Goal: Task Accomplishment & Management: Manage account settings

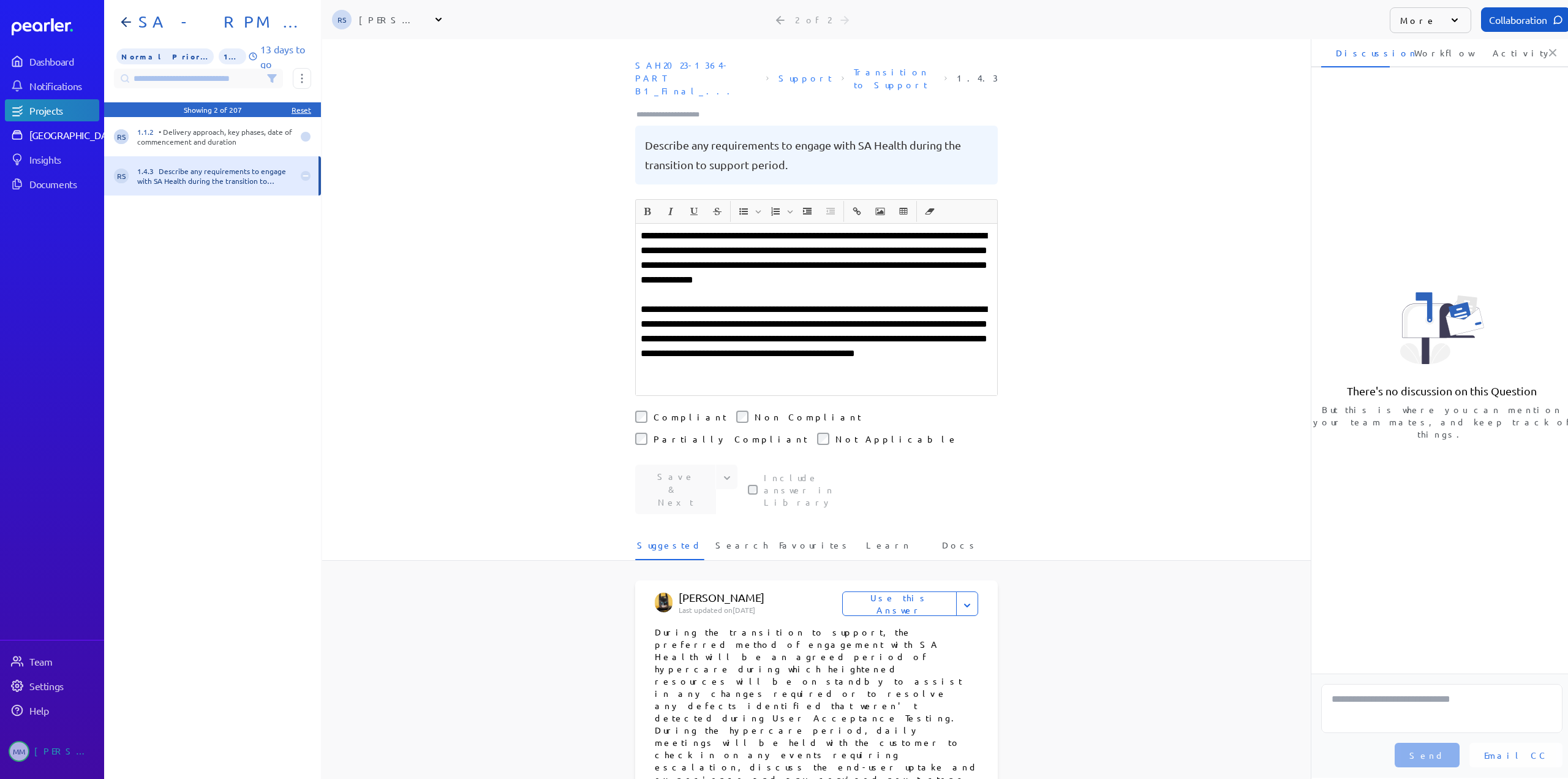
drag, startPoint x: 46, startPoint y: 136, endPoint x: 76, endPoint y: 134, distance: 30.1
click at [46, 136] on div "[GEOGRAPHIC_DATA]" at bounding box center [75, 135] width 91 height 13
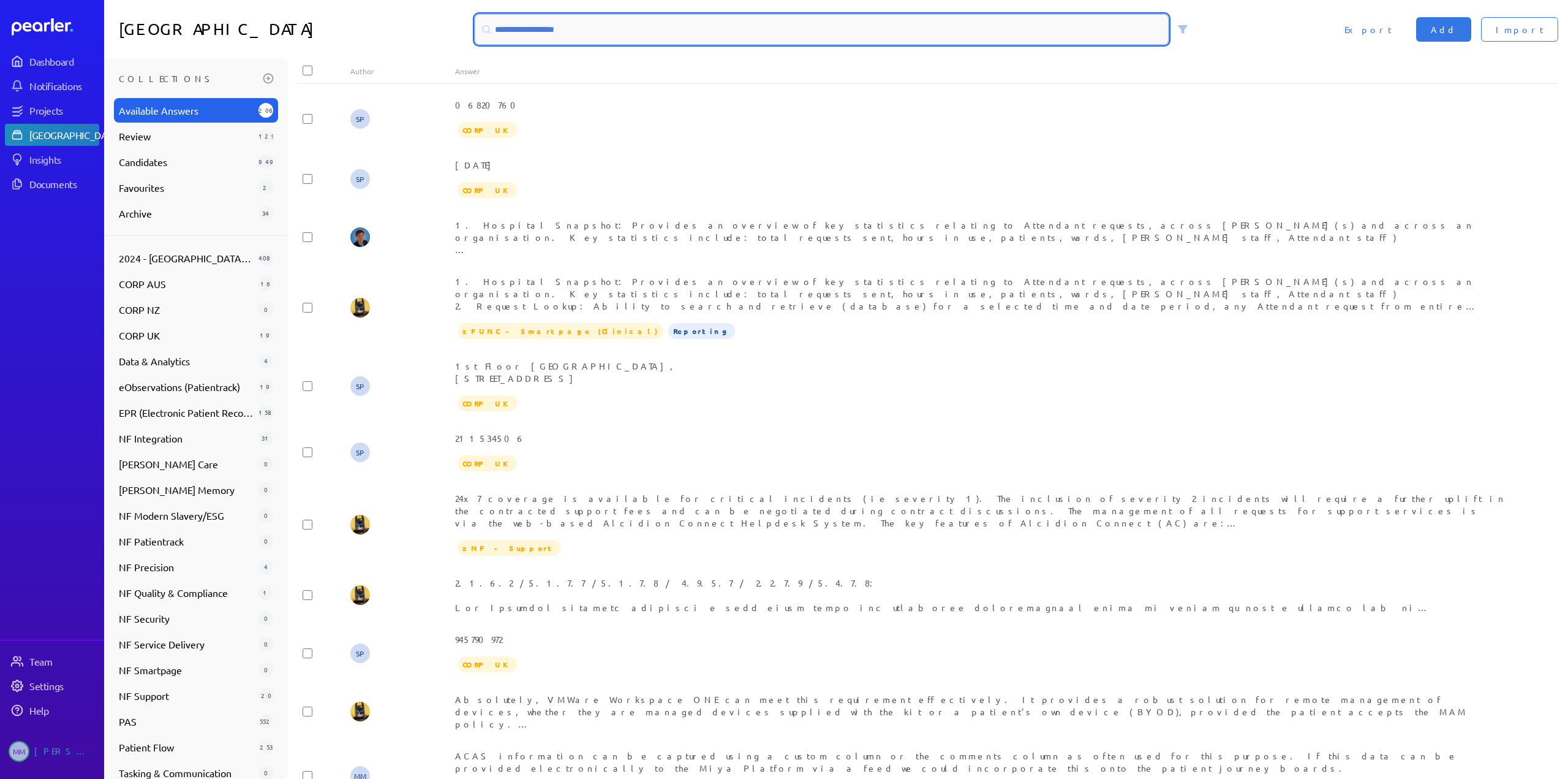
click at [581, 31] on input at bounding box center [822, 29] width 692 height 30
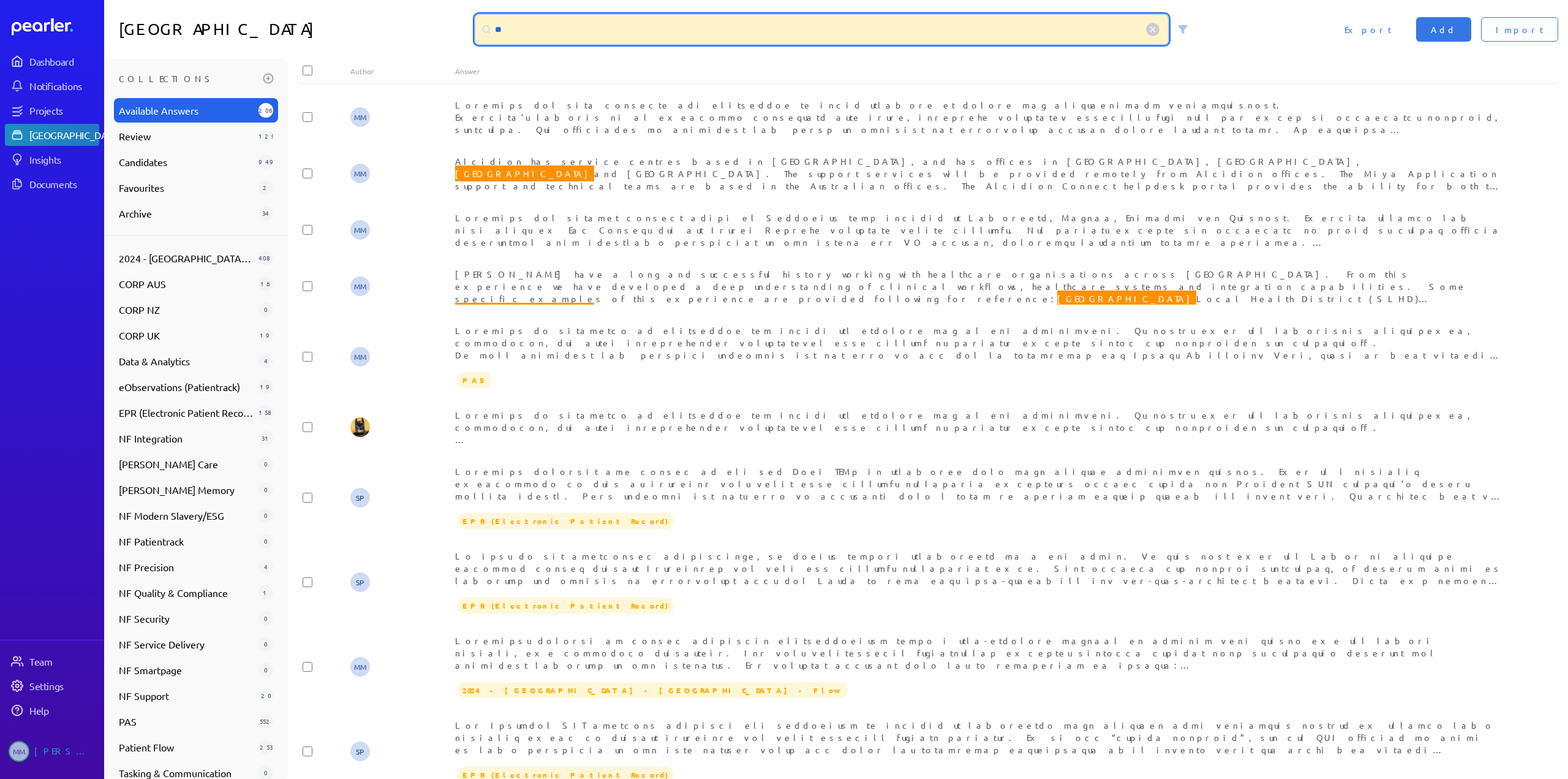
type input "*"
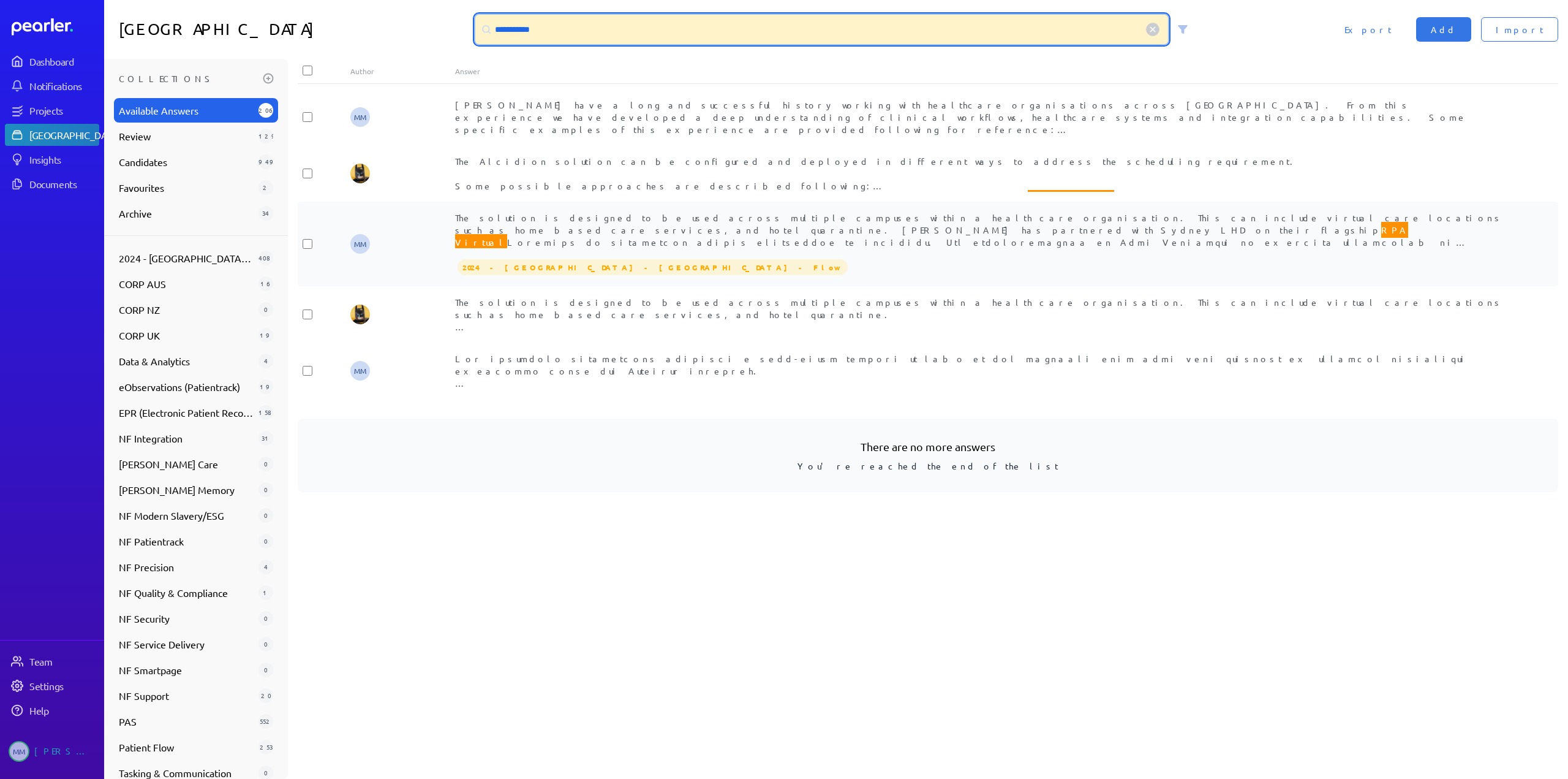
type input "**********"
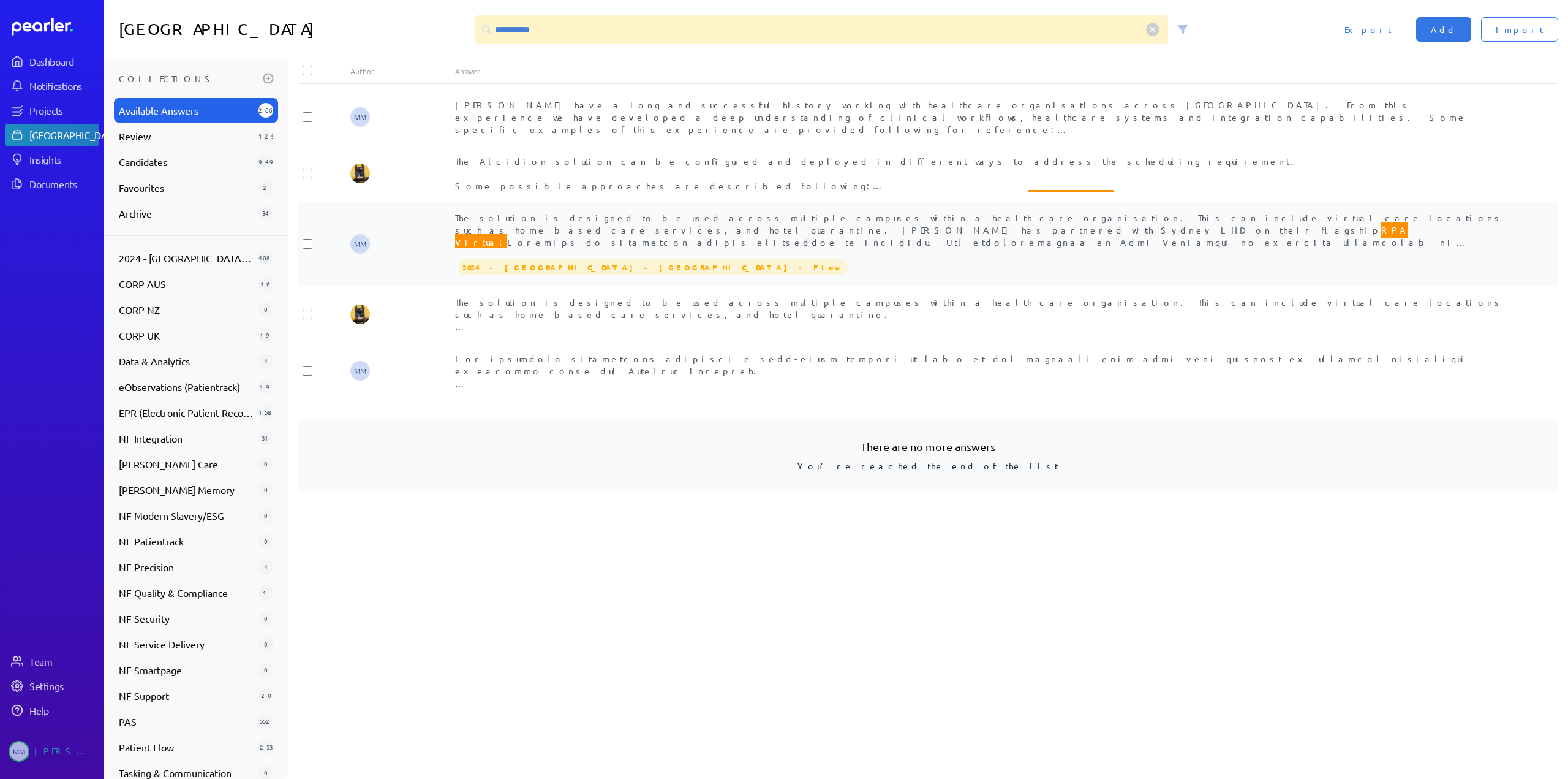
click at [528, 234] on span "The solution is designed to be used across multiple campuses within a health ca…" at bounding box center [979, 285] width 1048 height 146
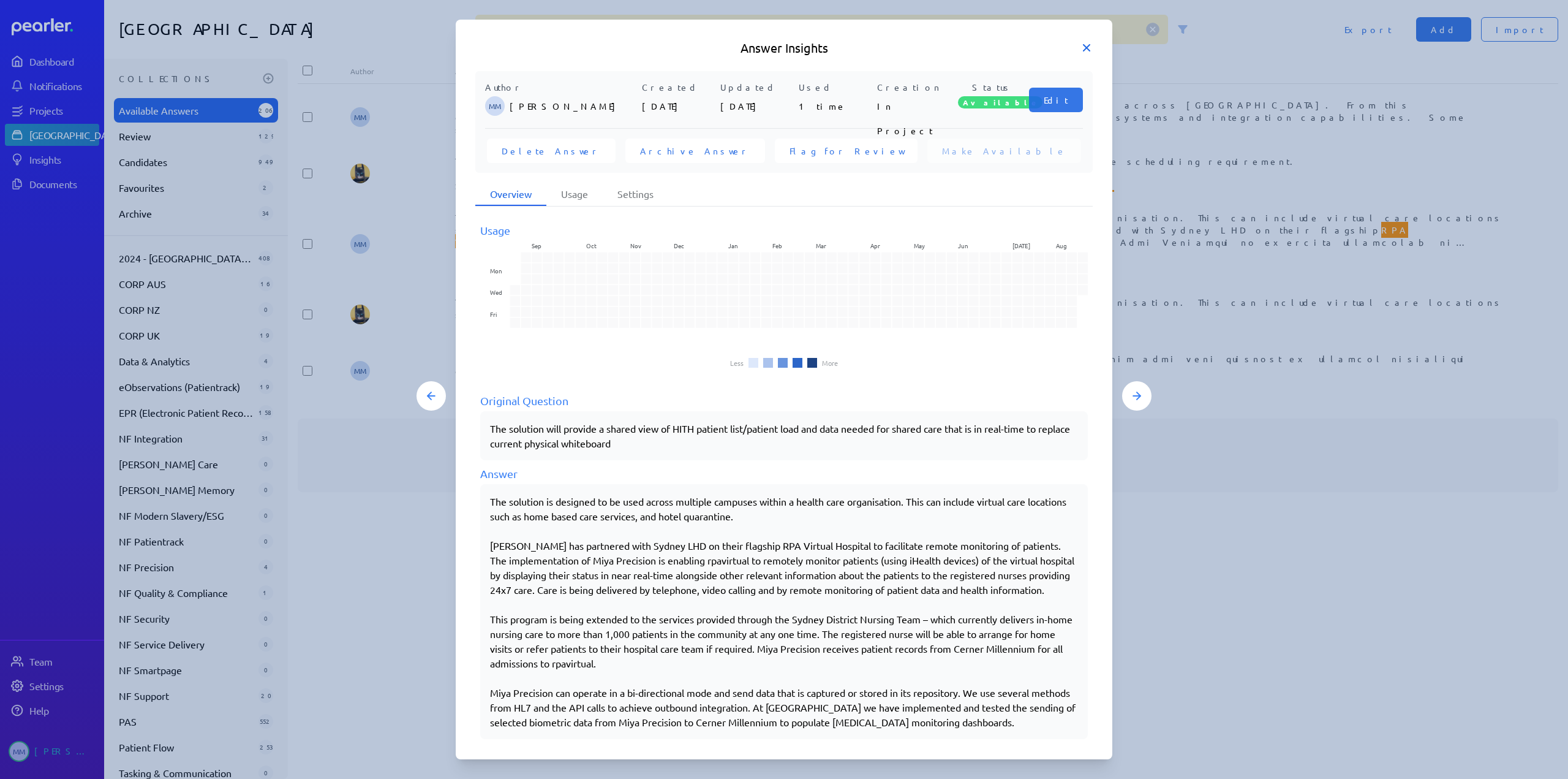
click at [1082, 49] on icon at bounding box center [1087, 48] width 13 height 13
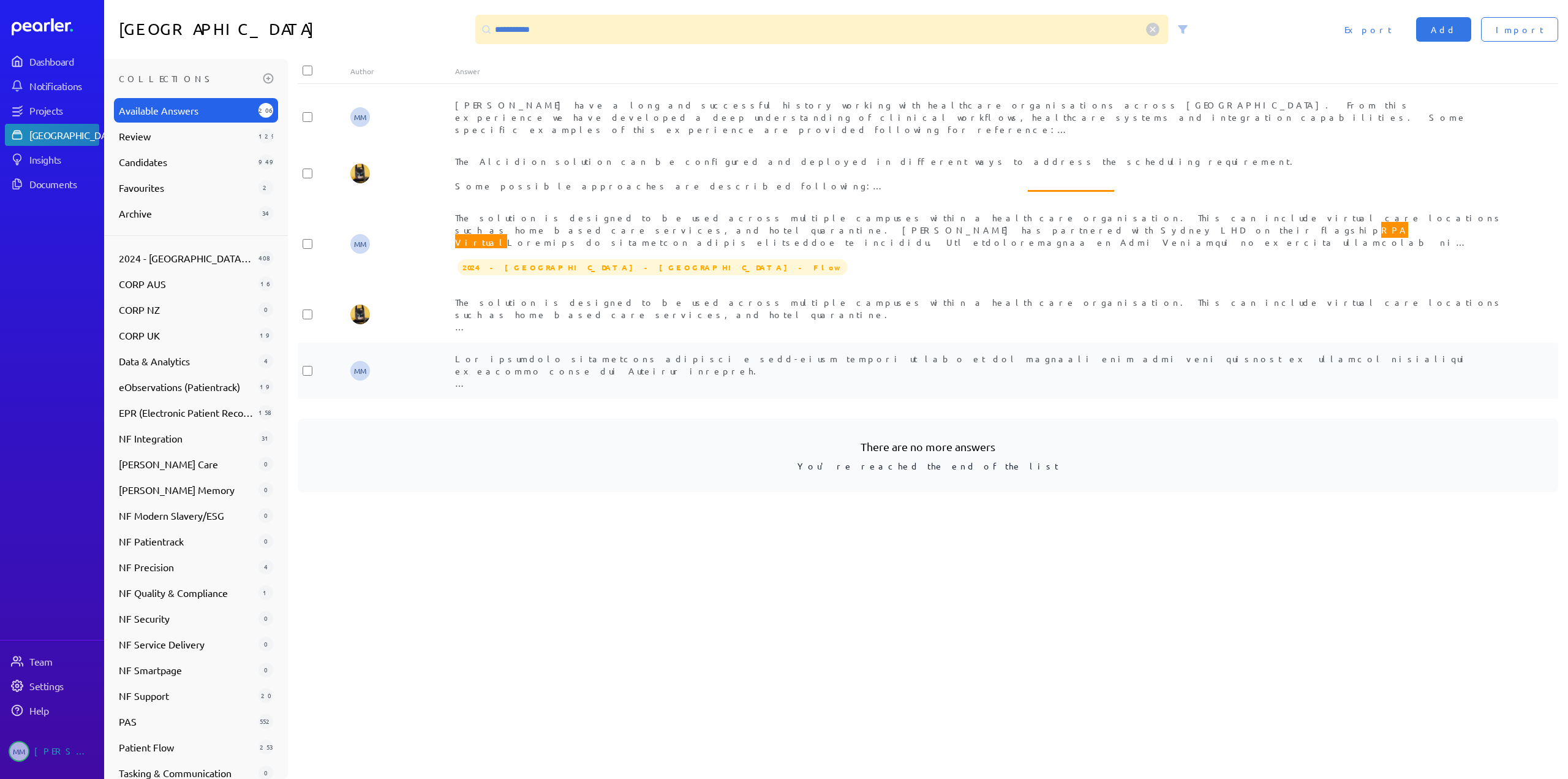
click at [530, 391] on div "MM RPA Virtual Hospital conducted surveys on virtual care experience for over 3…" at bounding box center [928, 371] width 1261 height 57
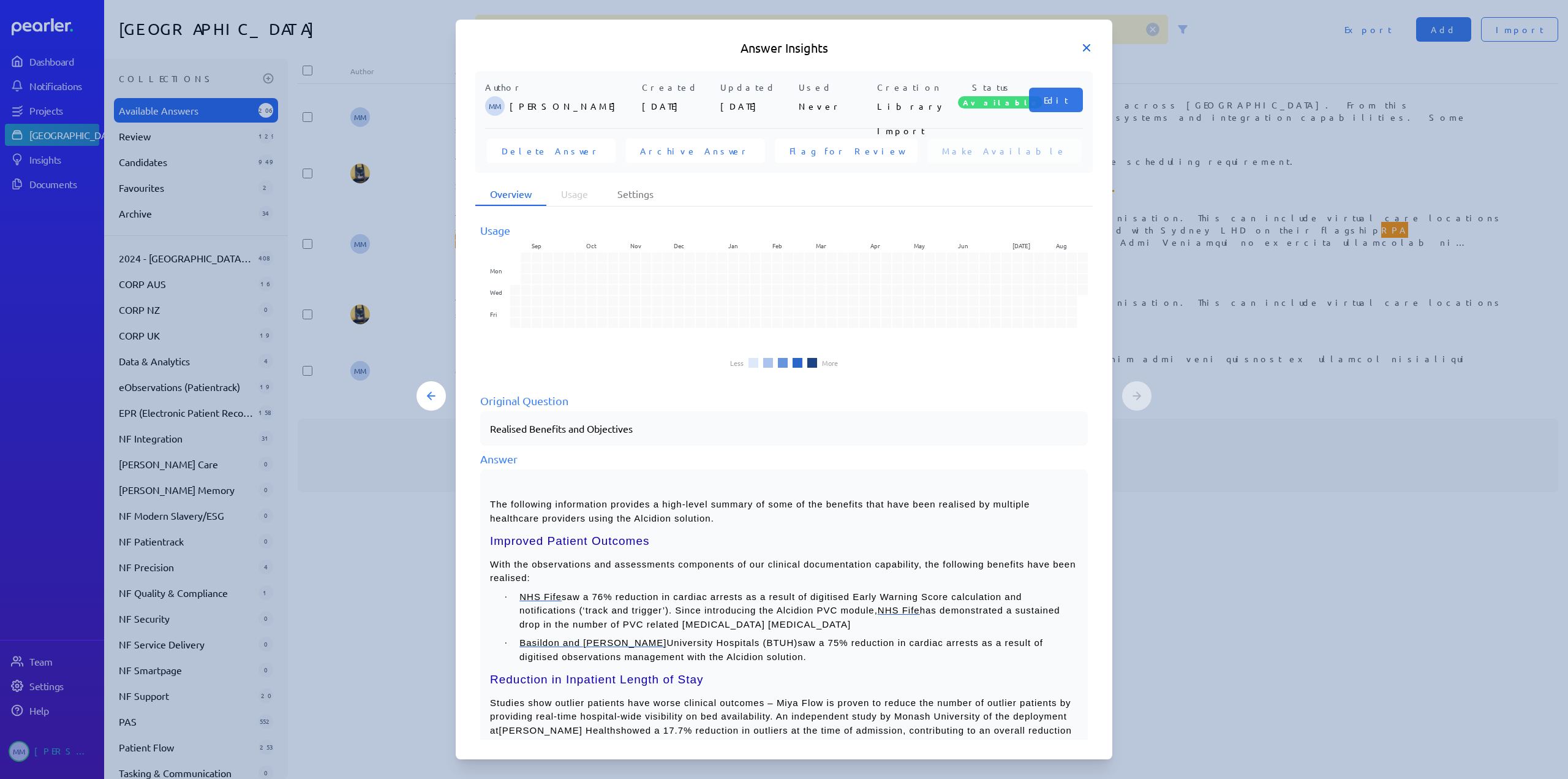
click at [1083, 47] on icon at bounding box center [1087, 48] width 13 height 13
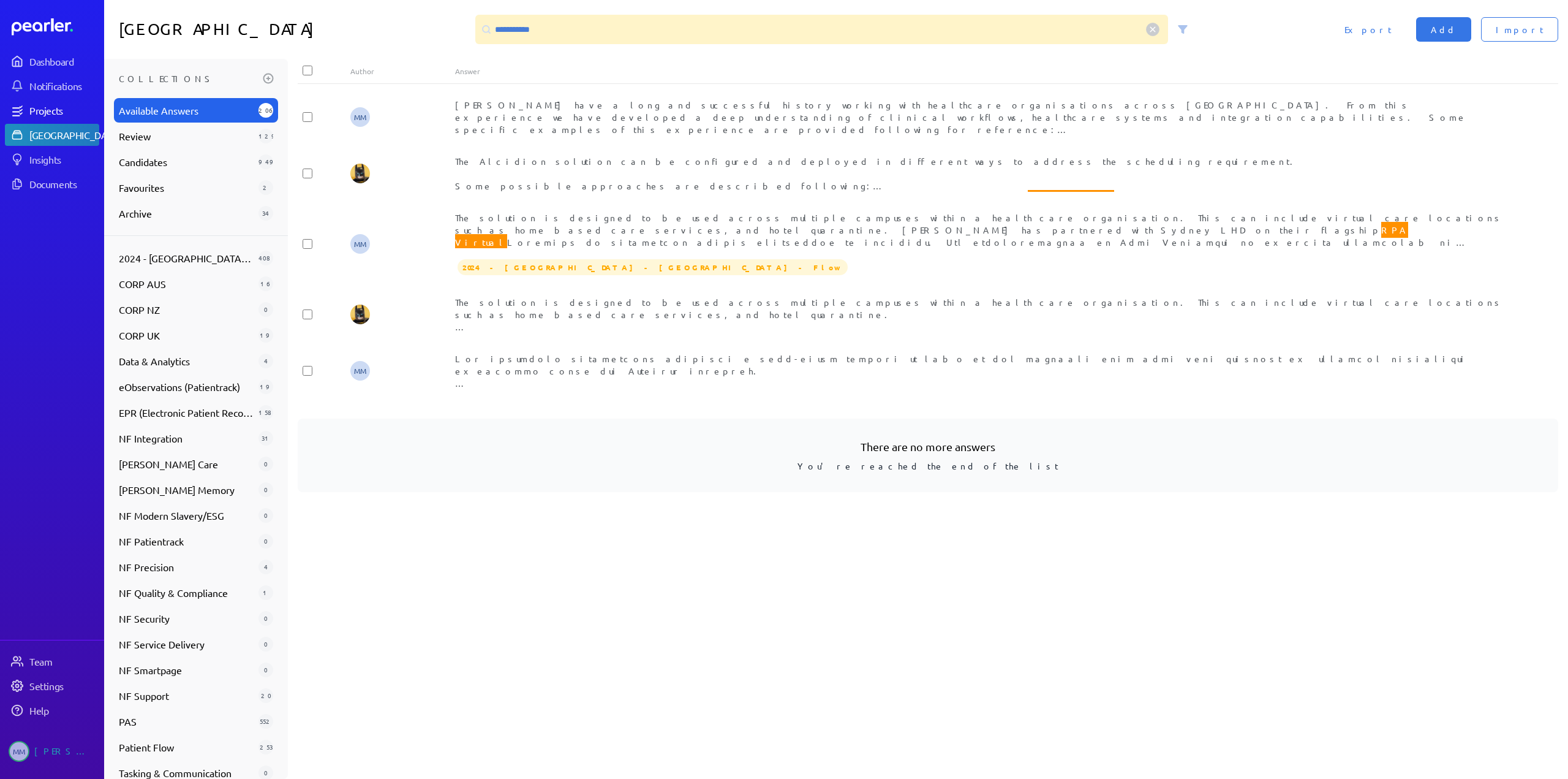
click at [53, 111] on div "Projects" at bounding box center [64, 111] width 68 height 13
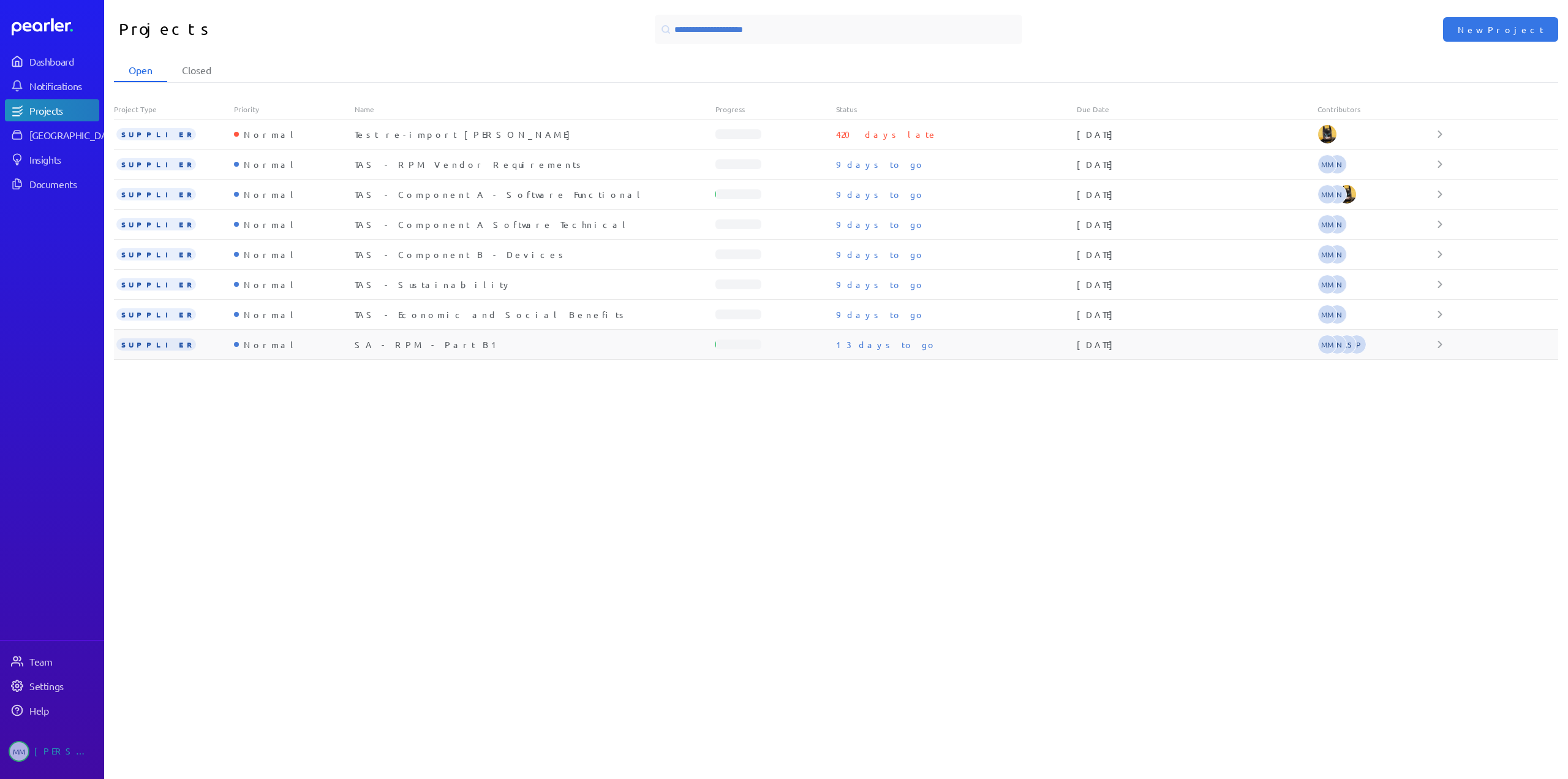
click at [414, 345] on div "SA - RPM - Part B1" at bounding box center [535, 345] width 361 height 13
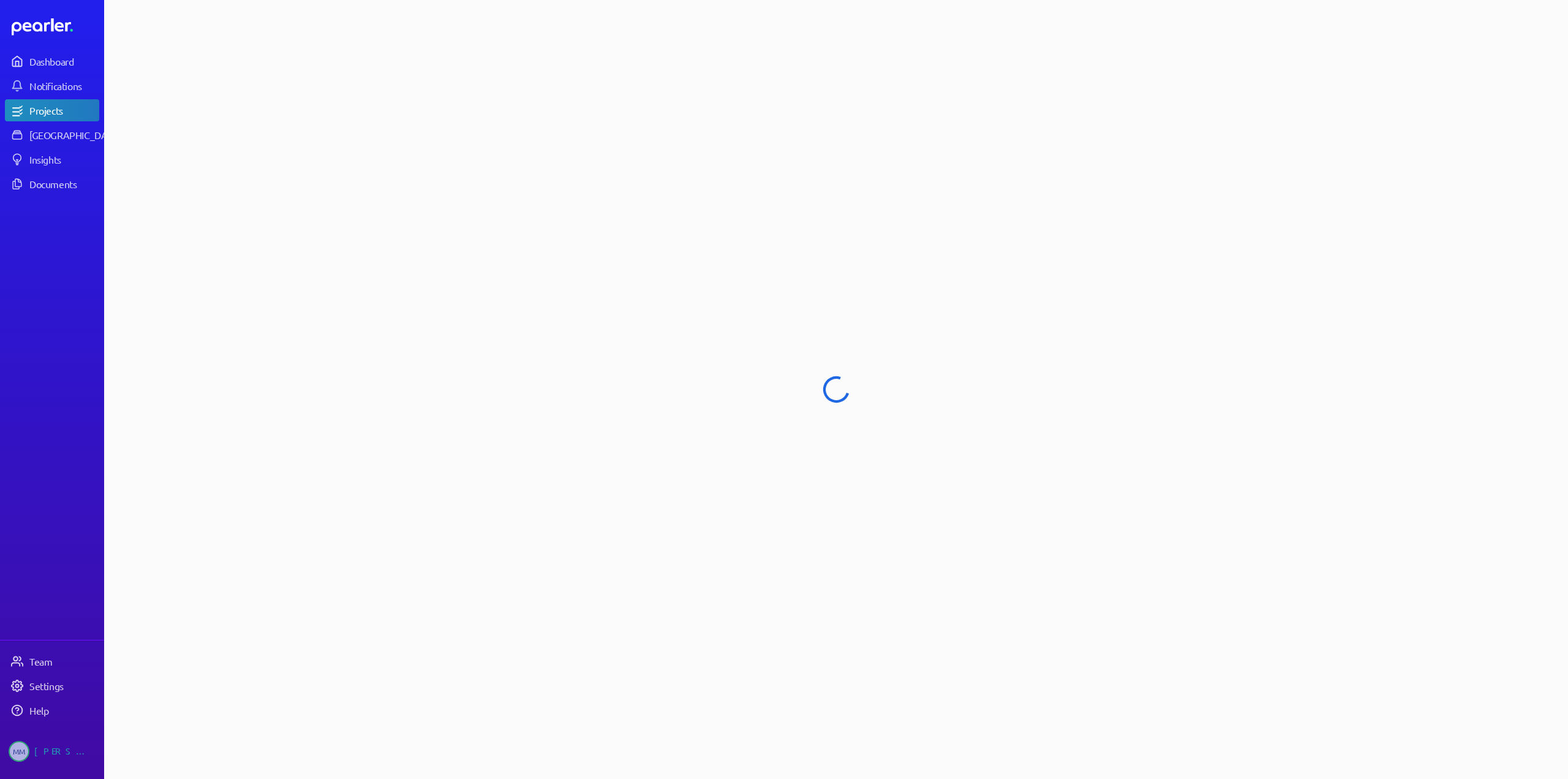
select select "******"
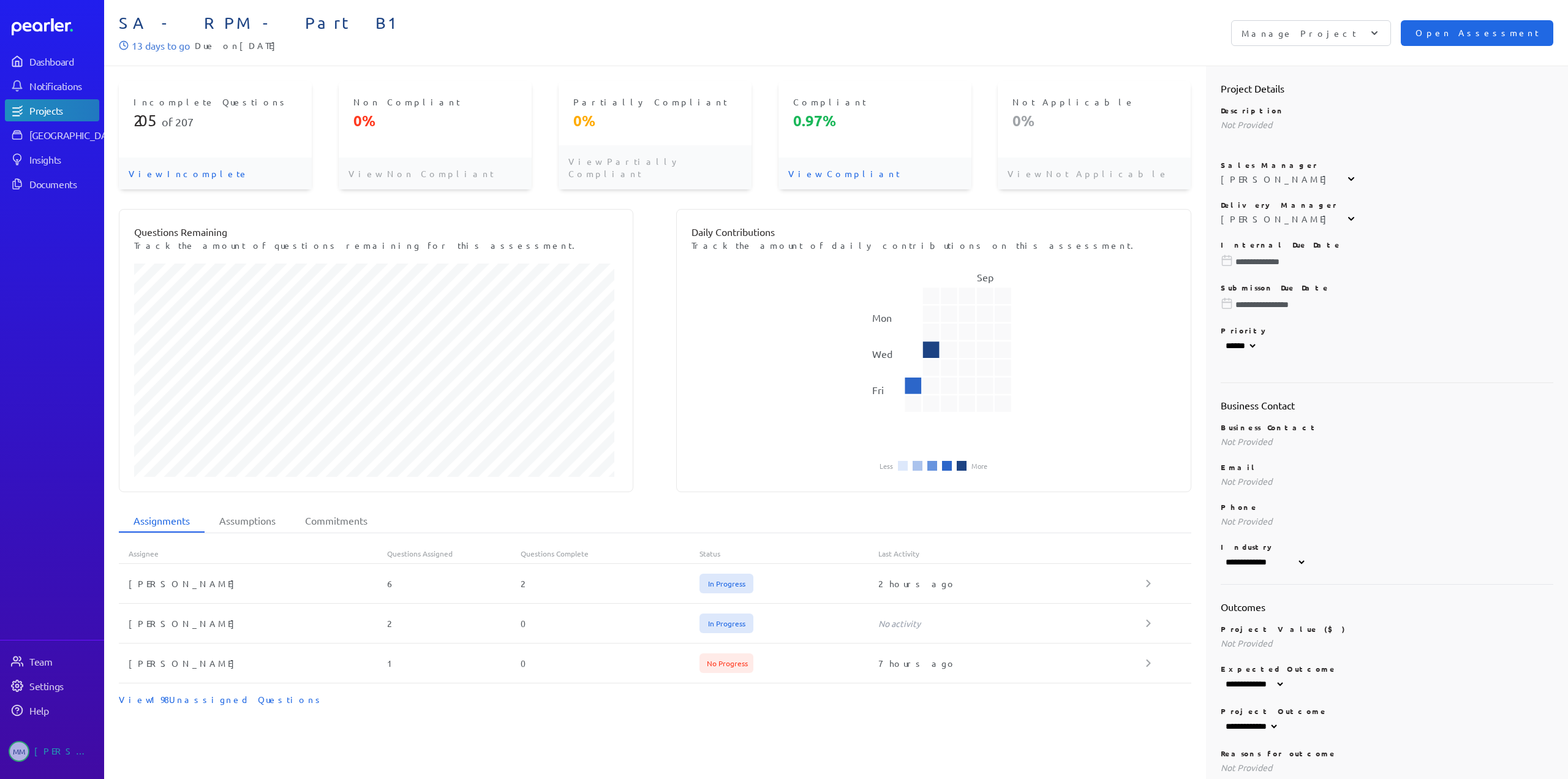
click at [1503, 34] on span "Open Assessment" at bounding box center [1476, 32] width 123 height 13
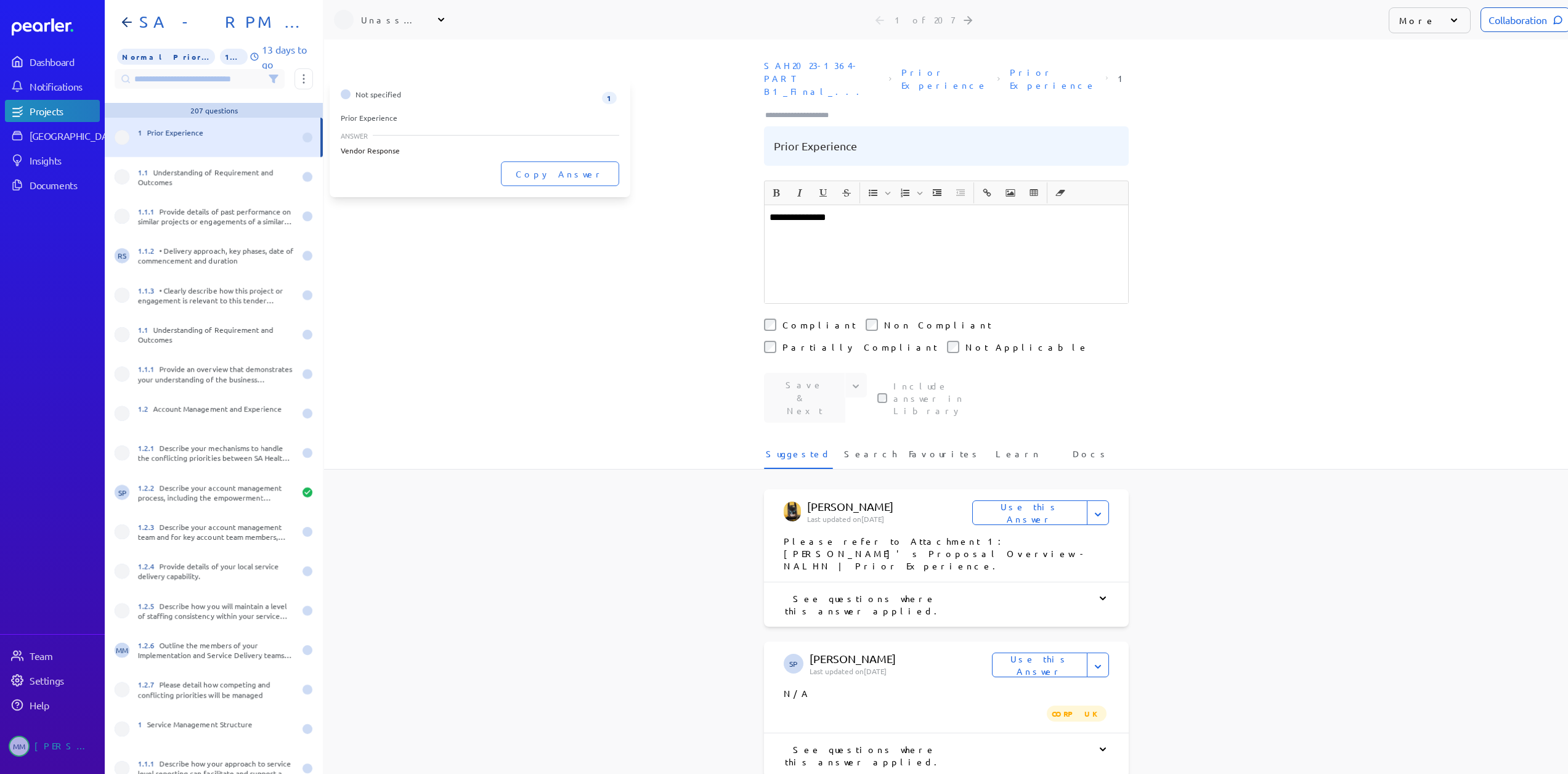
click at [125, 138] on span at bounding box center [122, 137] width 14 height 14
click at [302, 139] on div at bounding box center [307, 137] width 10 height 10
click at [222, 137] on div "1 Prior Experience" at bounding box center [216, 137] width 156 height 20
click at [221, 183] on div "1.1 Understanding of Requirement and Outcomes" at bounding box center [216, 177] width 156 height 20
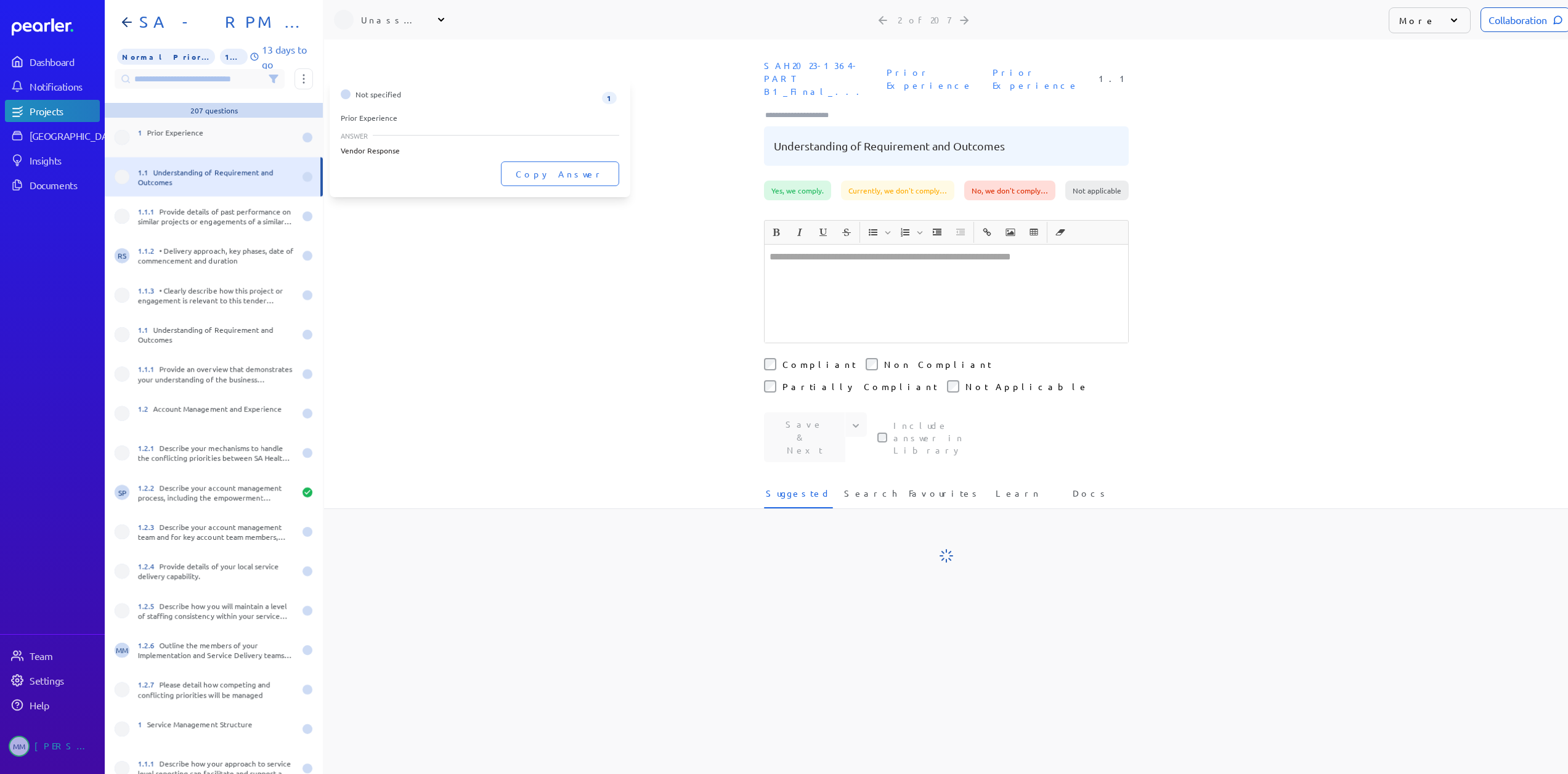
click at [228, 145] on div "1 Prior Experience" at bounding box center [216, 137] width 156 height 20
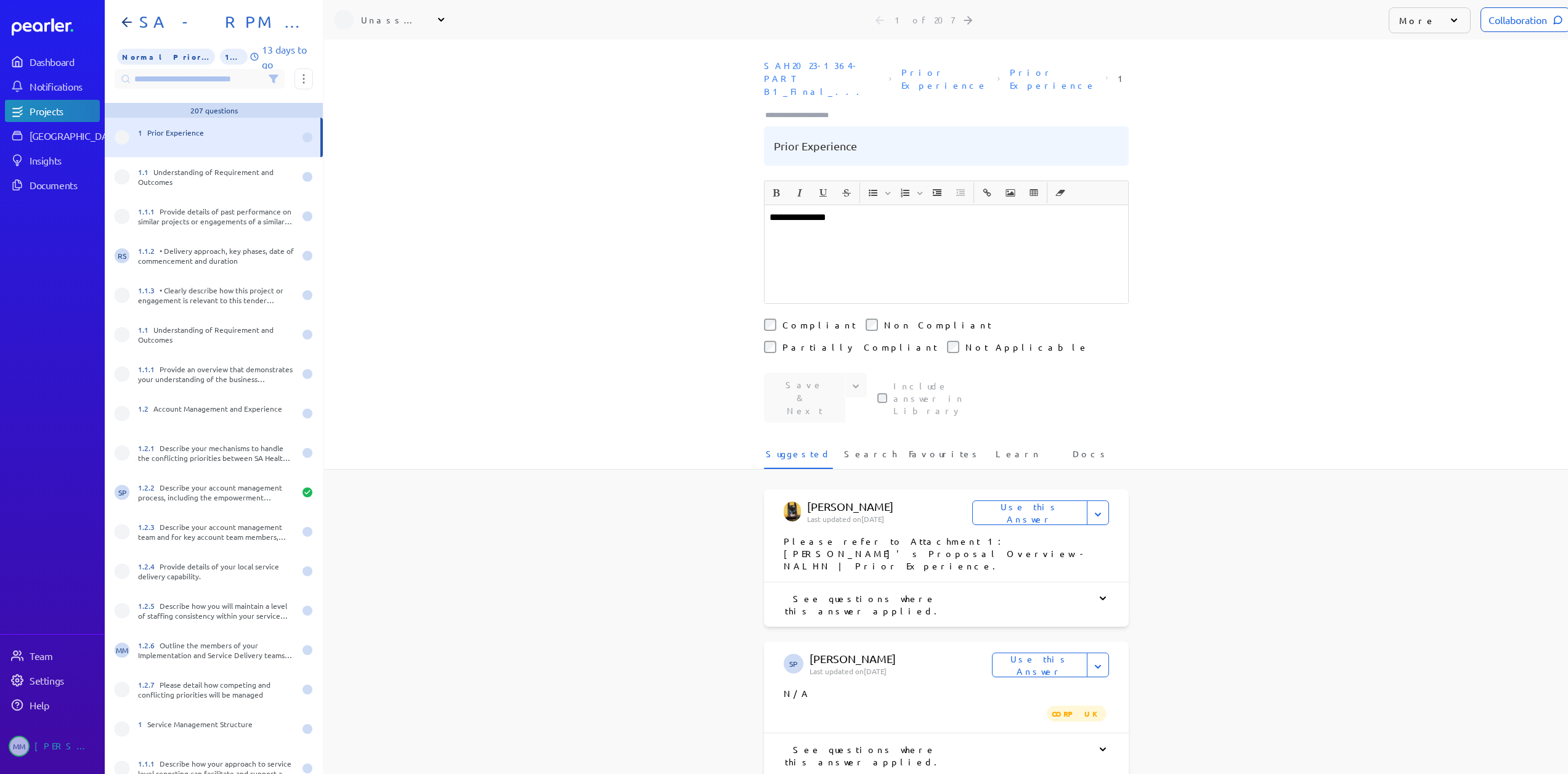
click at [302, 138] on div at bounding box center [307, 137] width 10 height 10
click at [302, 173] on div "1.1 Understanding of Requirement and Outcomes" at bounding box center [213, 177] width 218 height 40
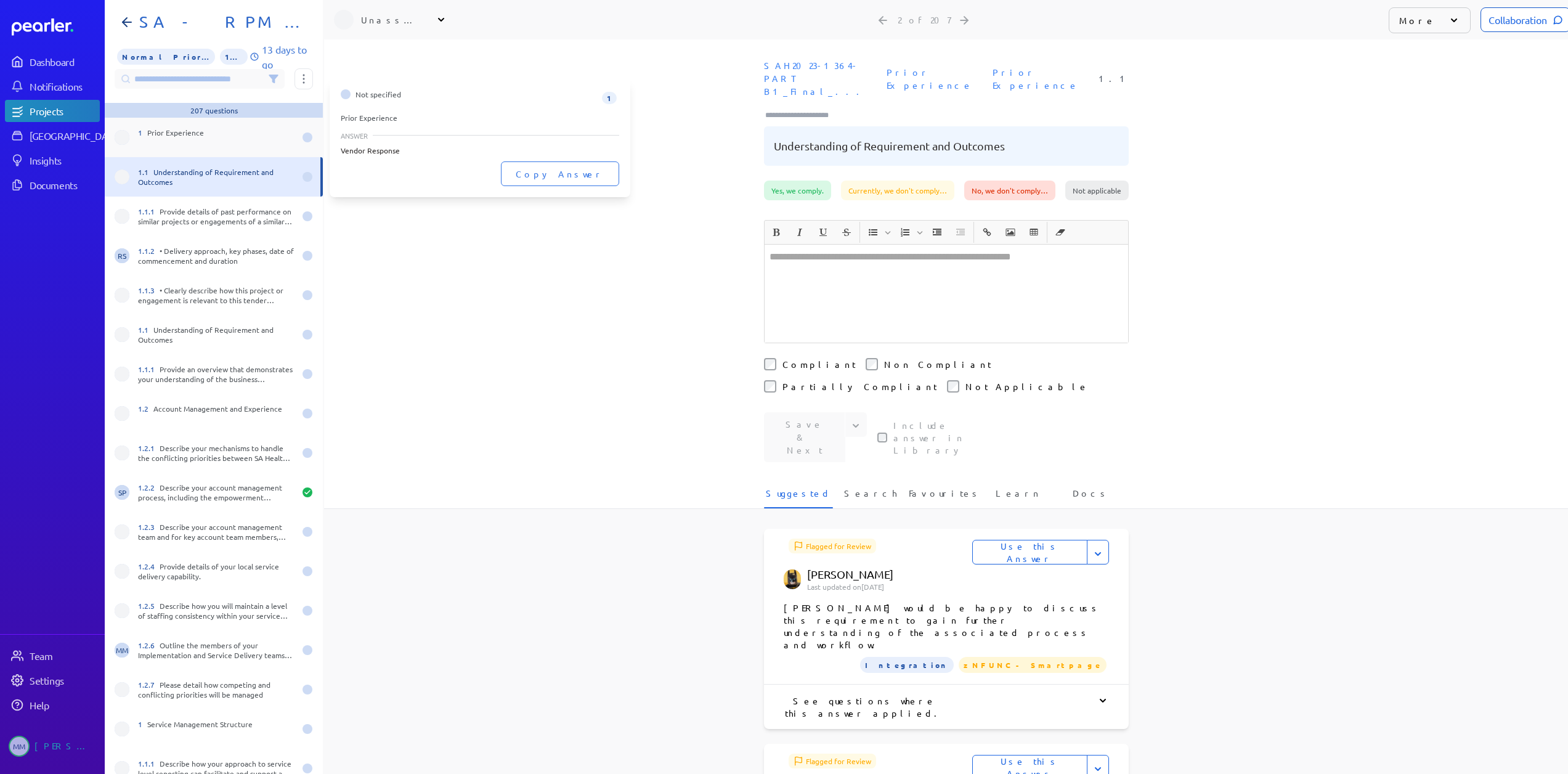
click at [240, 146] on div "1 Prior Experience" at bounding box center [216, 137] width 156 height 20
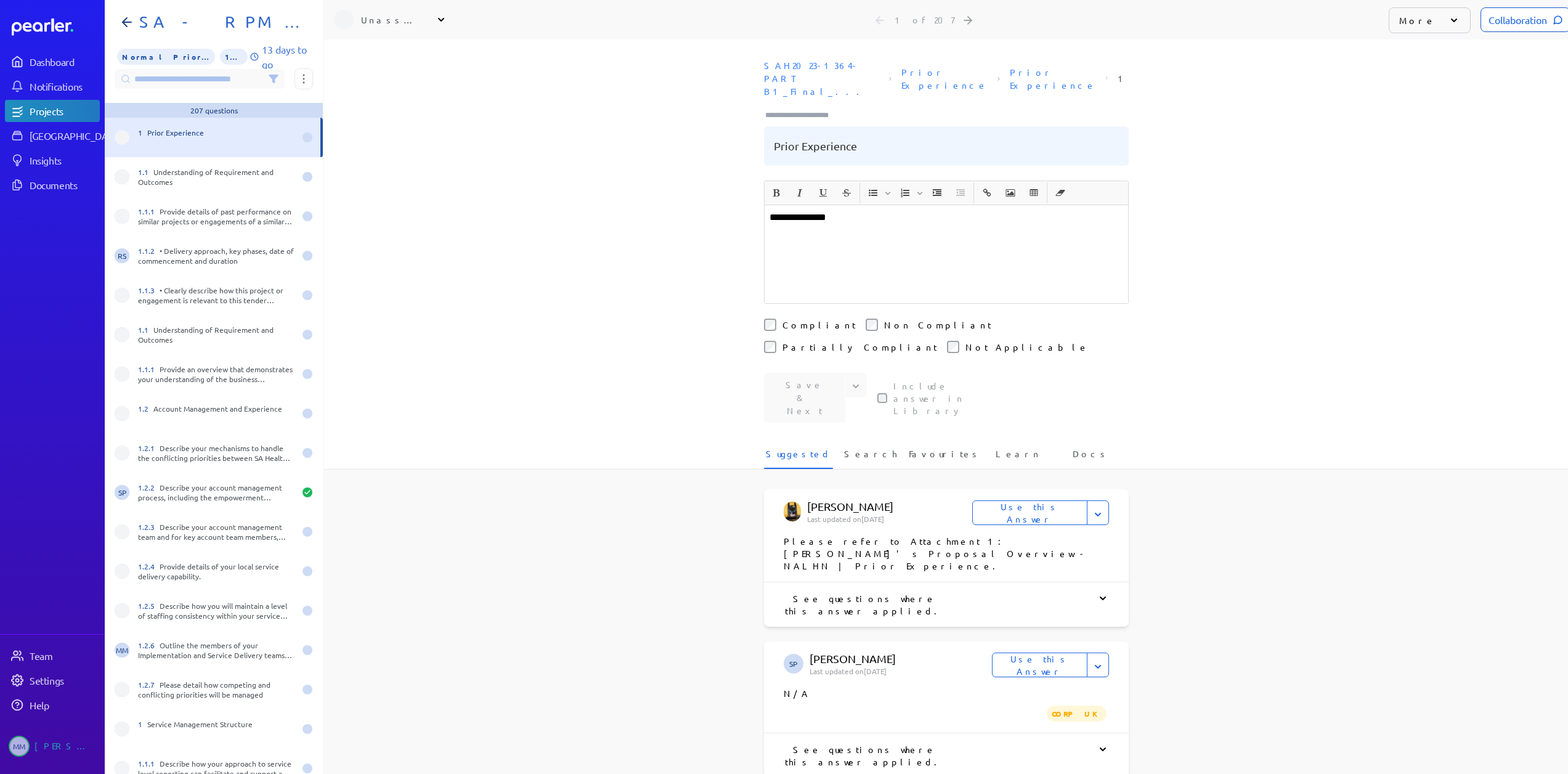
click at [203, 78] on input at bounding box center [200, 79] width 170 height 20
click at [169, 79] on input at bounding box center [200, 79] width 170 height 20
click at [302, 79] on button at bounding box center [304, 79] width 18 height 21
click at [217, 152] on div "1 Prior Experience" at bounding box center [213, 137] width 218 height 40
click at [387, 13] on div "Unassigned" at bounding box center [390, 20] width 113 height 20
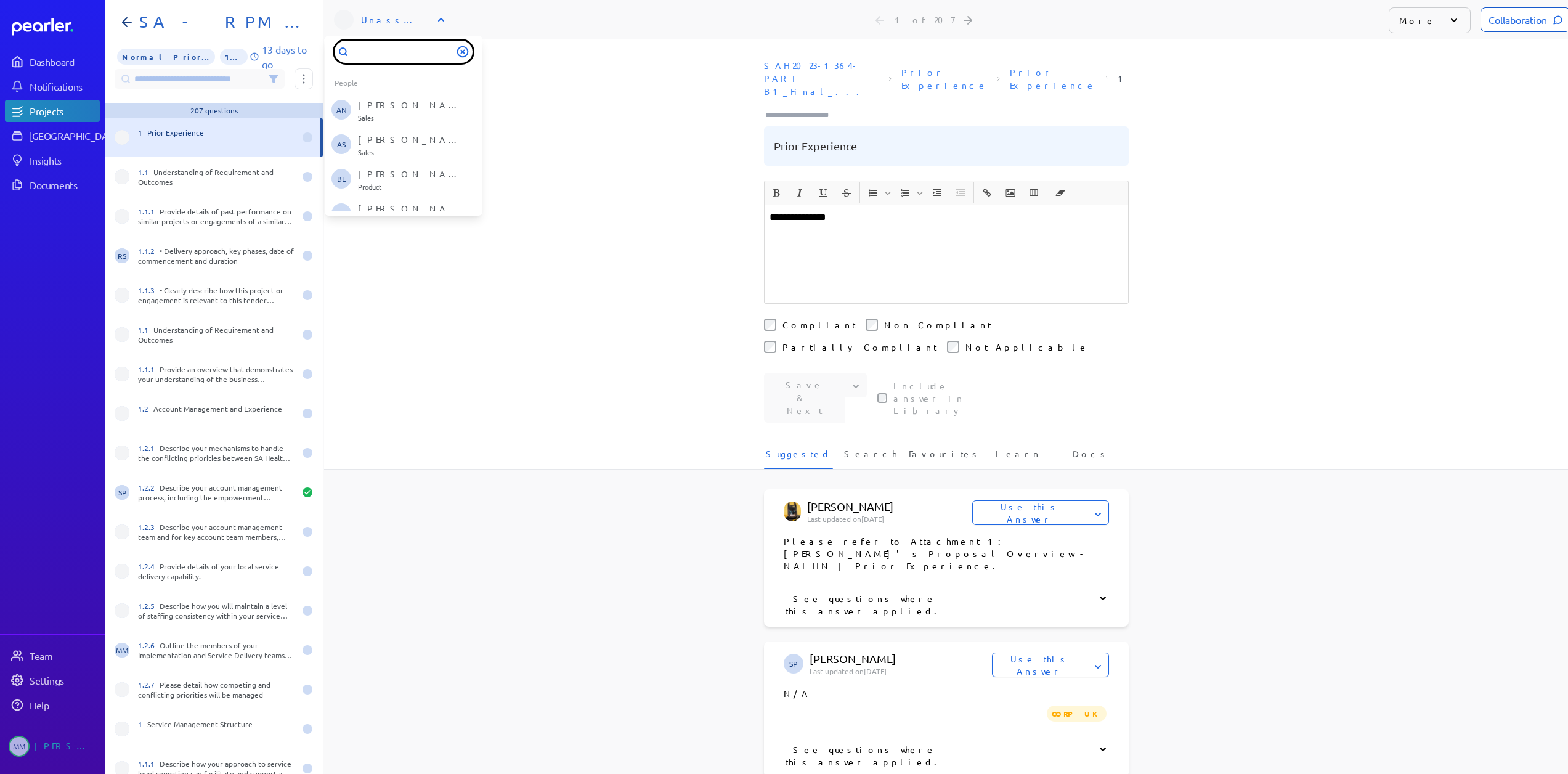
click at [383, 50] on input "text" at bounding box center [403, 52] width 138 height 23
type input "*"
click at [392, 190] on p "[PERSON_NAME]" at bounding box center [409, 190] width 102 height 13
click at [198, 173] on div "1.1 Understanding of Requirement and Outcomes" at bounding box center [216, 177] width 156 height 20
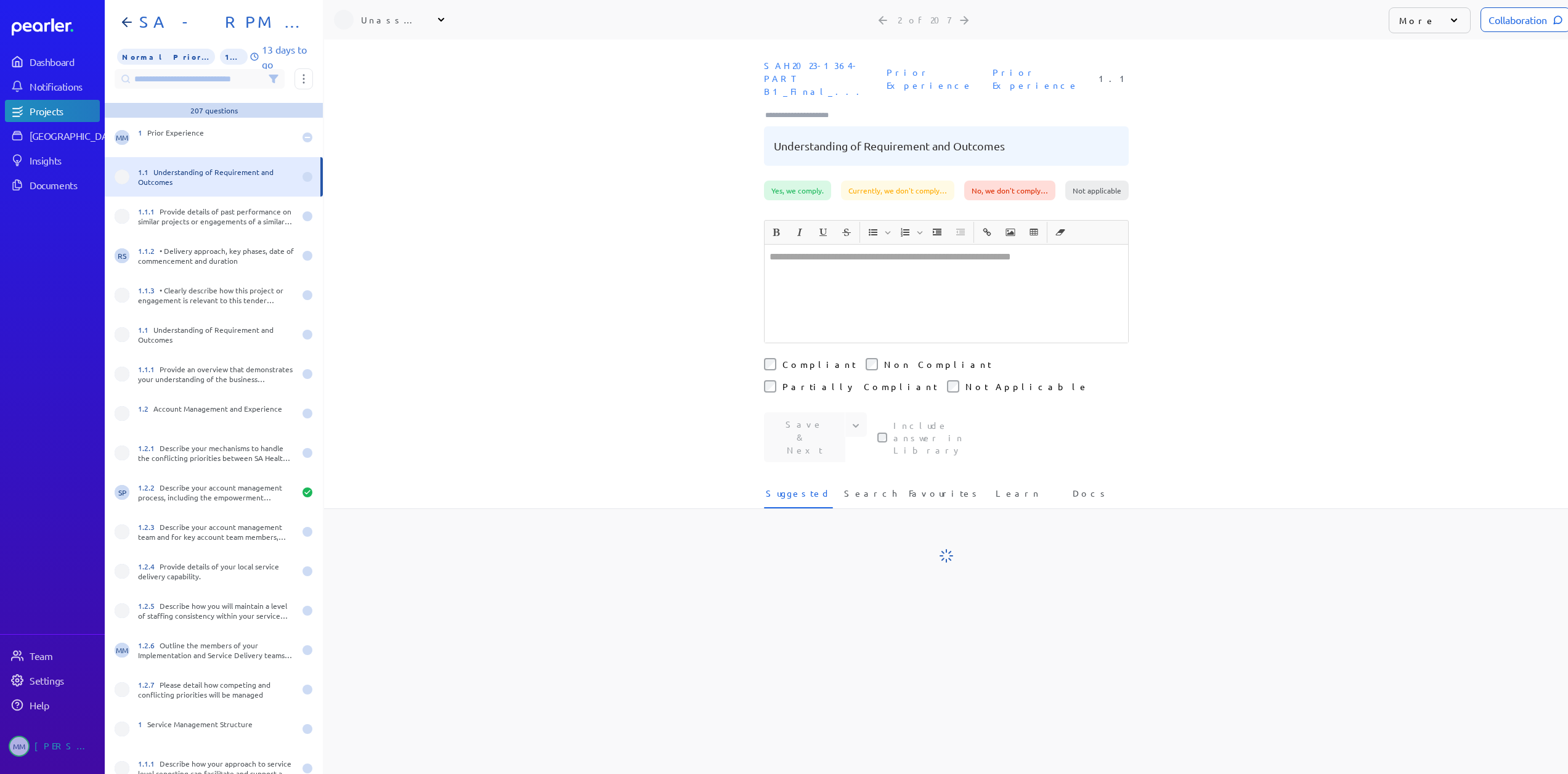
click at [401, 29] on div "Unassigned" at bounding box center [390, 20] width 113 height 20
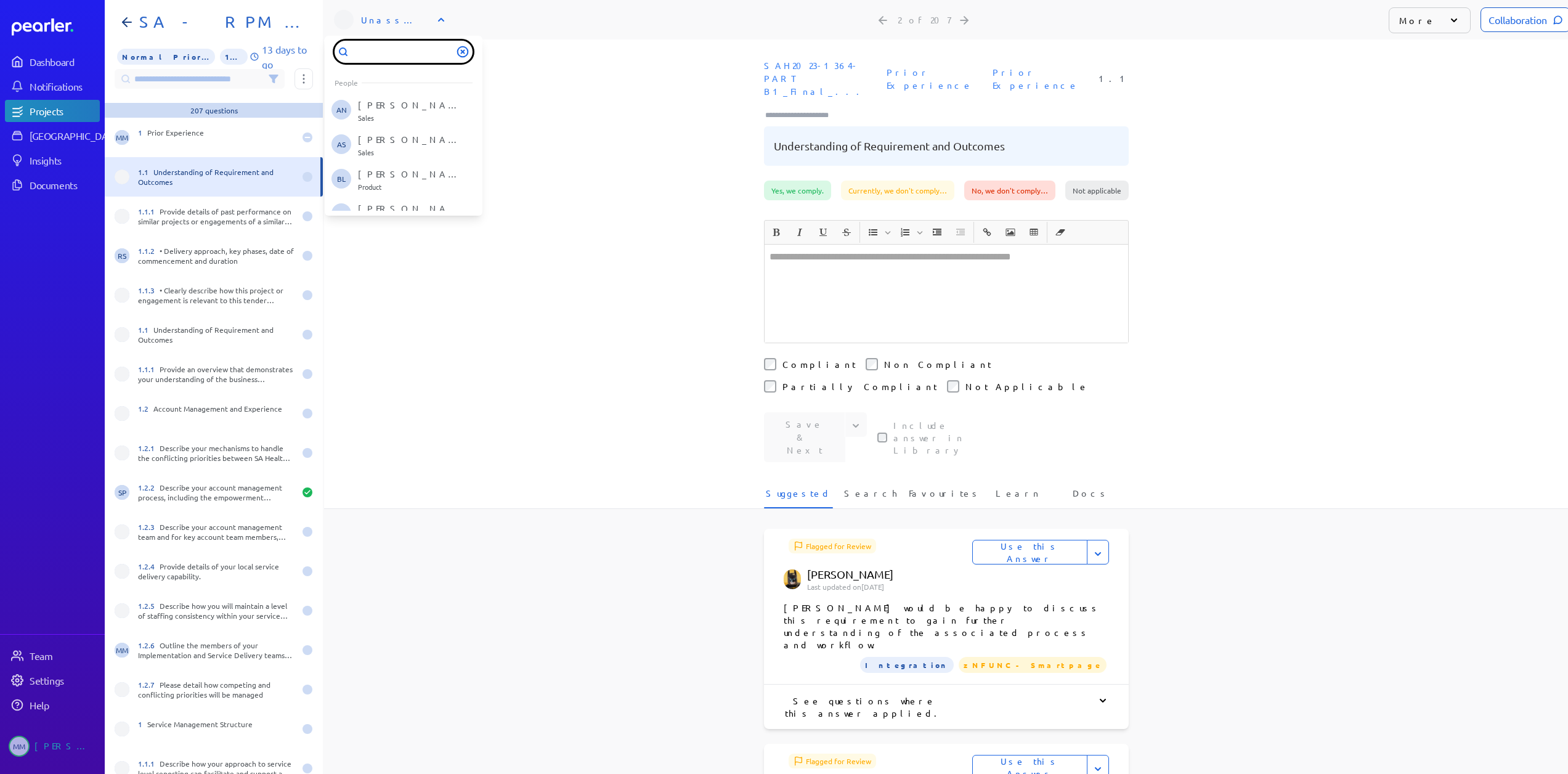
click at [382, 55] on input "text" at bounding box center [403, 52] width 138 height 23
type input "**"
click at [377, 144] on p "[PERSON_NAME]" at bounding box center [409, 141] width 102 height 13
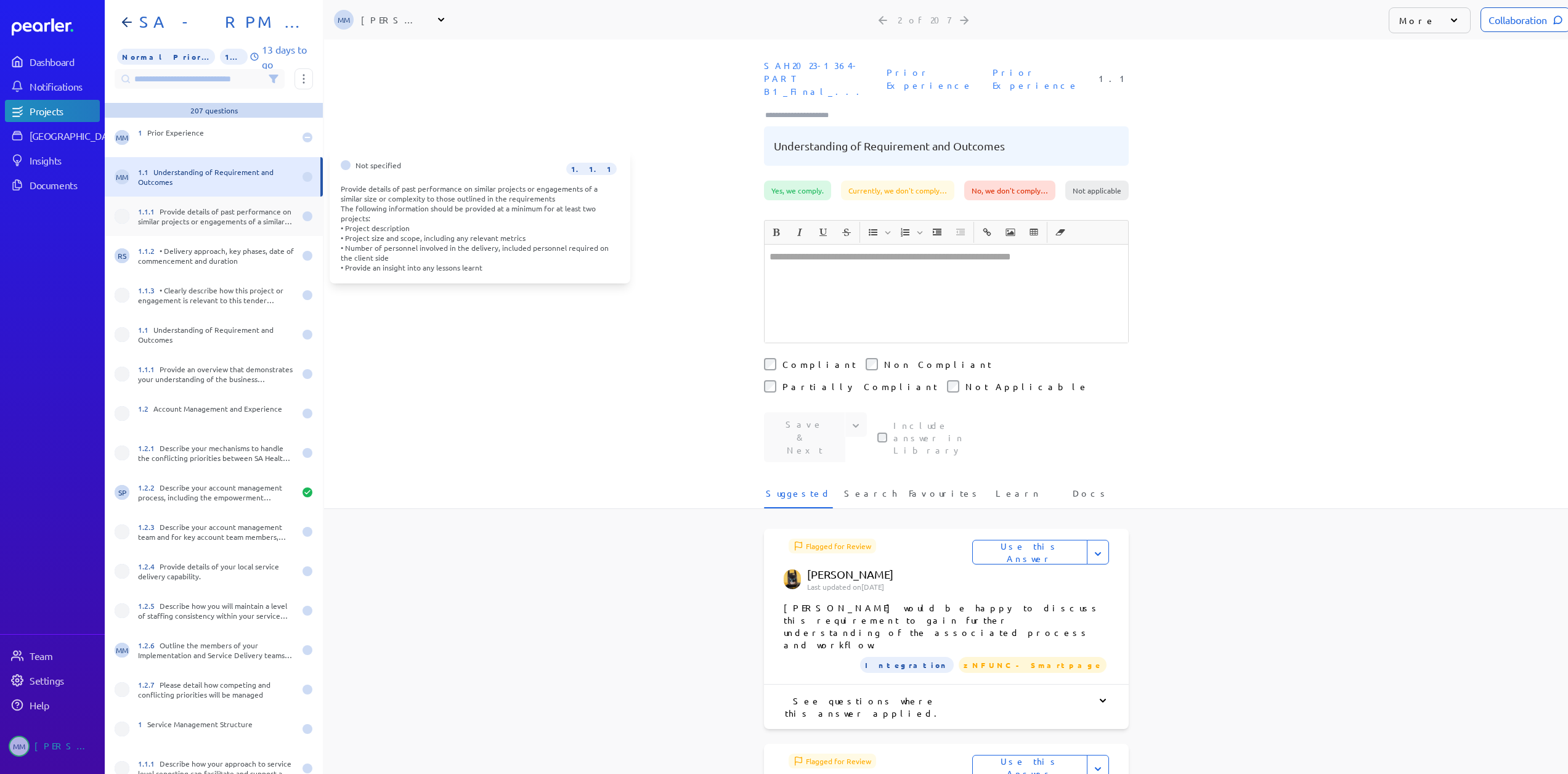
click at [177, 212] on div "1.1.1 Provide details of past performance on similar projects or engagements of…" at bounding box center [216, 216] width 156 height 20
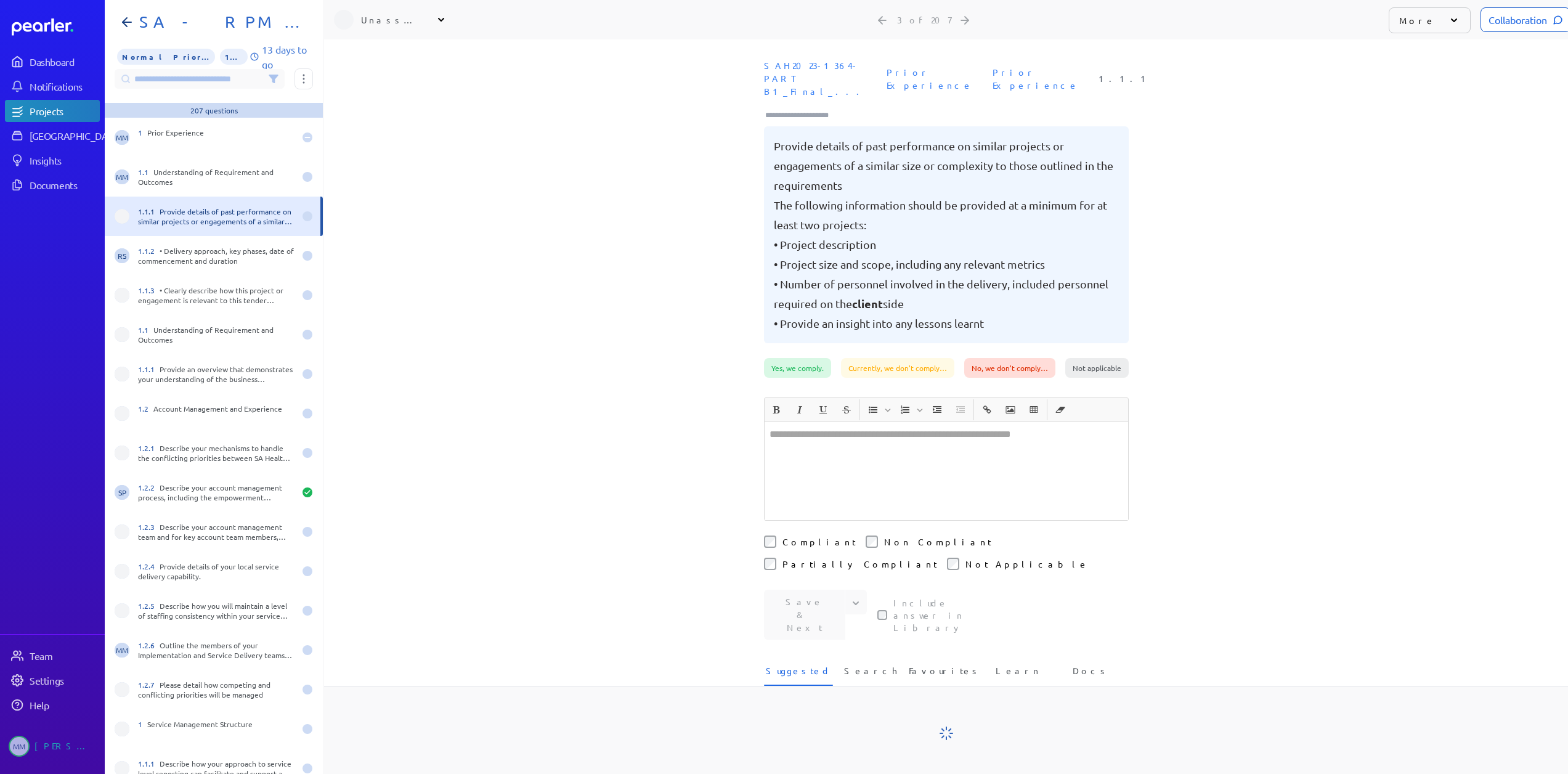
click at [407, 22] on div "Unassigned" at bounding box center [392, 20] width 61 height 13
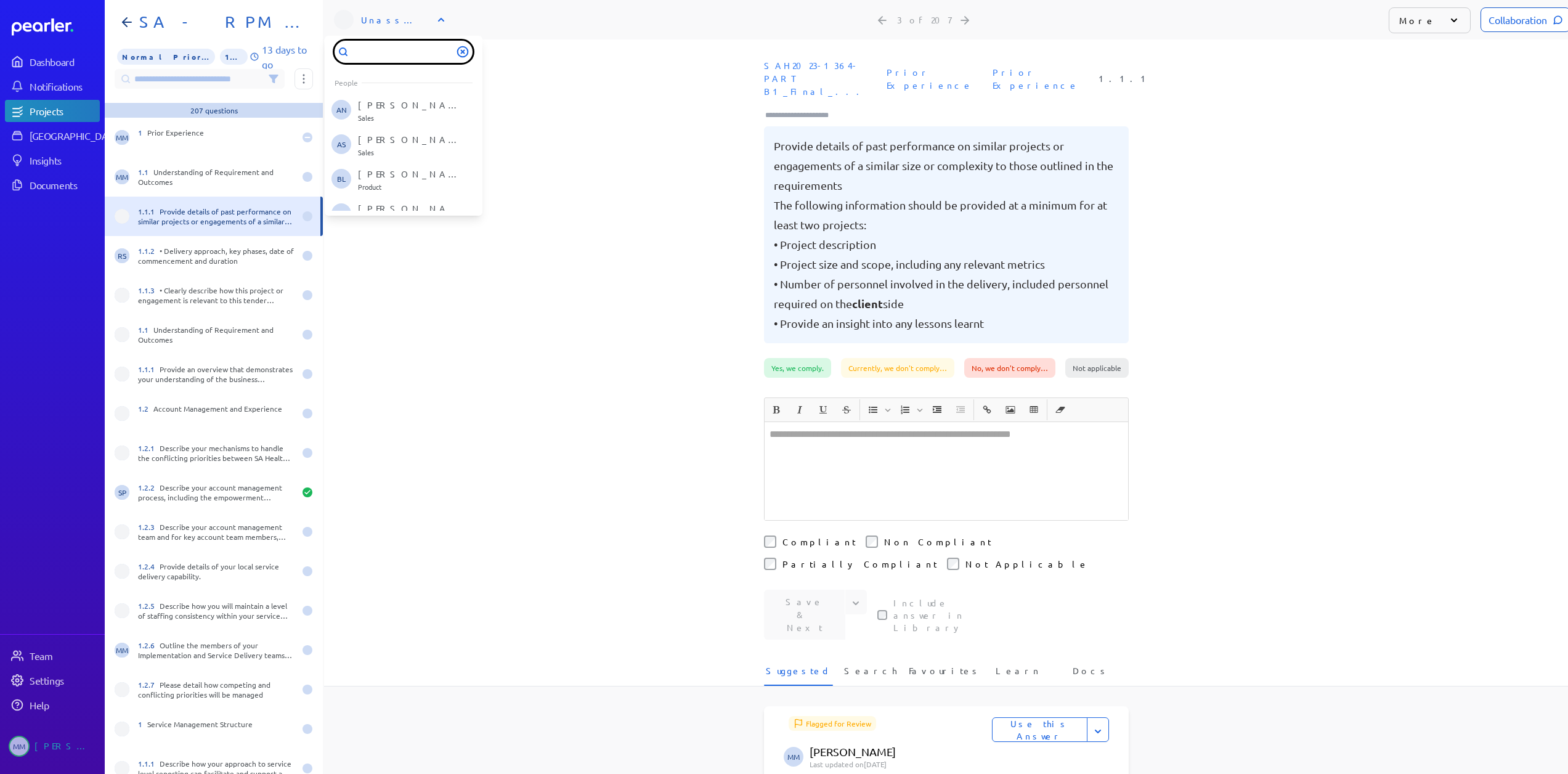
click at [372, 52] on input "text" at bounding box center [403, 52] width 138 height 23
type input "**"
click at [383, 150] on p "Sales" at bounding box center [409, 154] width 102 height 7
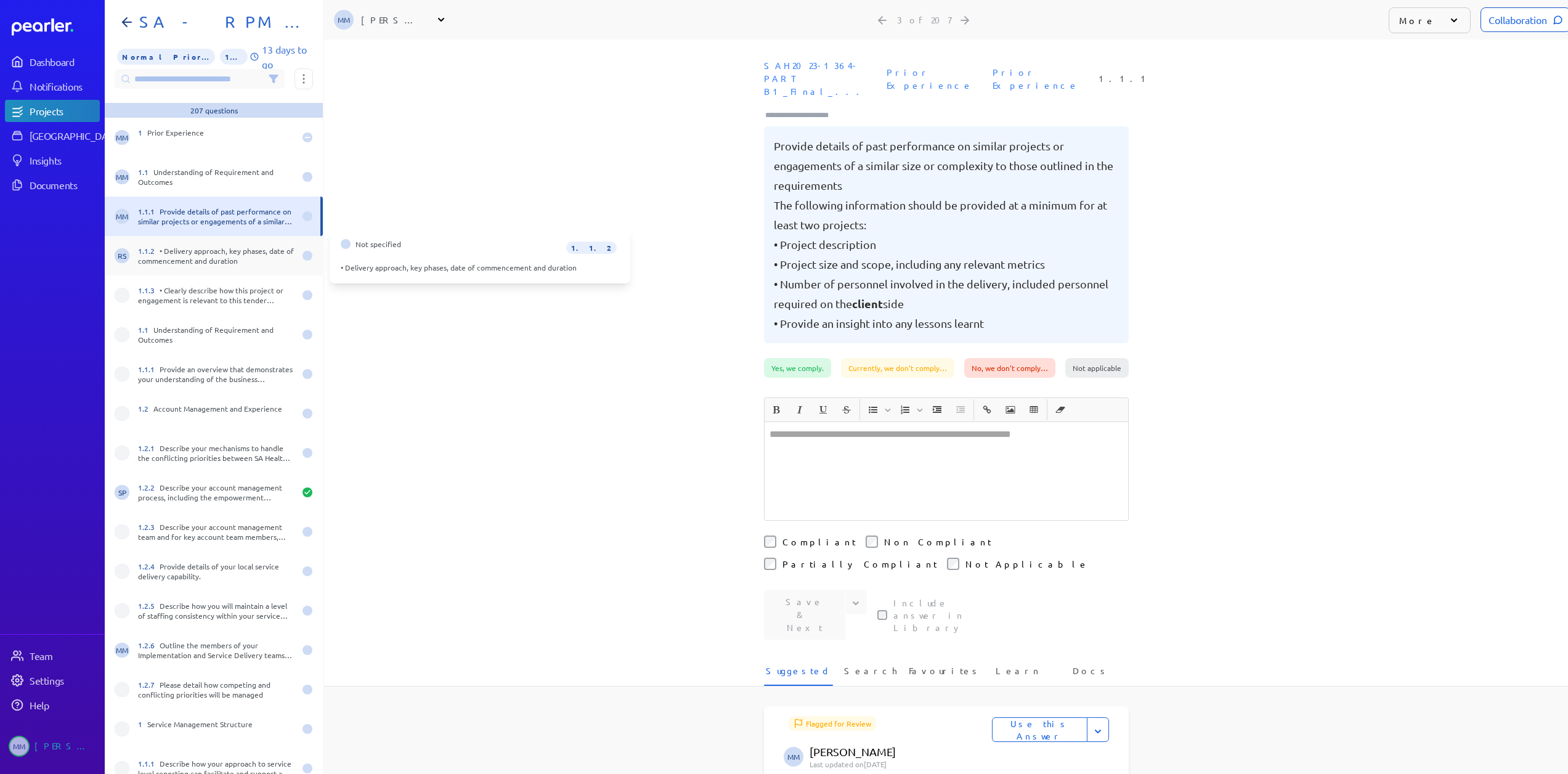
click at [184, 256] on div "1.1.2 • Delivery approach, key phases, date of commencement and duration" at bounding box center [216, 256] width 156 height 20
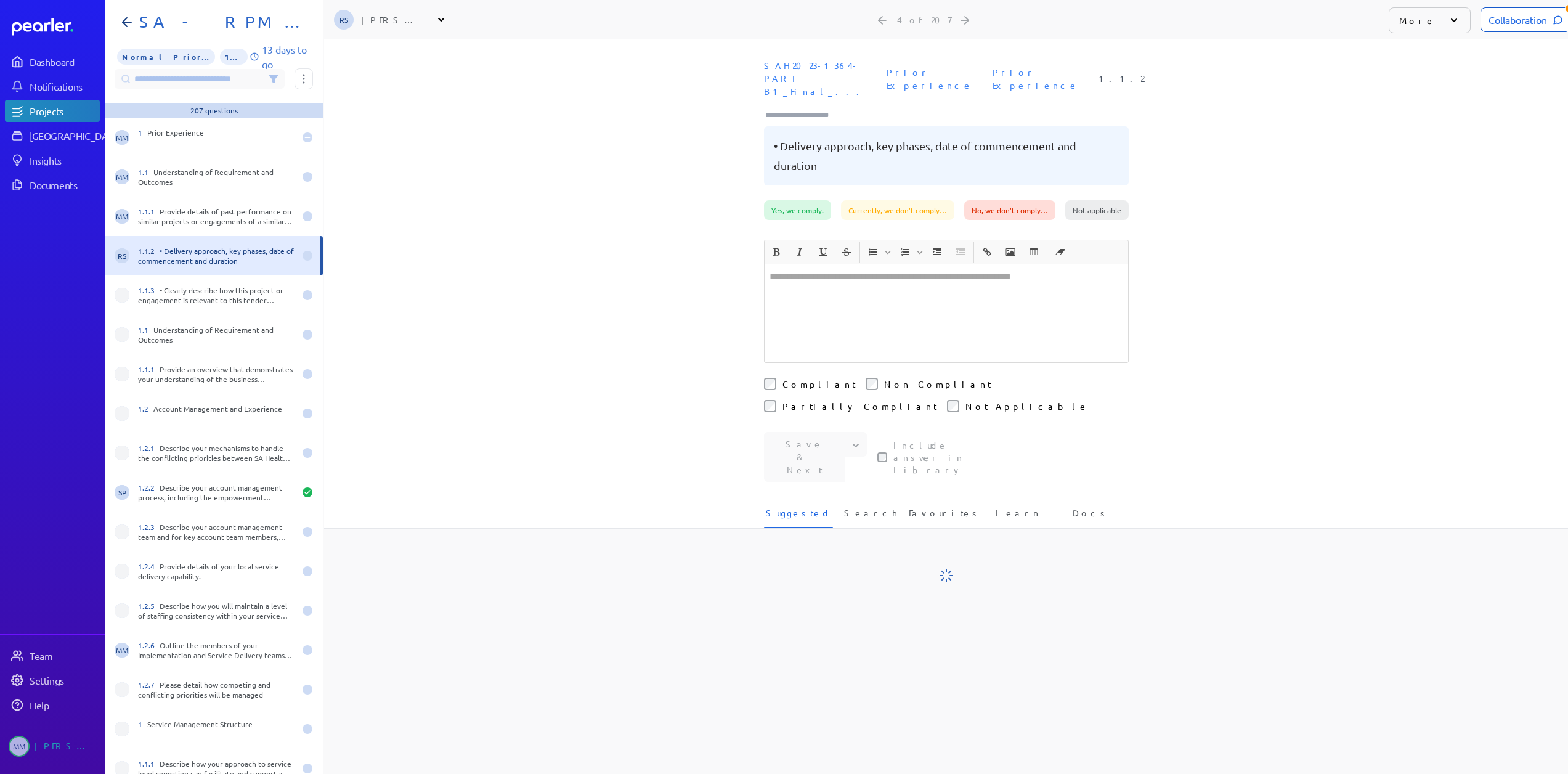
scroll to position [0, 10]
click at [383, 20] on div "[PERSON_NAME]" at bounding box center [392, 20] width 61 height 13
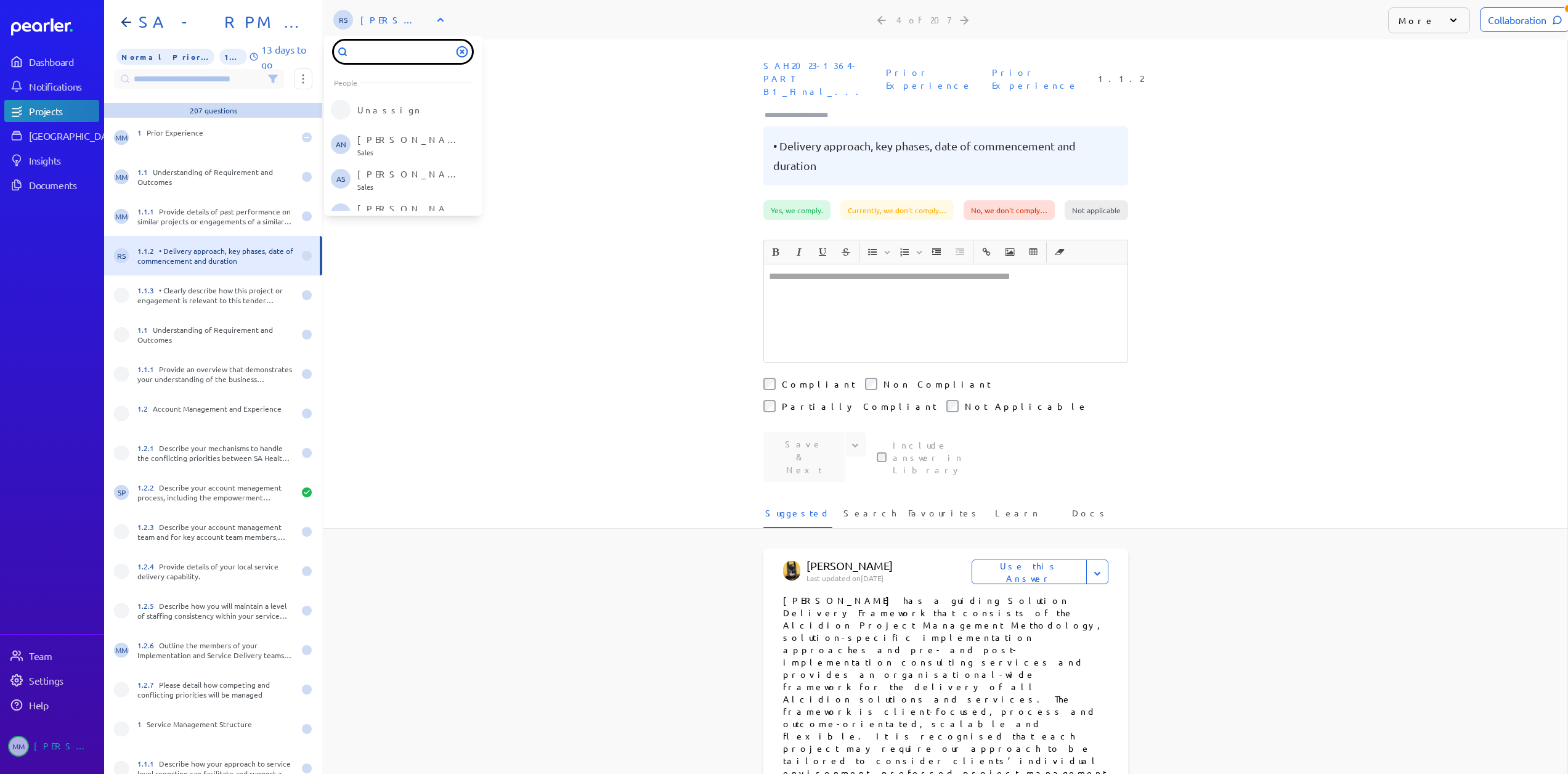
click at [382, 52] on input "text" at bounding box center [402, 52] width 138 height 23
type input "**"
click at [383, 141] on p "[PERSON_NAME]" at bounding box center [408, 141] width 102 height 13
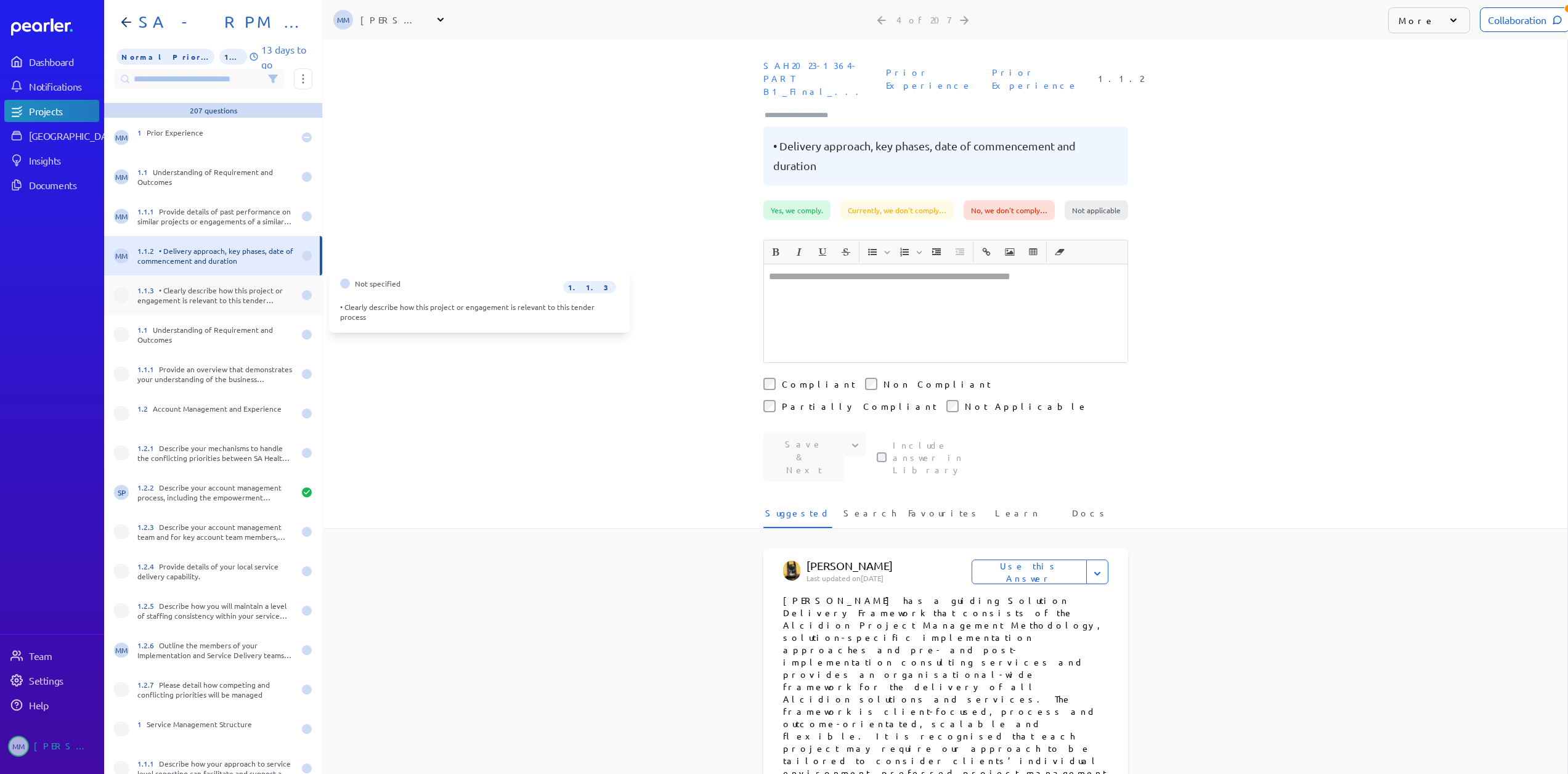
click at [188, 302] on div "1.1.3 • Clearly describe how this project or engagement is relevant to this ten…" at bounding box center [215, 295] width 156 height 20
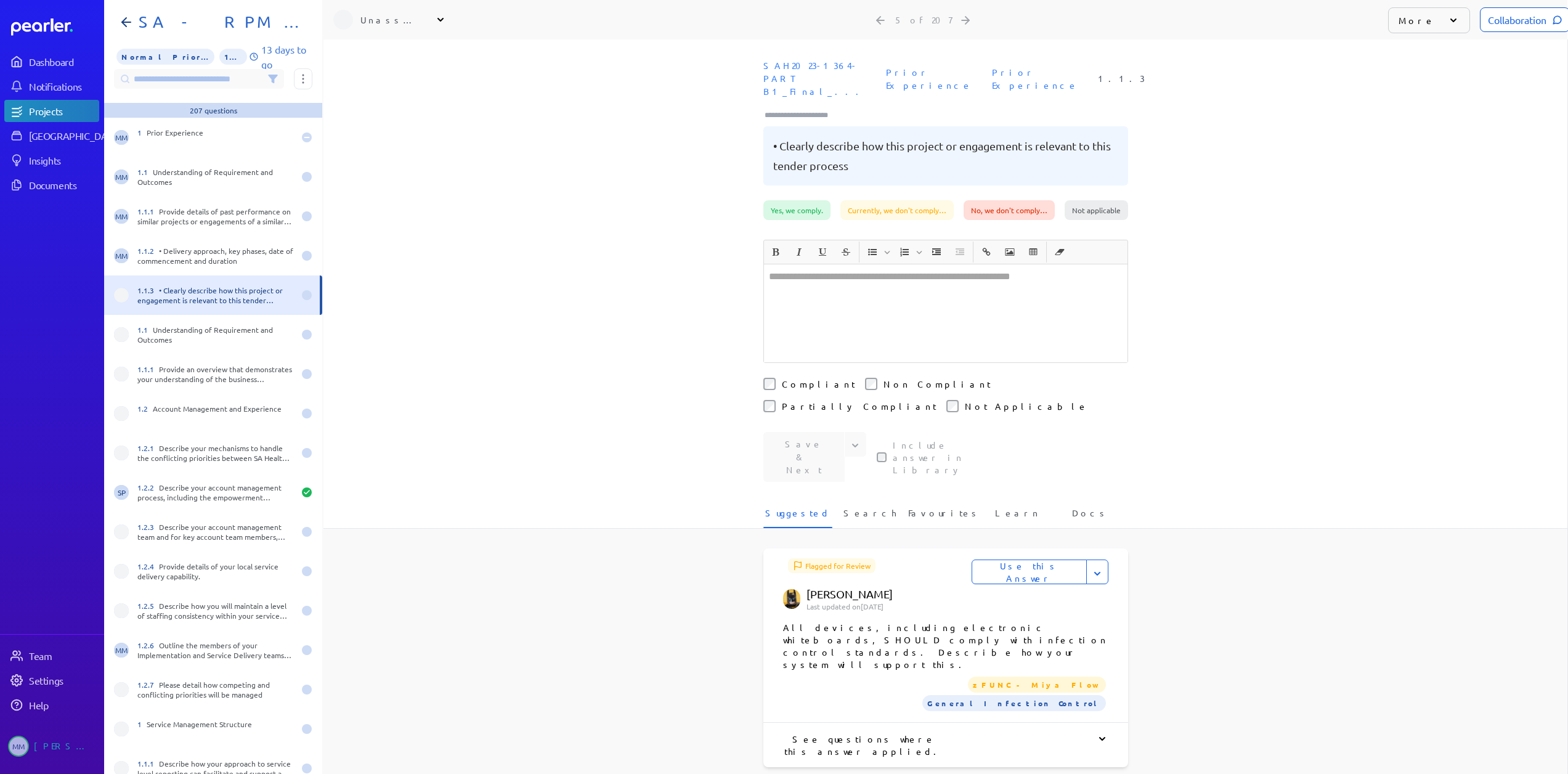
click at [393, 18] on div "Unassigned" at bounding box center [392, 20] width 61 height 13
click at [372, 49] on input "text" at bounding box center [402, 52] width 138 height 23
type input "**"
click at [375, 140] on p "[PERSON_NAME]" at bounding box center [408, 141] width 102 height 13
click at [184, 337] on div "1.1 Understanding of Requirement and Outcomes" at bounding box center [215, 335] width 156 height 20
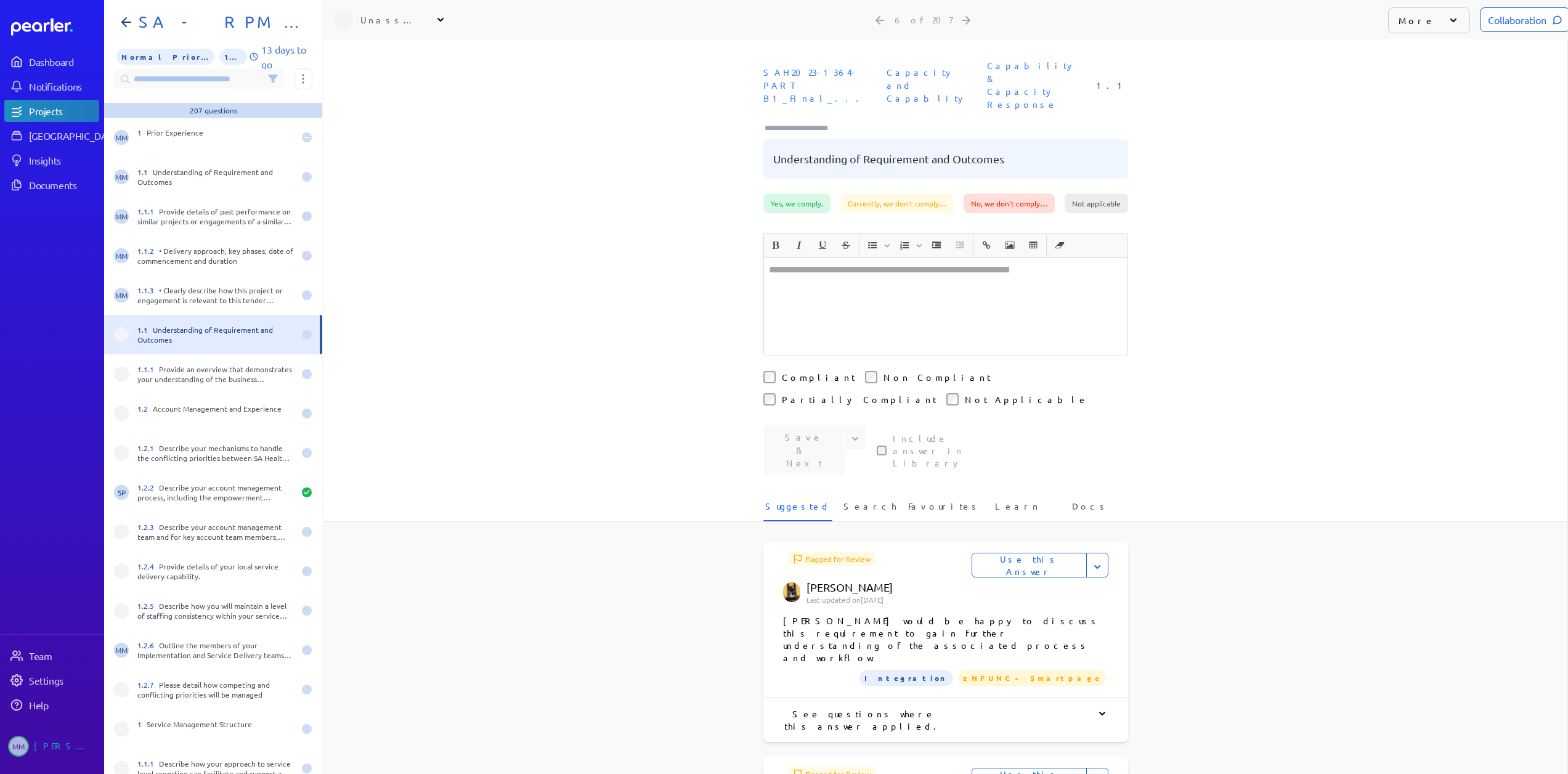
click at [376, 20] on div "Unassigned" at bounding box center [392, 20] width 61 height 13
click at [387, 110] on p "[PERSON_NAME]" at bounding box center [408, 106] width 102 height 13
click at [153, 377] on div "1.1.1 Provide an overview that demonstrates your understanding of the business …" at bounding box center [215, 374] width 156 height 20
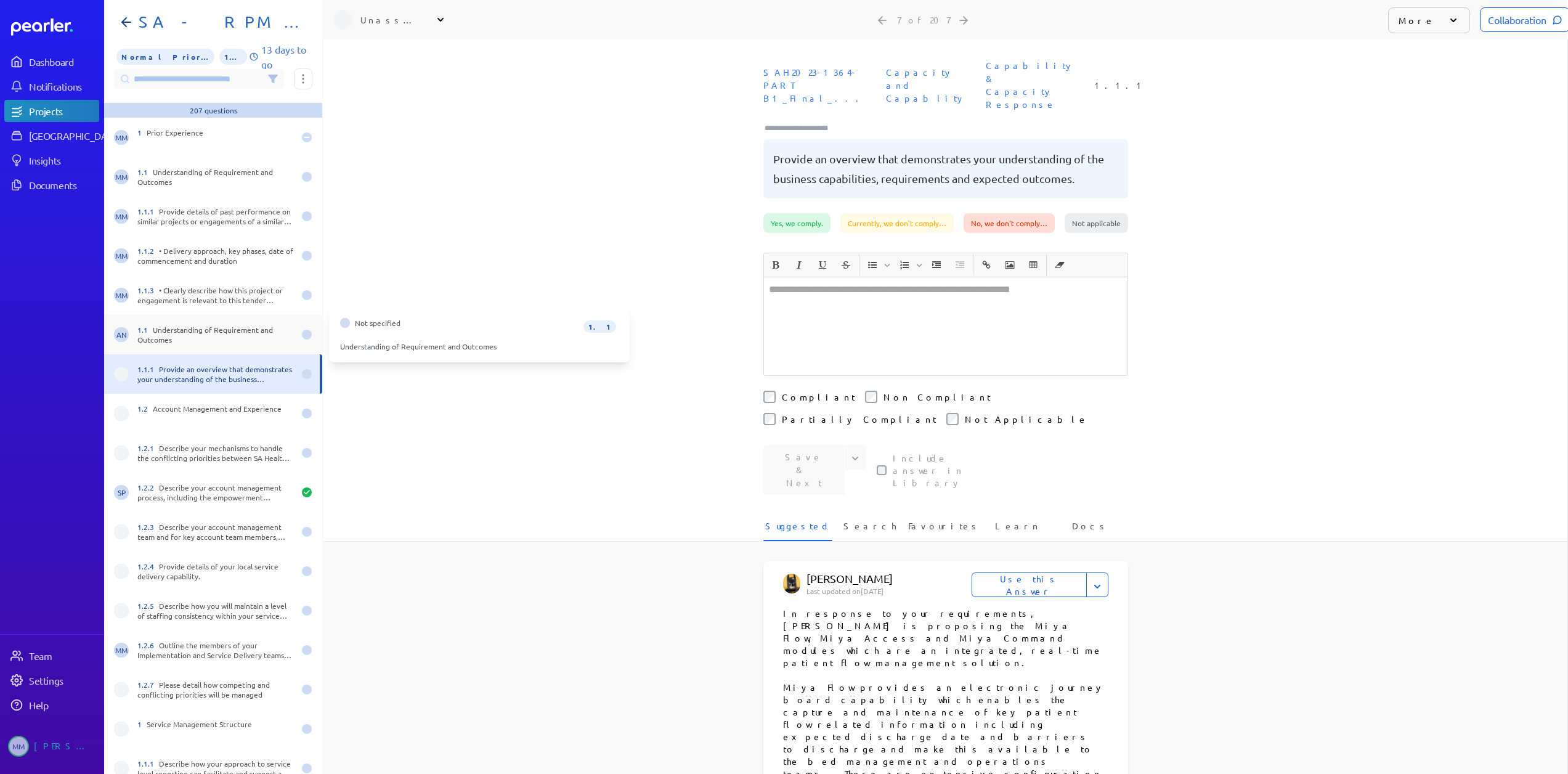
click at [302, 331] on div at bounding box center [307, 334] width 10 height 10
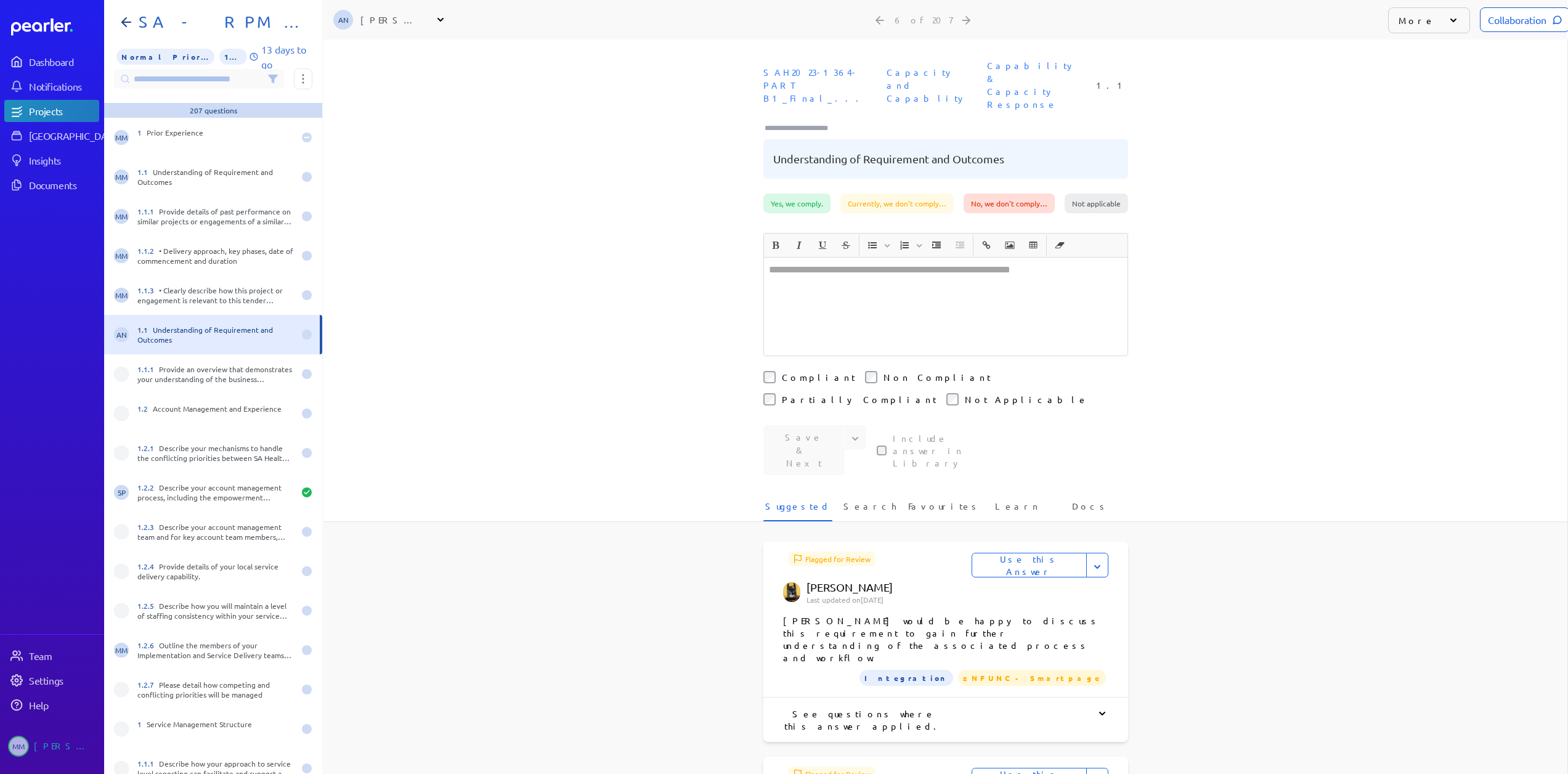
drag, startPoint x: 264, startPoint y: 335, endPoint x: 277, endPoint y: 328, distance: 14.8
click at [278, 329] on div "1.1 Understanding of Requirement and Outcomes" at bounding box center [215, 335] width 156 height 20
click at [1447, 23] on icon at bounding box center [1453, 21] width 13 height 13
click at [1417, 152] on li "Not a Question" at bounding box center [1450, 164] width 123 height 24
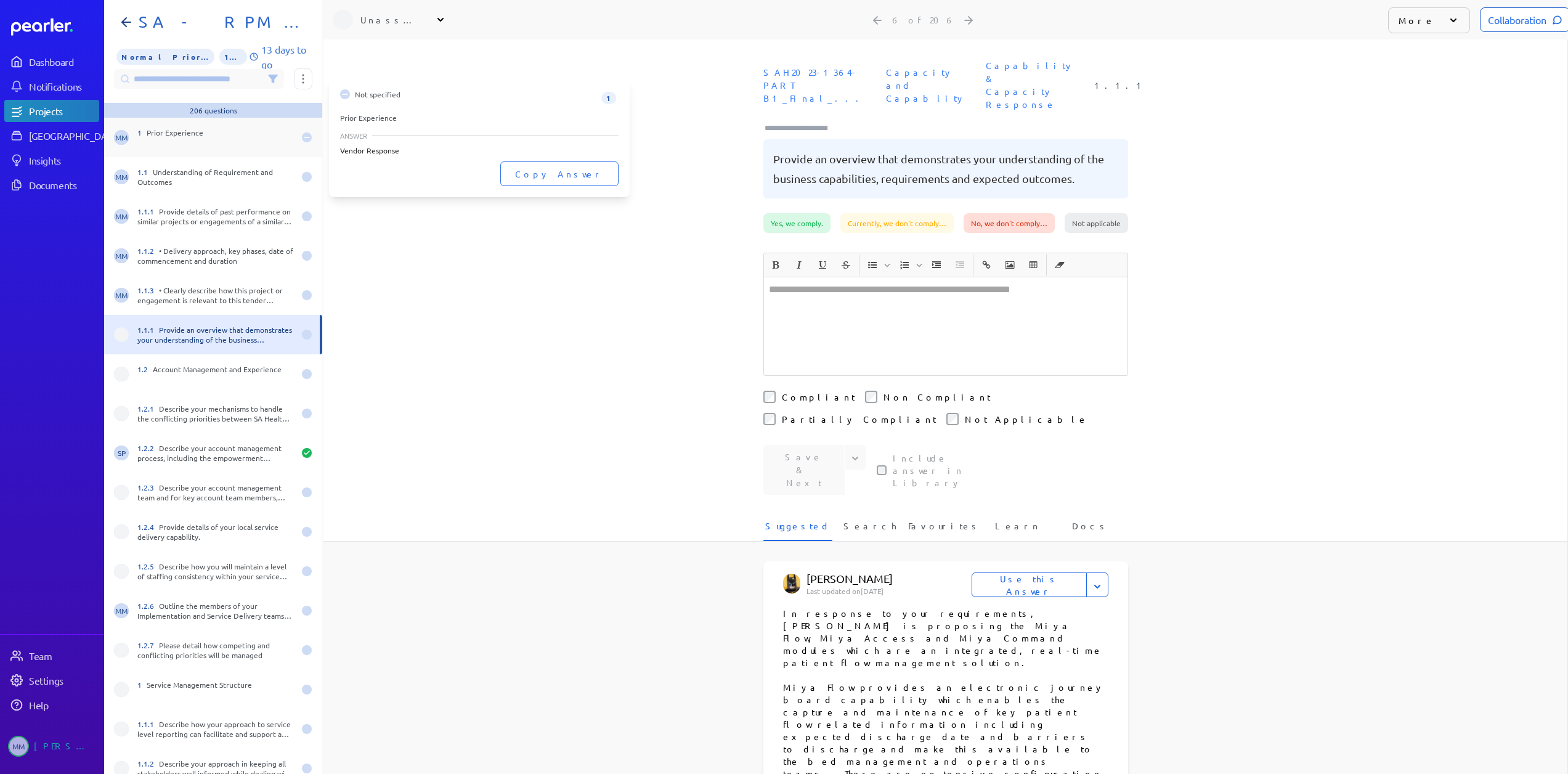
click at [305, 137] on icon at bounding box center [307, 137] width 5 height 0
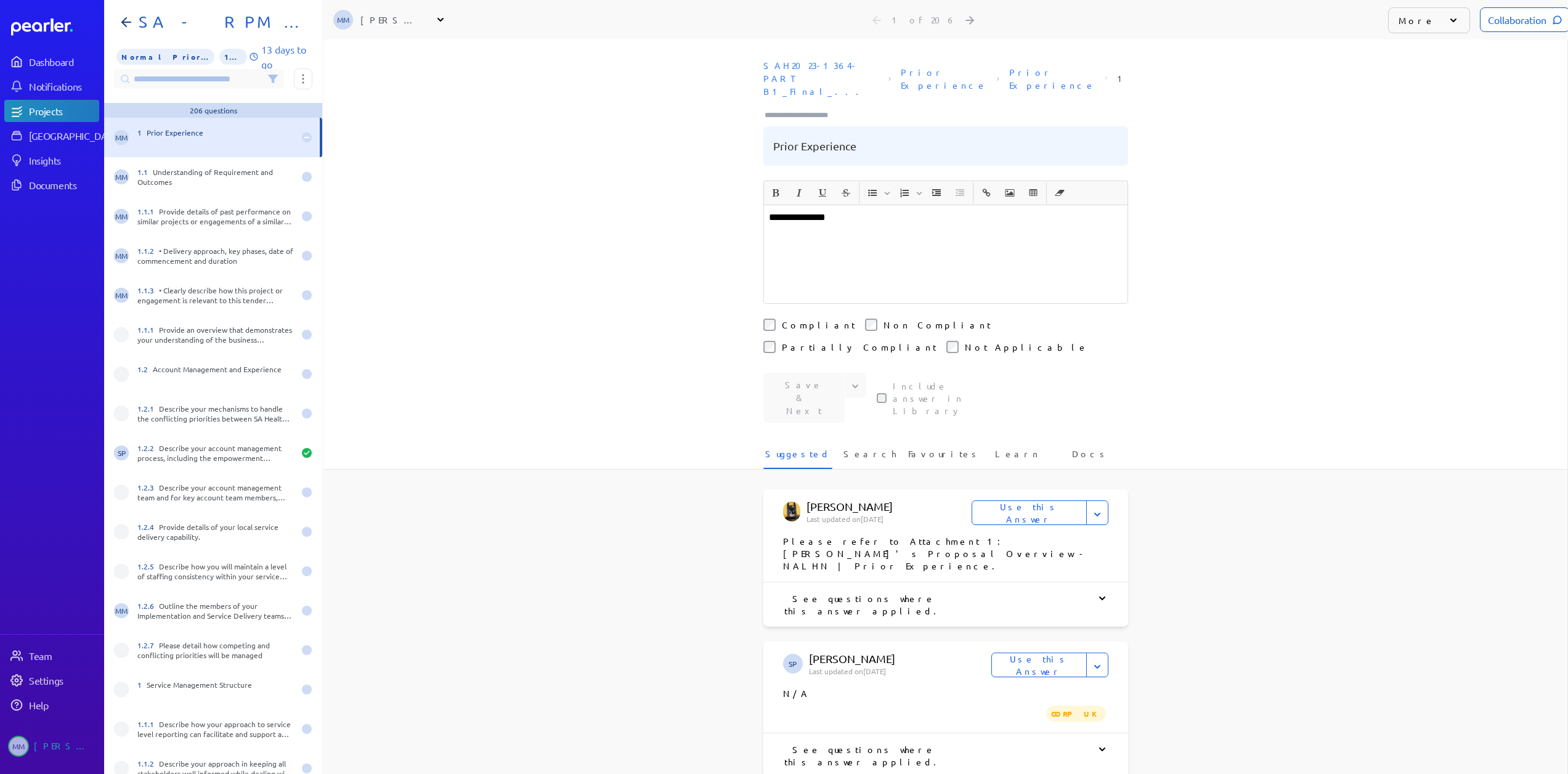
click at [1415, 26] on p "More" at bounding box center [1416, 21] width 36 height 13
click at [1427, 17] on div "More" at bounding box center [1429, 20] width 82 height 26
click at [1421, 24] on div "More" at bounding box center [1429, 20] width 82 height 26
click at [1421, 155] on li "Not a Question" at bounding box center [1450, 164] width 123 height 24
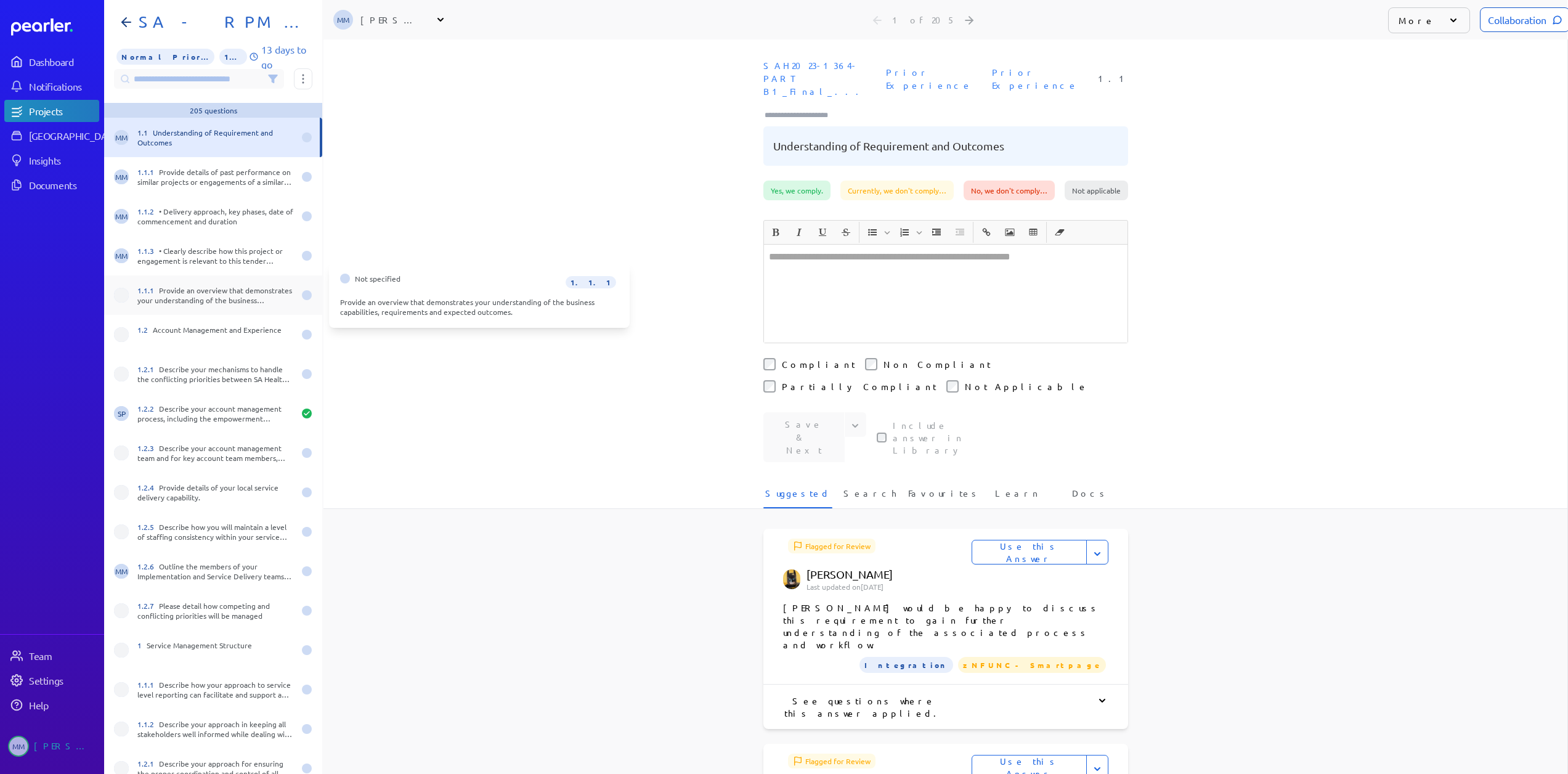
click at [200, 300] on div "1.1.1 Provide an overview that demonstrates your understanding of the business …" at bounding box center [215, 295] width 156 height 20
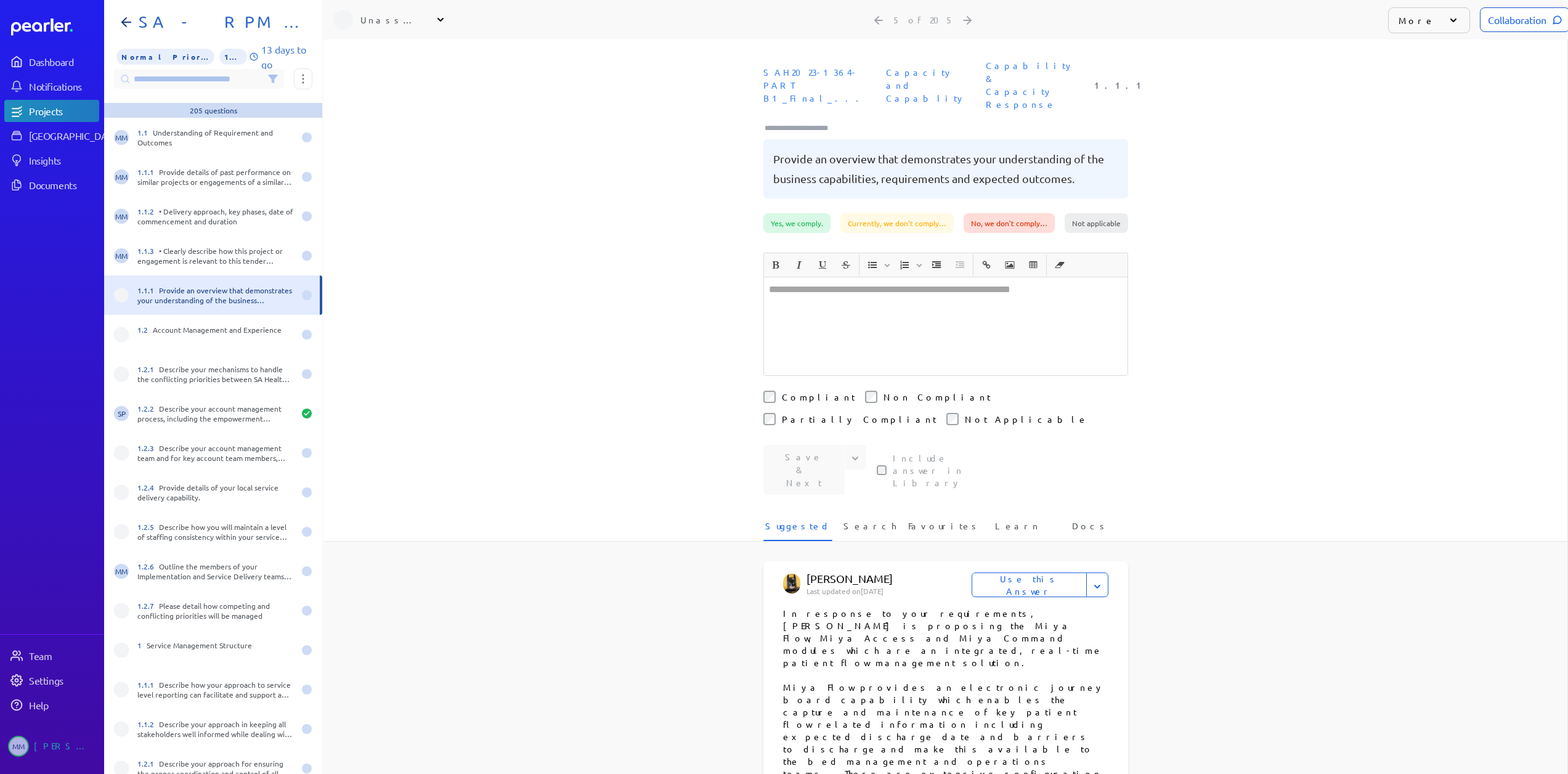
click at [376, 23] on div "Unassigned" at bounding box center [392, 20] width 61 height 13
click at [386, 109] on p "[PERSON_NAME]" at bounding box center [408, 106] width 102 height 13
click at [211, 340] on div "1.2 Account Management and Experience" at bounding box center [215, 335] width 156 height 20
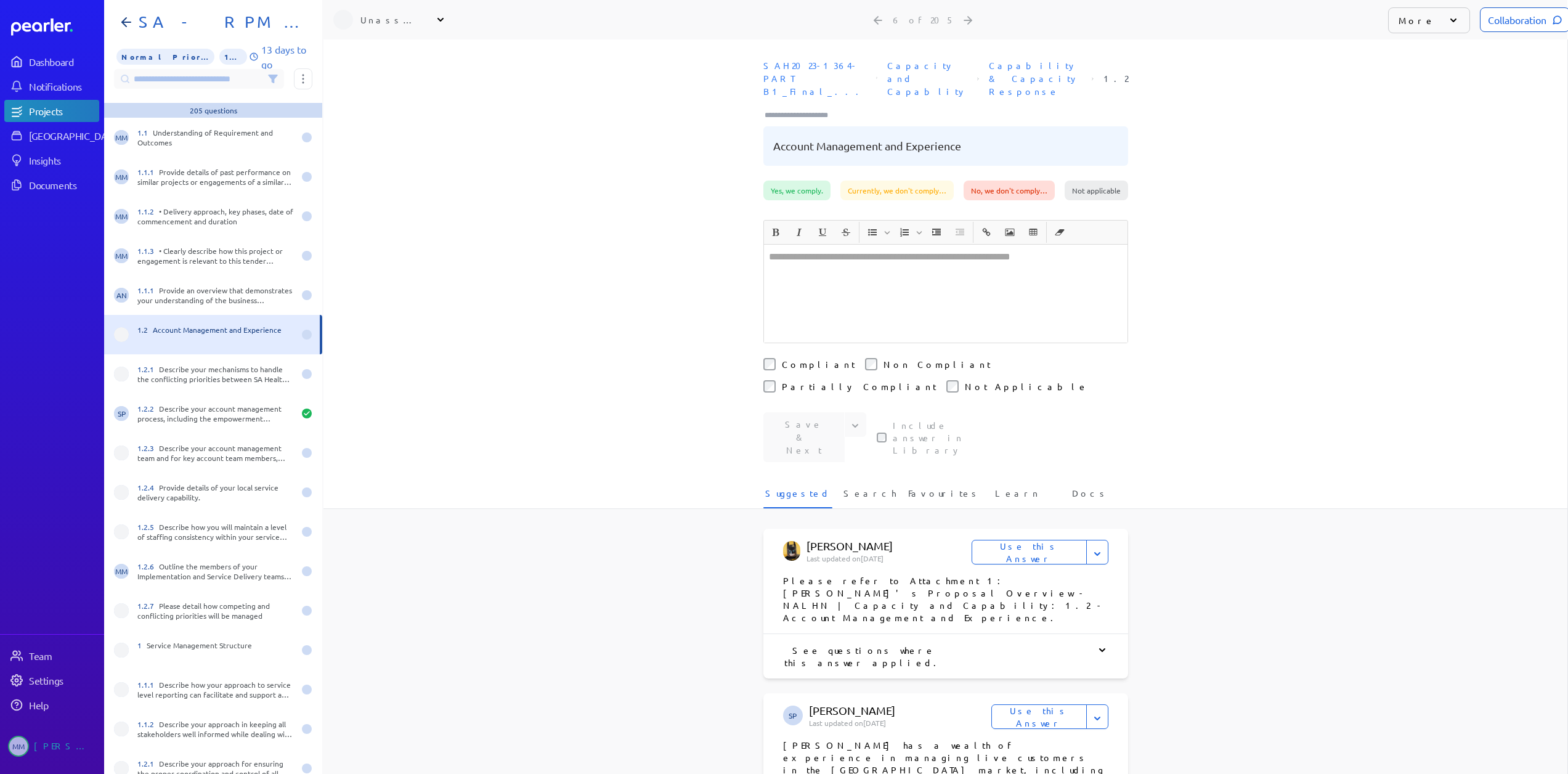
click at [1416, 16] on p "More" at bounding box center [1416, 21] width 36 height 13
click at [1442, 152] on li "Not a Question" at bounding box center [1450, 164] width 123 height 24
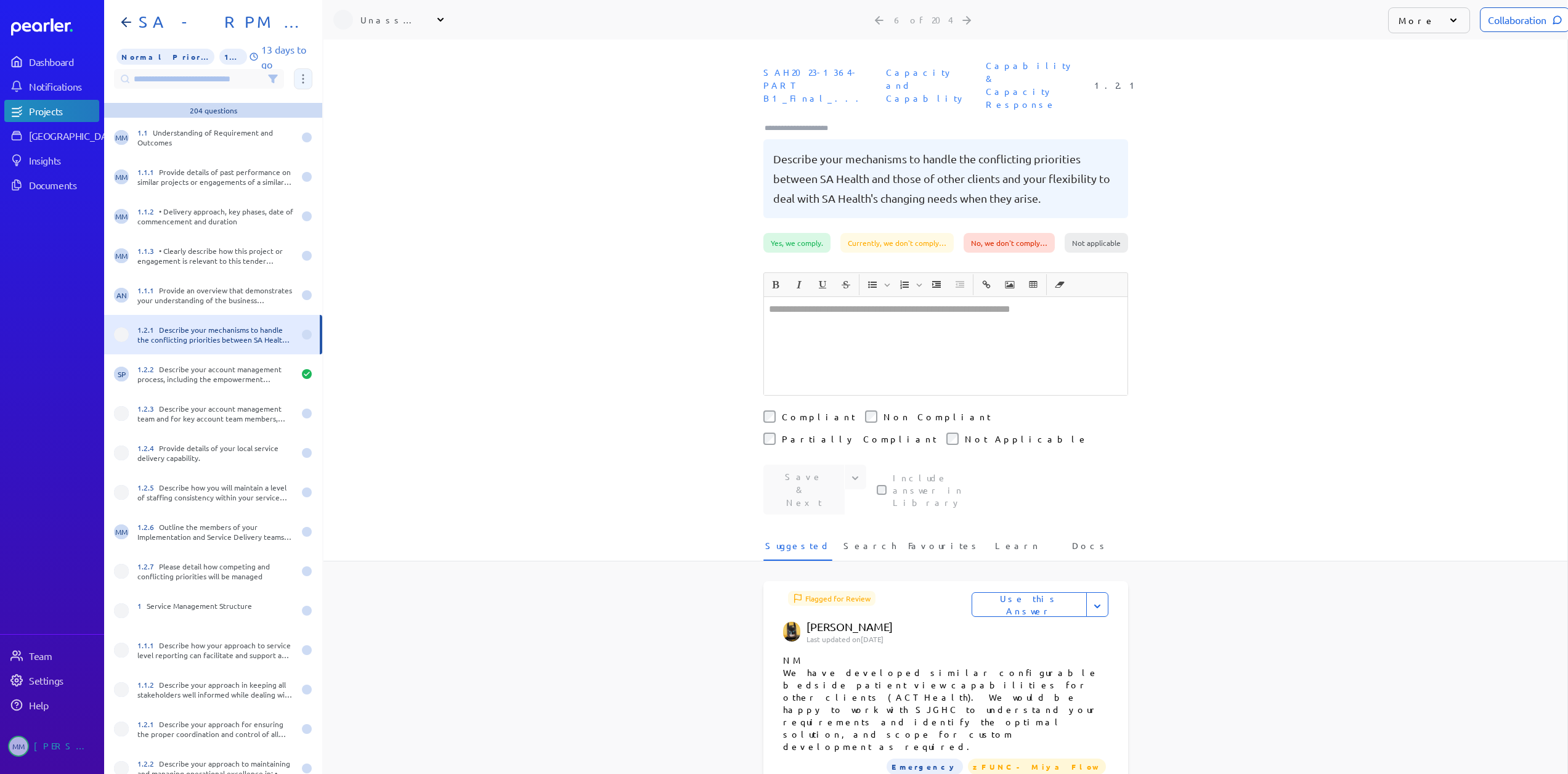
click at [301, 85] on button at bounding box center [303, 79] width 18 height 21
click at [404, 21] on div "Unassigned" at bounding box center [392, 20] width 61 height 13
click at [396, 60] on input "text" at bounding box center [402, 52] width 138 height 23
type input "**"
click at [368, 137] on p "[PERSON_NAME]" at bounding box center [408, 141] width 102 height 13
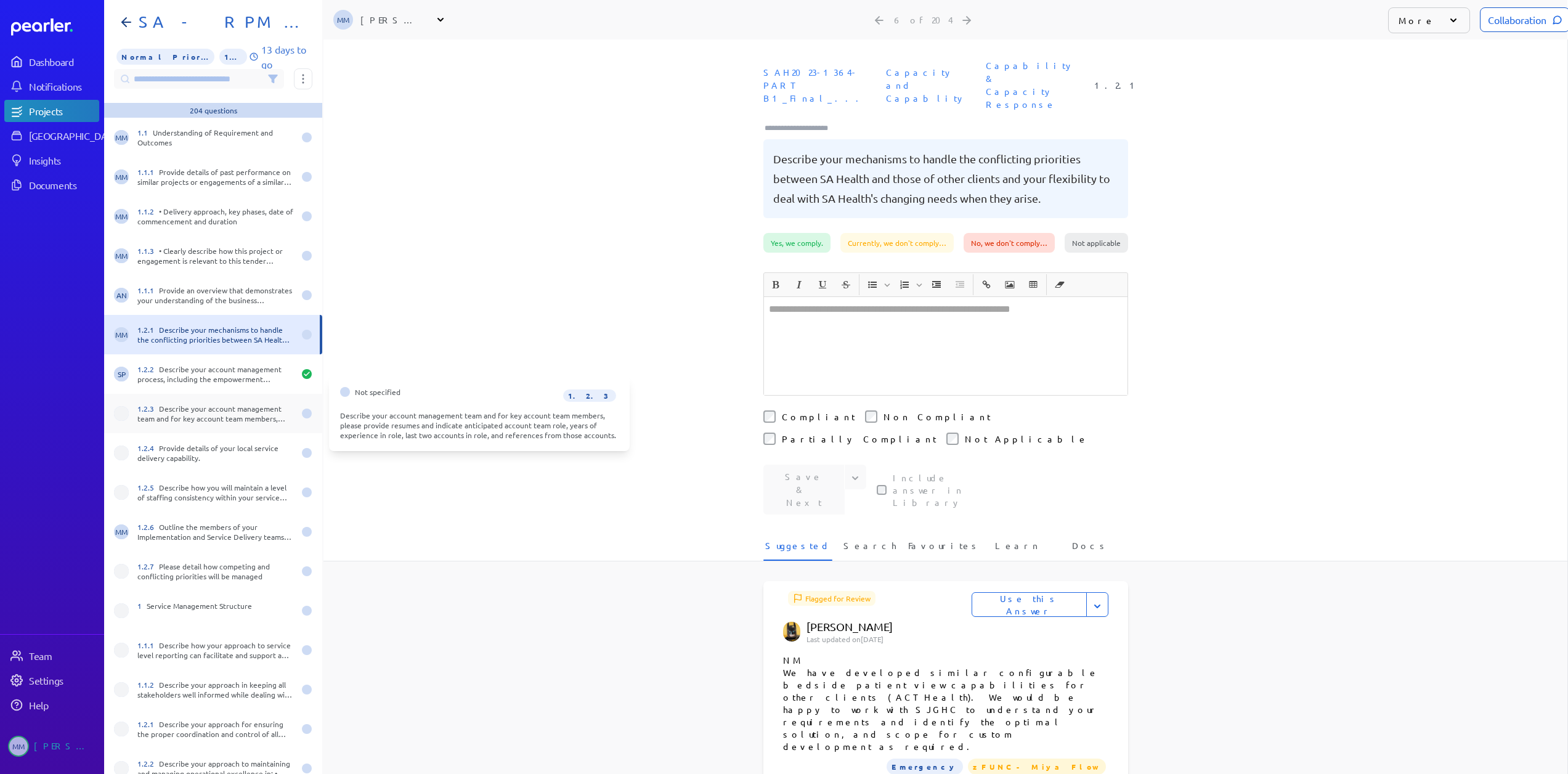
click at [181, 404] on div "1.2.3 Describe your account management team and for key account team members, p…" at bounding box center [215, 413] width 156 height 20
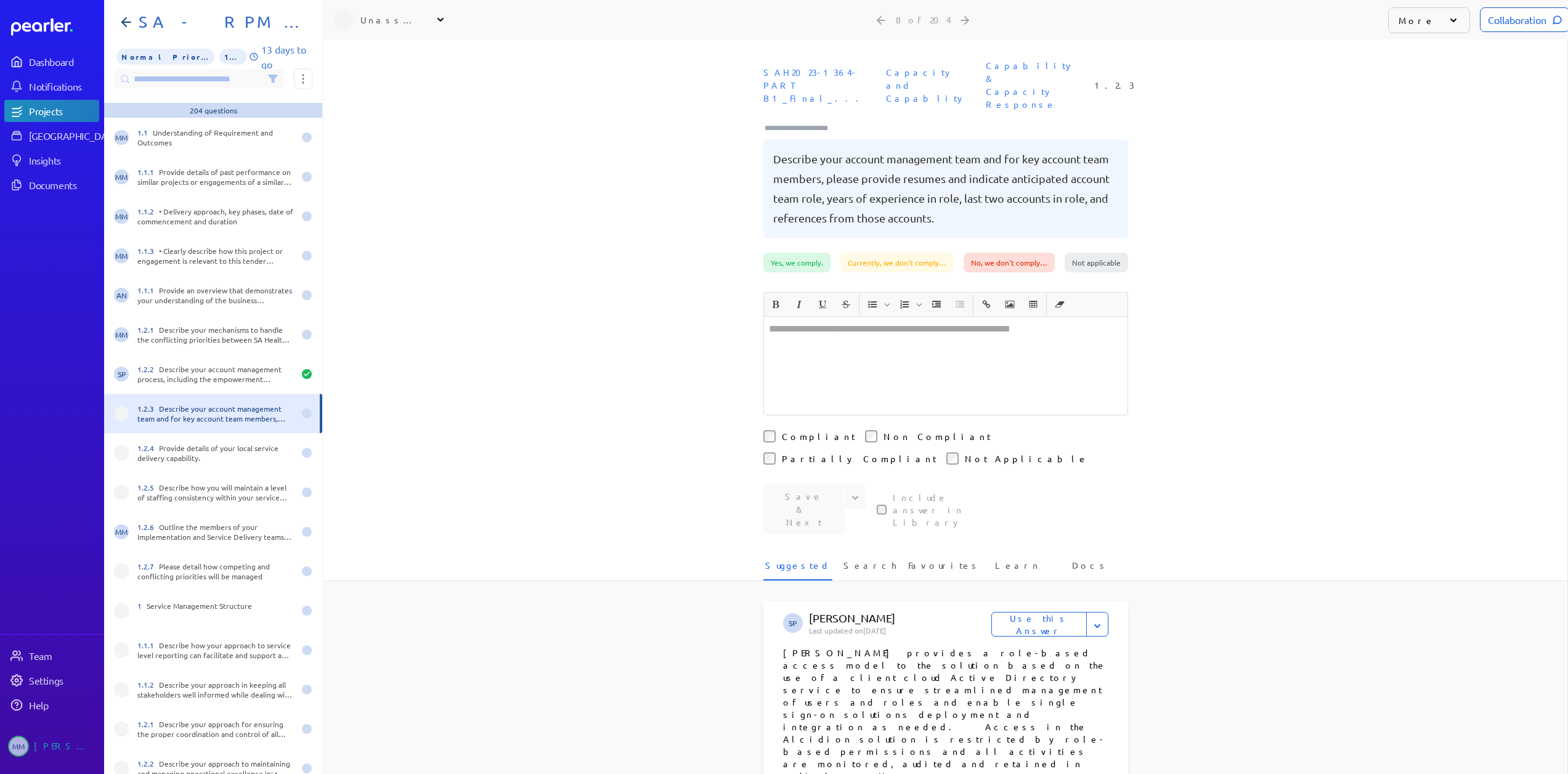
click at [393, 20] on div "Unassigned" at bounding box center [392, 20] width 61 height 13
click at [390, 50] on input "text" at bounding box center [402, 52] width 138 height 23
type input "**"
click at [377, 137] on p "[PERSON_NAME]" at bounding box center [408, 141] width 102 height 13
click at [175, 458] on div "1.2.4 Provide details of your local service delivery capability." at bounding box center [215, 453] width 156 height 20
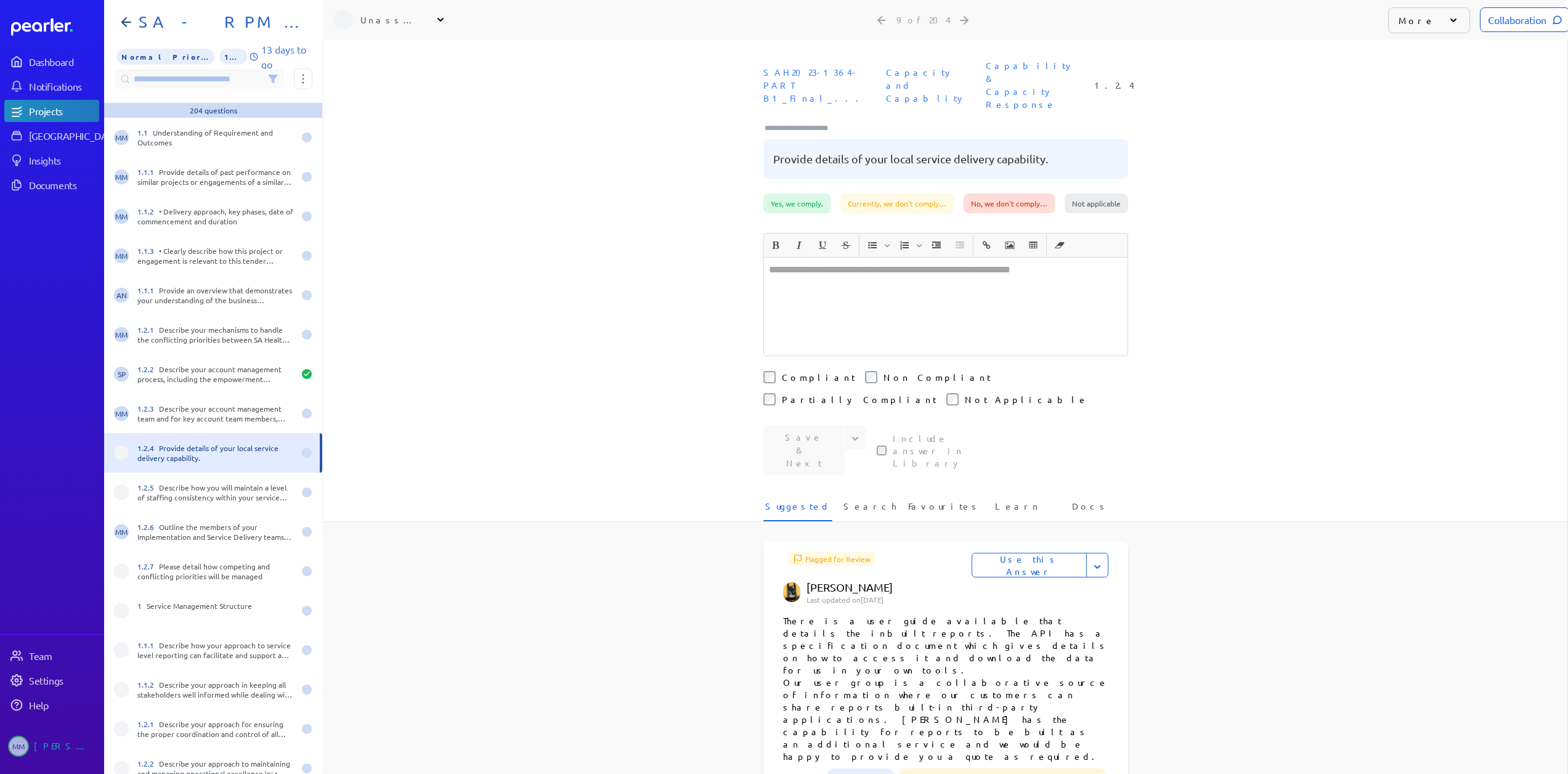
click at [383, 19] on div "Unassigned" at bounding box center [392, 20] width 61 height 13
click at [389, 53] on input "text" at bounding box center [402, 52] width 138 height 23
type input "**"
click at [382, 146] on div "[PERSON_NAME]" at bounding box center [408, 146] width 102 height 24
click at [186, 496] on div "1.2.5 Describe how you will maintain a level of staffing consistency within you…" at bounding box center [215, 492] width 156 height 20
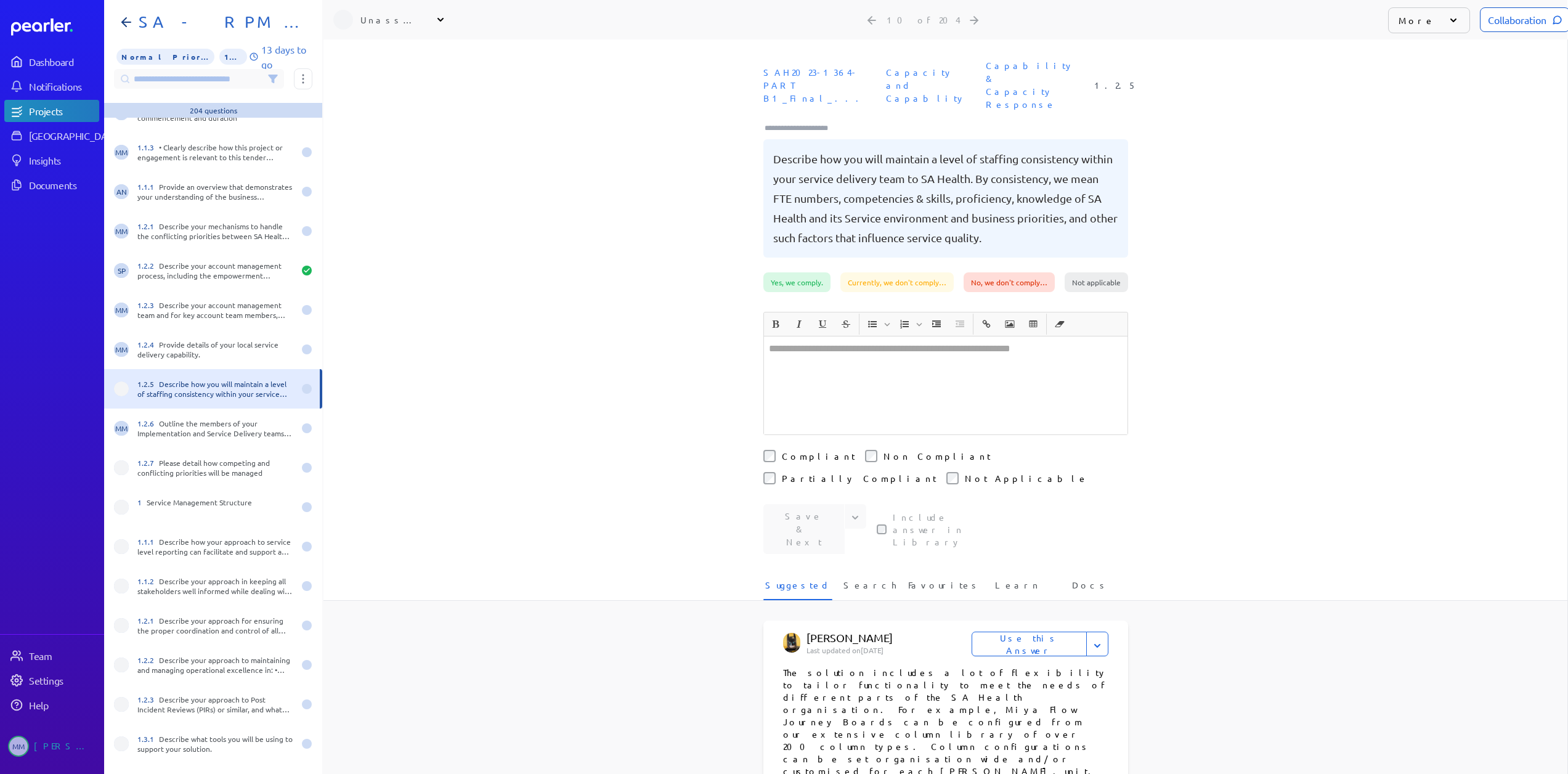
scroll to position [184, 0]
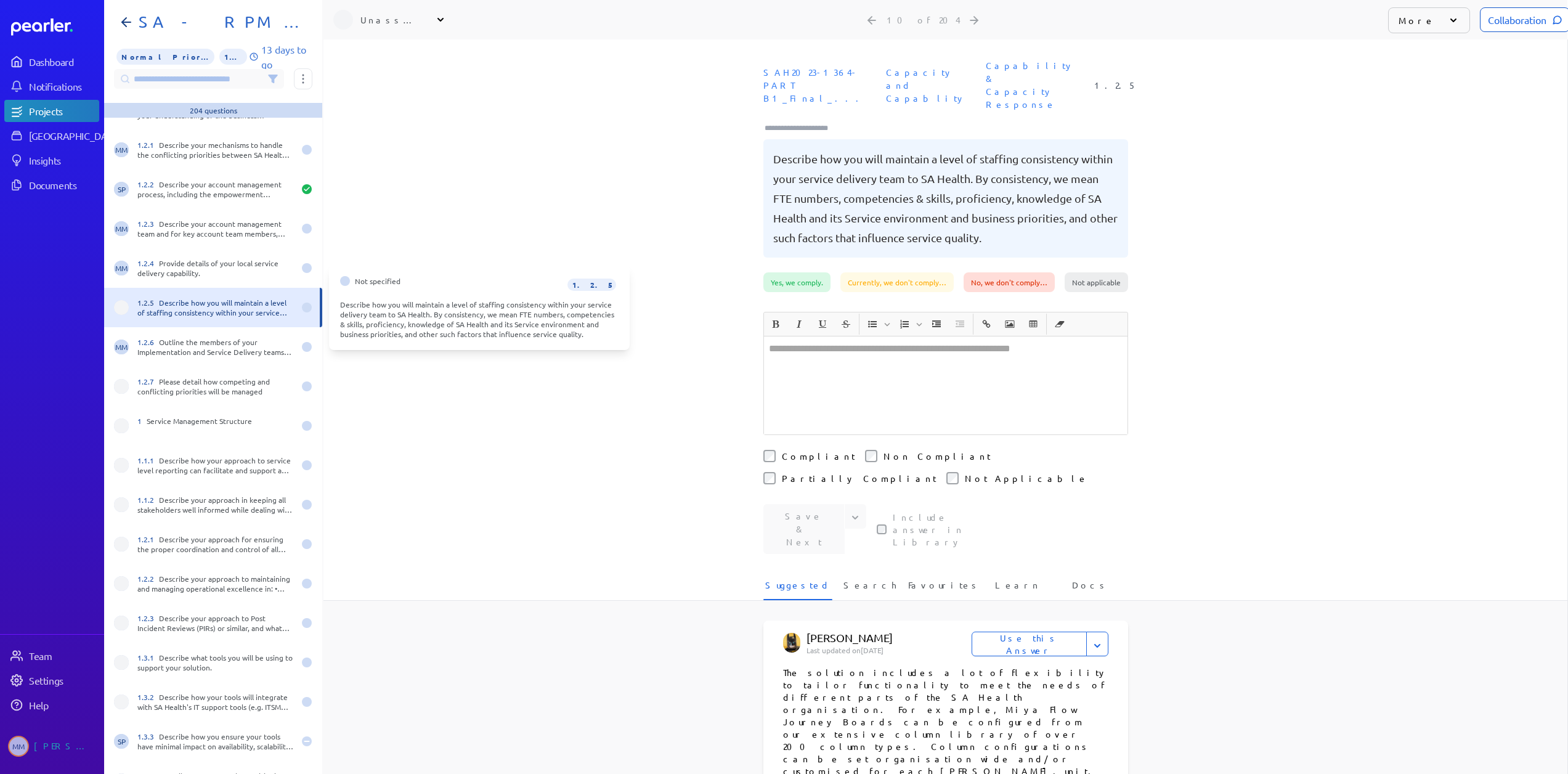
click at [190, 311] on div "1.2.5 Describe how you will maintain a level of staffing consistency within you…" at bounding box center [215, 307] width 156 height 20
click at [370, 20] on div "Unassigned" at bounding box center [392, 20] width 61 height 13
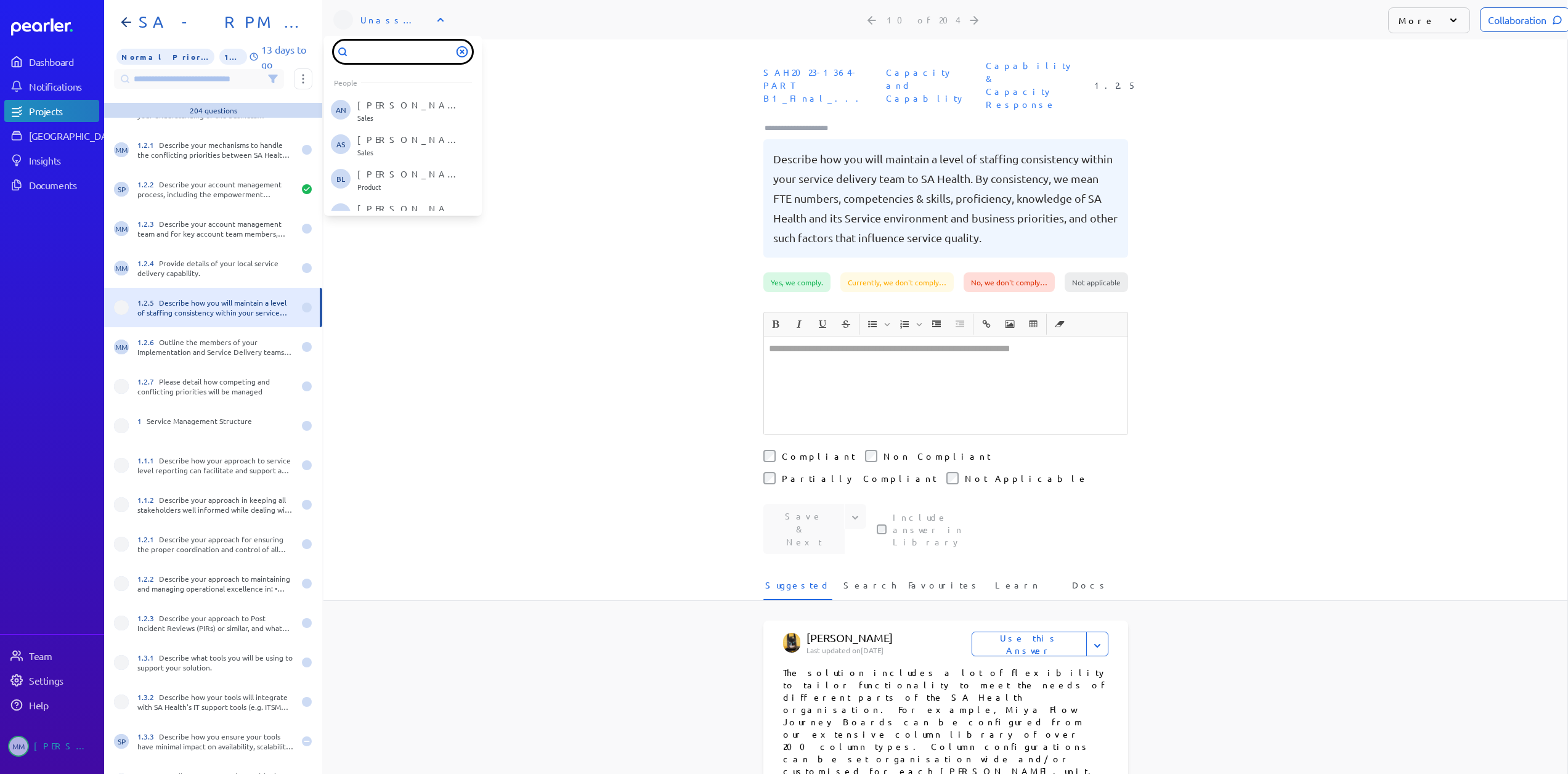
click at [385, 51] on input "text" at bounding box center [402, 52] width 138 height 23
type input "***"
click at [366, 105] on p "[PERSON_NAME]" at bounding box center [408, 106] width 102 height 13
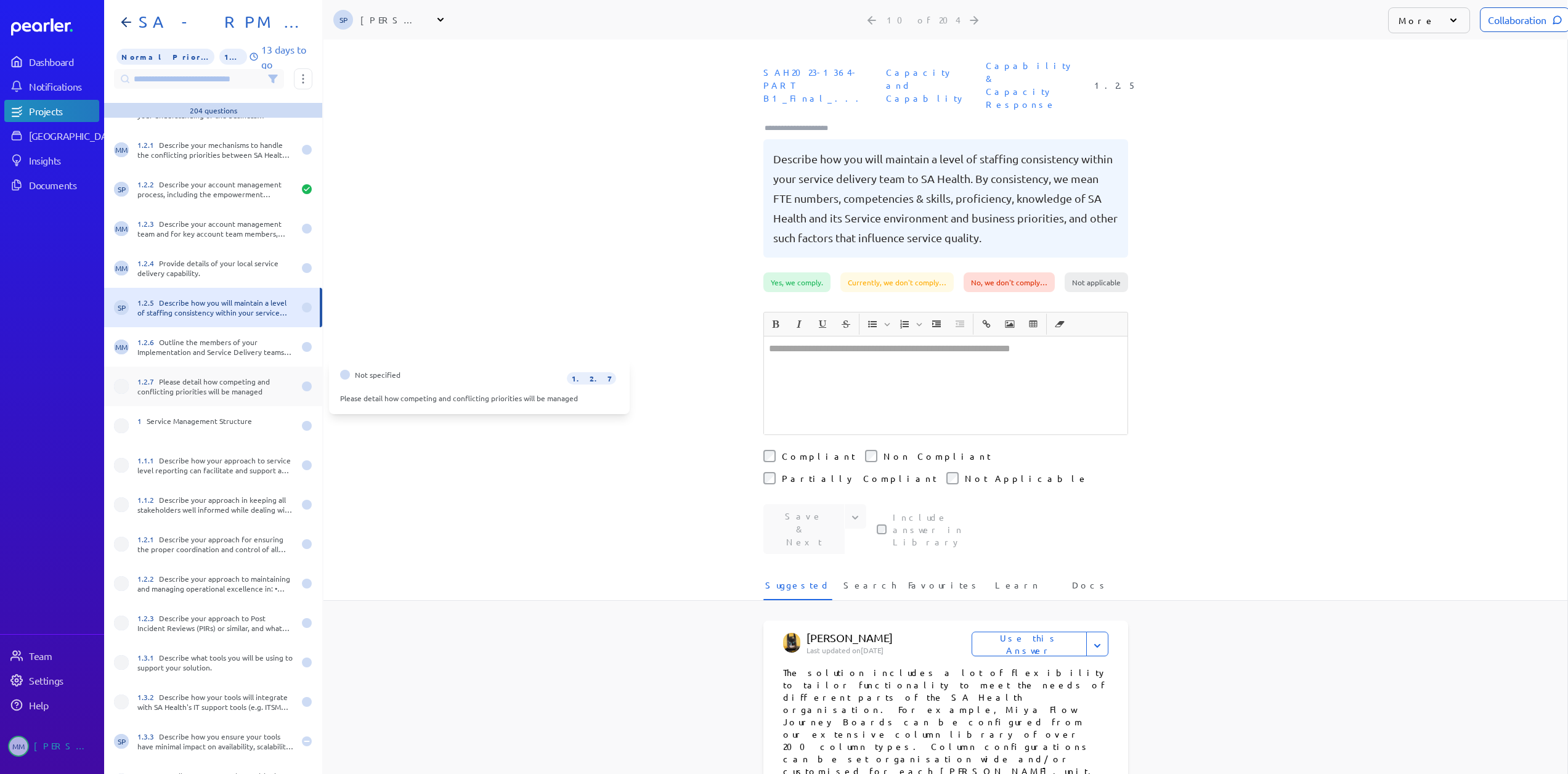
click at [180, 392] on div "1.2.7 Please detail how competing and conflicting priorities will be managed" at bounding box center [215, 386] width 156 height 20
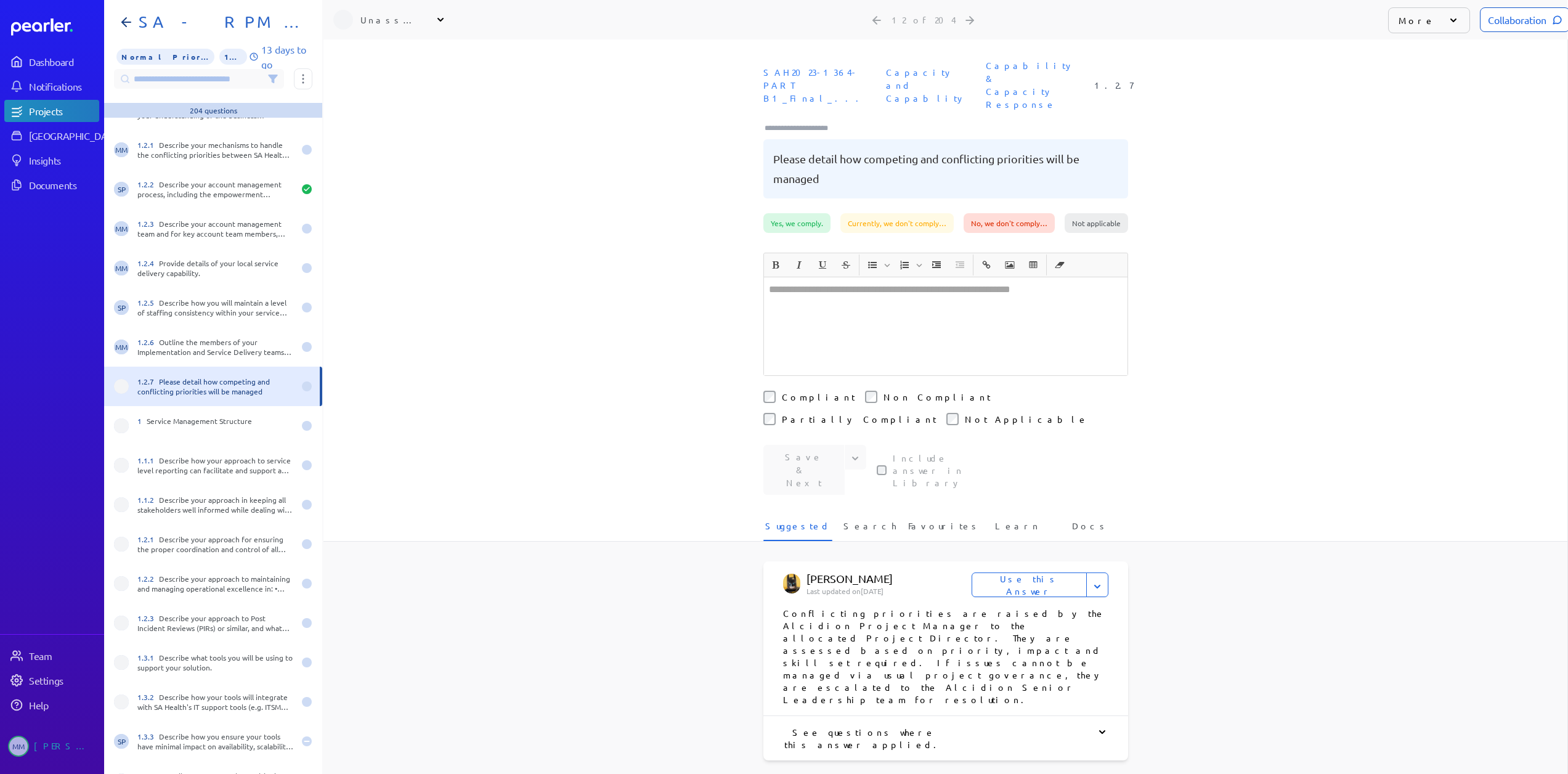
click at [390, 18] on div "Unassigned" at bounding box center [392, 20] width 61 height 13
click at [378, 51] on input "text" at bounding box center [402, 52] width 138 height 23
type input "***"
click at [371, 107] on p "[PERSON_NAME]" at bounding box center [408, 106] width 102 height 13
click at [191, 422] on div "1 Service Management Structure" at bounding box center [215, 426] width 156 height 20
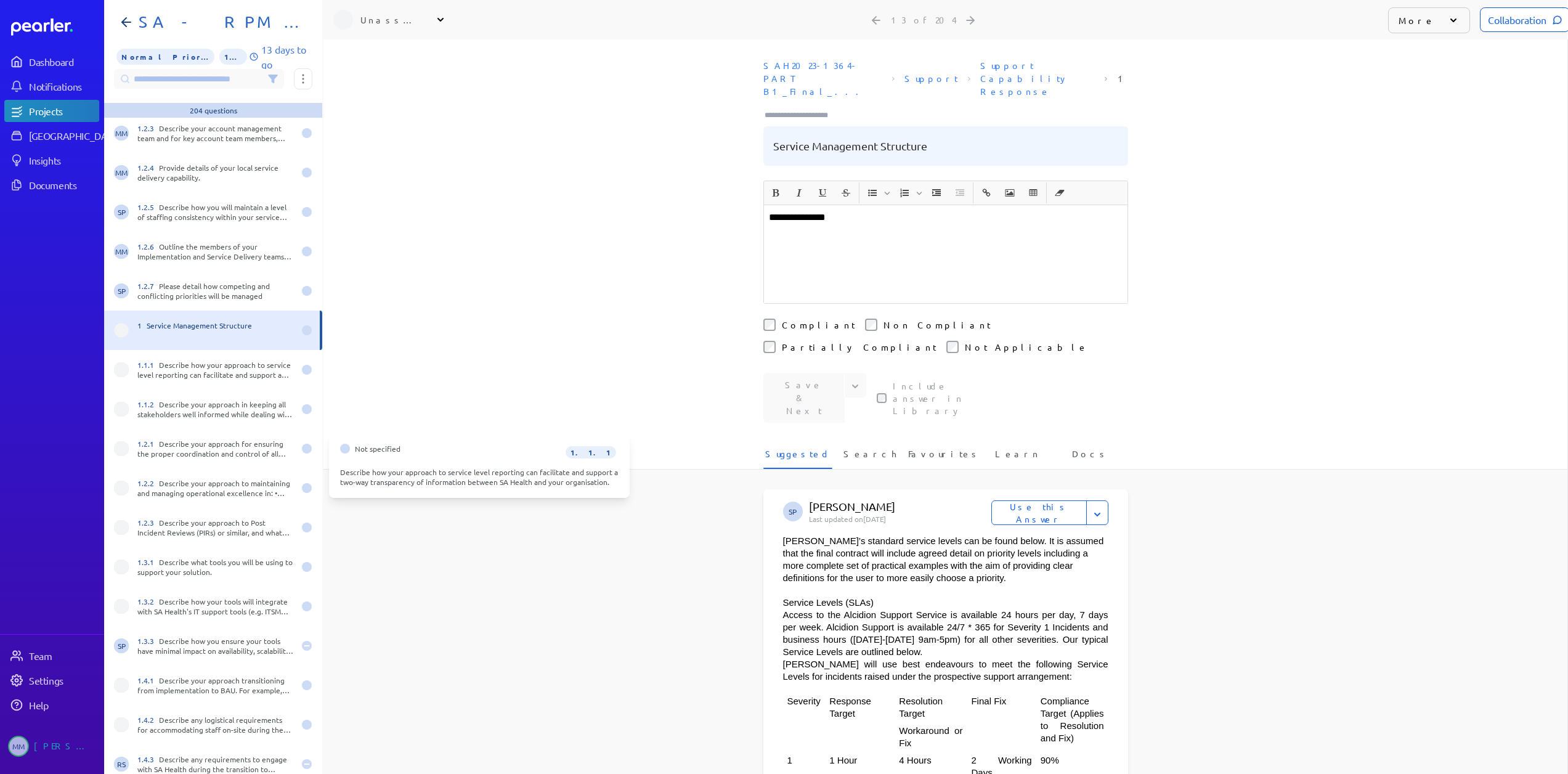
scroll to position [308, 0]
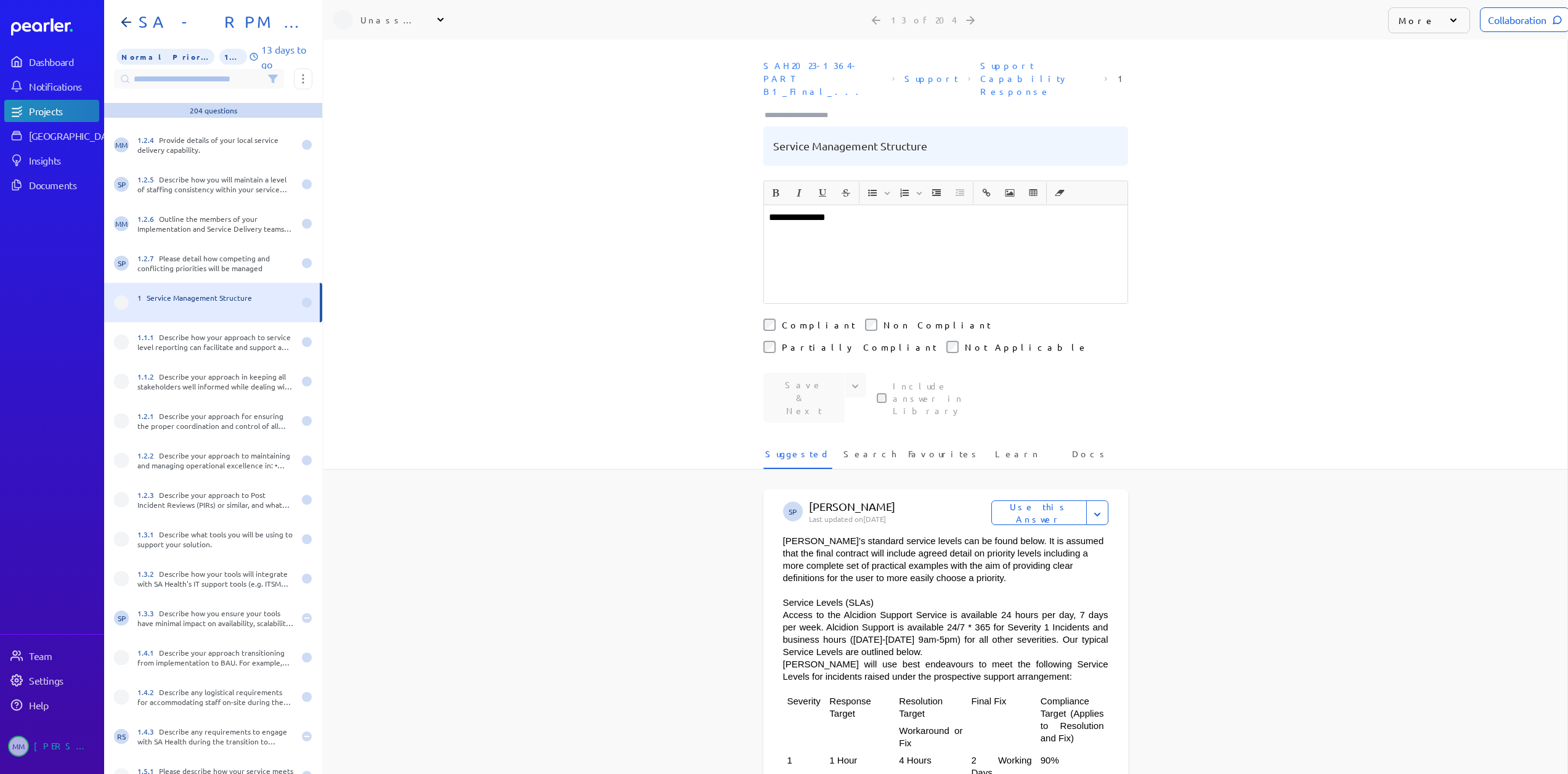
click at [1429, 14] on div "More" at bounding box center [1429, 20] width 82 height 26
click at [1428, 152] on li "Not a Question" at bounding box center [1450, 164] width 123 height 24
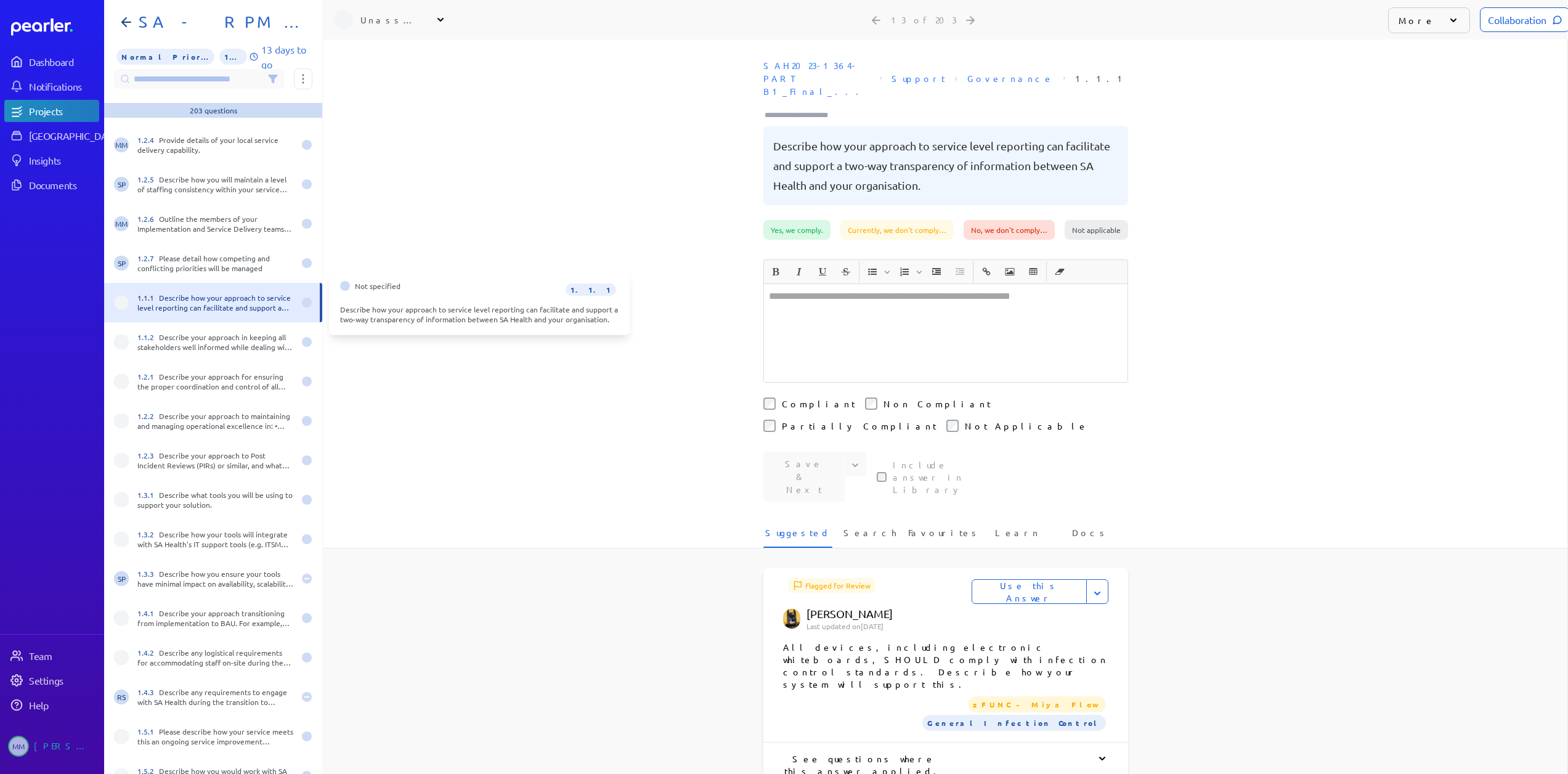
click at [197, 306] on div "1.1.1 Describe how your approach to service level reporting can facilitate and …" at bounding box center [215, 303] width 156 height 20
click at [264, 303] on div "1.1.1 Describe how your approach to service level reporting can facilitate and …" at bounding box center [215, 303] width 156 height 20
click at [378, 18] on div "Unassigned" at bounding box center [392, 20] width 61 height 13
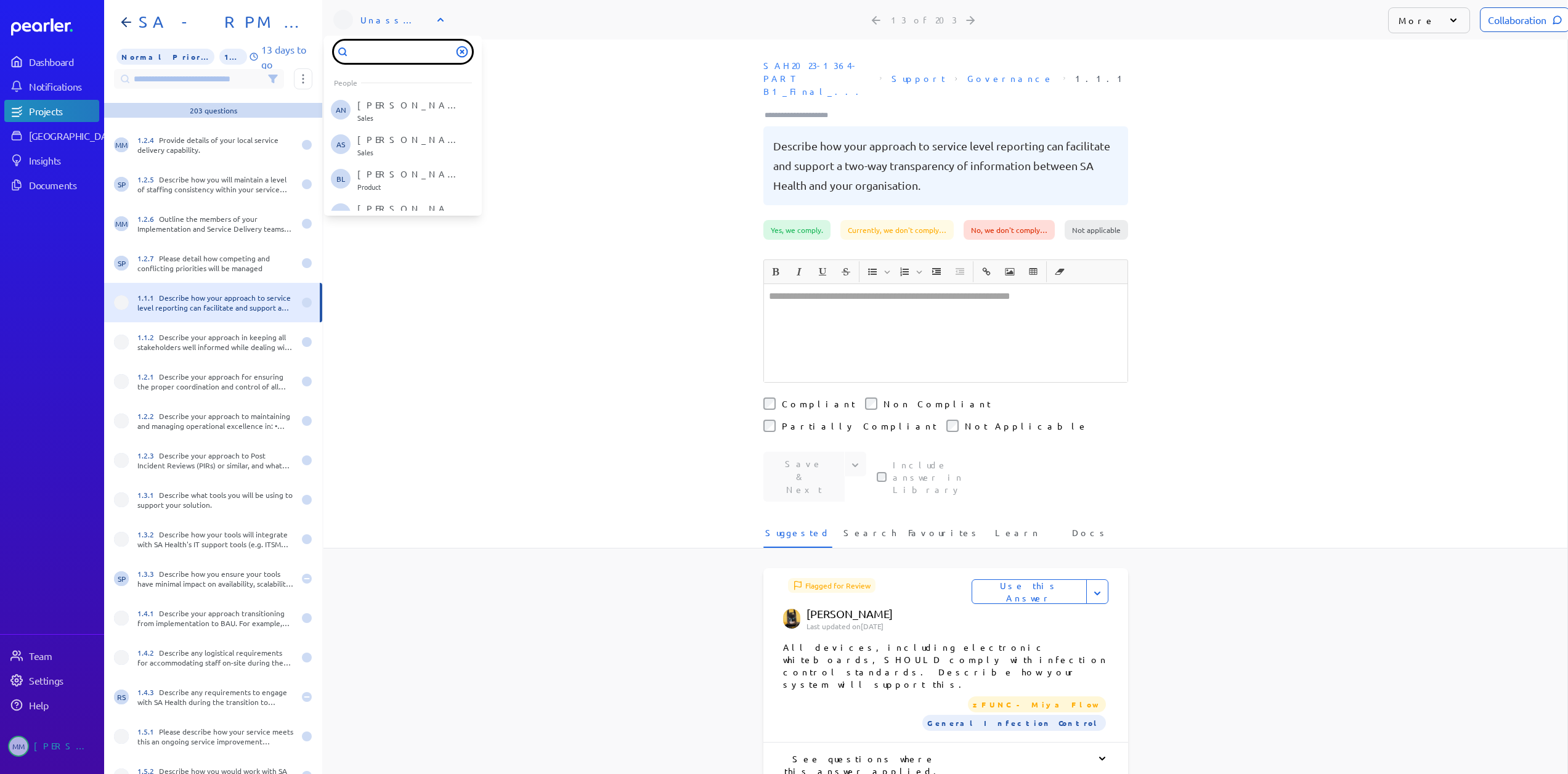
click at [373, 54] on input "text" at bounding box center [402, 52] width 138 height 23
type input "**"
click at [374, 142] on p "[PERSON_NAME]" at bounding box center [408, 141] width 102 height 13
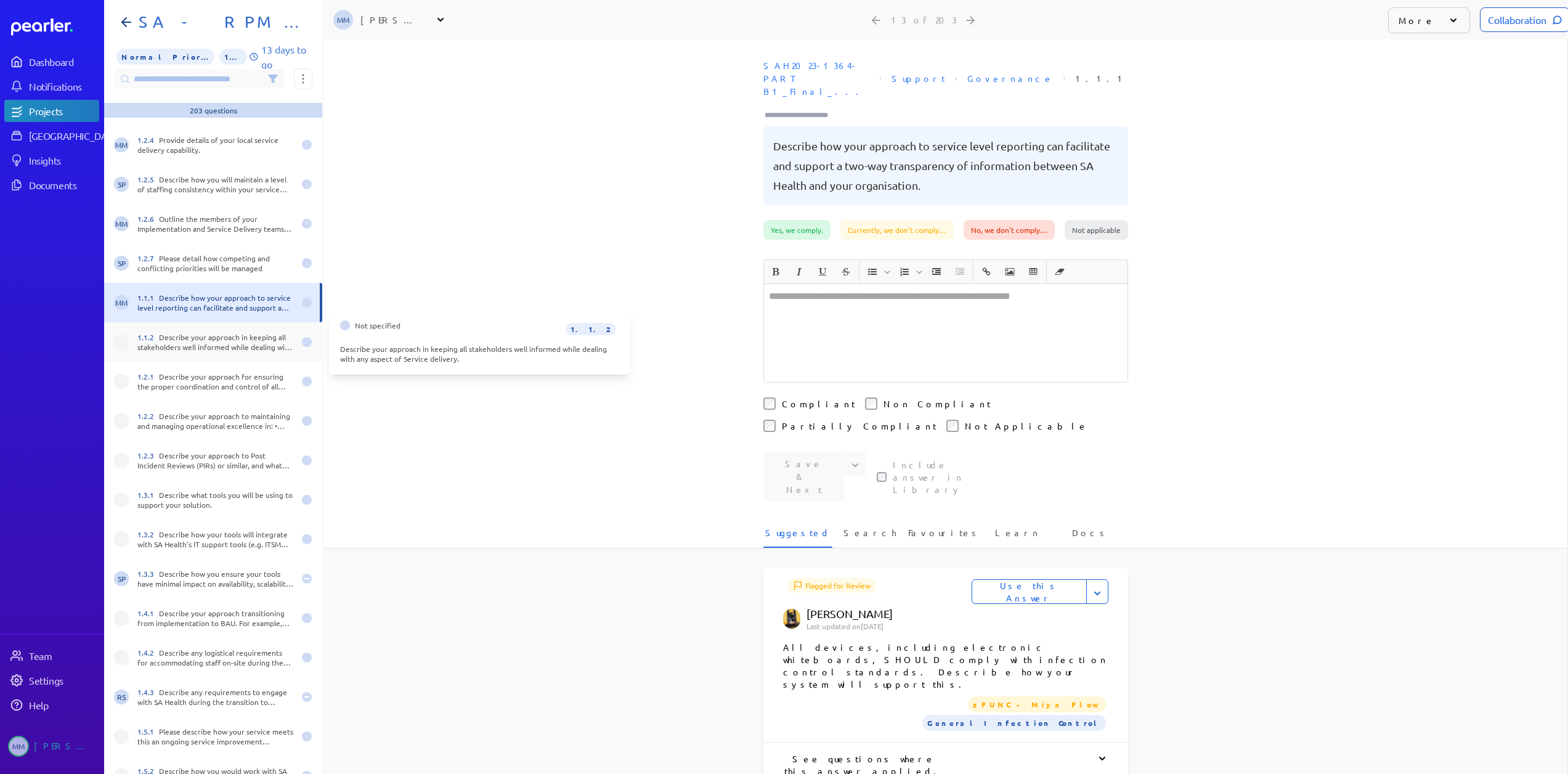
click at [169, 337] on div "1.1.2 Describe your approach in keeping all stakeholders well informed while de…" at bounding box center [215, 342] width 156 height 20
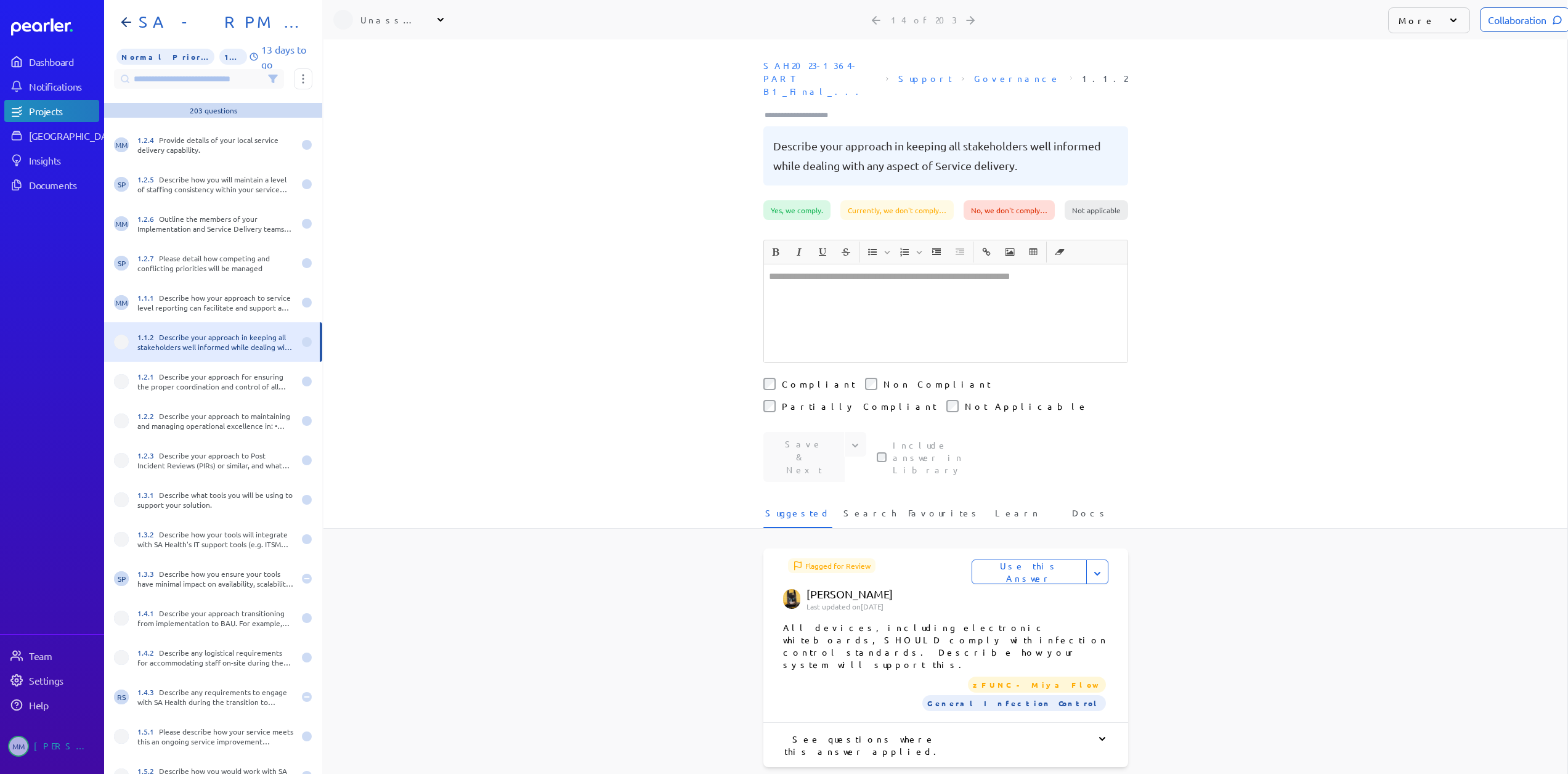
click at [383, 15] on div "Unassigned" at bounding box center [392, 20] width 61 height 13
click at [381, 53] on input "text" at bounding box center [402, 52] width 138 height 23
type input "***"
click at [397, 108] on p "[PERSON_NAME]" at bounding box center [408, 106] width 102 height 13
click at [189, 303] on div "1.1.1 Describe how your approach to service level reporting can facilitate and …" at bounding box center [215, 303] width 156 height 20
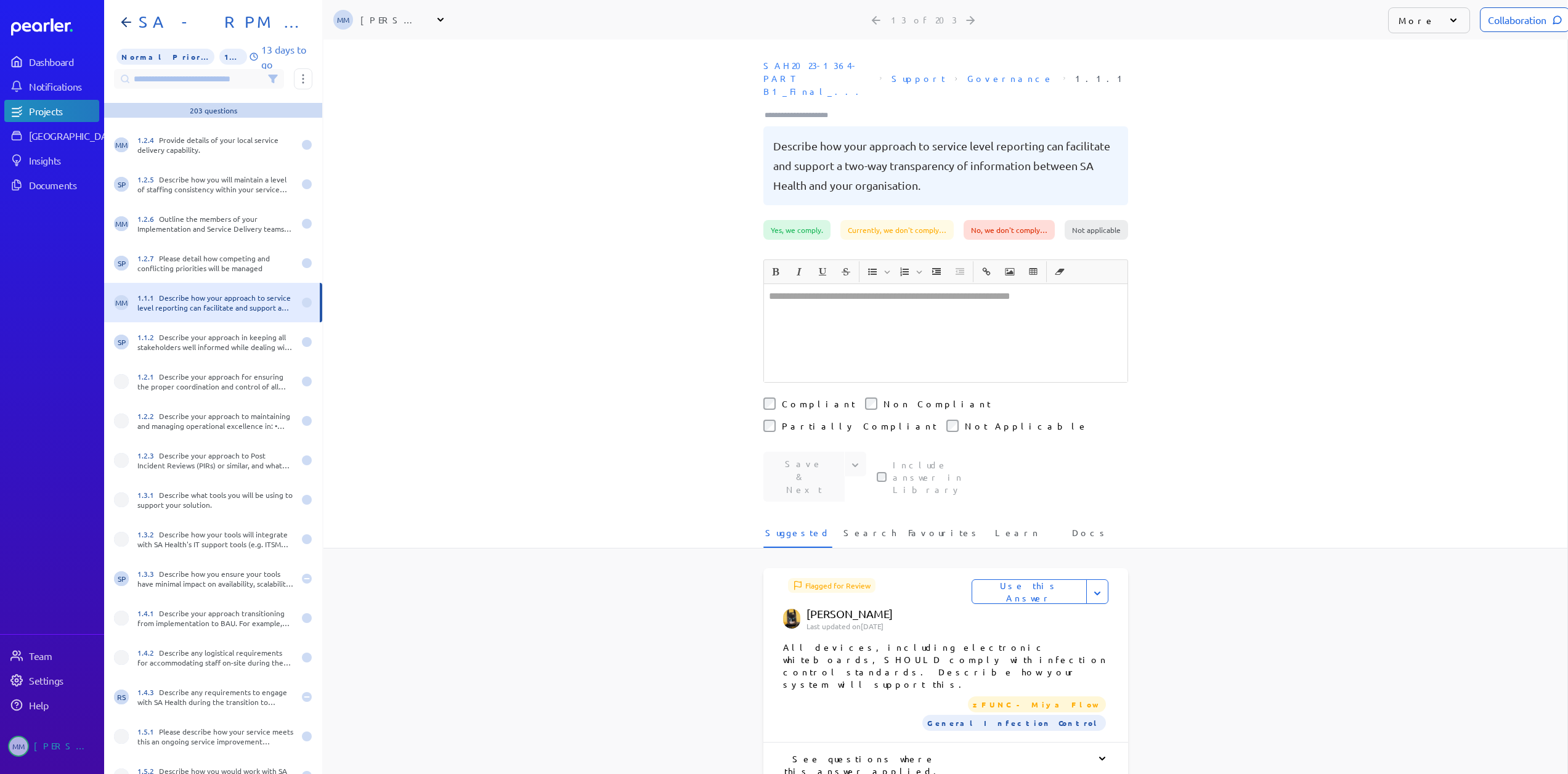
click at [385, 23] on div "[PERSON_NAME]" at bounding box center [392, 20] width 61 height 13
click at [382, 54] on div "SAH2023-1364-PART B1_Final_... Support Governance 1.1.1 Describe how your appro…" at bounding box center [945, 137] width 1243 height 165
click at [378, 21] on div "[PERSON_NAME]" at bounding box center [392, 20] width 61 height 13
click at [369, 52] on input "text" at bounding box center [402, 52] width 138 height 23
type input "**"
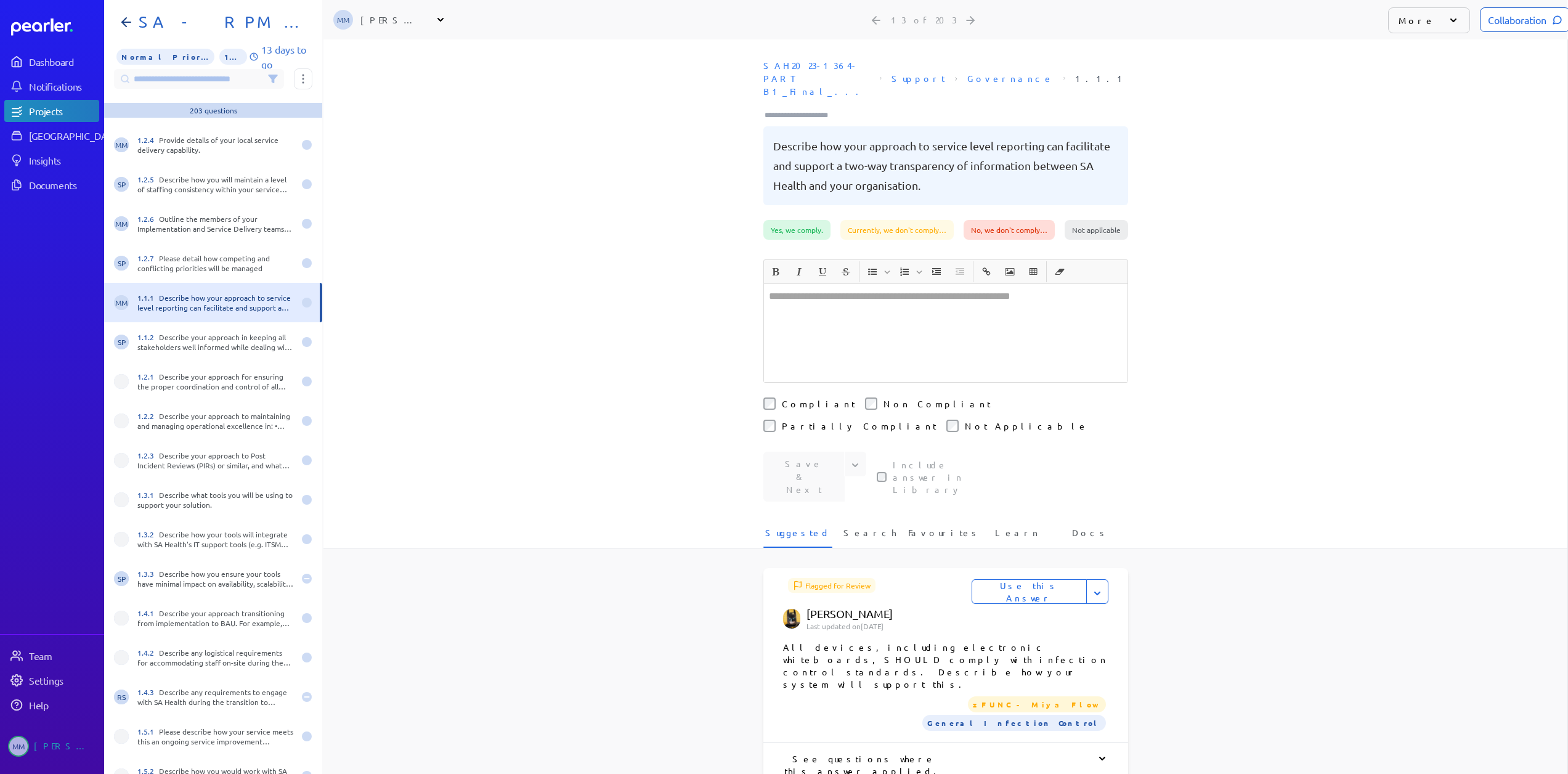
drag, startPoint x: 376, startPoint y: 30, endPoint x: 376, endPoint y: 23, distance: 7.0
click at [376, 23] on div "MM [PERSON_NAME] People Unassign AN [PERSON_NAME] Sales AS [PERSON_NAME] Sales …" at bounding box center [395, 20] width 123 height 40
click at [376, 21] on div "[PERSON_NAME]" at bounding box center [392, 20] width 61 height 13
click at [382, 45] on input "text" at bounding box center [402, 52] width 138 height 23
type input "***"
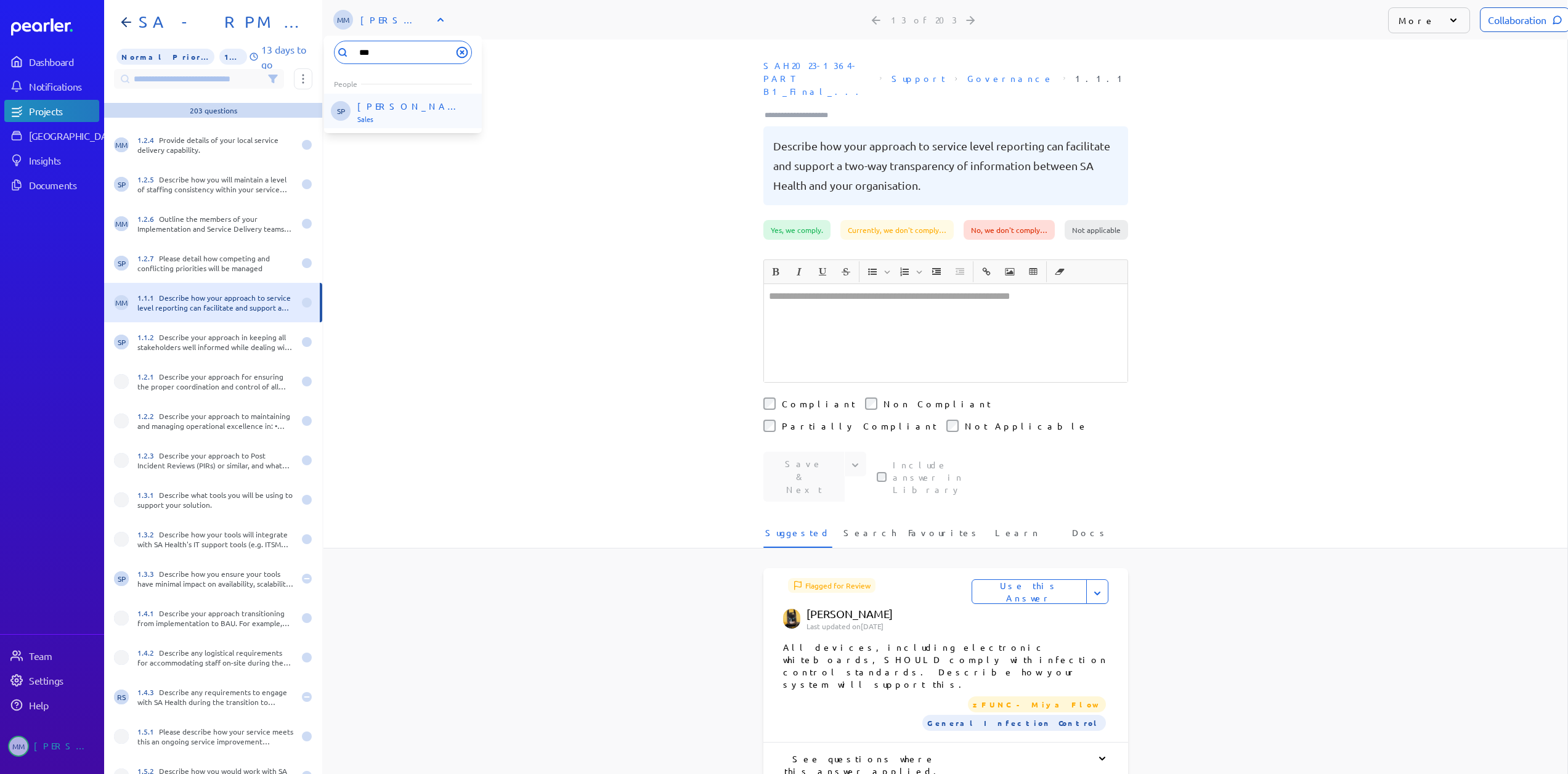
click at [383, 105] on p "[PERSON_NAME]" at bounding box center [408, 106] width 102 height 13
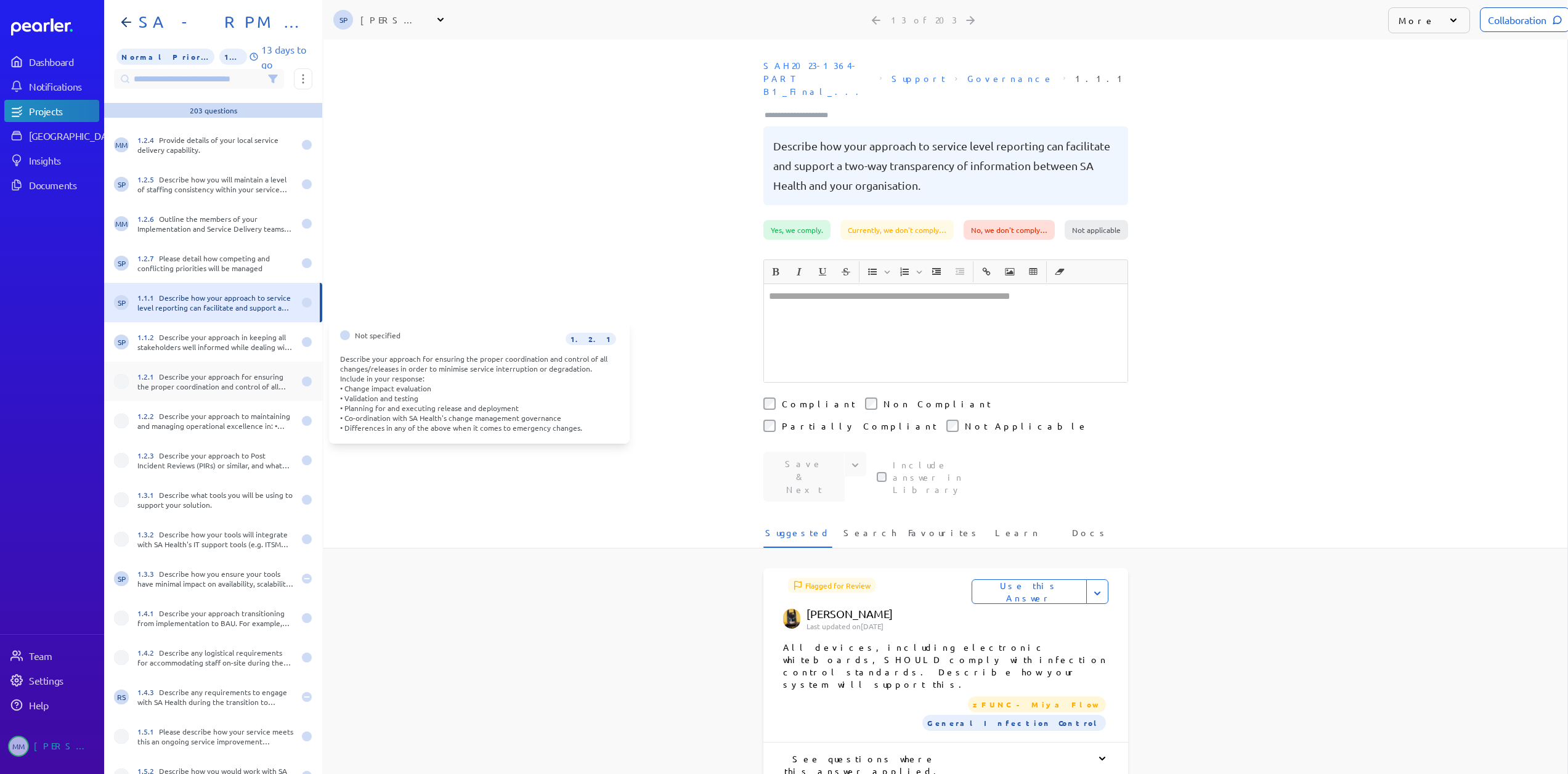
click at [173, 376] on div "1.2.1 Describe your approach for ensuring the proper coordination and control o…" at bounding box center [215, 382] width 156 height 20
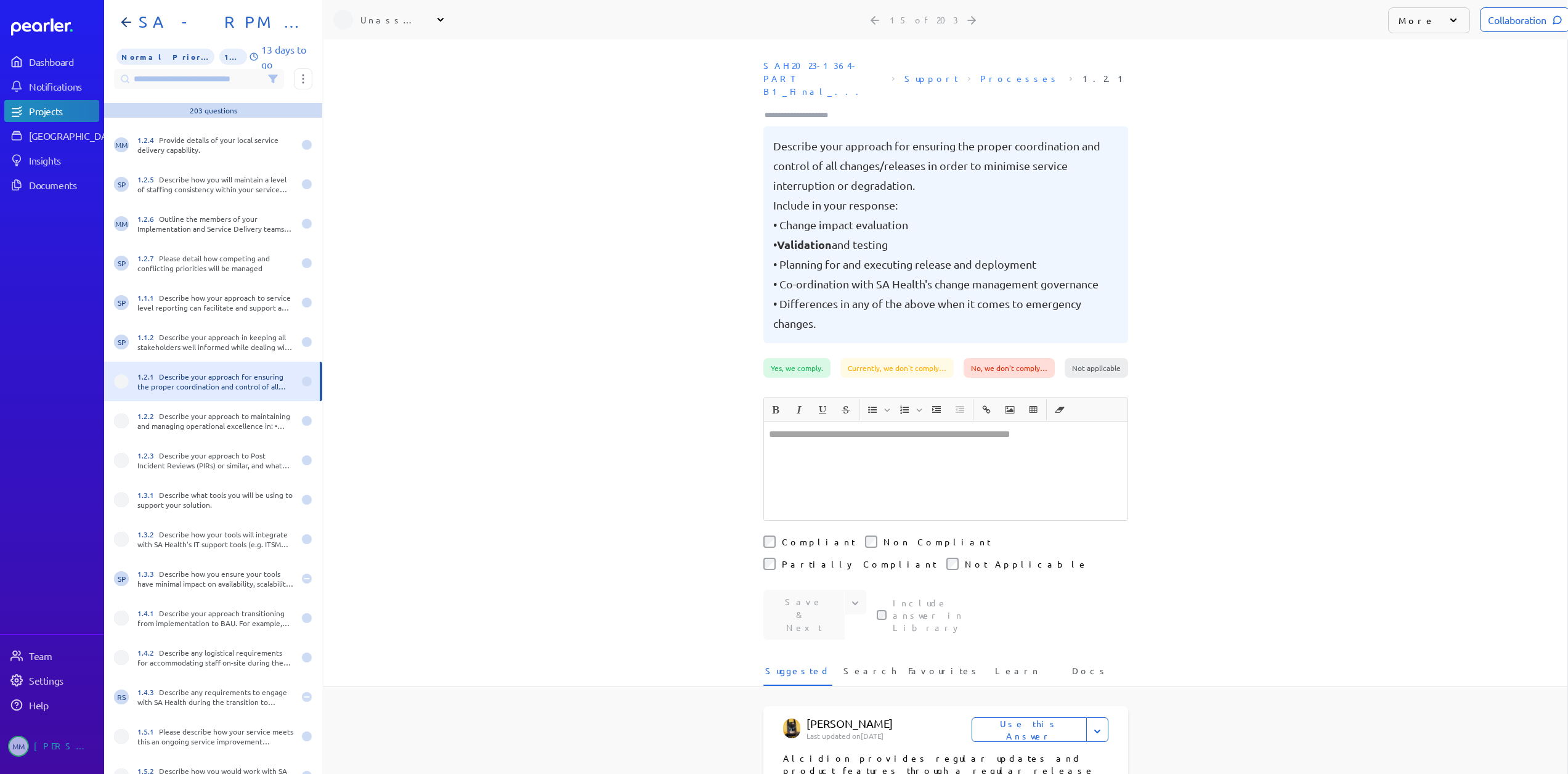
click at [380, 19] on div "Unassigned" at bounding box center [392, 20] width 61 height 13
click at [386, 52] on input "text" at bounding box center [402, 52] width 138 height 23
type input "**"
click at [373, 139] on p "[PERSON_NAME]" at bounding box center [408, 141] width 102 height 13
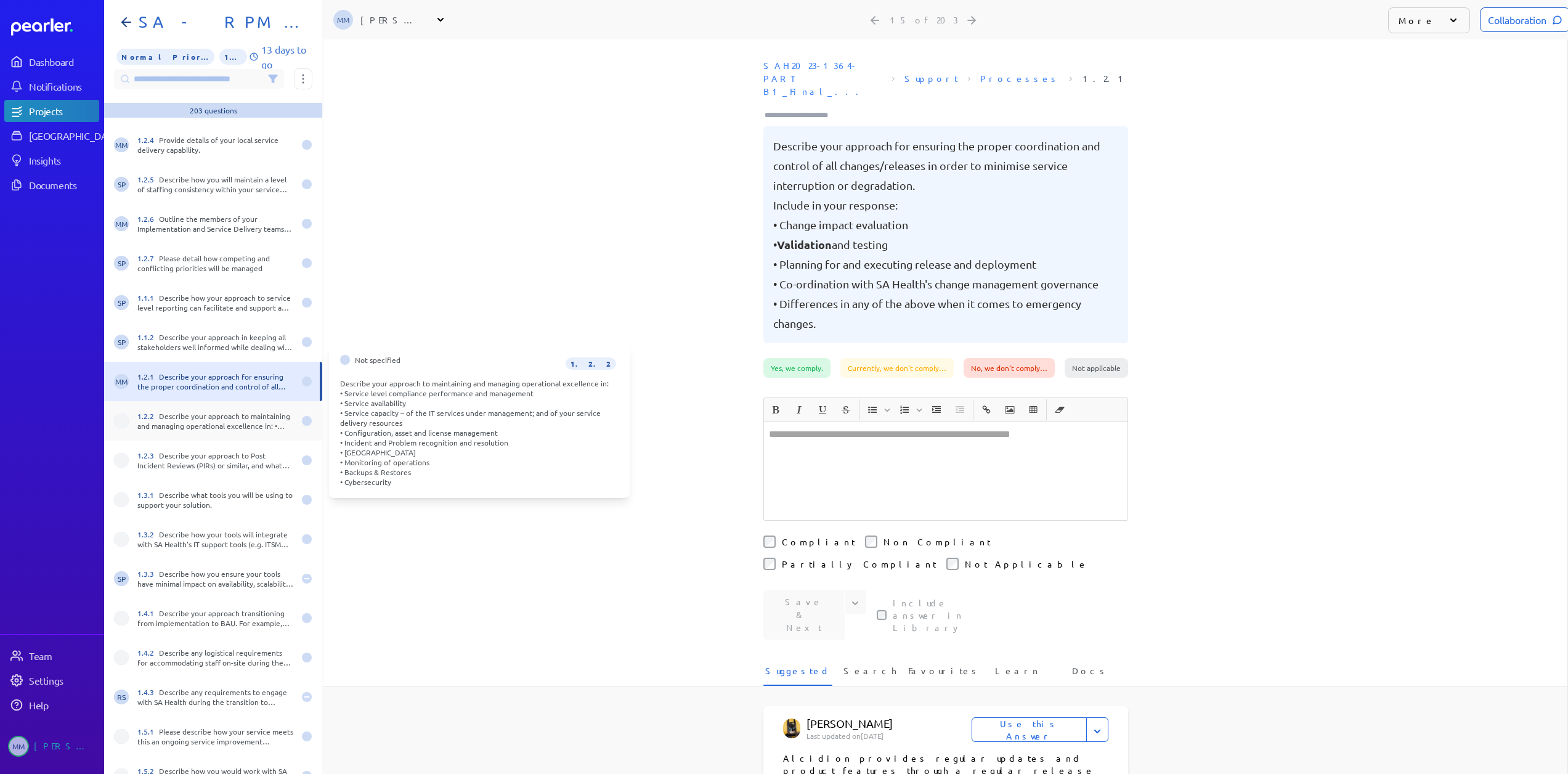
click at [190, 420] on div "1.2.2 Describe your approach to maintaining and managing operational excellence…" at bounding box center [215, 420] width 156 height 20
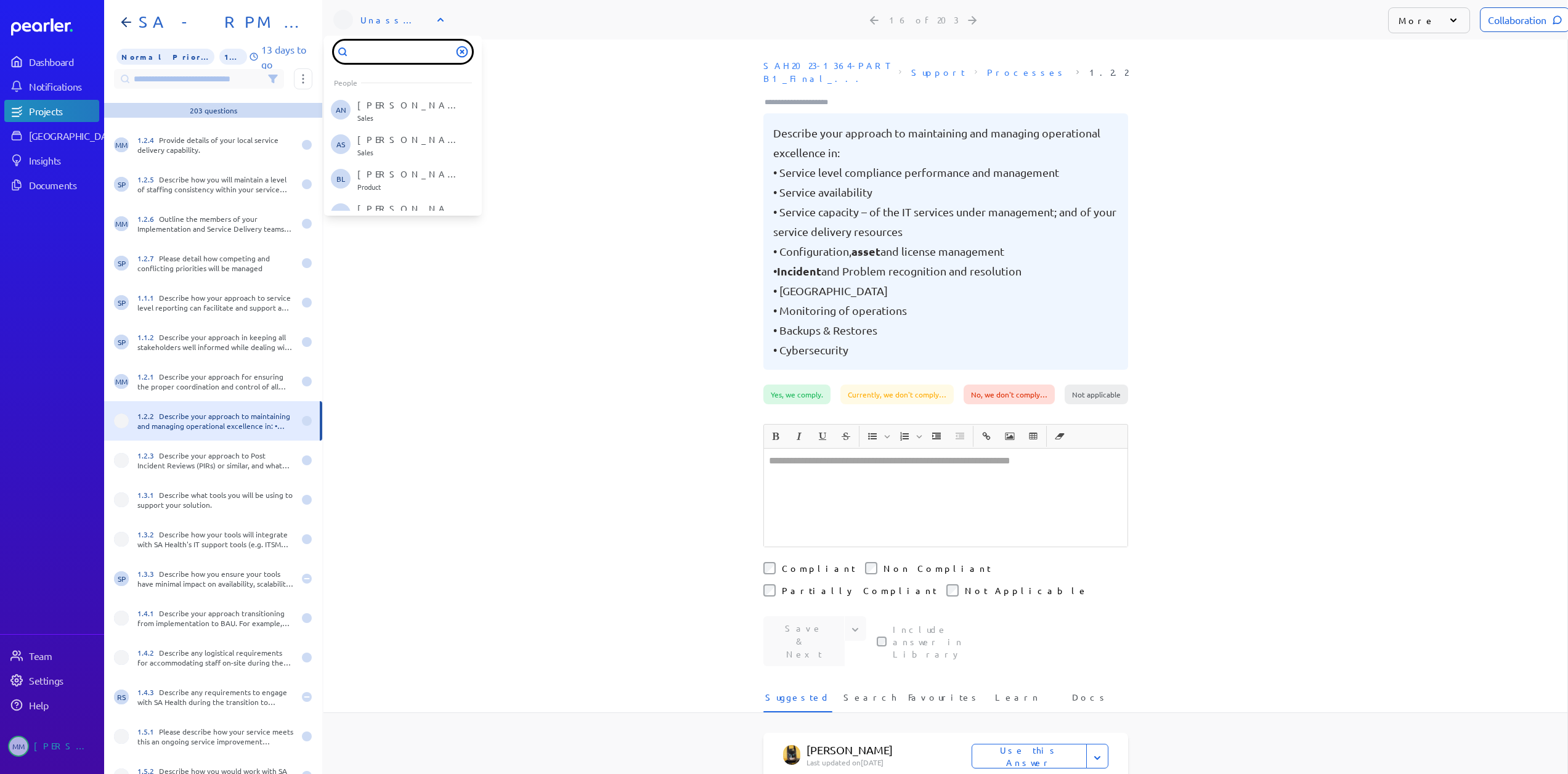
click at [377, 56] on input "text" at bounding box center [402, 52] width 138 height 23
type input "**"
click at [369, 152] on p "Sales" at bounding box center [408, 154] width 102 height 7
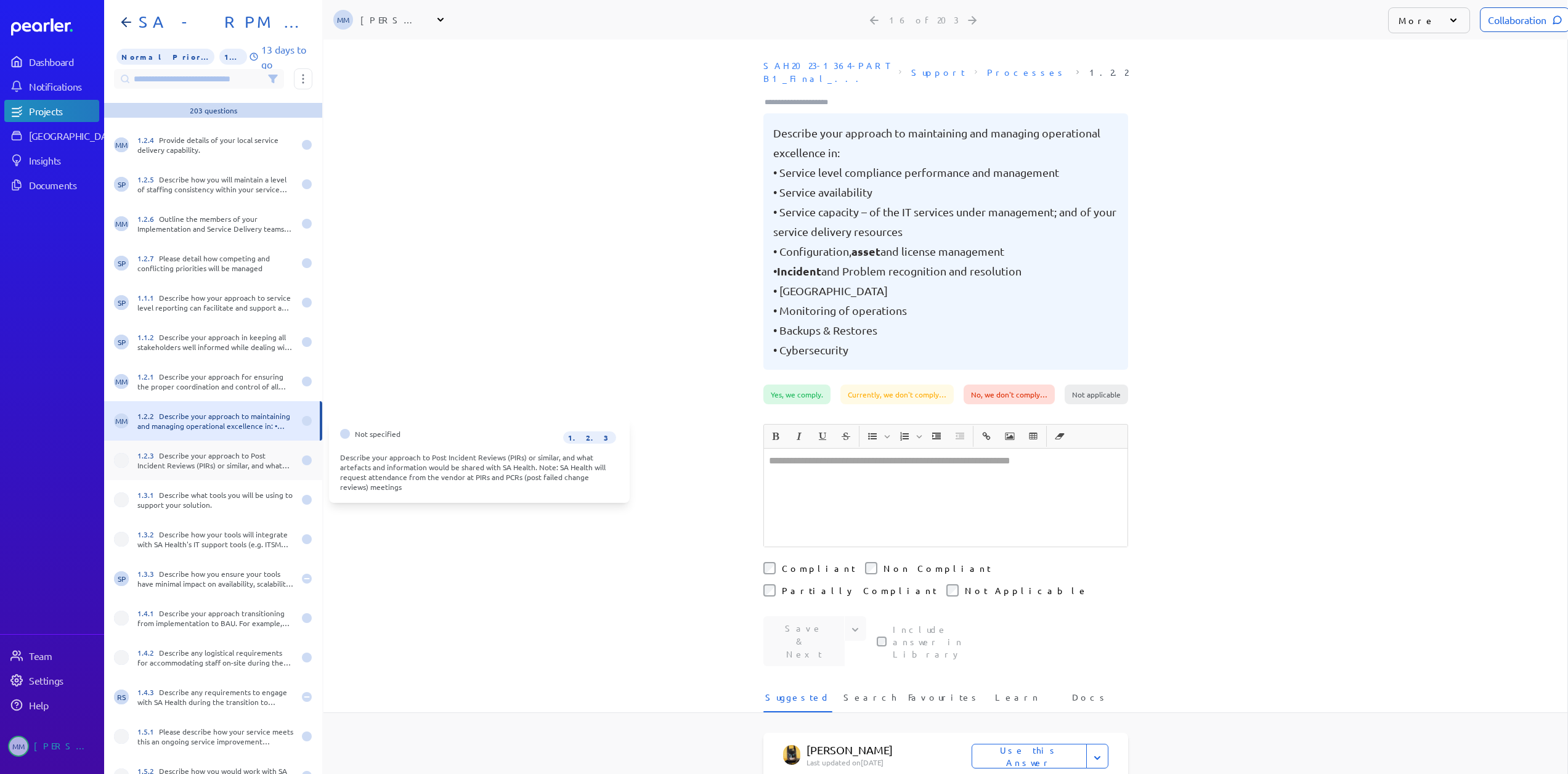
click at [167, 472] on div "1.2.3 Describe your approach to Post Incident Reviews (PIRs) or similar, and wh…" at bounding box center [213, 460] width 218 height 40
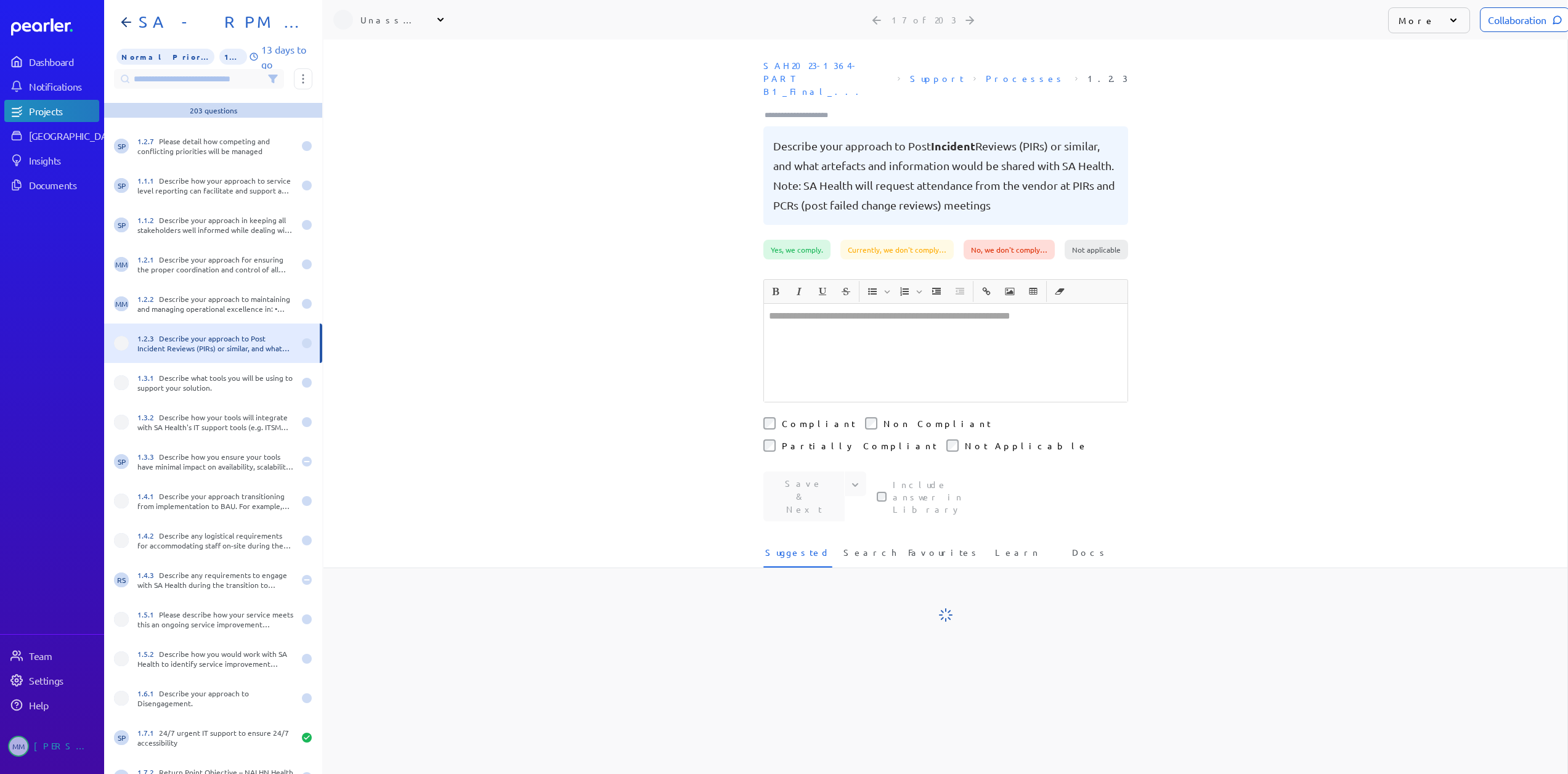
scroll to position [493, 0]
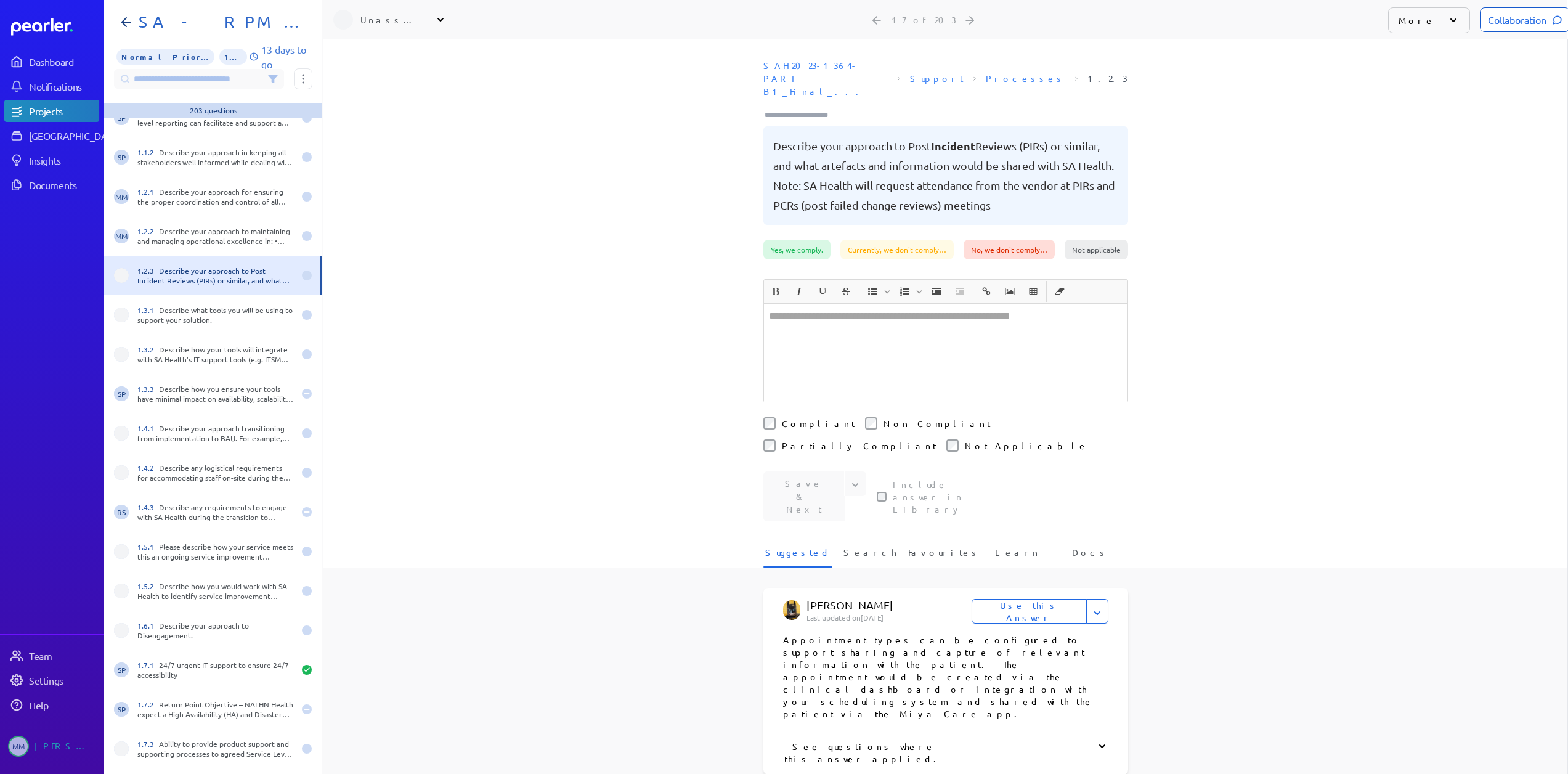
click at [382, 18] on div "Unassigned" at bounding box center [392, 20] width 61 height 13
click at [369, 48] on input "text" at bounding box center [402, 52] width 138 height 23
type input "*"
type input "**"
click at [371, 137] on p "[PERSON_NAME]" at bounding box center [408, 141] width 102 height 13
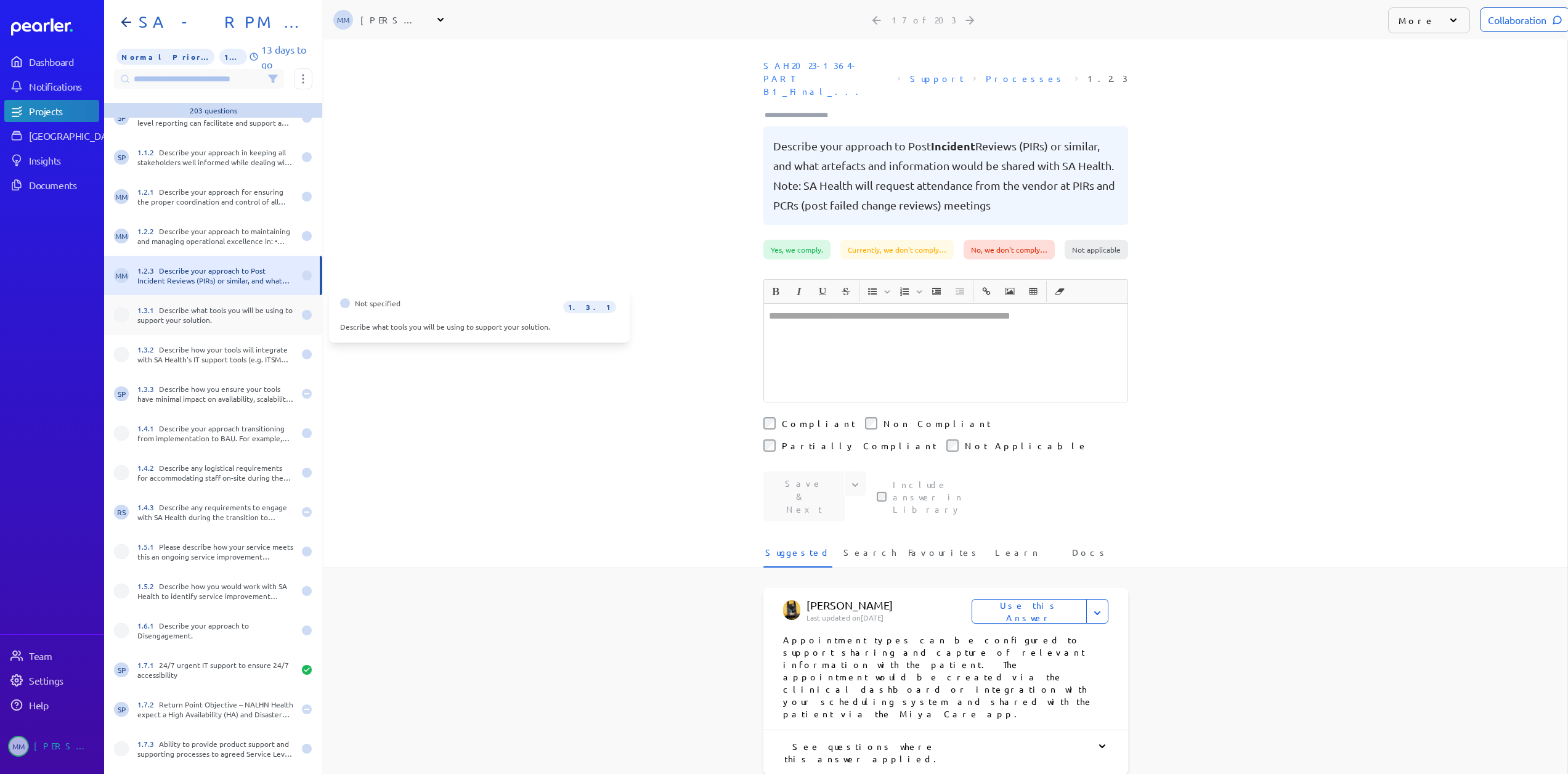
click at [184, 310] on div "1.3.1 Describe what tools you will be using to support your solution." at bounding box center [215, 315] width 156 height 20
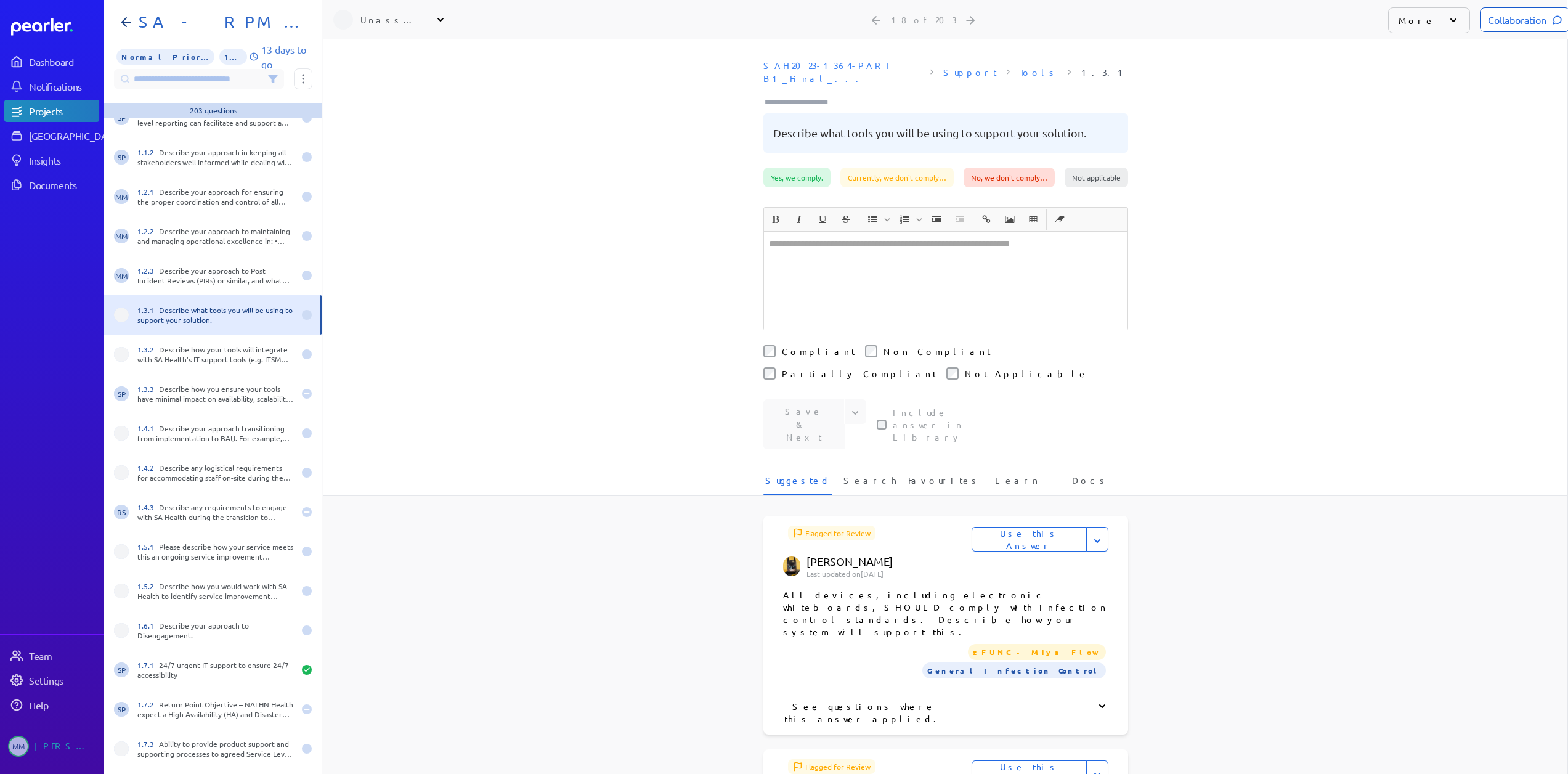
click at [387, 17] on div "Unassigned" at bounding box center [392, 20] width 61 height 13
click at [375, 61] on input "text" at bounding box center [402, 52] width 138 height 23
type input "**"
click at [378, 138] on p "[PERSON_NAME]" at bounding box center [408, 141] width 102 height 13
click at [164, 356] on div "1.3.2 Describe how your tools will integrate with SA Health's IT support tools …" at bounding box center [215, 354] width 156 height 20
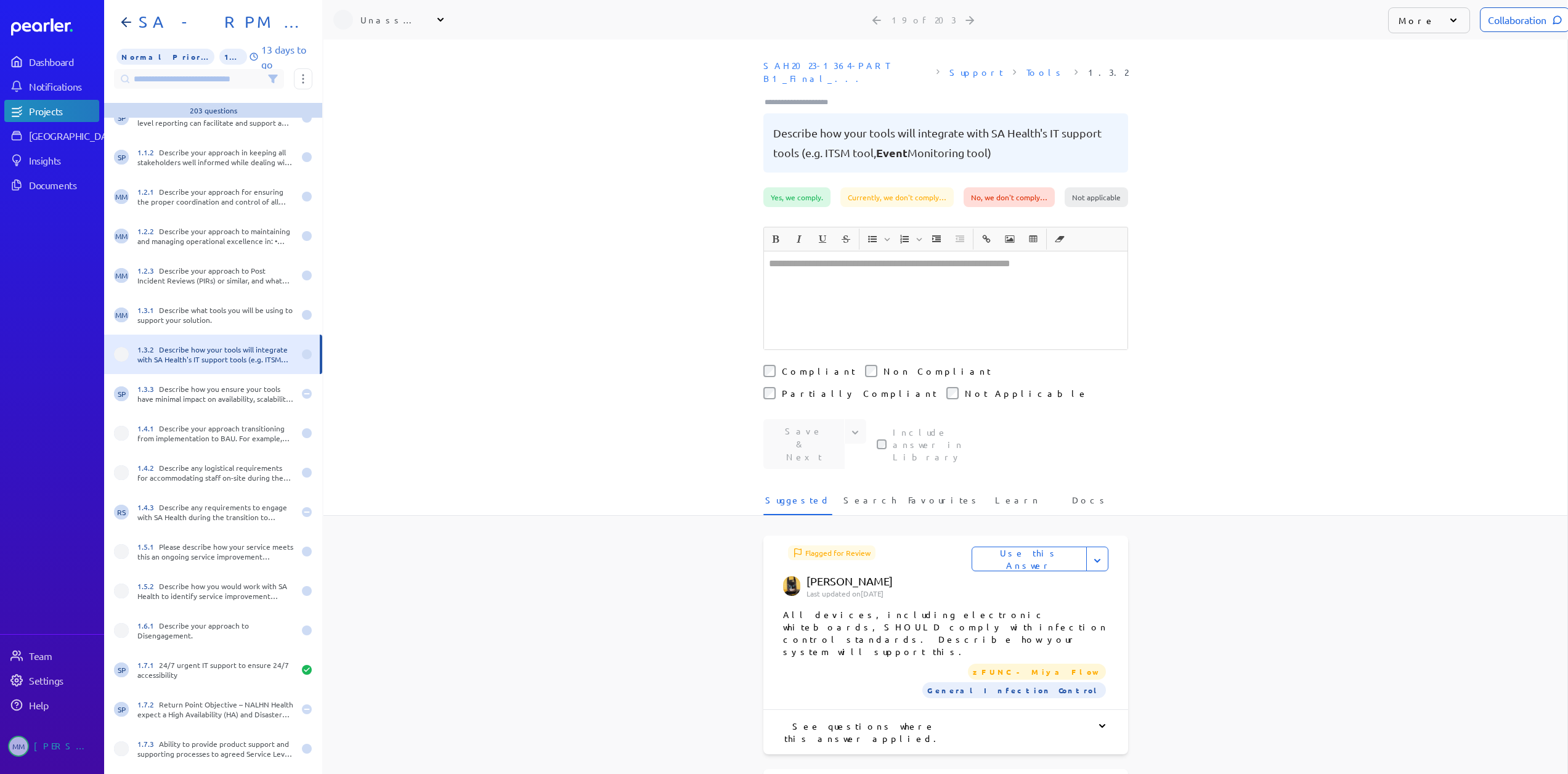
click at [370, 21] on div "Unassigned" at bounding box center [392, 20] width 61 height 13
click at [360, 49] on input "text" at bounding box center [402, 52] width 138 height 23
type input "**"
click at [372, 143] on p "[PERSON_NAME]" at bounding box center [408, 141] width 102 height 13
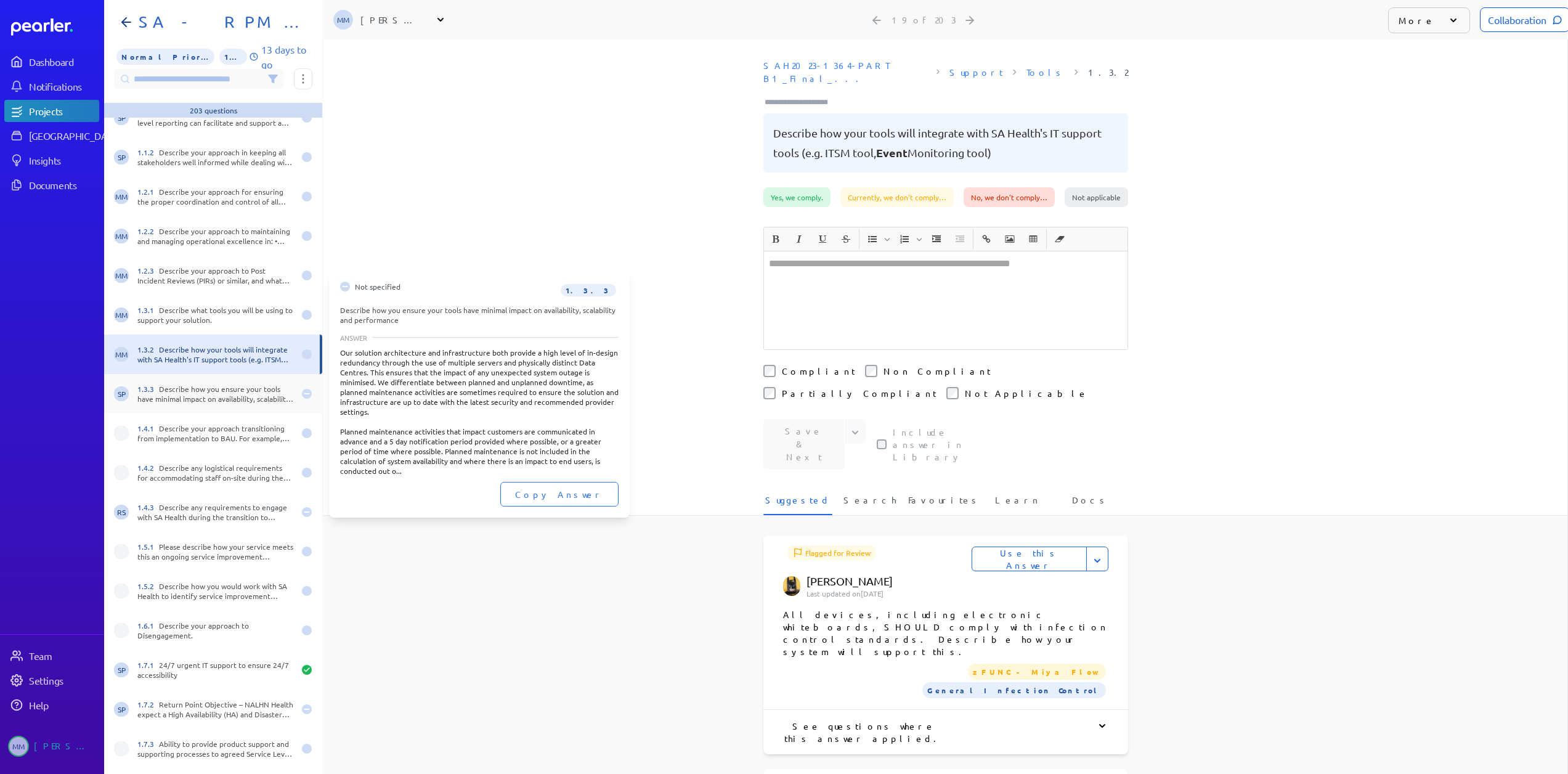
click at [181, 390] on div "1.3.3 Describe how you ensure your tools have minimal impact on availability, s…" at bounding box center [215, 393] width 156 height 20
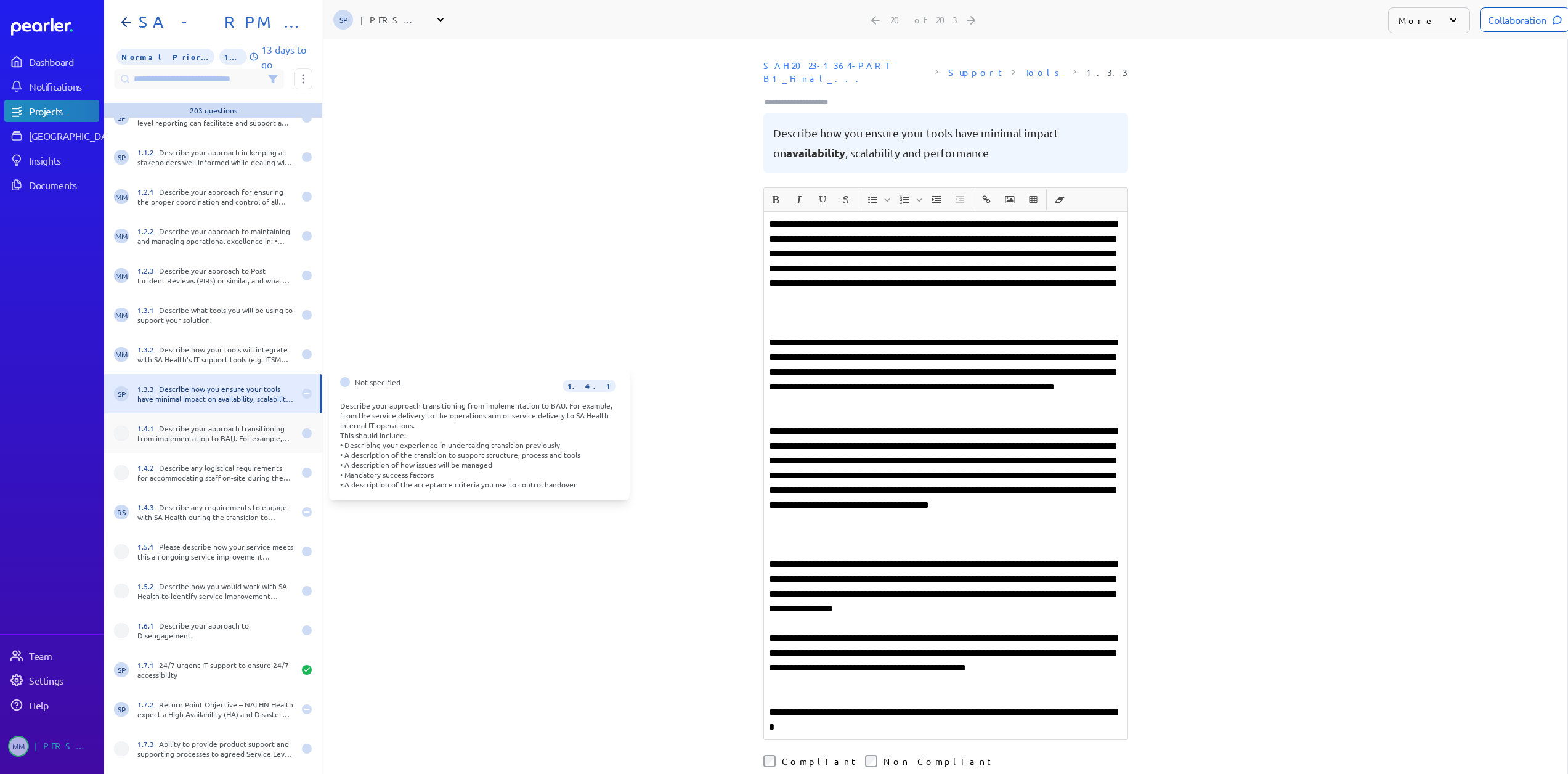
click at [175, 428] on div "1.4.1 Describe your approach transitioning from implementation to BAU. For exam…" at bounding box center [215, 433] width 156 height 20
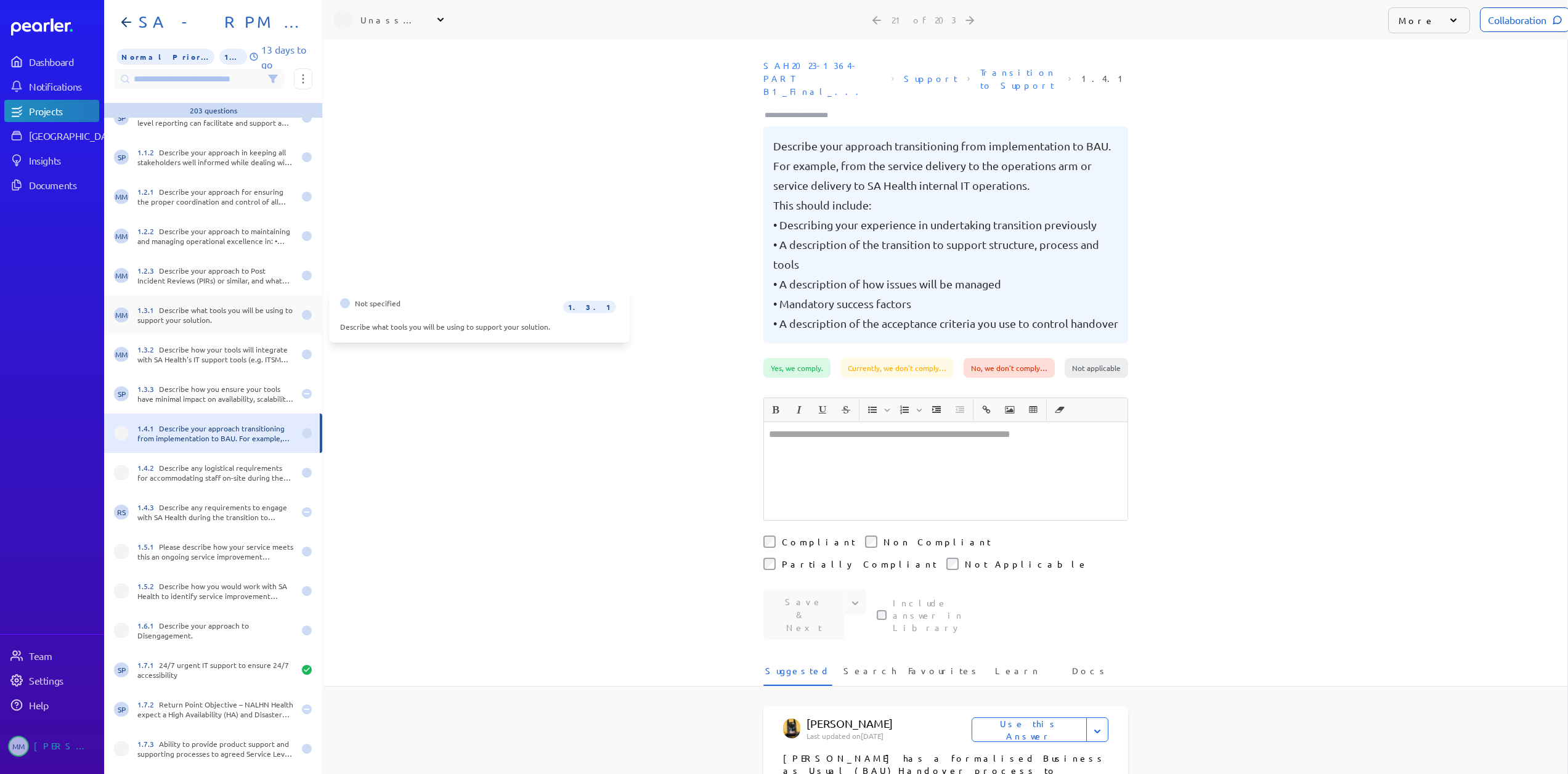
click at [168, 320] on div "1.3.1 Describe what tools you will be using to support your solution." at bounding box center [215, 315] width 156 height 20
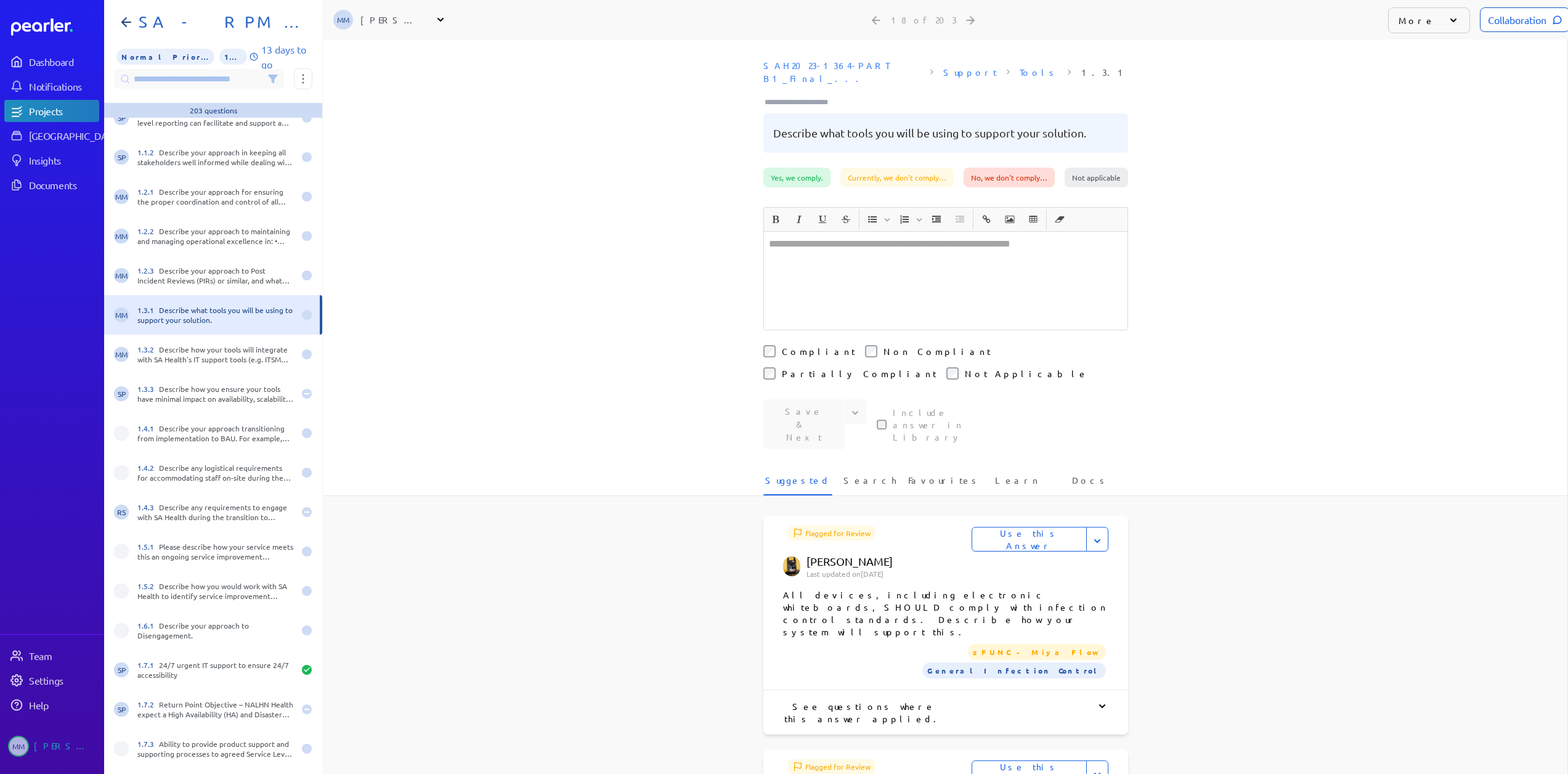
click at [405, 14] on div "[PERSON_NAME]" at bounding box center [392, 20] width 61 height 13
click at [378, 46] on input "text" at bounding box center [402, 52] width 138 height 23
type input "***"
click at [367, 101] on p "[PERSON_NAME]" at bounding box center [408, 106] width 102 height 13
click at [186, 359] on div "1.3.2 Describe how your tools will integrate with SA Health's IT support tools …" at bounding box center [215, 354] width 156 height 20
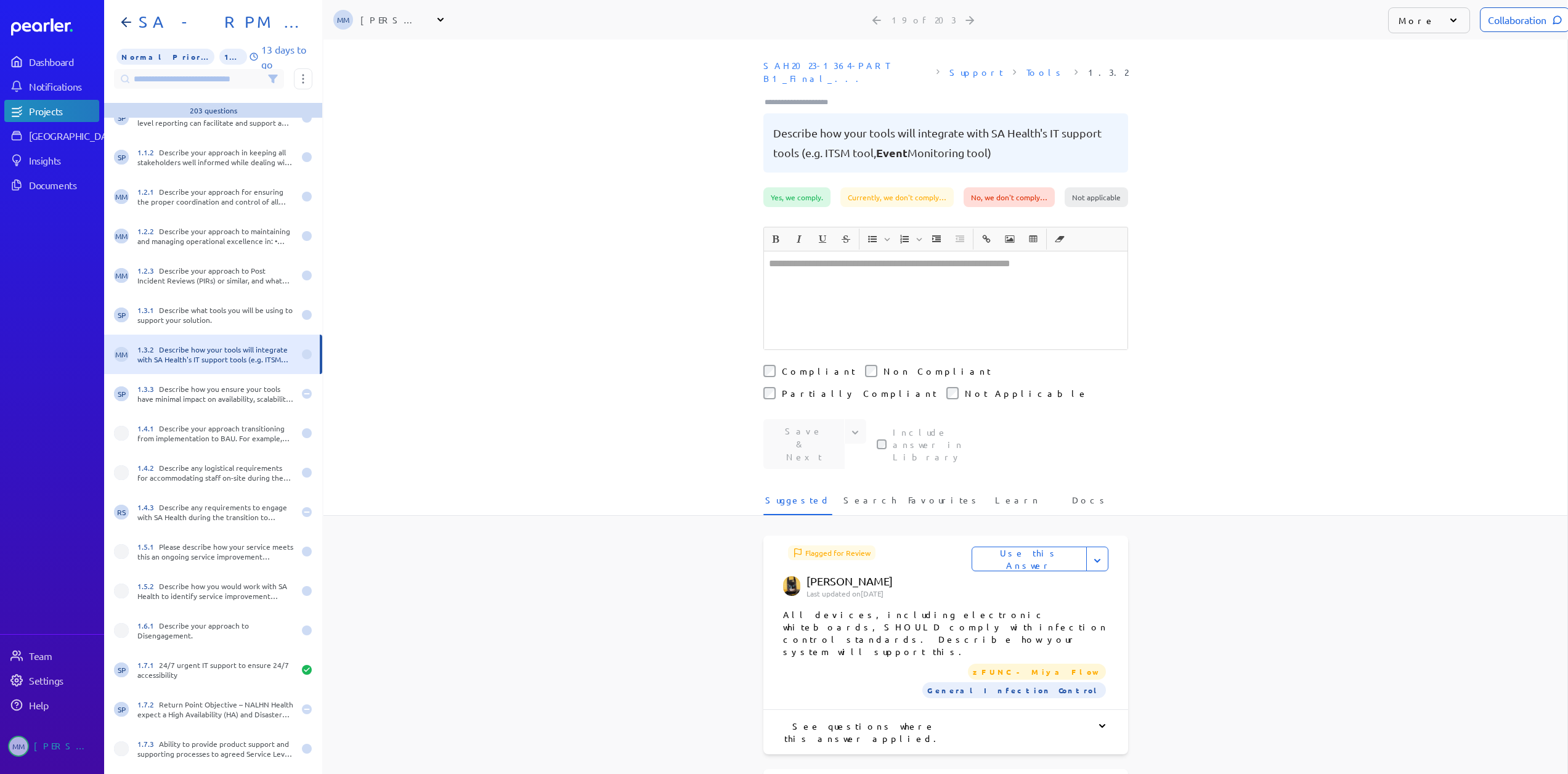
click at [395, 24] on div "[PERSON_NAME]" at bounding box center [392, 20] width 61 height 13
click at [376, 59] on input "text" at bounding box center [402, 52] width 138 height 23
type input "***"
click at [374, 105] on p "[PERSON_NAME]" at bounding box center [408, 106] width 102 height 13
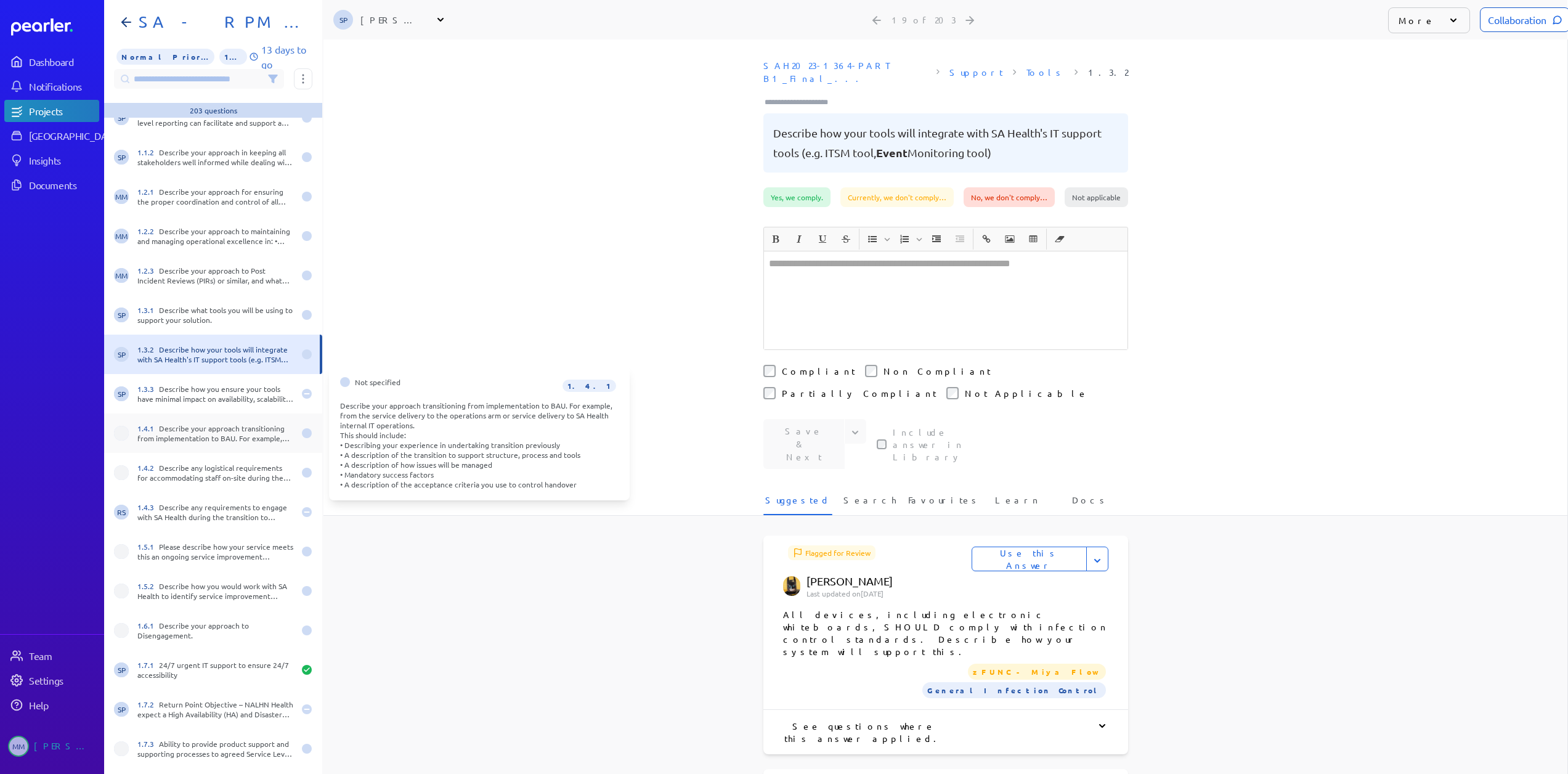
click at [165, 438] on div "1.4.1 Describe your approach transitioning from implementation to BAU. For exam…" at bounding box center [215, 433] width 156 height 20
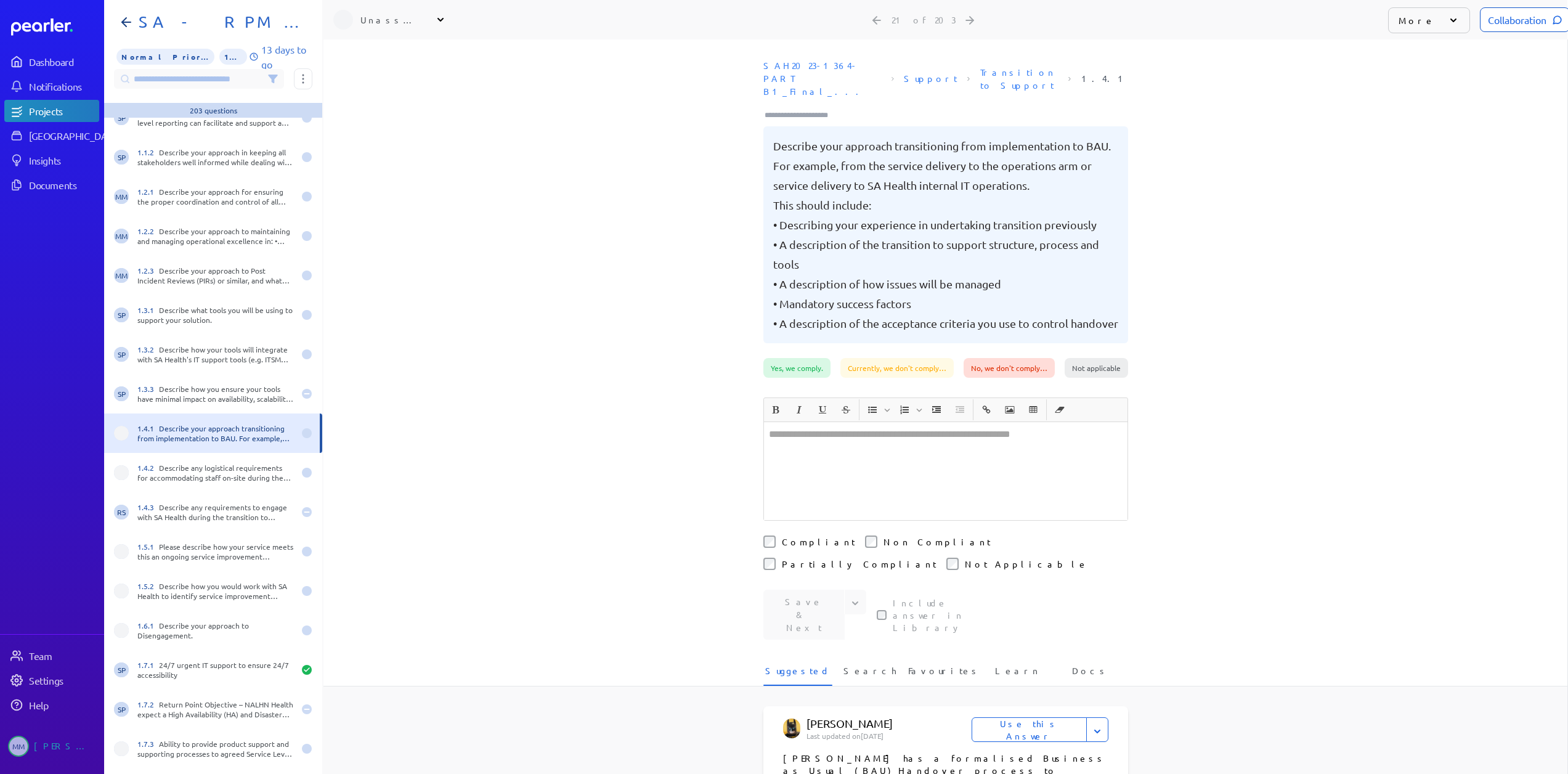
click at [377, 14] on div "Unassigned" at bounding box center [392, 20] width 61 height 13
click at [372, 55] on input "text" at bounding box center [402, 52] width 138 height 23
type input "***"
click at [366, 101] on p "[PERSON_NAME]" at bounding box center [408, 106] width 102 height 13
click at [158, 467] on div "1.4.2 Describe any logistical requirements for accommodating staff on-site duri…" at bounding box center [215, 473] width 156 height 20
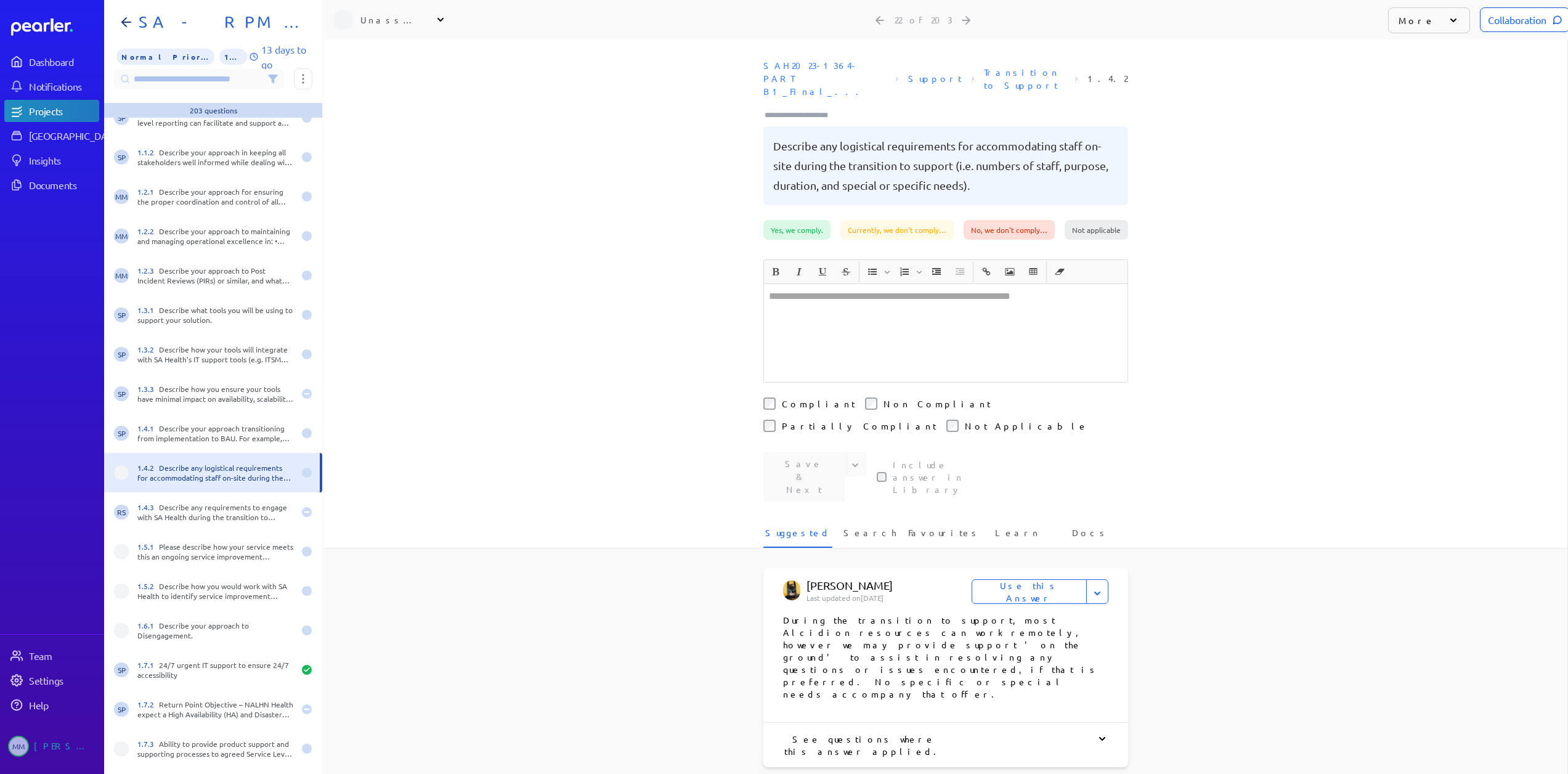
click at [364, 22] on div "Unassigned" at bounding box center [392, 20] width 61 height 13
click at [361, 57] on input "text" at bounding box center [402, 52] width 138 height 23
type input "***"
click at [384, 109] on p "[PERSON_NAME]" at bounding box center [408, 106] width 102 height 13
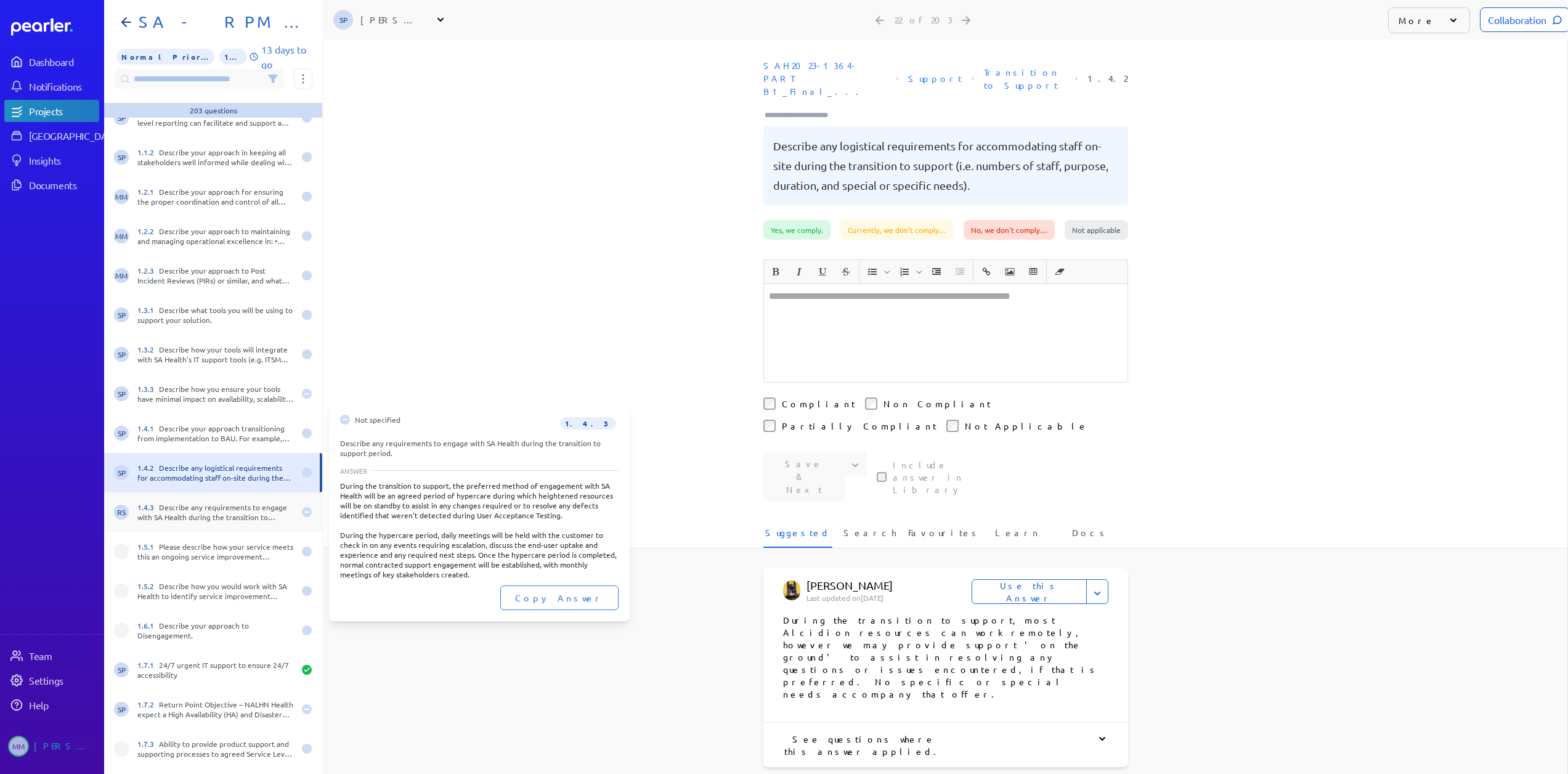
click at [188, 509] on div "1.4.3 Describe any requirements to engage with SA Health during the transition …" at bounding box center [215, 512] width 156 height 20
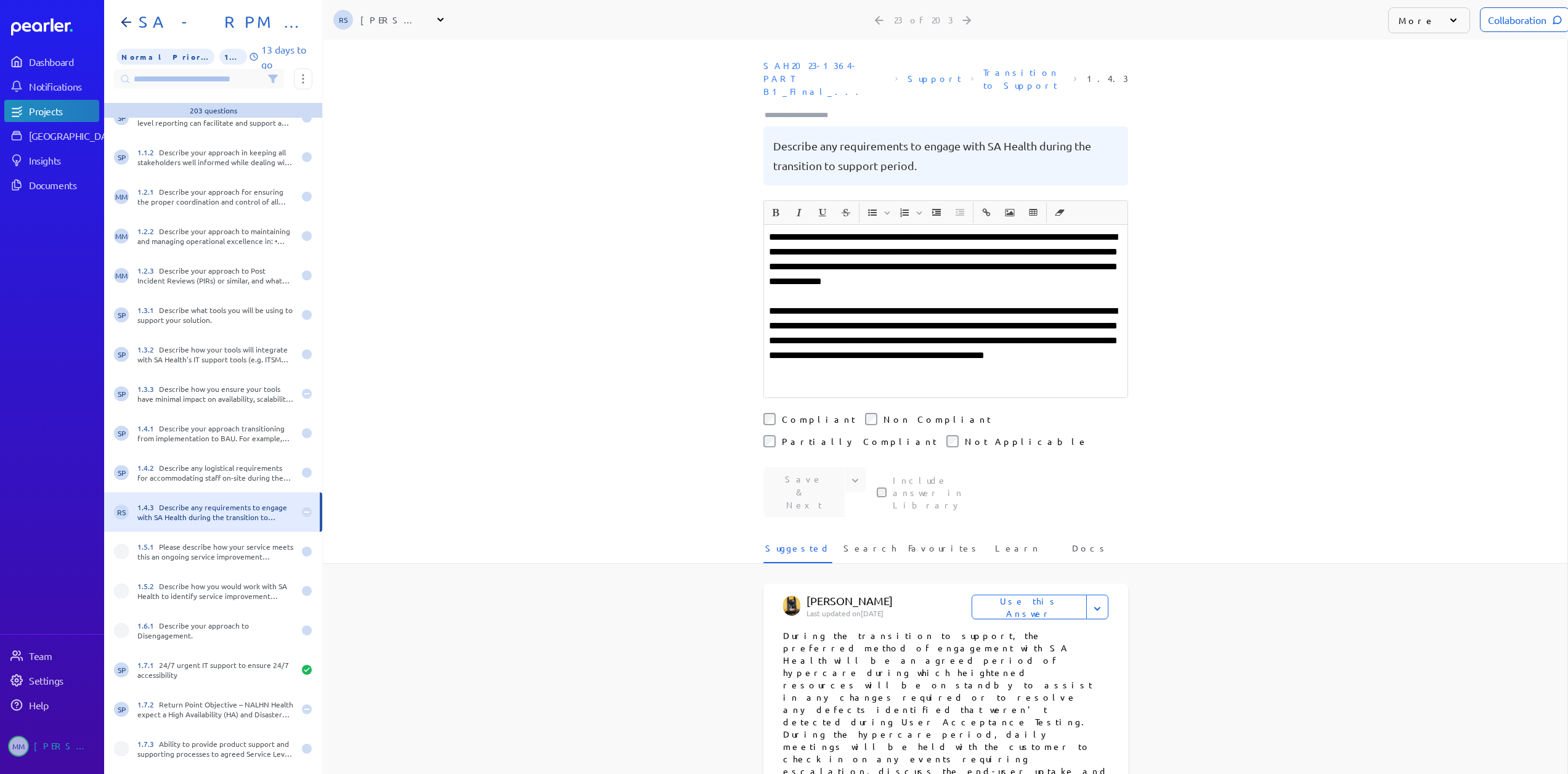
click at [391, 18] on div "[PERSON_NAME]" at bounding box center [392, 20] width 61 height 13
click at [376, 57] on input "text" at bounding box center [402, 52] width 138 height 23
type input "**"
click at [378, 144] on p "[PERSON_NAME]" at bounding box center [408, 141] width 102 height 13
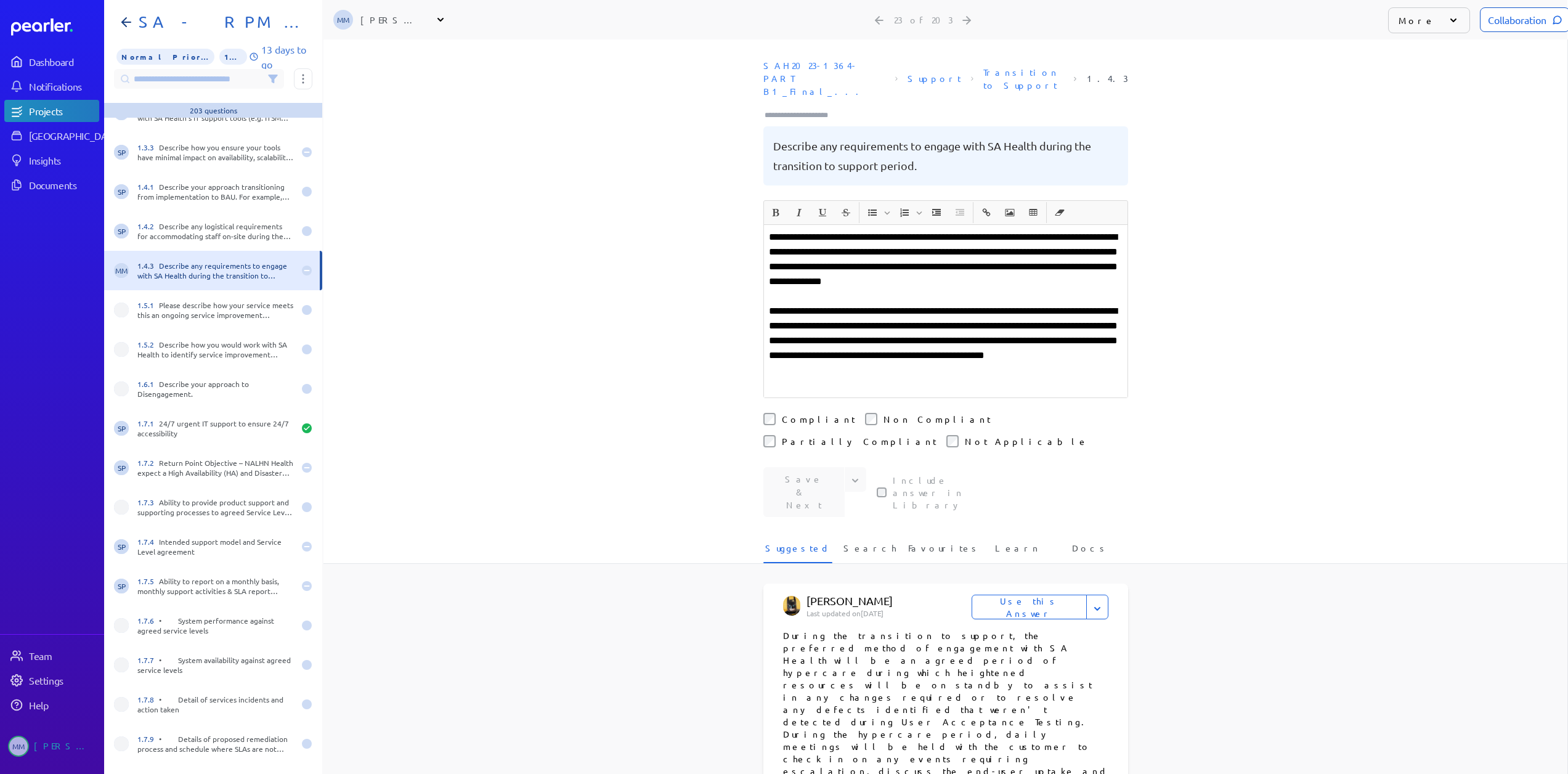
scroll to position [739, 0]
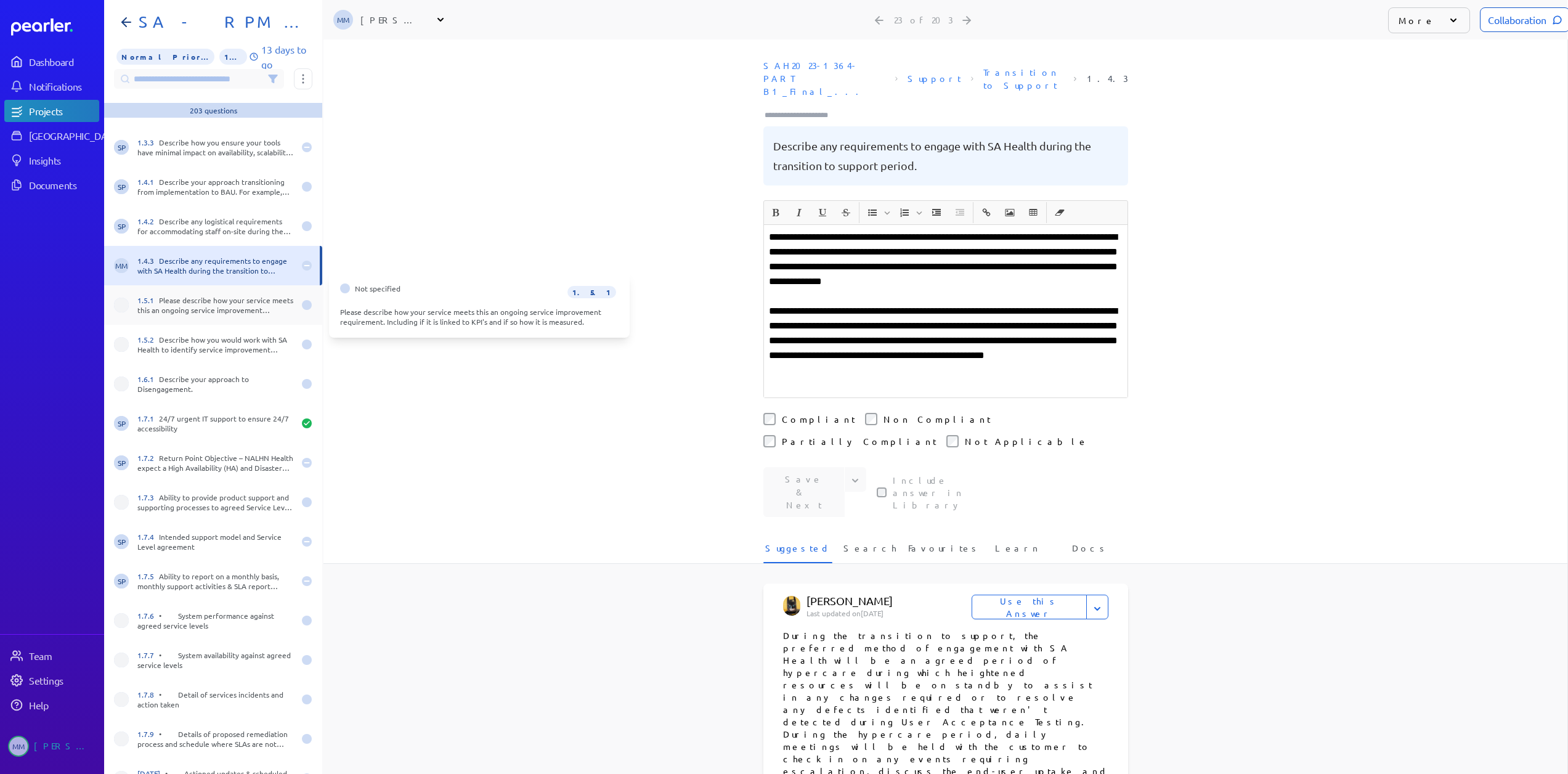
click at [206, 298] on div "1.5.1 Please describe how your service meets this an ongoing service improvemen…" at bounding box center [215, 305] width 156 height 20
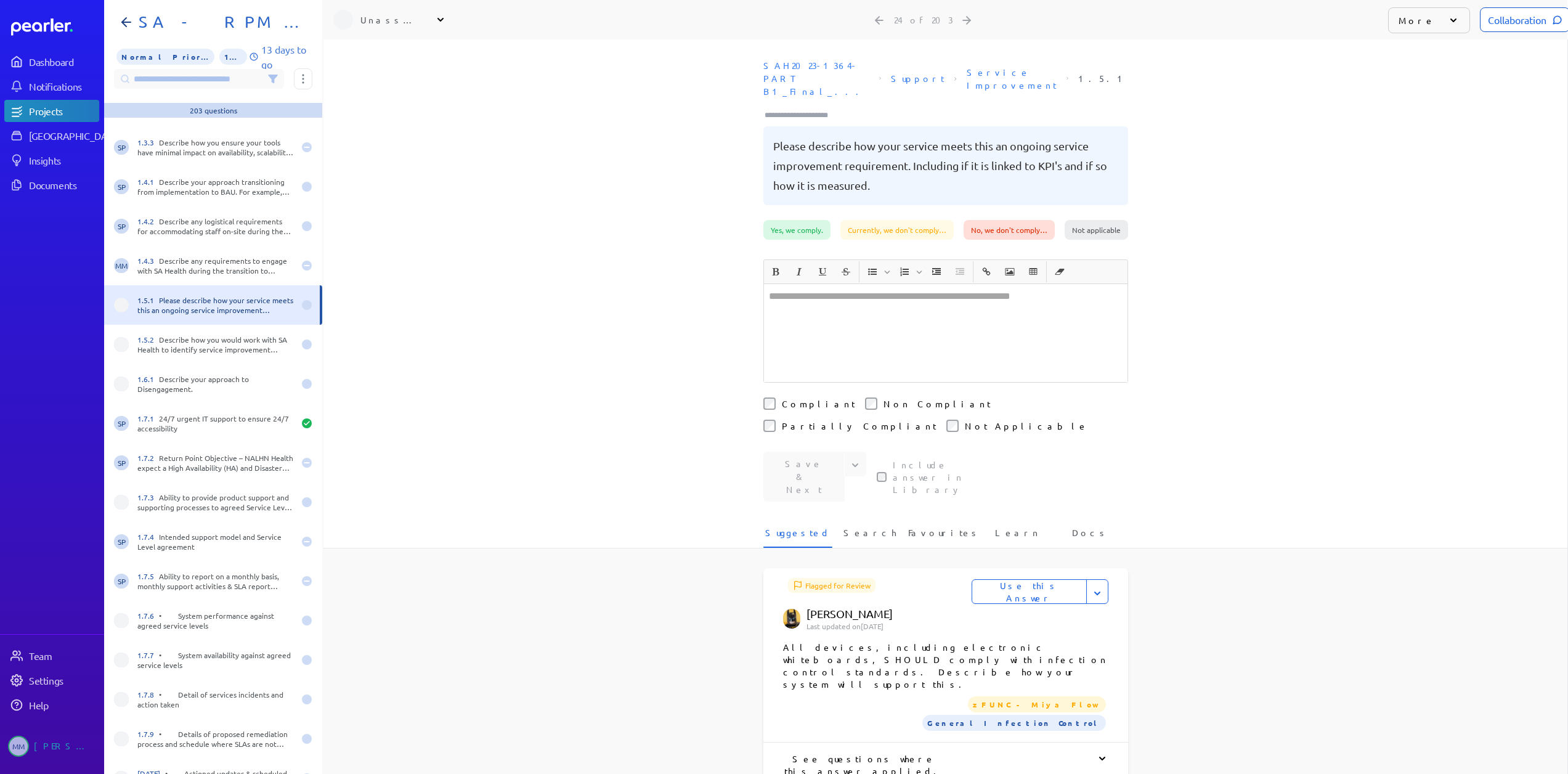
click at [383, 20] on div "Unassigned" at bounding box center [392, 20] width 61 height 13
click at [370, 55] on input "text" at bounding box center [402, 52] width 138 height 23
type input "***"
click at [377, 115] on p "Sales" at bounding box center [408, 118] width 102 height 7
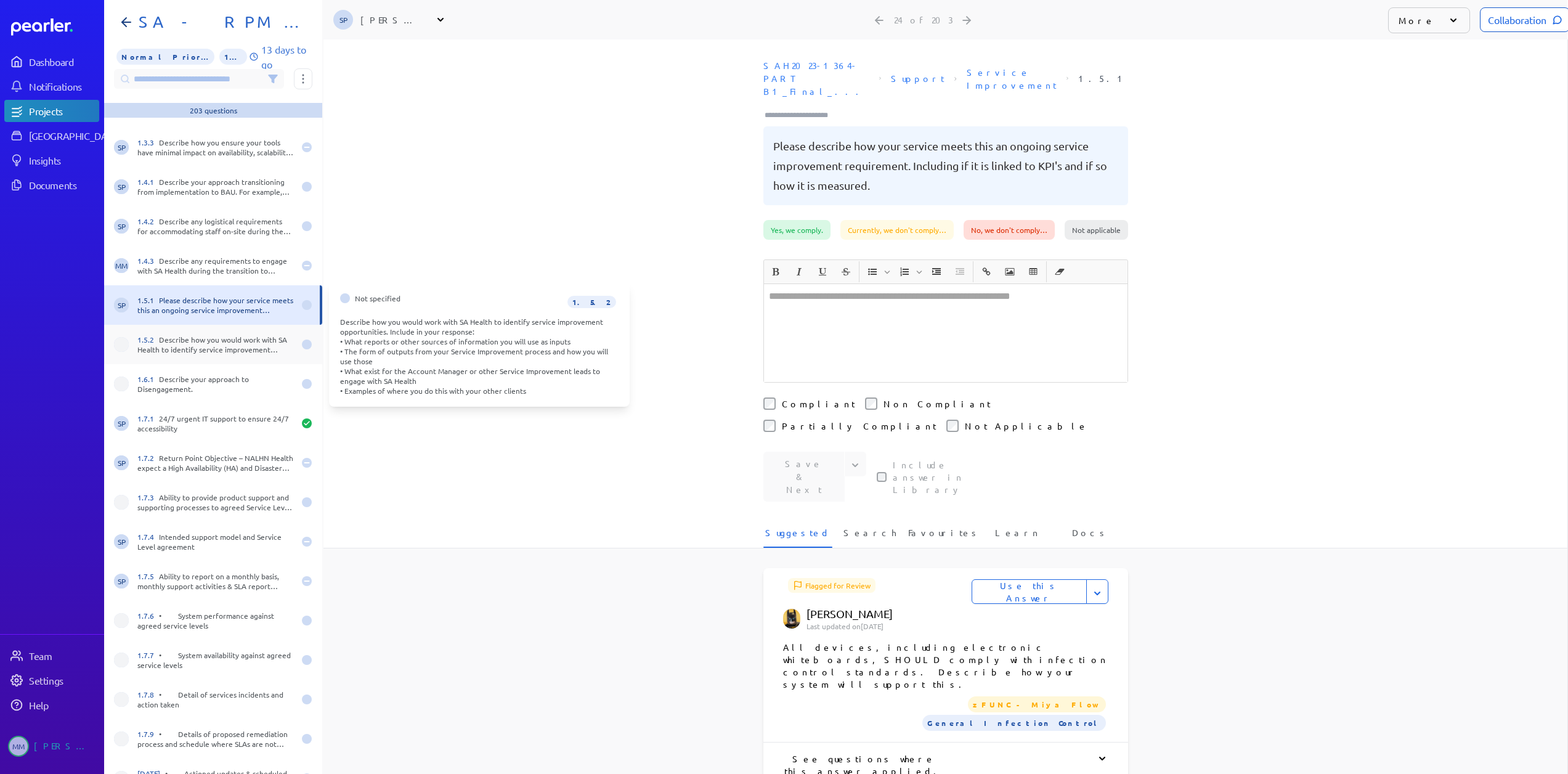
click at [239, 327] on div "1.5.2 Describe how you would work with SA Health to identify service improvemen…" at bounding box center [213, 345] width 218 height 40
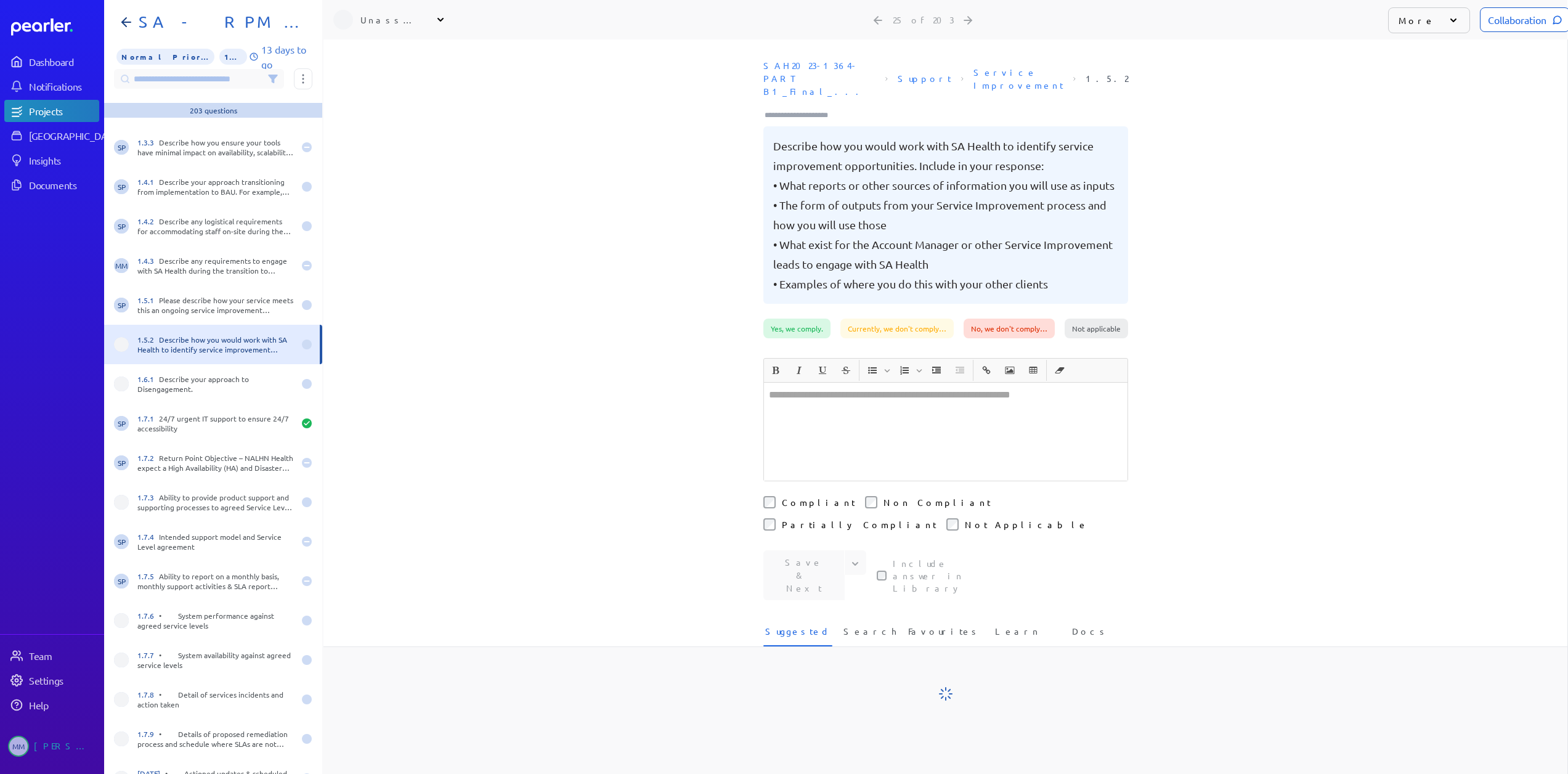
click at [413, 20] on div "Unassigned" at bounding box center [392, 20] width 61 height 13
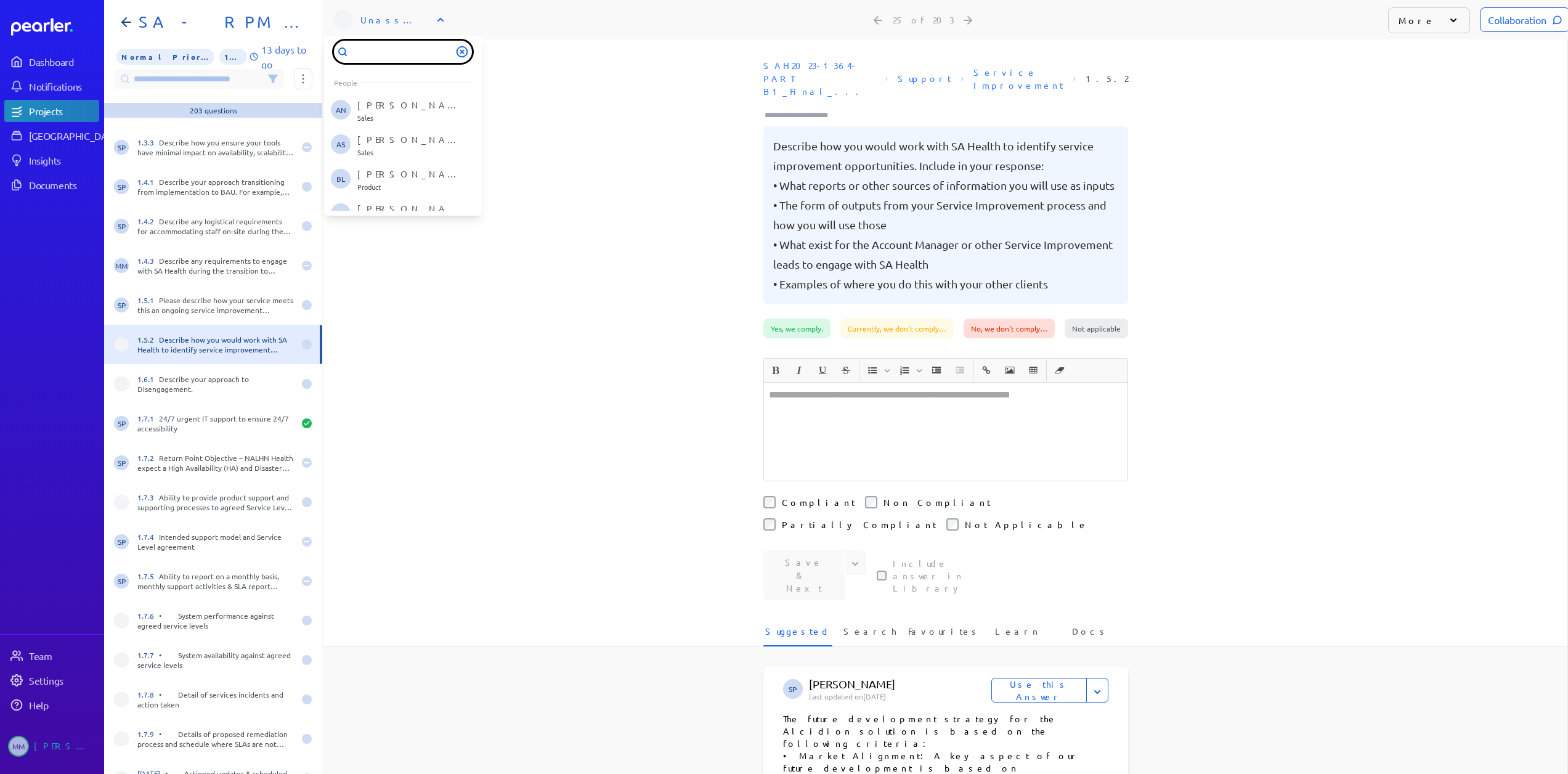
click at [373, 57] on input "text" at bounding box center [402, 52] width 138 height 23
type input "**"
click at [383, 136] on p "[PERSON_NAME]" at bounding box center [408, 141] width 102 height 13
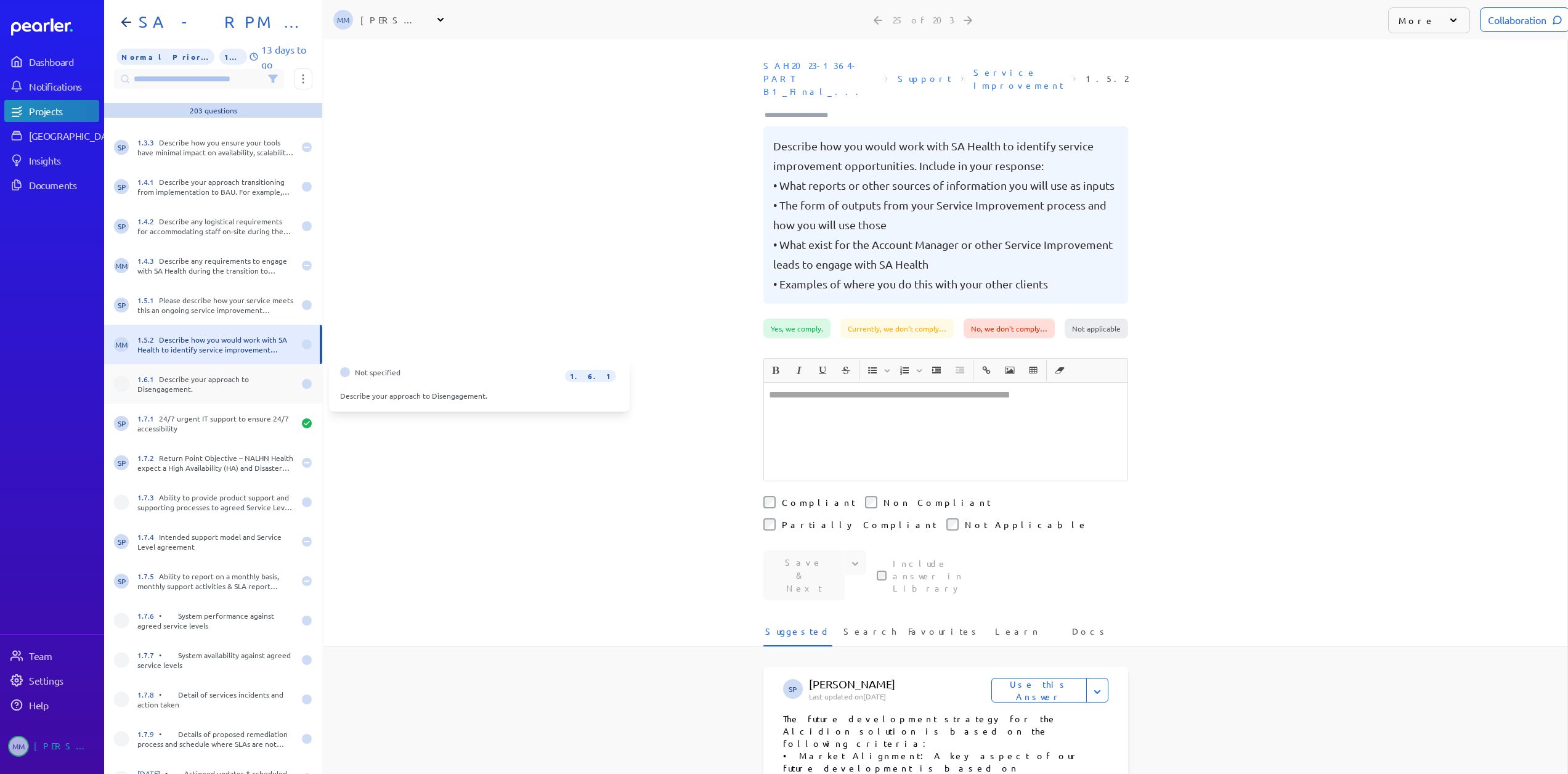
click at [157, 389] on div "1.6.1 Describe your approach to Disengagement." at bounding box center [215, 383] width 156 height 20
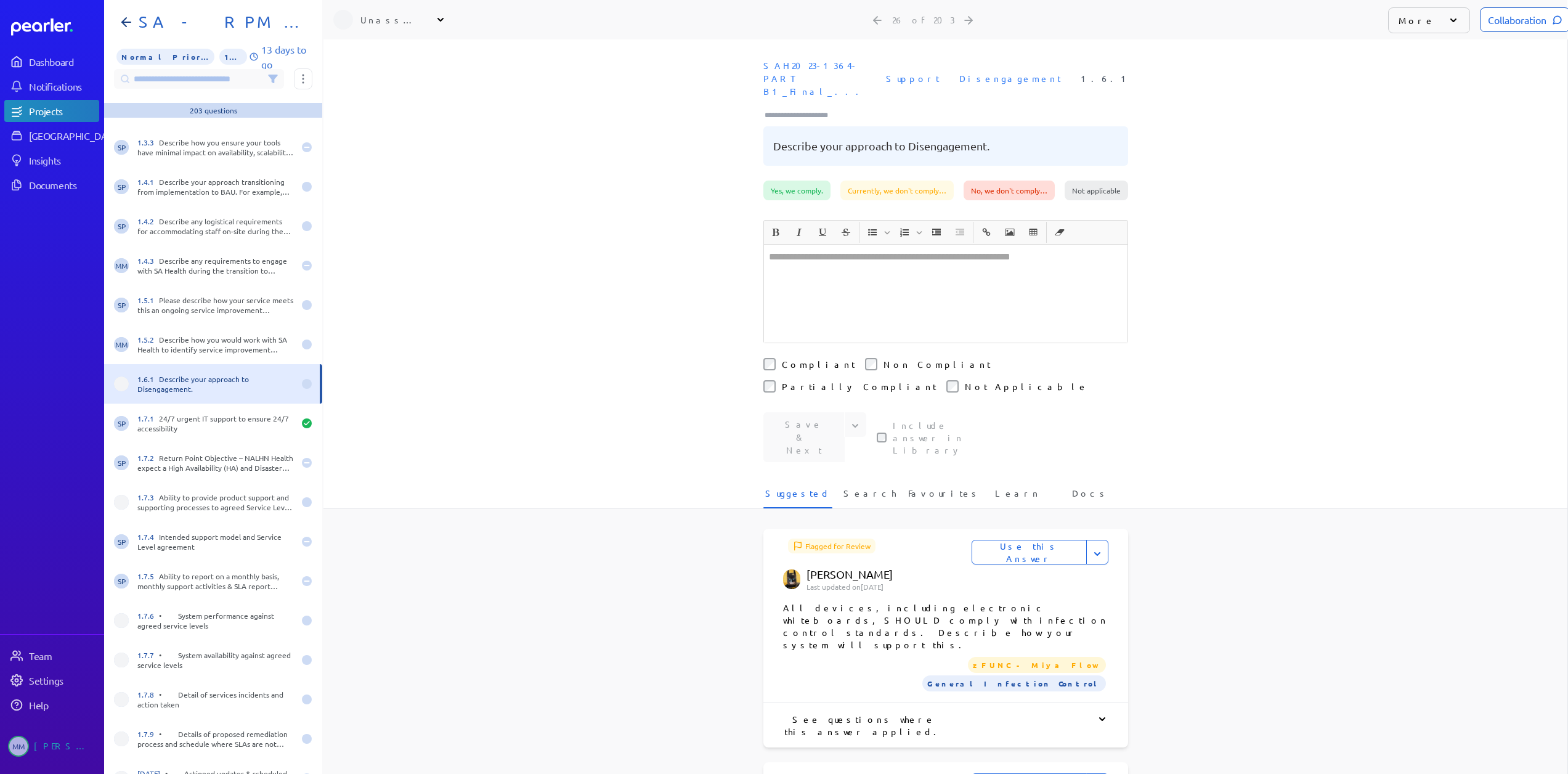
click at [383, 20] on div "Unassigned" at bounding box center [392, 20] width 61 height 13
click at [382, 54] on input "text" at bounding box center [402, 52] width 138 height 23
type input "**"
click at [374, 142] on p "[PERSON_NAME]" at bounding box center [408, 141] width 102 height 13
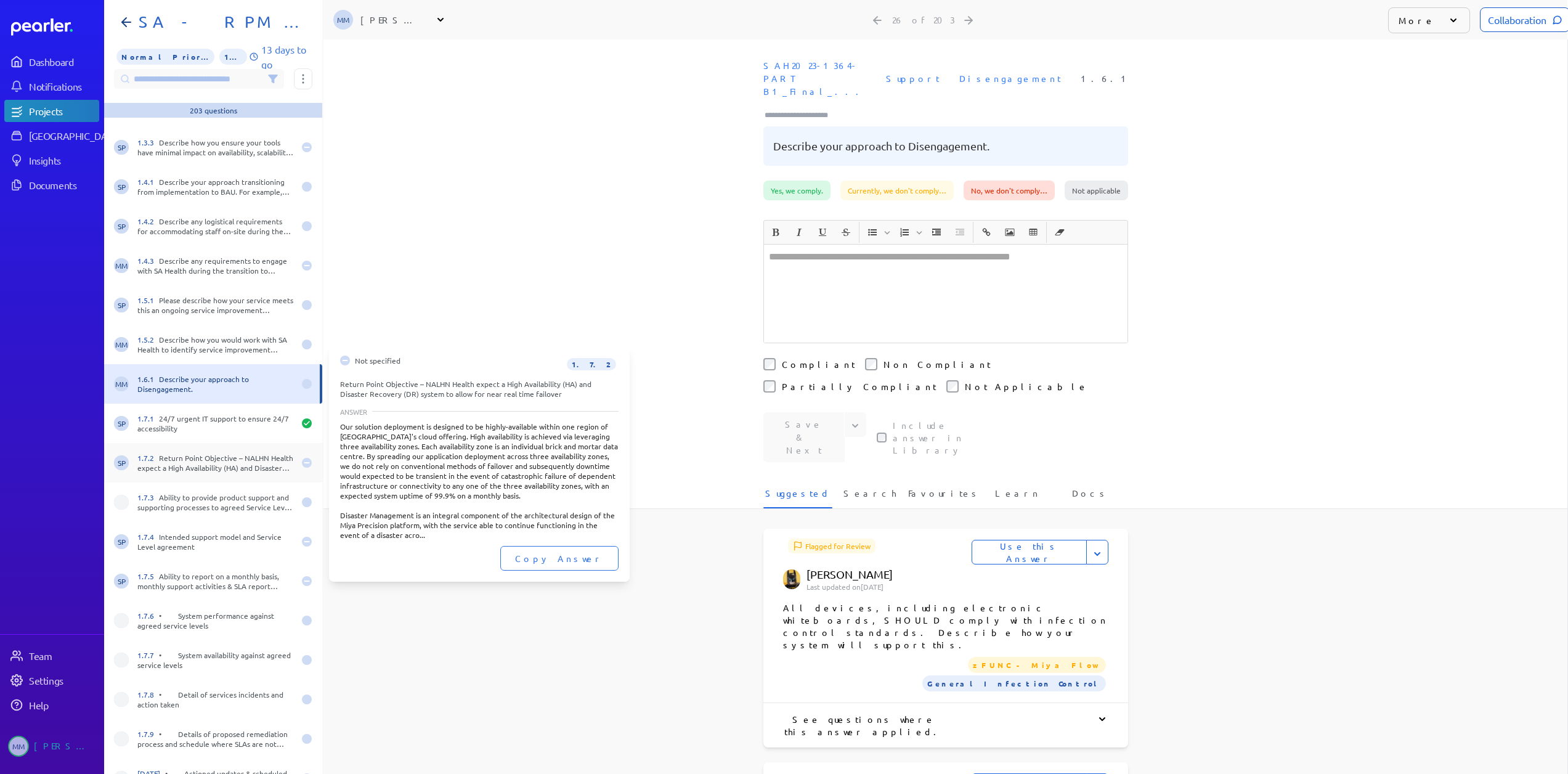
click at [200, 468] on div "1.7.2 Return Point Objective – NALHN Health expect a High Availability (HA) and…" at bounding box center [215, 463] width 156 height 20
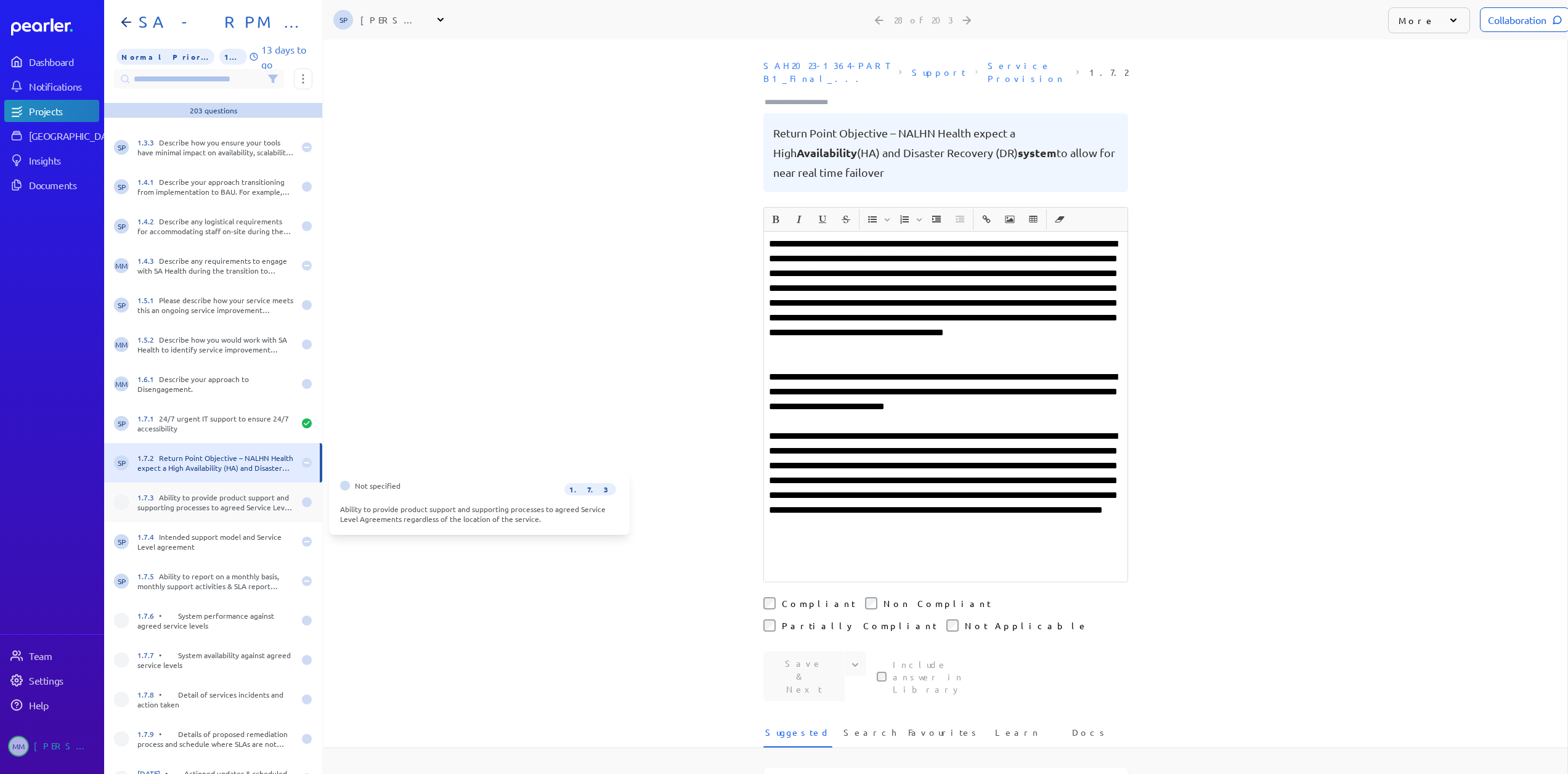
click at [206, 504] on div "1.7.3 Ability to provide product support and supporting processes to agreed Ser…" at bounding box center [215, 502] width 156 height 20
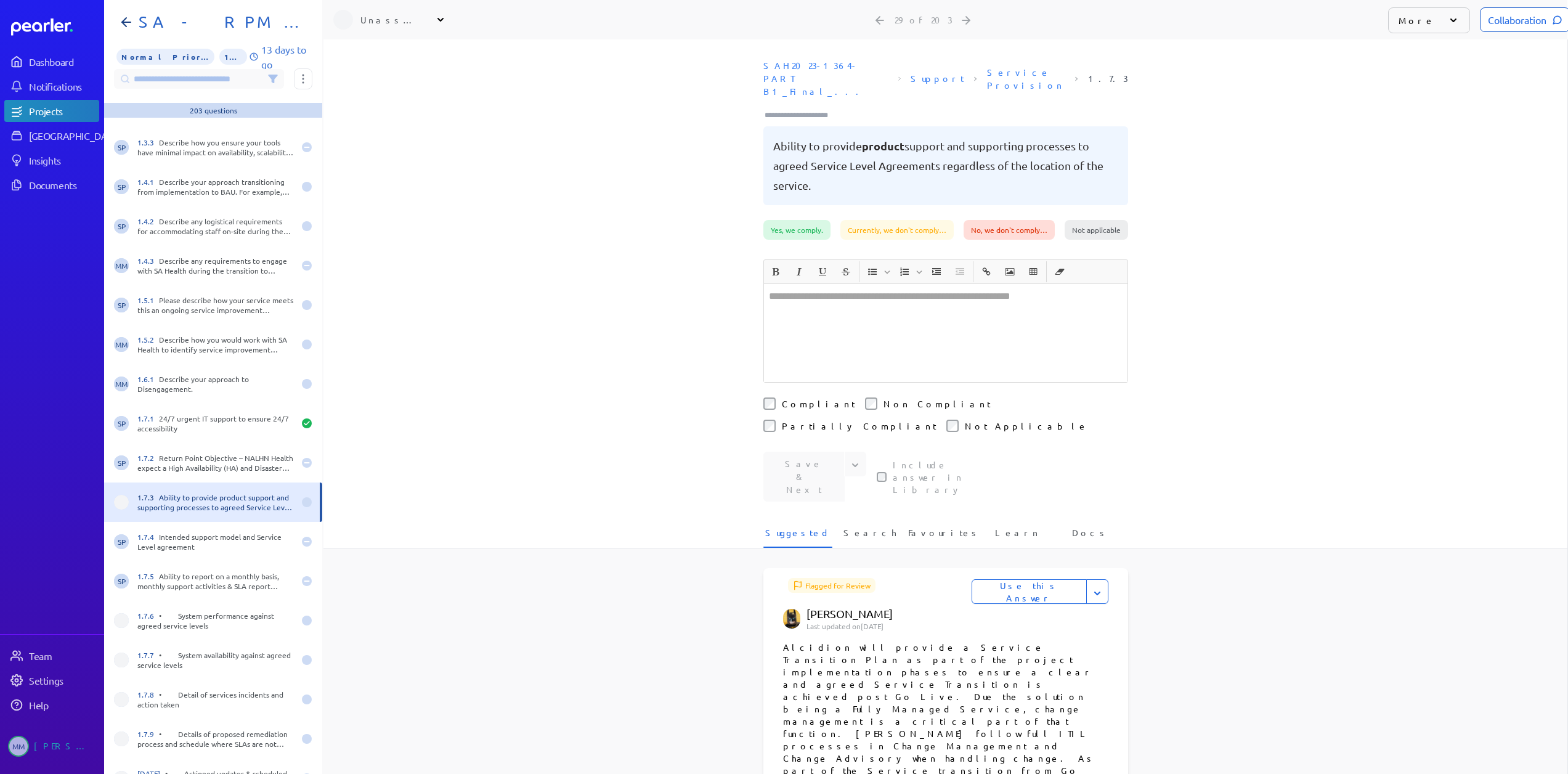
click at [393, 17] on div "Unassigned" at bounding box center [392, 20] width 61 height 13
click at [380, 51] on input "text" at bounding box center [402, 52] width 138 height 23
type input "***"
click at [384, 101] on p "[PERSON_NAME]" at bounding box center [408, 106] width 102 height 13
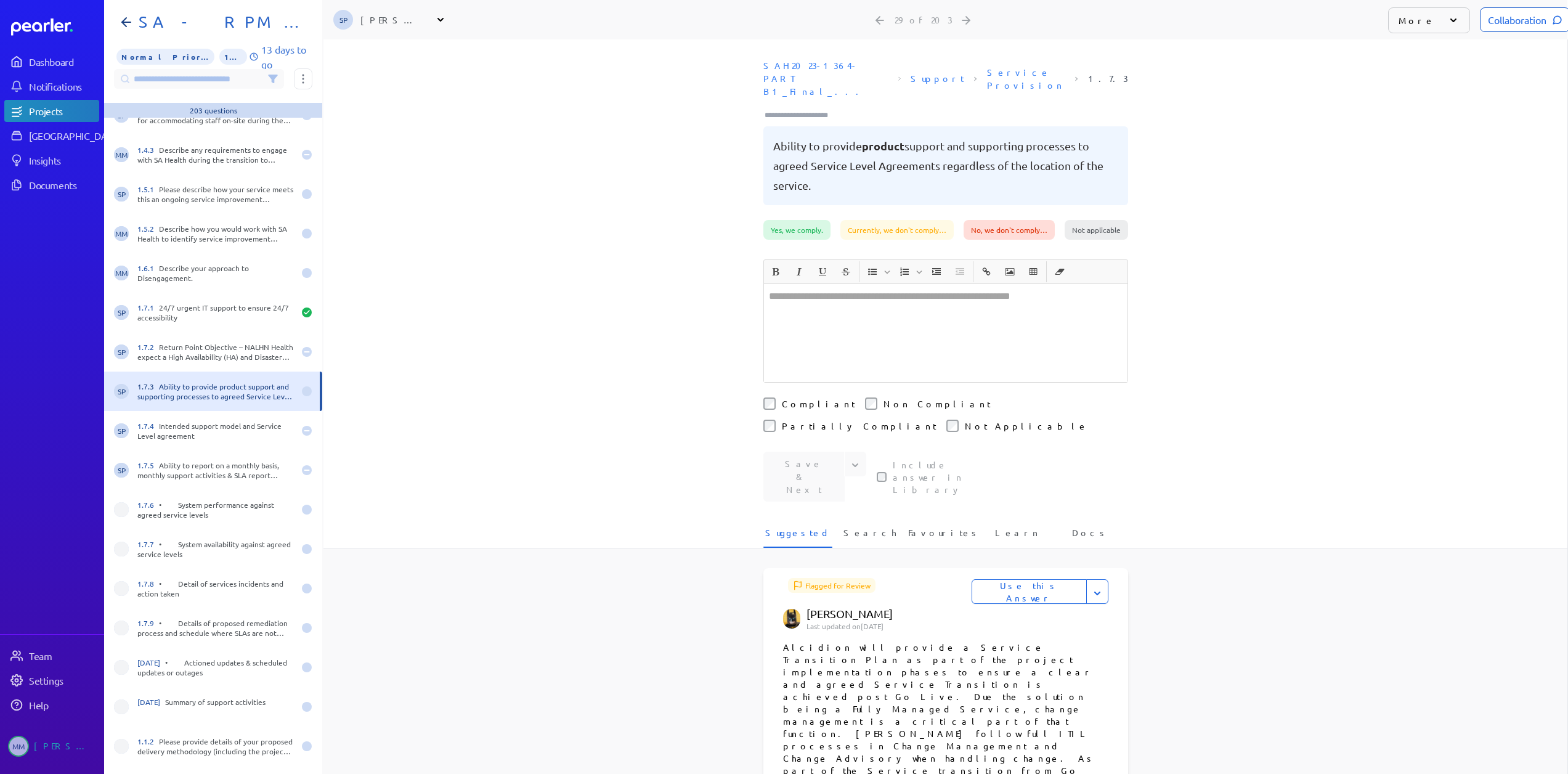
scroll to position [863, 0]
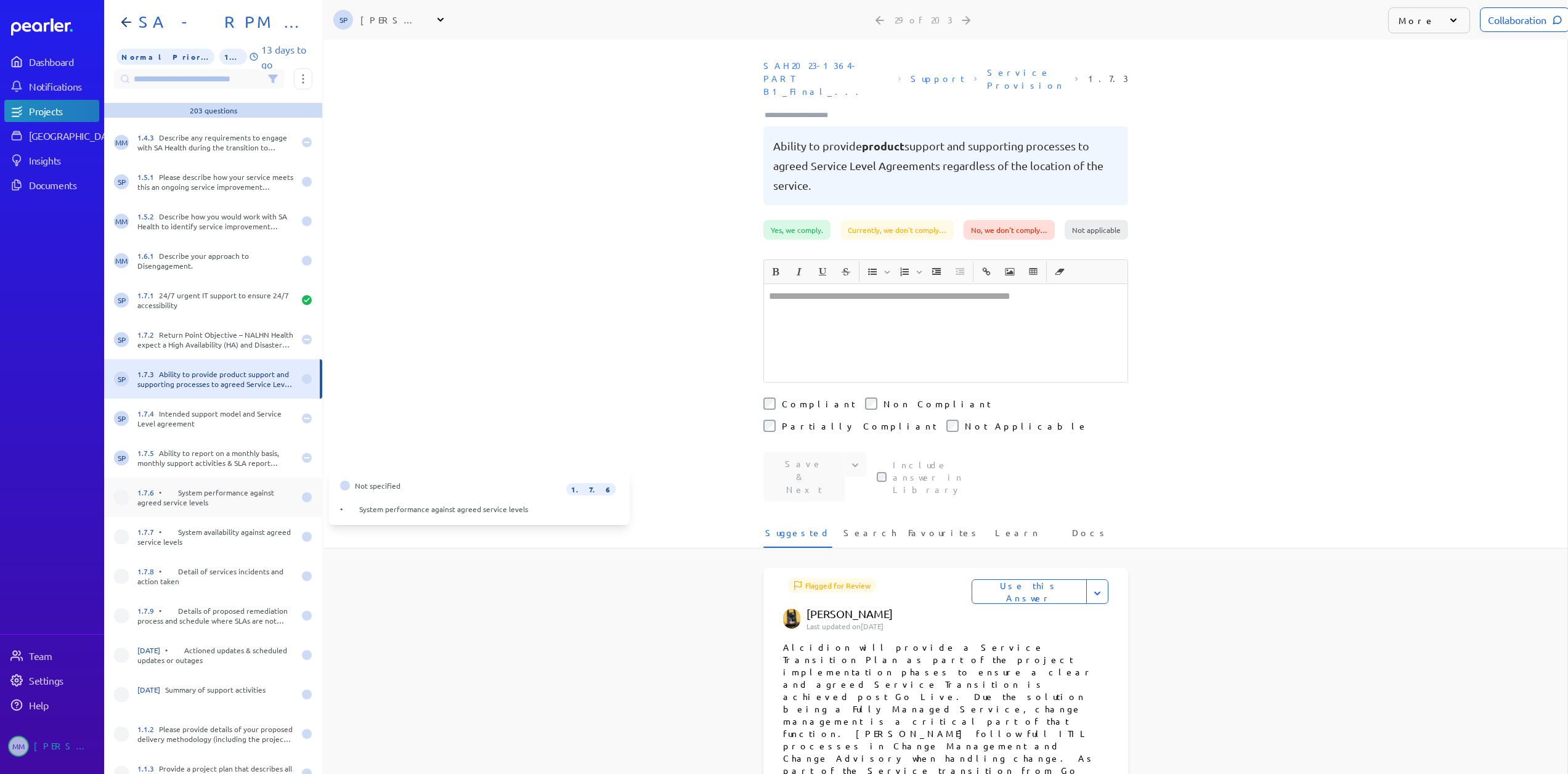
click at [176, 497] on div "1.7.6 • System performance against agreed service levels" at bounding box center [215, 497] width 156 height 20
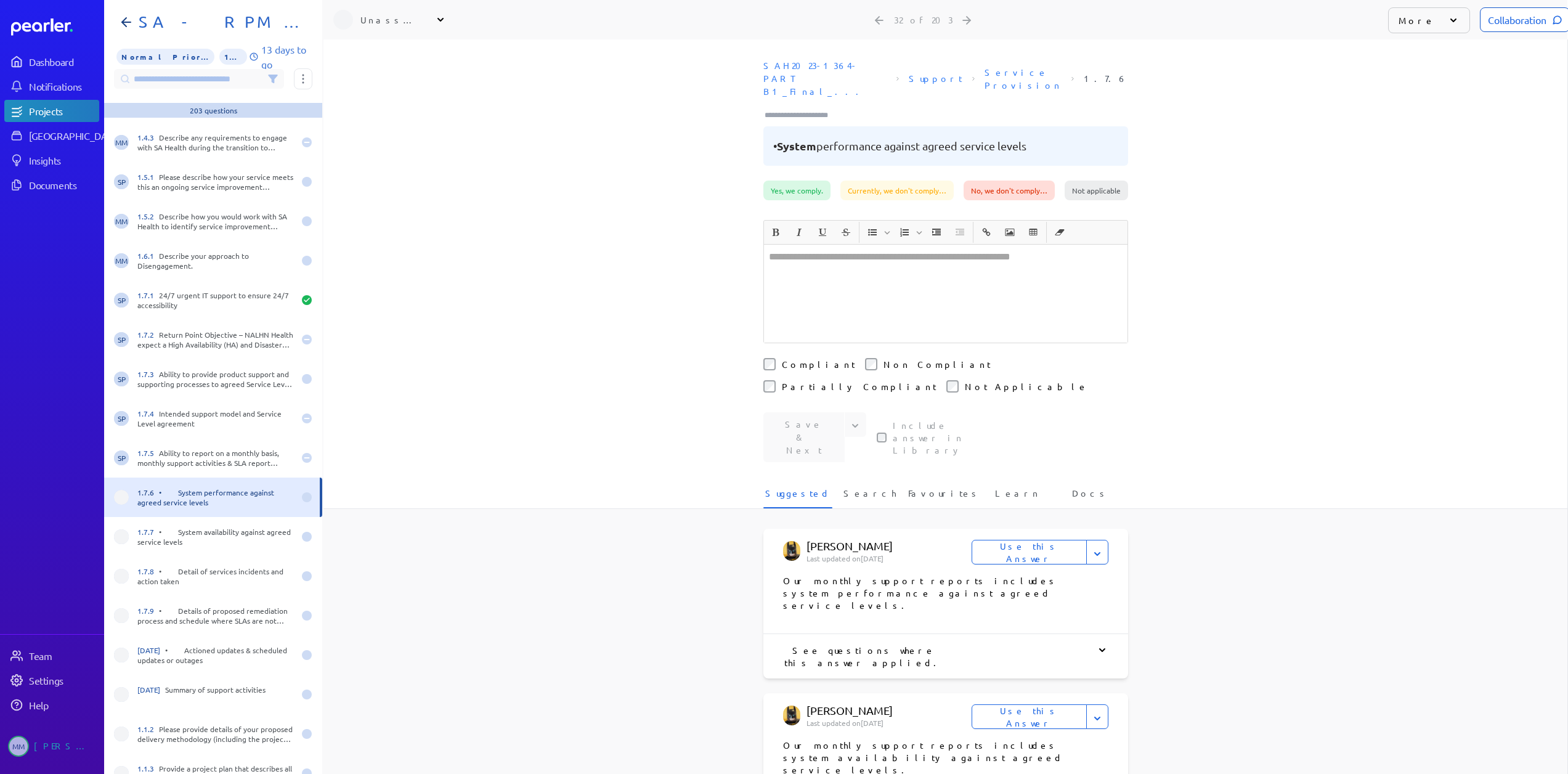
click at [387, 15] on div "Unassigned" at bounding box center [392, 20] width 61 height 13
click at [387, 55] on input "text" at bounding box center [402, 52] width 138 height 23
type input "***"
click at [383, 109] on p "[PERSON_NAME]" at bounding box center [408, 106] width 102 height 13
click at [194, 528] on div "1.7.7 • System availability against agreed service levels" at bounding box center [215, 536] width 156 height 20
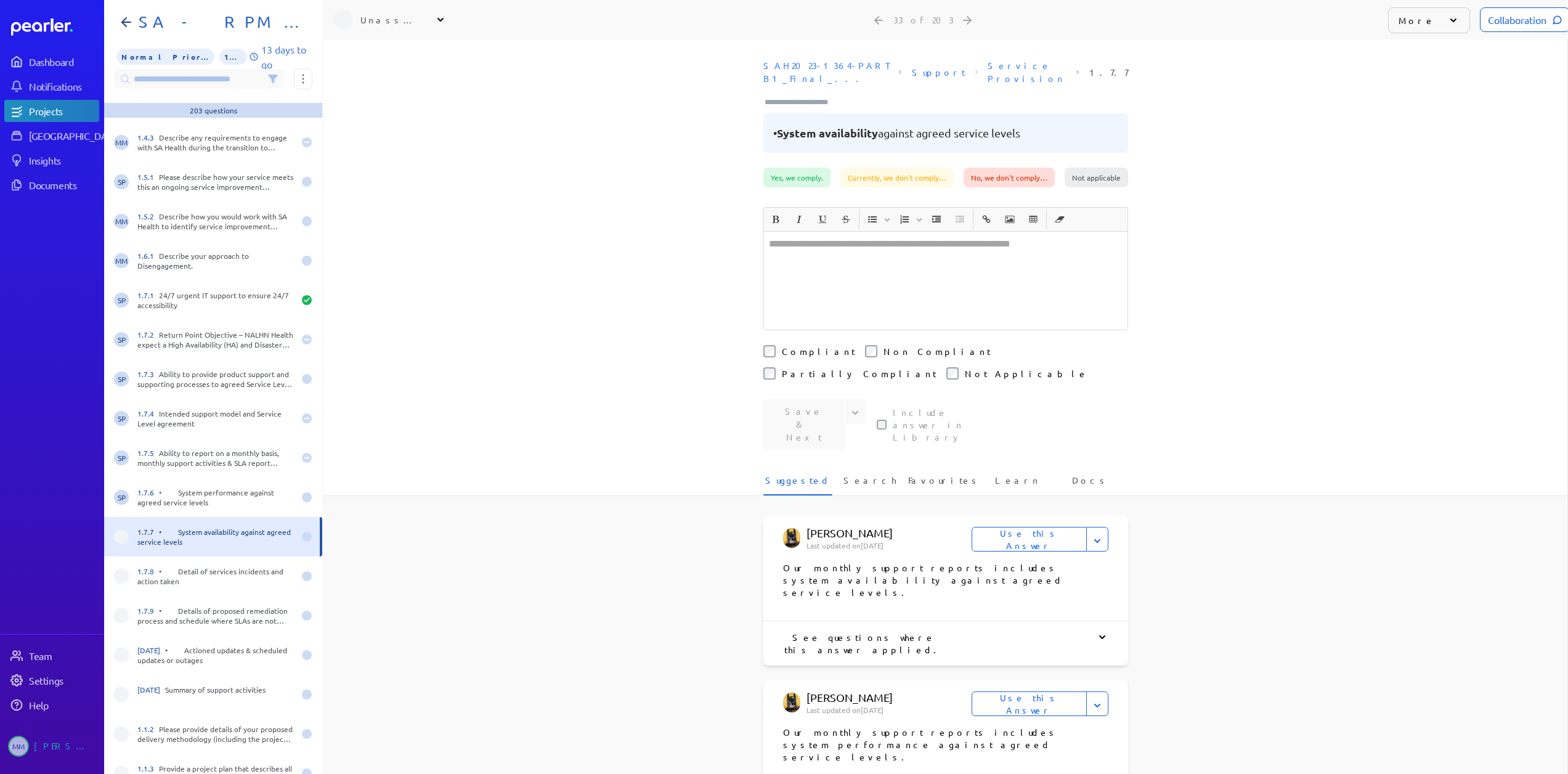
click at [407, 19] on div "Unassigned" at bounding box center [392, 20] width 61 height 13
click at [389, 54] on input "text" at bounding box center [402, 52] width 138 height 23
type input "***"
click at [396, 108] on p "[PERSON_NAME]" at bounding box center [408, 106] width 102 height 13
click at [142, 577] on div "1.7.8 • Detail of services incidents and action taken" at bounding box center [215, 576] width 156 height 20
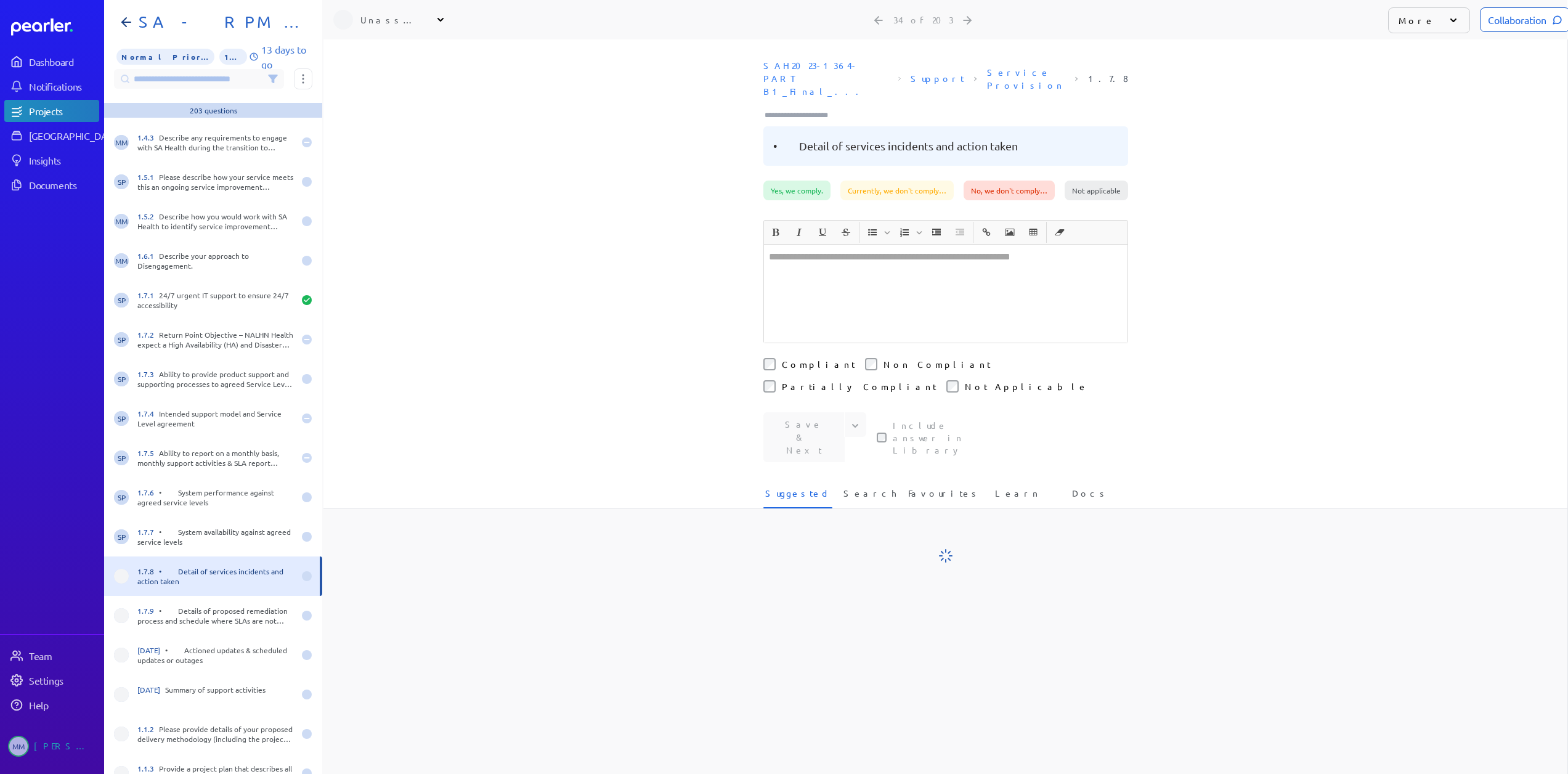
click at [382, 19] on div "Unassigned" at bounding box center [392, 20] width 61 height 13
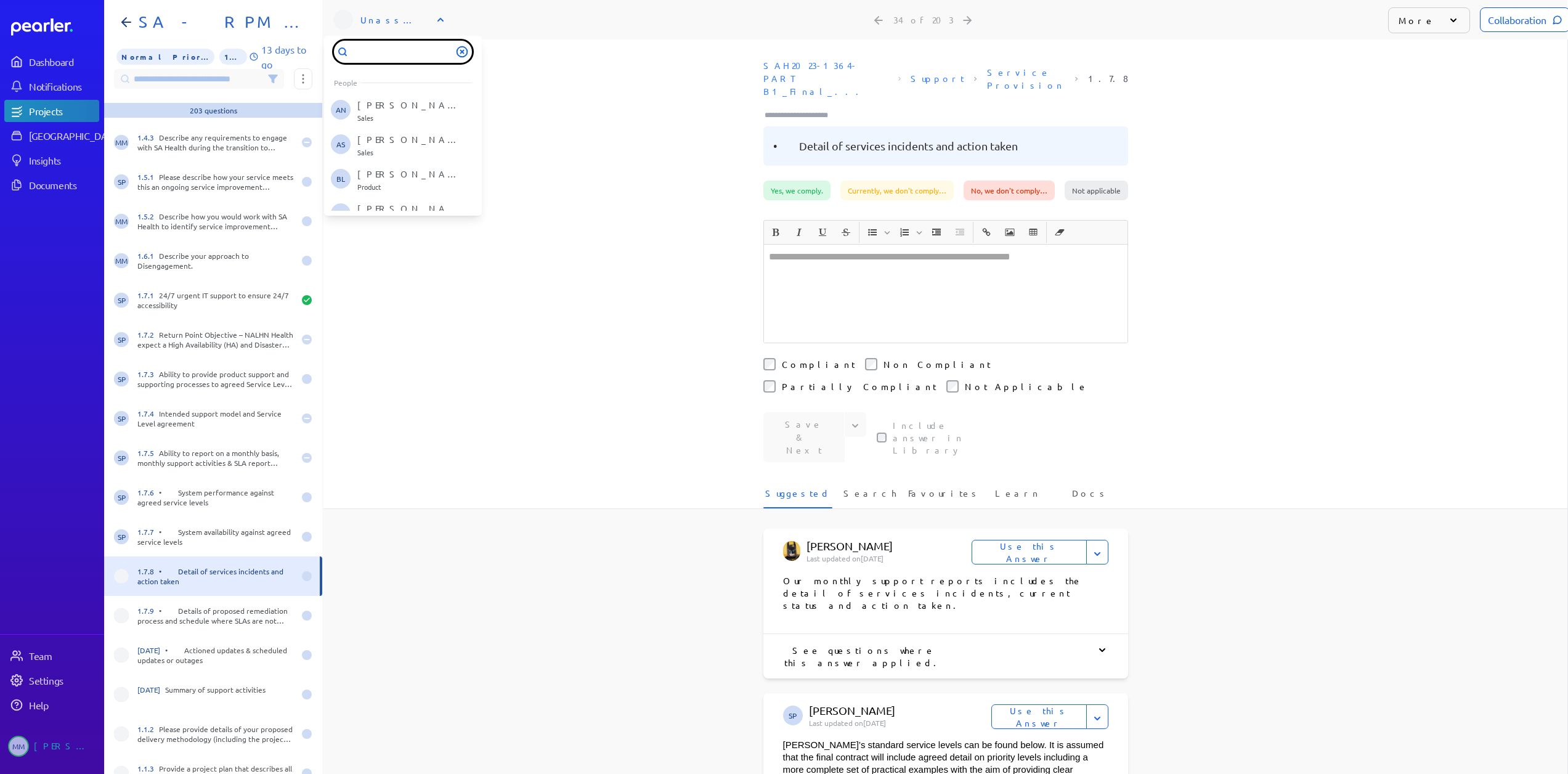
click at [381, 55] on input "text" at bounding box center [402, 52] width 138 height 23
type input "***"
click at [376, 103] on p "[PERSON_NAME]" at bounding box center [408, 106] width 102 height 13
click at [178, 618] on div "1.7.9 • Details of proposed remediation process and schedule where SLAs are not…" at bounding box center [215, 616] width 156 height 20
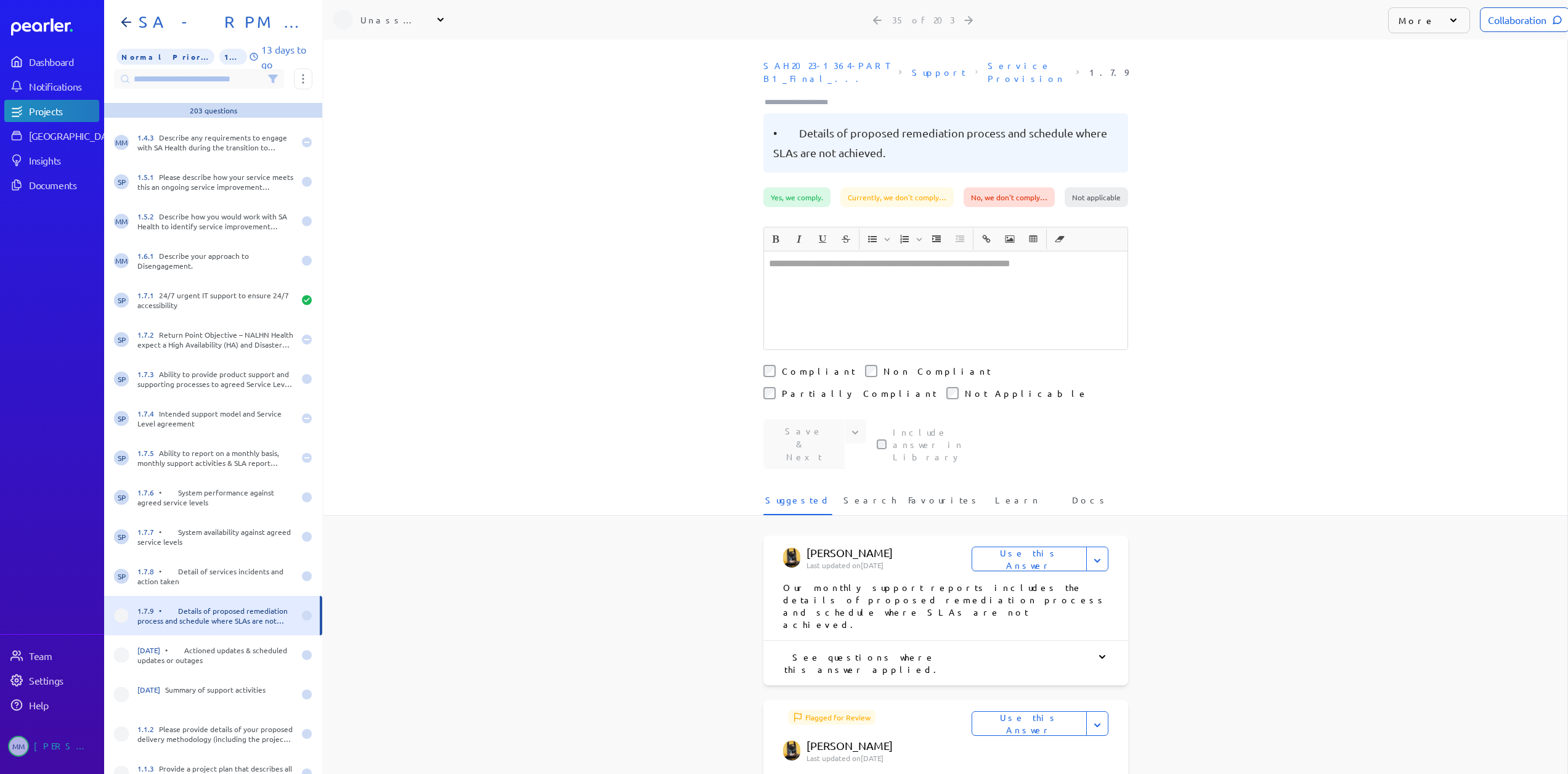
click at [395, 24] on div "Unassigned" at bounding box center [392, 20] width 61 height 13
click at [388, 54] on input "text" at bounding box center [402, 52] width 138 height 23
type input "***"
click at [381, 117] on p "Sales" at bounding box center [408, 118] width 102 height 7
click at [160, 656] on div "[DATE] • Actioned updates & scheduled updates or outages" at bounding box center [215, 655] width 156 height 20
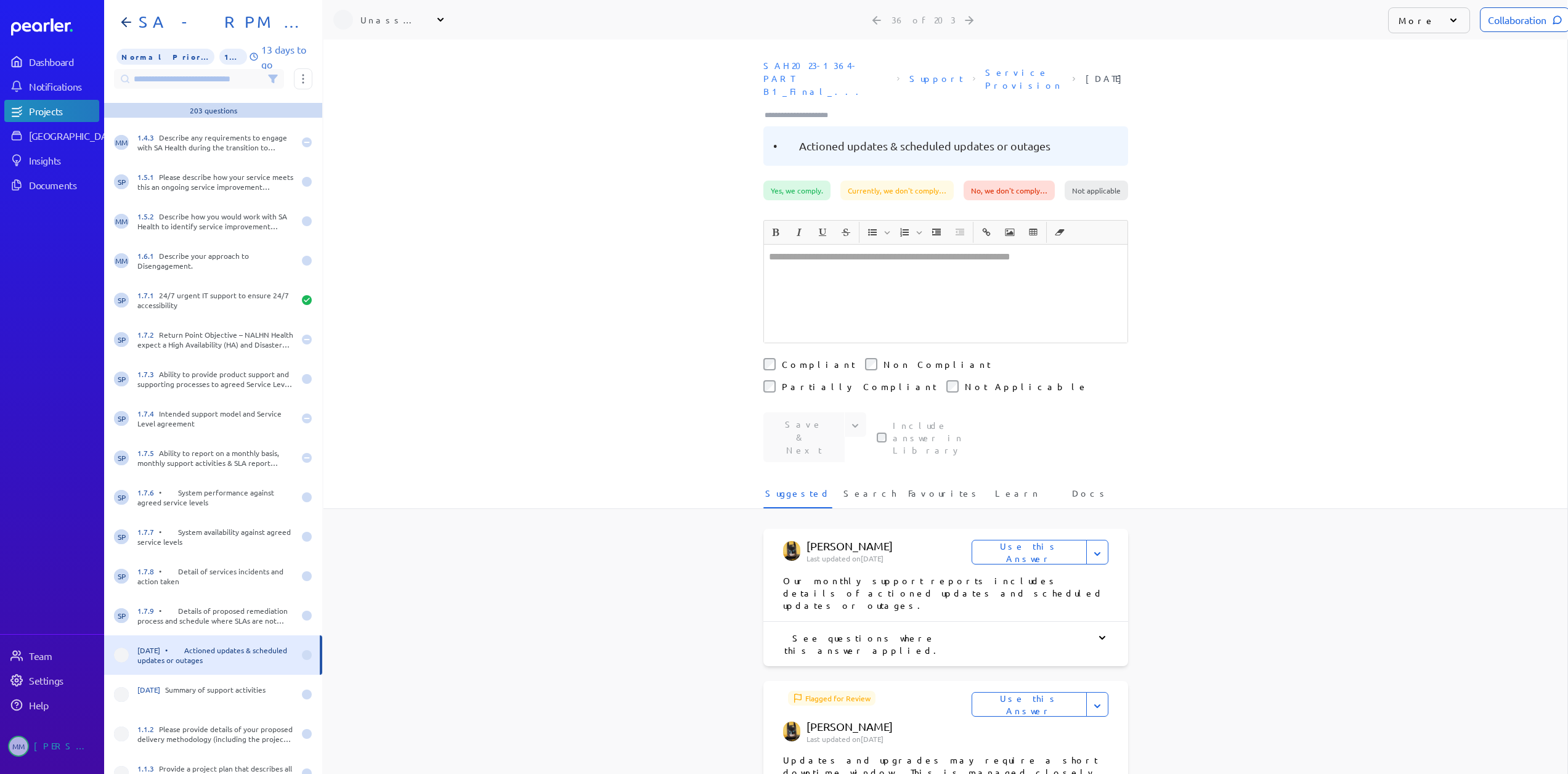
click at [388, 26] on div "Unassigned" at bounding box center [390, 20] width 113 height 20
click at [384, 58] on input "text" at bounding box center [402, 52] width 138 height 23
type input "***"
click at [392, 110] on p "[PERSON_NAME]" at bounding box center [408, 106] width 102 height 13
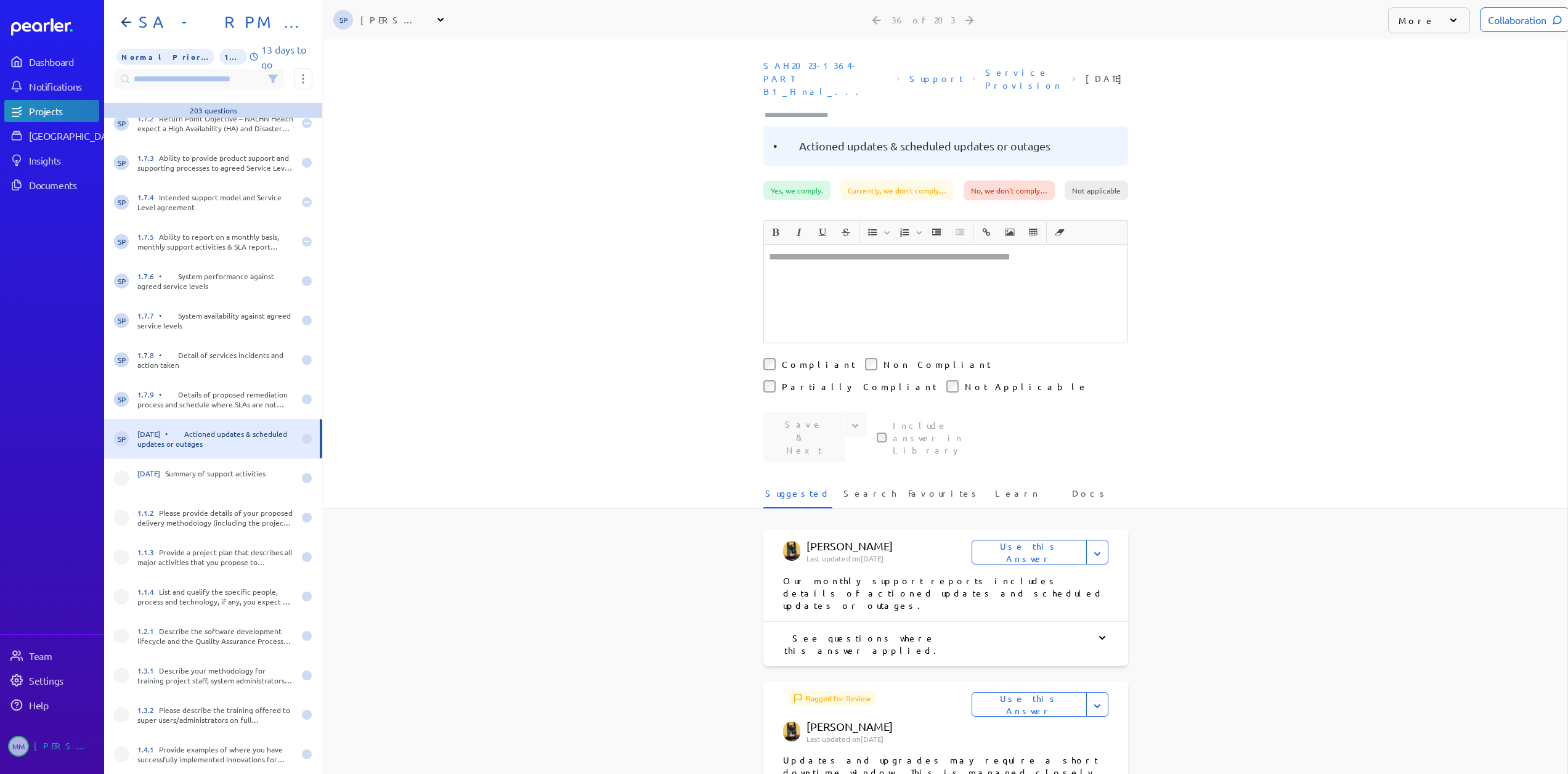
scroll to position [1109, 0]
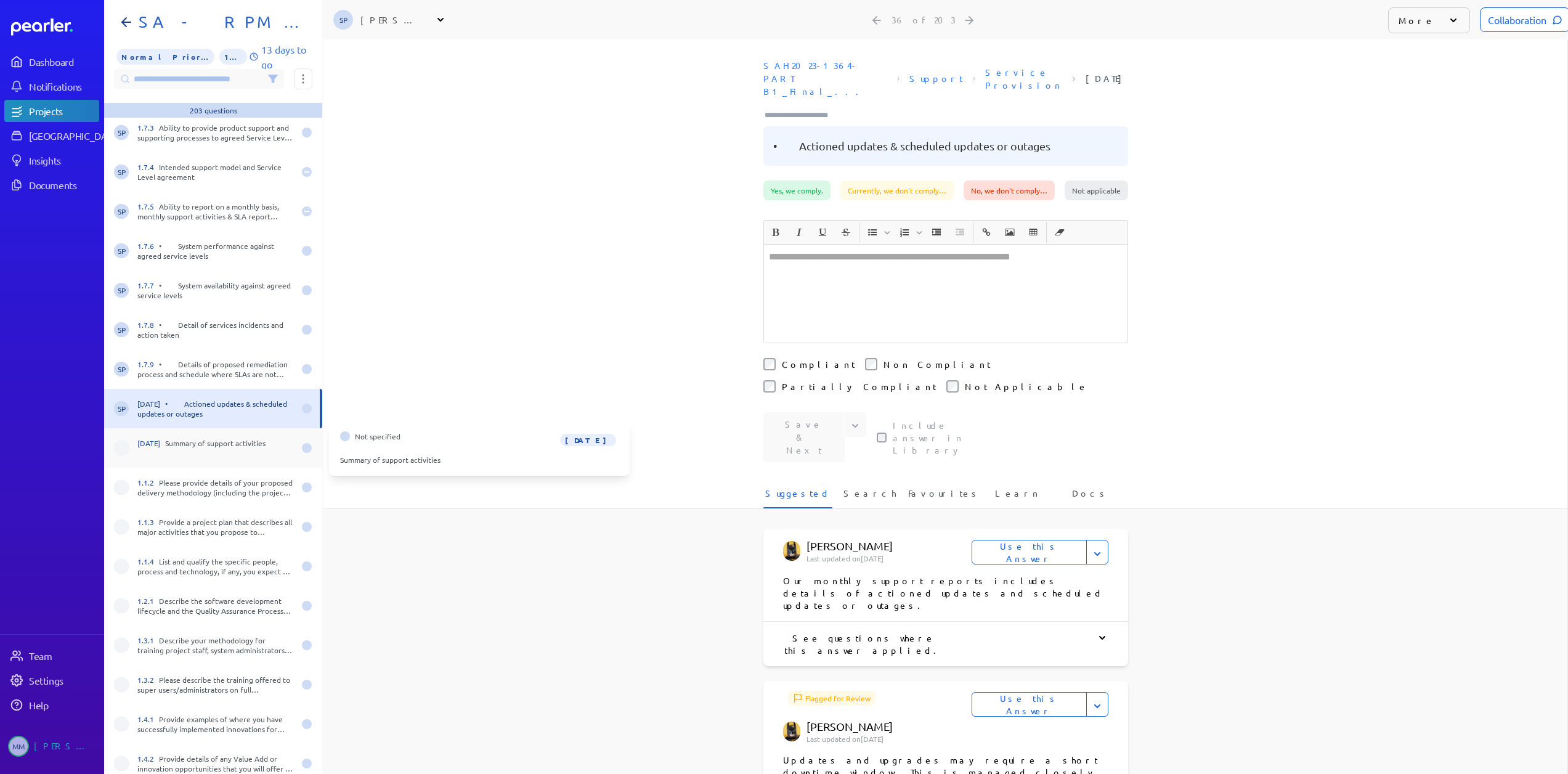
click at [175, 450] on div "[DATE] Summary of support activities" at bounding box center [215, 448] width 156 height 20
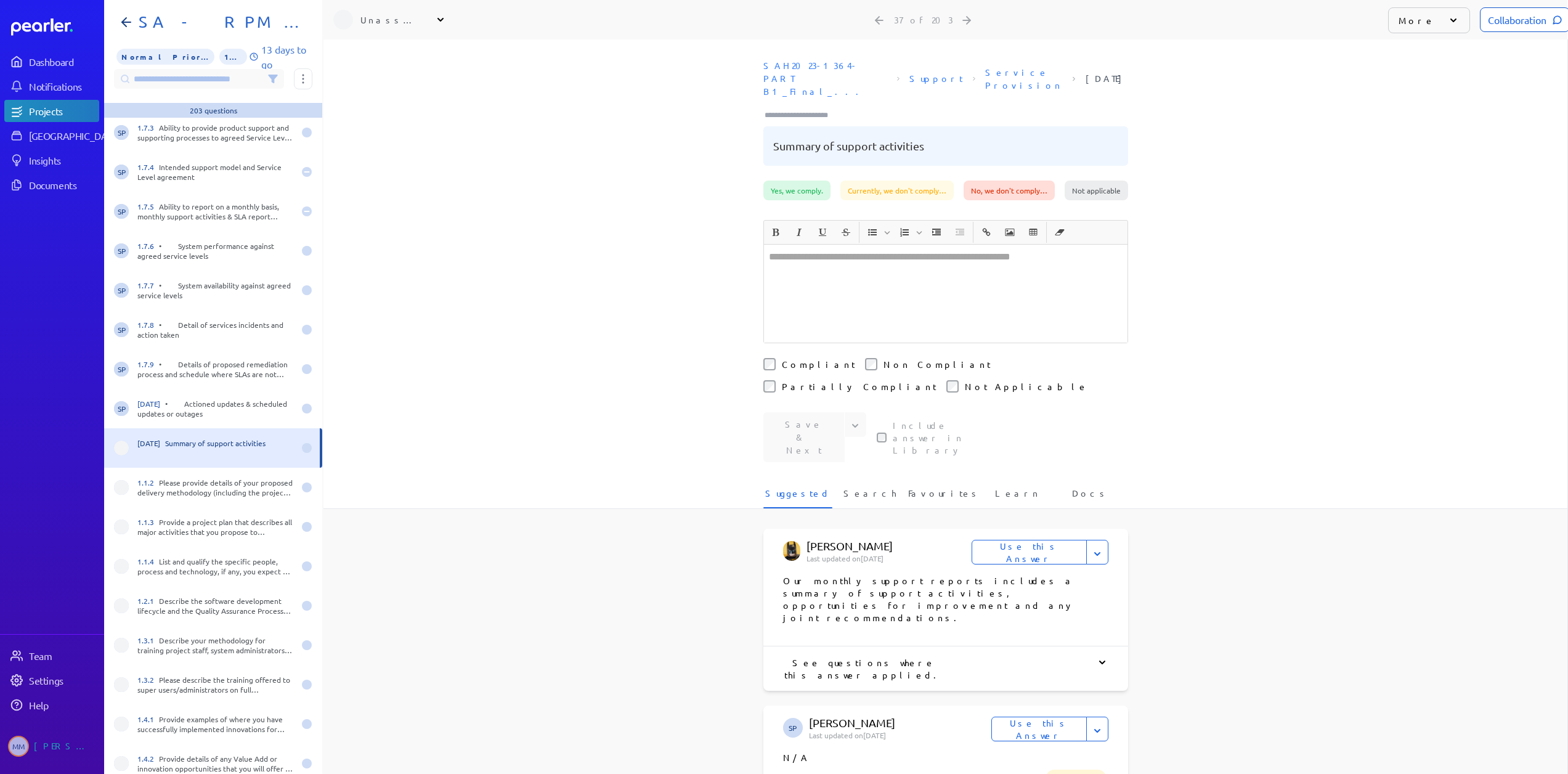
click at [400, 19] on div "Unassigned" at bounding box center [392, 20] width 61 height 13
click at [402, 45] on input "text" at bounding box center [402, 52] width 138 height 23
type input "**"
click at [390, 23] on div "Unassigned" at bounding box center [392, 20] width 61 height 13
drag, startPoint x: 376, startPoint y: 52, endPoint x: 373, endPoint y: 58, distance: 6.7
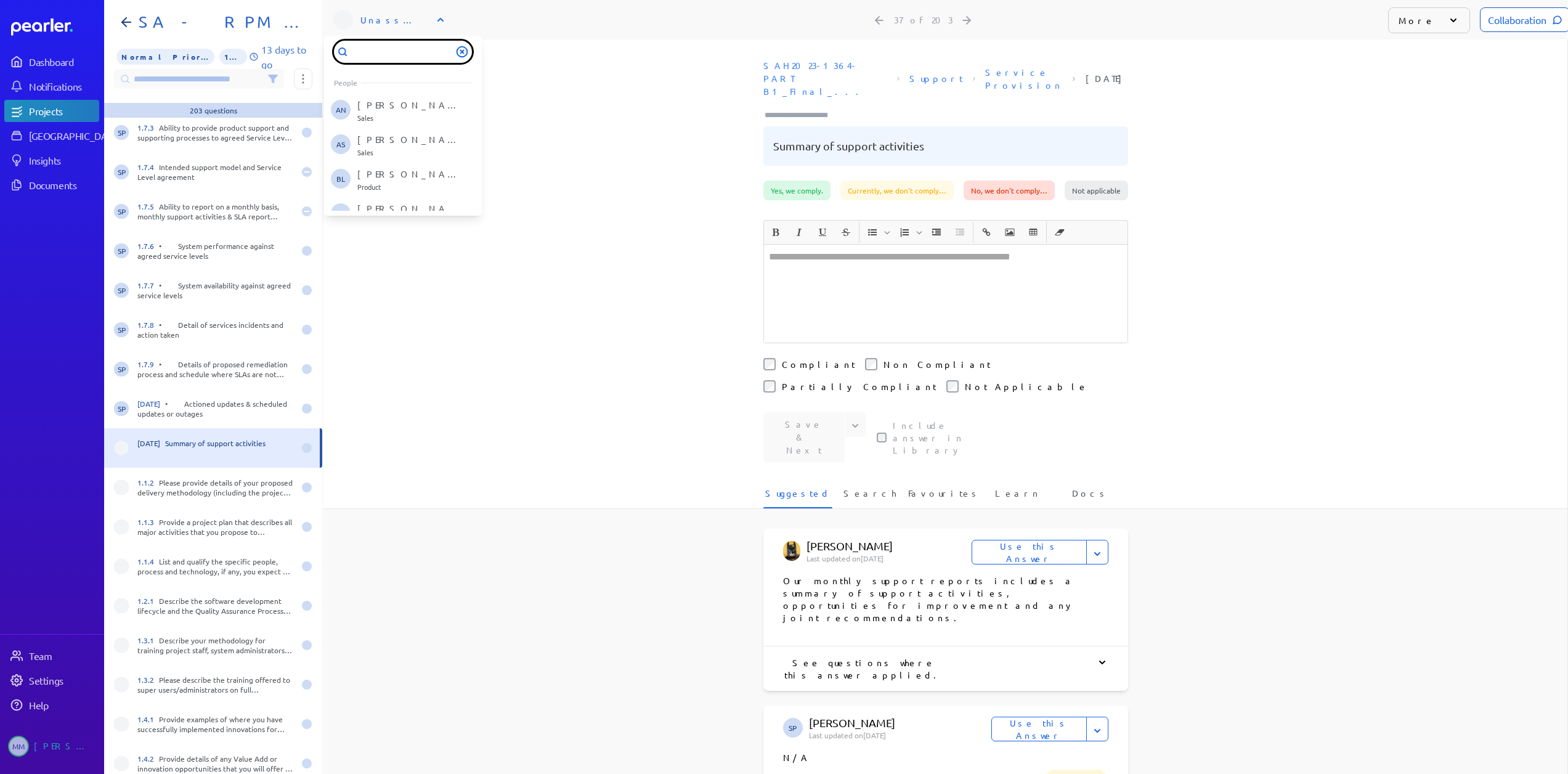
click at [375, 55] on input "text" at bounding box center [402, 52] width 138 height 23
type input "***"
click at [381, 104] on p "[PERSON_NAME]" at bounding box center [408, 106] width 102 height 13
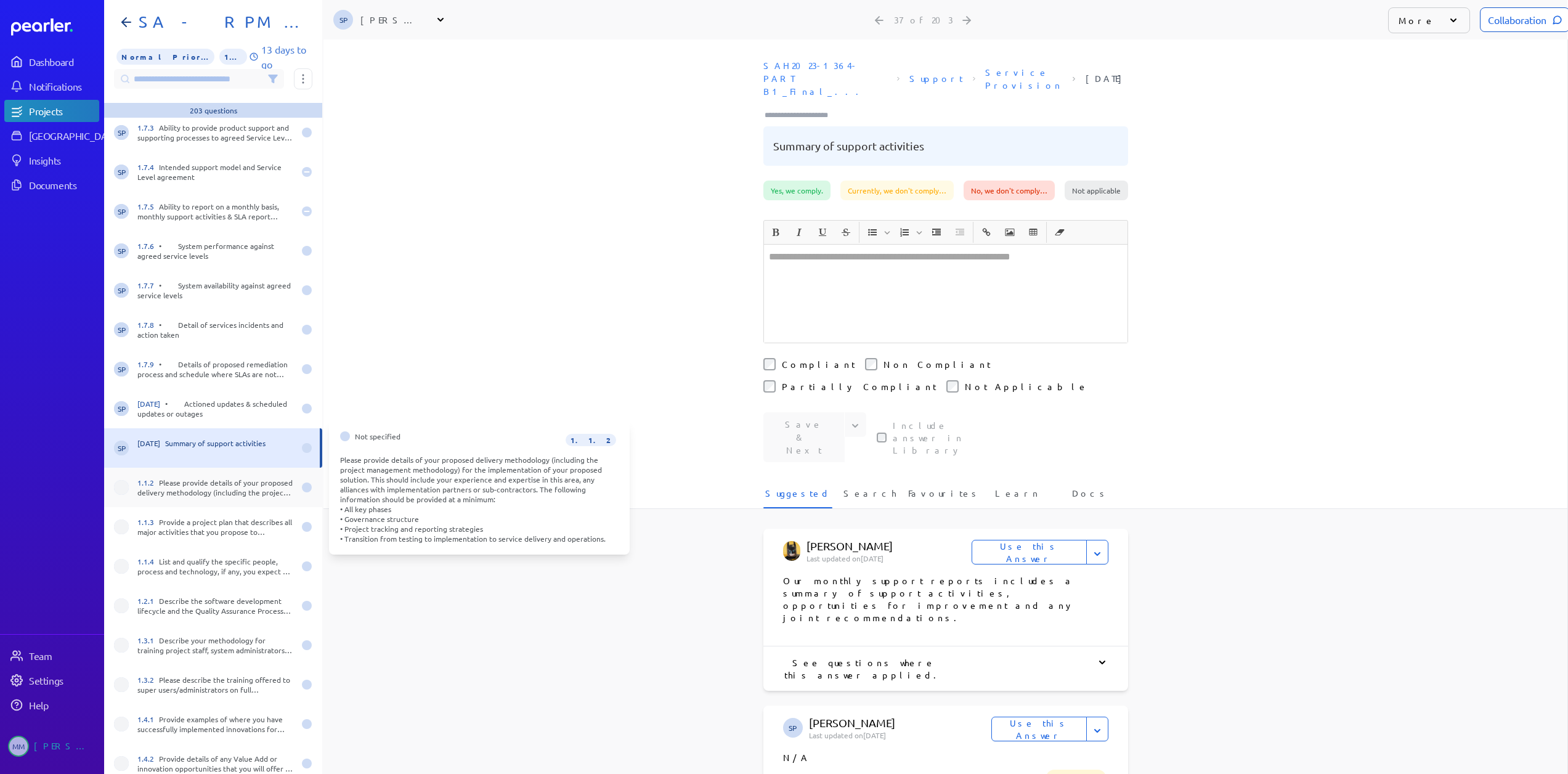
click at [177, 486] on div "1.1.2 Please provide details of your proposed delivery methodology (including t…" at bounding box center [215, 487] width 156 height 20
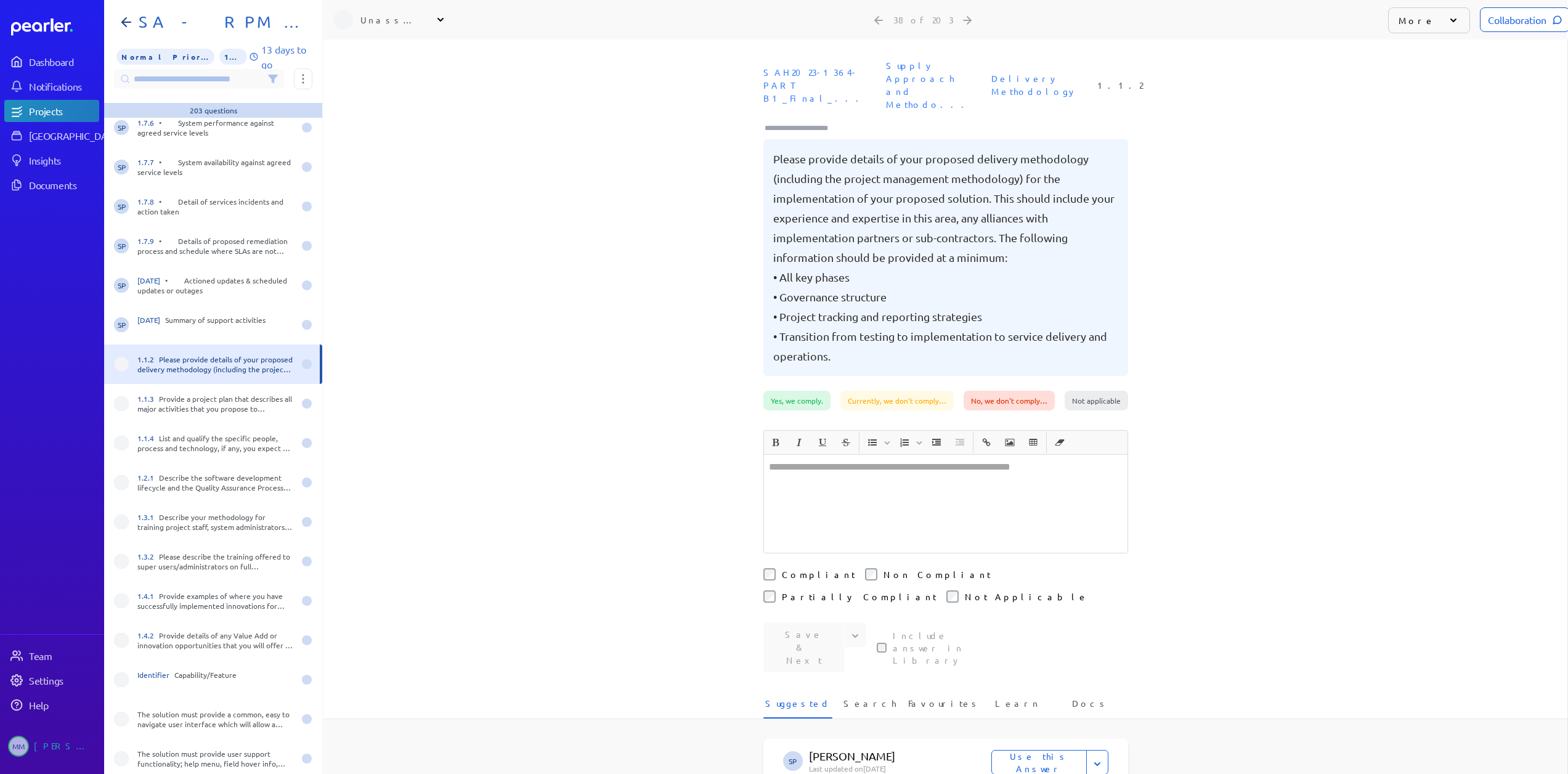
scroll to position [1294, 0]
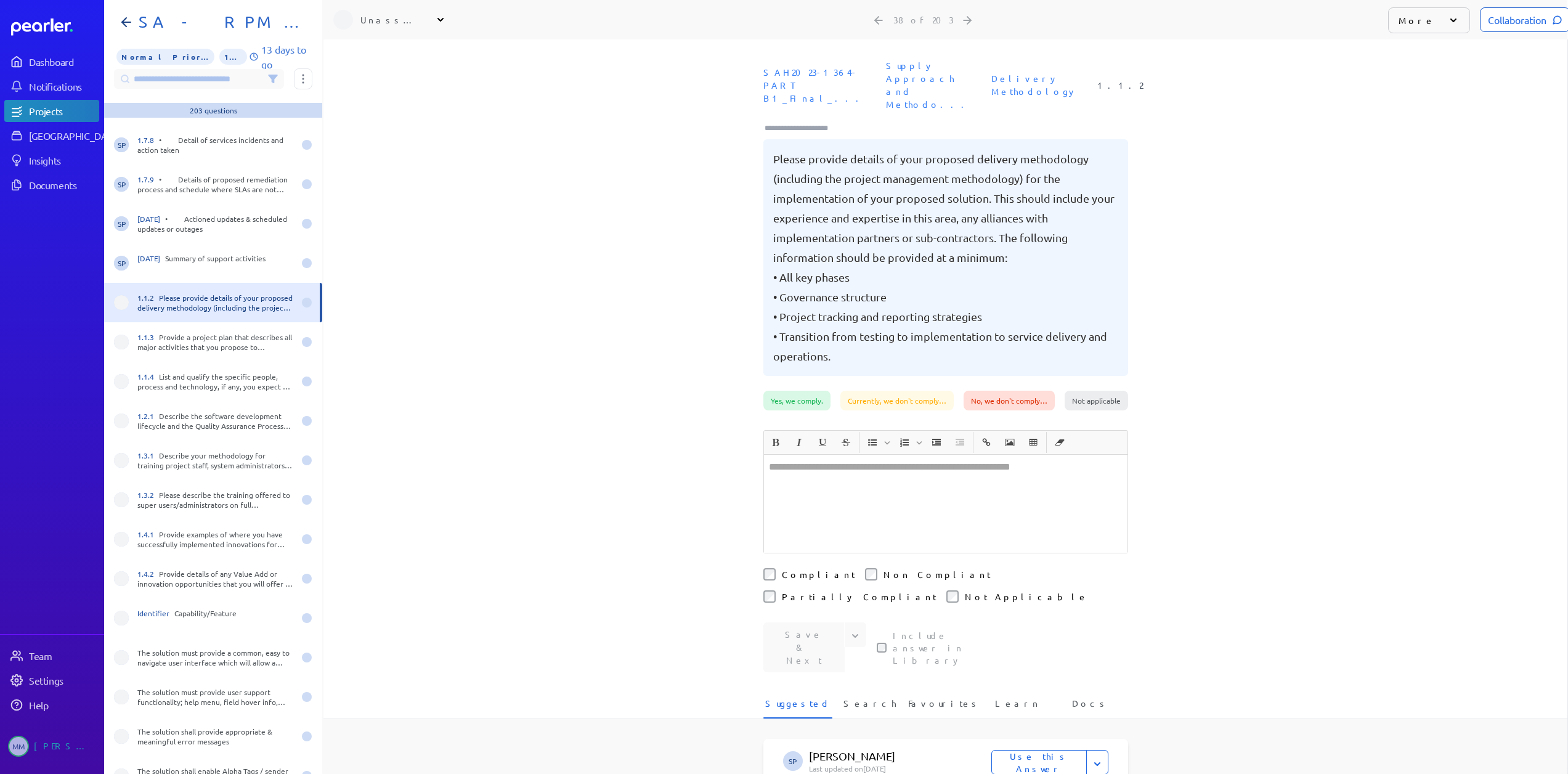
click at [385, 23] on div "Unassigned" at bounding box center [392, 20] width 61 height 13
click at [392, 55] on input "text" at bounding box center [402, 52] width 138 height 23
type input "**"
click at [383, 143] on p "[PERSON_NAME]" at bounding box center [408, 141] width 102 height 13
click at [194, 345] on div "1.1.3 Provide a project plan that describes all major activities that you propo…" at bounding box center [215, 342] width 156 height 20
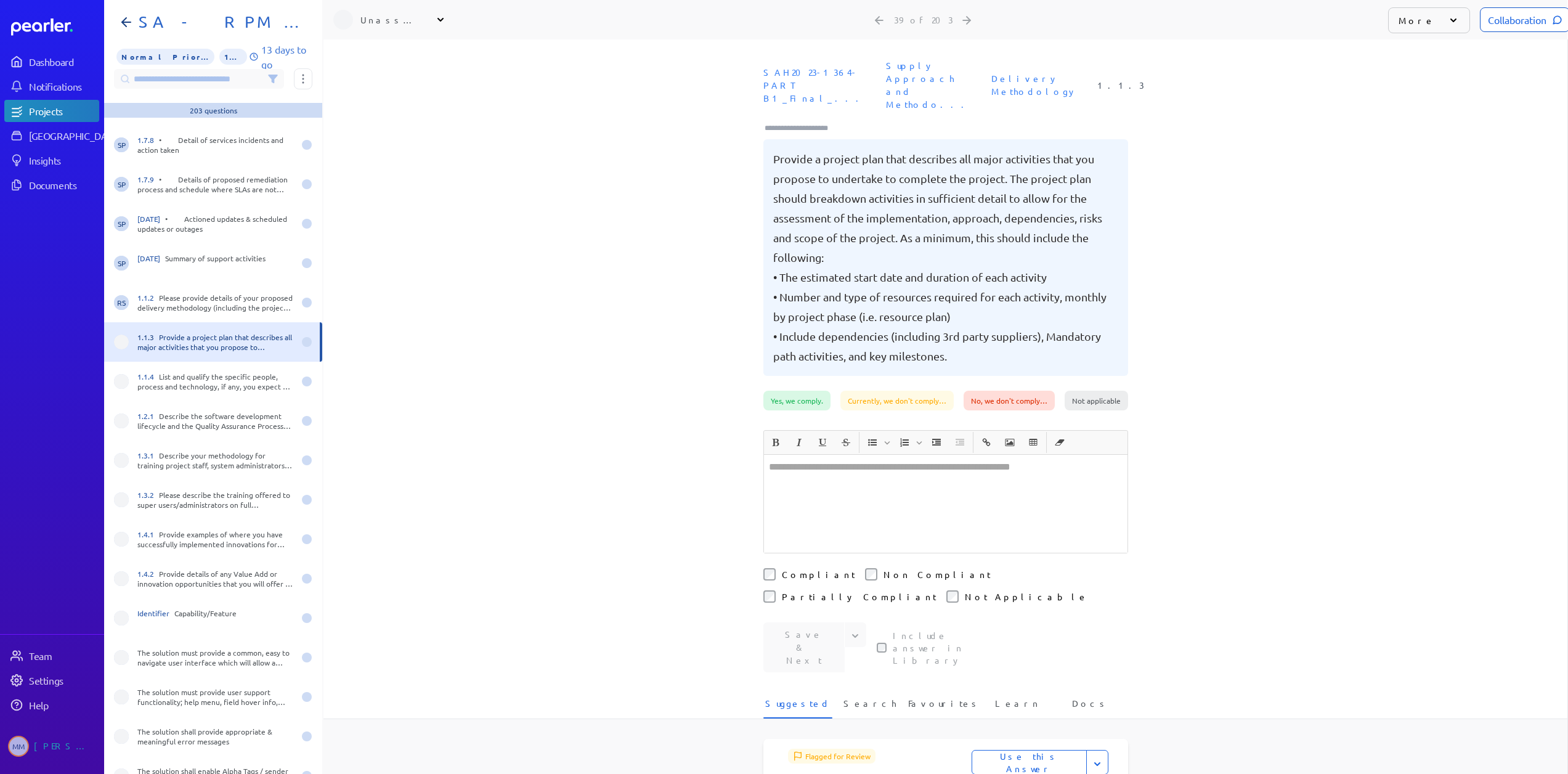
drag, startPoint x: 388, startPoint y: 14, endPoint x: 376, endPoint y: 20, distance: 13.4
click at [386, 14] on div "Unassigned" at bounding box center [392, 20] width 61 height 13
click at [388, 53] on input "text" at bounding box center [402, 52] width 138 height 23
type input "**"
click at [394, 147] on div "[PERSON_NAME] Product" at bounding box center [408, 146] width 102 height 24
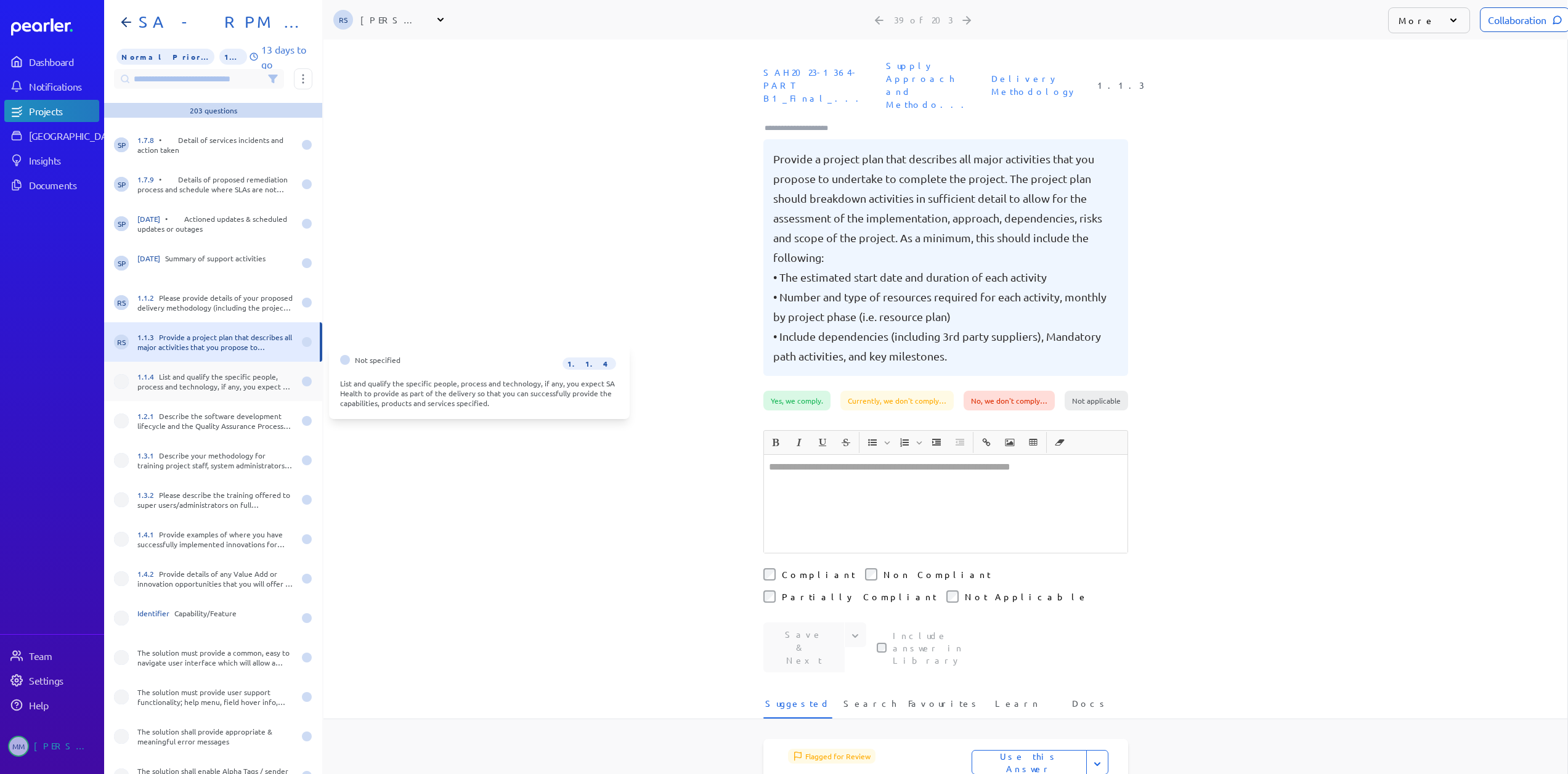
click at [161, 379] on div "1.1.4 List and qualify the specific people, process and technology, if any, you…" at bounding box center [215, 382] width 156 height 20
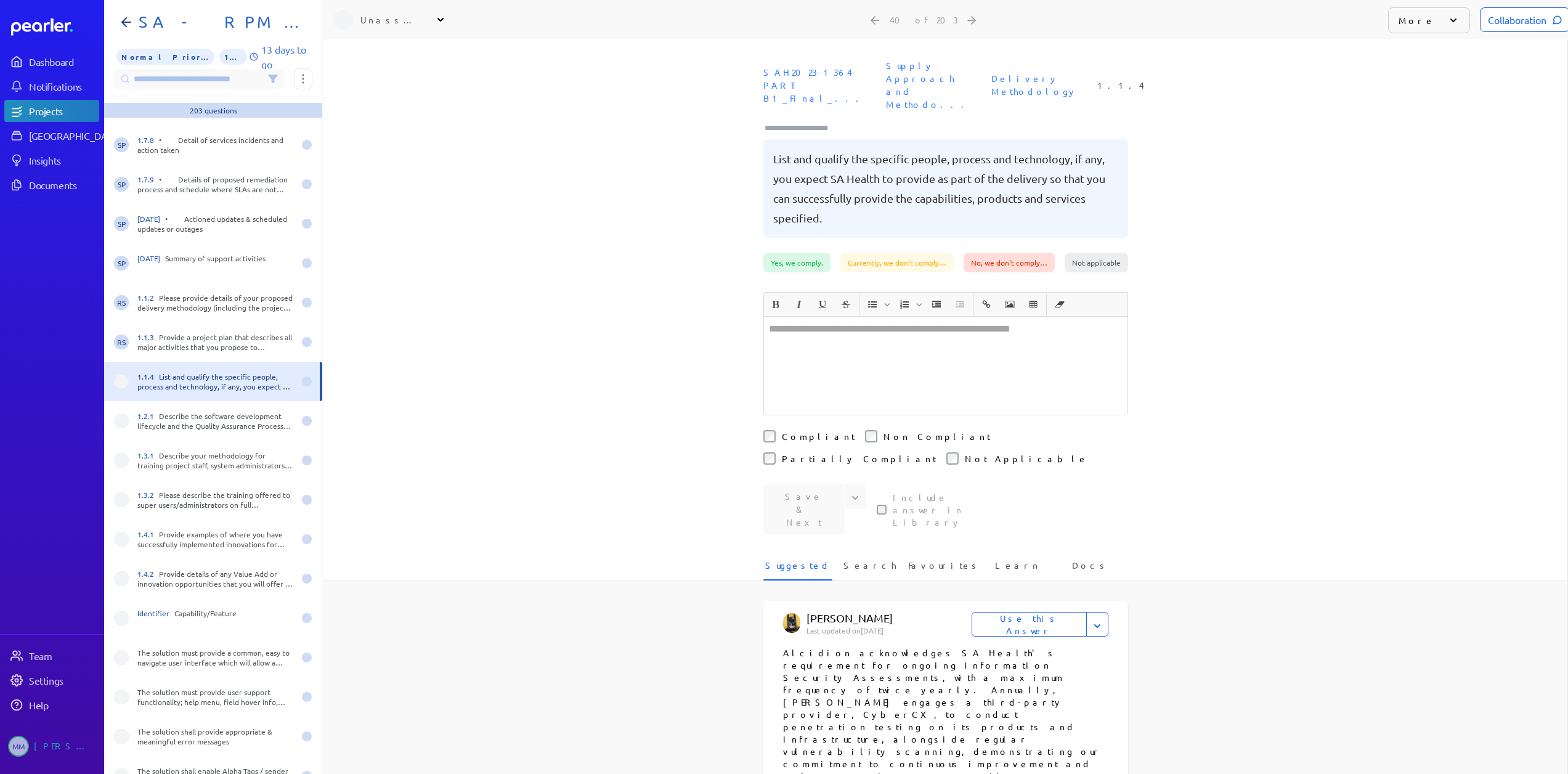
click at [380, 20] on div "Unassigned" at bounding box center [392, 20] width 61 height 13
click at [384, 58] on input "text" at bounding box center [402, 52] width 138 height 23
type input "**"
click at [385, 141] on p "[PERSON_NAME]" at bounding box center [408, 141] width 102 height 13
click at [161, 419] on div "1.2.1 Describe the software development lifecycle and the Quality Assurance Pro…" at bounding box center [215, 420] width 156 height 20
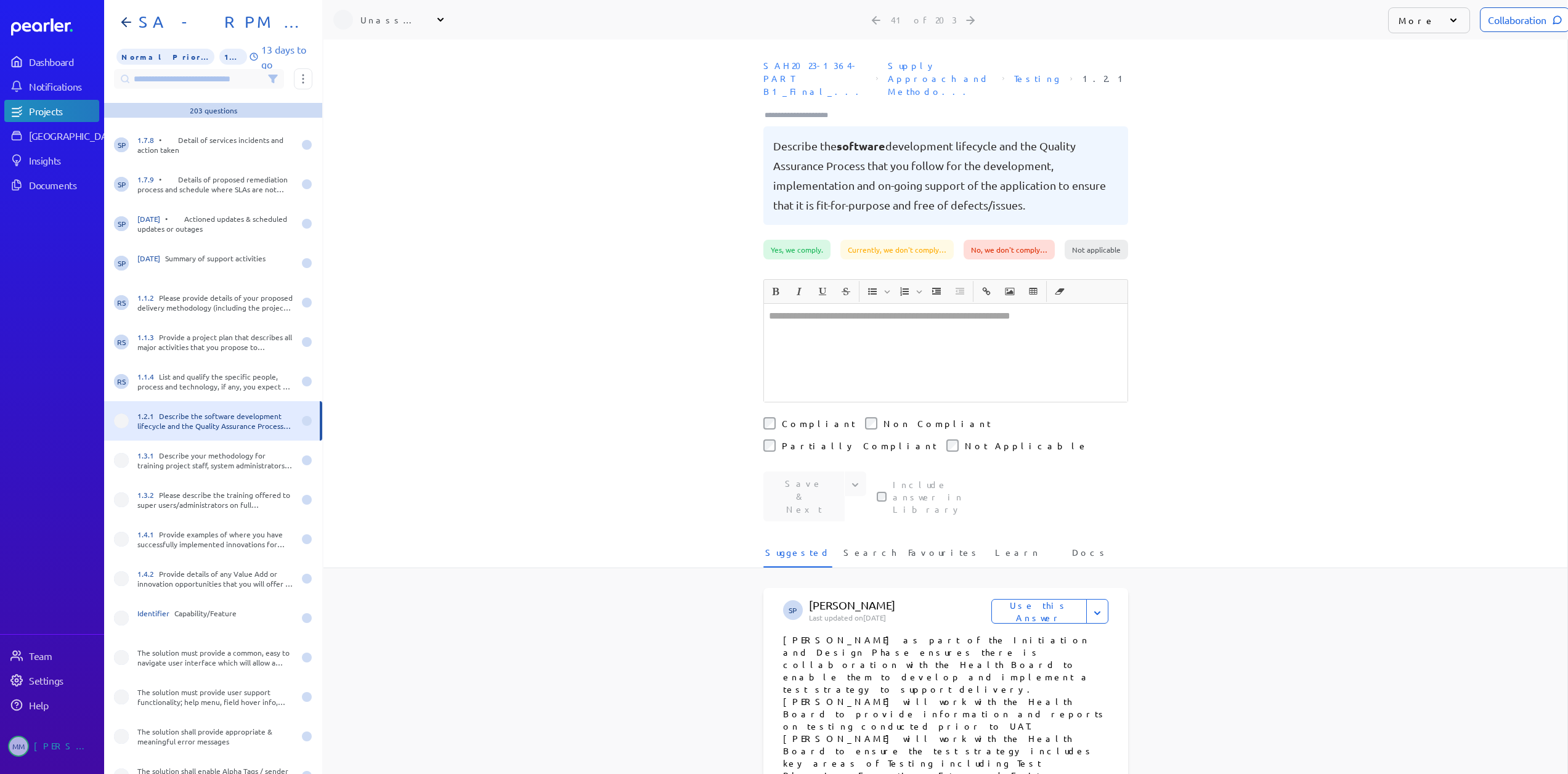
click at [385, 14] on div "Unassigned" at bounding box center [392, 20] width 61 height 13
click at [387, 49] on input "text" at bounding box center [402, 52] width 138 height 23
type input "**"
click at [383, 141] on p "[PERSON_NAME]" at bounding box center [408, 141] width 102 height 13
click at [183, 448] on div "1.3.1 Describe your methodology for training project staff, system administrato…" at bounding box center [213, 460] width 218 height 40
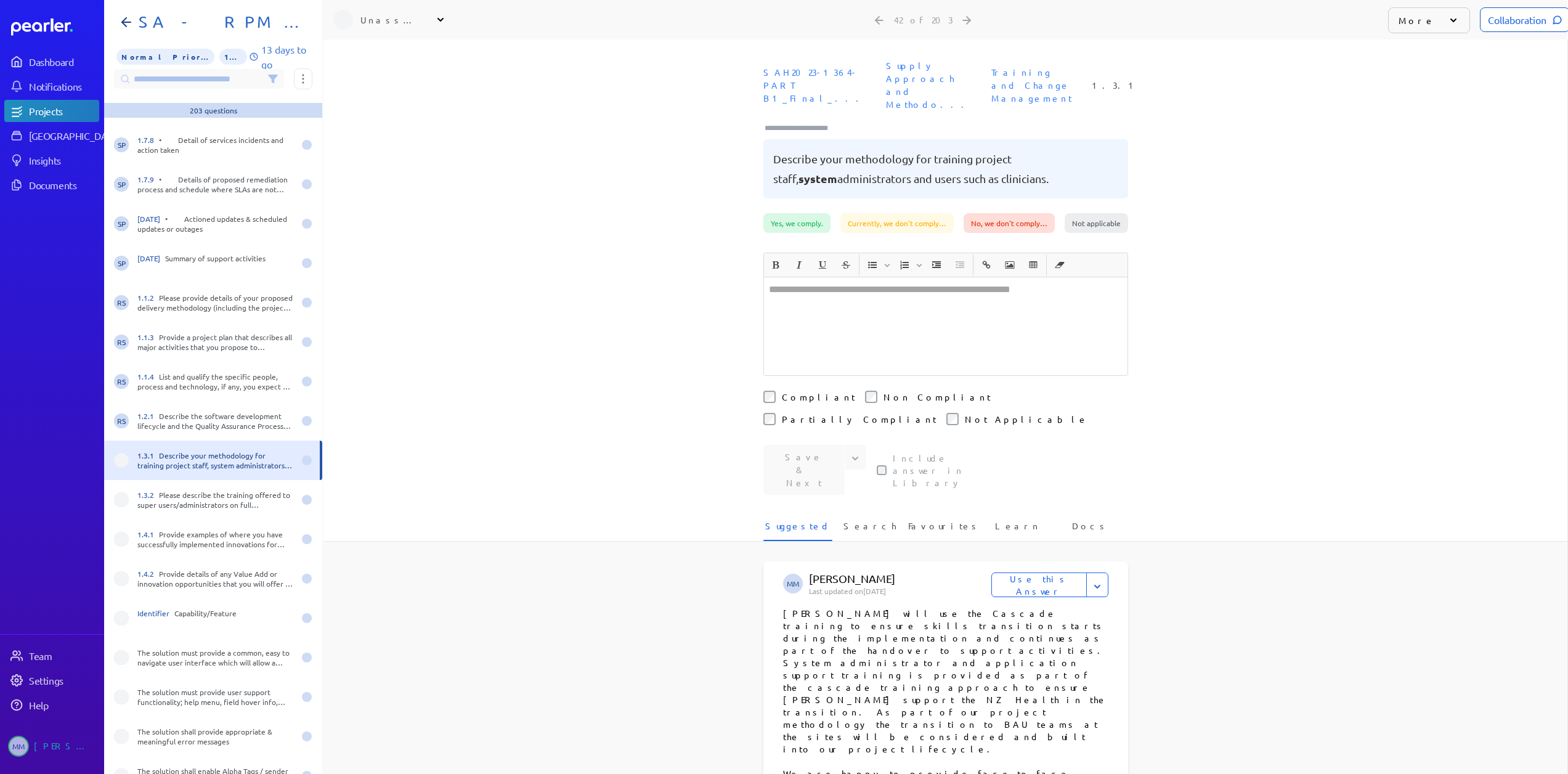
click at [385, 23] on div "Unassigned" at bounding box center [392, 20] width 61 height 13
click at [385, 55] on input "text" at bounding box center [402, 52] width 138 height 23
type input "**"
click at [377, 148] on div "[PERSON_NAME] Product" at bounding box center [408, 146] width 102 height 24
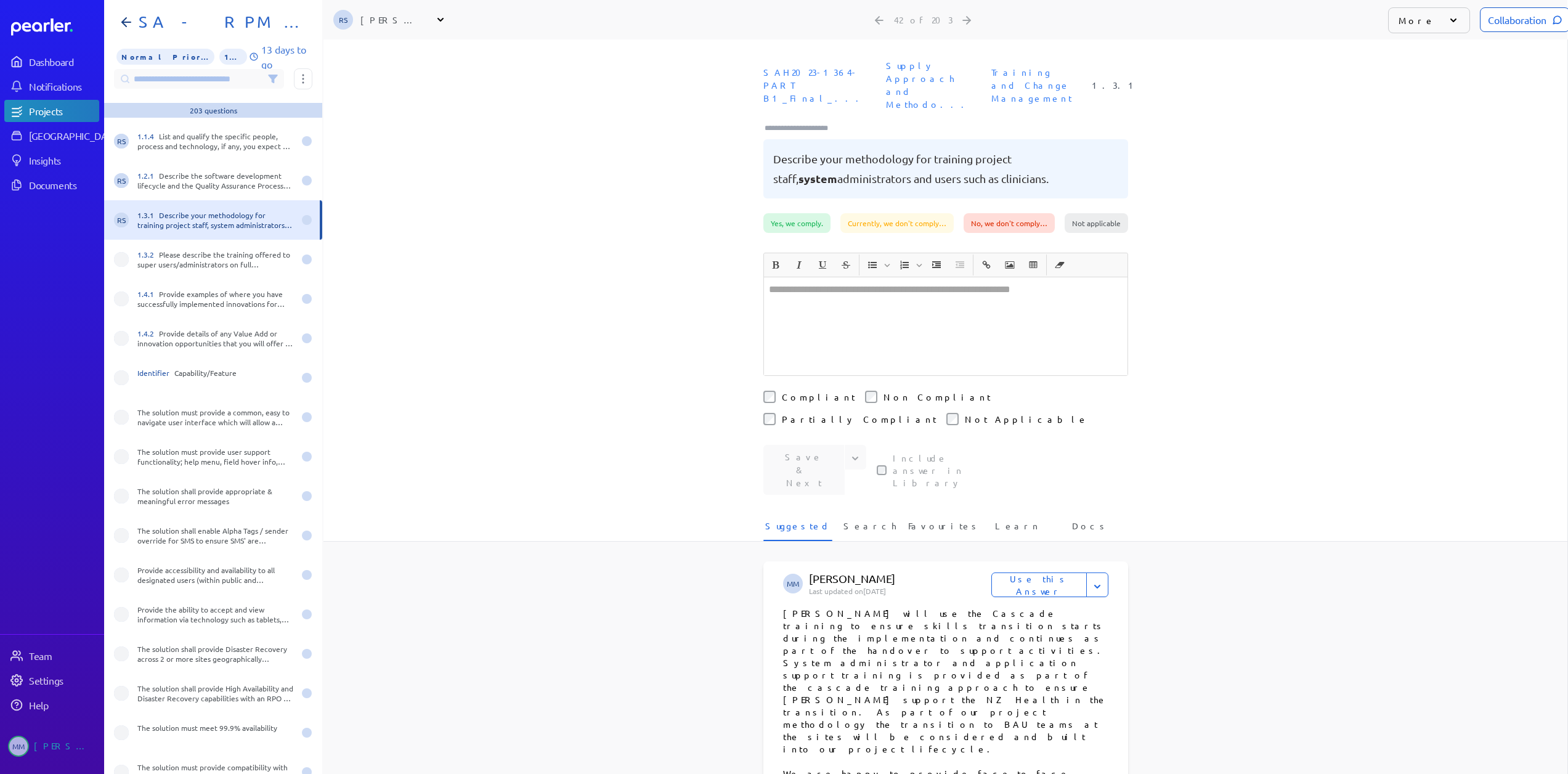
scroll to position [1540, 0]
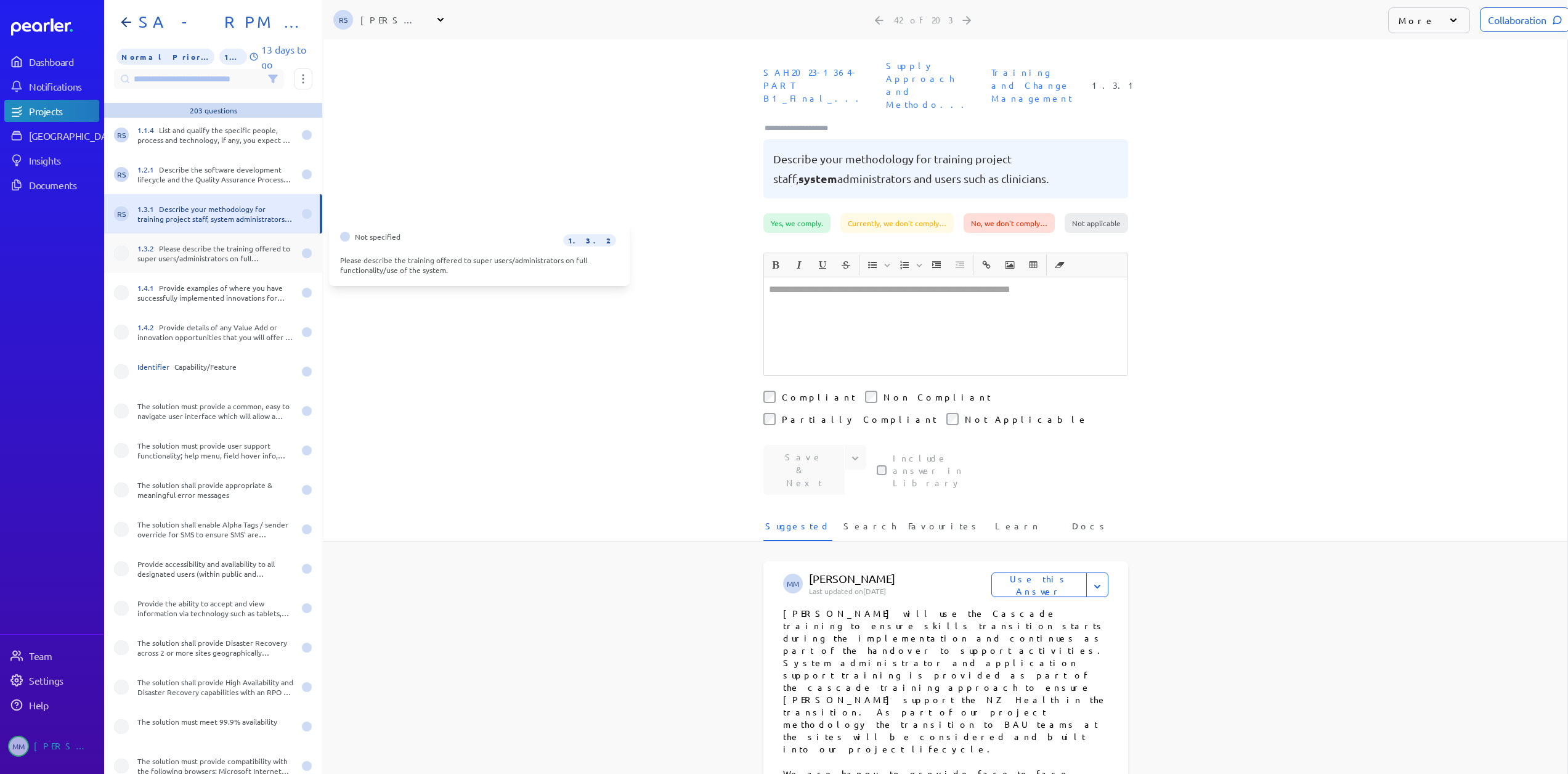
click at [195, 252] on div "1.3.2 Please describe the training offered to super users/administrators on ful…" at bounding box center [215, 253] width 156 height 20
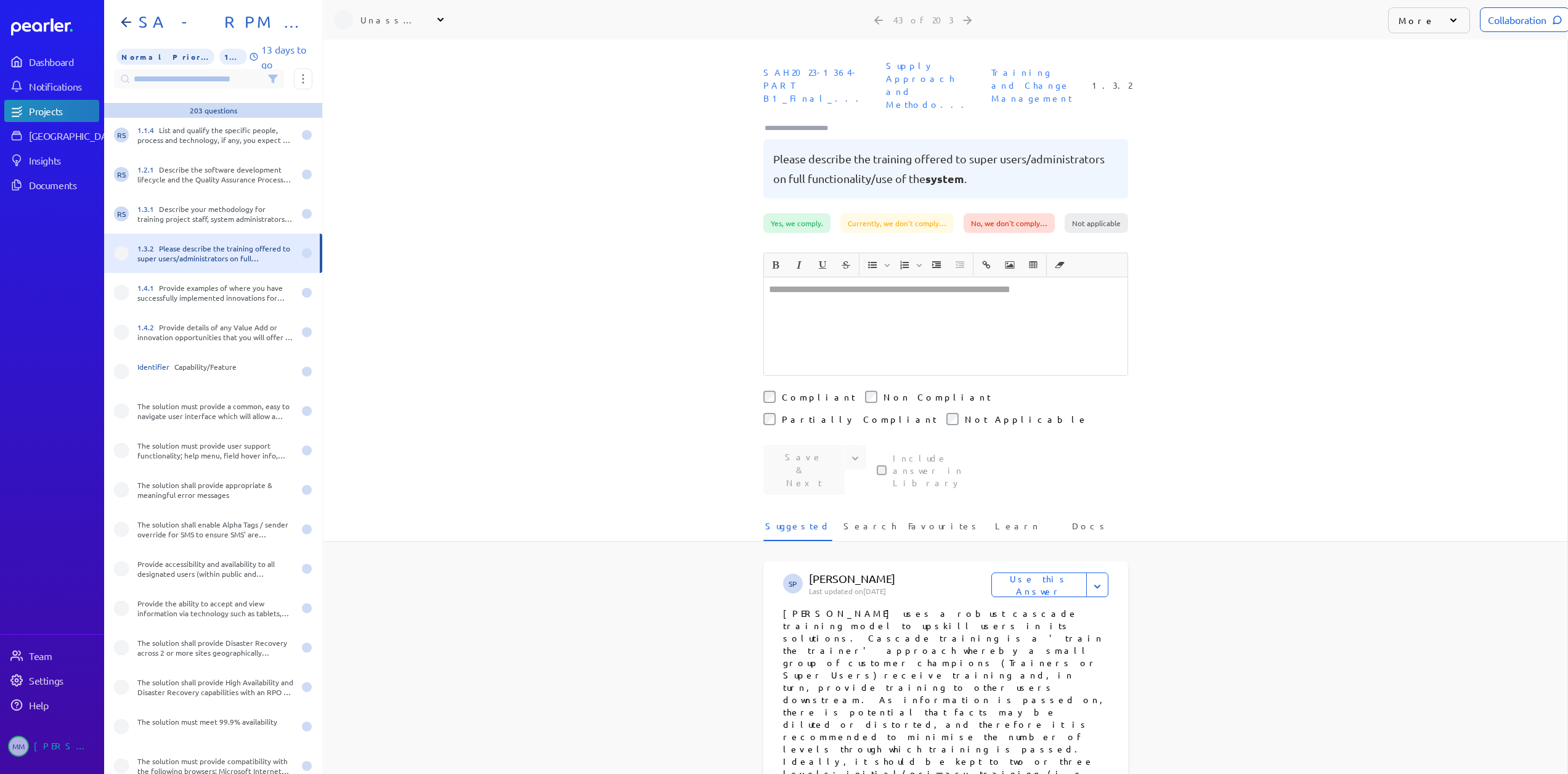
click at [403, 8] on div "Unassigned People Unassign AN [PERSON_NAME] Sales AS [PERSON_NAME] Sales [PERSO…" at bounding box center [395, 20] width 123 height 40
click at [397, 20] on div "Unassigned" at bounding box center [392, 20] width 61 height 13
click at [388, 48] on input "text" at bounding box center [402, 52] width 138 height 23
type input "**"
click at [368, 146] on div "[PERSON_NAME] Product" at bounding box center [408, 146] width 102 height 24
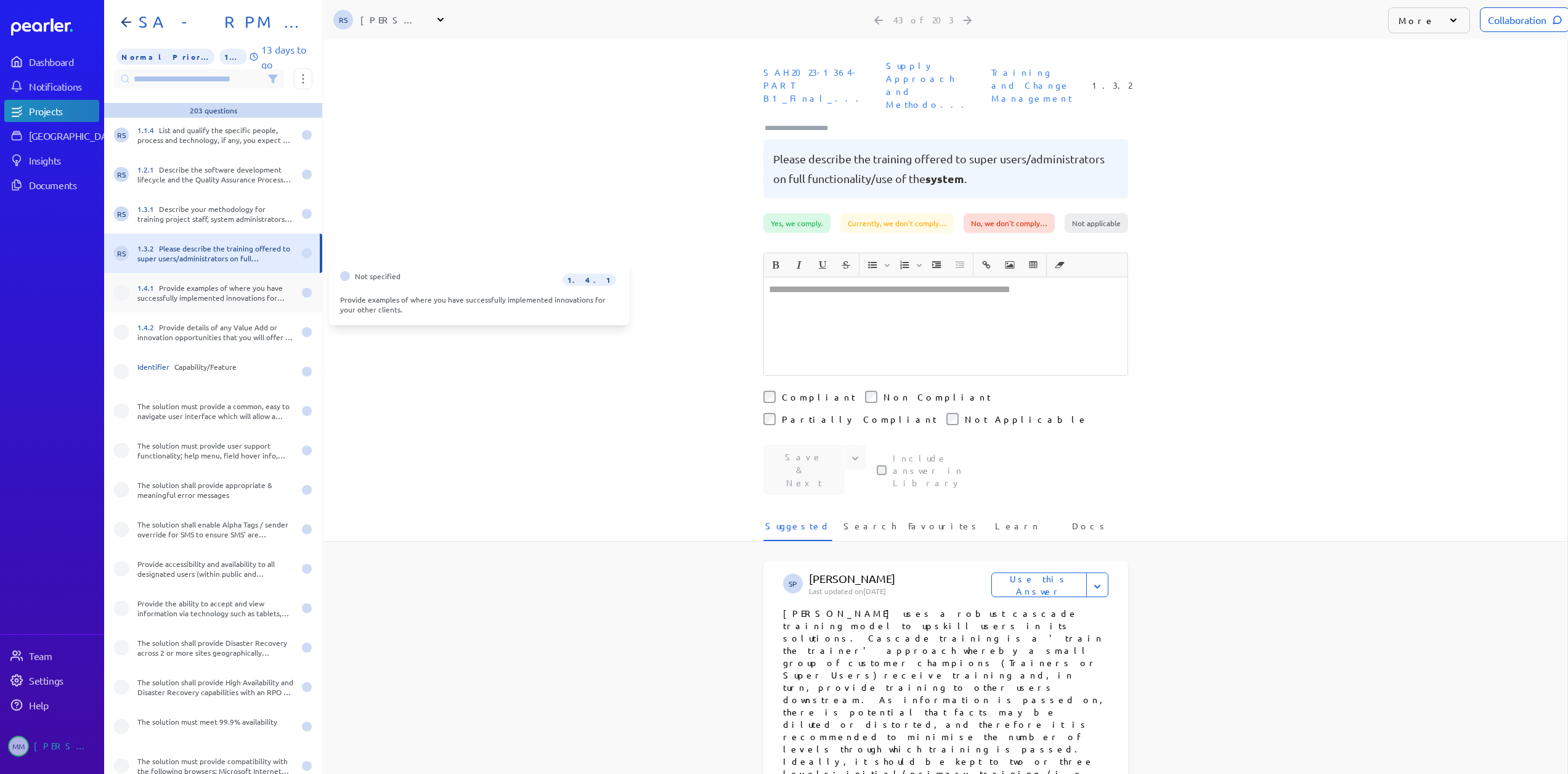
click at [165, 295] on div "1.4.1 Provide examples of where you have successfully implemented innovations f…" at bounding box center [215, 293] width 156 height 20
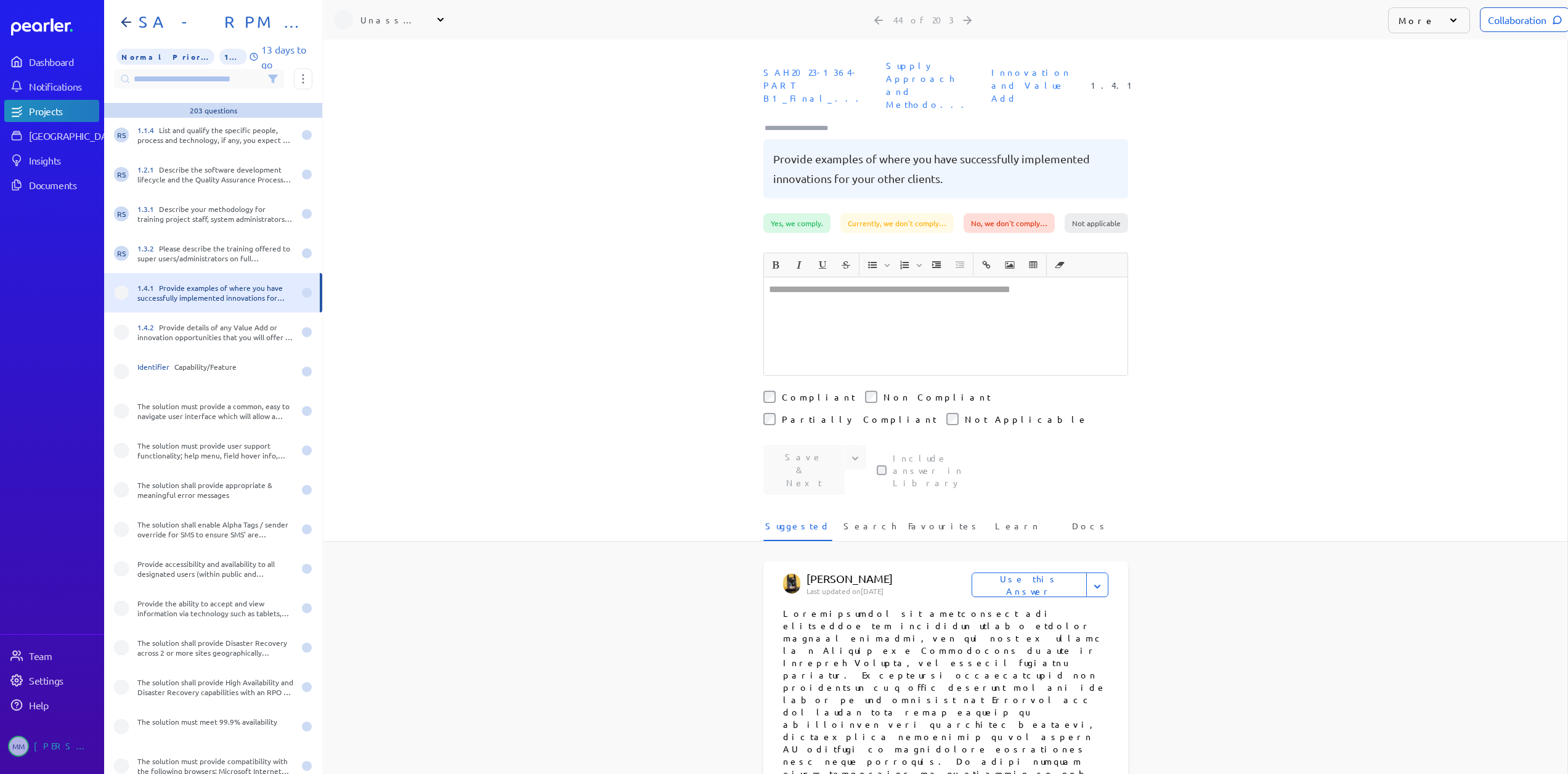
click at [376, 23] on div "Unassigned" at bounding box center [392, 20] width 61 height 13
click at [385, 102] on p "[PERSON_NAME]" at bounding box center [408, 106] width 102 height 13
drag, startPoint x: 174, startPoint y: 336, endPoint x: 194, endPoint y: 302, distance: 39.4
click at [174, 335] on div "1.4.2 Provide details of any Value Add or innovation opportunities that you wil…" at bounding box center [215, 332] width 156 height 20
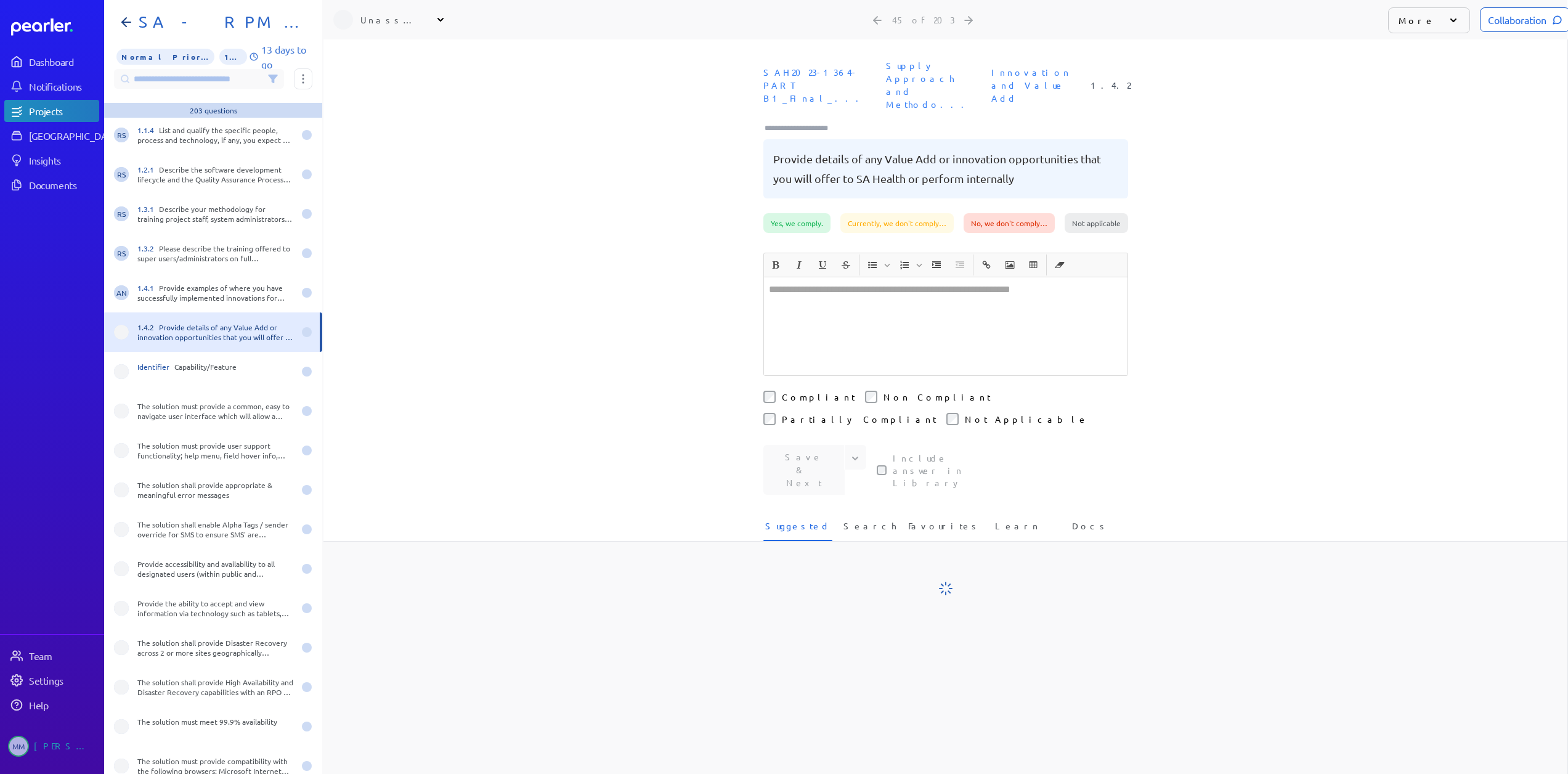
click at [394, 19] on div "Unassigned" at bounding box center [392, 20] width 61 height 13
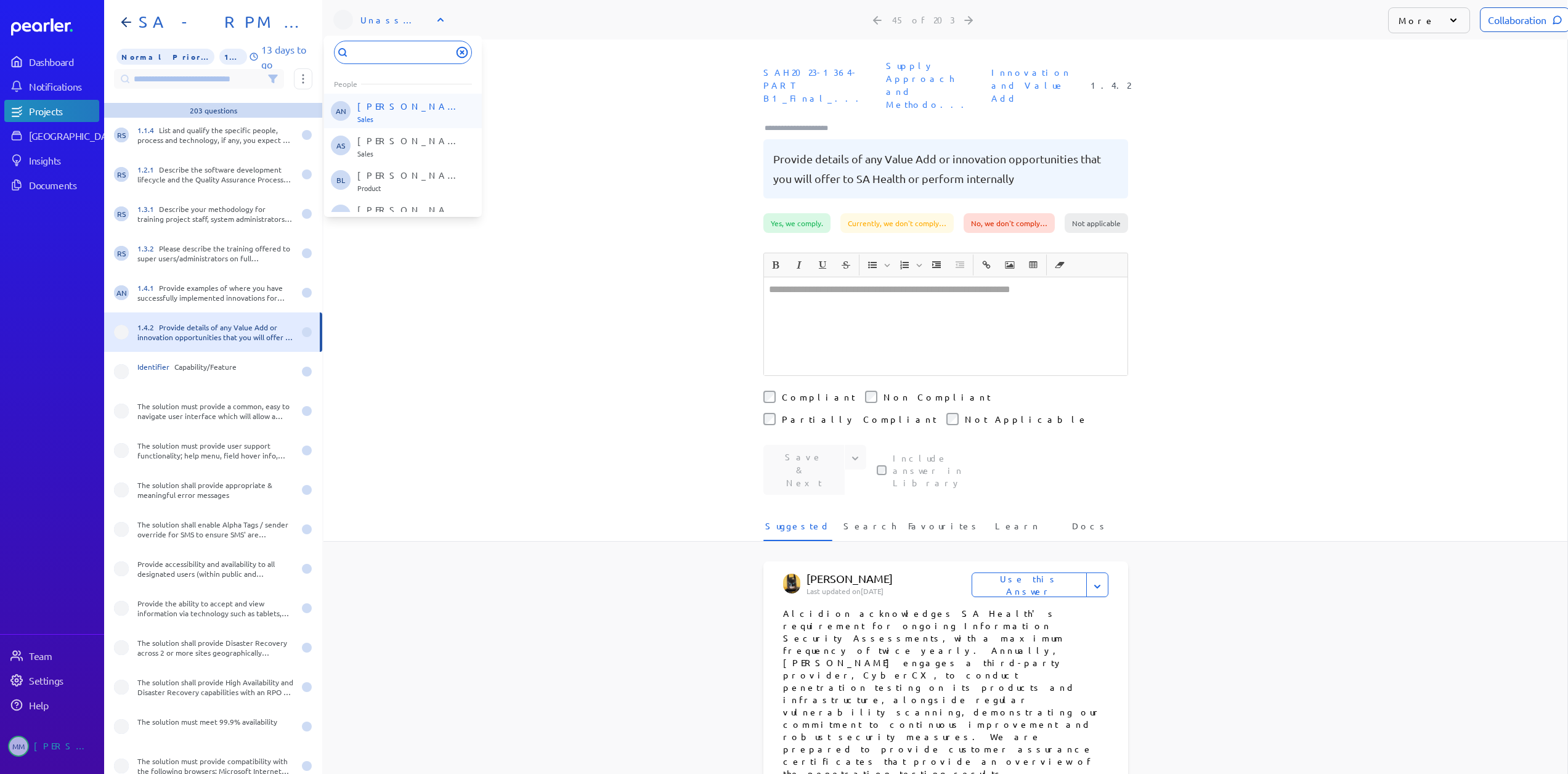
click at [379, 115] on p "Sales" at bounding box center [408, 118] width 102 height 7
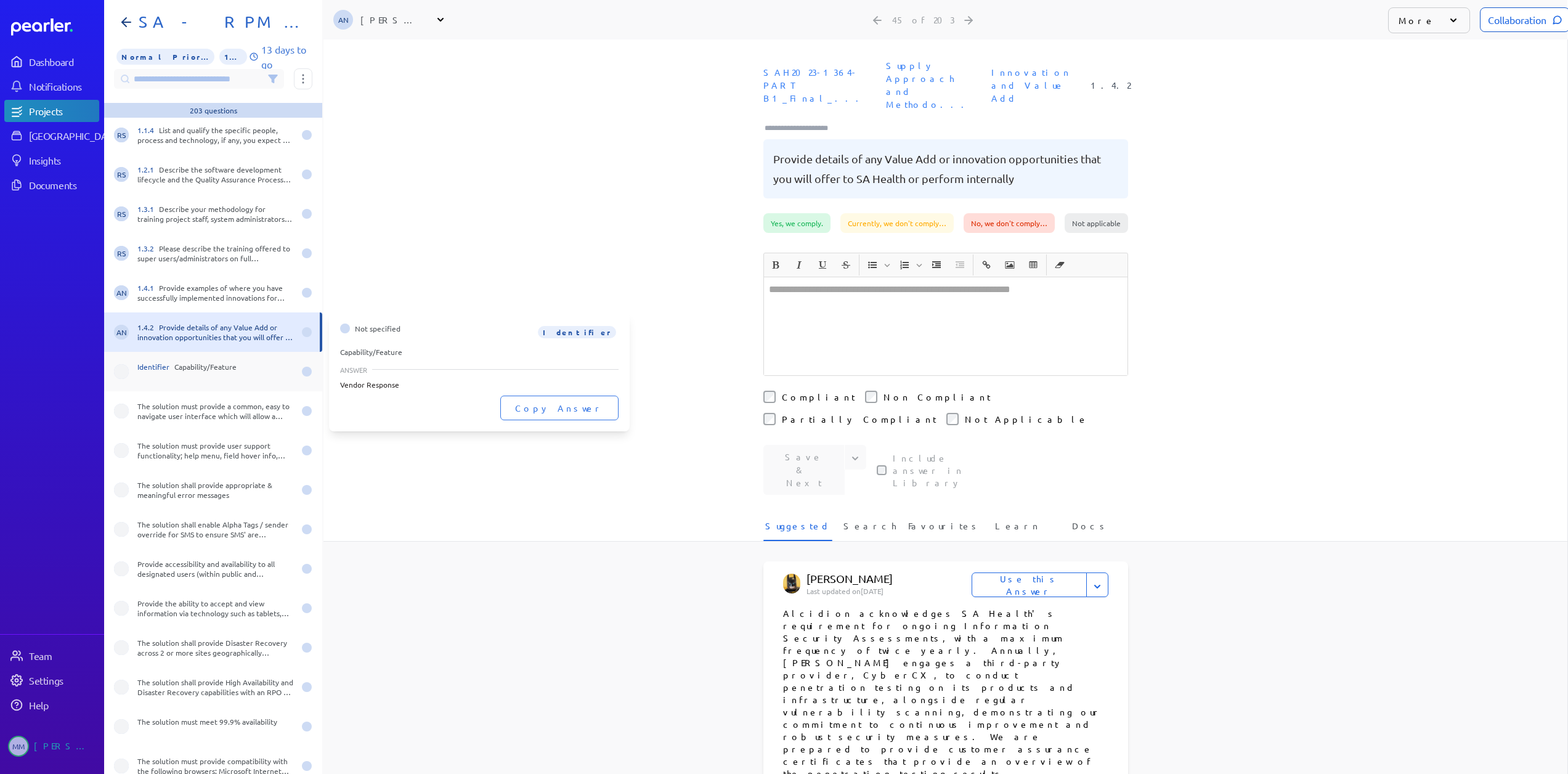
click at [173, 371] on div "Identifier Capability/Feature" at bounding box center [215, 372] width 156 height 20
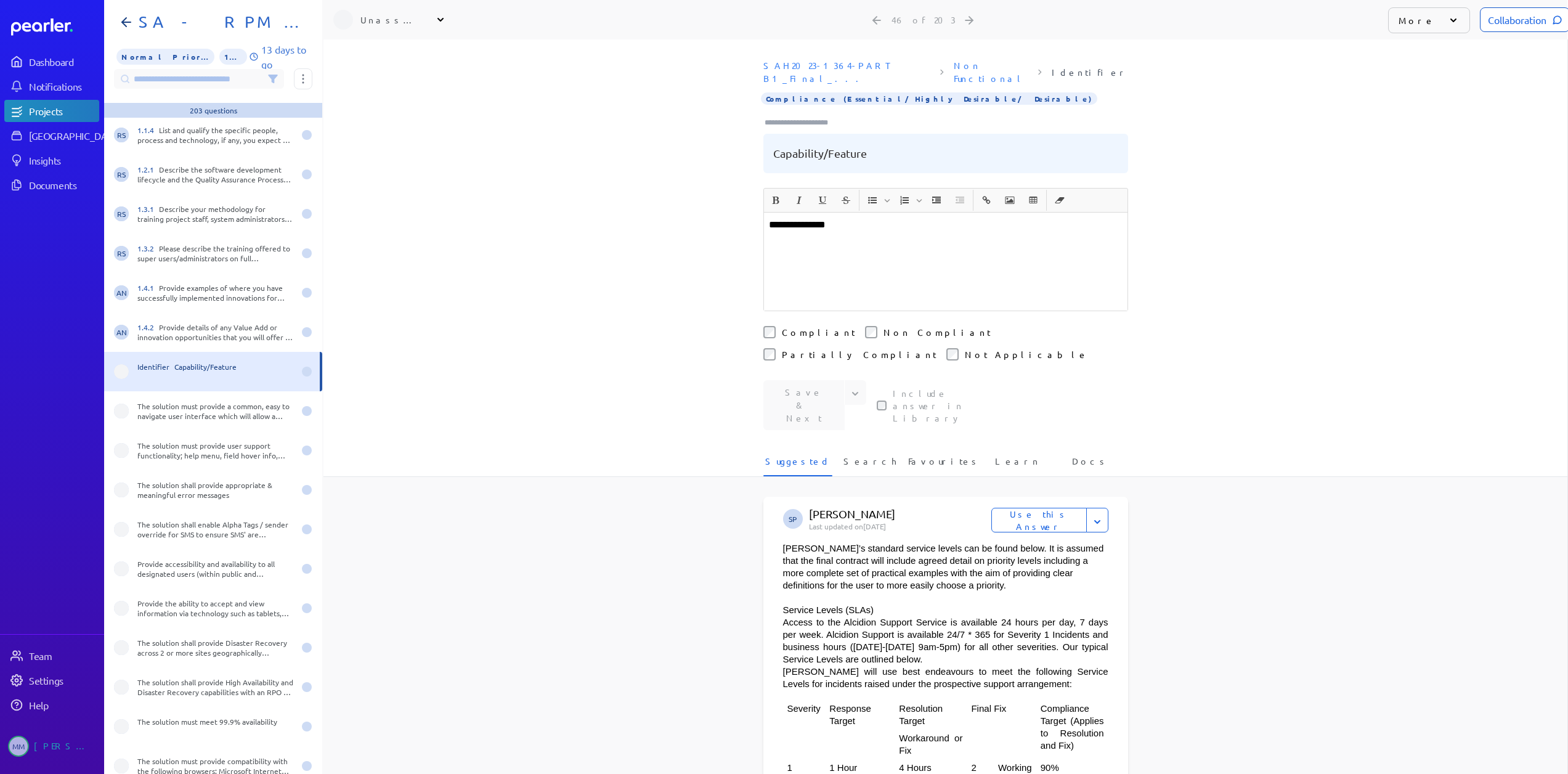
click at [1447, 24] on icon at bounding box center [1453, 21] width 13 height 13
click at [1423, 152] on li "Not a Question" at bounding box center [1450, 164] width 123 height 24
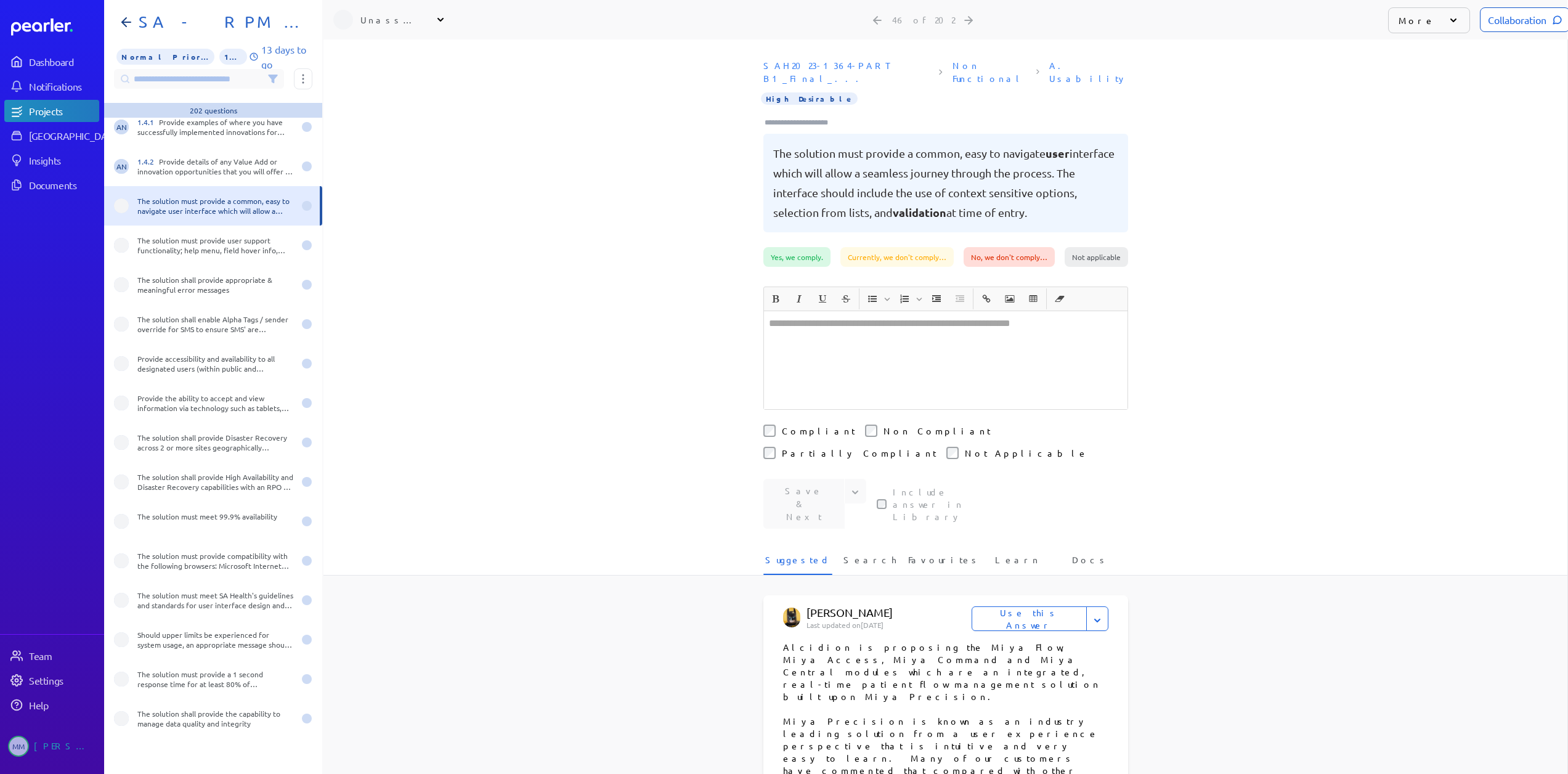
scroll to position [1601, 0]
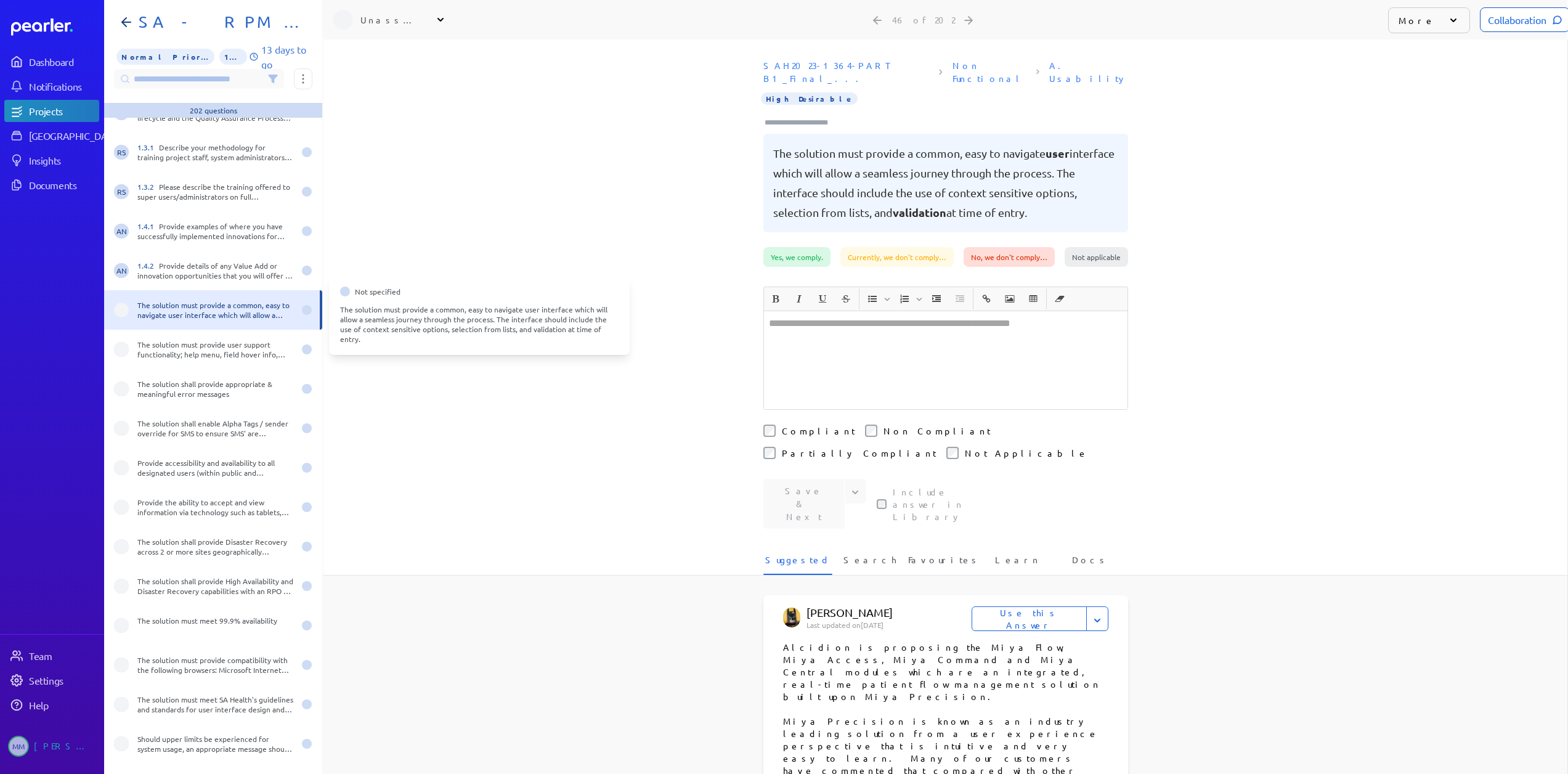
click at [119, 311] on span at bounding box center [121, 309] width 14 height 14
click at [304, 79] on icon at bounding box center [303, 79] width 2 height 9
click at [391, 310] on div "**********" at bounding box center [945, 407] width 1243 height 734
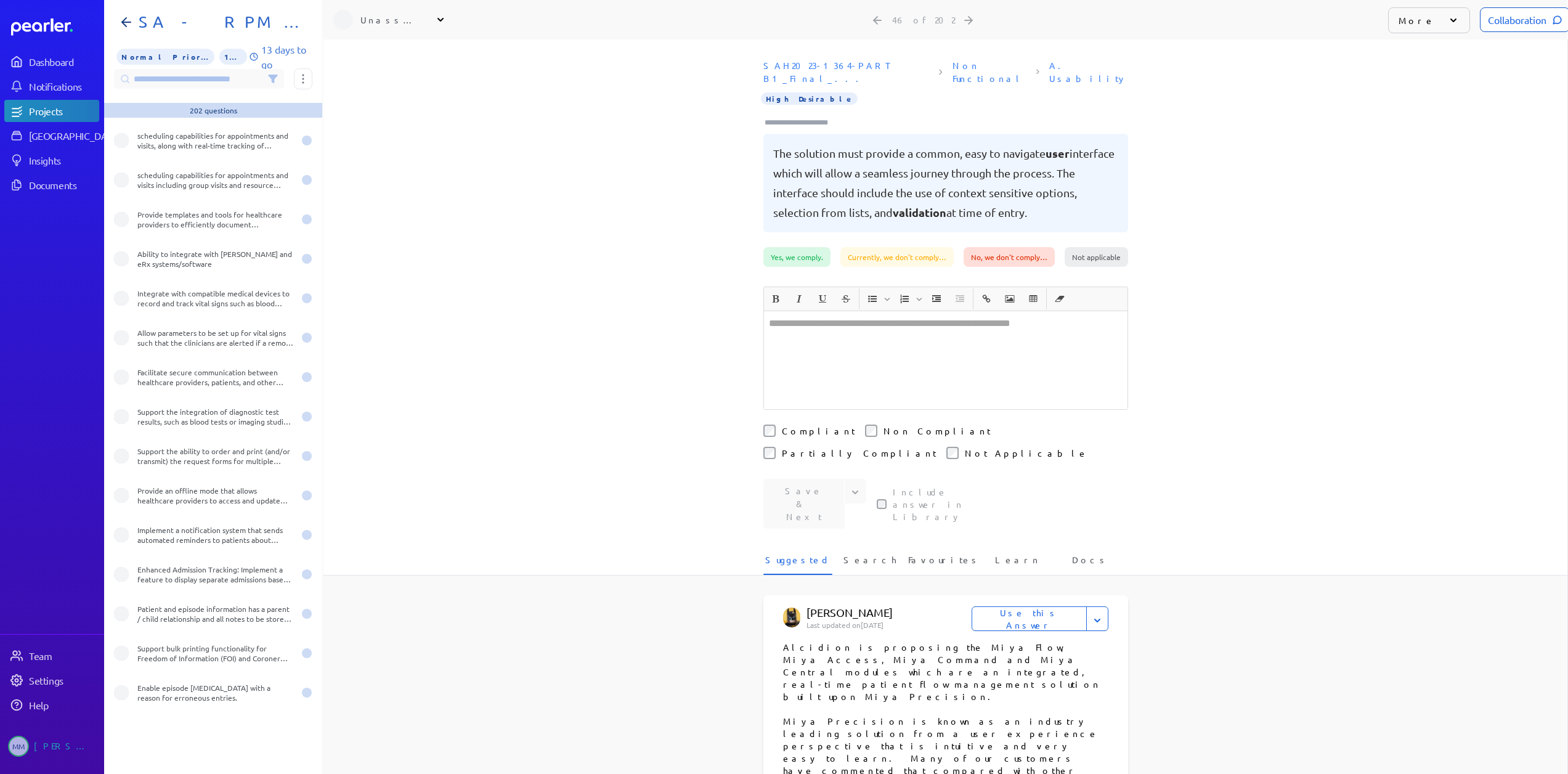
scroll to position [4250, 0]
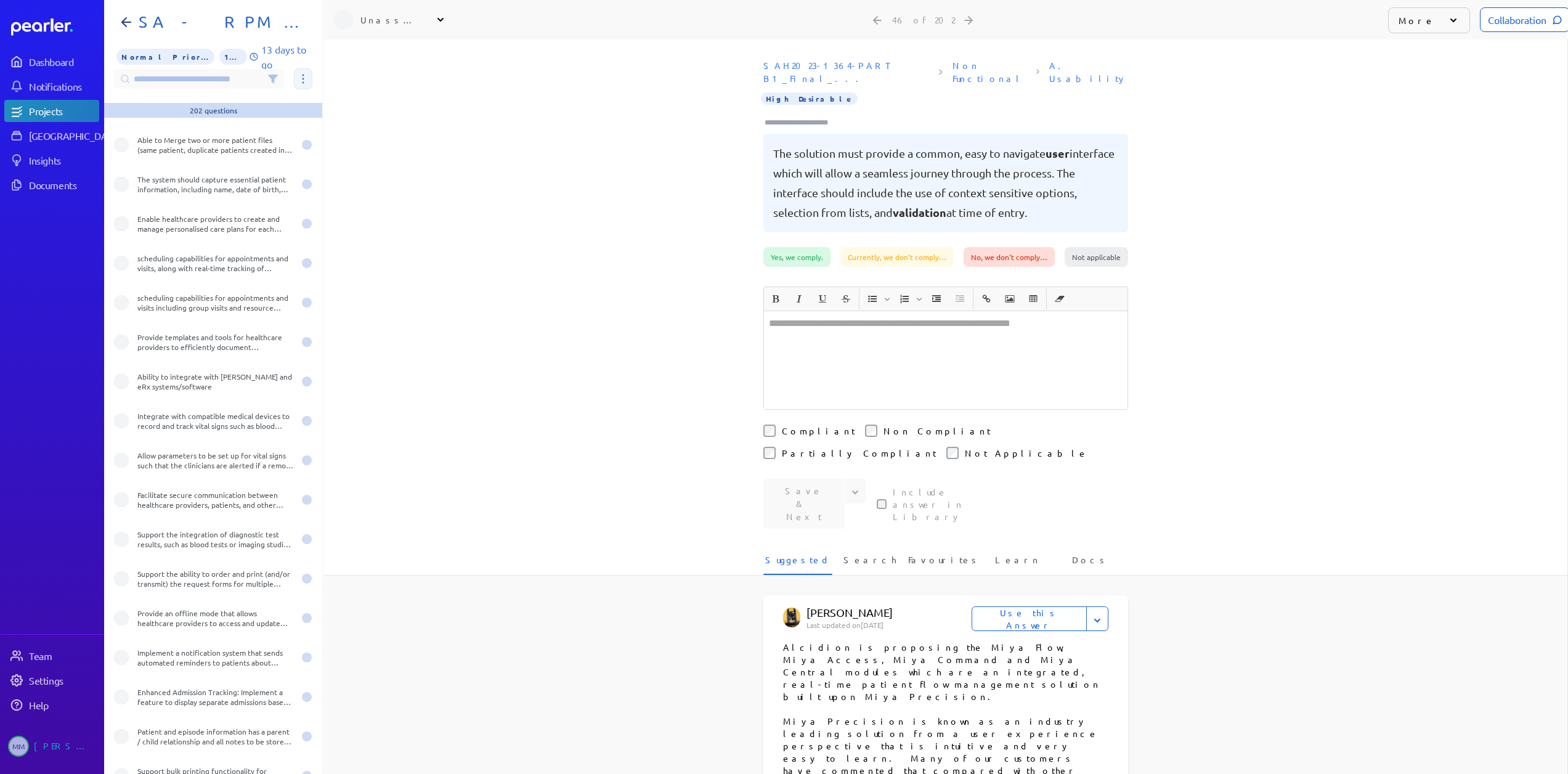
click at [301, 80] on button at bounding box center [303, 79] width 18 height 21
click at [244, 81] on input at bounding box center [199, 79] width 170 height 20
click at [637, 484] on div "**********" at bounding box center [945, 407] width 1243 height 734
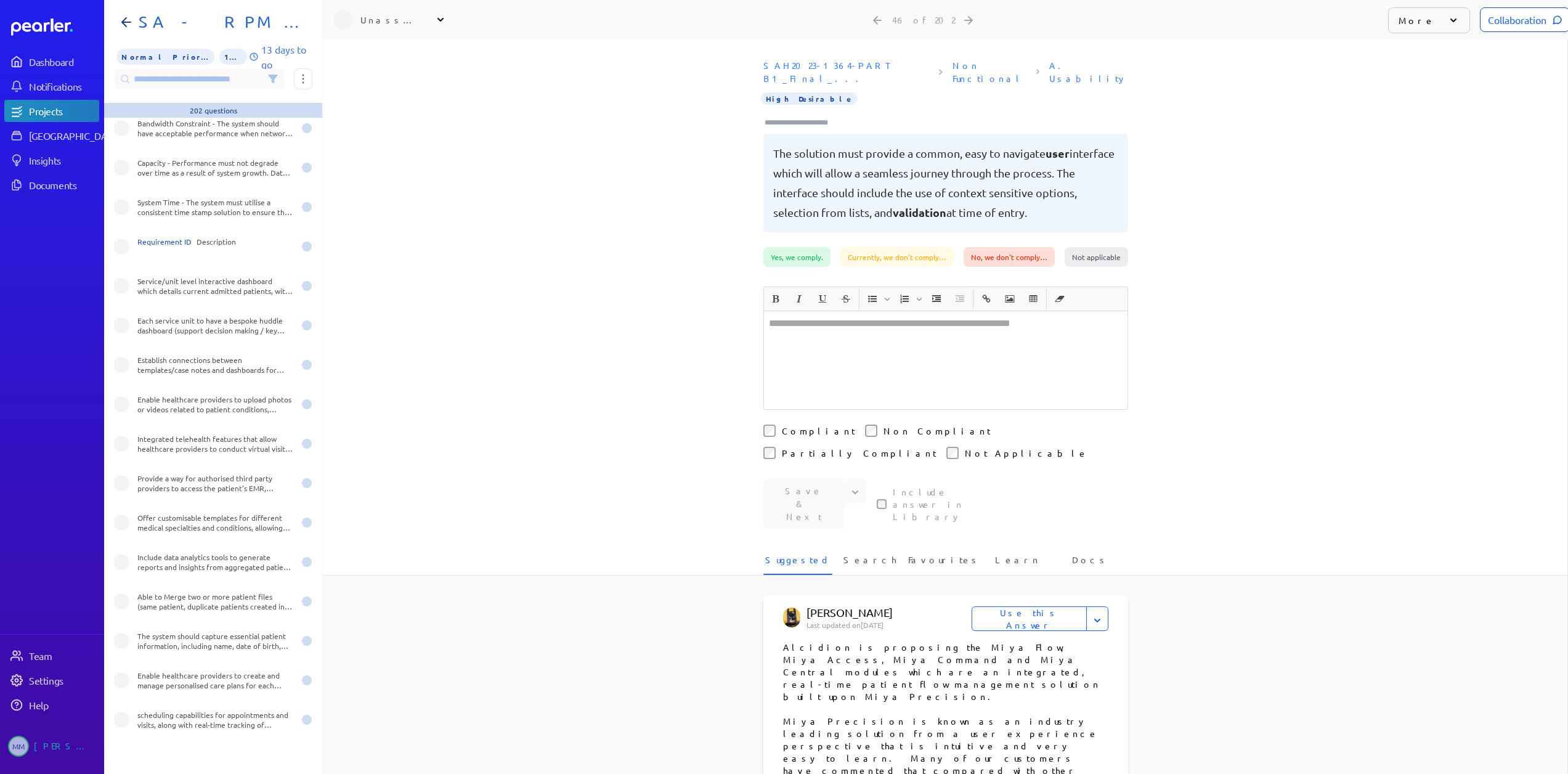
scroll to position [3695, 0]
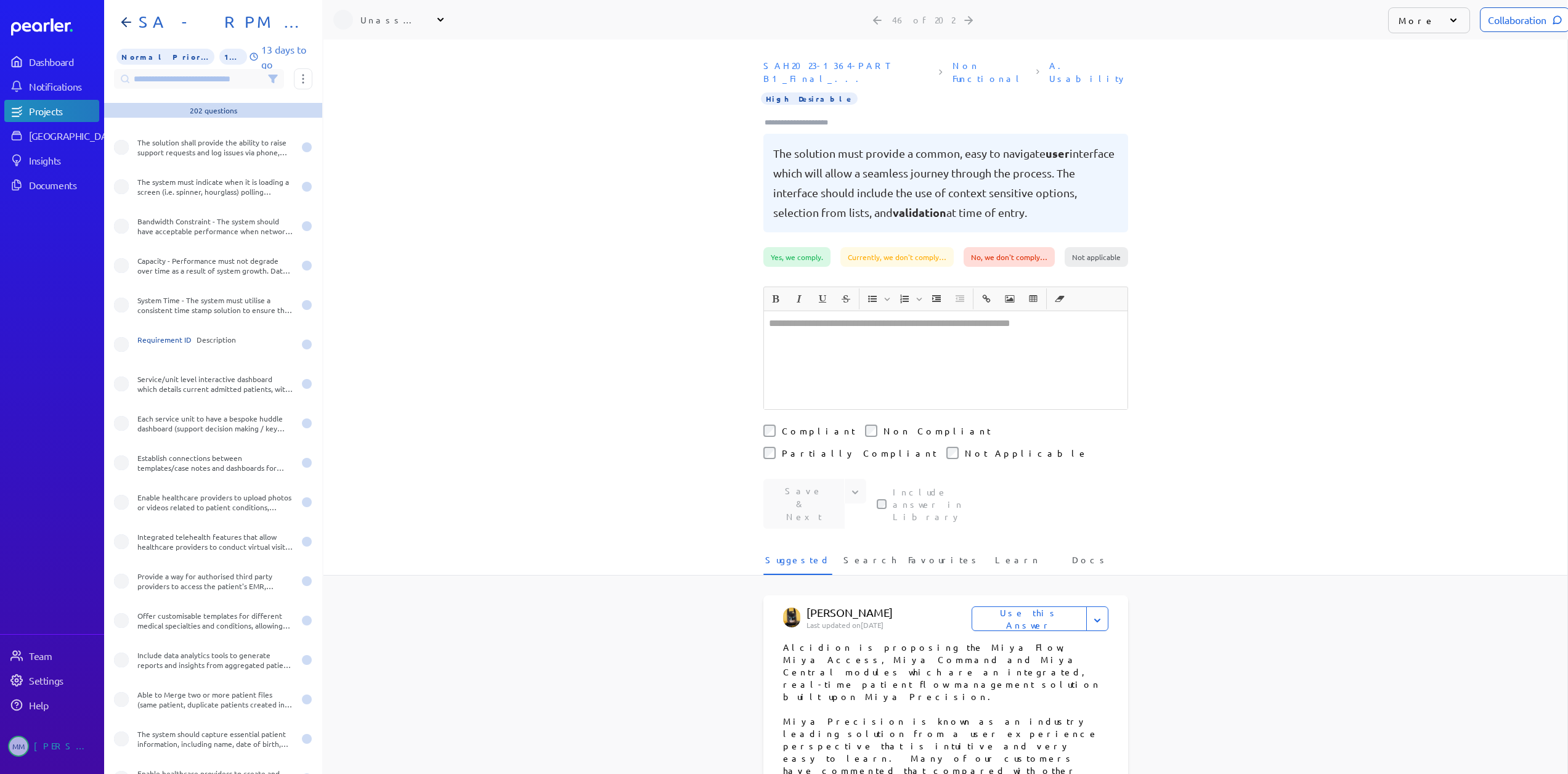
click at [196, 81] on input at bounding box center [199, 79] width 170 height 20
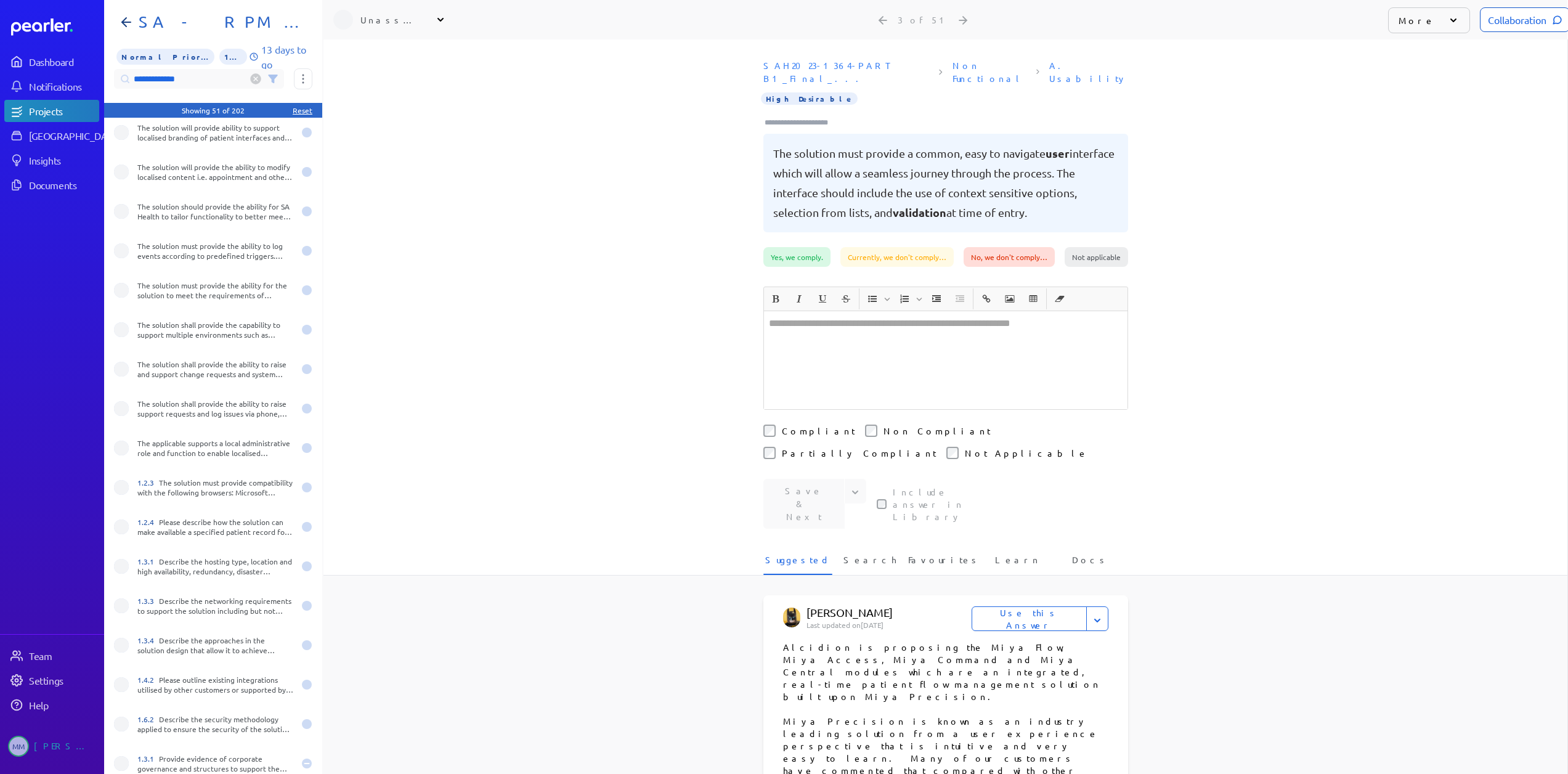
scroll to position [5, 0]
type input "**********"
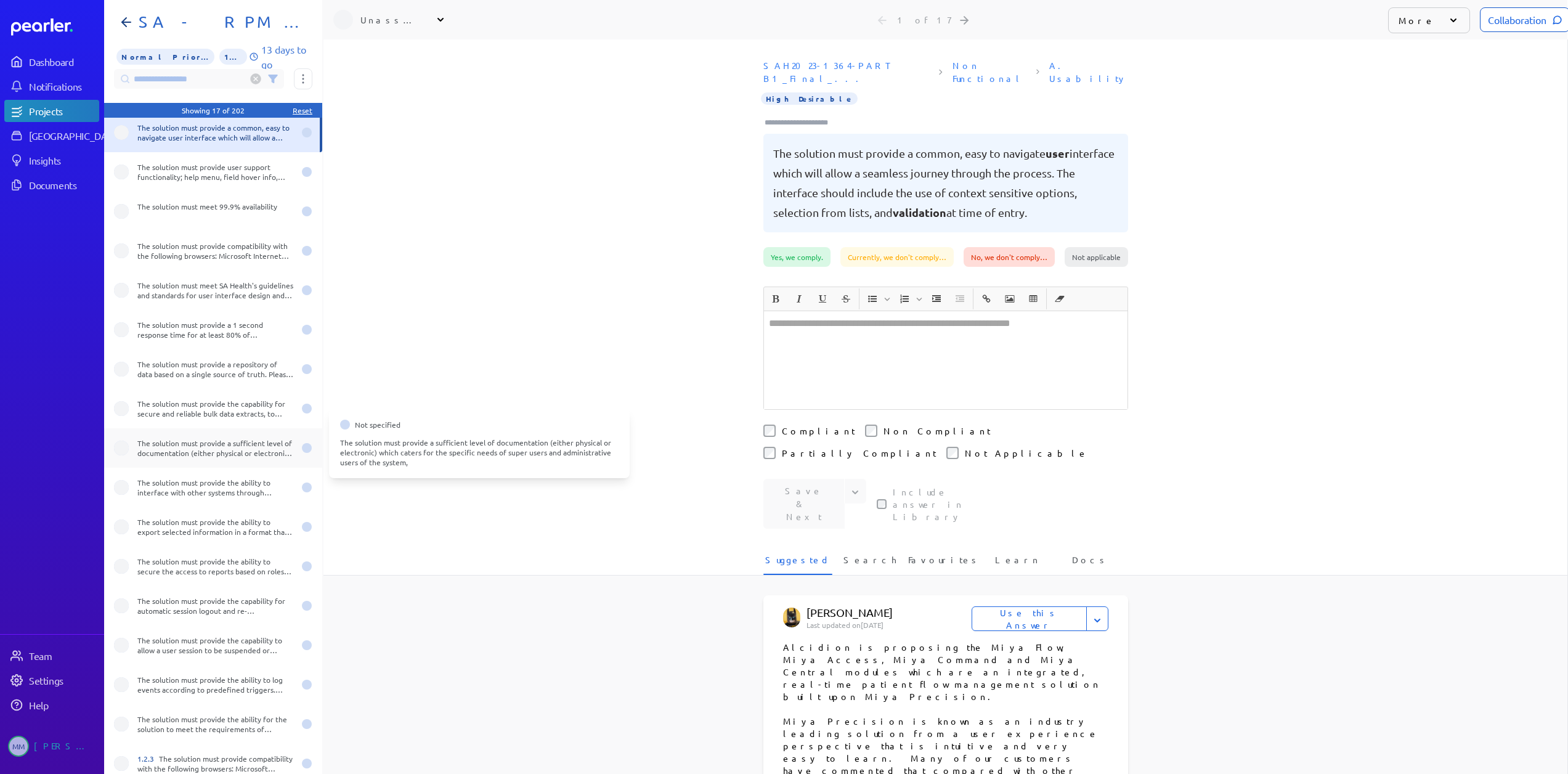
scroll to position [9, 1]
click at [399, 14] on div "Unassigned" at bounding box center [392, 20] width 61 height 13
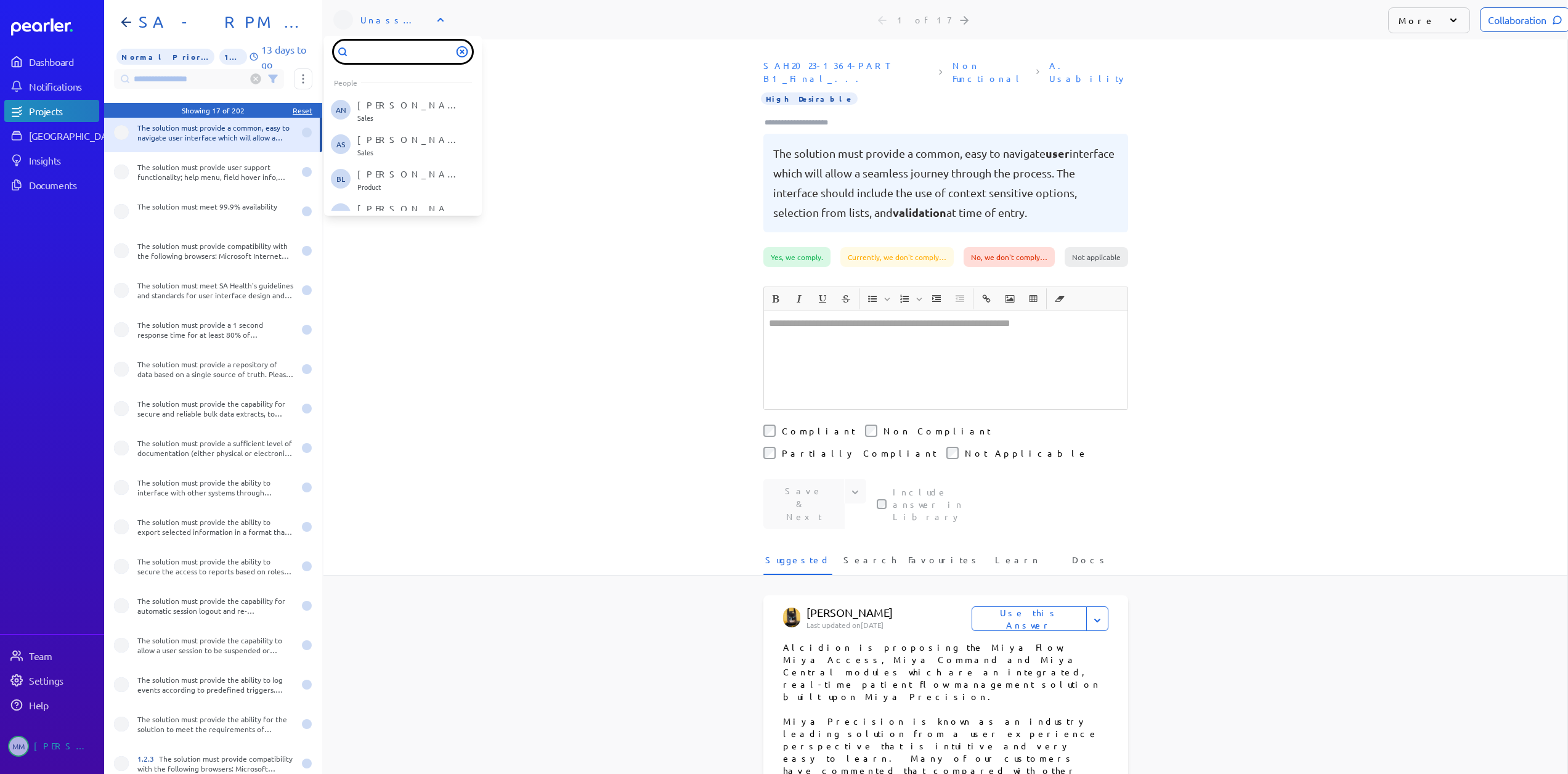
click at [380, 42] on input "text" at bounding box center [402, 52] width 138 height 23
drag, startPoint x: 384, startPoint y: 40, endPoint x: 356, endPoint y: 40, distance: 28.0
click at [356, 41] on input "*****" at bounding box center [402, 52] width 138 height 23
type input "*****"
click at [373, 99] on p "[PERSON_NAME]" at bounding box center [408, 106] width 102 height 13
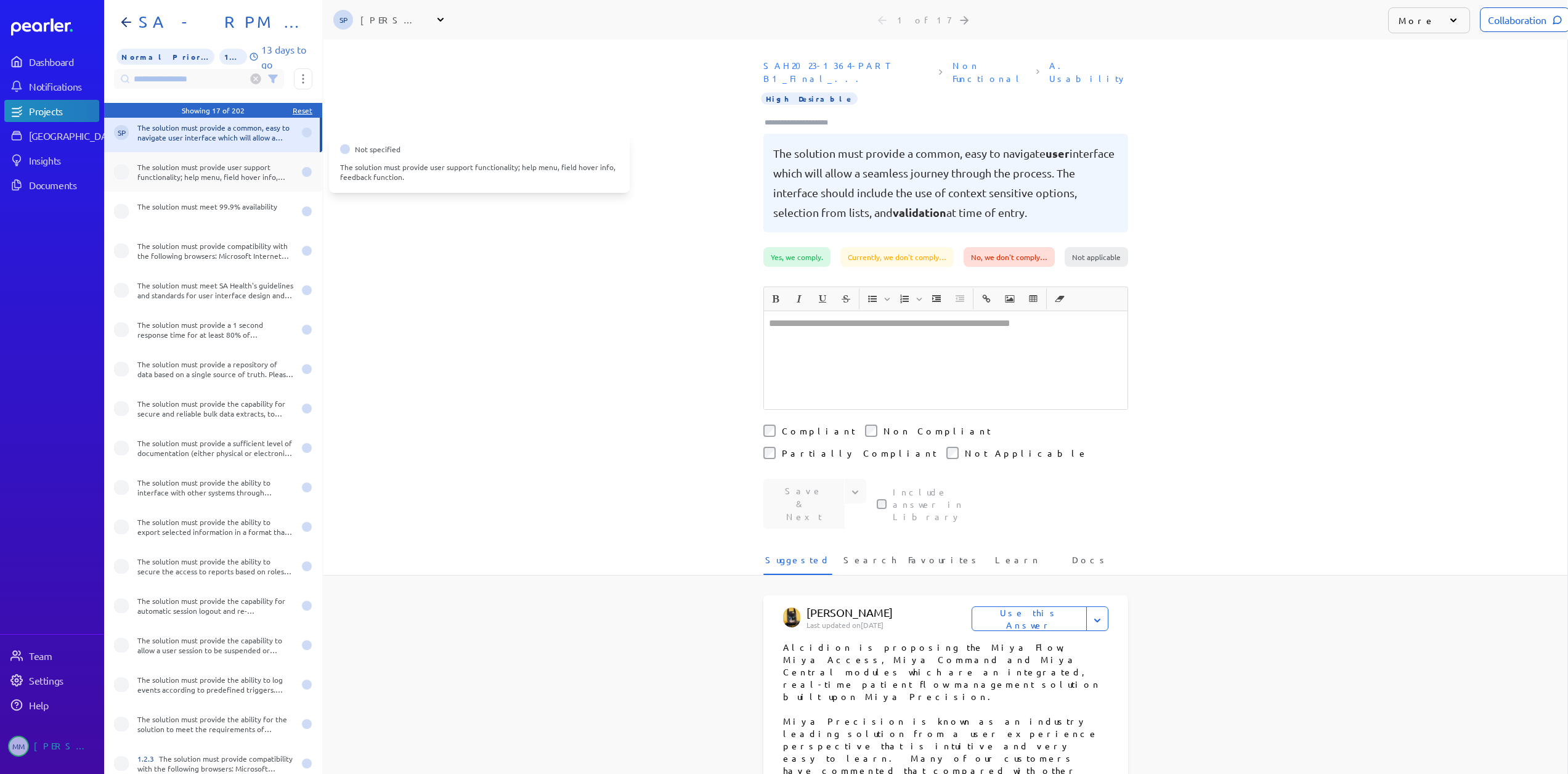
click at [193, 162] on div "The solution must provide user support functionality; help menu, field hover in…" at bounding box center [215, 172] width 156 height 20
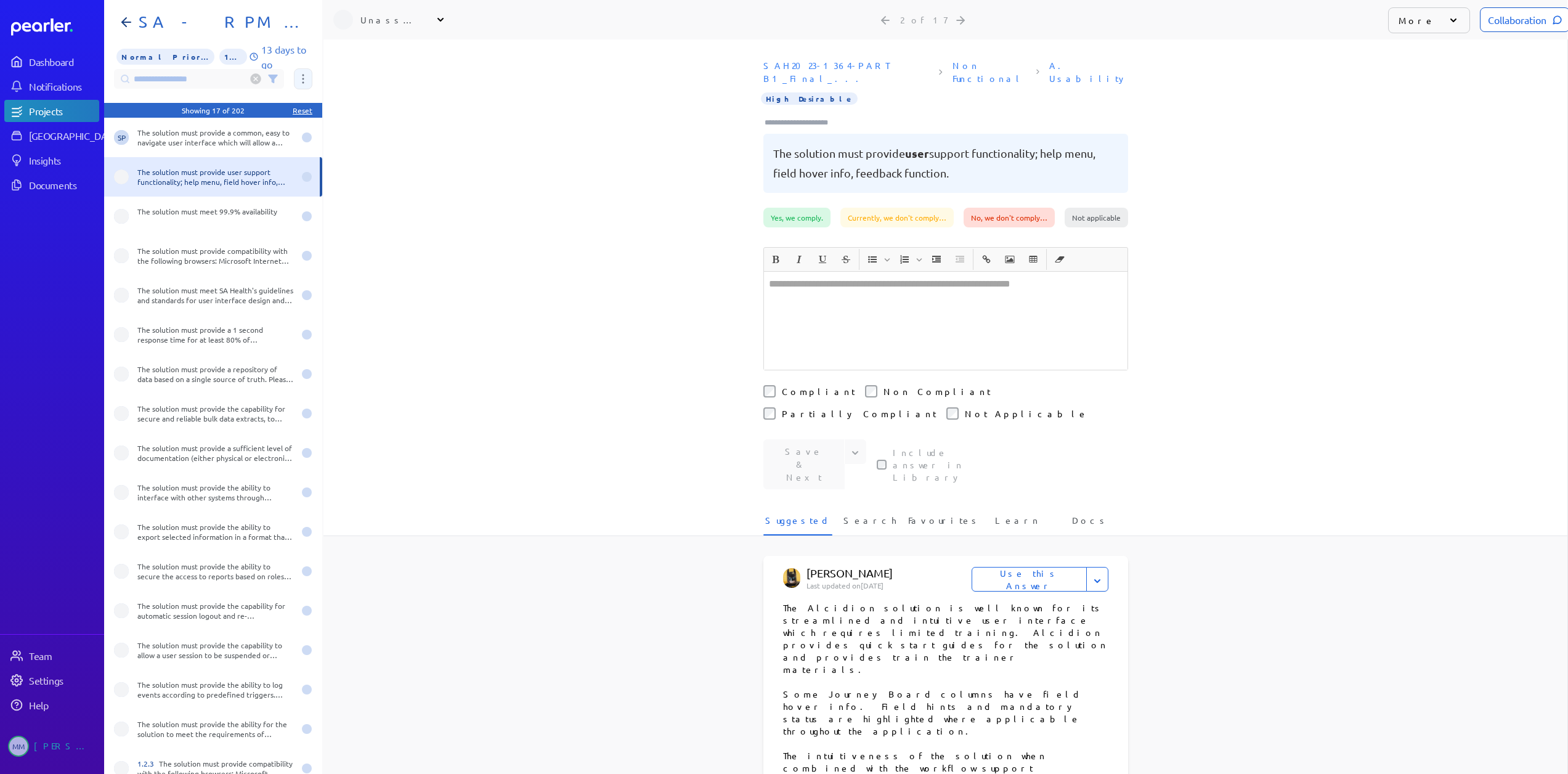
click at [300, 69] on button at bounding box center [303, 79] width 18 height 21
click at [361, 137] on span "Assign 17 questions" at bounding box center [355, 140] width 102 height 26
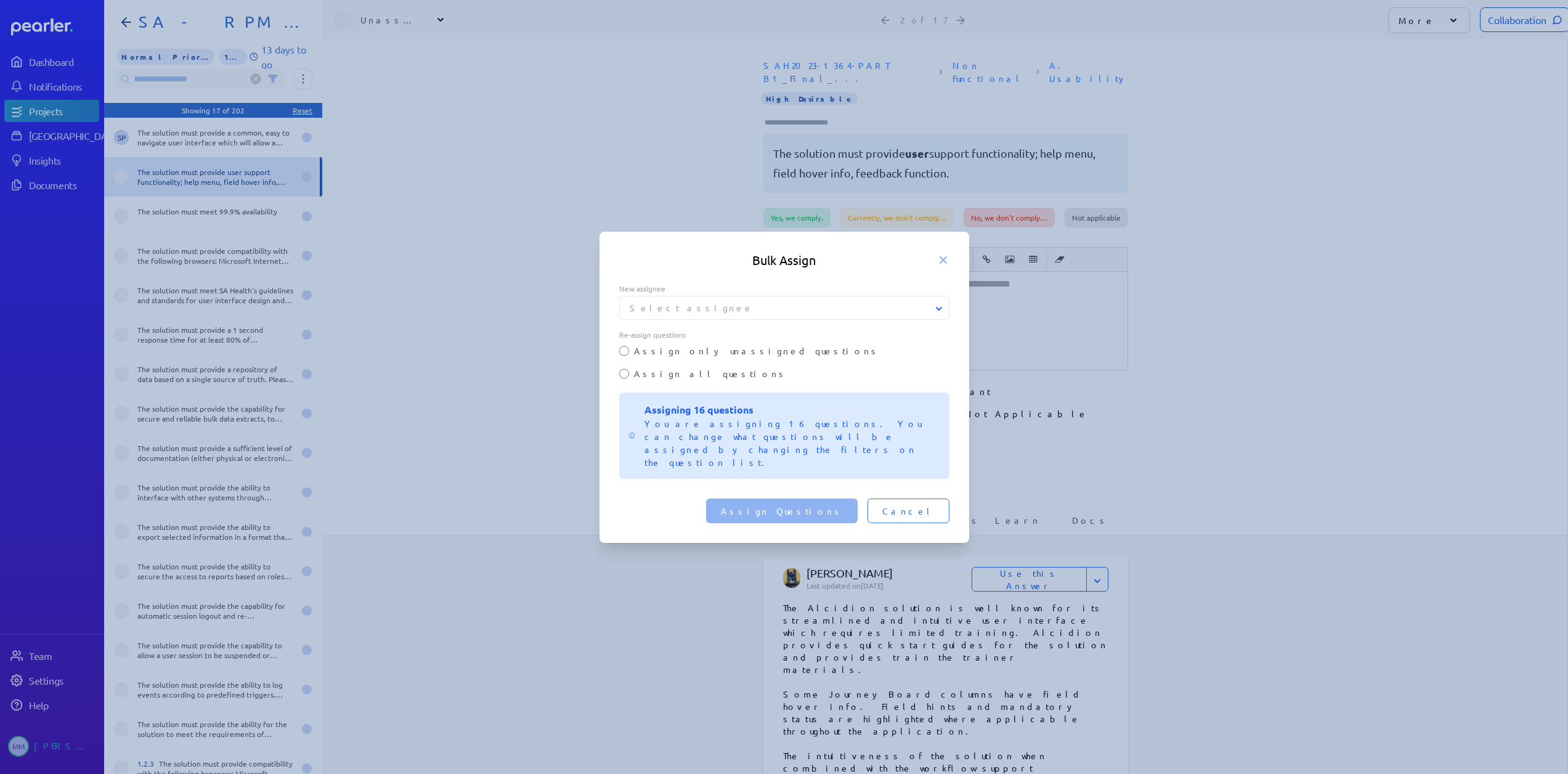
click at [694, 314] on button "Select assignee" at bounding box center [784, 307] width 330 height 13
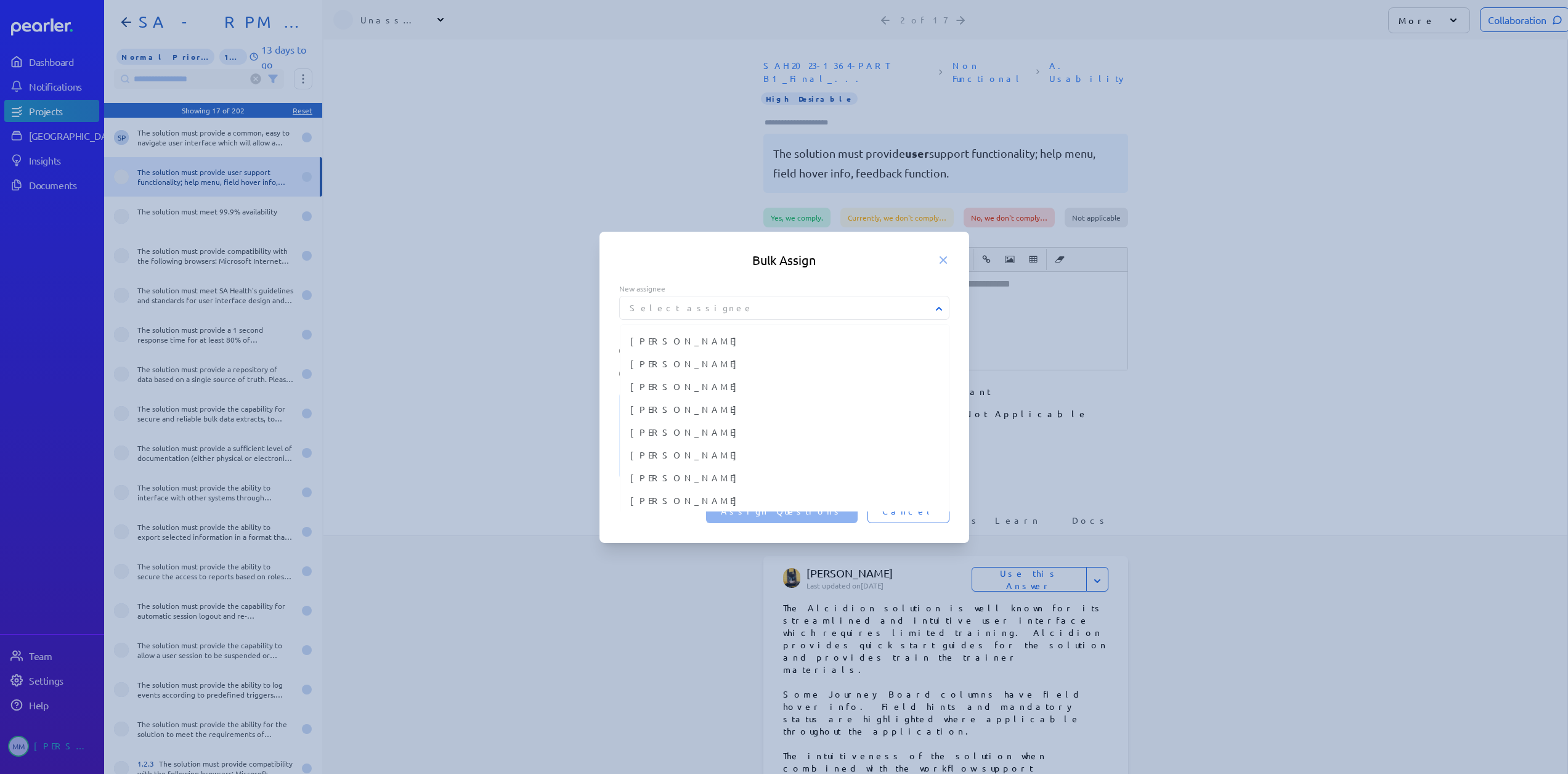
click at [697, 314] on button "Select assignee" at bounding box center [784, 307] width 330 height 13
click at [661, 449] on span "[PERSON_NAME]" at bounding box center [785, 443] width 309 height 13
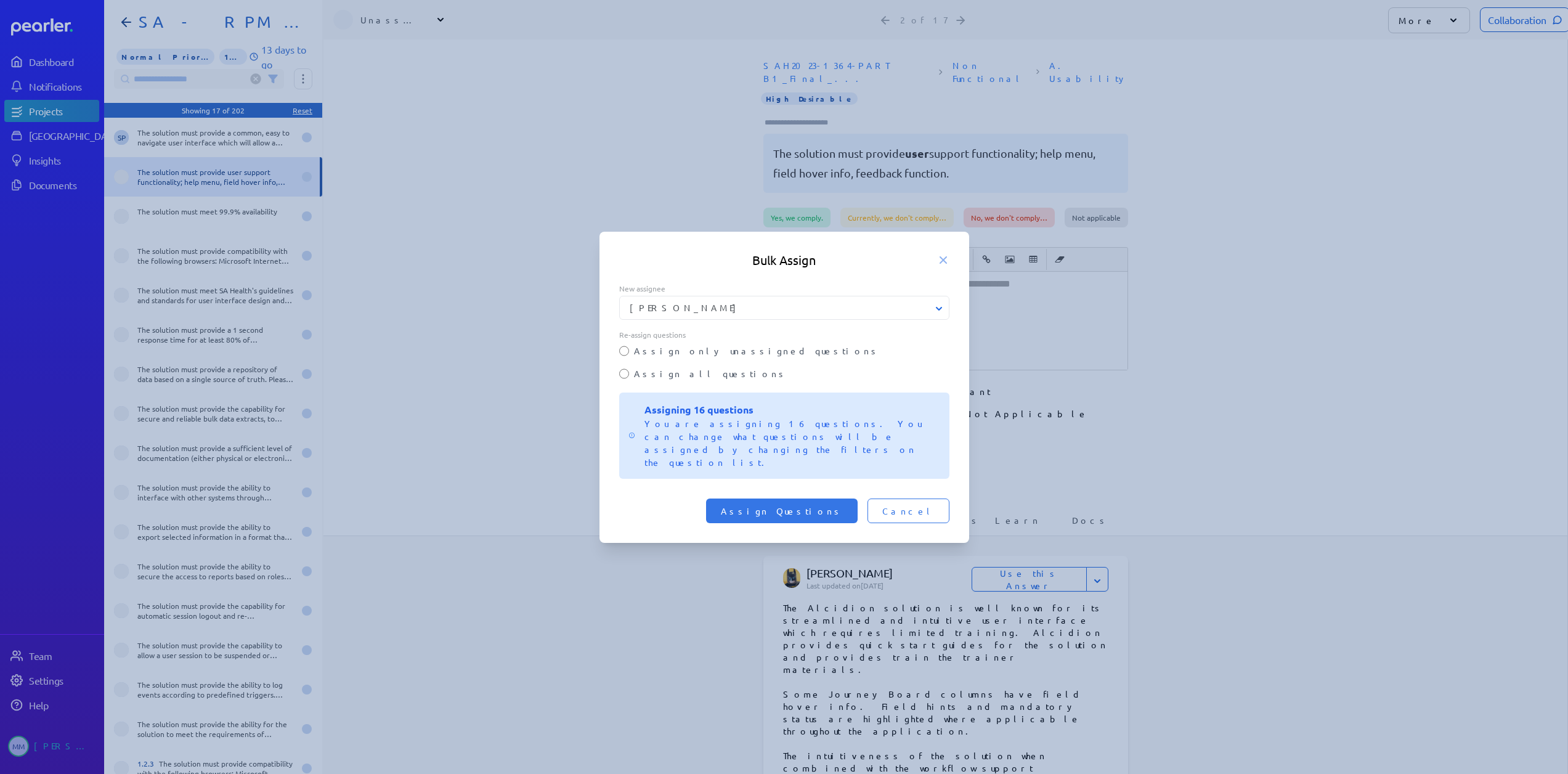
click at [671, 380] on label "Assign all questions" at bounding box center [791, 373] width 316 height 13
click at [828, 505] on span "Assign Questions" at bounding box center [781, 511] width 122 height 13
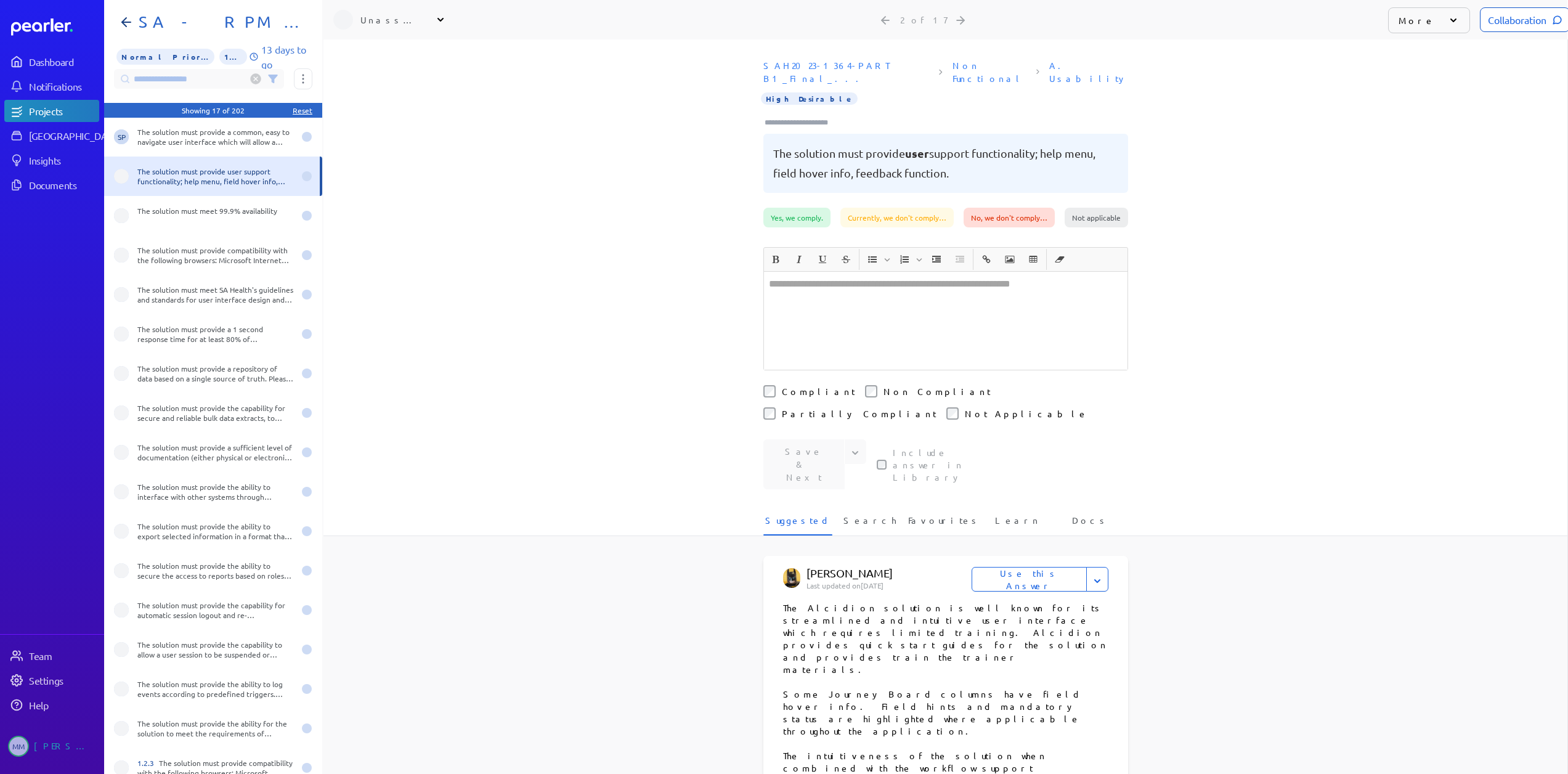
scroll to position [0, 0]
click at [186, 169] on div "The solution must provide user support functionality; help menu, field hover in…" at bounding box center [215, 177] width 156 height 20
click at [188, 206] on div "The solution must meet 99.9% availability" at bounding box center [215, 216] width 156 height 20
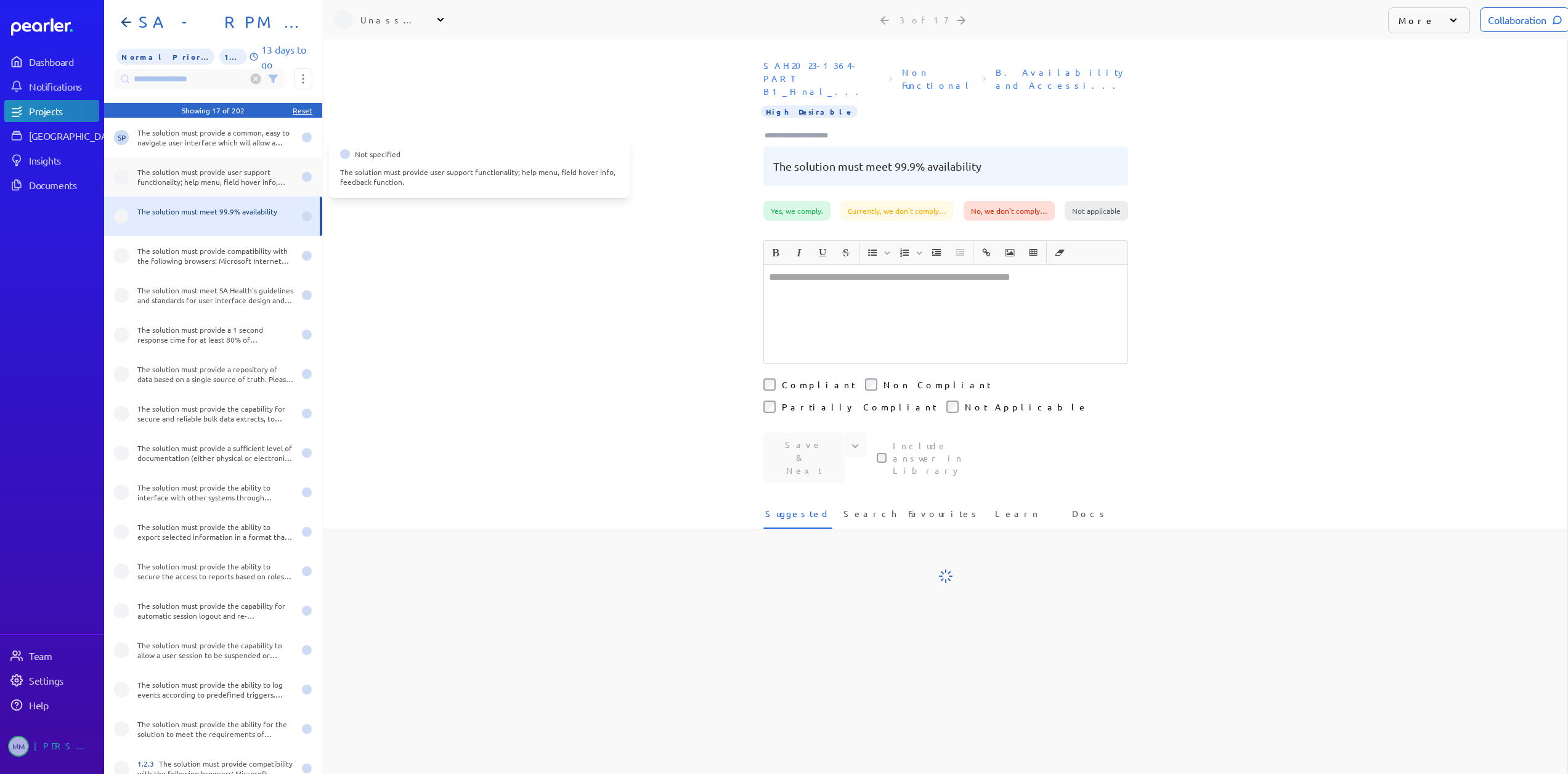
click at [192, 167] on div "The solution must provide user support functionality; help menu, field hover in…" at bounding box center [215, 177] width 156 height 20
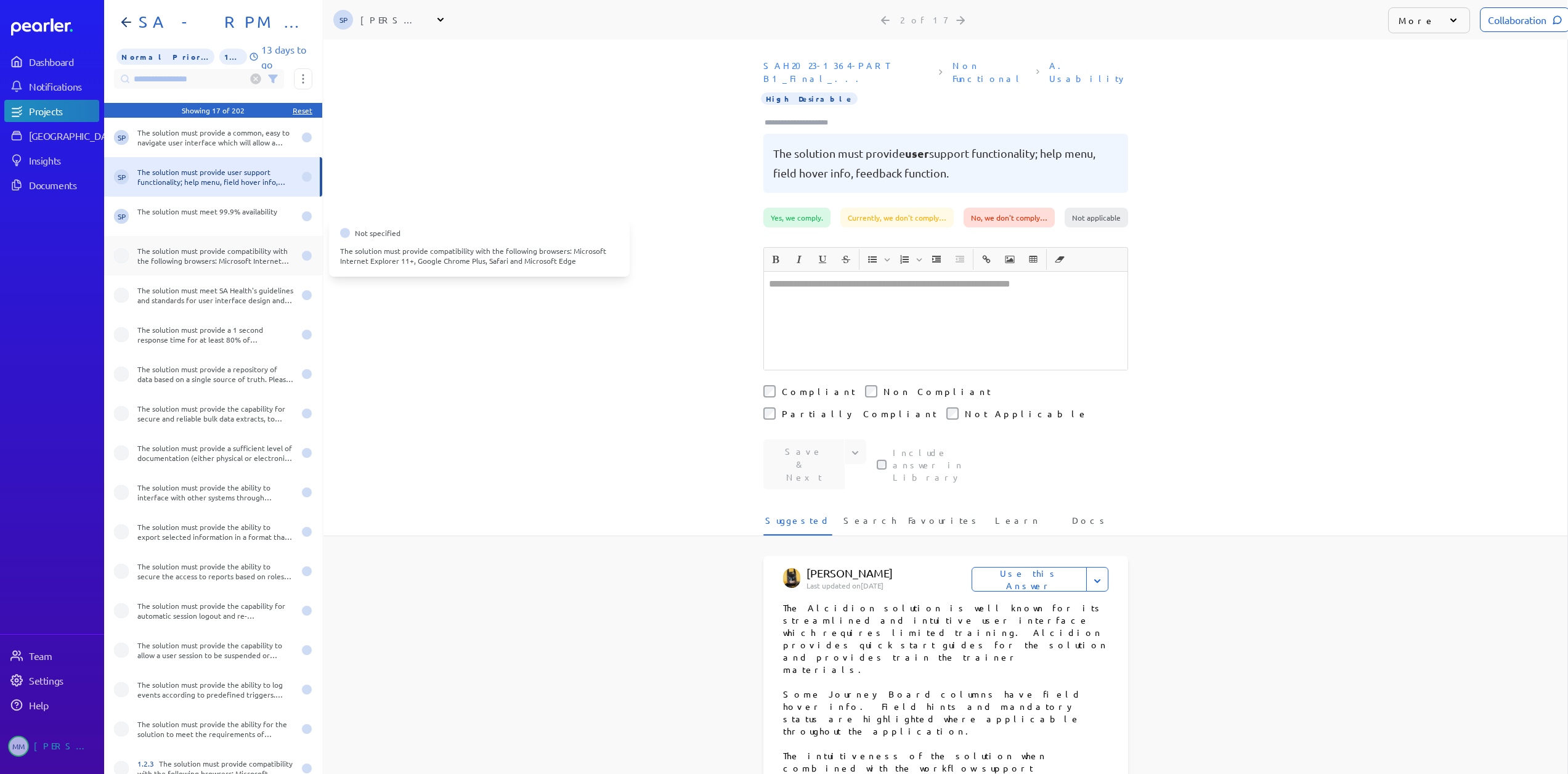
click at [152, 256] on div "The solution must provide compatibility with the following browsers: Microsoft …" at bounding box center [215, 256] width 156 height 20
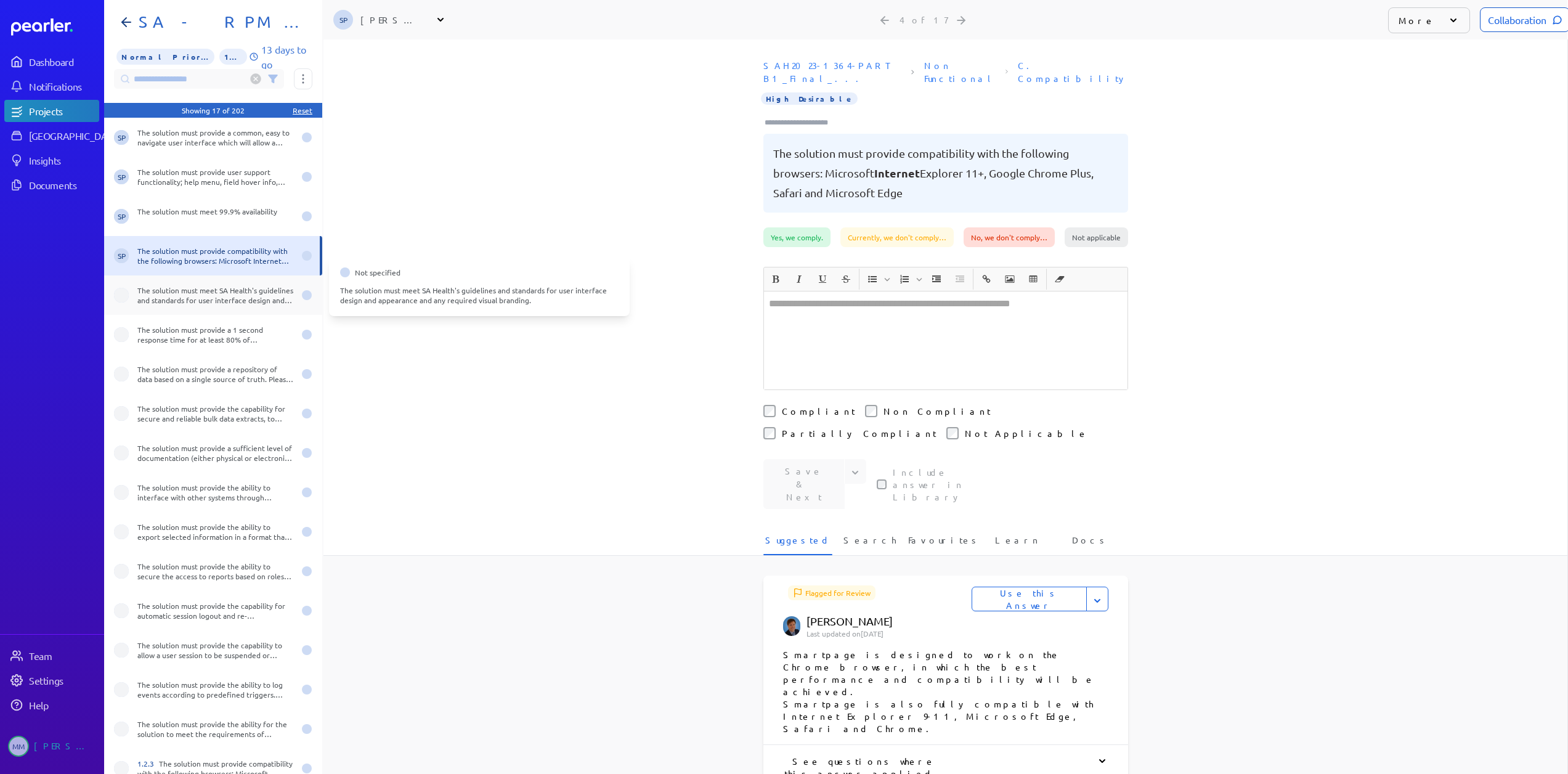
click at [150, 285] on div "The solution must meet SA Health's guidelines and standards for user interface …" at bounding box center [215, 295] width 156 height 20
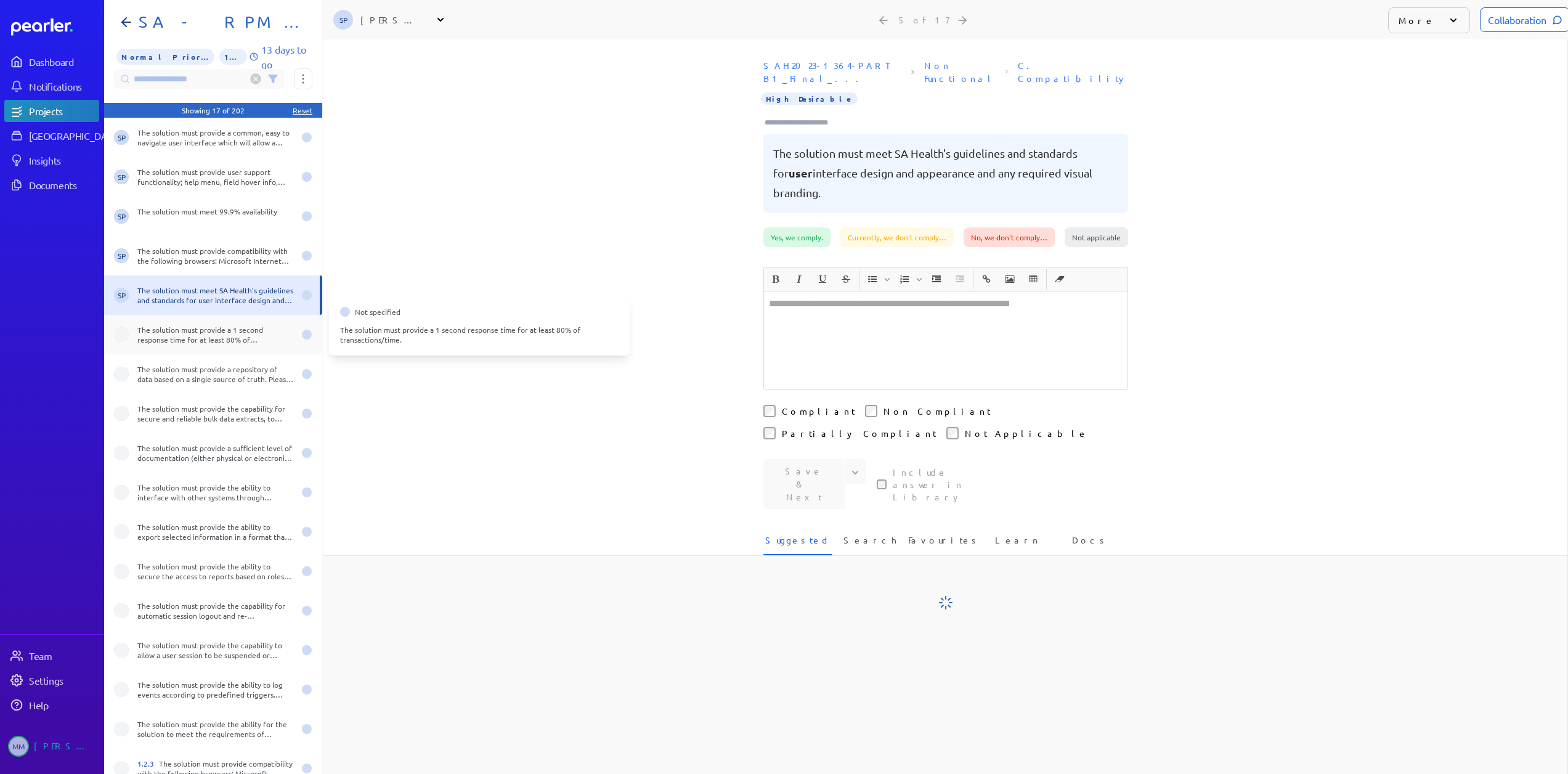
click at [150, 325] on div "The solution must provide a 1 second response time for at least 80% of transact…" at bounding box center [215, 335] width 156 height 20
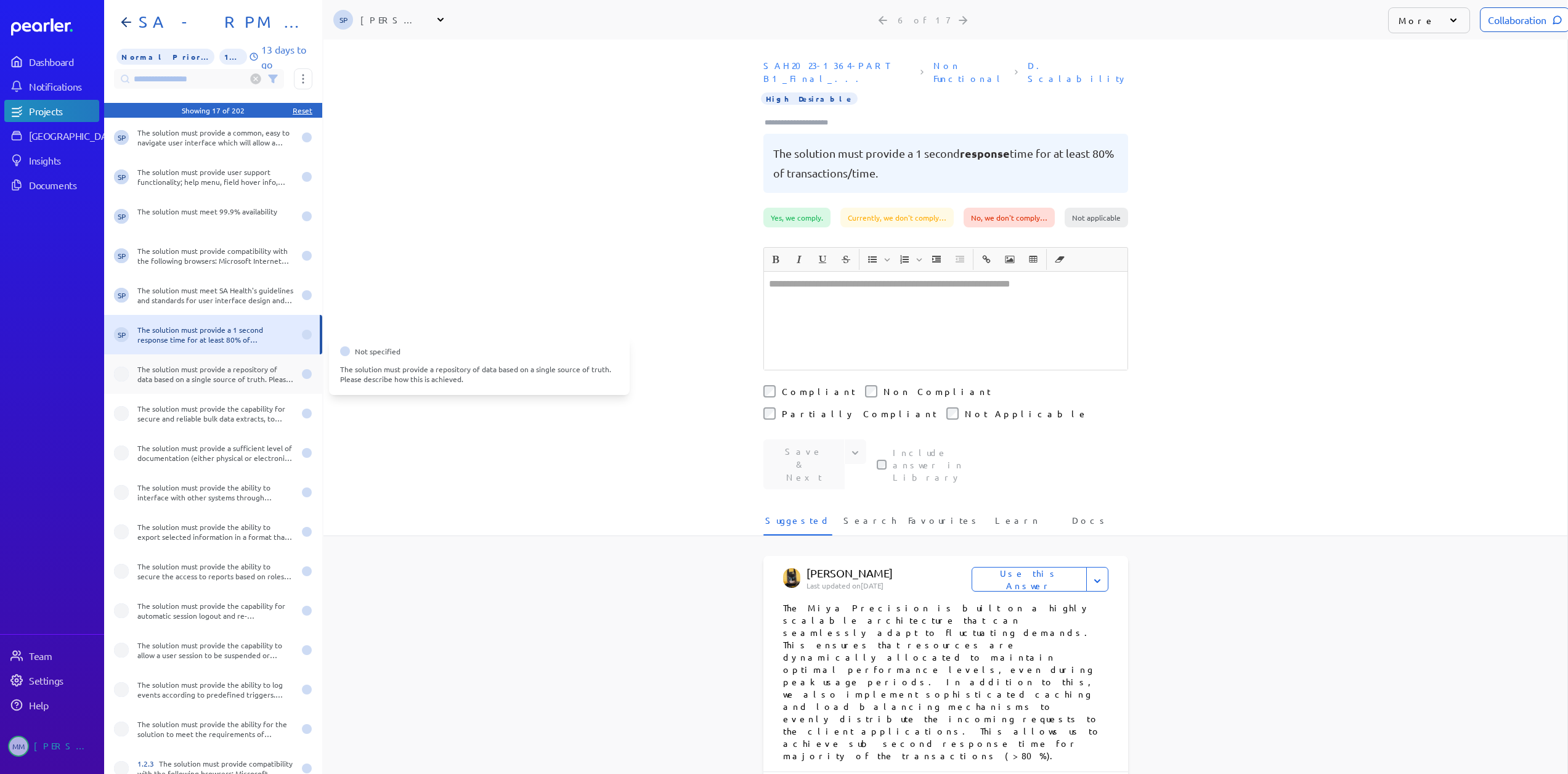
click at [153, 364] on div "The solution must provide a repository of data based on a single source of trut…" at bounding box center [215, 374] width 156 height 20
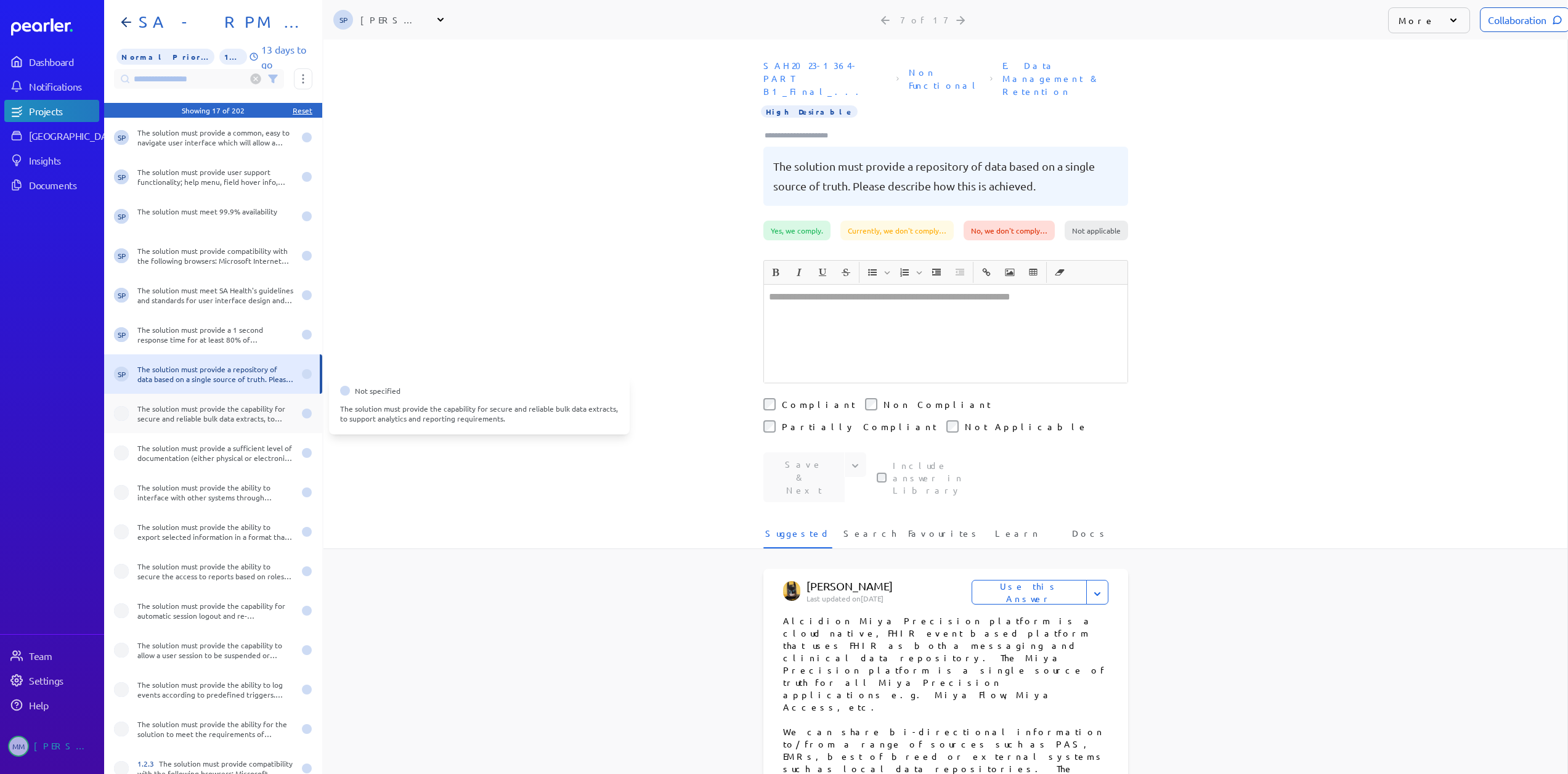
click at [156, 406] on div "The solution must provide the capability for secure and reliable bulk data extr…" at bounding box center [215, 413] width 156 height 20
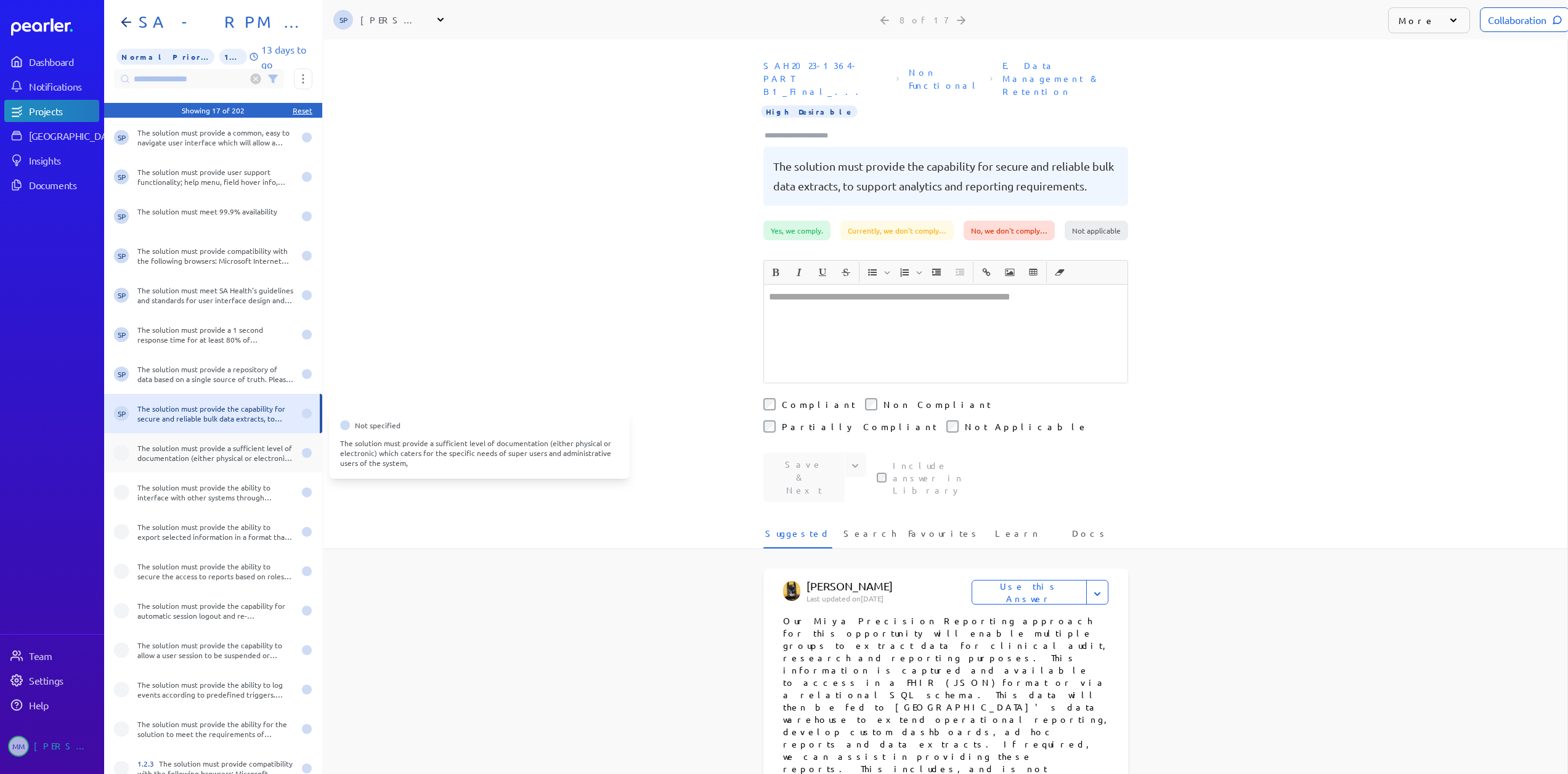
click at [156, 443] on div "The solution must provide a sufficient level of documentation (either physical …" at bounding box center [215, 453] width 156 height 20
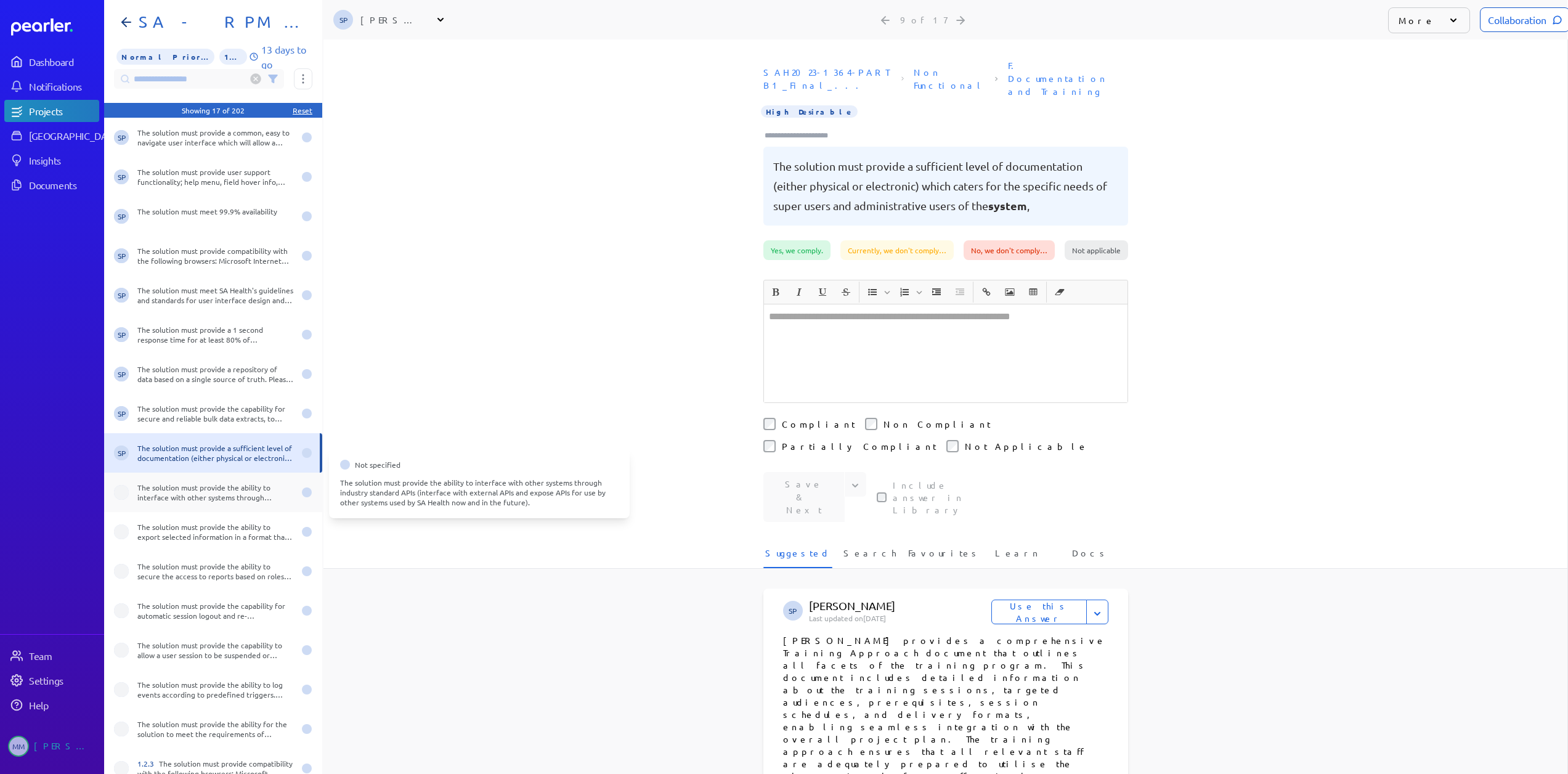
click at [141, 488] on div "The solution must provide the ability to interface with other systems through i…" at bounding box center [215, 492] width 156 height 20
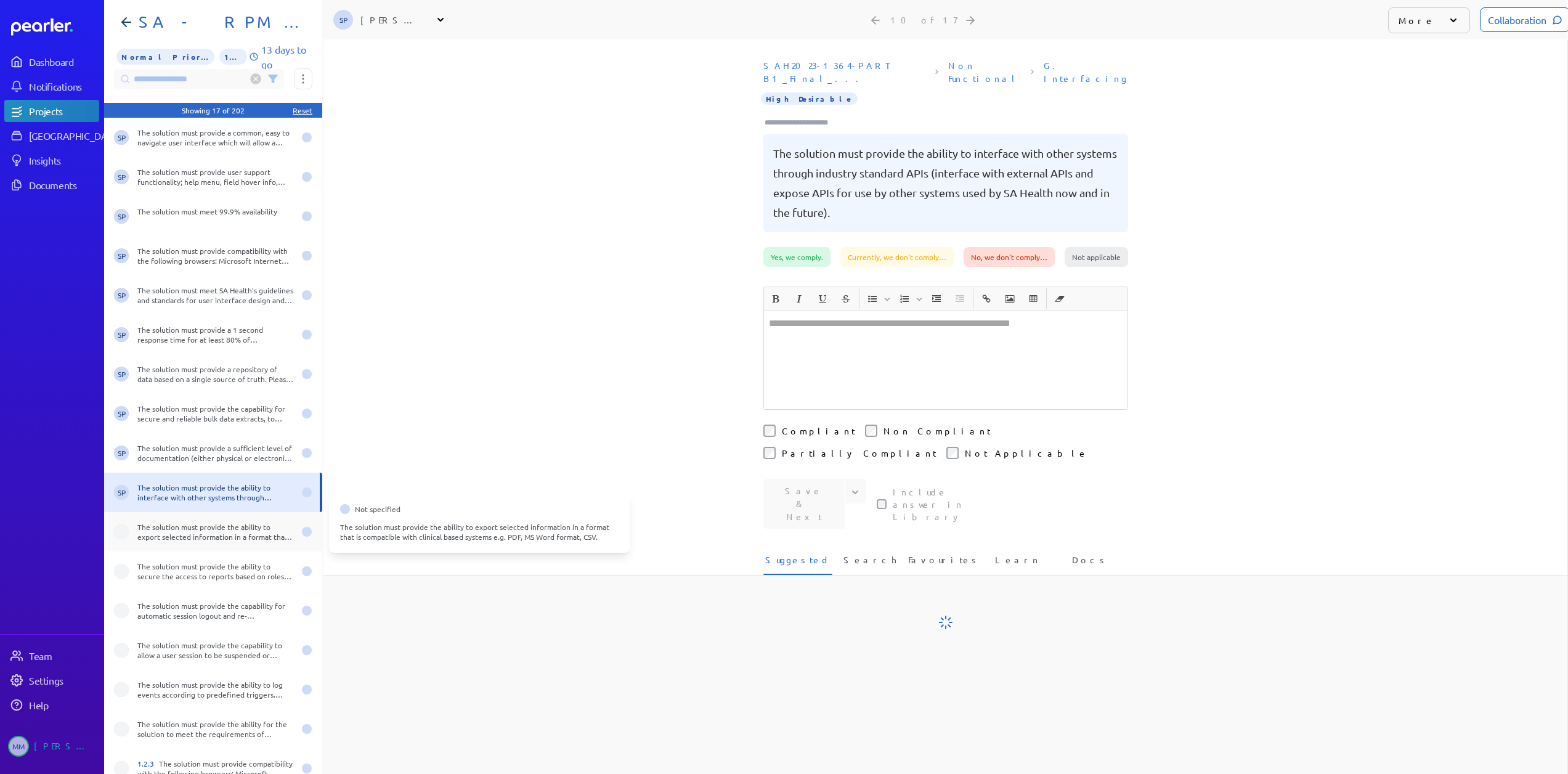
click at [137, 525] on div "The solution must provide the ability to export selected information in a forma…" at bounding box center [215, 532] width 156 height 20
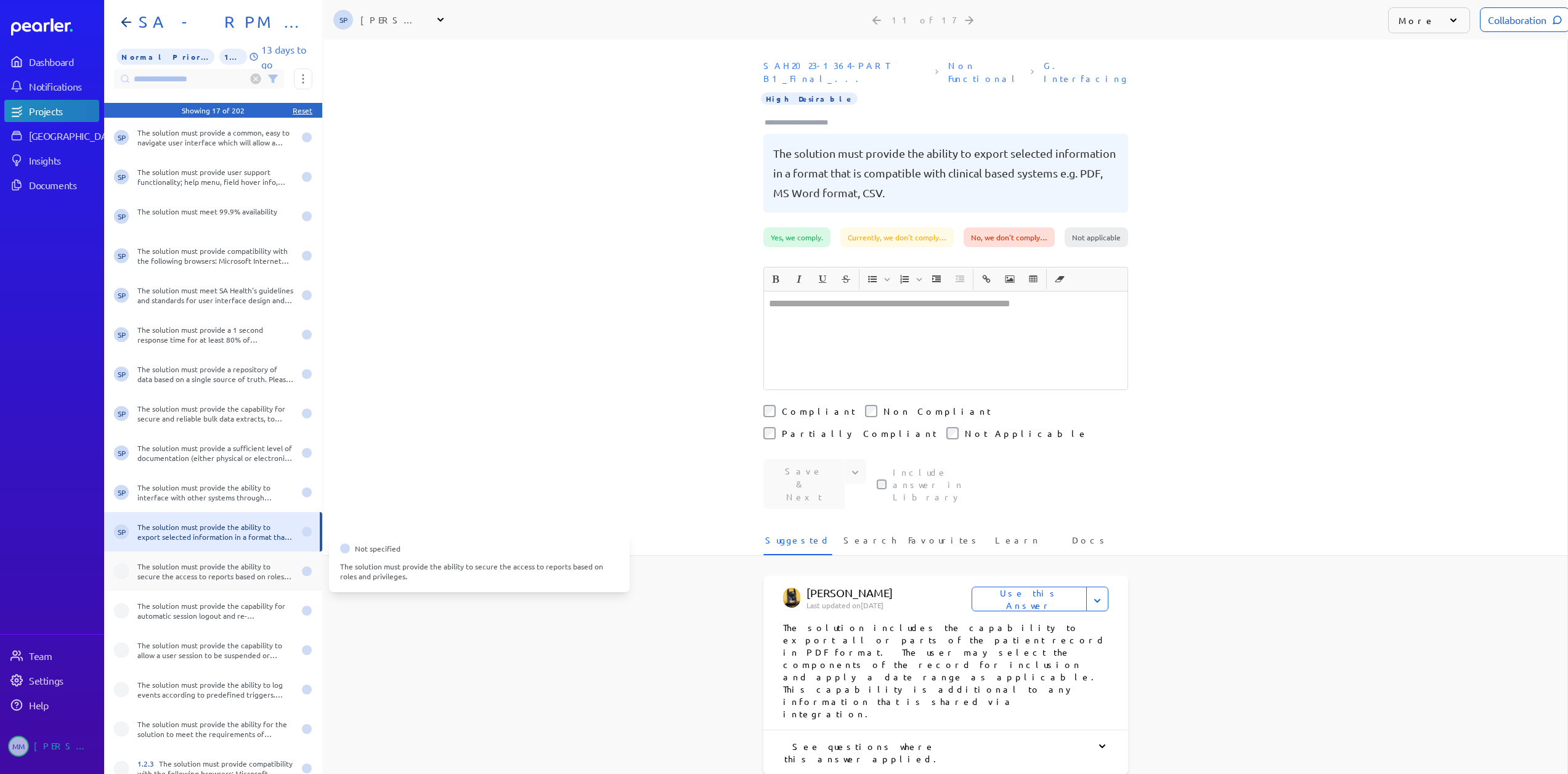
click at [159, 562] on div "The solution must provide the ability to secure the access to reports based on …" at bounding box center [215, 571] width 156 height 20
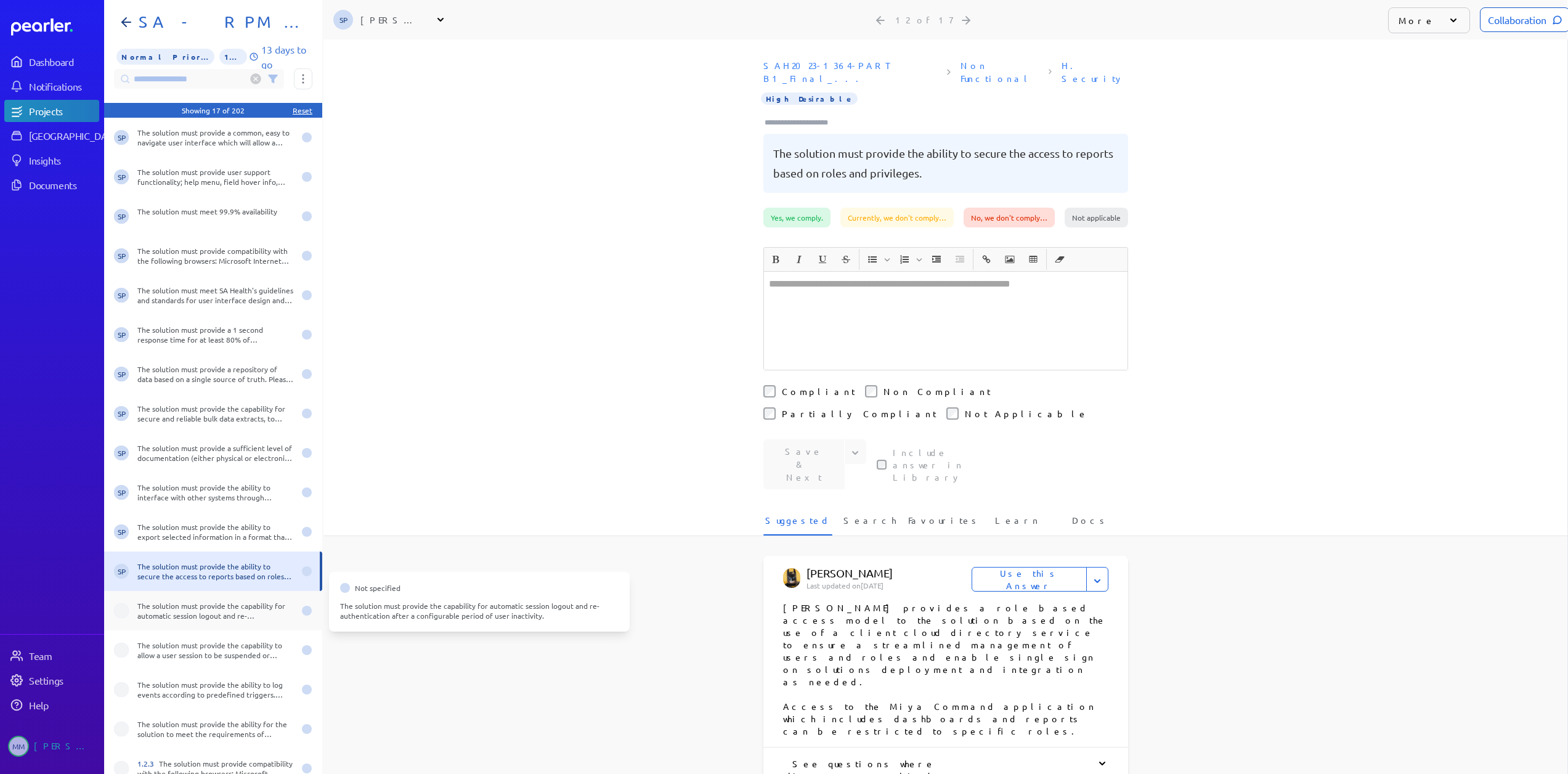
click at [147, 602] on div "The solution must provide the capability for automatic session logout and re-au…" at bounding box center [215, 610] width 156 height 20
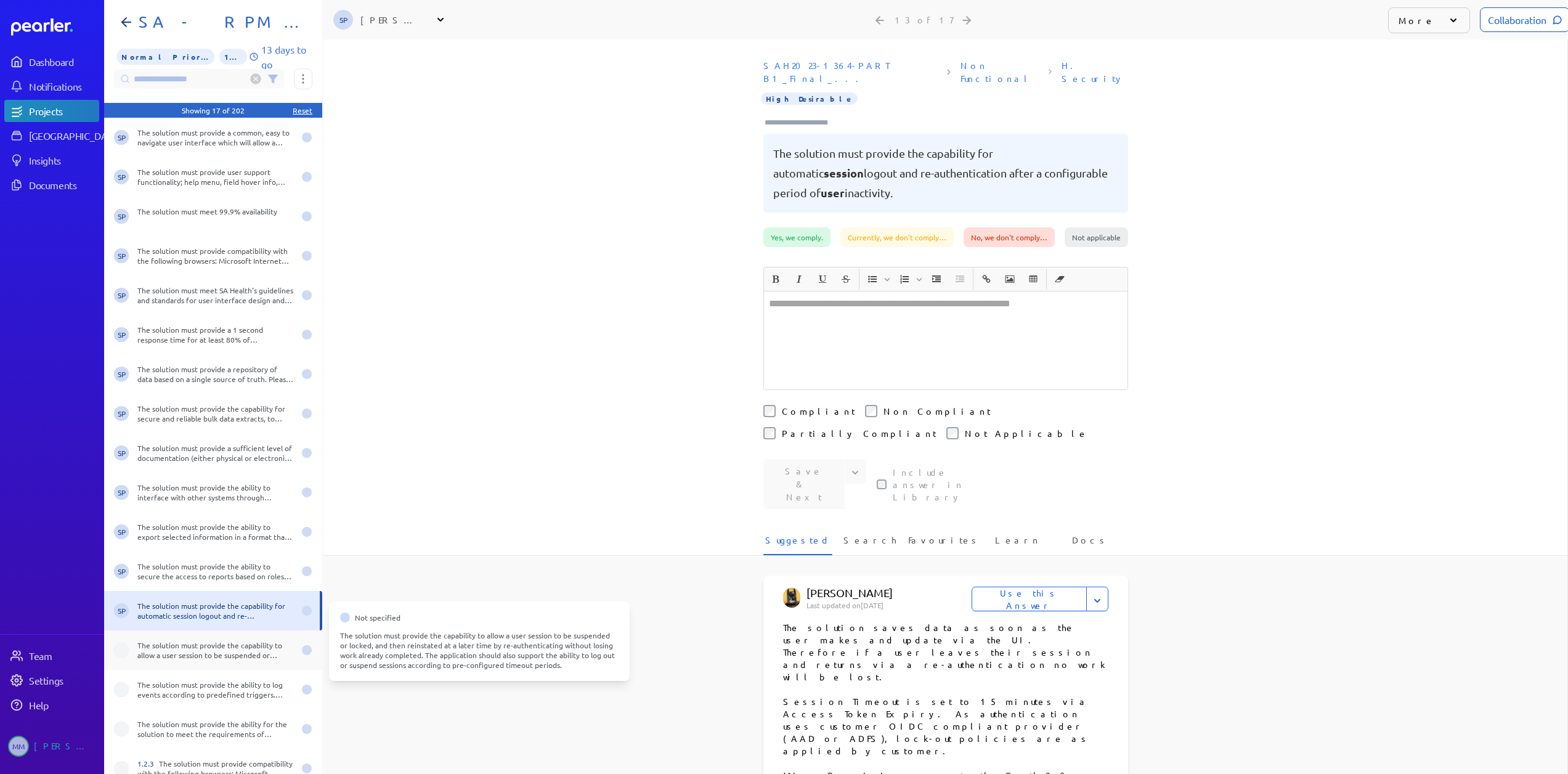
click at [147, 640] on div "The solution must provide the capability to allow a user session to be suspende…" at bounding box center [215, 650] width 156 height 20
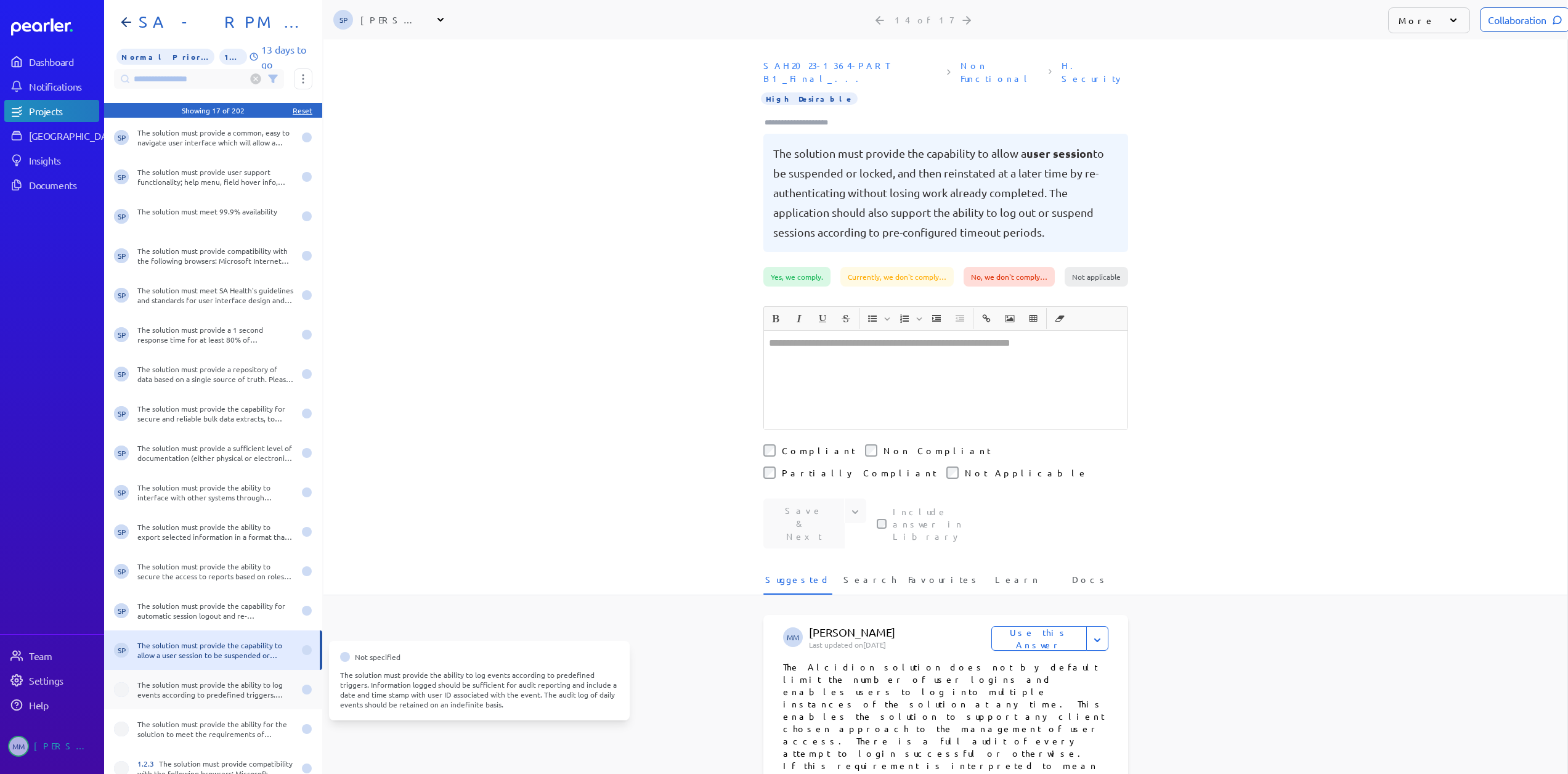
click at [180, 679] on div "The solution must provide the ability to log events according to predefined tri…" at bounding box center [215, 689] width 156 height 20
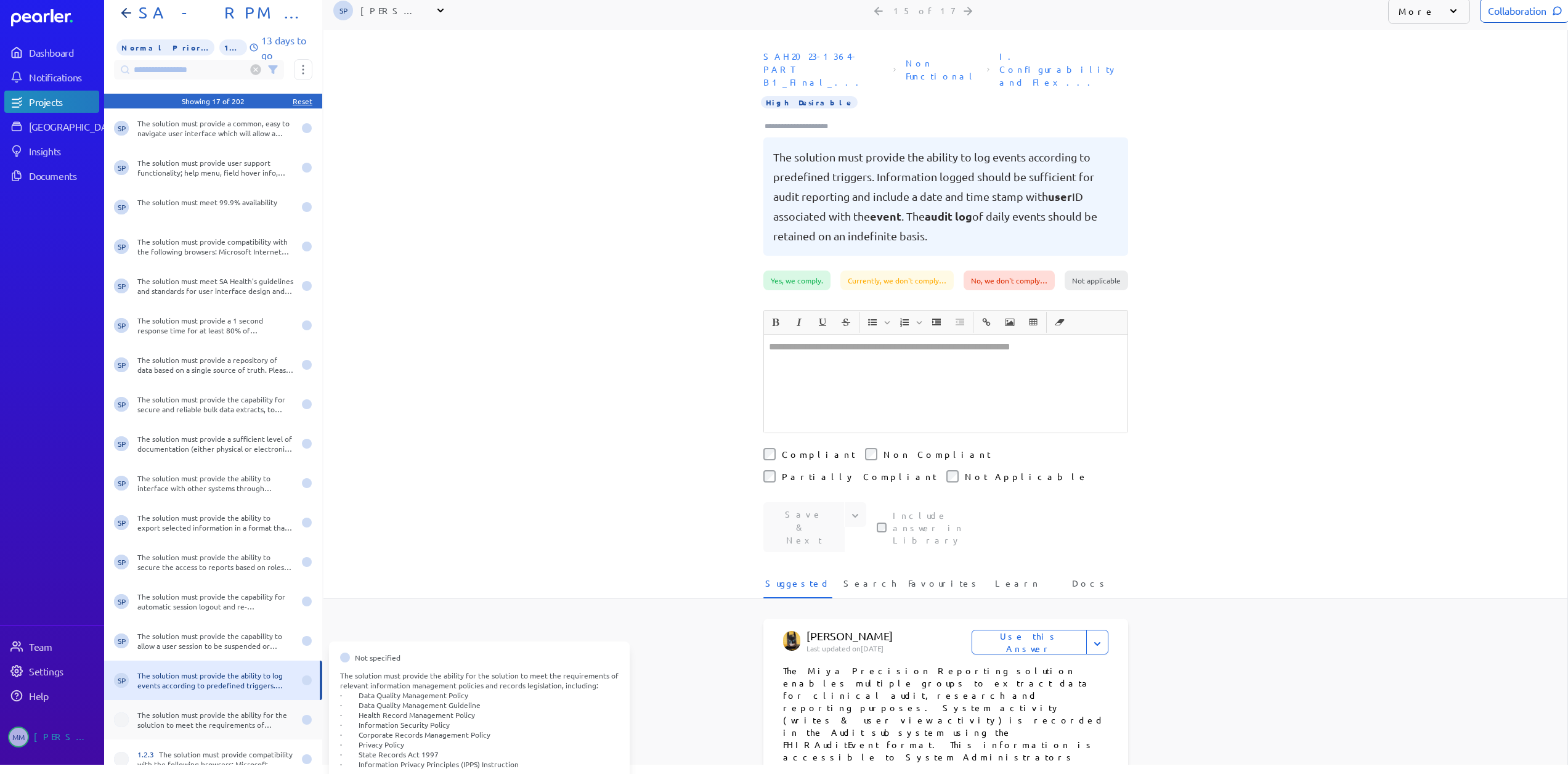
click at [171, 721] on div "The solution must provide the ability for the solution to meet the requirements…" at bounding box center [215, 720] width 156 height 20
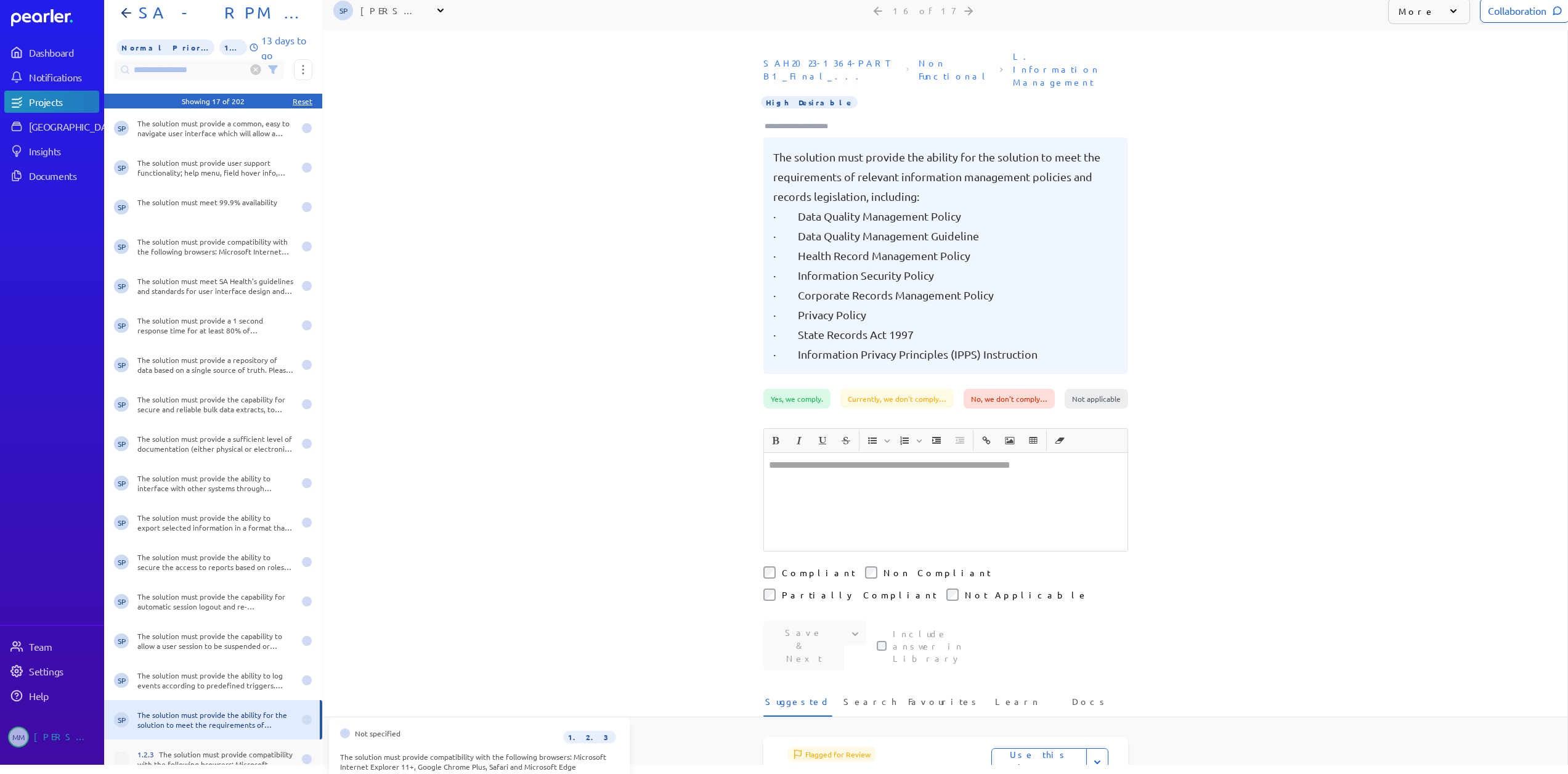
click at [157, 760] on div "1.2.3 The solution must provide compatibility with the following browsers: Micr…" at bounding box center [215, 759] width 156 height 20
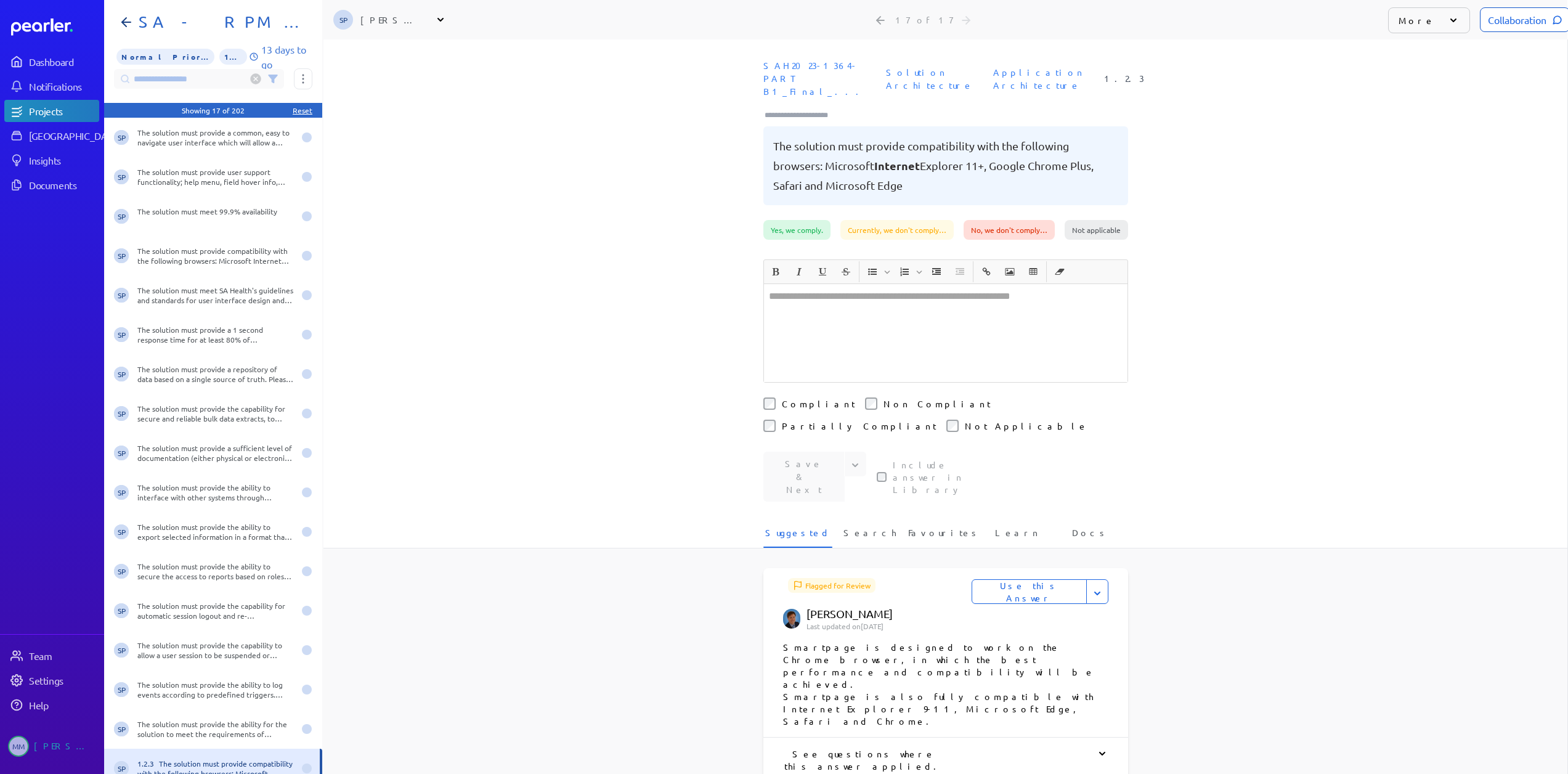
click at [256, 74] on circle at bounding box center [256, 80] width 11 height 11
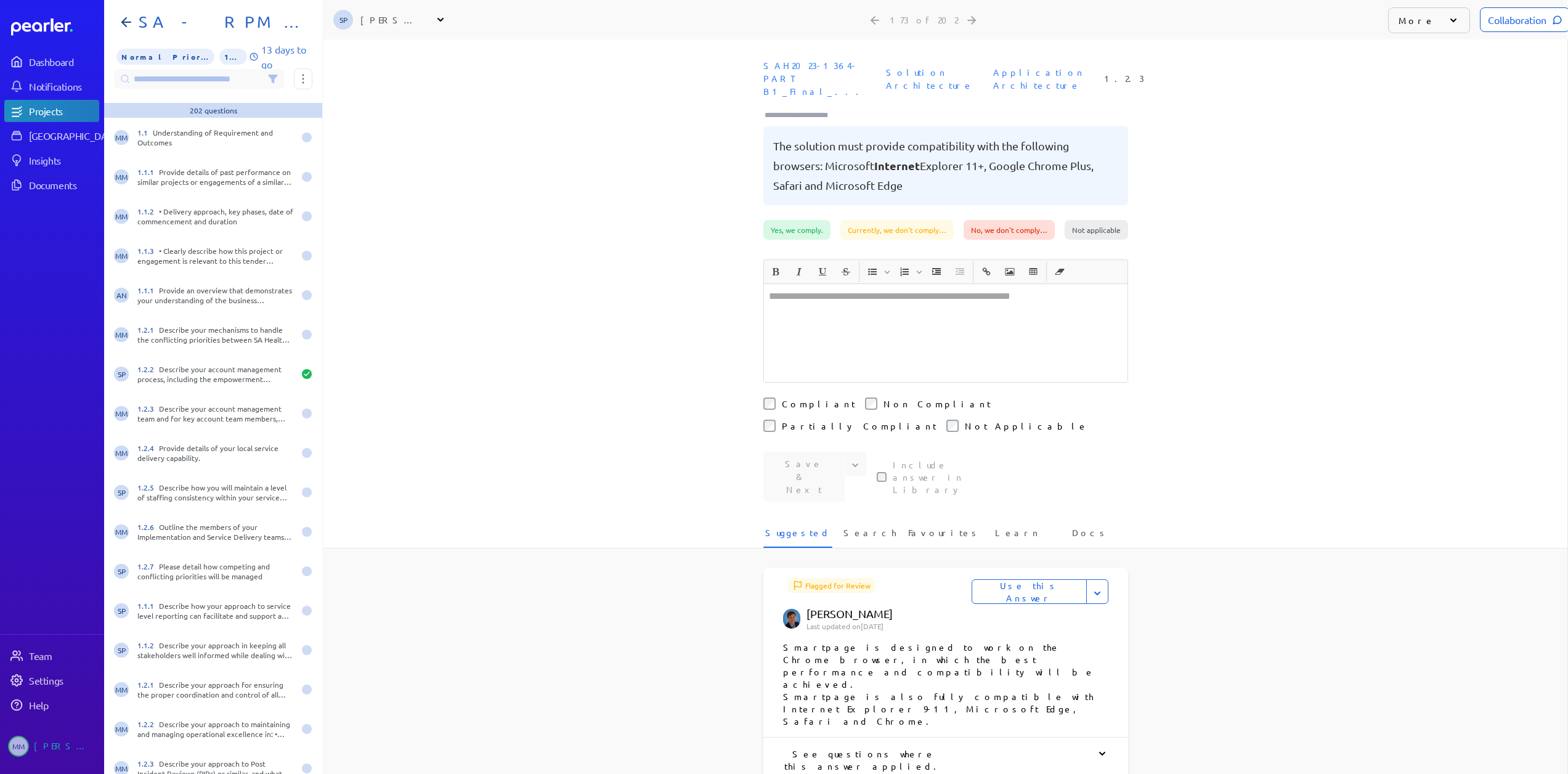
click at [160, 71] on input at bounding box center [199, 79] width 170 height 20
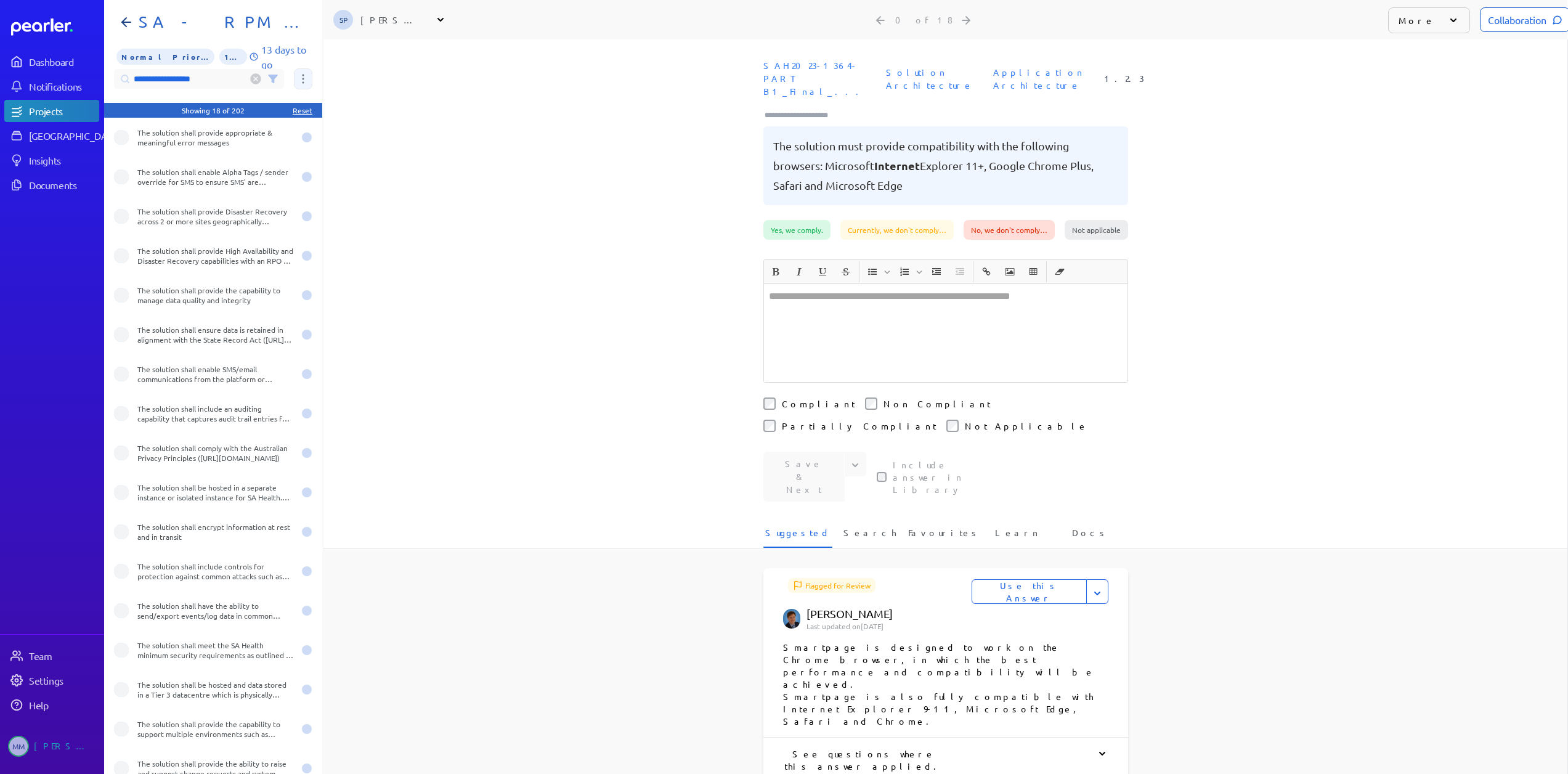
type input "**********"
click at [300, 69] on button at bounding box center [303, 79] width 18 height 21
click at [335, 134] on span "Assign 18 questions" at bounding box center [355, 140] width 102 height 26
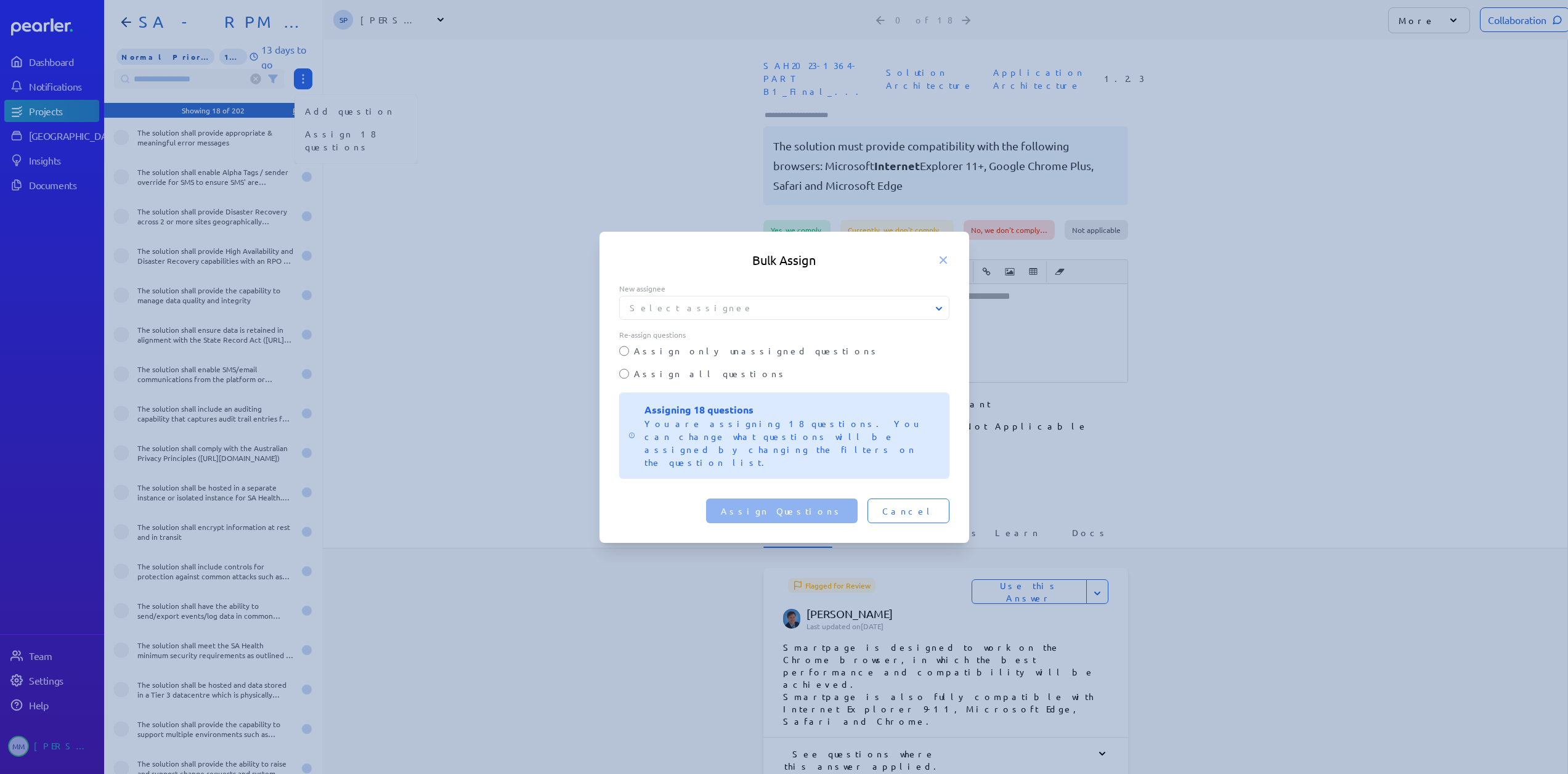
click at [657, 380] on label "Assign all questions" at bounding box center [791, 373] width 316 height 13
click at [658, 320] on div "Select assignee" at bounding box center [784, 307] width 330 height 24
click at [656, 314] on button "Select assignee" at bounding box center [784, 307] width 330 height 13
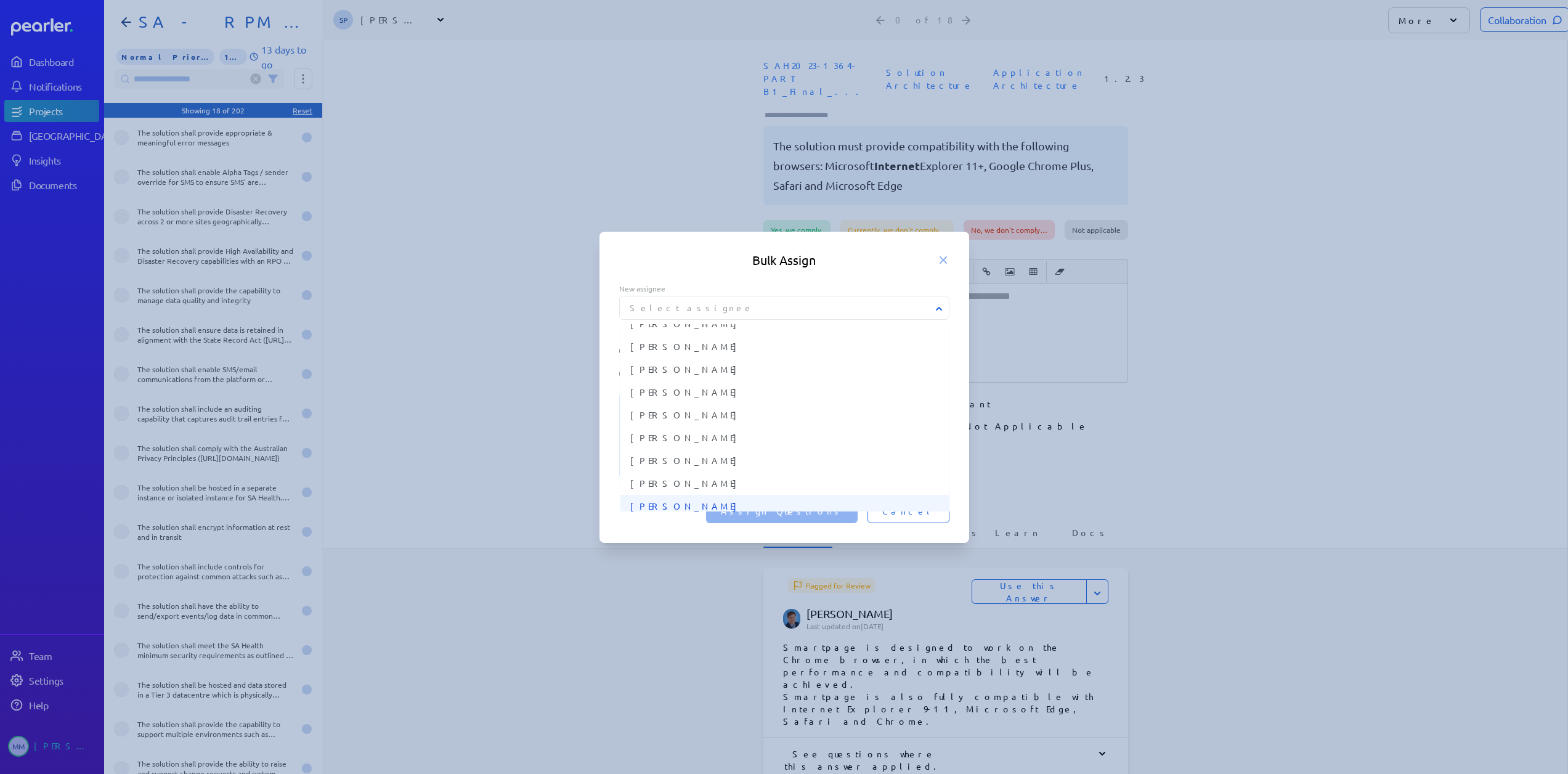
scroll to position [308, 0]
click at [688, 449] on span "[PERSON_NAME]" at bounding box center [785, 443] width 309 height 13
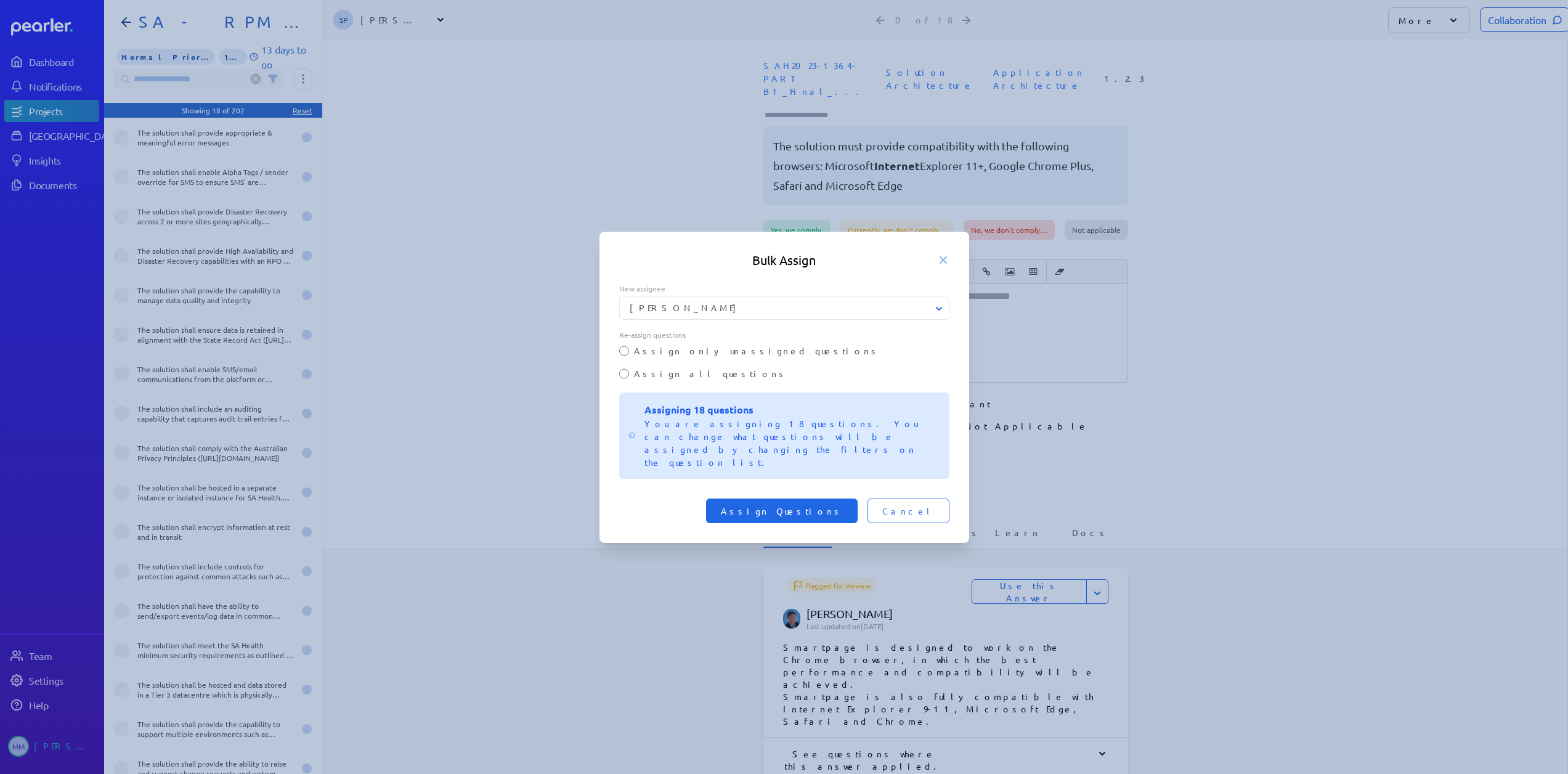
click at [820, 505] on span "Assign Questions" at bounding box center [781, 511] width 122 height 13
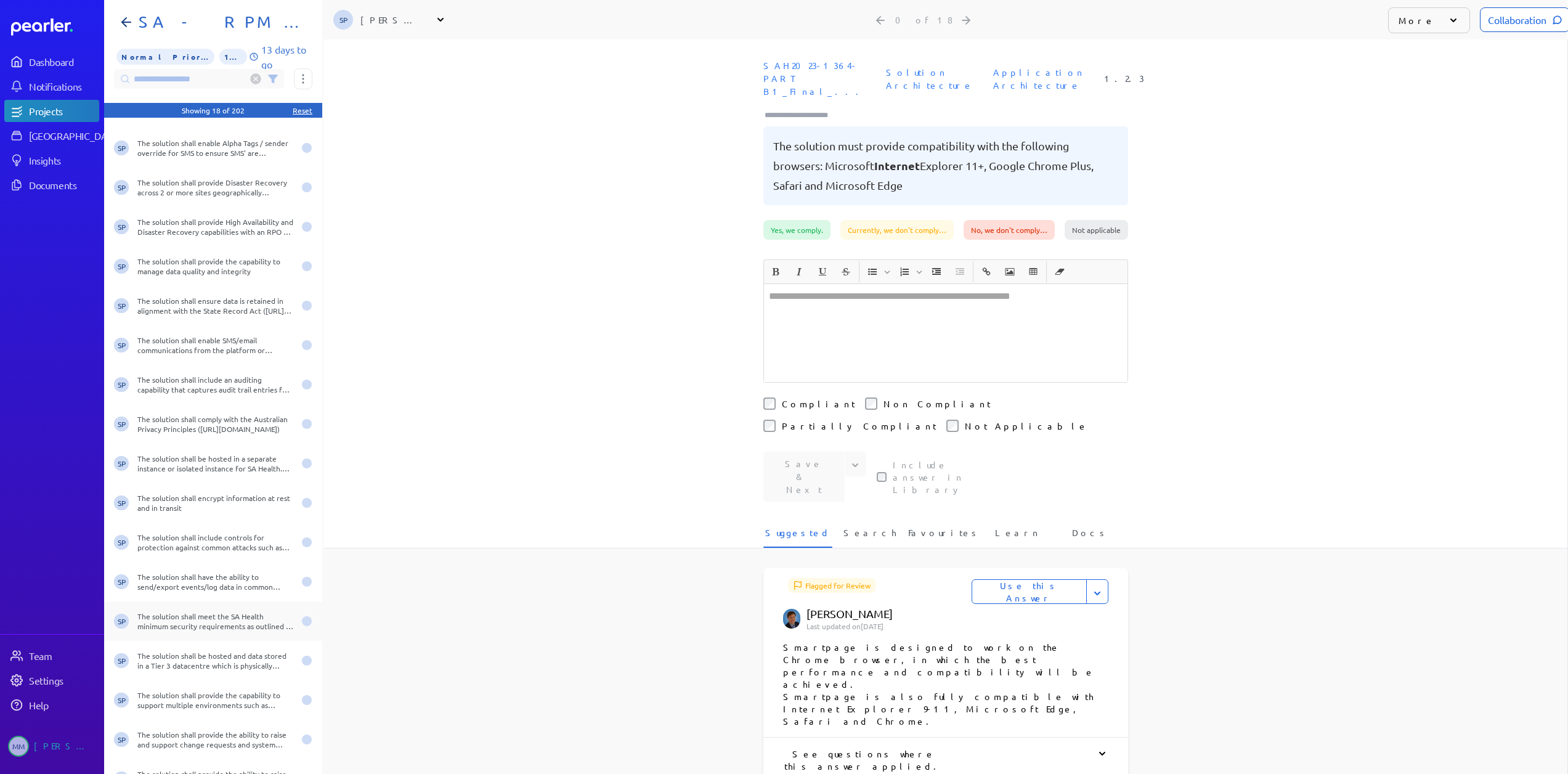
scroll to position [44, 0]
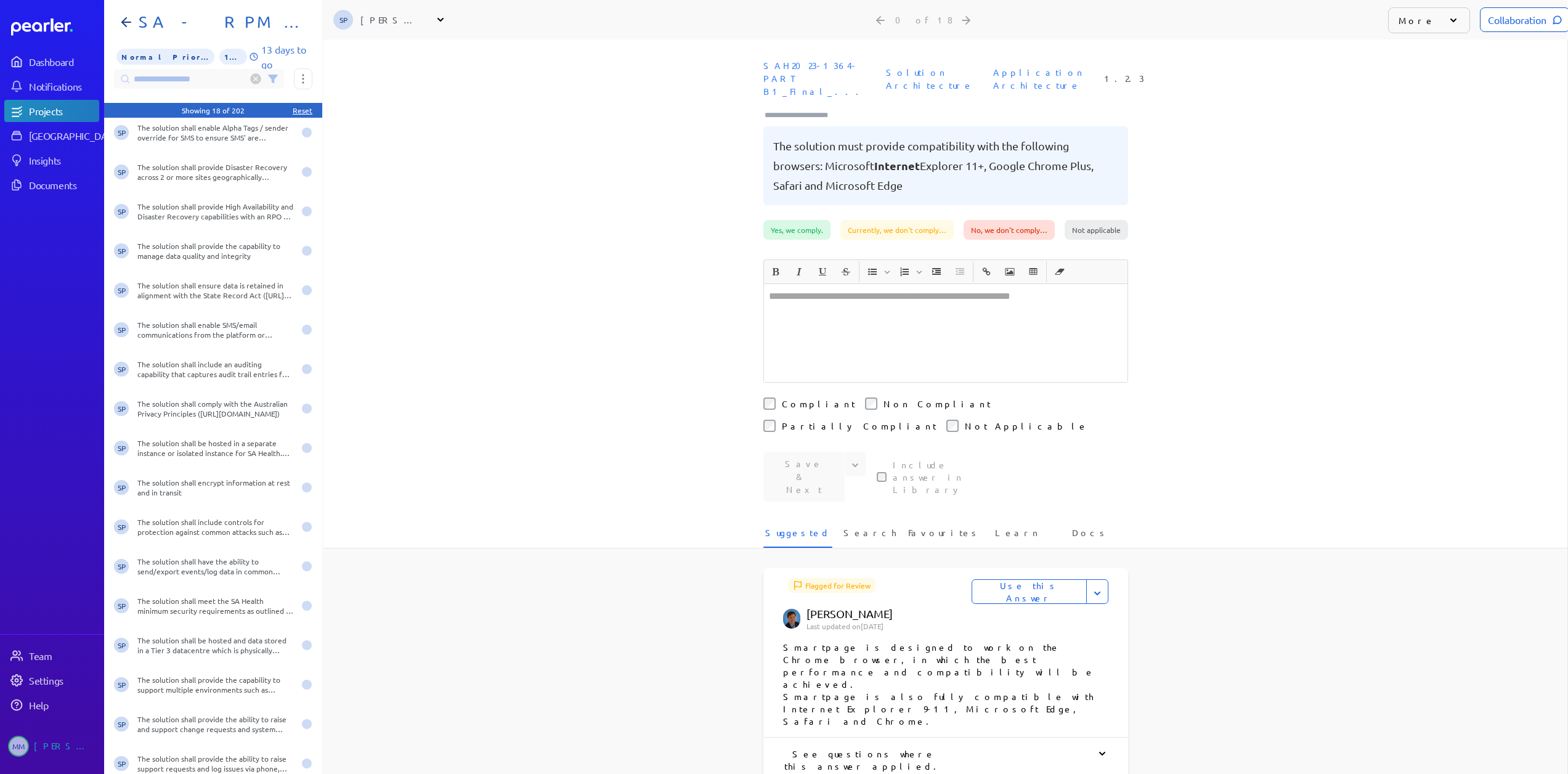
click at [254, 74] on circle at bounding box center [256, 80] width 11 height 11
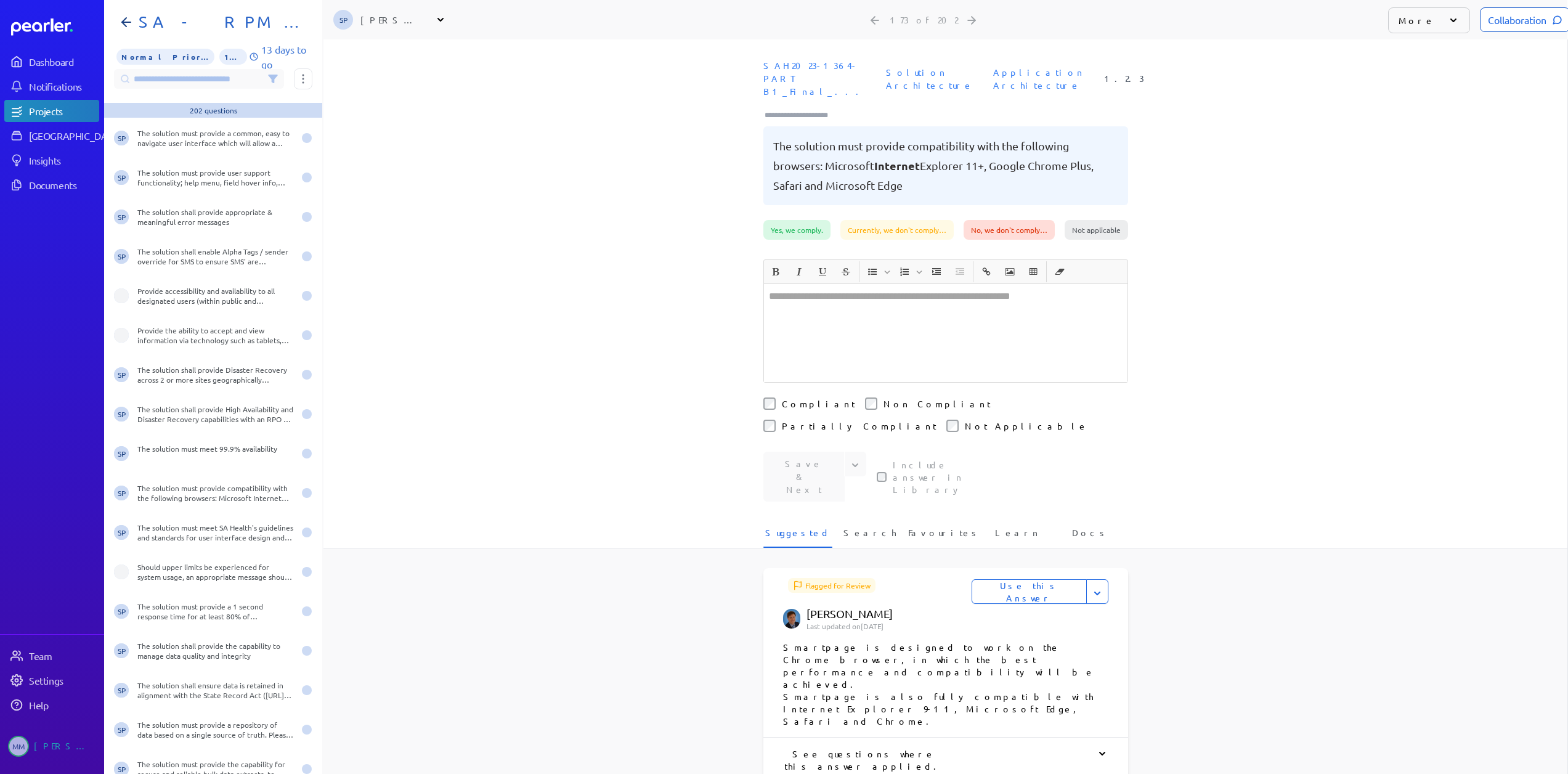
scroll to position [1707, 0]
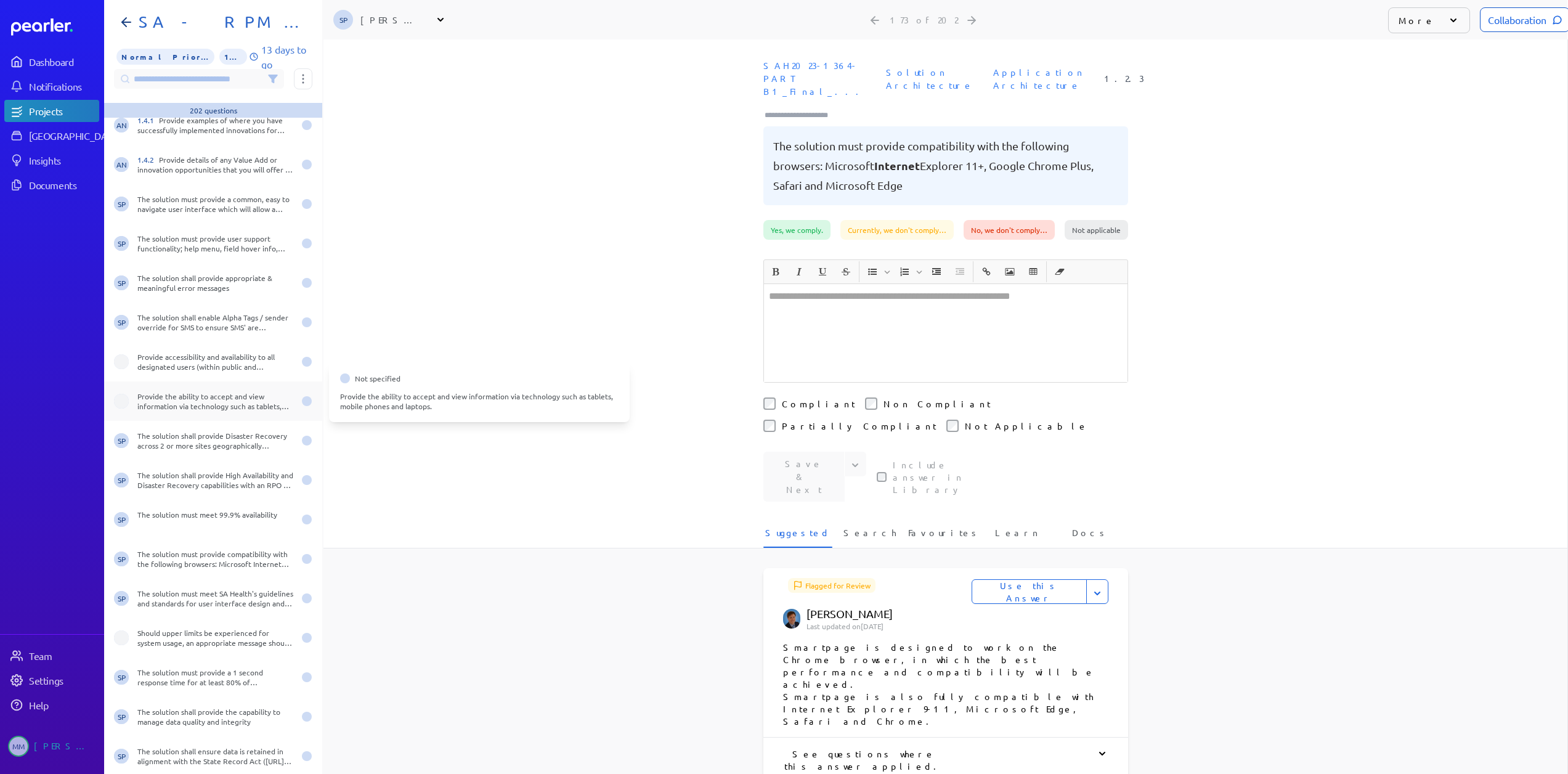
click at [186, 392] on div "Provide the ability to accept and view information via technology such as table…" at bounding box center [215, 401] width 156 height 20
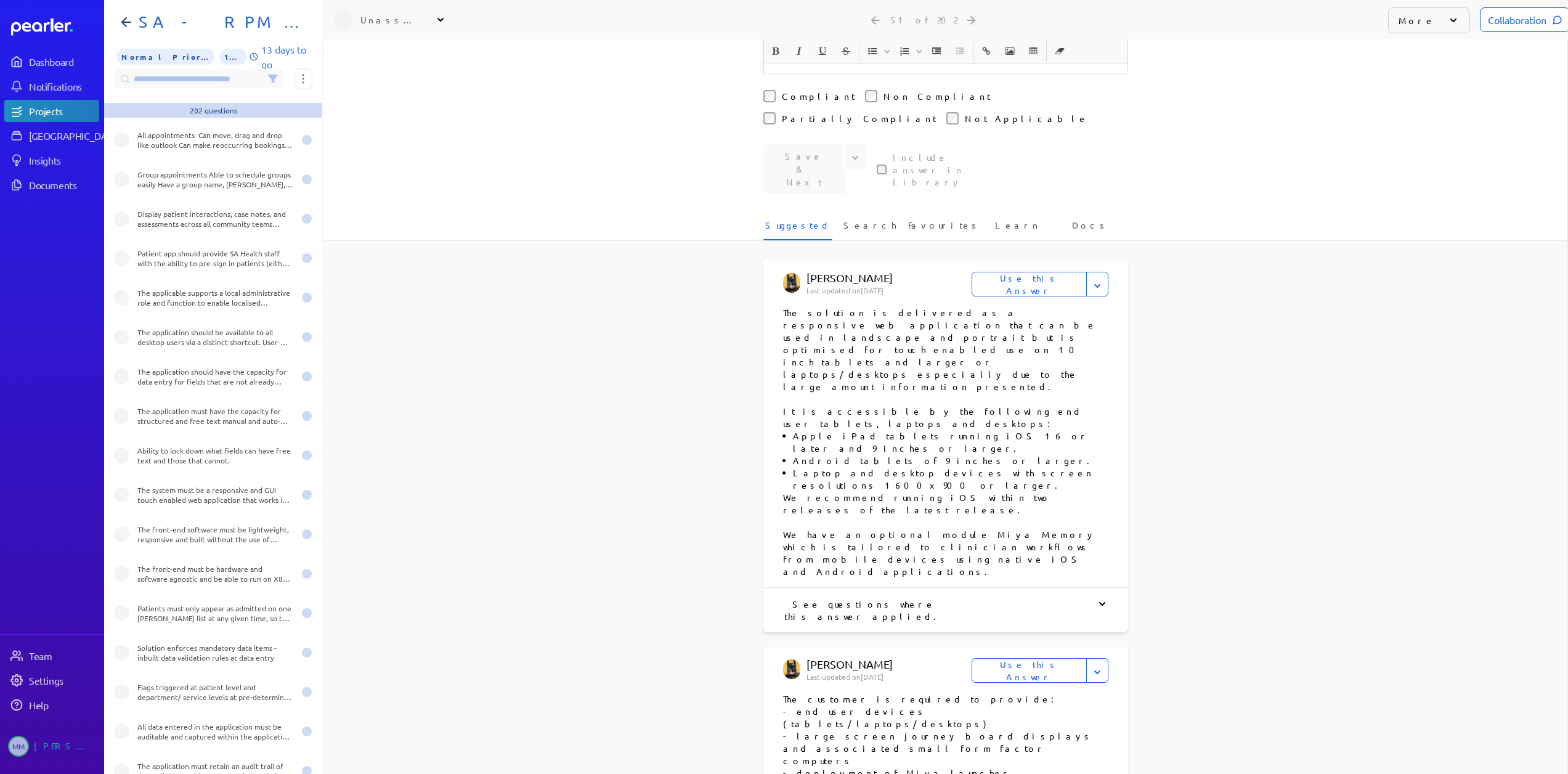
scroll to position [5711, 0]
drag, startPoint x: 316, startPoint y: 587, endPoint x: 335, endPoint y: 215, distance: 372.5
click at [339, 202] on section "Not specified The application must retain an audit trail of data edits to enabl…" at bounding box center [836, 387] width 1463 height 774
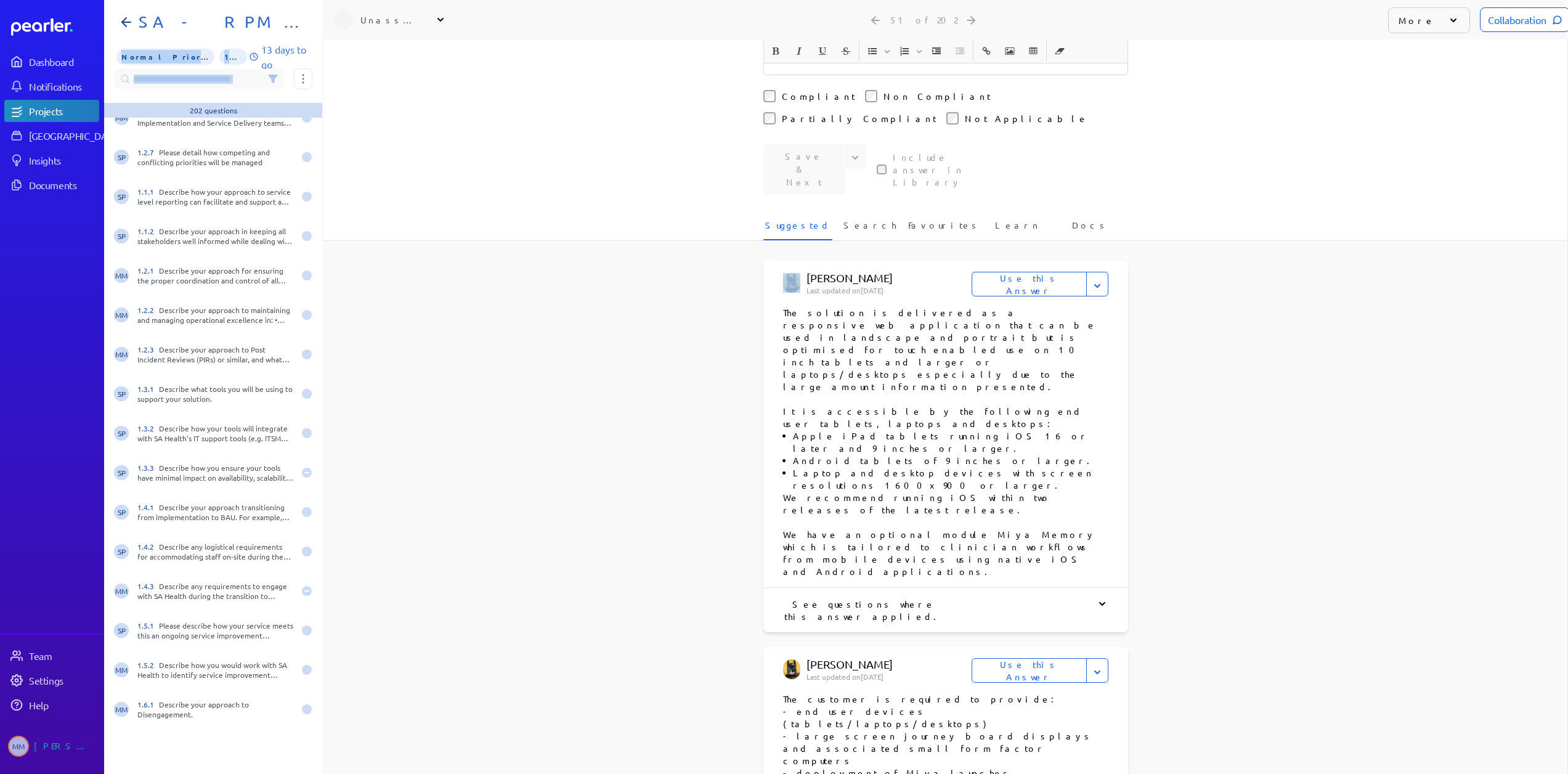
scroll to position [259, 0]
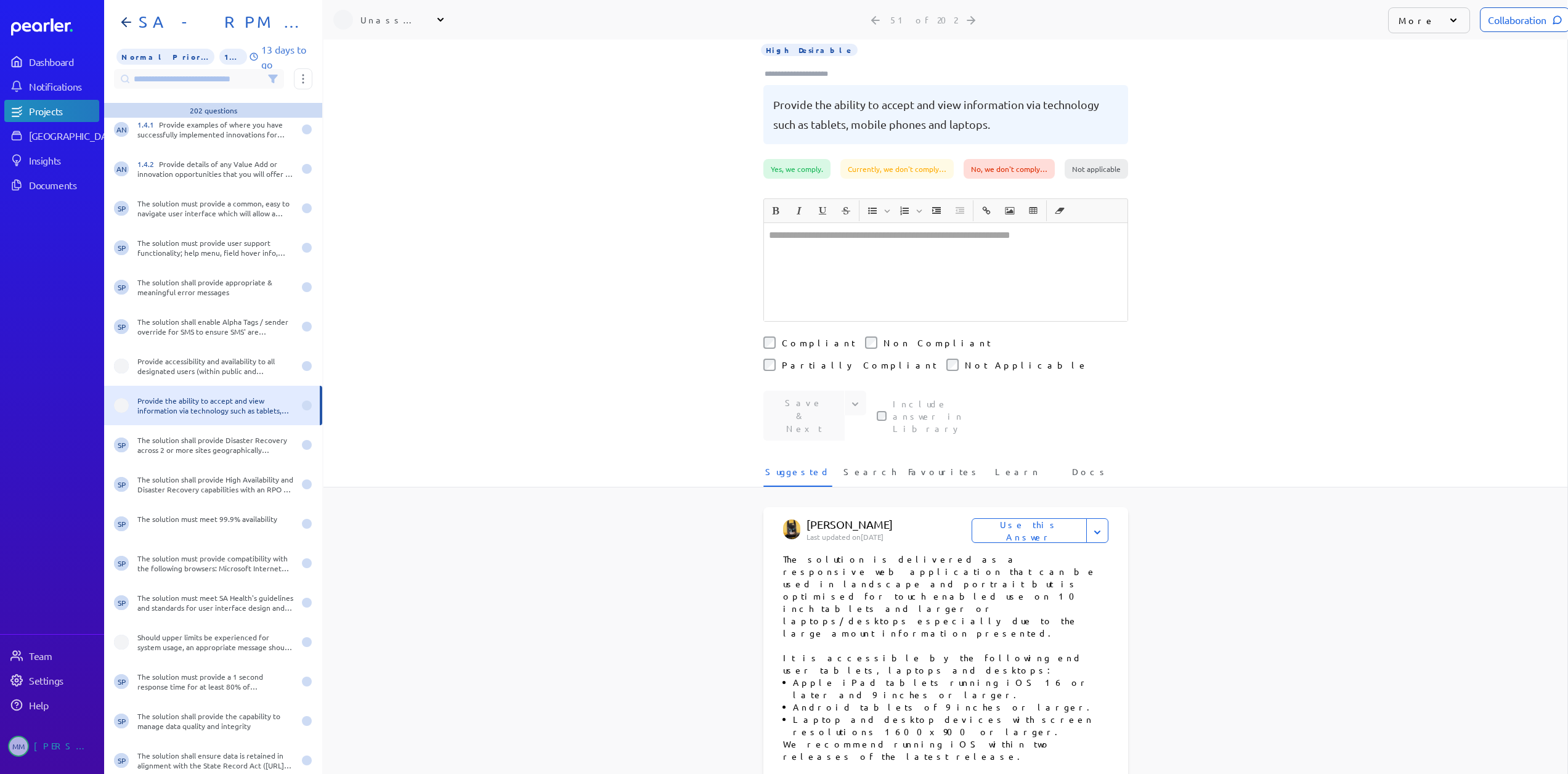
scroll to position [1724, 0]
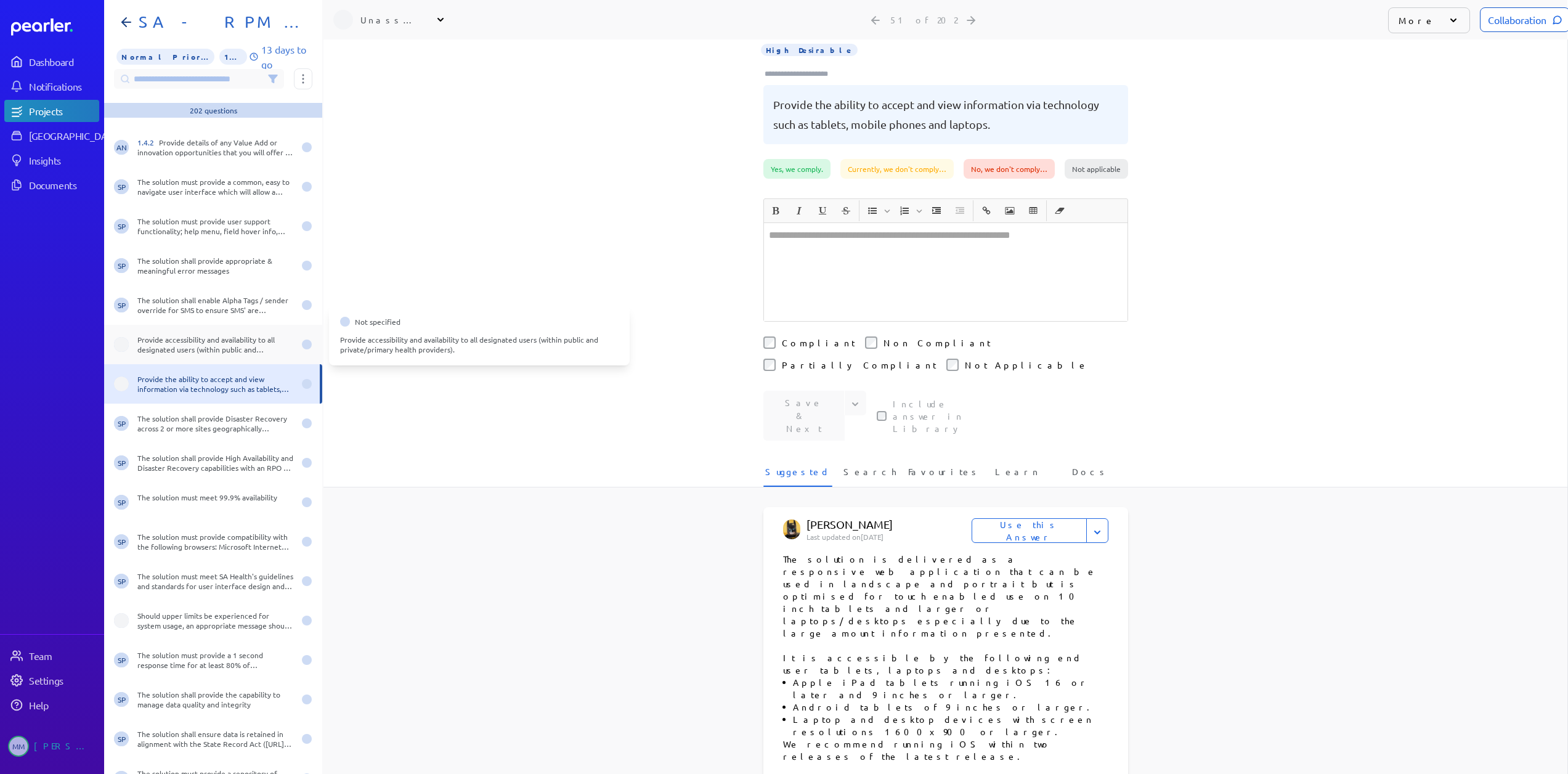
click at [183, 335] on div "Provide accessibility and availability to all designated users (within public a…" at bounding box center [215, 345] width 156 height 20
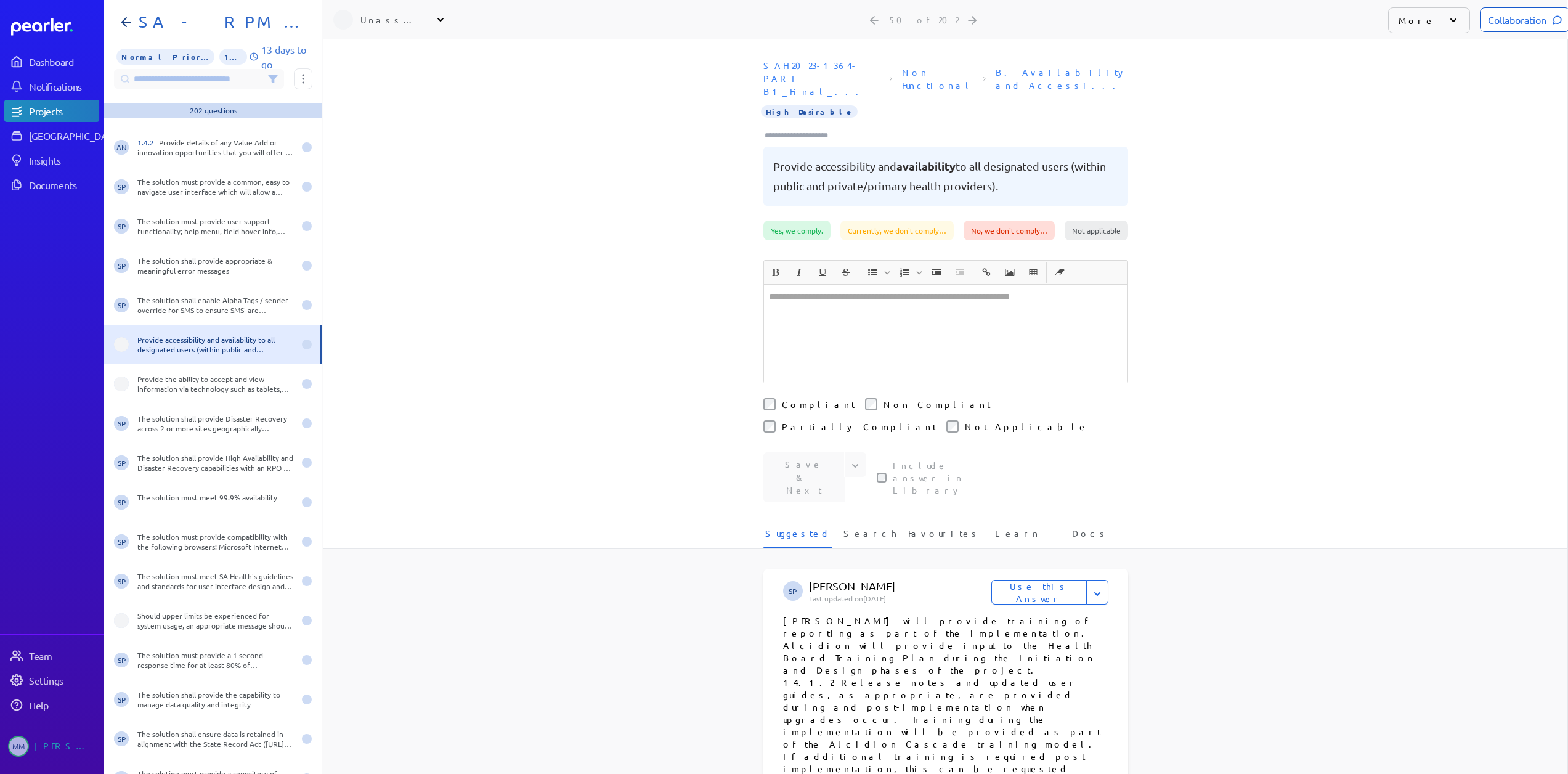
click at [385, 14] on div "Unassigned" at bounding box center [392, 20] width 61 height 13
click at [383, 47] on input "text" at bounding box center [402, 52] width 138 height 23
type input "***"
click at [388, 99] on p "[PERSON_NAME]" at bounding box center [408, 106] width 102 height 13
click at [180, 376] on div "Provide the ability to accept and view information via technology such as table…" at bounding box center [215, 383] width 156 height 20
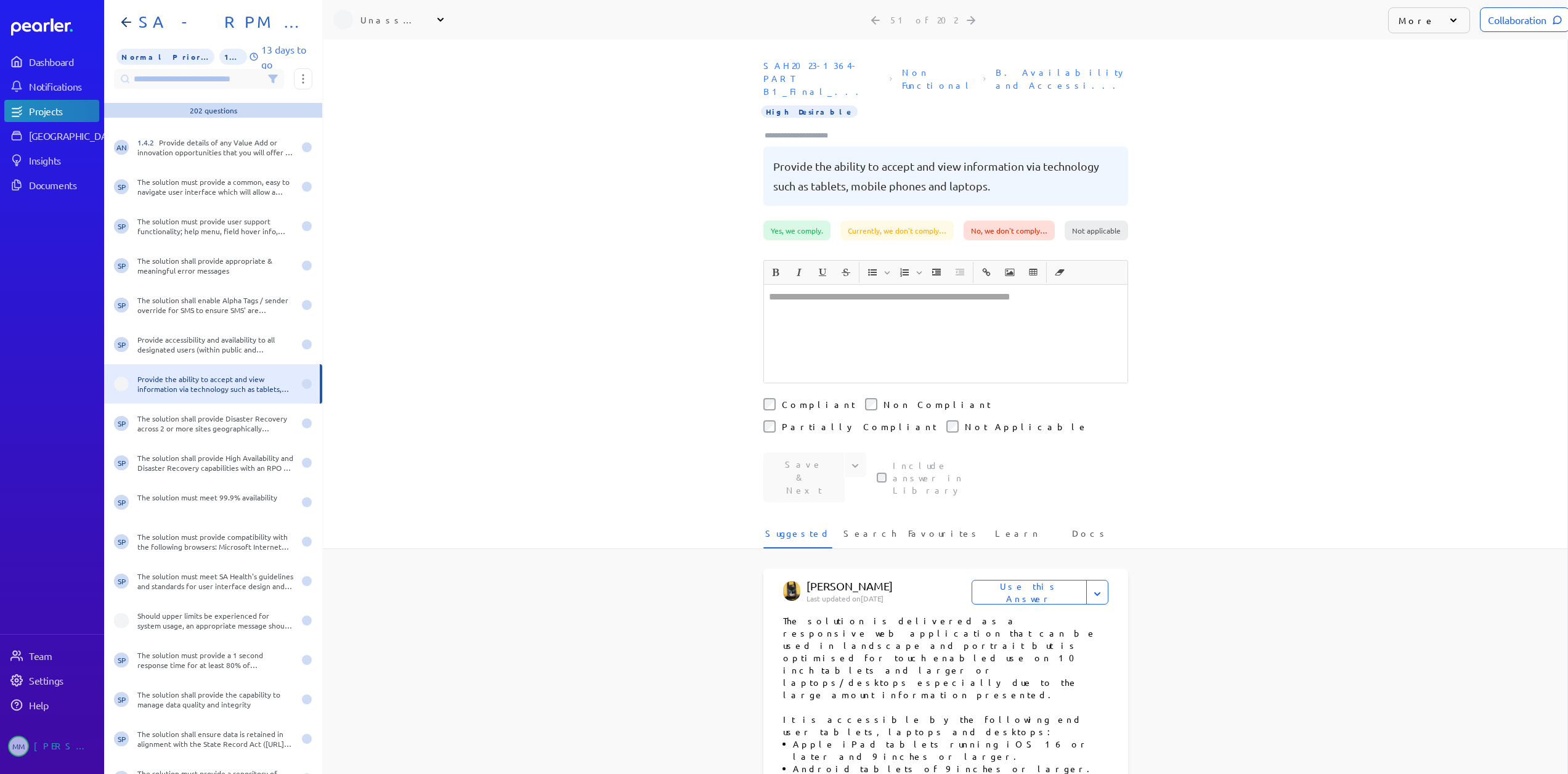
click at [392, 14] on div "Unassigned" at bounding box center [392, 20] width 61 height 13
click at [383, 47] on input "text" at bounding box center [402, 52] width 138 height 23
type input "***"
click at [385, 99] on p "[PERSON_NAME]" at bounding box center [408, 106] width 102 height 13
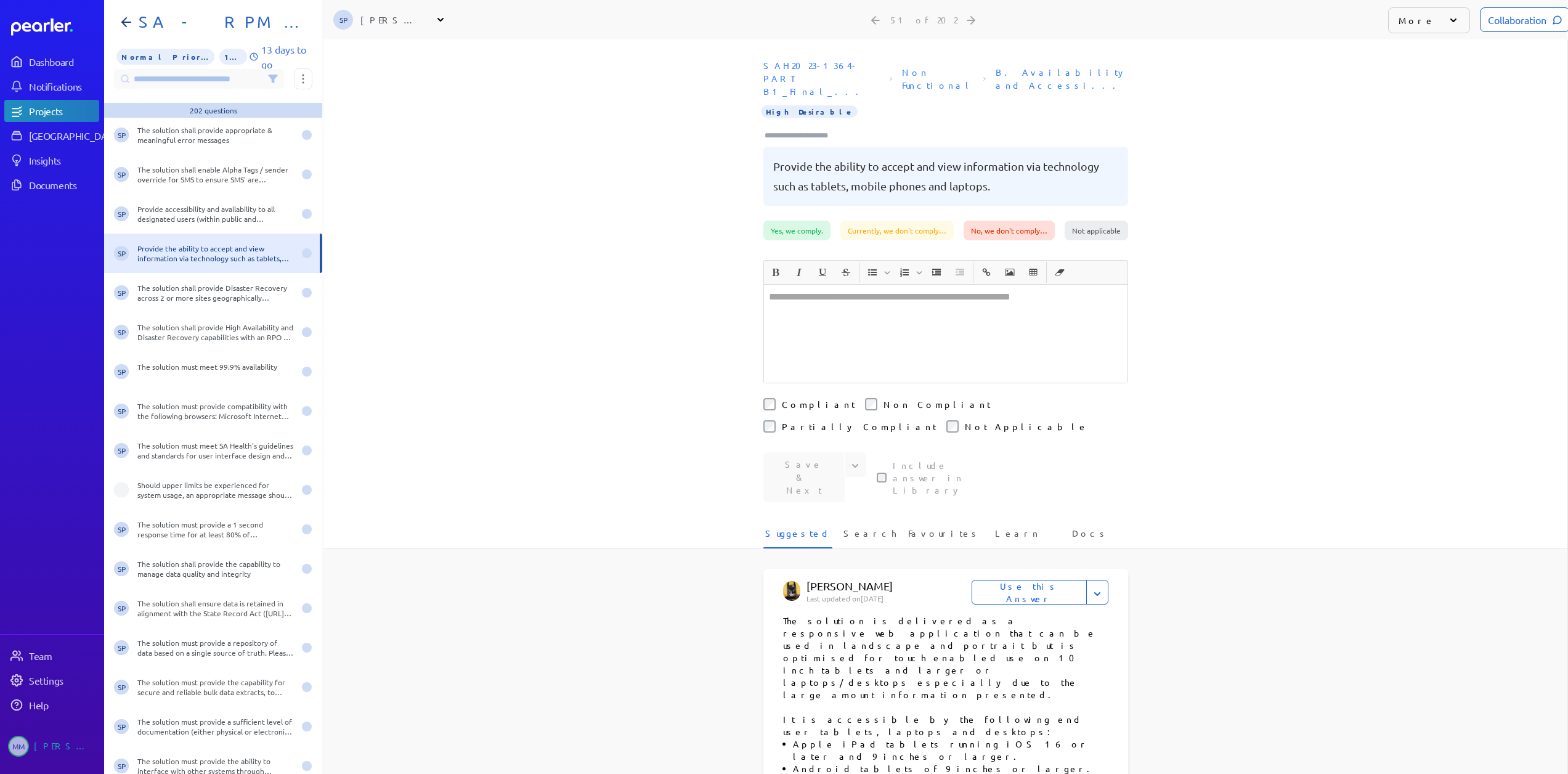
scroll to position [1910, 0]
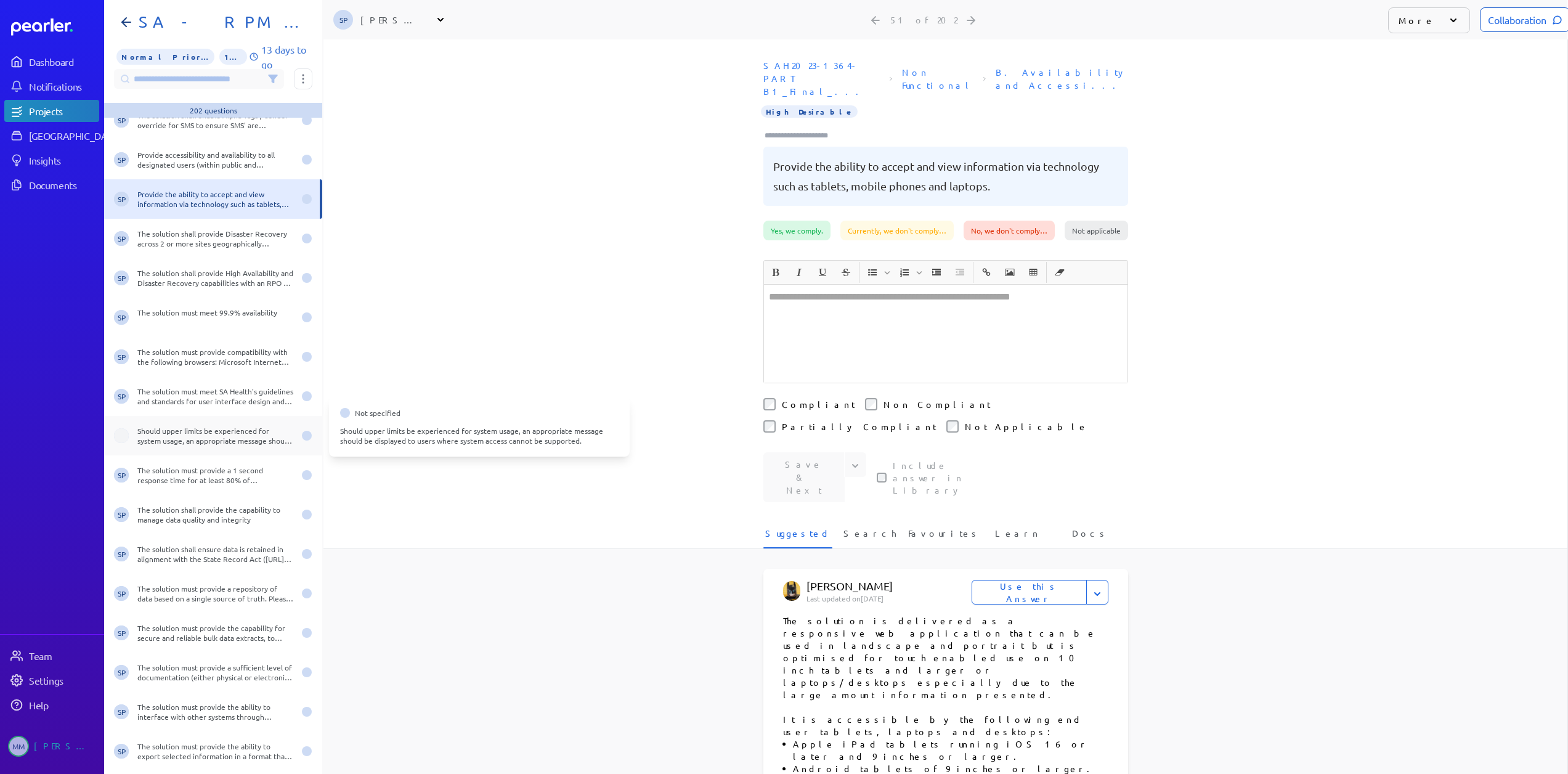
click at [173, 432] on div "Should upper limits be experienced for system usage, an appropriate message sho…" at bounding box center [215, 436] width 156 height 20
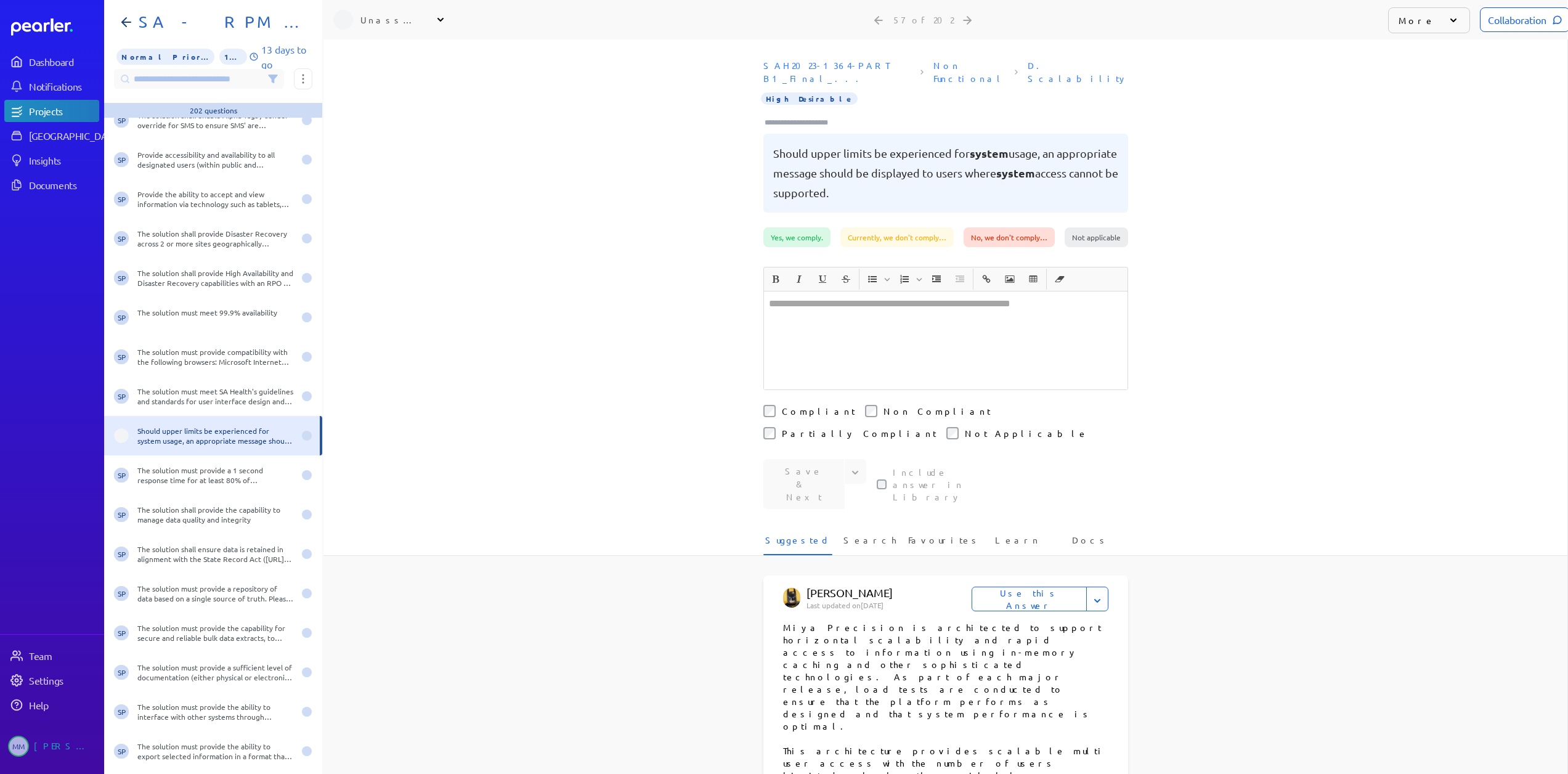
click at [387, 14] on div "Unassigned" at bounding box center [392, 20] width 61 height 13
click at [383, 51] on input "text" at bounding box center [402, 52] width 138 height 23
type input "***"
click at [385, 94] on li "SP [PERSON_NAME] Sales" at bounding box center [402, 111] width 157 height 34
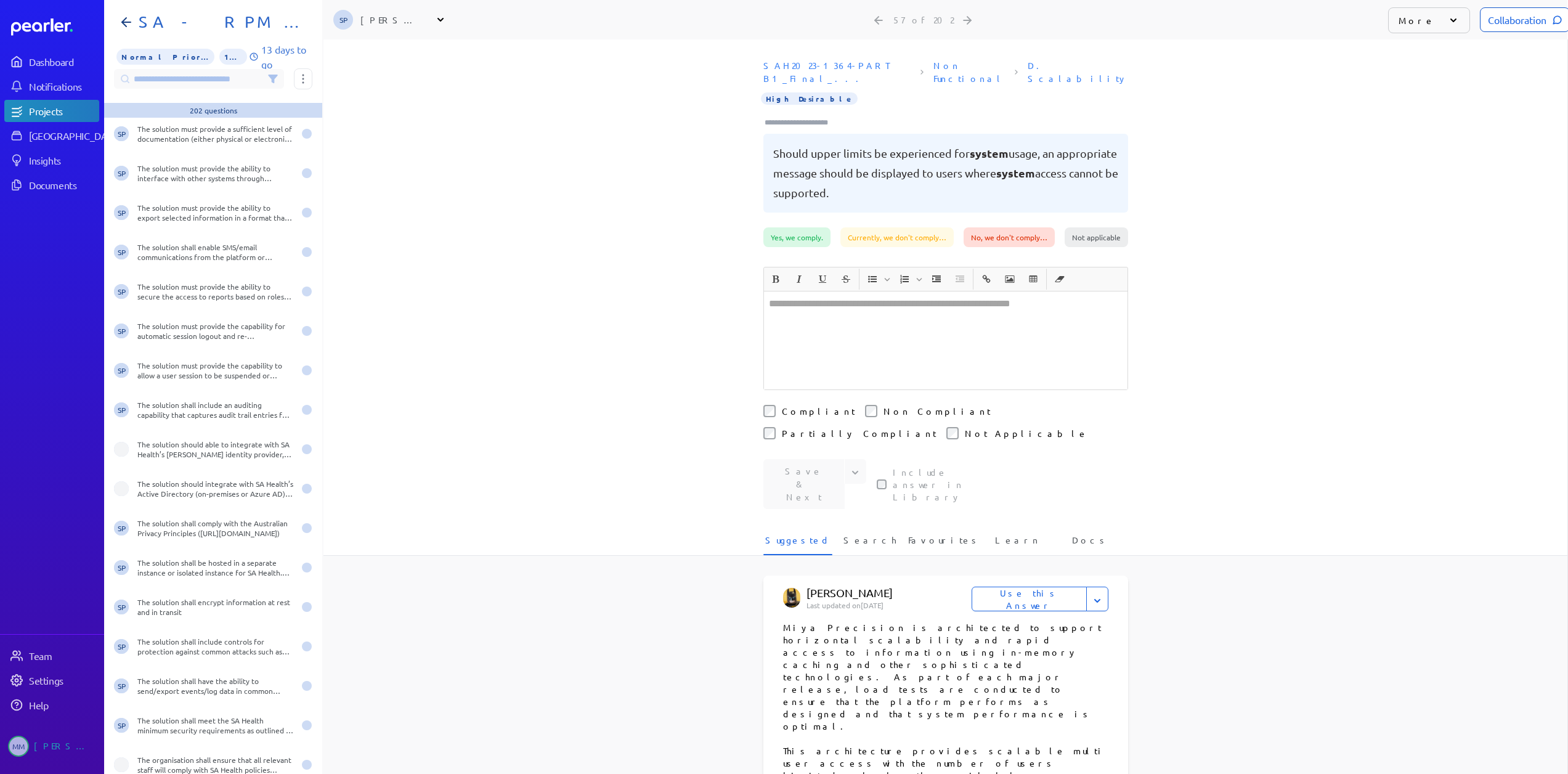
scroll to position [2464, 0]
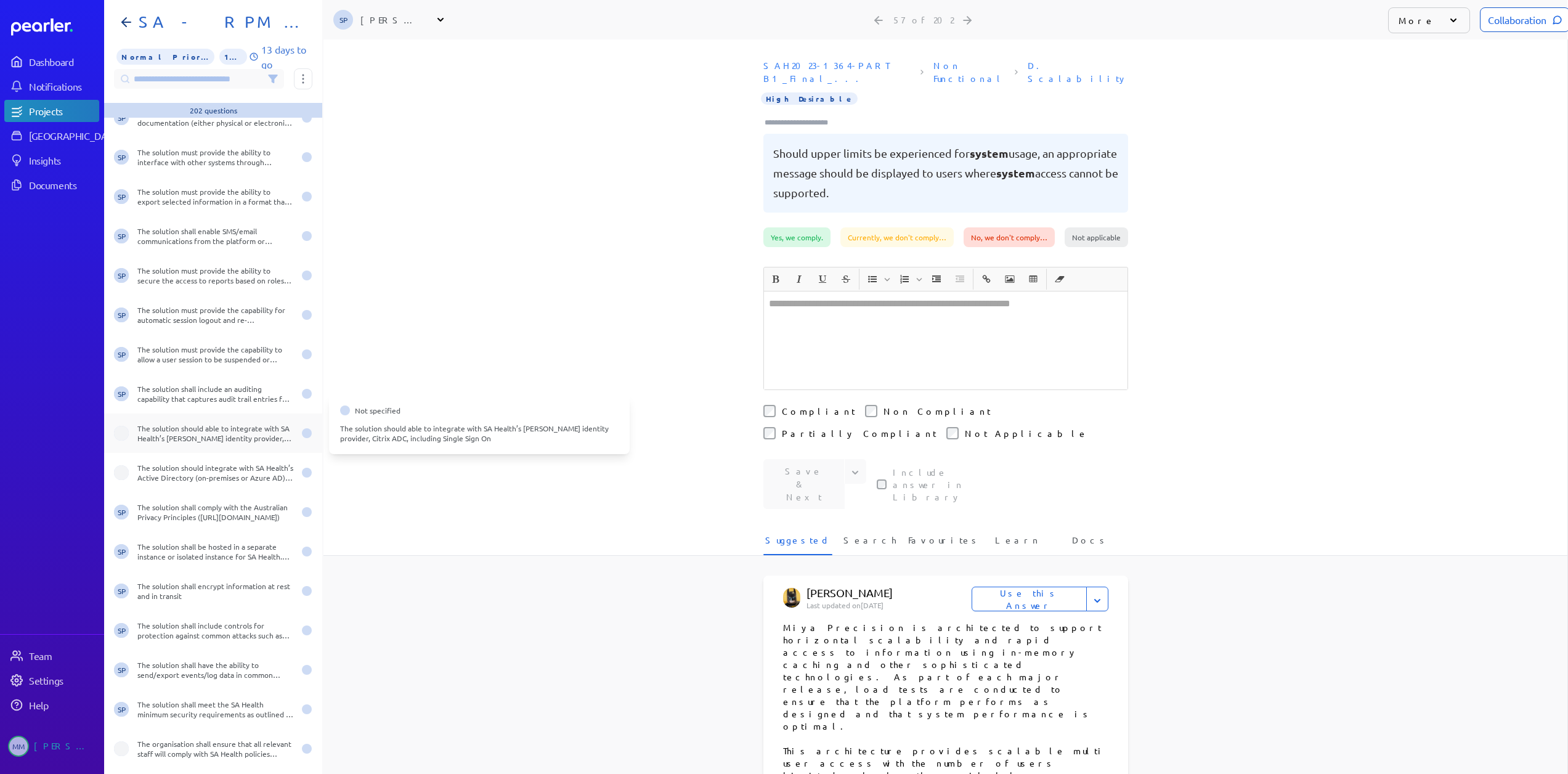
click at [201, 427] on div "The solution should able to integrate with SA Health’s [PERSON_NAME] identity p…" at bounding box center [215, 433] width 156 height 20
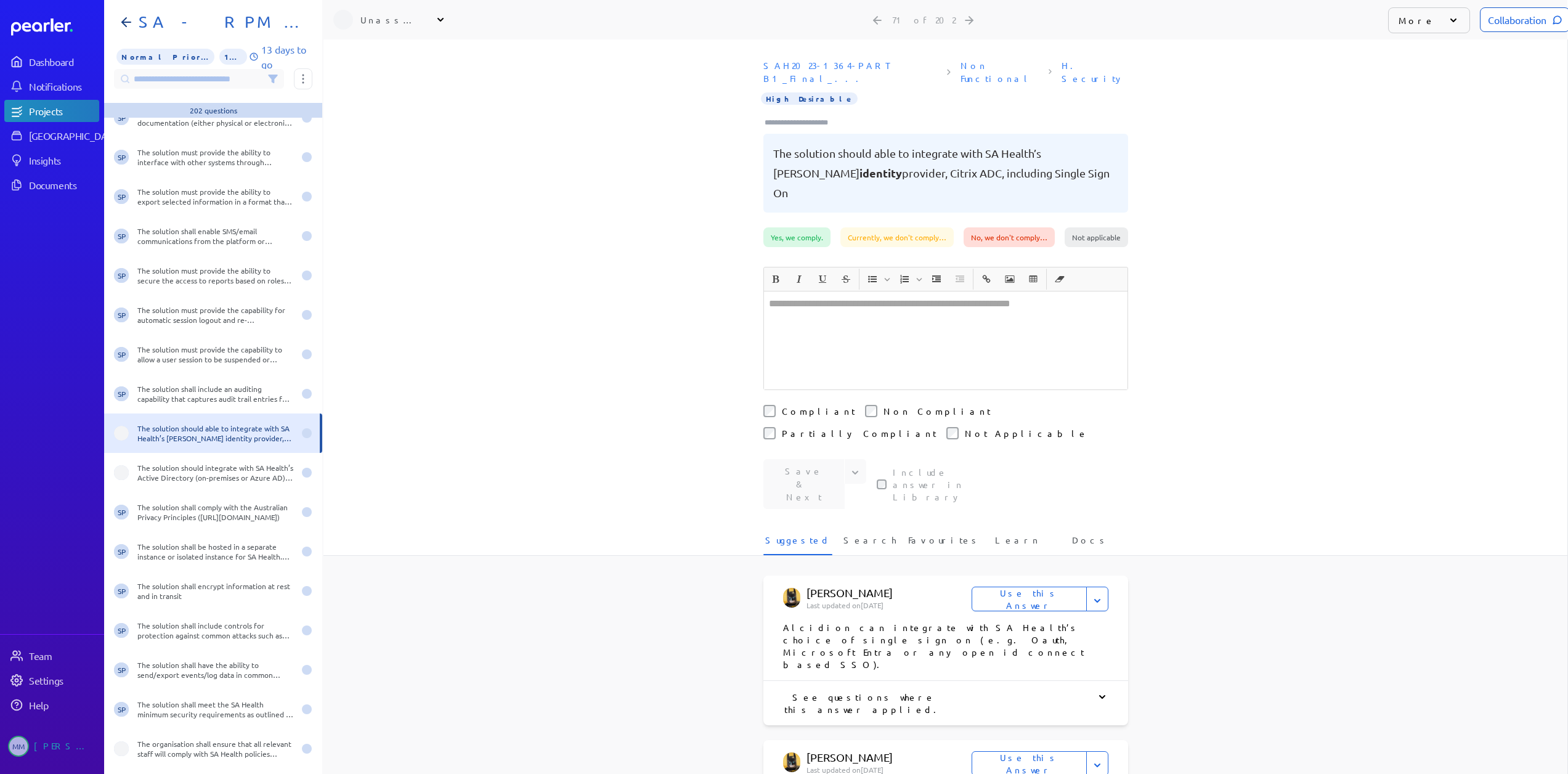
click at [378, 14] on div "Unassigned" at bounding box center [392, 20] width 61 height 13
click at [369, 41] on input "text" at bounding box center [402, 52] width 138 height 23
type input "***"
click at [389, 14] on div "Unassigned" at bounding box center [392, 20] width 61 height 13
click at [395, 43] on input "text" at bounding box center [402, 52] width 138 height 23
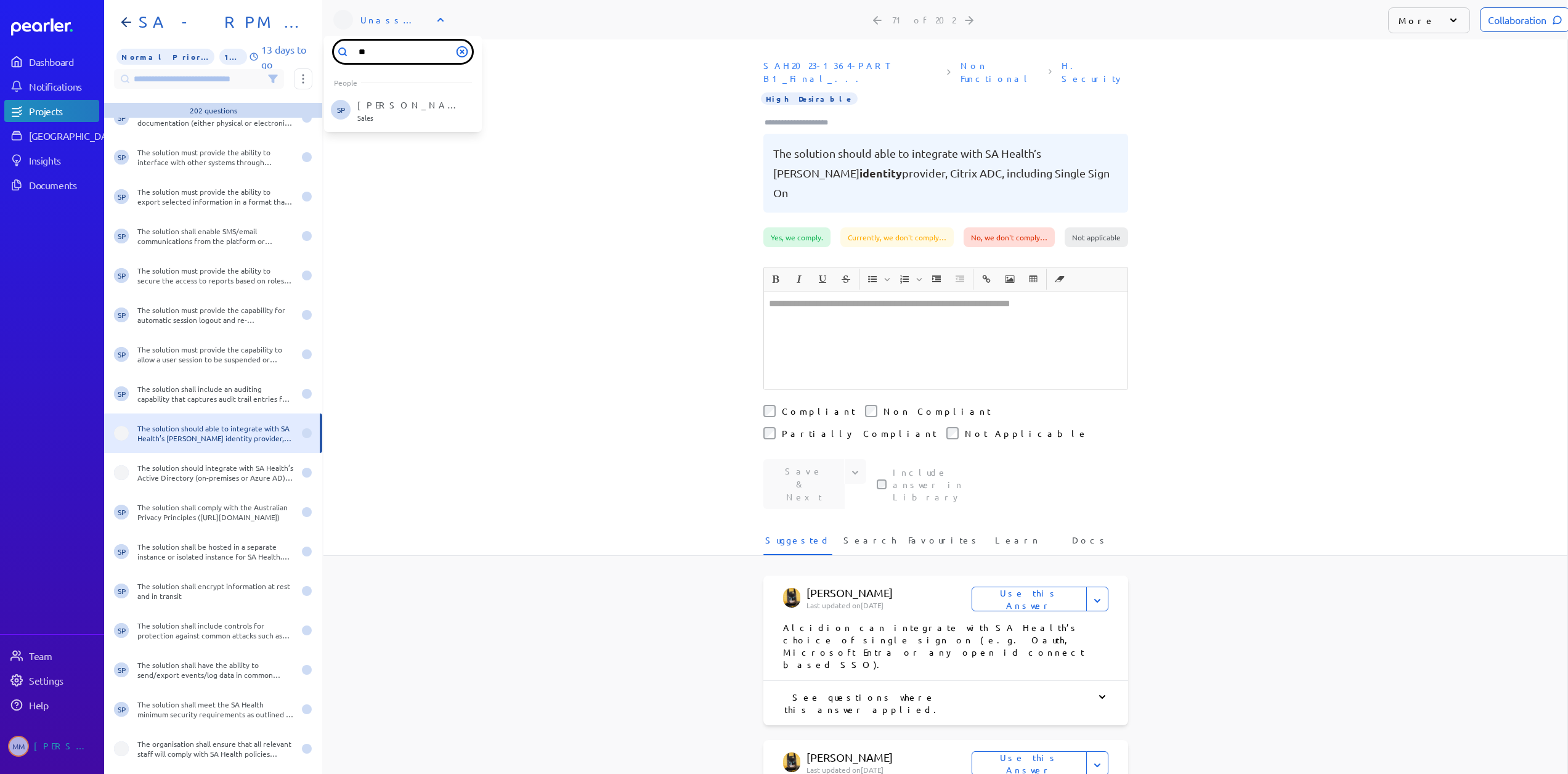
type input "***"
click at [392, 14] on div "Unassigned" at bounding box center [392, 20] width 61 height 13
click at [393, 41] on input "text" at bounding box center [402, 52] width 138 height 23
type input "***"
click at [383, 94] on li "SP [PERSON_NAME] Sales" at bounding box center [402, 111] width 157 height 34
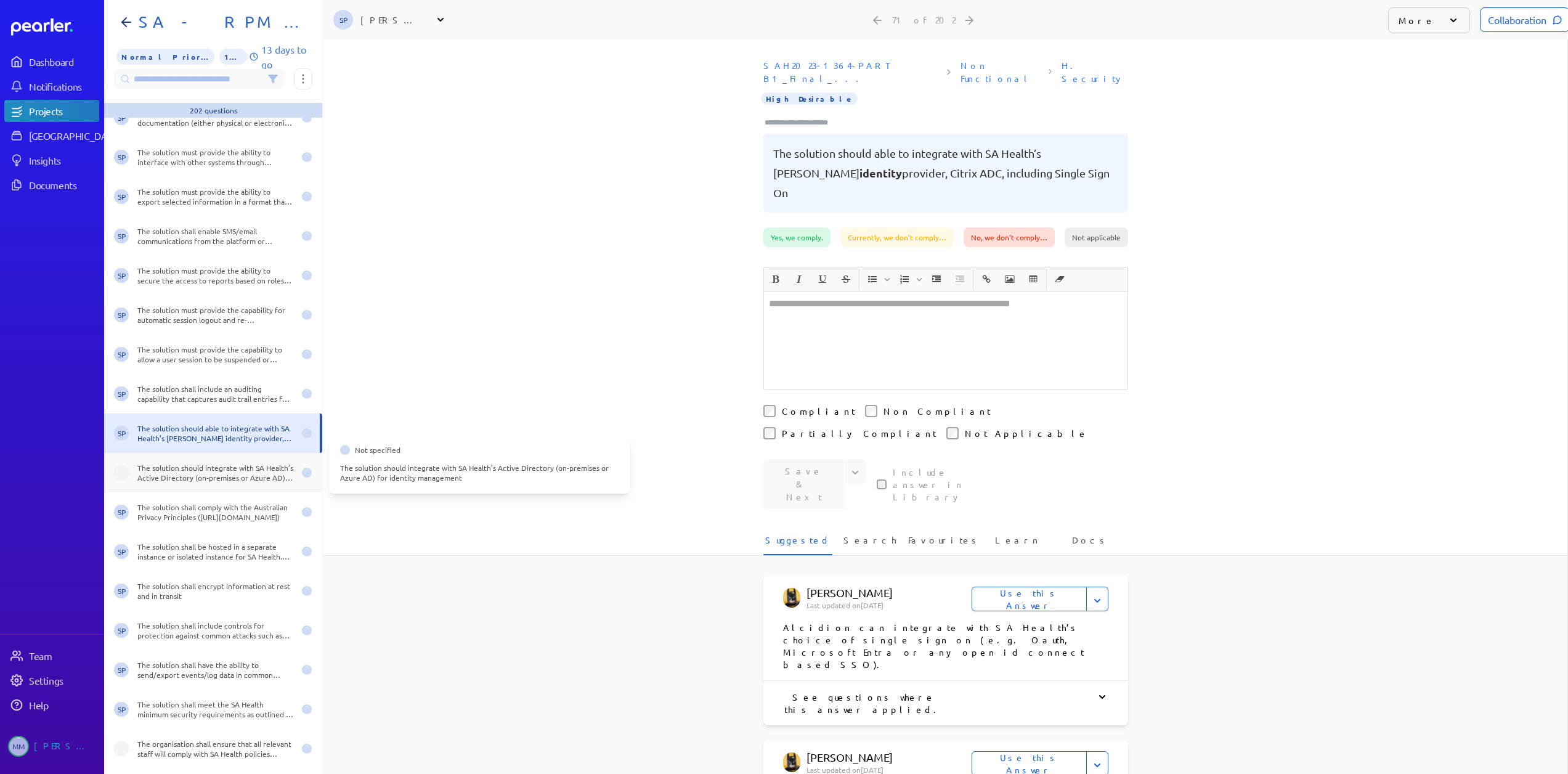
click at [203, 463] on div "The solution should integrate with SA Health’s Active Directory (on-premises or…" at bounding box center [215, 473] width 156 height 20
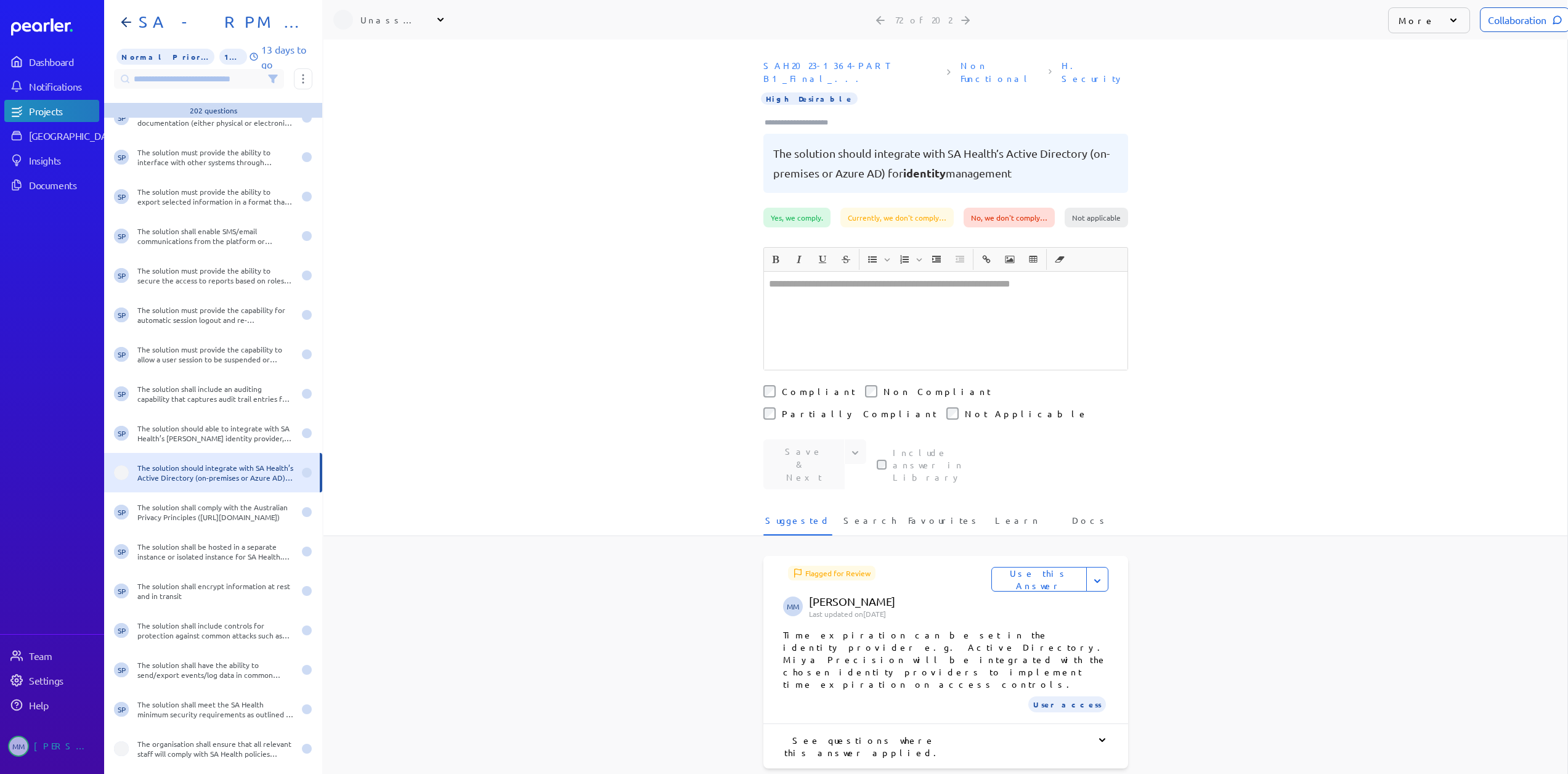
scroll to position [0, 1]
click at [414, 16] on div "Unassigned" at bounding box center [392, 20] width 61 height 13
click at [387, 54] on input "text" at bounding box center [402, 52] width 138 height 23
type input "***"
click at [389, 98] on li "SP [PERSON_NAME] Sales" at bounding box center [402, 111] width 157 height 34
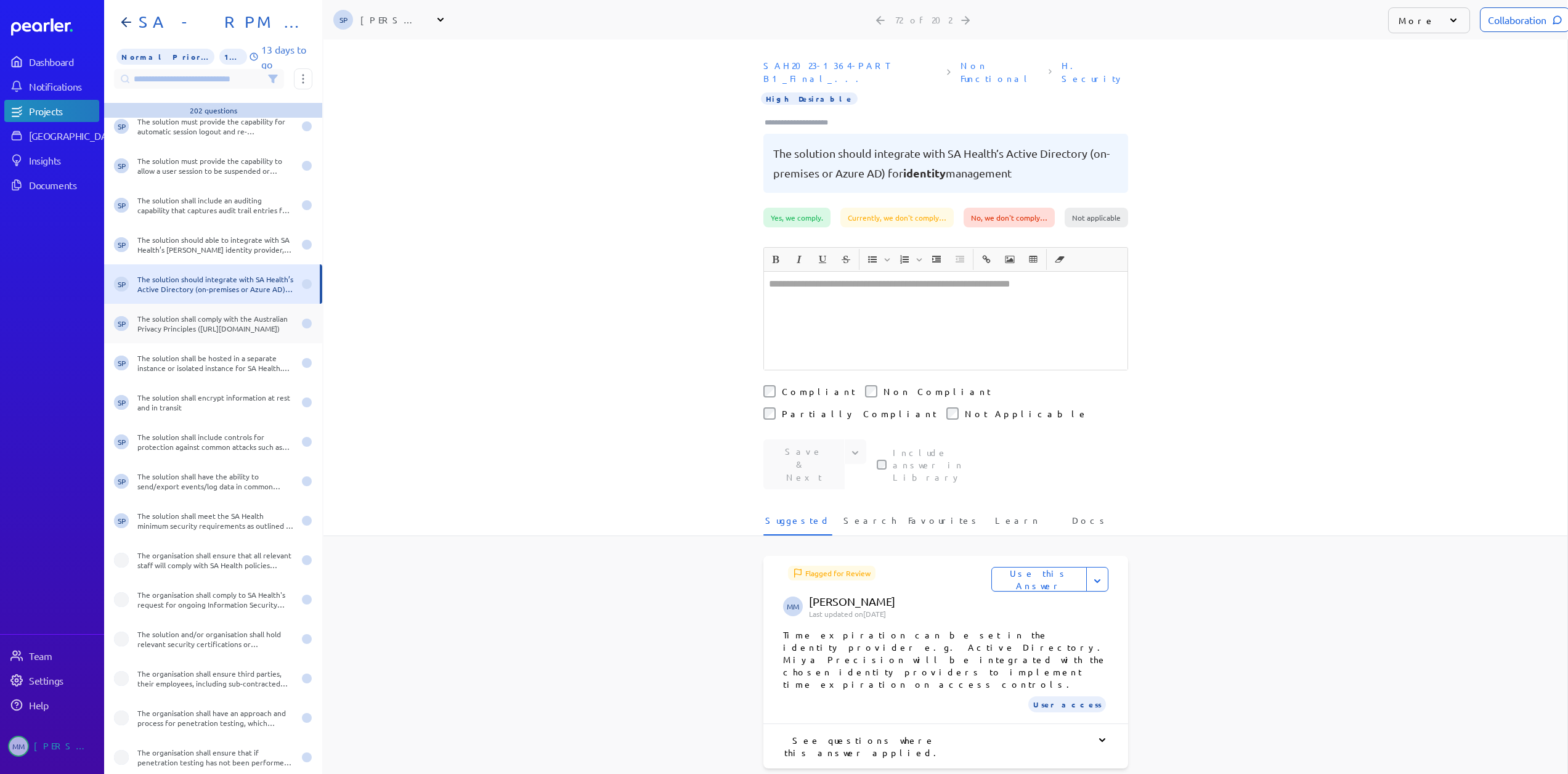
scroll to position [2710, 0]
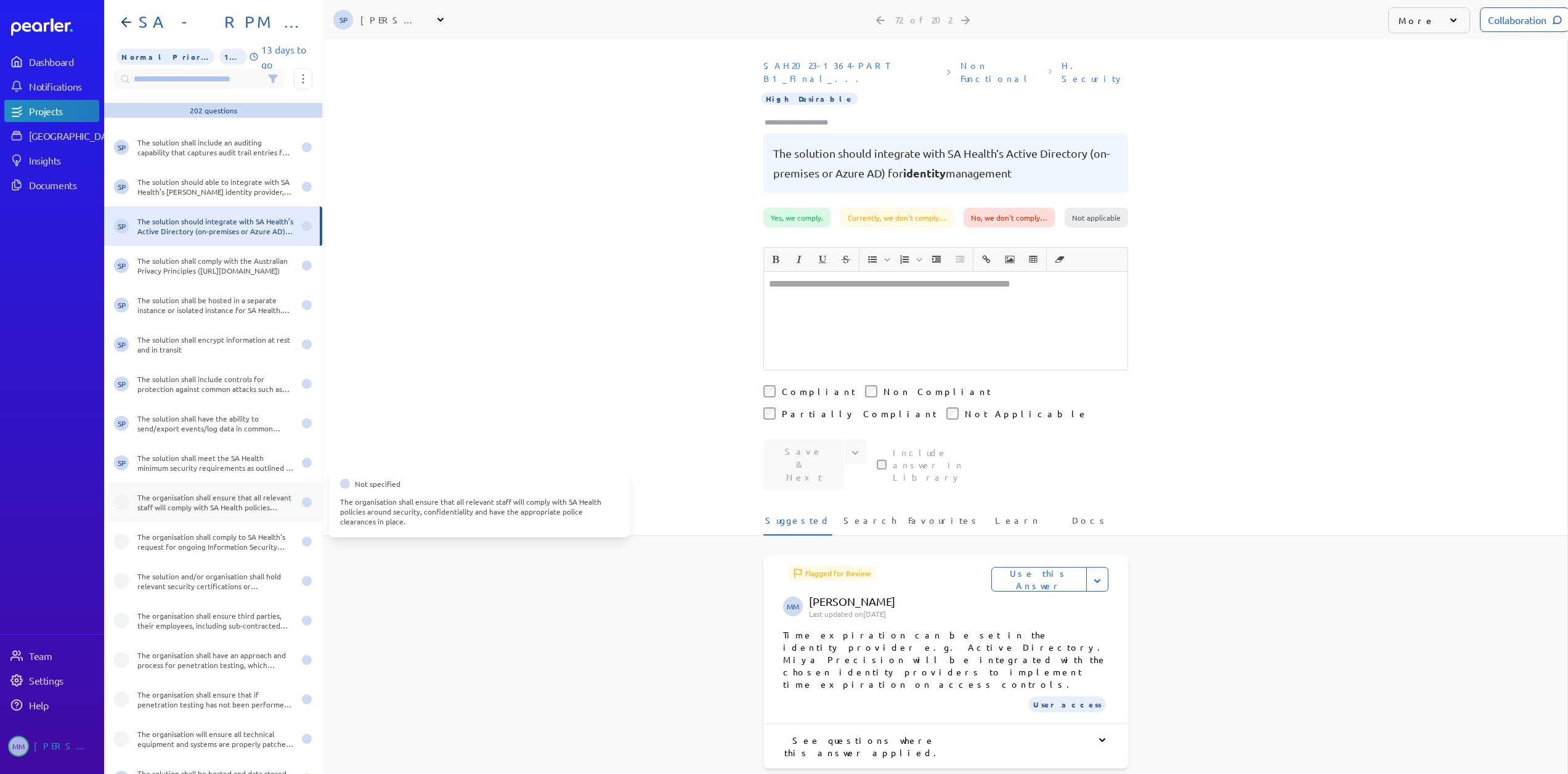
click at [165, 505] on div "The organisation shall ensure that all relevant staff will comply with SA Healt…" at bounding box center [215, 502] width 156 height 20
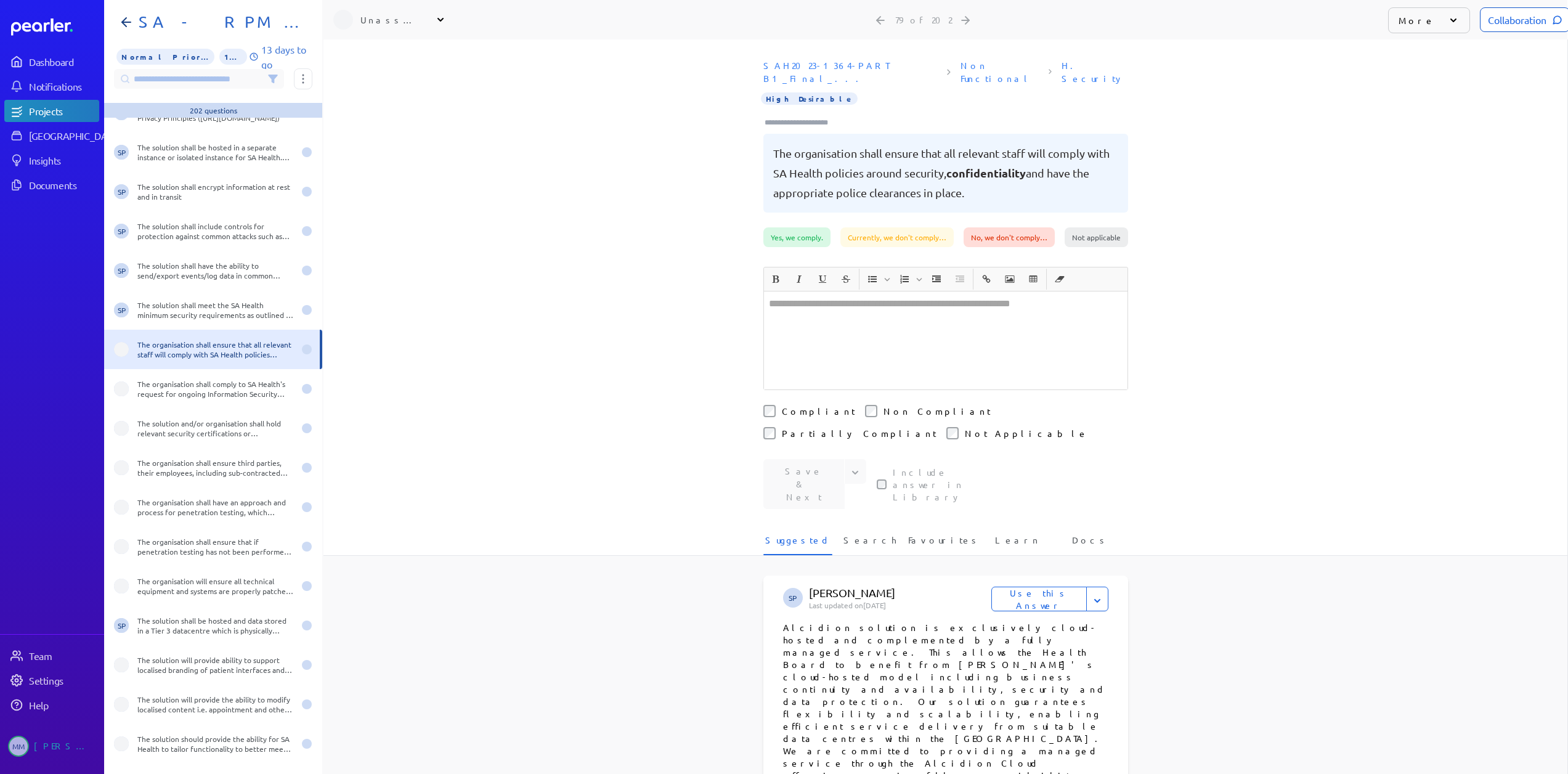
scroll to position [2895, 0]
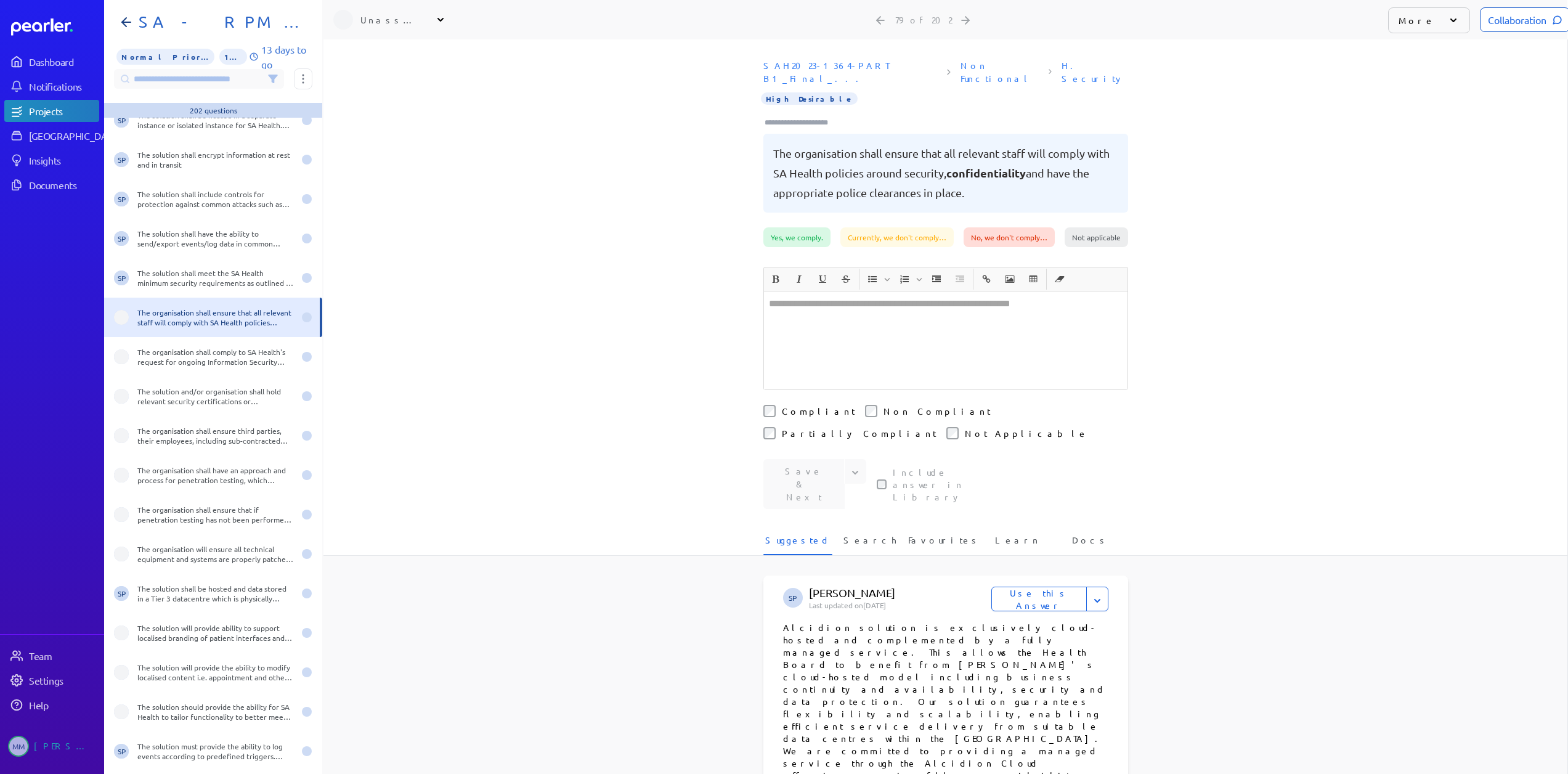
click at [382, 20] on div "Unassigned" at bounding box center [392, 20] width 61 height 13
click at [381, 52] on input "text" at bounding box center [402, 52] width 138 height 23
type input "**"
click at [373, 142] on p "[PERSON_NAME]" at bounding box center [408, 141] width 102 height 13
click at [173, 363] on div "The organisation shall comply to SA Health's request for ongoing Information Se…" at bounding box center [215, 357] width 156 height 20
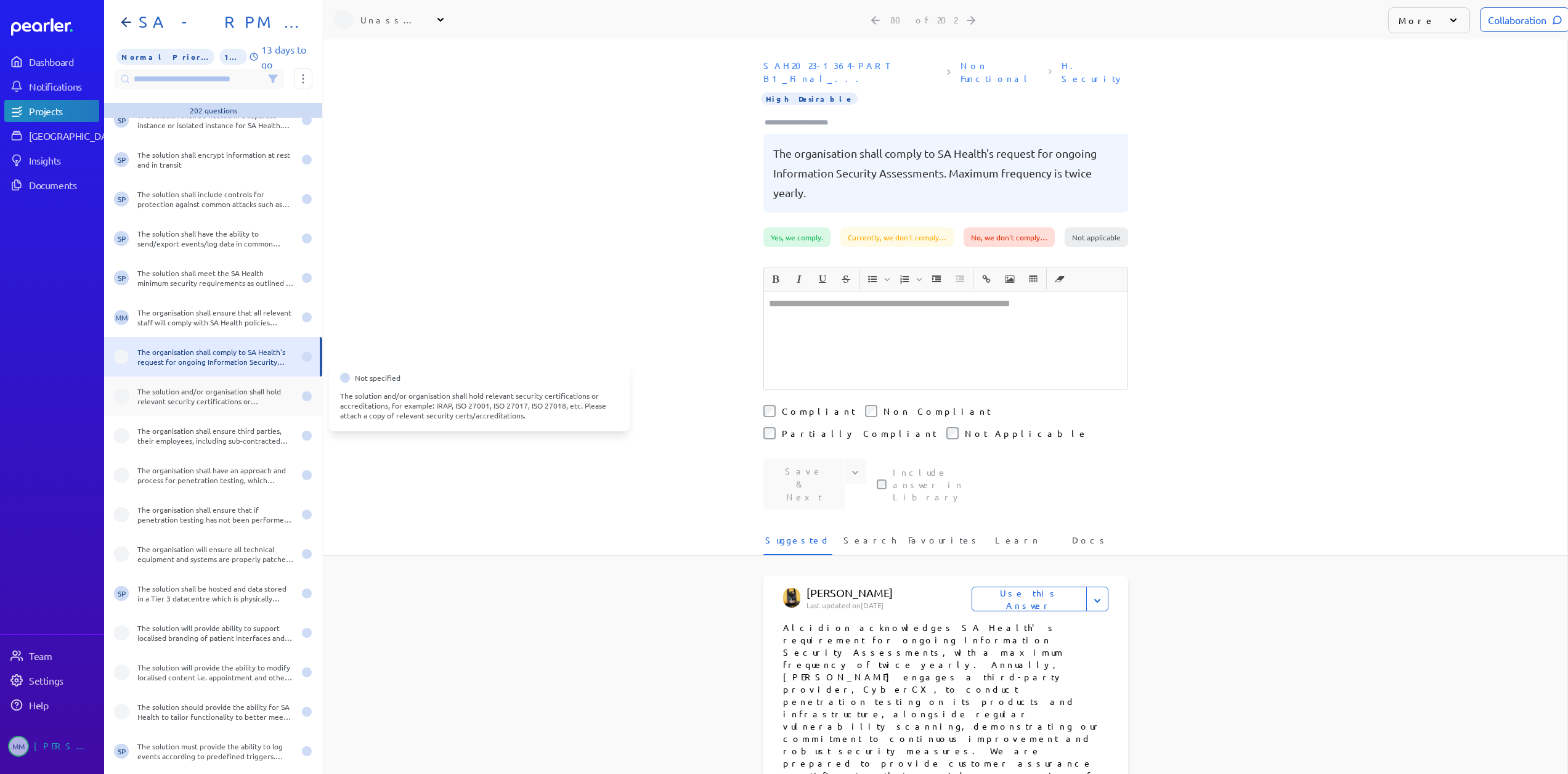
click at [215, 398] on div "The solution and/or organisation shall hold relevant security certifications or…" at bounding box center [215, 396] width 156 height 20
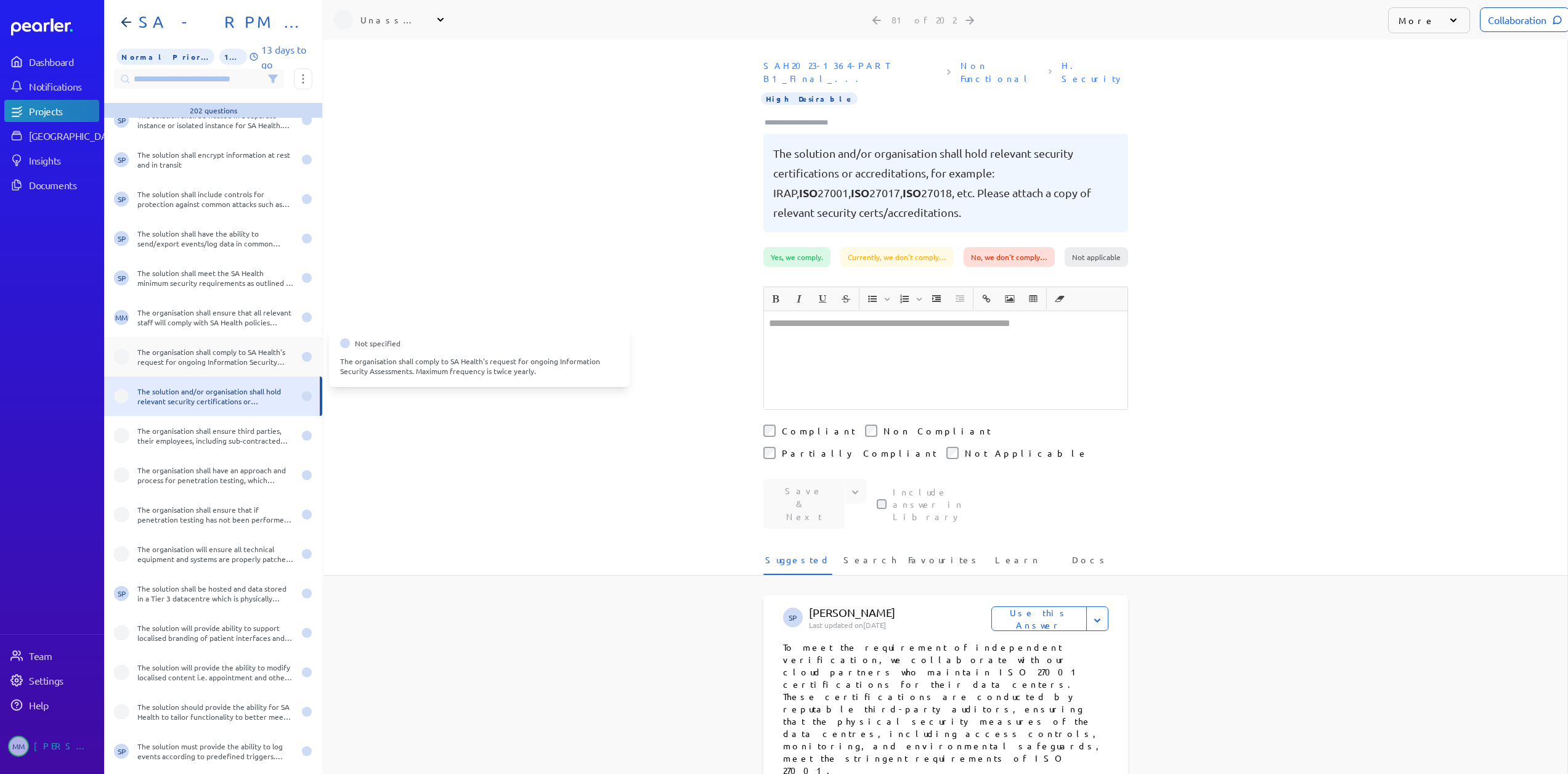
click at [208, 361] on div "The organisation shall comply to SA Health's request for ongoing Information Se…" at bounding box center [215, 357] width 156 height 20
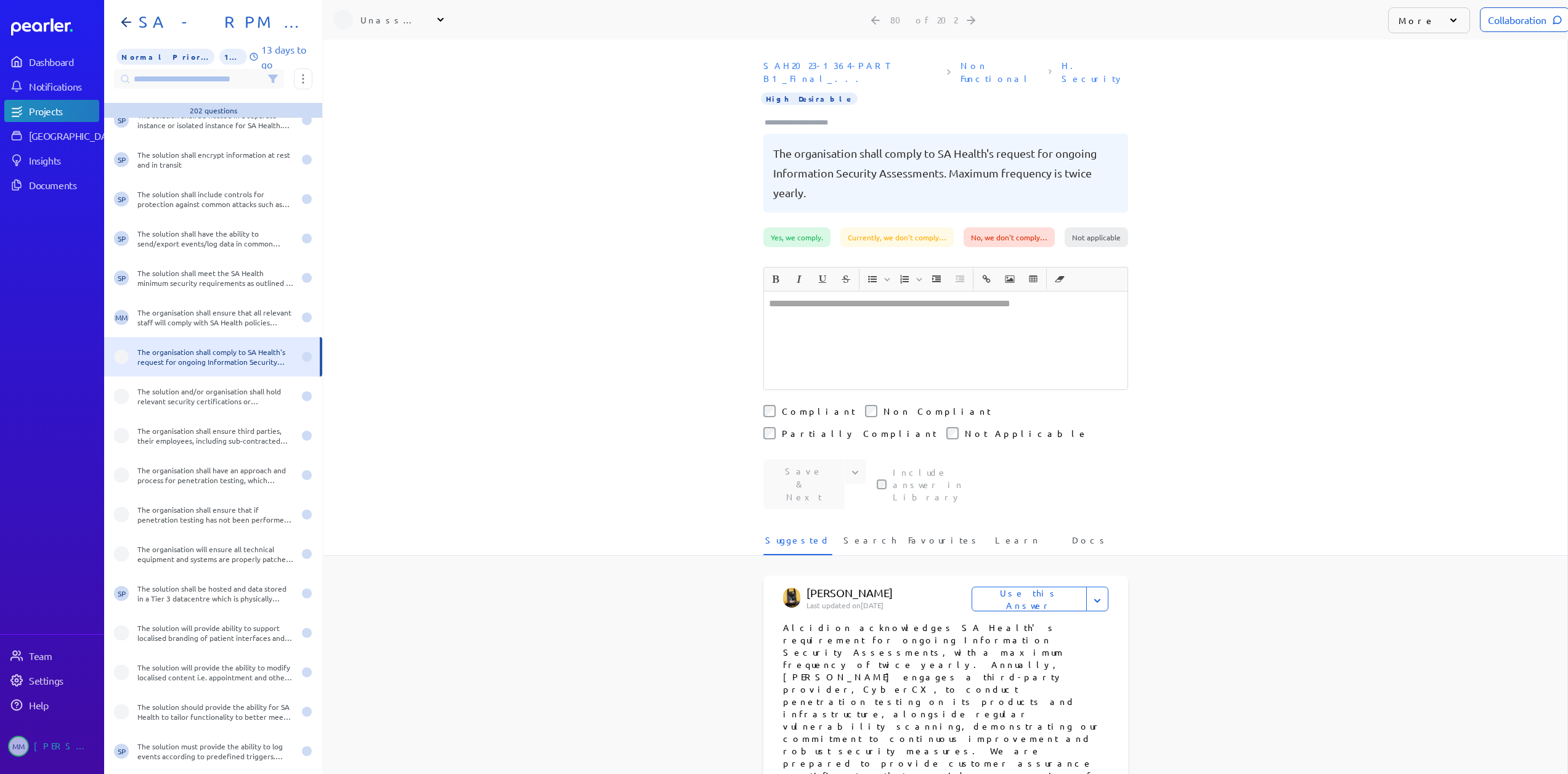
click at [419, 18] on div "Unassigned" at bounding box center [392, 20] width 61 height 13
click at [399, 60] on input "text" at bounding box center [402, 52] width 138 height 23
type input "***"
click at [385, 105] on p "[PERSON_NAME]" at bounding box center [408, 106] width 102 height 13
click at [200, 392] on div "The solution and/or organisation shall hold relevant security certifications or…" at bounding box center [215, 396] width 156 height 20
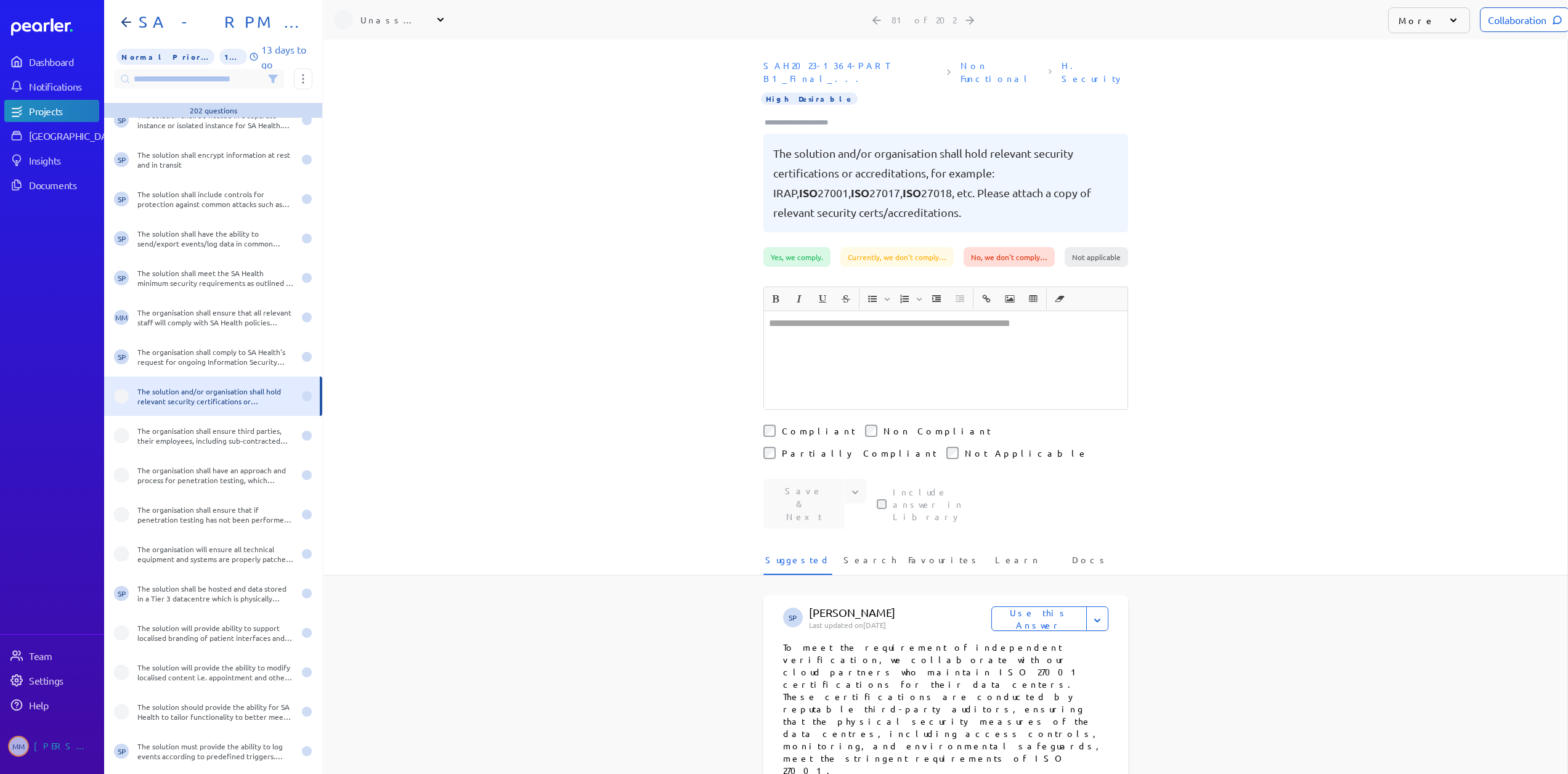
click at [399, 14] on div "Unassigned" at bounding box center [392, 20] width 61 height 13
click at [382, 24] on div "Unassigned" at bounding box center [392, 20] width 61 height 13
click at [382, 52] on input "text" at bounding box center [402, 52] width 138 height 23
type input "***"
click at [379, 101] on p "[PERSON_NAME]" at bounding box center [408, 106] width 102 height 13
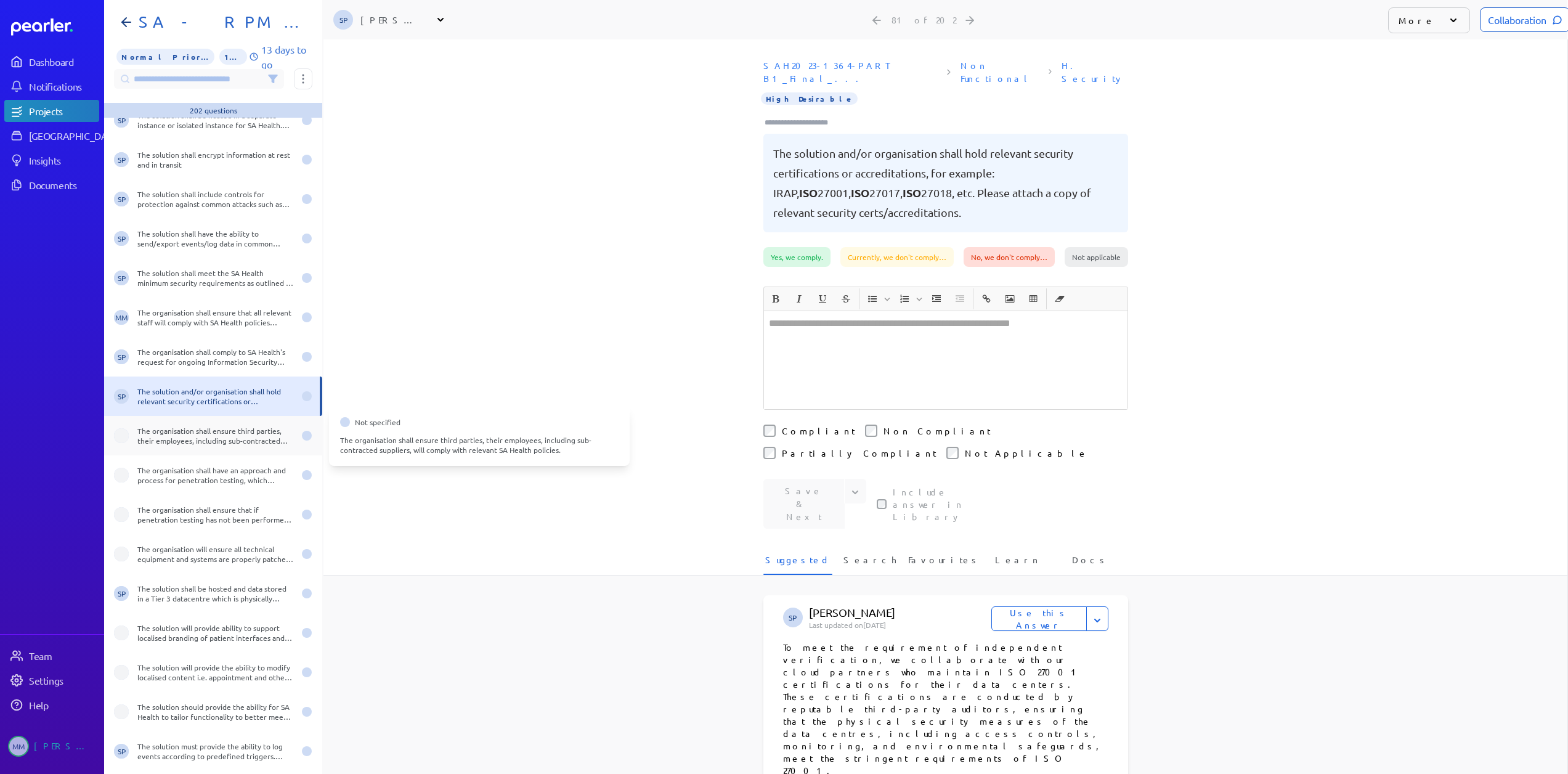
click at [195, 439] on div "The organisation shall ensure third parties, their employees, including sub-con…" at bounding box center [215, 436] width 156 height 20
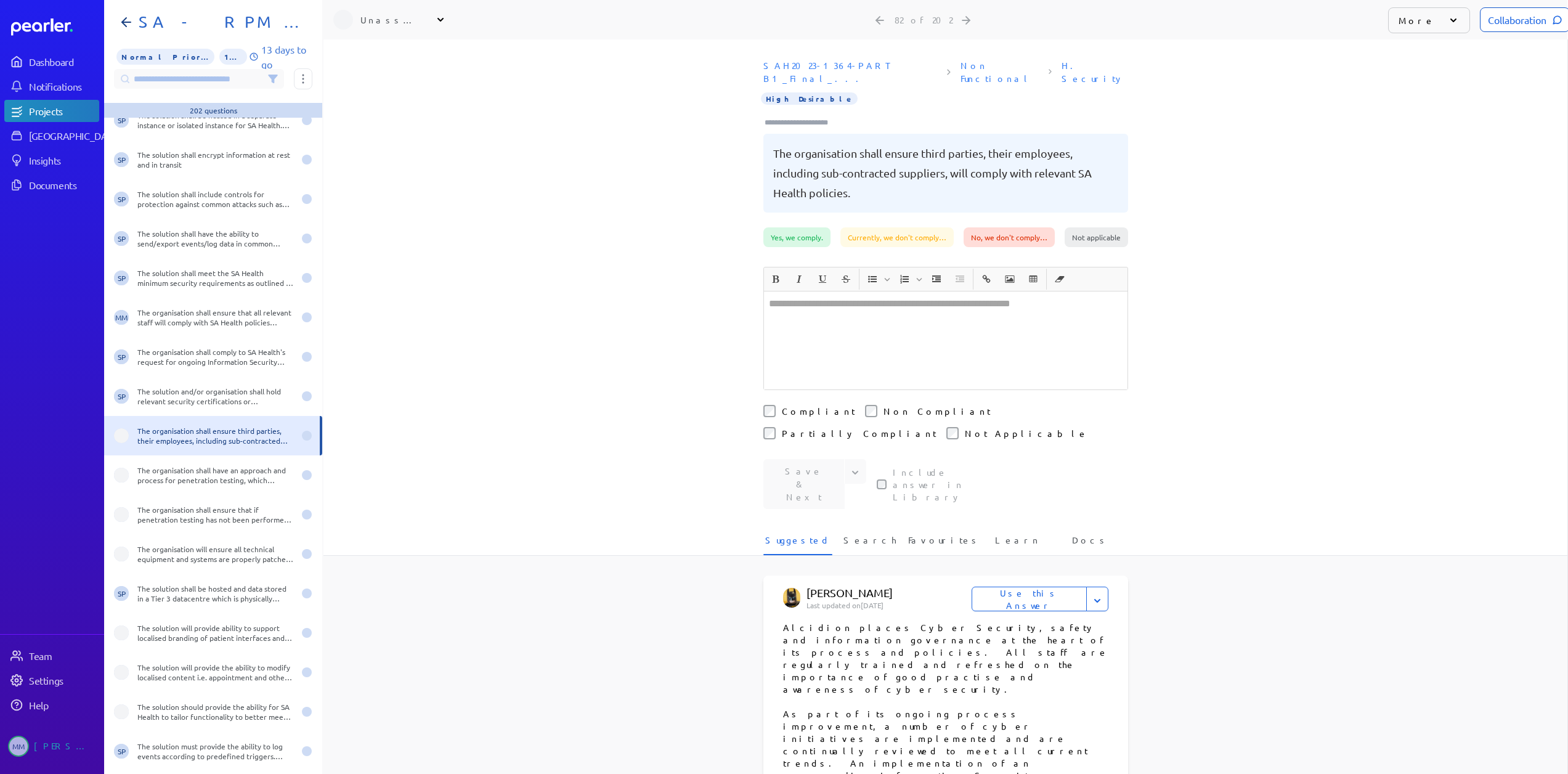
click at [373, 20] on div "Unassigned" at bounding box center [392, 20] width 61 height 13
click at [371, 49] on input "text" at bounding box center [402, 52] width 138 height 23
type input "***"
click at [383, 109] on p "[PERSON_NAME]" at bounding box center [408, 106] width 102 height 13
click at [175, 467] on div "The organisation shall have an approach and process for penetration testing, wh…" at bounding box center [215, 475] width 156 height 20
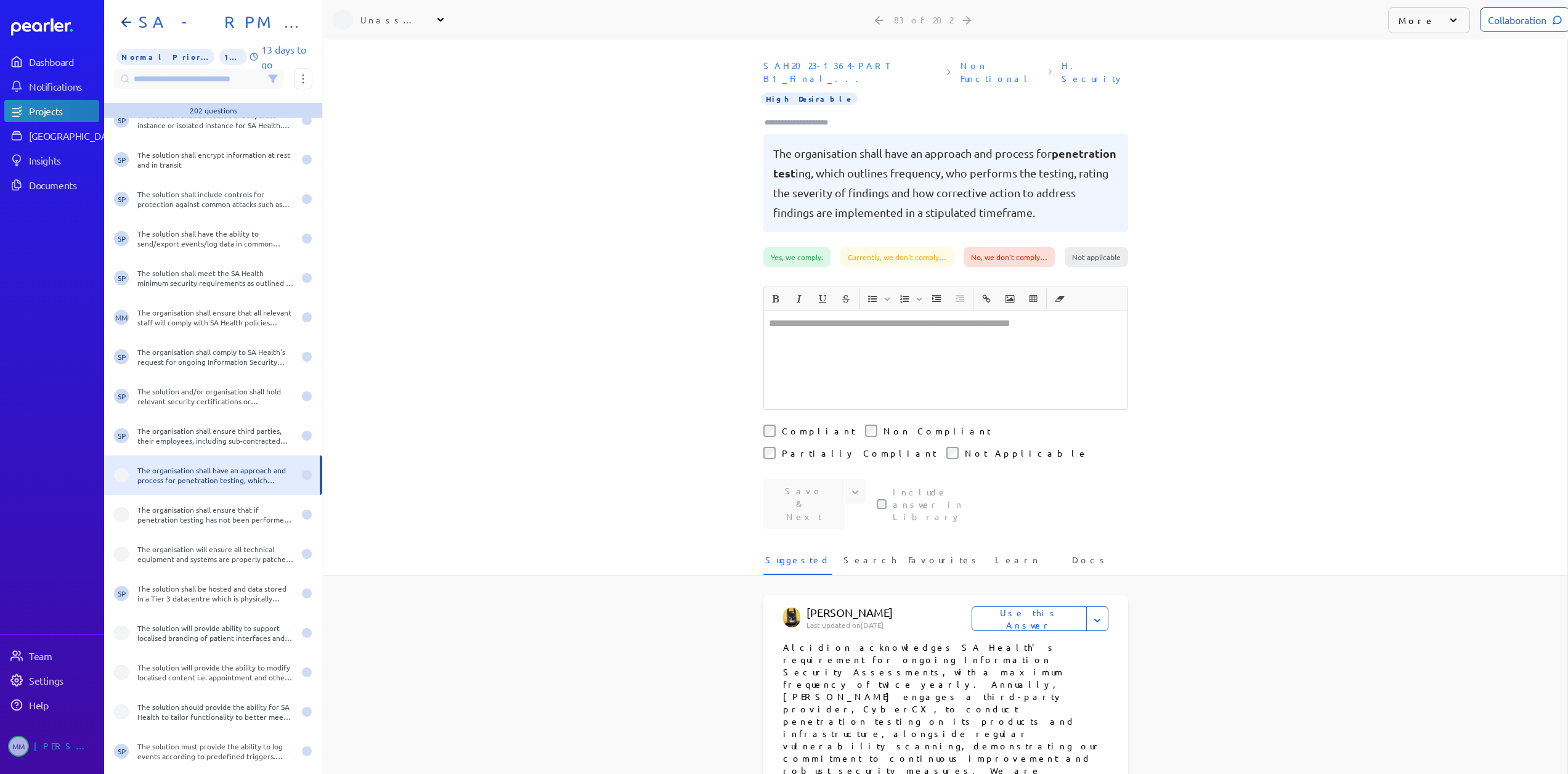
click at [392, 20] on div "Unassigned" at bounding box center [392, 20] width 61 height 13
click at [396, 58] on input "text" at bounding box center [402, 52] width 138 height 23
type input "***"
click at [386, 108] on p "[PERSON_NAME]" at bounding box center [408, 106] width 102 height 13
click at [196, 519] on div "The organisation shall ensure that if penetration testing has not been performe…" at bounding box center [215, 514] width 156 height 20
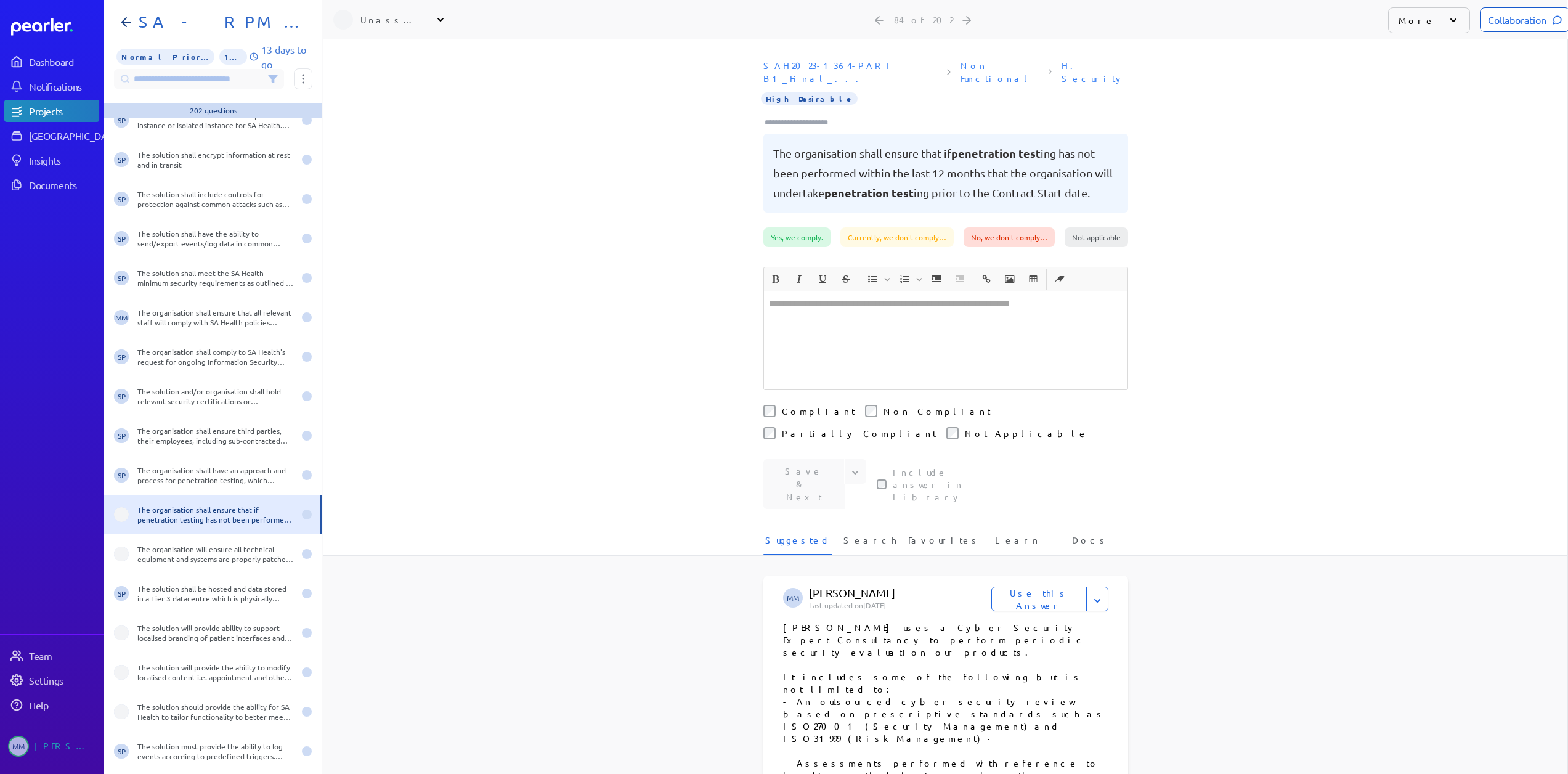
click at [379, 14] on div "Unassigned" at bounding box center [392, 20] width 61 height 13
click at [379, 52] on input "text" at bounding box center [402, 52] width 138 height 23
type input "***"
click at [376, 108] on p "[PERSON_NAME]" at bounding box center [408, 106] width 102 height 13
click at [169, 548] on div "The organisation will ensure all technical equipment and systems are properly p…" at bounding box center [215, 554] width 156 height 20
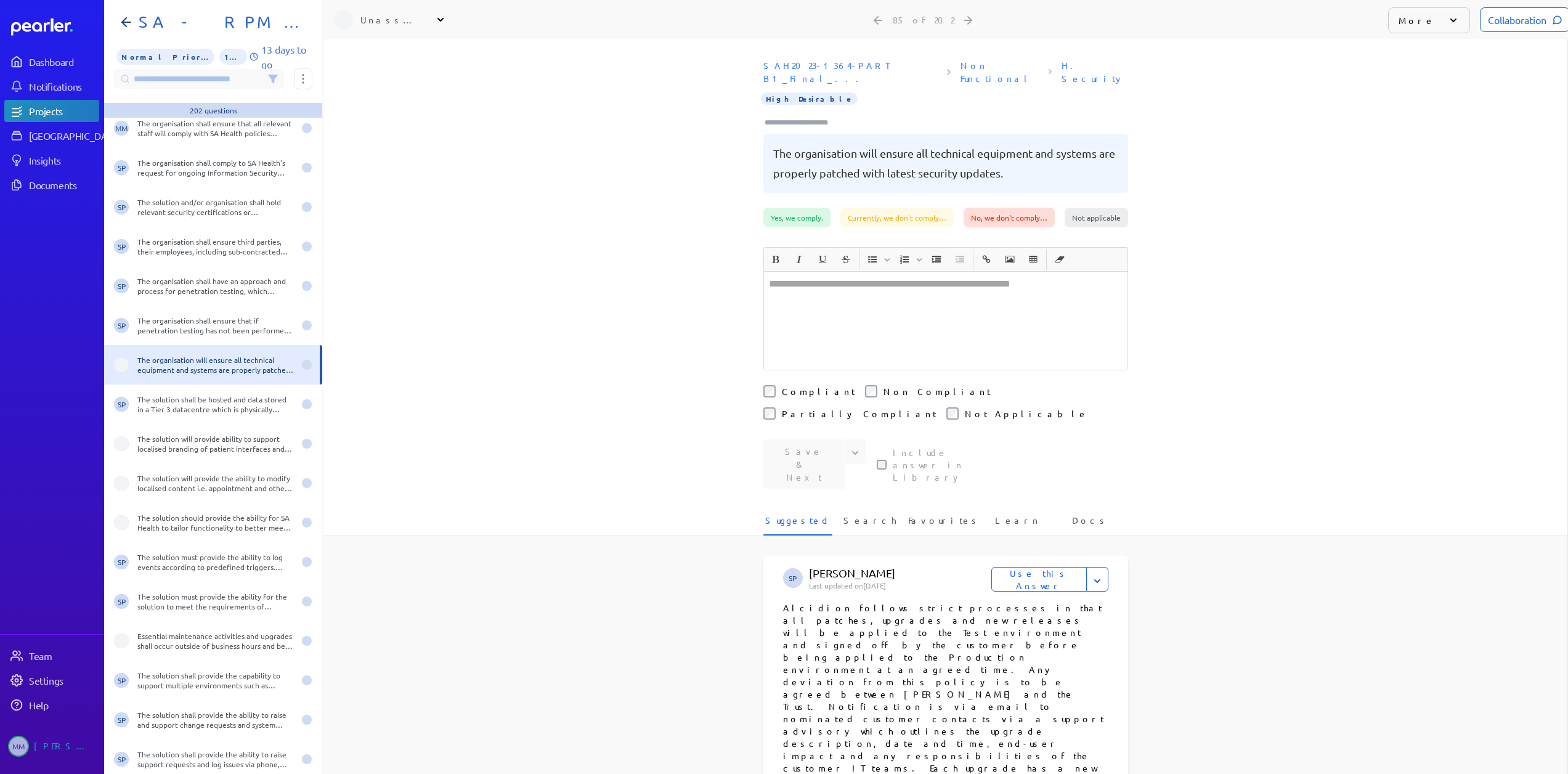
scroll to position [3141, 0]
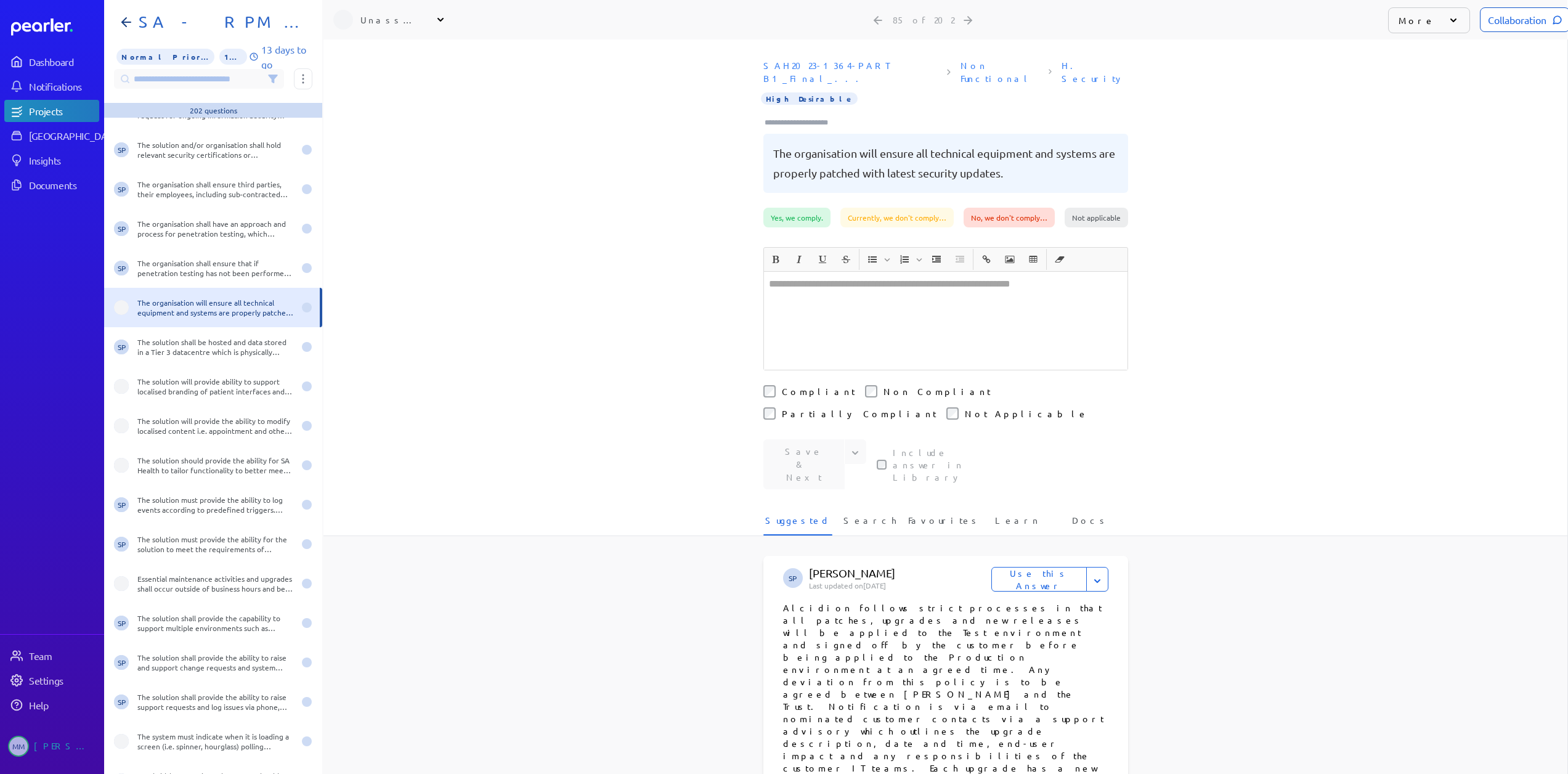
click at [375, 17] on div "Unassigned" at bounding box center [392, 20] width 61 height 13
click at [378, 52] on input "text" at bounding box center [402, 52] width 138 height 23
type input "***"
click at [366, 109] on p "[PERSON_NAME]" at bounding box center [408, 106] width 102 height 13
click at [164, 387] on div "The solution will provide ability to support localised branding of patient inte…" at bounding box center [215, 386] width 156 height 20
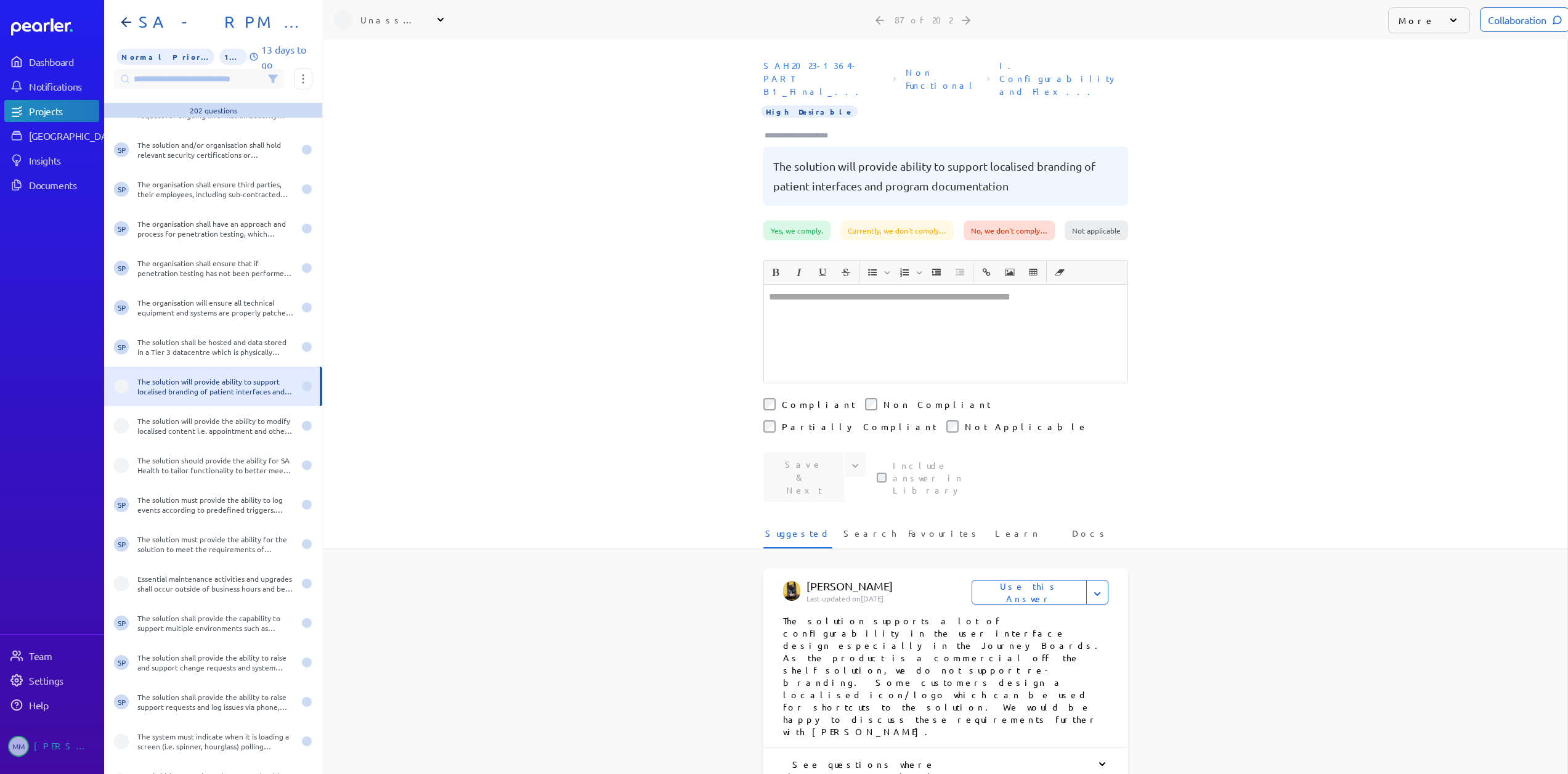
click at [380, 19] on div "Unassigned" at bounding box center [392, 20] width 61 height 13
click at [380, 49] on input "text" at bounding box center [402, 52] width 138 height 23
type input "***"
click at [383, 115] on p "Sales" at bounding box center [408, 118] width 102 height 7
drag, startPoint x: 192, startPoint y: 429, endPoint x: 198, endPoint y: 419, distance: 11.7
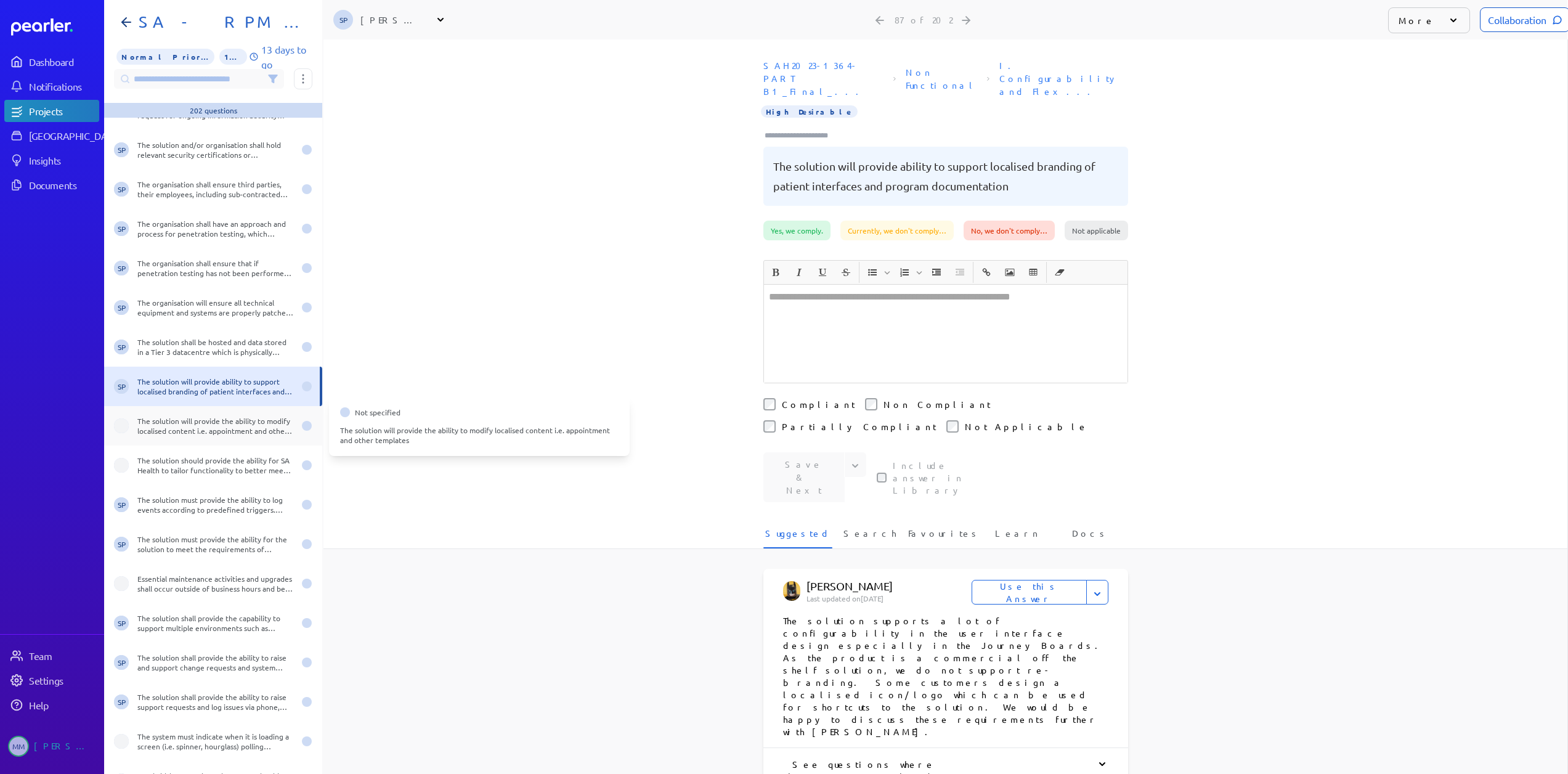
click at [193, 425] on div "The solution will provide the ability to modify localised content i.e. appointm…" at bounding box center [215, 426] width 156 height 20
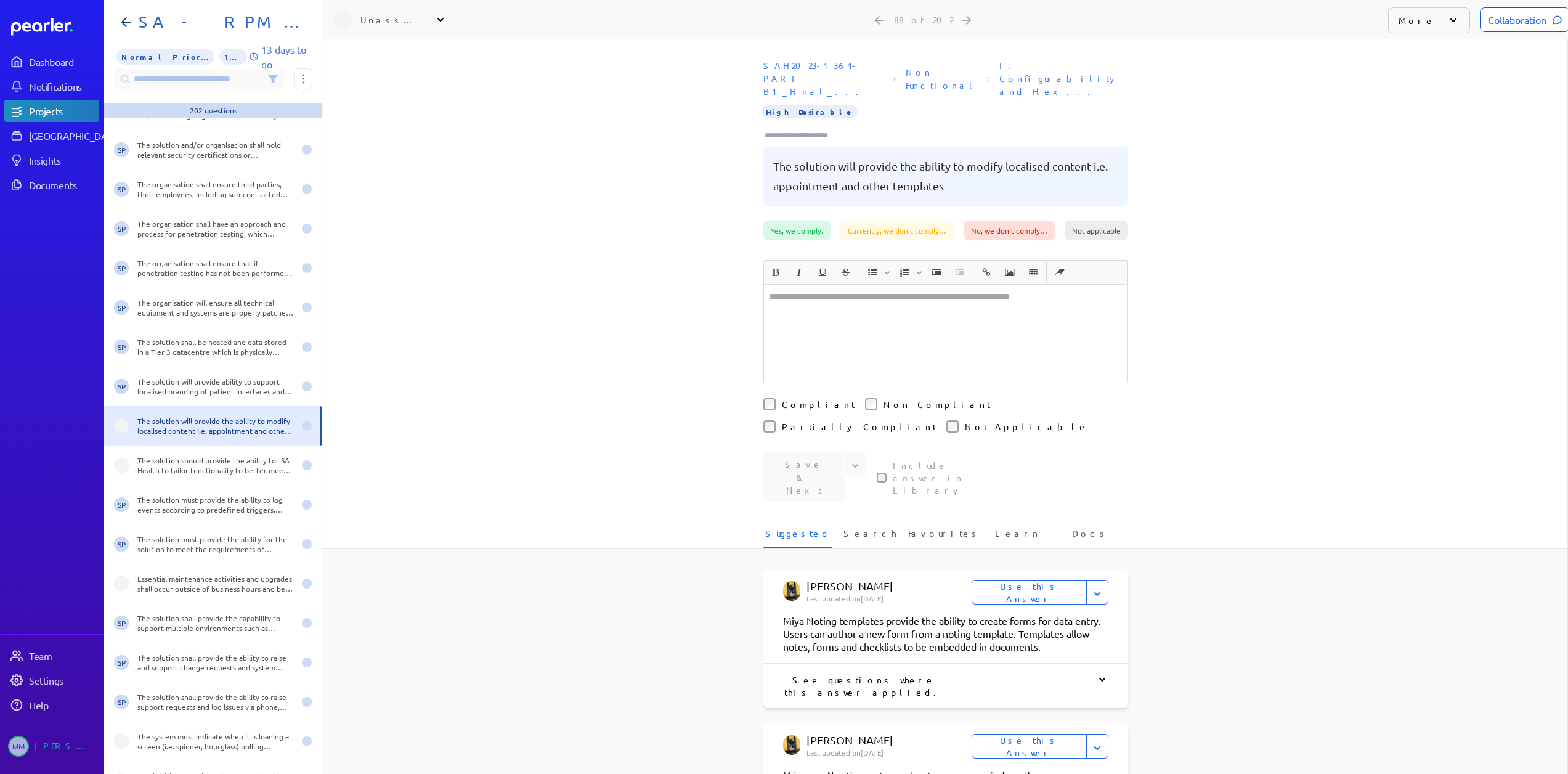
click at [403, 21] on div "Unassigned" at bounding box center [392, 20] width 61 height 13
click at [370, 59] on input "text" at bounding box center [402, 52] width 138 height 23
type input "***"
click at [373, 102] on p "[PERSON_NAME]" at bounding box center [408, 106] width 102 height 13
click at [154, 465] on div "The solution should provide the ability for SA Health to tailor functionality t…" at bounding box center [215, 465] width 156 height 20
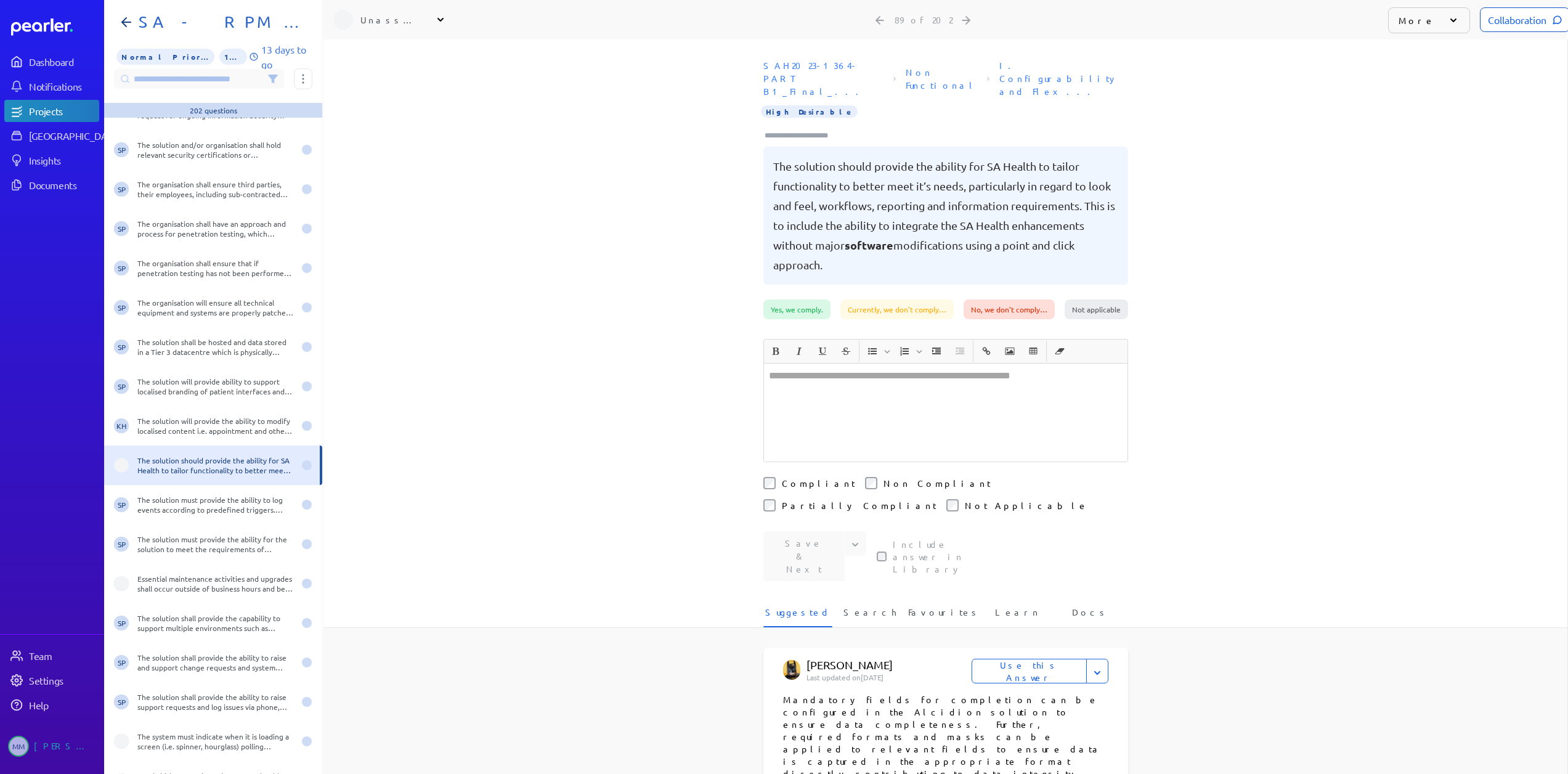
click at [397, 24] on div "Unassigned" at bounding box center [392, 20] width 61 height 13
click at [383, 51] on input "text" at bounding box center [402, 52] width 138 height 23
type input "***"
click at [379, 20] on div "Unassigned" at bounding box center [392, 20] width 61 height 13
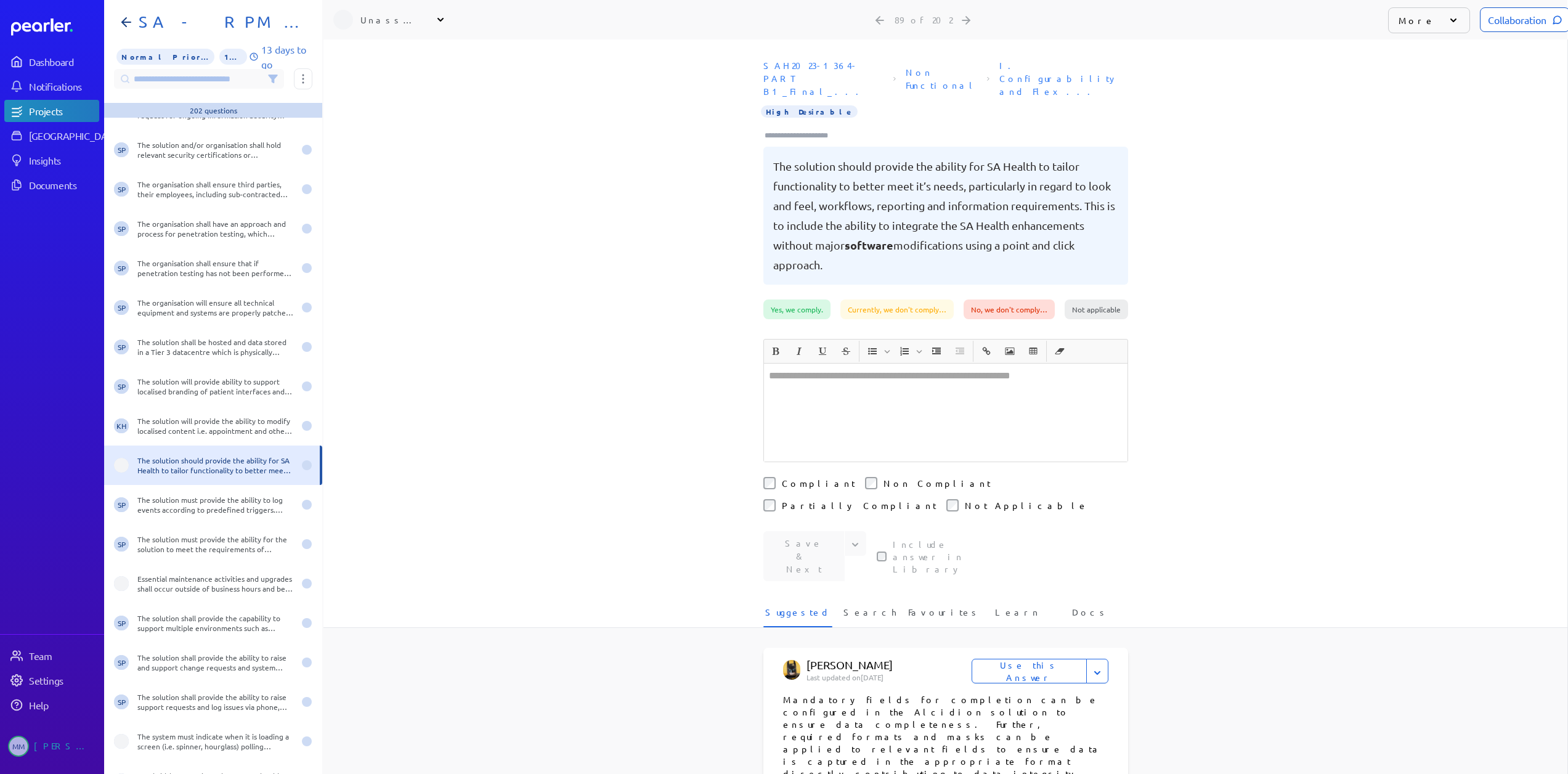
click at [399, 19] on div "Unassigned" at bounding box center [392, 20] width 61 height 13
click at [383, 156] on p "[PERSON_NAME]" at bounding box center [408, 150] width 102 height 13
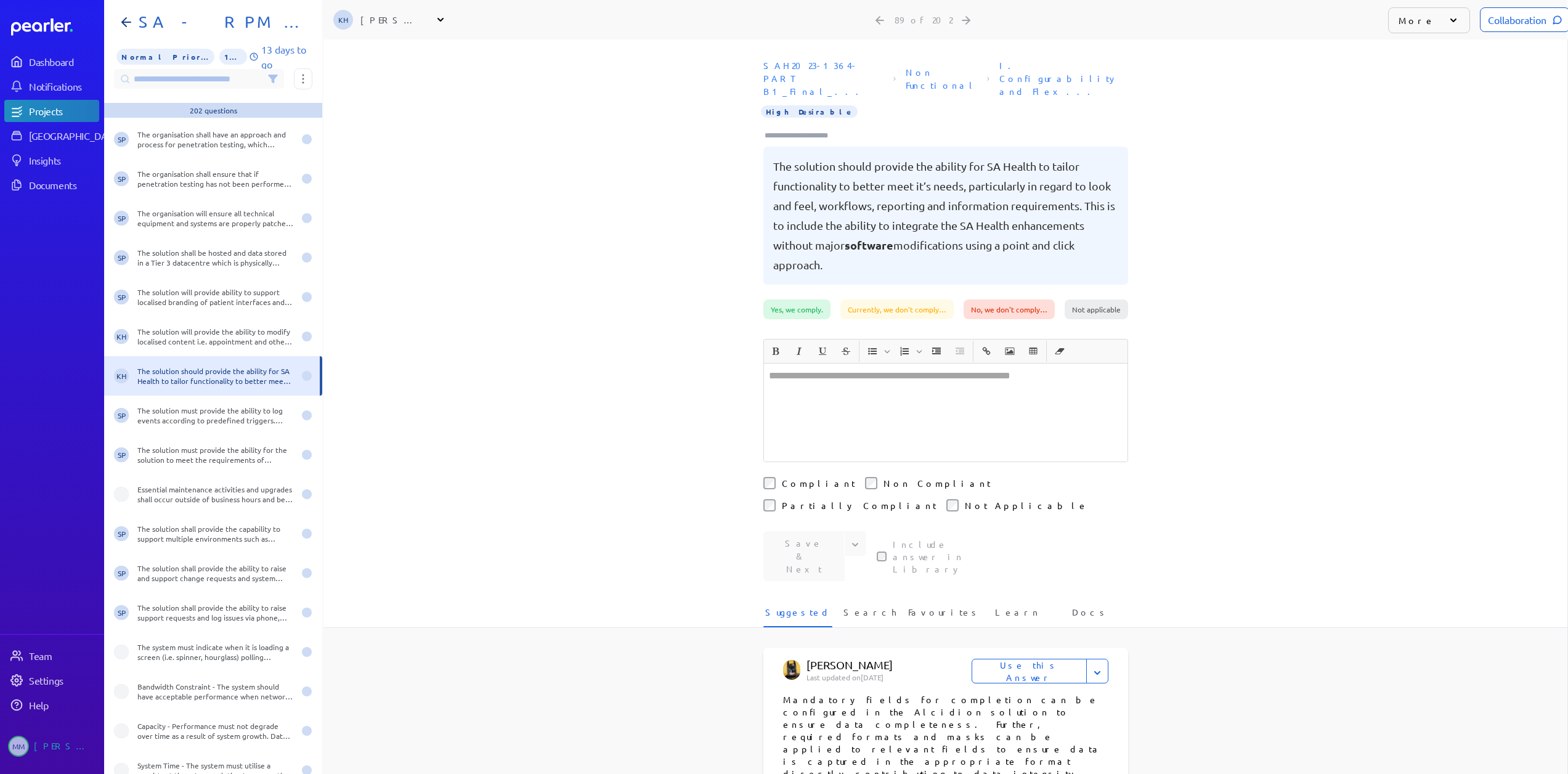
scroll to position [3326, 0]
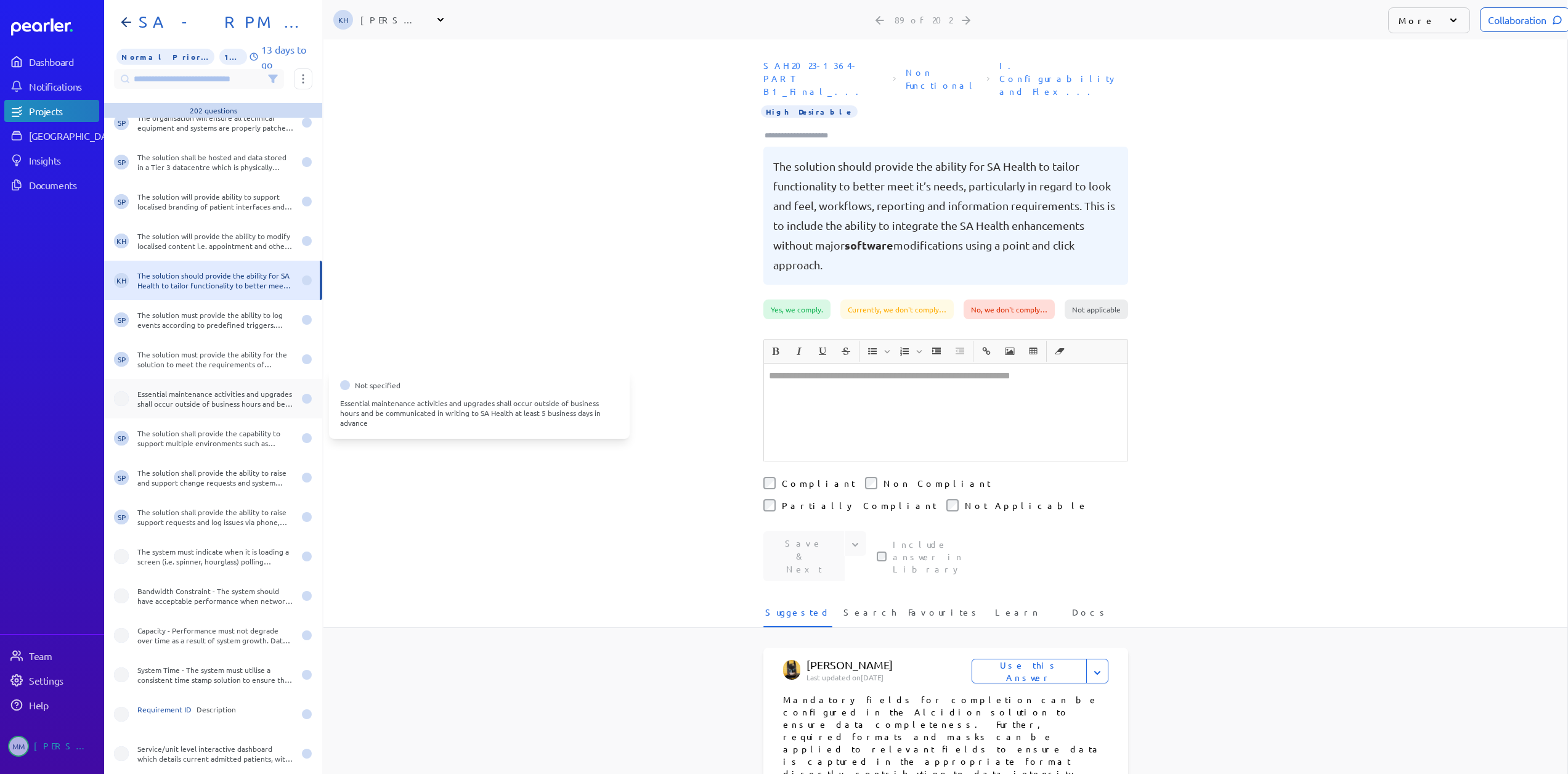
click at [189, 402] on div "Essential maintenance activities and upgrades shall occur outside of business h…" at bounding box center [215, 399] width 156 height 20
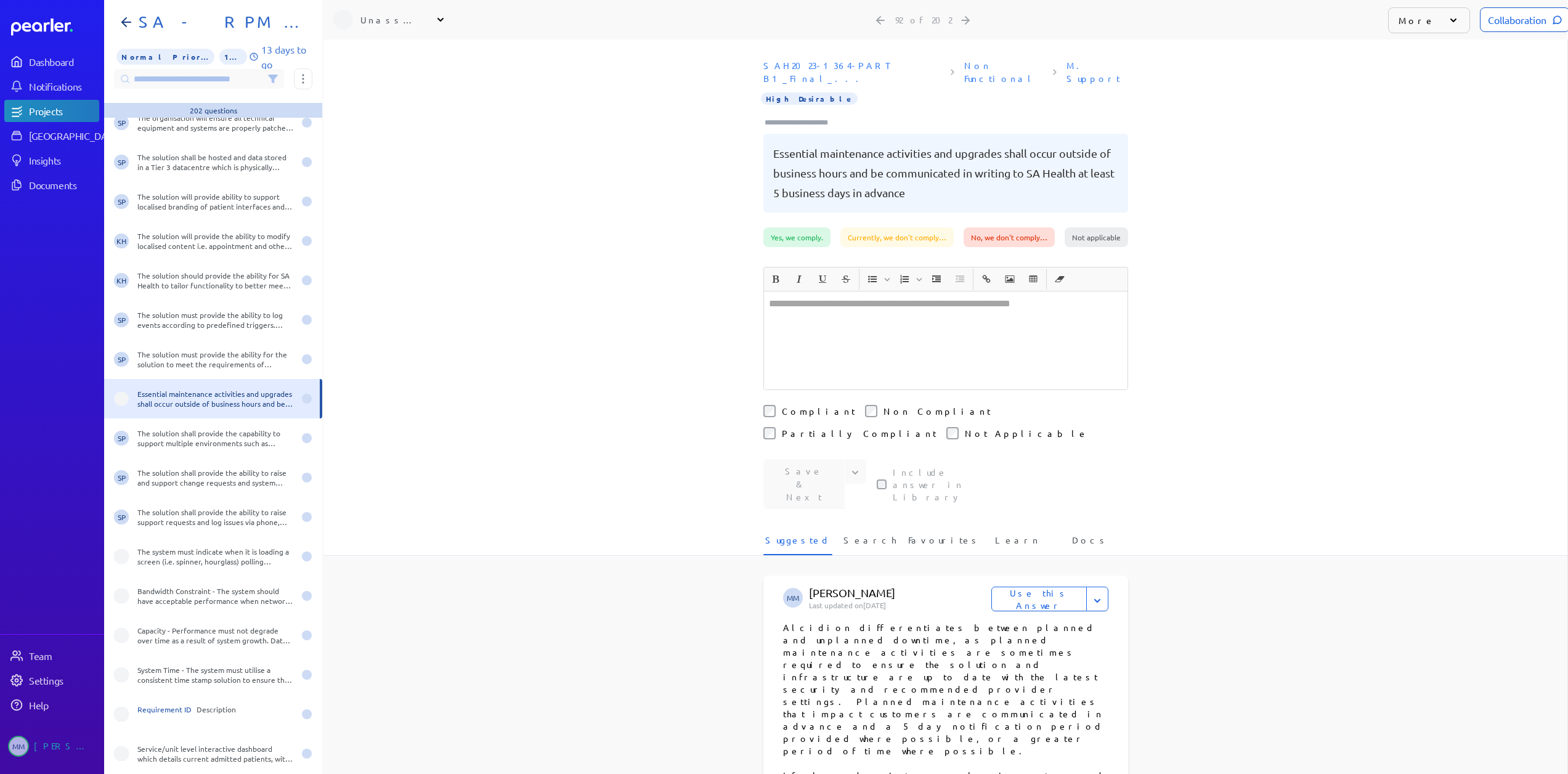
click at [395, 25] on div "Unassigned" at bounding box center [392, 20] width 61 height 13
click at [387, 43] on input "text" at bounding box center [402, 52] width 138 height 23
type input "***"
click at [381, 108] on p "[PERSON_NAME]" at bounding box center [408, 106] width 102 height 13
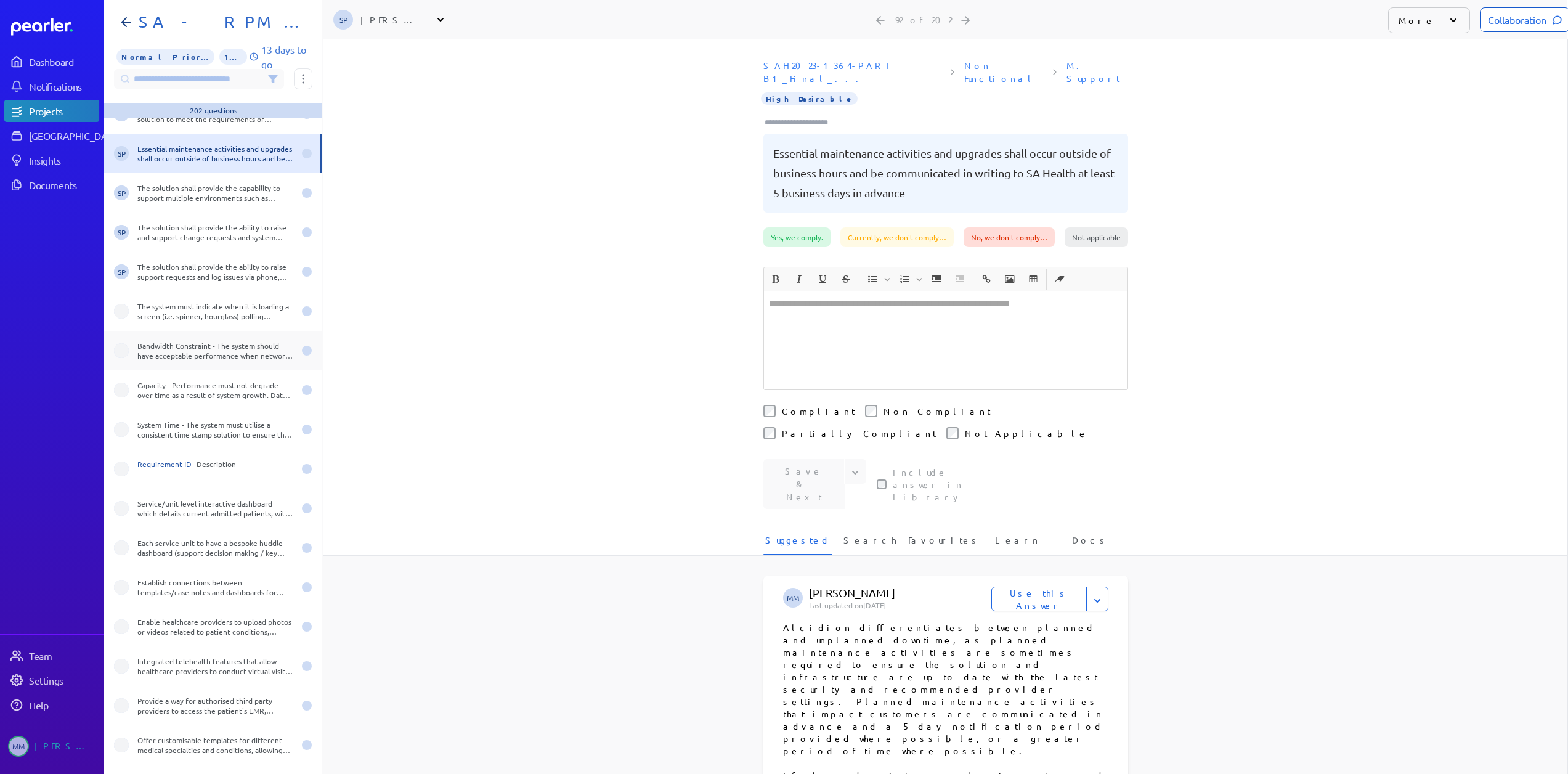
scroll to position [3573, 0]
click at [158, 308] on div "The system must indicate when it is loading a screen (i.e. spinner, hourglass) …" at bounding box center [215, 310] width 156 height 20
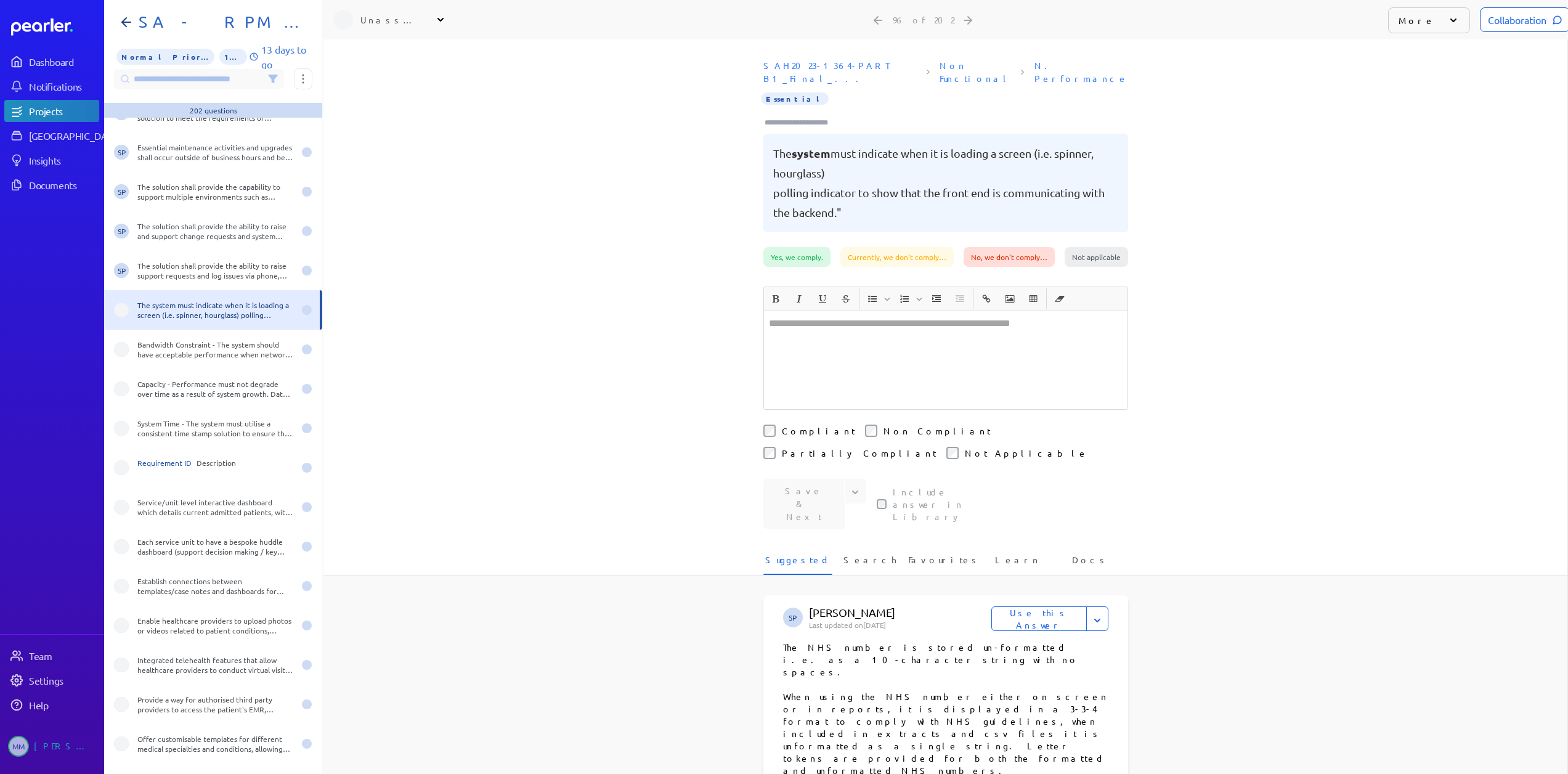
click at [378, 22] on div "Unassigned" at bounding box center [392, 20] width 61 height 13
click at [383, 54] on input "text" at bounding box center [402, 52] width 138 height 23
type input "***"
click at [391, 103] on p "[PERSON_NAME]" at bounding box center [408, 106] width 102 height 13
click at [175, 353] on div "Bandwidth Constraint - The system should have acceptable performance when netwo…" at bounding box center [215, 349] width 156 height 20
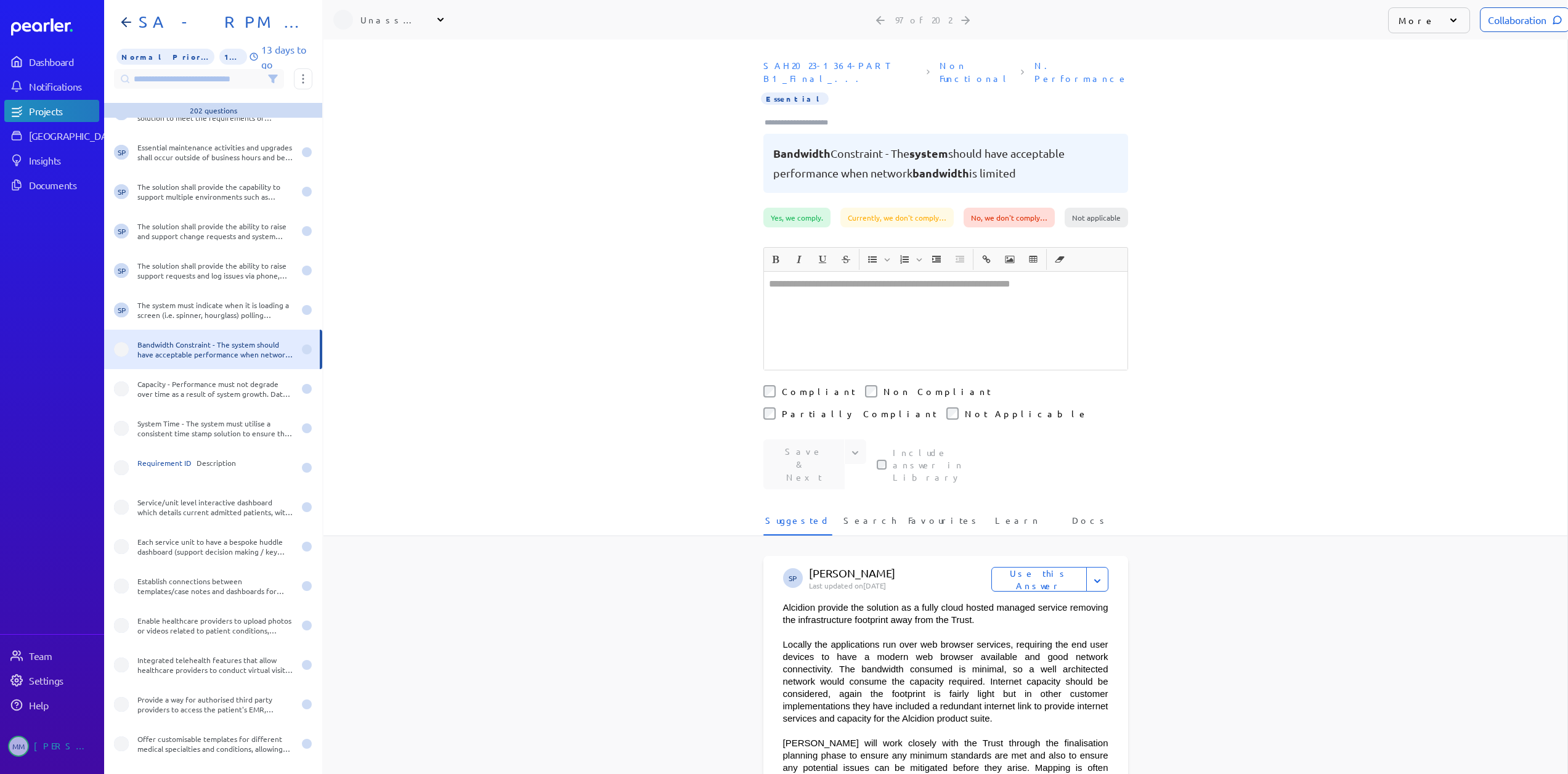
click at [373, 18] on div "Unassigned" at bounding box center [392, 20] width 61 height 13
click at [376, 54] on input "text" at bounding box center [402, 52] width 138 height 23
type input "***"
click at [397, 104] on p "[PERSON_NAME]" at bounding box center [408, 106] width 102 height 13
click at [194, 392] on div "Capacity - Performance must not degrade over time as a result of system growth.…" at bounding box center [215, 389] width 156 height 20
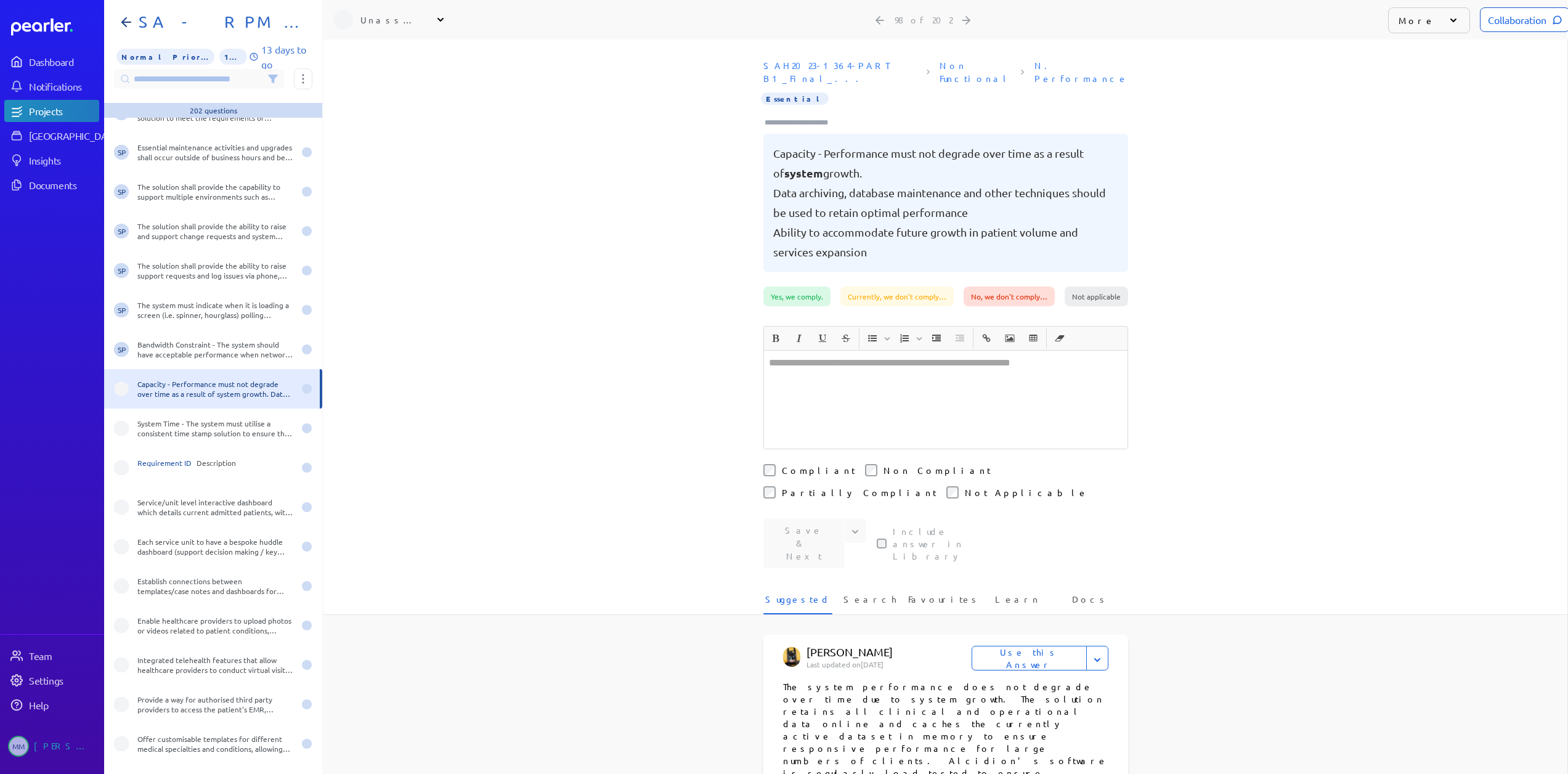
click at [400, 22] on div "Unassigned" at bounding box center [392, 20] width 61 height 13
click at [376, 58] on input "text" at bounding box center [402, 52] width 138 height 23
type input "***"
click at [373, 110] on p "[PERSON_NAME]" at bounding box center [408, 106] width 102 height 13
click at [187, 438] on div "System Time - The system must utilise a consistent time stamp solution to ensur…" at bounding box center [213, 429] width 218 height 40
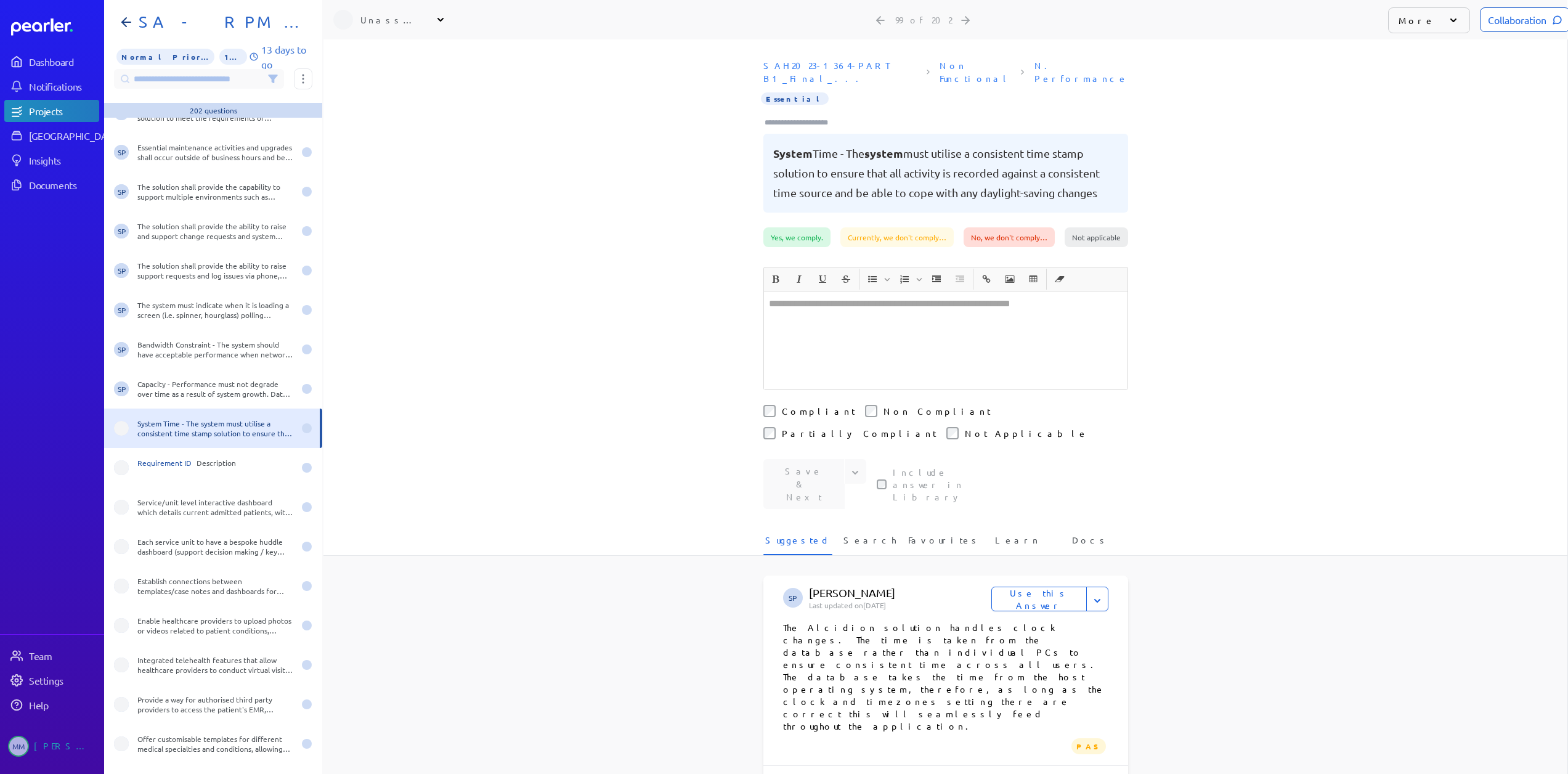
click at [387, 16] on div "Unassigned" at bounding box center [392, 20] width 61 height 13
click at [398, 55] on input "text" at bounding box center [402, 52] width 138 height 23
type input "***"
click at [388, 109] on p "[PERSON_NAME]" at bounding box center [408, 106] width 102 height 13
click at [175, 463] on span "Requirement ID" at bounding box center [166, 462] width 59 height 10
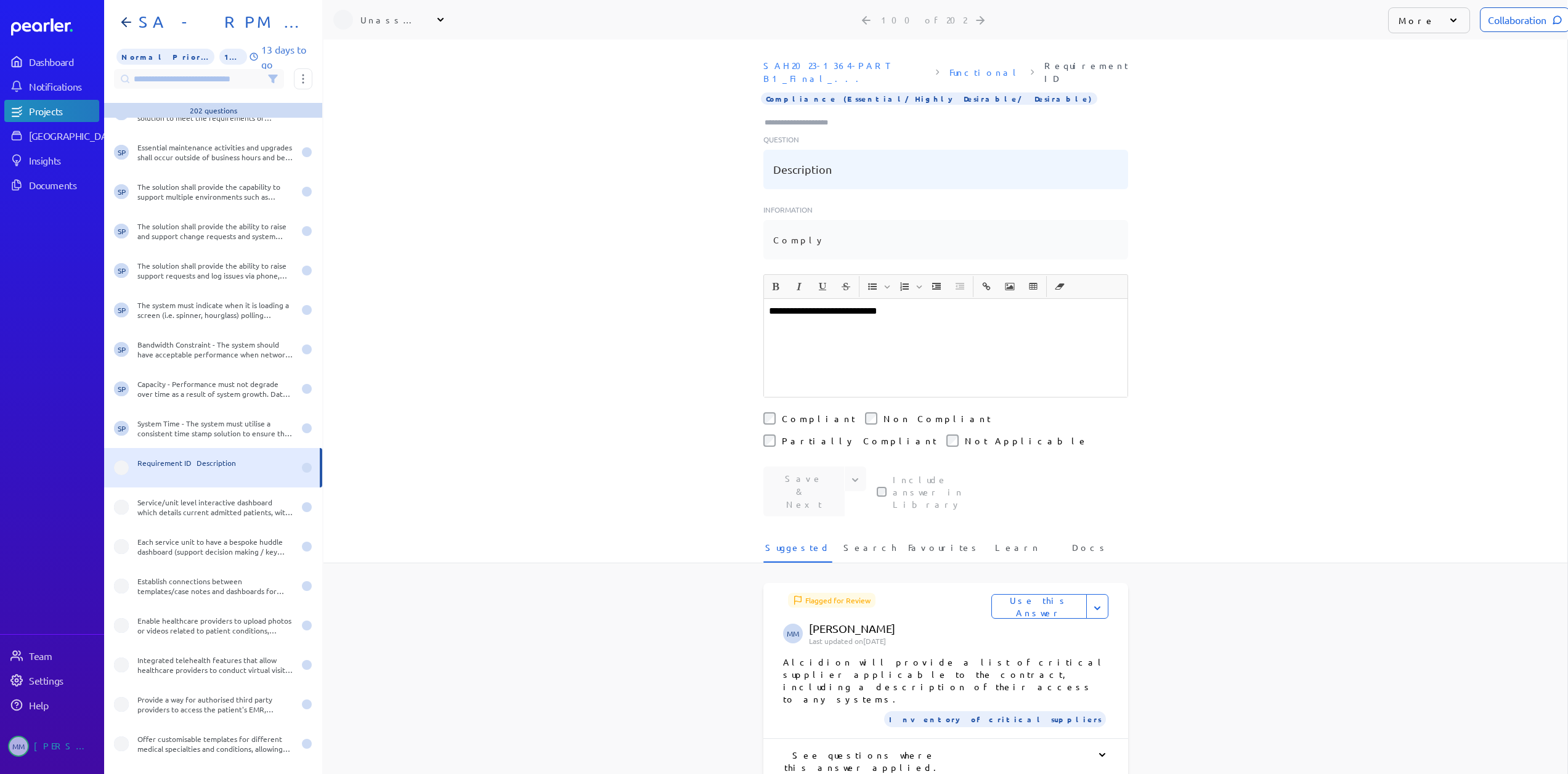
click at [1419, 23] on div "More" at bounding box center [1429, 20] width 82 height 26
click at [1423, 153] on li "Not a Question" at bounding box center [1450, 164] width 123 height 24
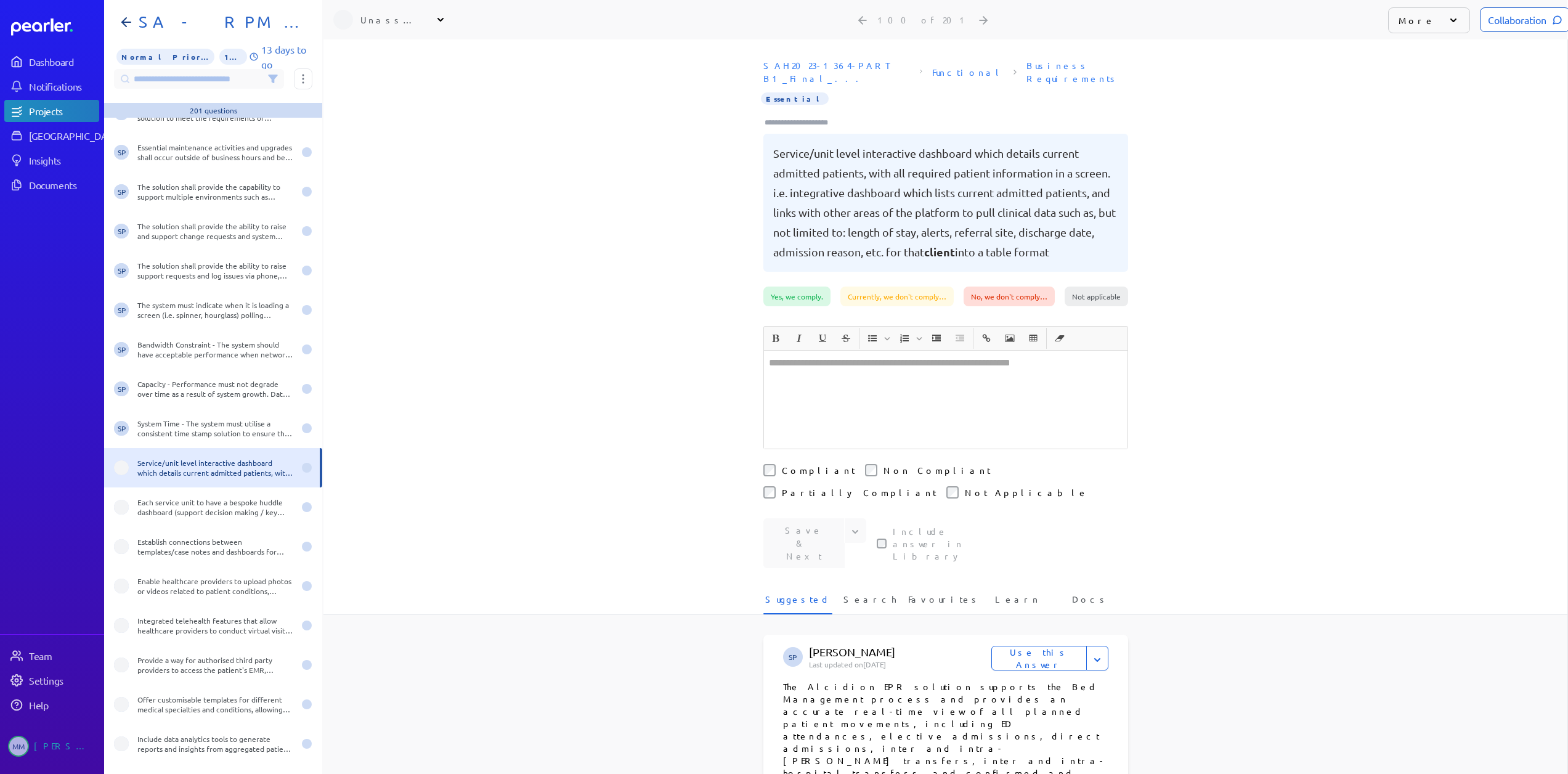
click at [452, 273] on div "**********" at bounding box center [945, 407] width 1243 height 734
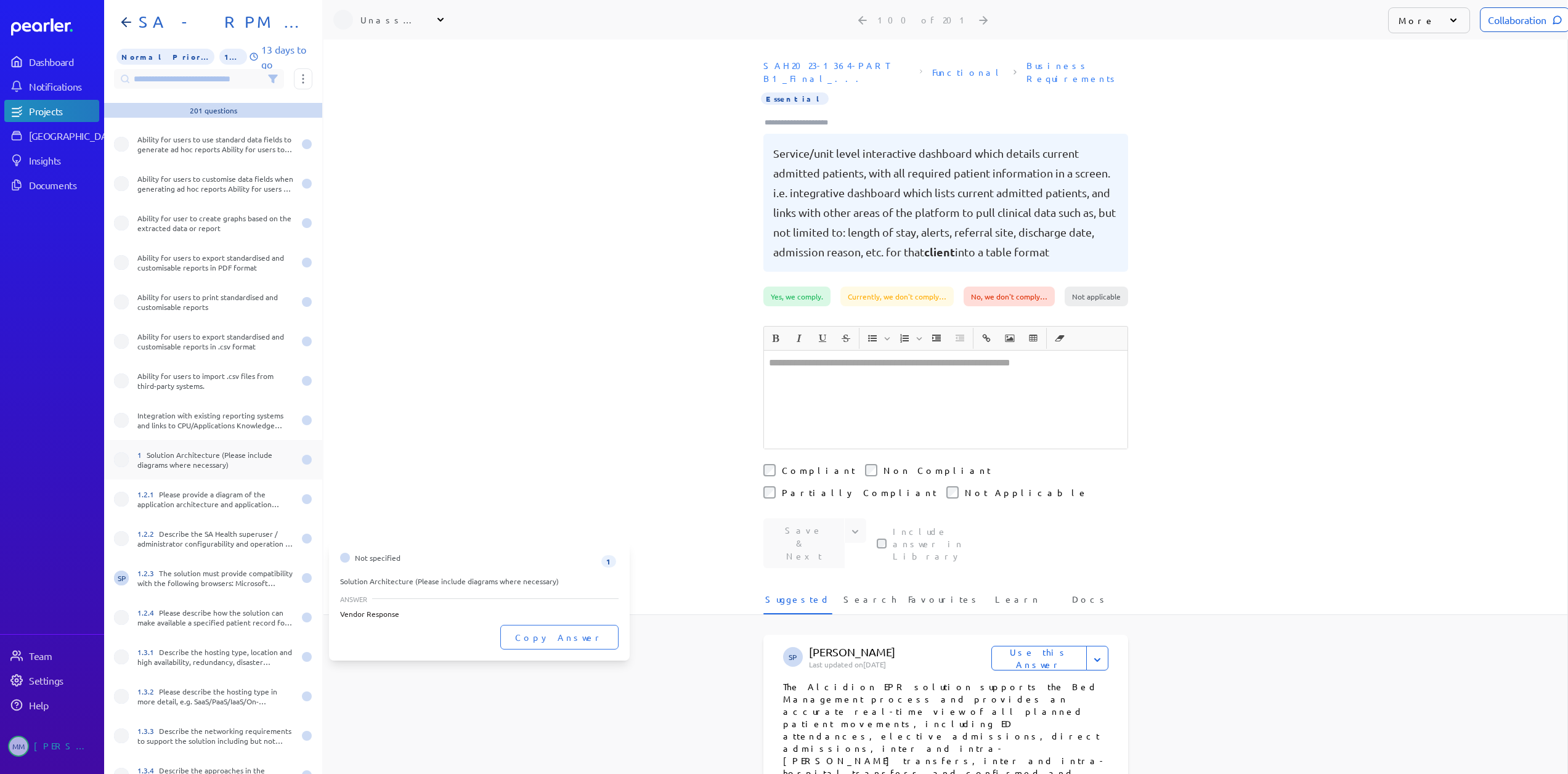
scroll to position [6406, 0]
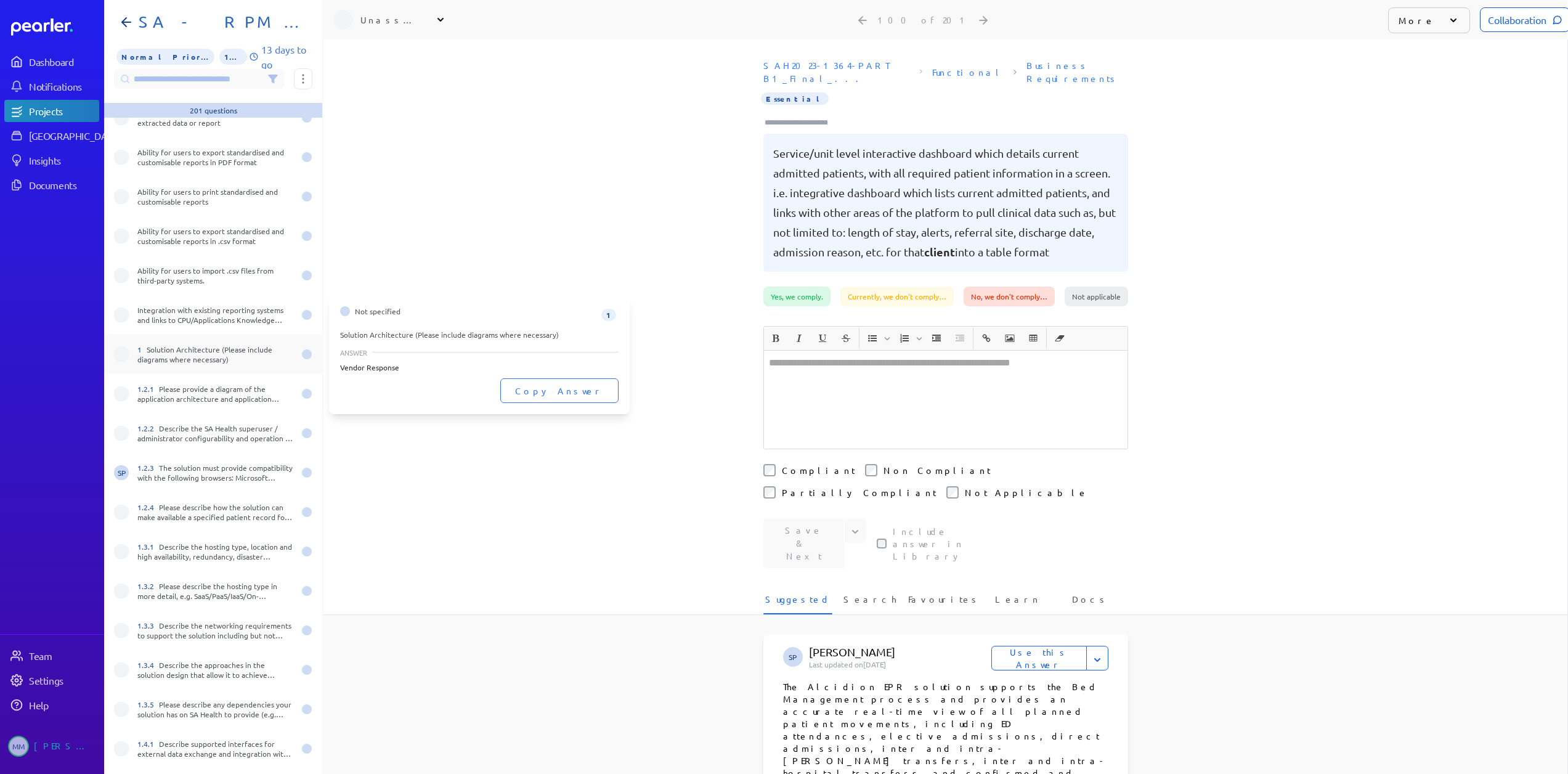
click at [183, 349] on div "1 Solution Architecture (Please include diagrams where necessary)" at bounding box center [215, 354] width 156 height 20
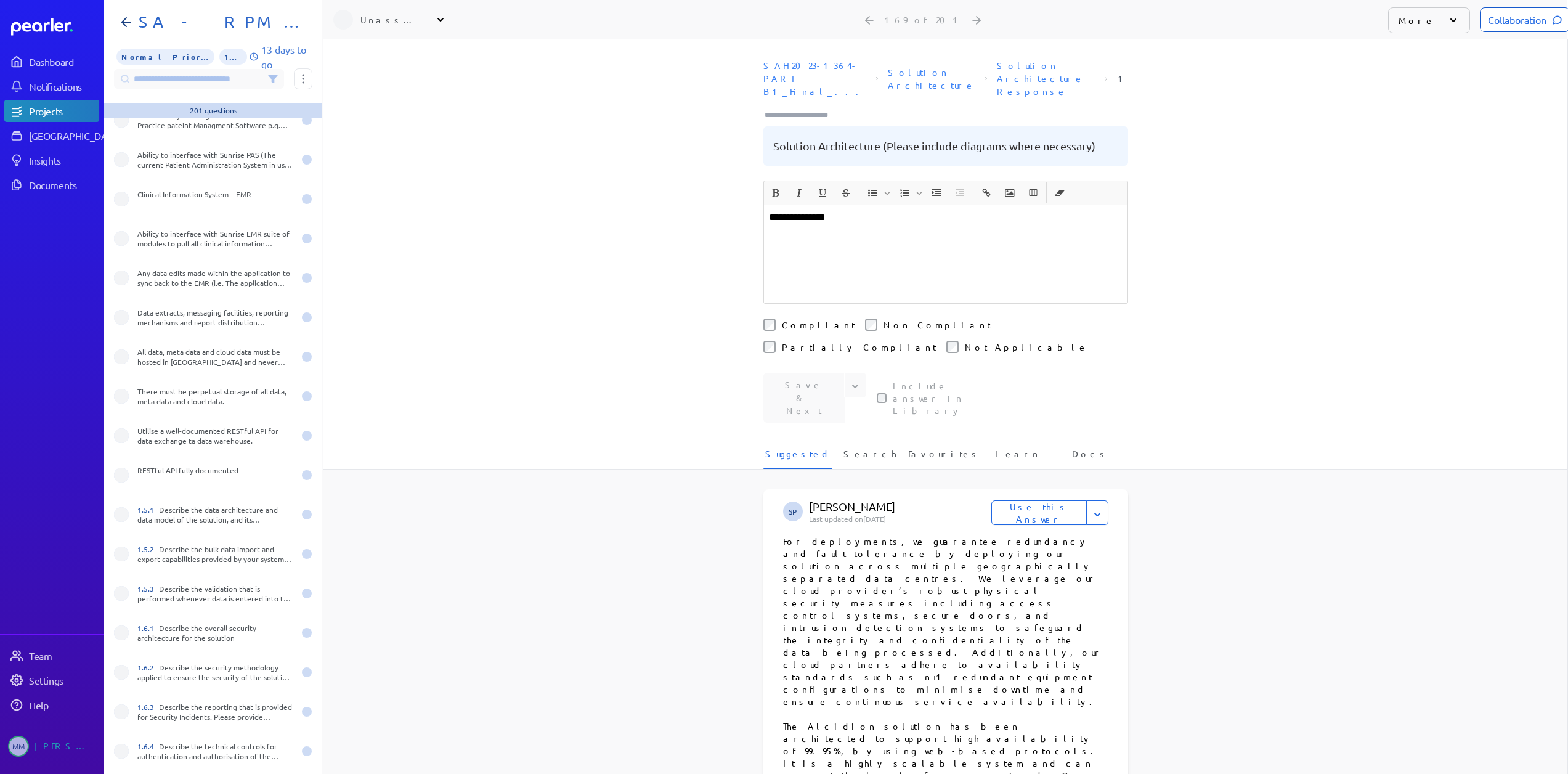
scroll to position [7258, 0]
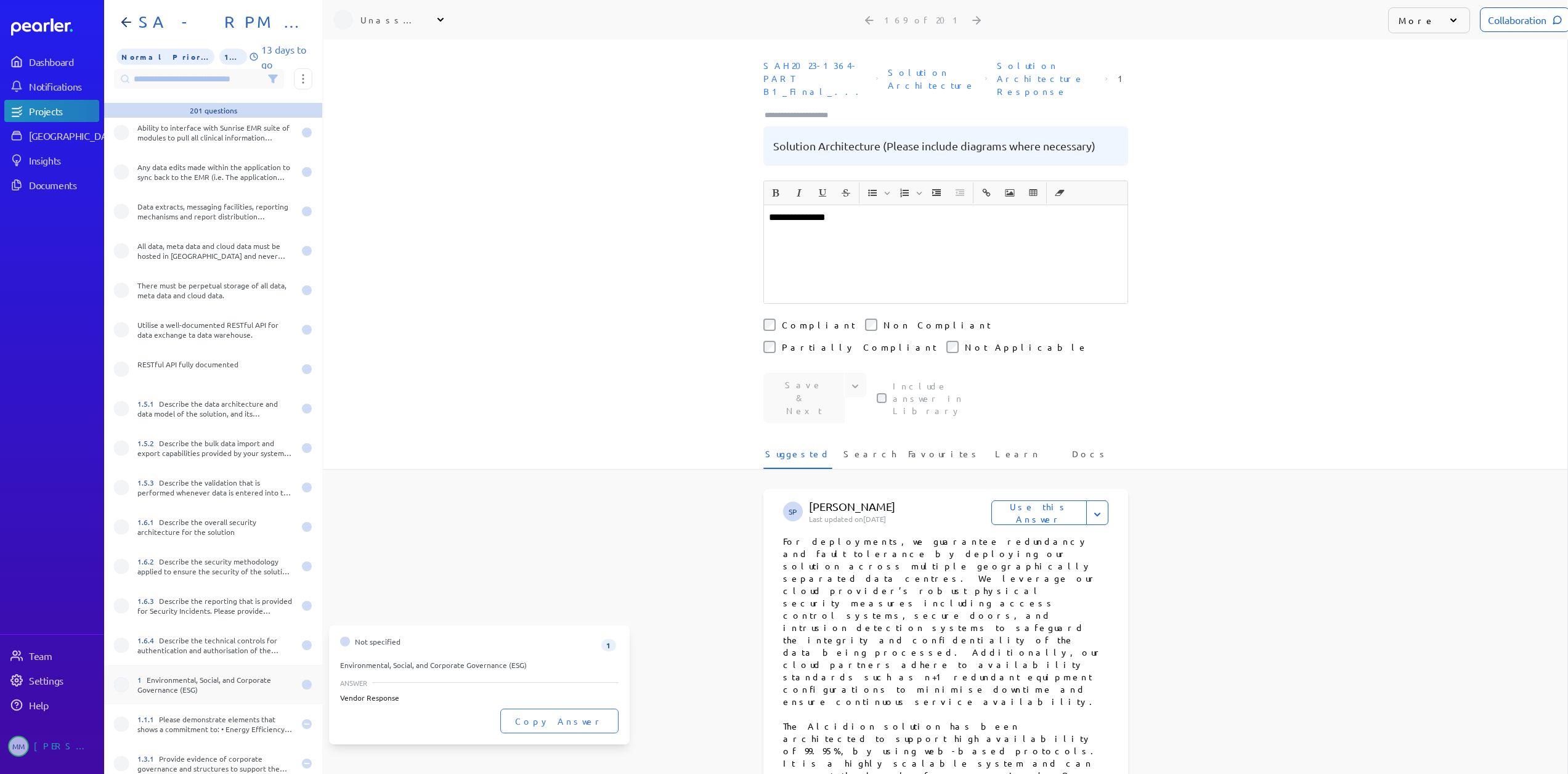
click at [213, 684] on div "1 Environmental, Social, and Corporate Governance (ESG)" at bounding box center [215, 684] width 156 height 20
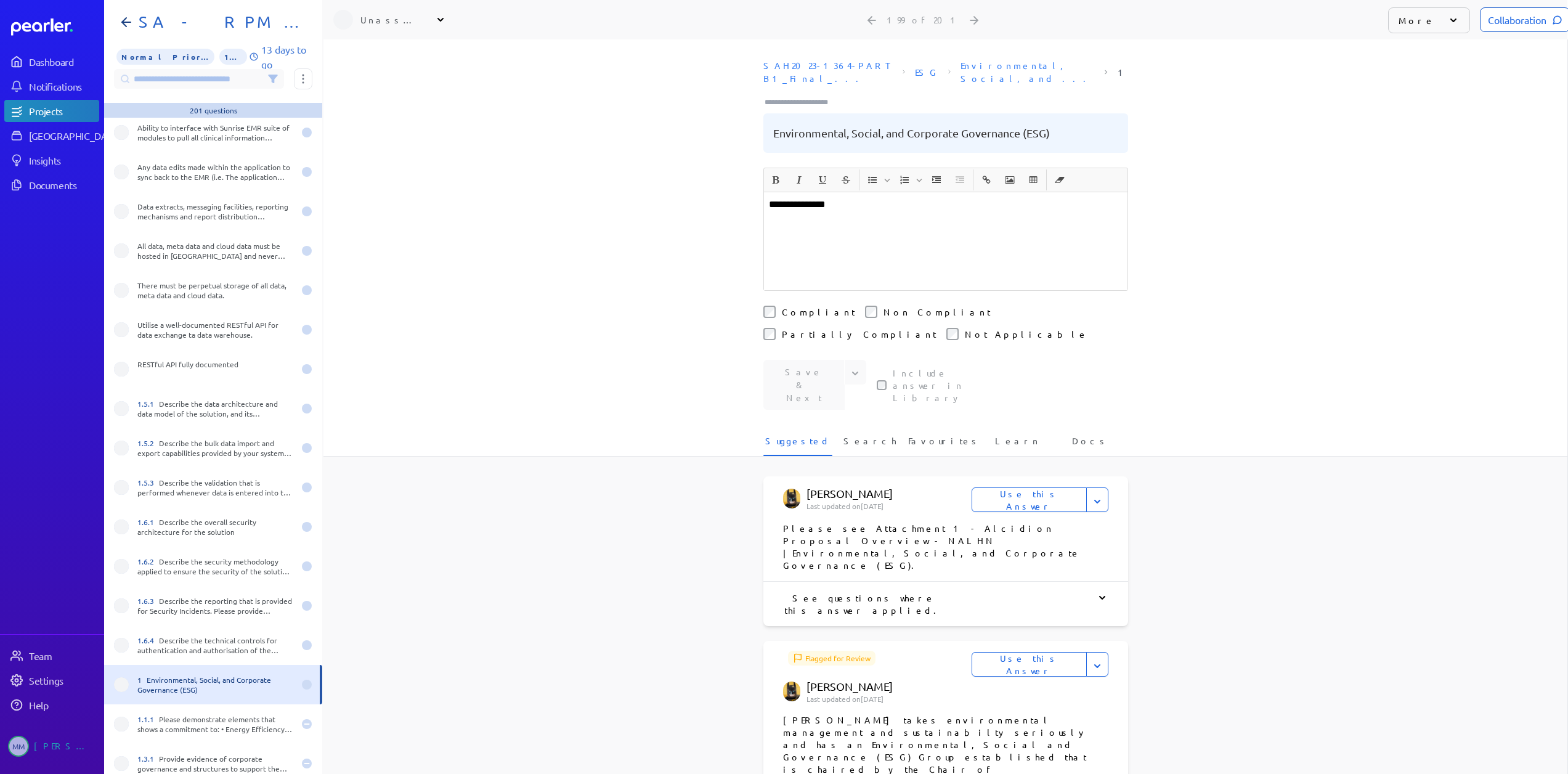
click at [1417, 24] on p "More" at bounding box center [1416, 21] width 36 height 13
click at [1413, 152] on li "Not a Question" at bounding box center [1450, 164] width 123 height 24
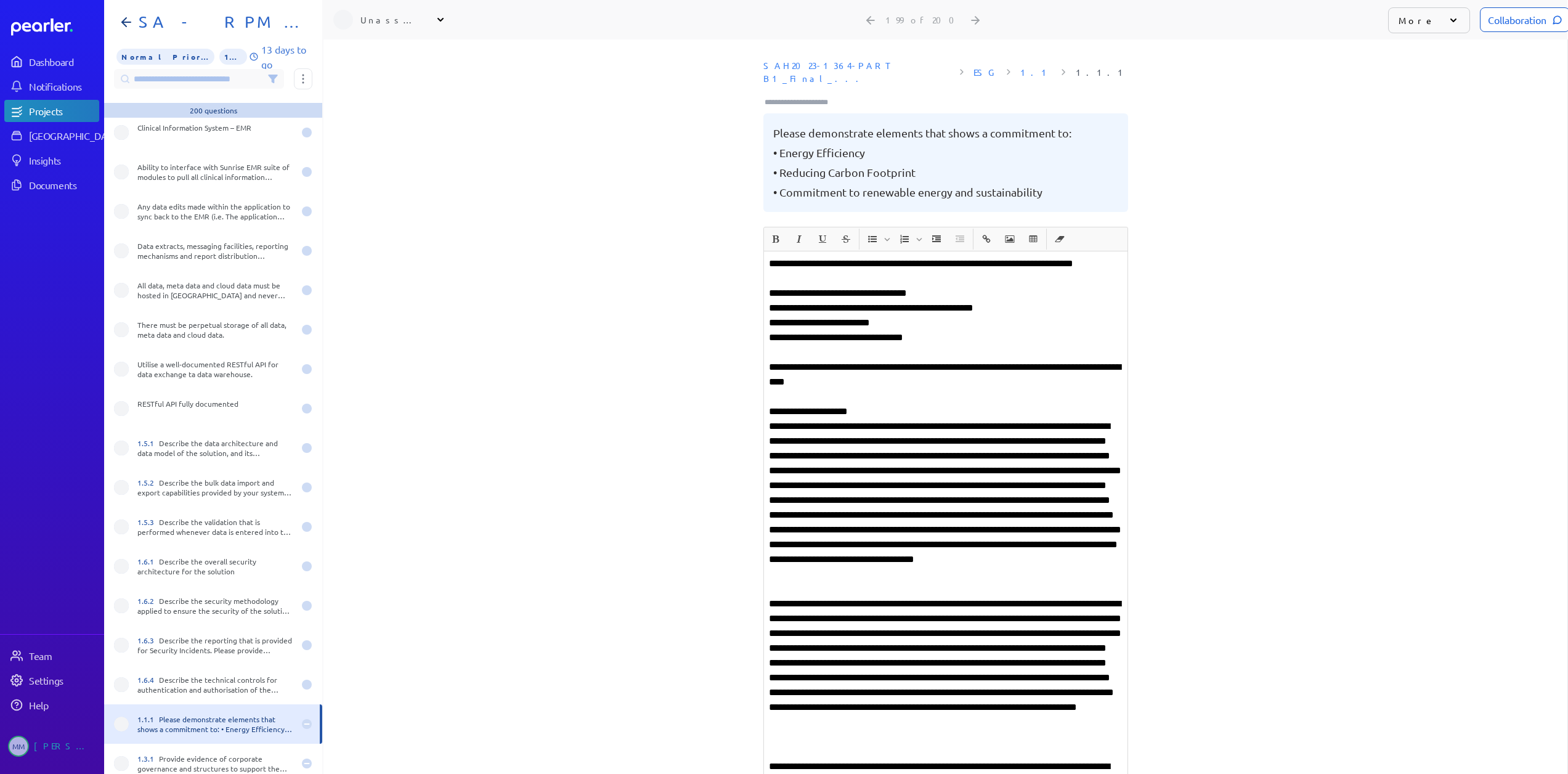
click at [1417, 24] on p "More" at bounding box center [1416, 21] width 36 height 13
click at [390, 20] on div "Unassigned" at bounding box center [392, 20] width 61 height 13
click at [390, 49] on input "text" at bounding box center [402, 52] width 138 height 23
type input "***"
drag, startPoint x: 387, startPoint y: 108, endPoint x: 378, endPoint y: 106, distance: 9.2
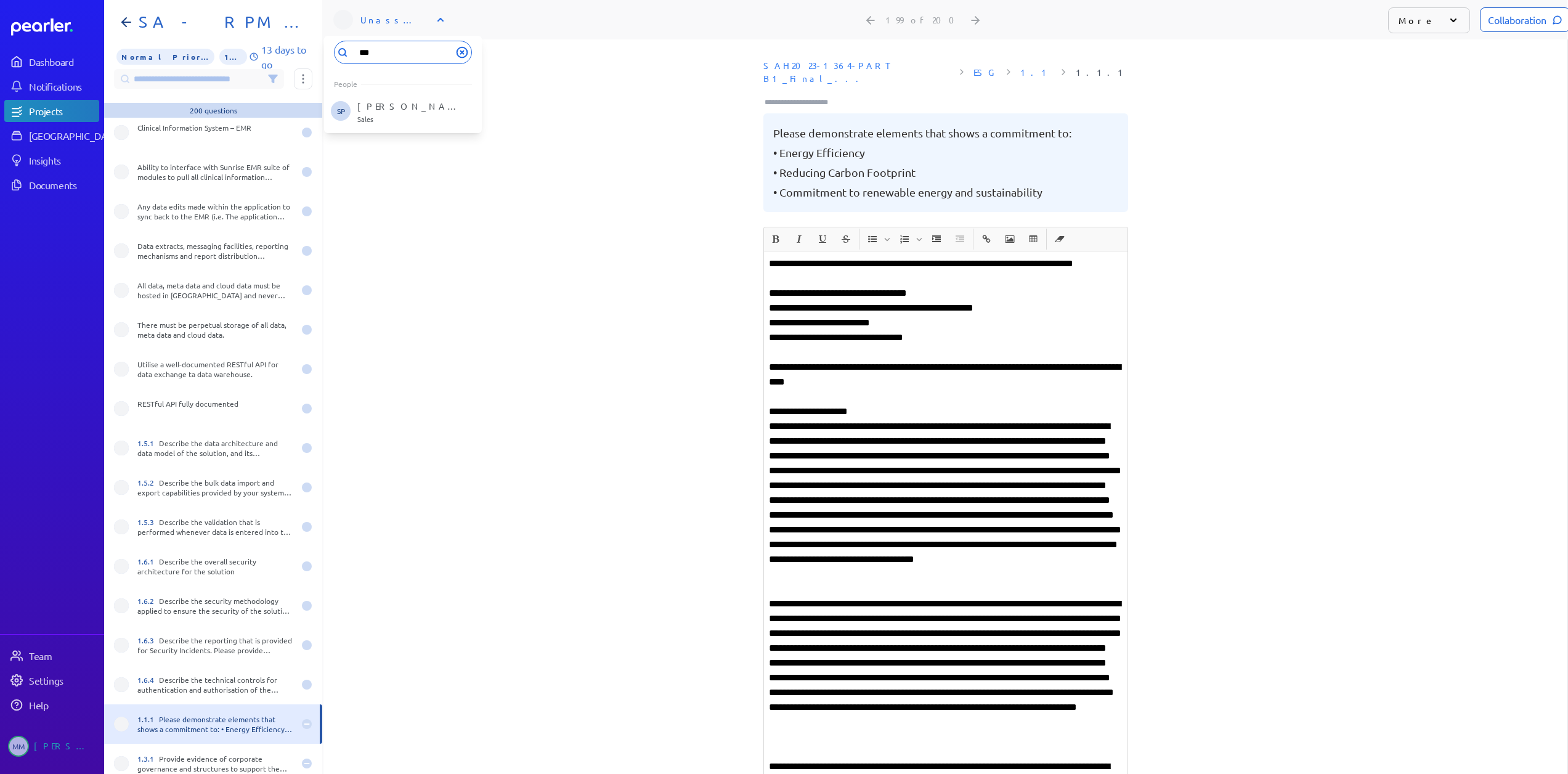
click at [387, 108] on p "[PERSON_NAME]" at bounding box center [408, 106] width 102 height 13
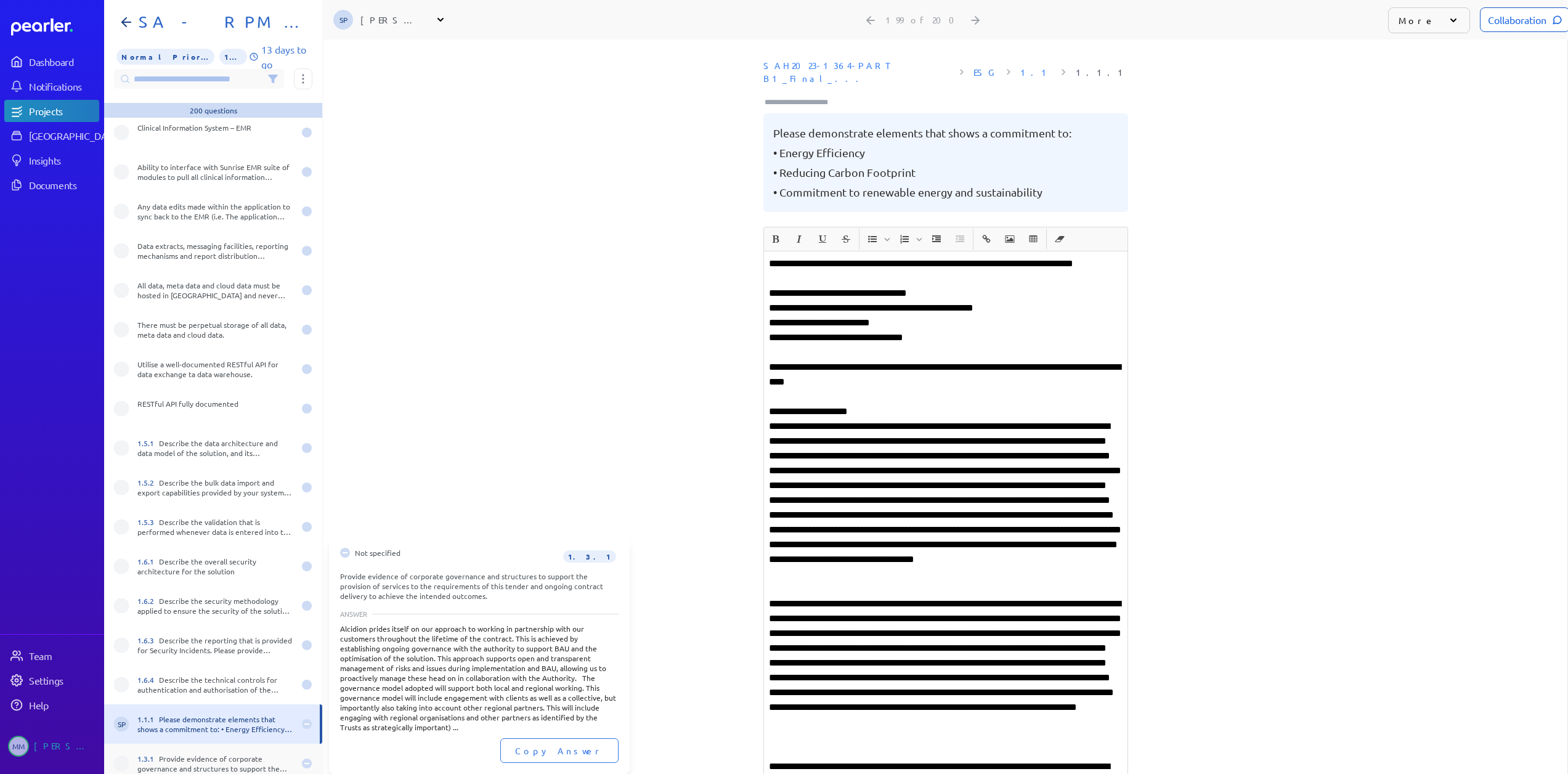
click at [213, 764] on div "1.3.1 Provide evidence of corporate governance and structures to support the pr…" at bounding box center [215, 763] width 156 height 20
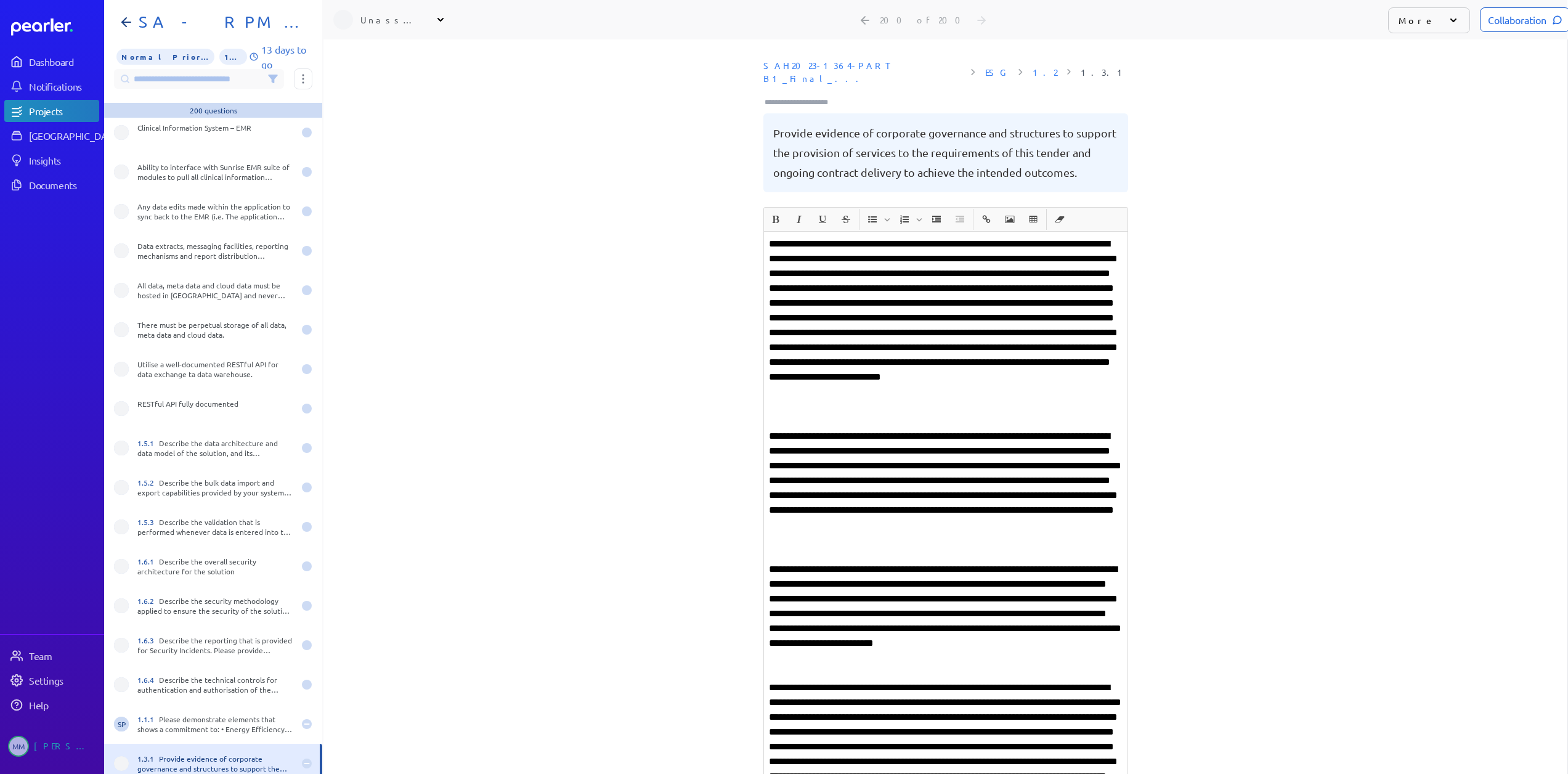
click at [403, 20] on div "Unassigned" at bounding box center [392, 20] width 61 height 13
click at [399, 49] on input "text" at bounding box center [402, 52] width 138 height 23
type input "***"
click at [397, 108] on p "[PERSON_NAME]" at bounding box center [408, 106] width 102 height 13
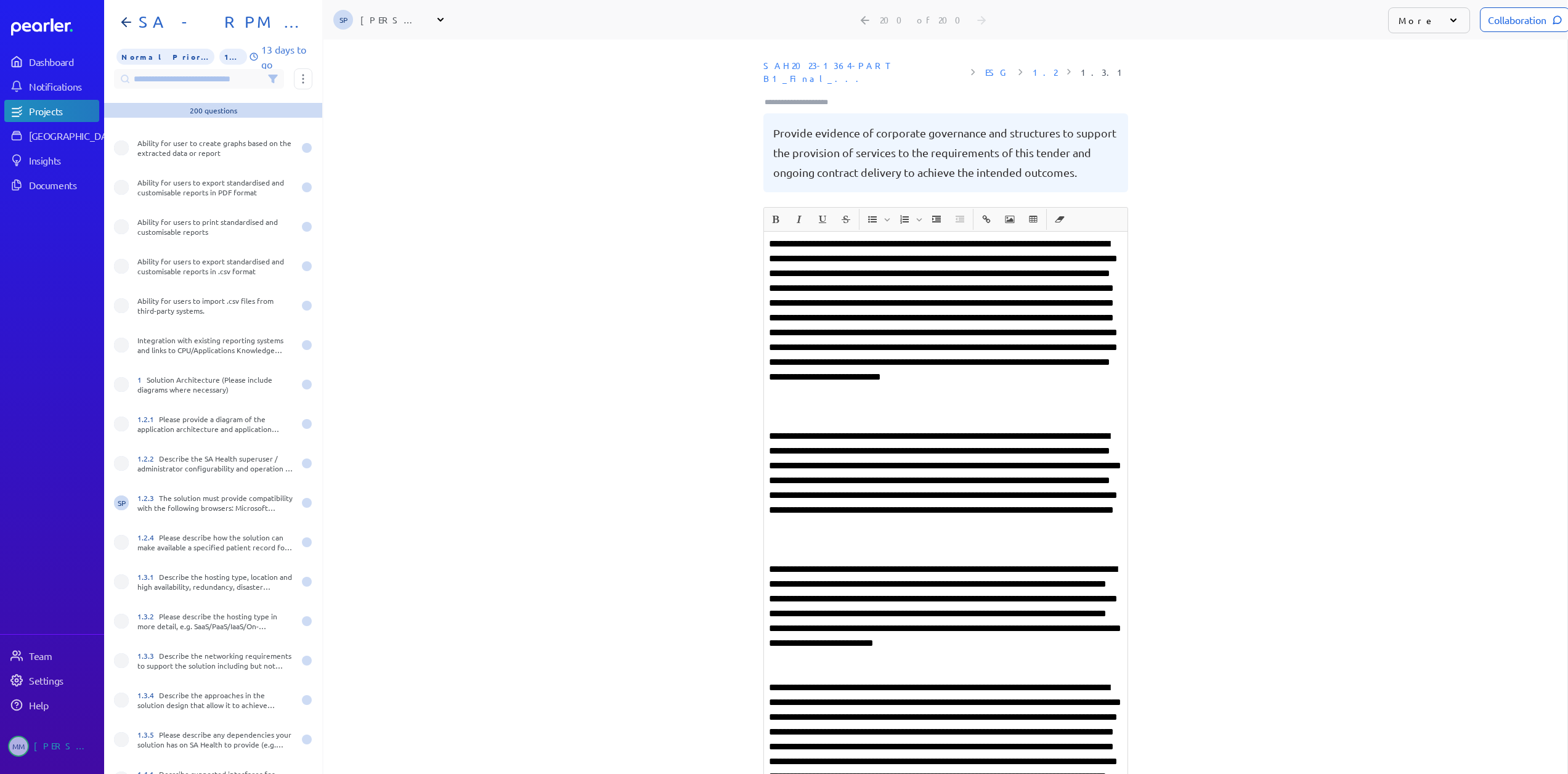
scroll to position [6418, 0]
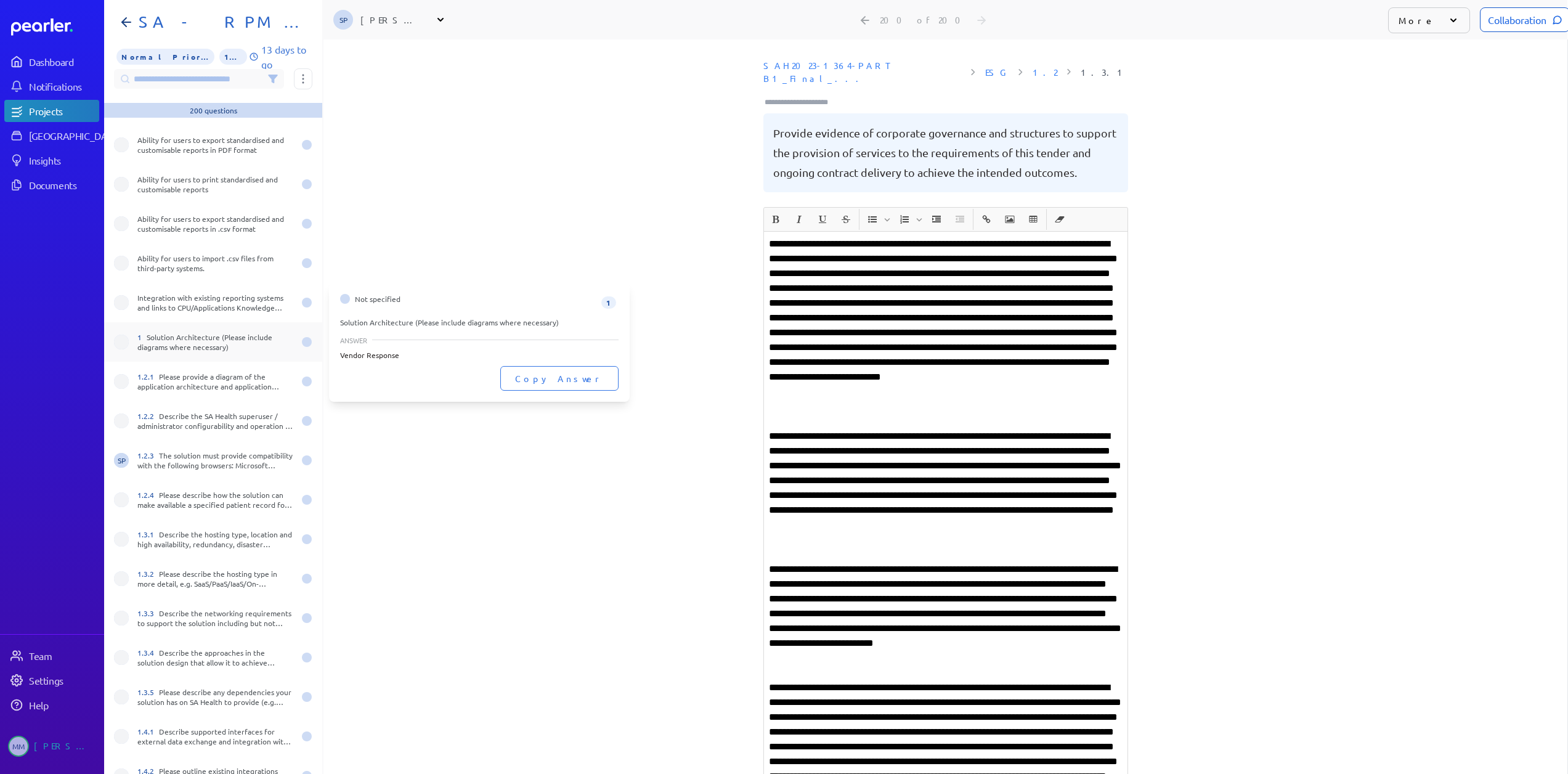
click at [194, 348] on div "1 Solution Architecture (Please include diagrams where necessary)" at bounding box center [215, 342] width 156 height 20
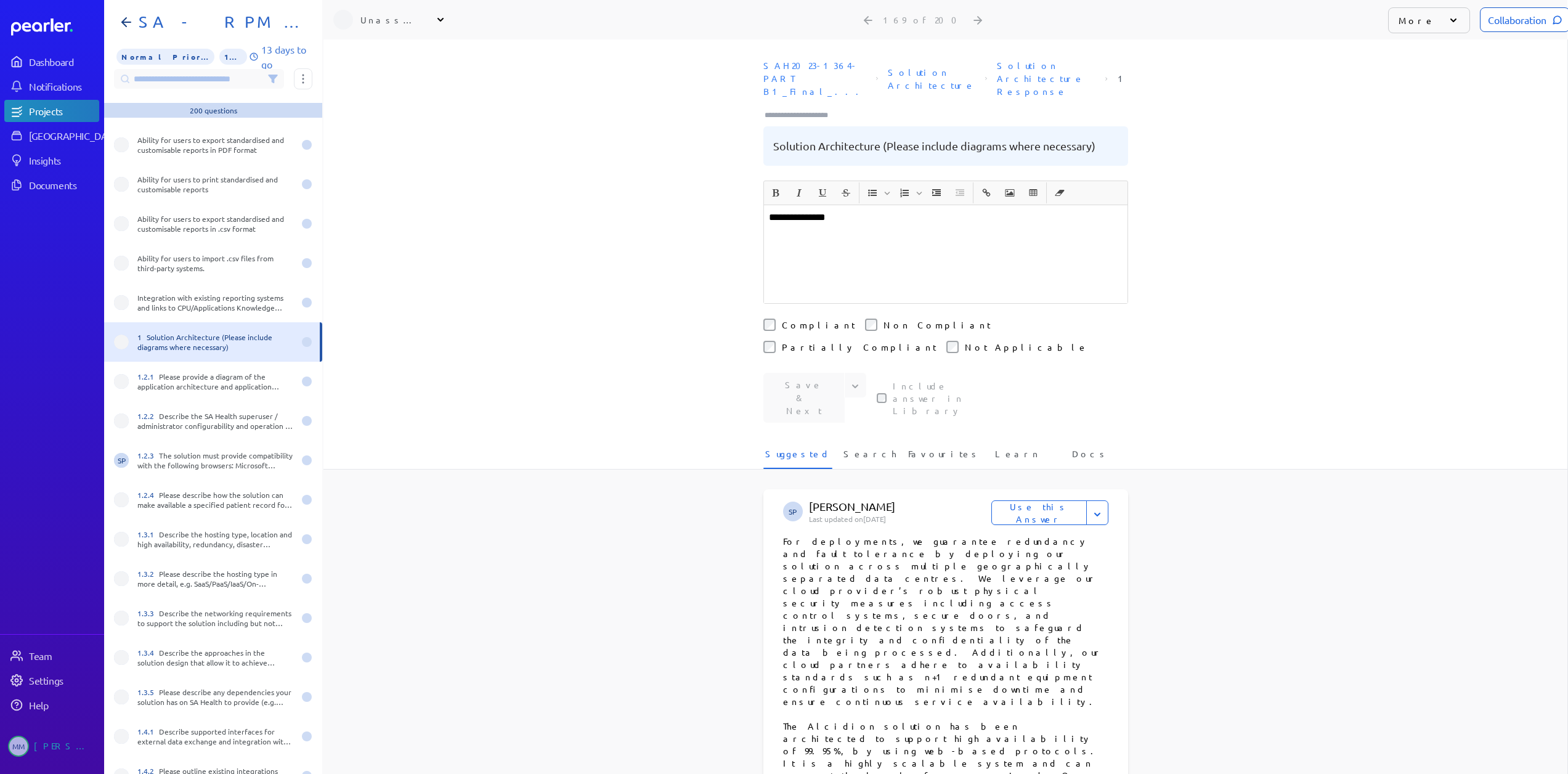
click at [392, 16] on div "Unassigned" at bounding box center [392, 20] width 61 height 13
click at [393, 52] on input "text" at bounding box center [402, 52] width 138 height 23
drag, startPoint x: 387, startPoint y: 52, endPoint x: 365, endPoint y: 52, distance: 22.0
click at [365, 52] on input "****" at bounding box center [402, 52] width 138 height 23
type input "*****"
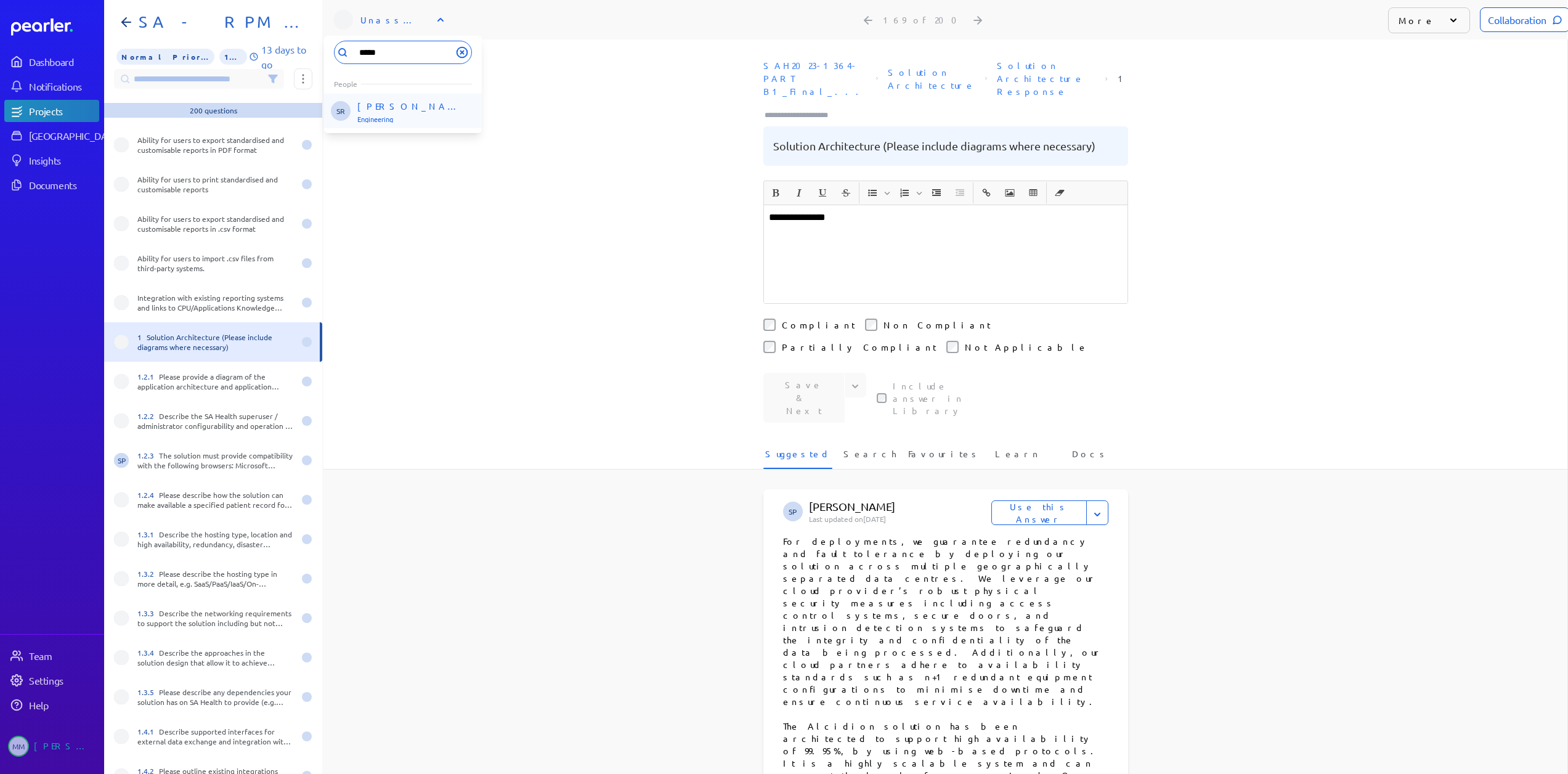
click at [375, 115] on p "Engineering" at bounding box center [408, 118] width 102 height 7
click at [202, 378] on div "1.2.1 Please provide a diagram of the application architecture and application …" at bounding box center [215, 382] width 156 height 20
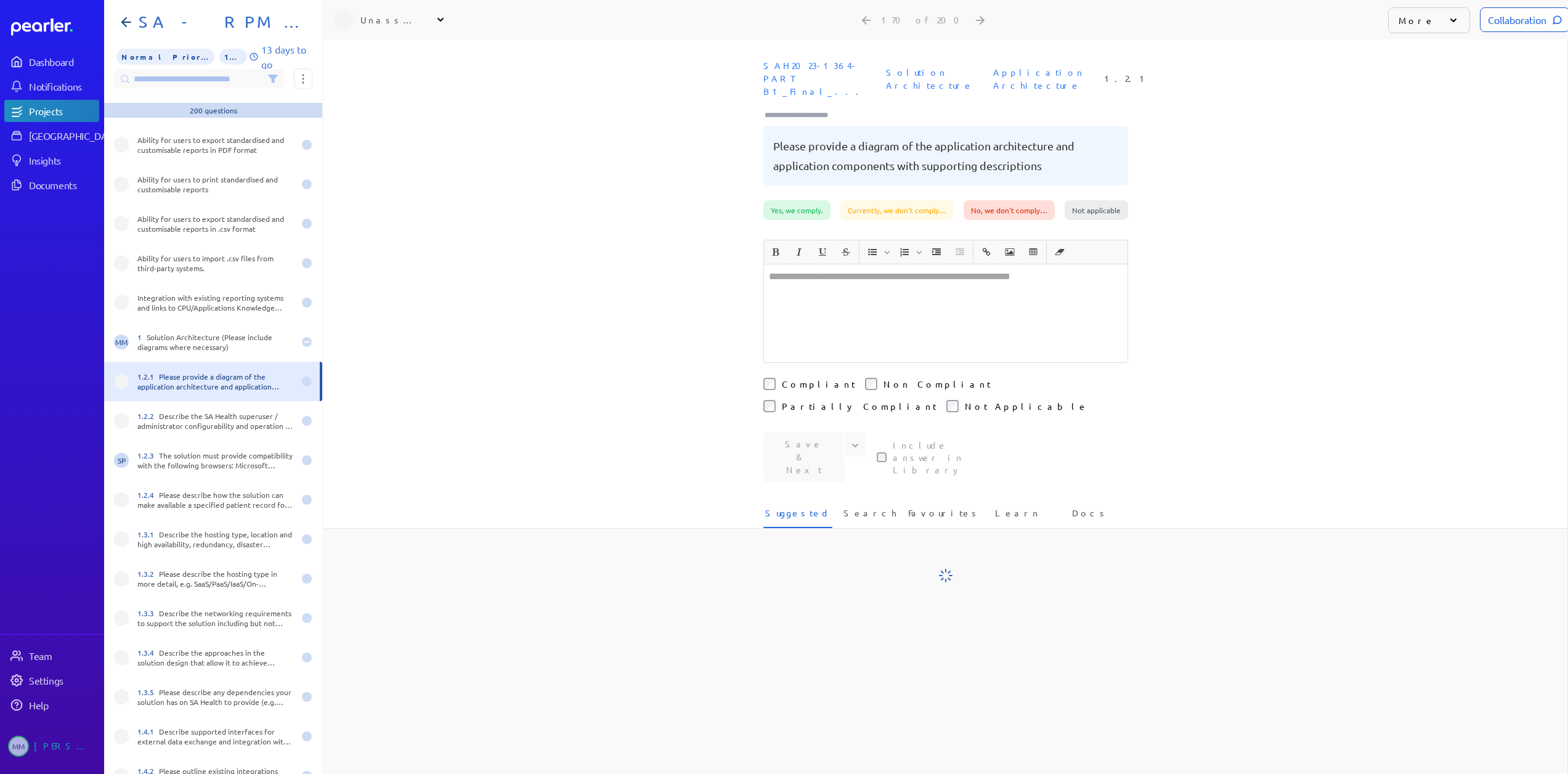
click at [393, 14] on div "Unassigned" at bounding box center [392, 20] width 61 height 13
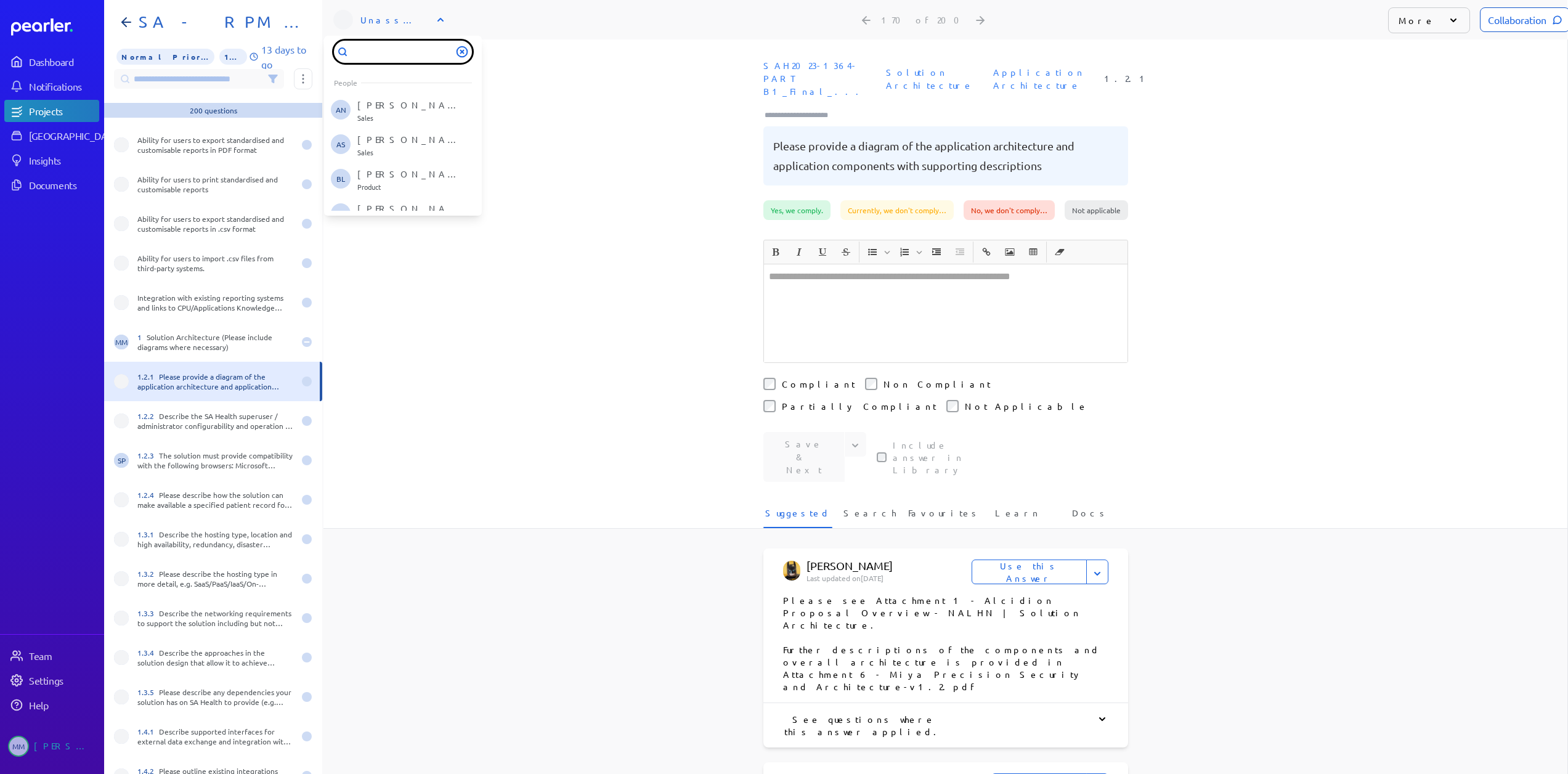
click at [388, 52] on input "text" at bounding box center [402, 52] width 138 height 23
type input "*****"
click at [385, 116] on p "Engineering" at bounding box center [408, 118] width 102 height 7
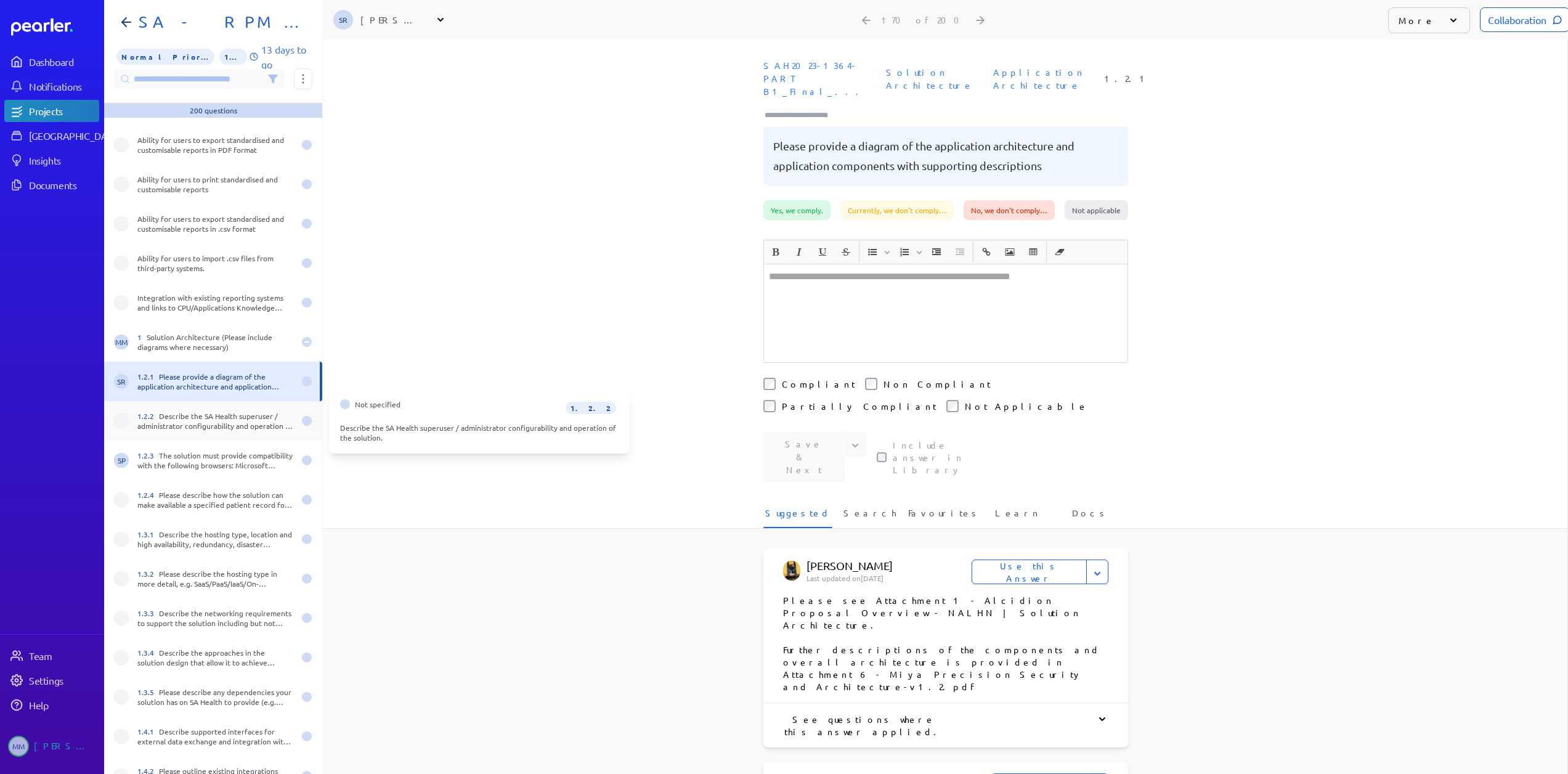
click at [212, 424] on div "1.2.2 Describe the SA Health superuser / administrator configurability and oper…" at bounding box center [215, 420] width 156 height 20
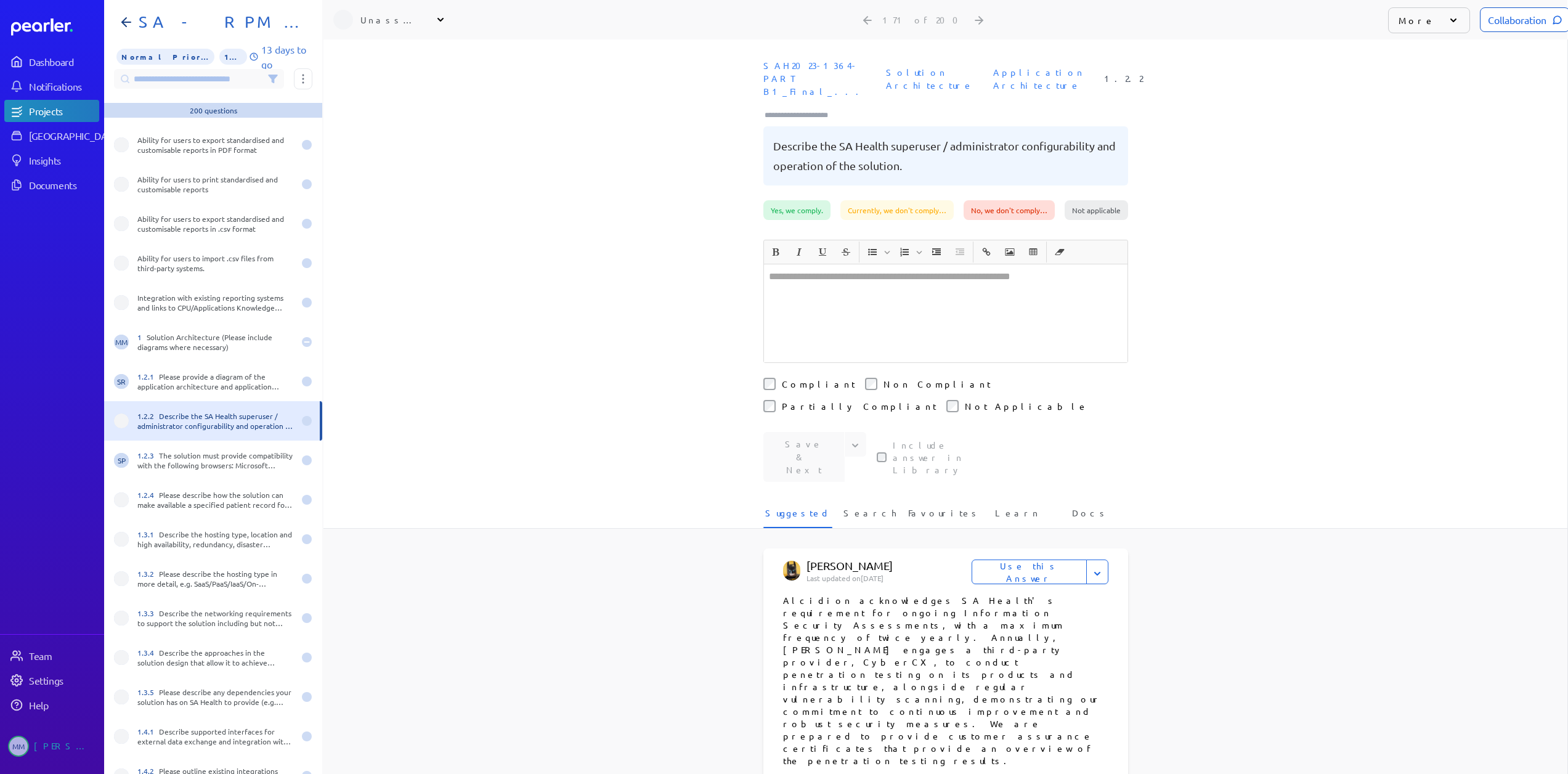
click at [383, 20] on div "Unassigned" at bounding box center [392, 20] width 61 height 13
click at [385, 49] on input "text" at bounding box center [402, 52] width 138 height 23
type input "*****"
click at [384, 111] on div "[PERSON_NAME] Engineering" at bounding box center [408, 111] width 102 height 24
click at [175, 469] on div "1.2.3 The solution must provide compatibility with the following browsers: Micr…" at bounding box center [215, 460] width 156 height 20
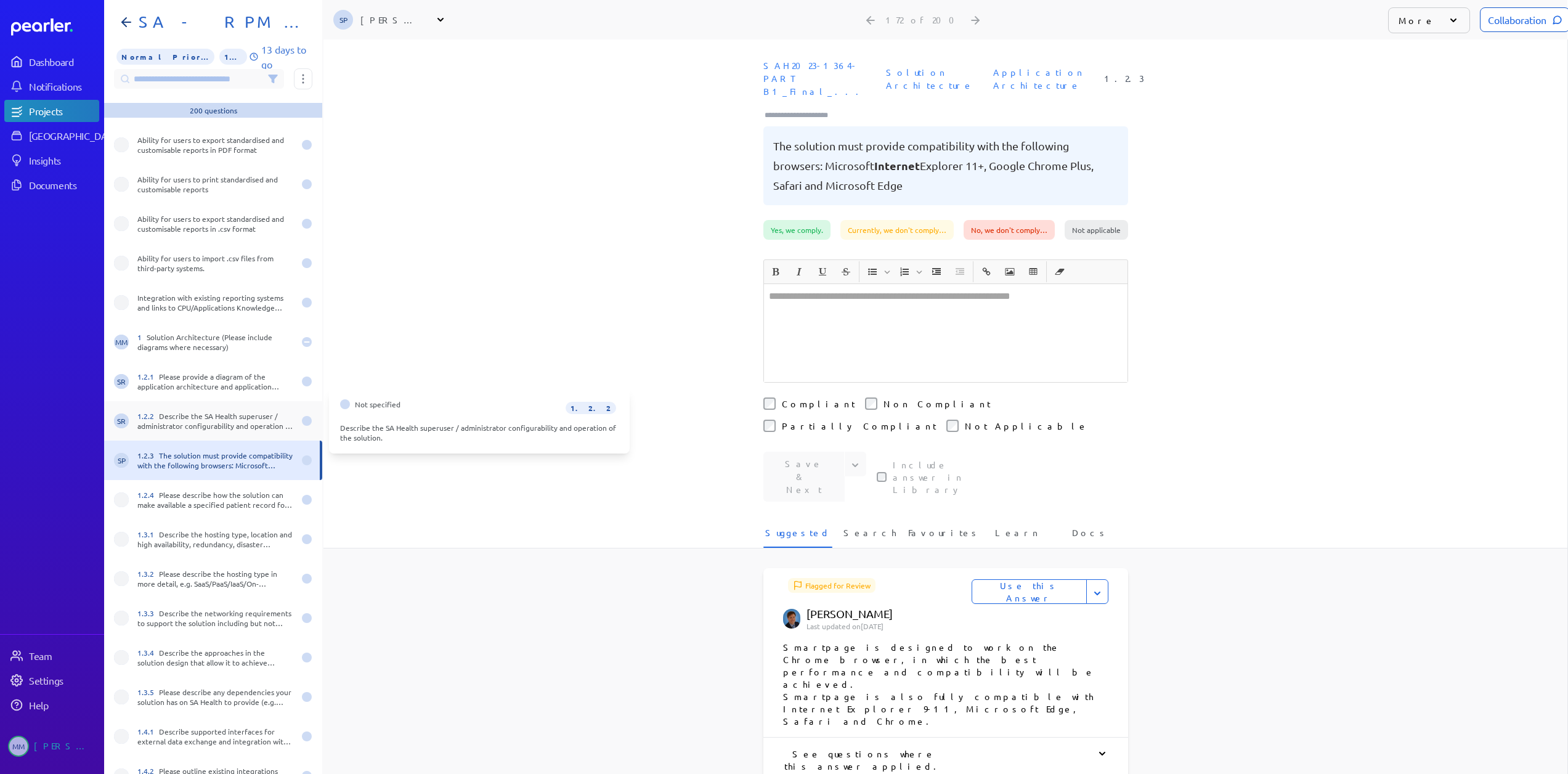
click at [215, 428] on div "1.2.2 Describe the SA Health superuser / administrator configurability and oper…" at bounding box center [215, 420] width 156 height 20
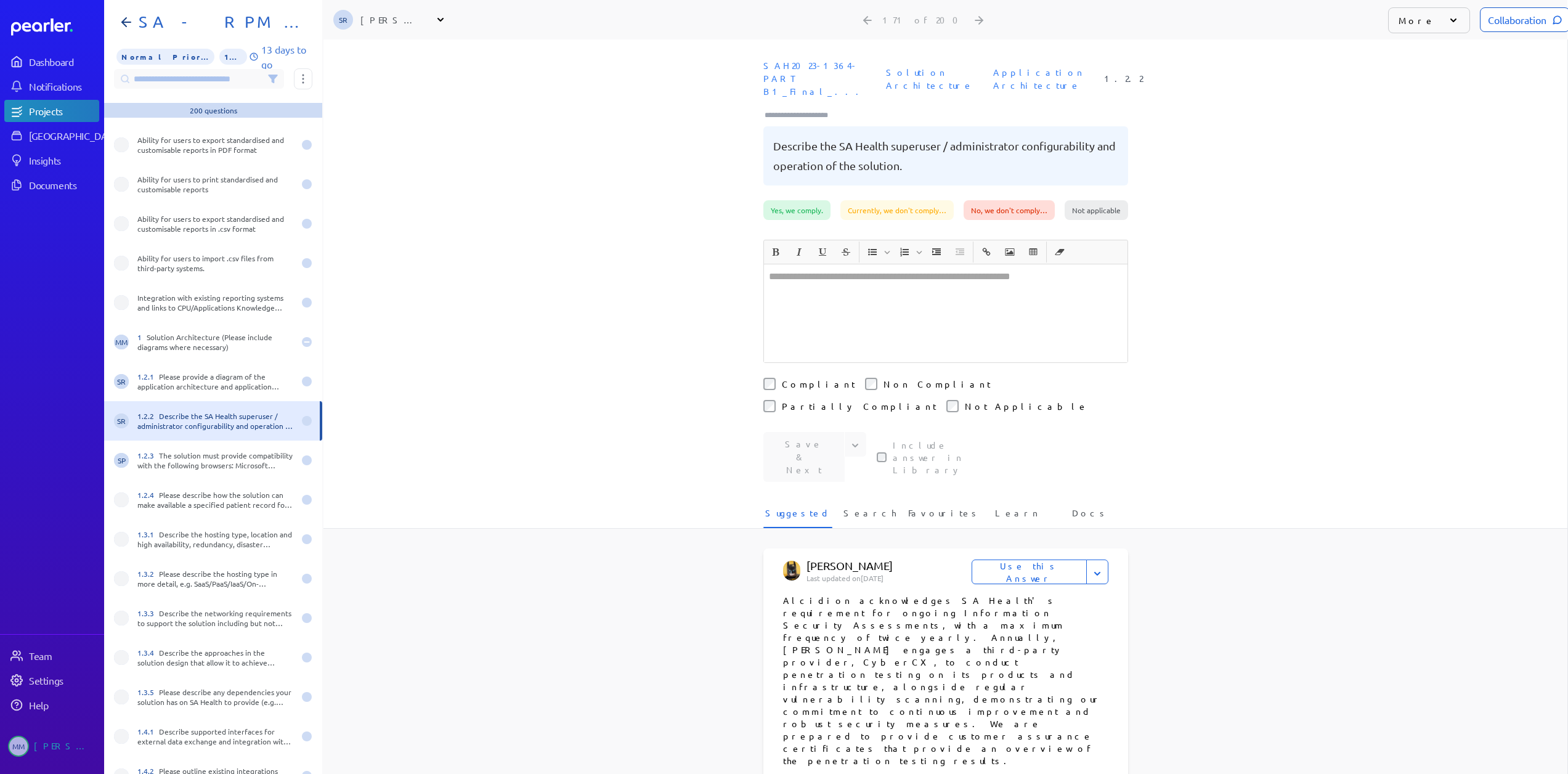
click at [385, 18] on div "[PERSON_NAME]" at bounding box center [392, 20] width 61 height 13
click at [383, 52] on input "text" at bounding box center [402, 52] width 138 height 23
type input "***"
click at [373, 116] on p "Sales" at bounding box center [408, 118] width 102 height 7
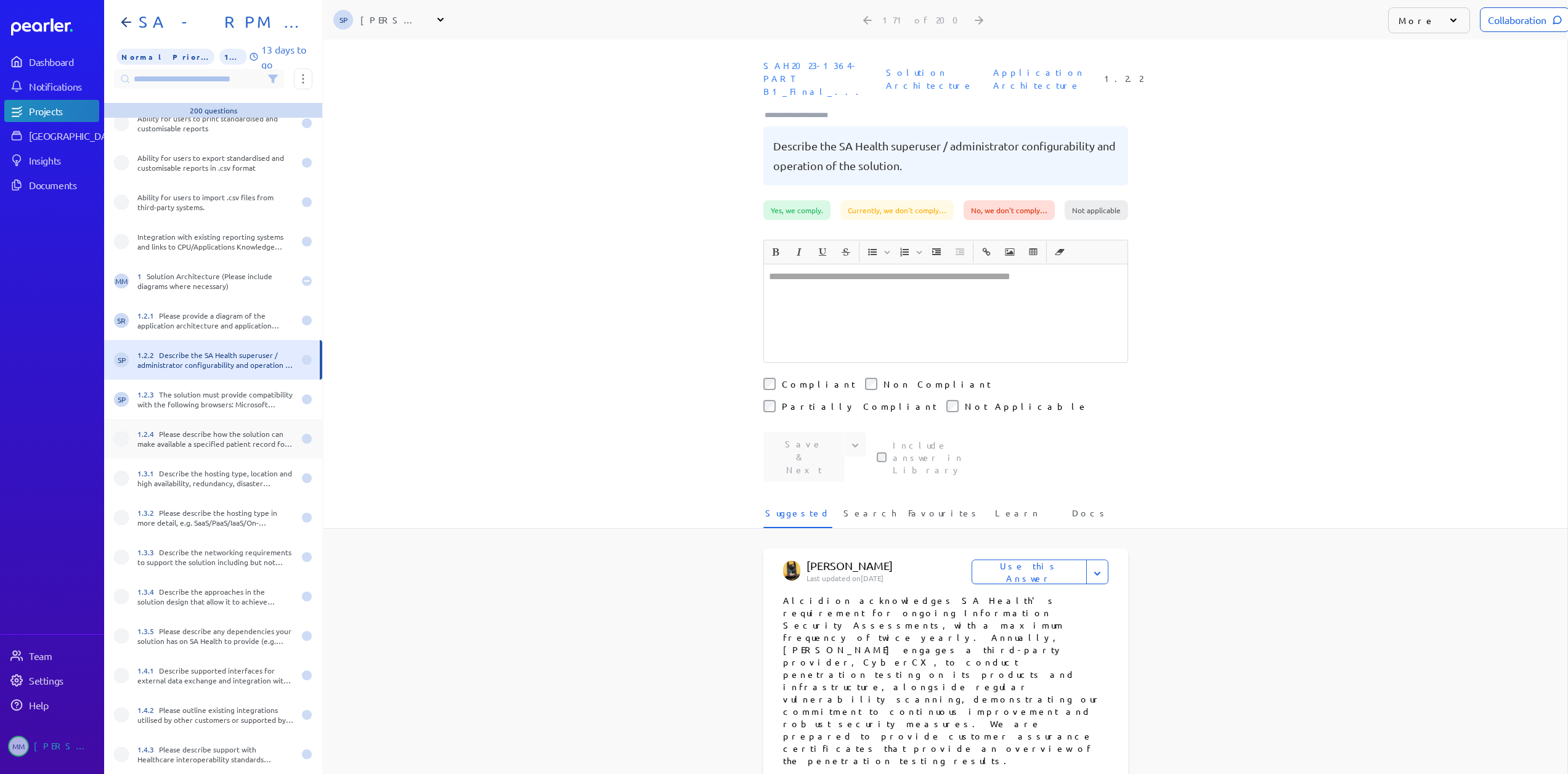
scroll to position [6480, 0]
click at [193, 438] on div "1.2.4 Please describe how the solution can make available a specified patient r…" at bounding box center [215, 438] width 156 height 20
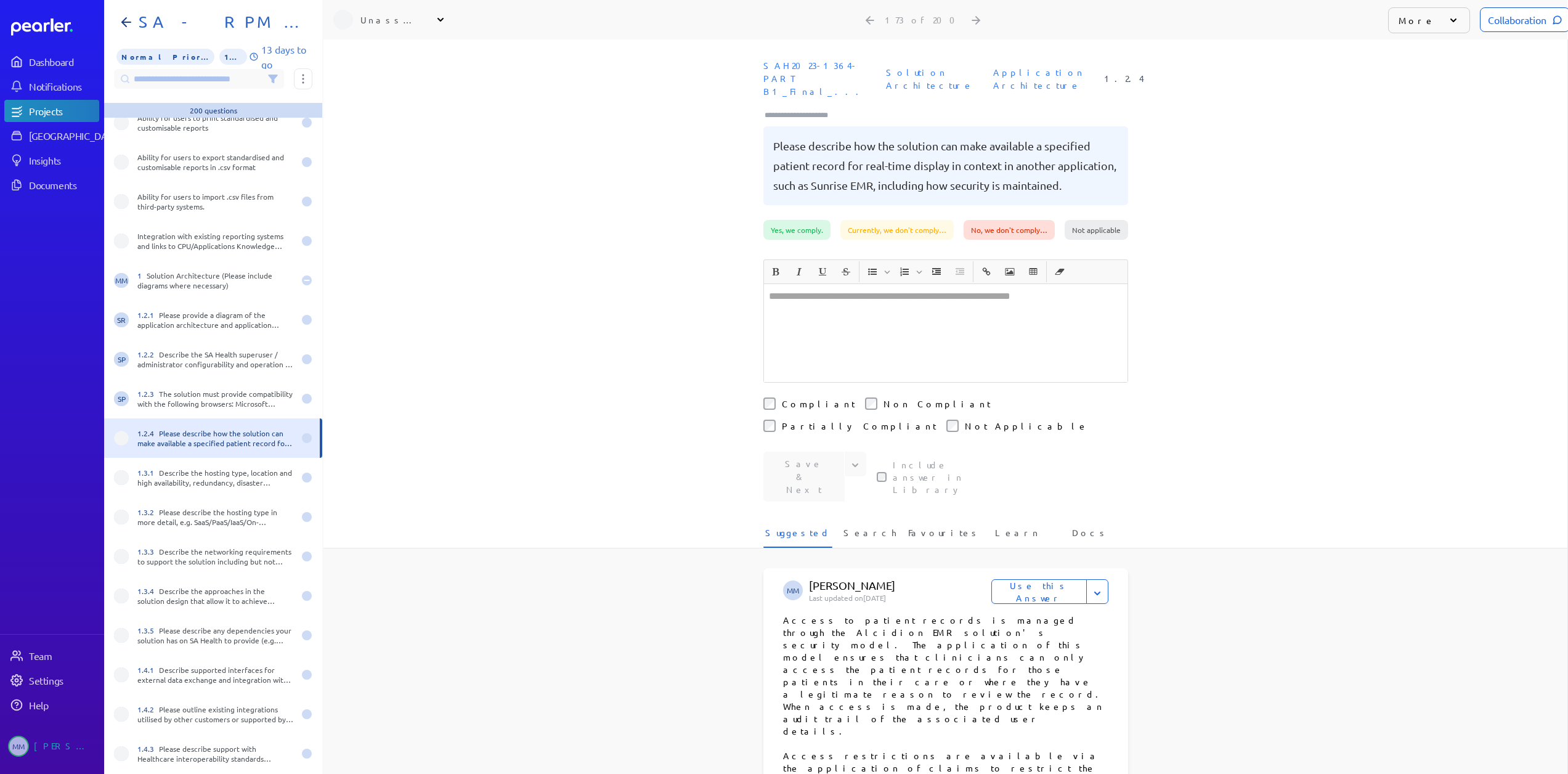
click at [376, 20] on div "Unassigned" at bounding box center [392, 20] width 61 height 13
click at [390, 54] on input "text" at bounding box center [402, 52] width 138 height 23
type input "***"
click at [384, 114] on div "[PERSON_NAME] Product" at bounding box center [408, 111] width 102 height 24
click at [181, 478] on div "1.3.1 Describe the hosting type, location and high availability, redundancy, di…" at bounding box center [215, 477] width 156 height 20
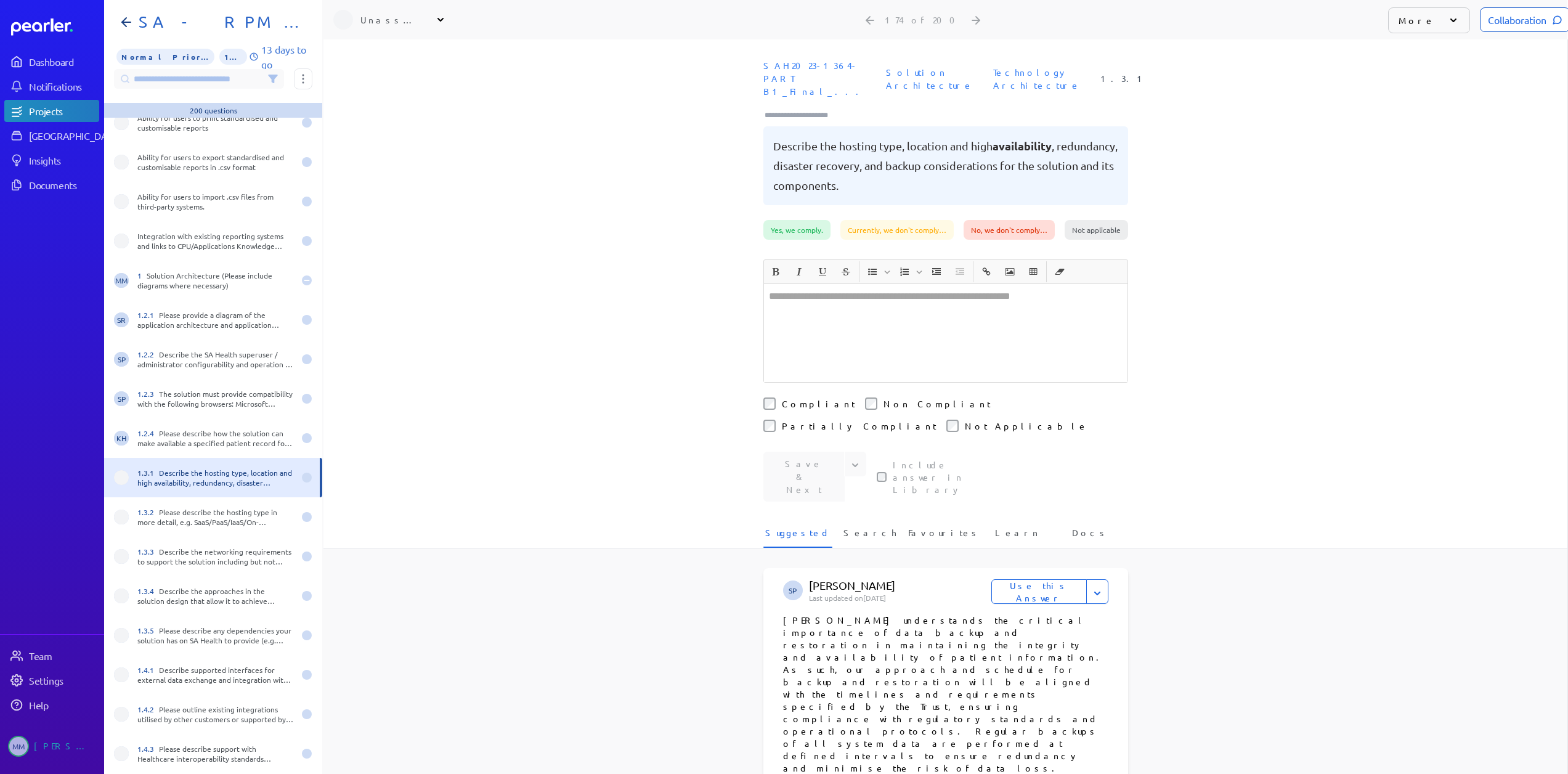
click at [387, 16] on div "Unassigned" at bounding box center [392, 20] width 61 height 13
click at [388, 51] on input "text" at bounding box center [402, 52] width 138 height 23
type input "***"
click at [406, 113] on div "[PERSON_NAME] Sales" at bounding box center [408, 111] width 102 height 24
click at [194, 524] on div "1.3.2 Please describe the hosting type in more detail, e.g. SaaS/PaaS/IaaS/On-P…" at bounding box center [215, 517] width 156 height 20
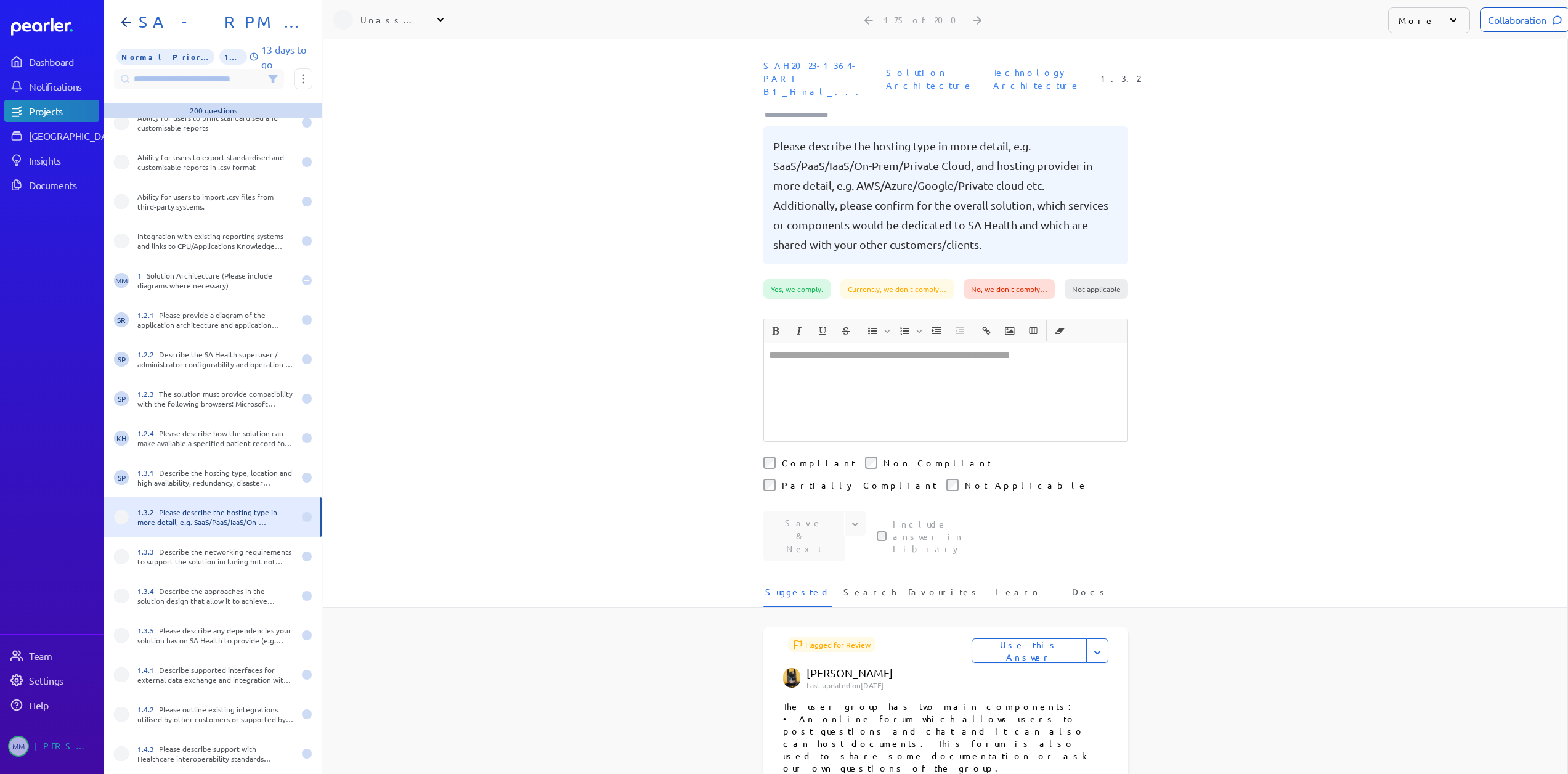
click at [376, 24] on div "Unassigned" at bounding box center [392, 20] width 61 height 13
click at [391, 52] on input "text" at bounding box center [402, 52] width 138 height 23
type input "***"
click at [393, 102] on p "[PERSON_NAME]" at bounding box center [408, 106] width 102 height 13
click at [232, 554] on div "1.3.3 Describe the networking requirements to support the solution including bu…" at bounding box center [215, 556] width 156 height 20
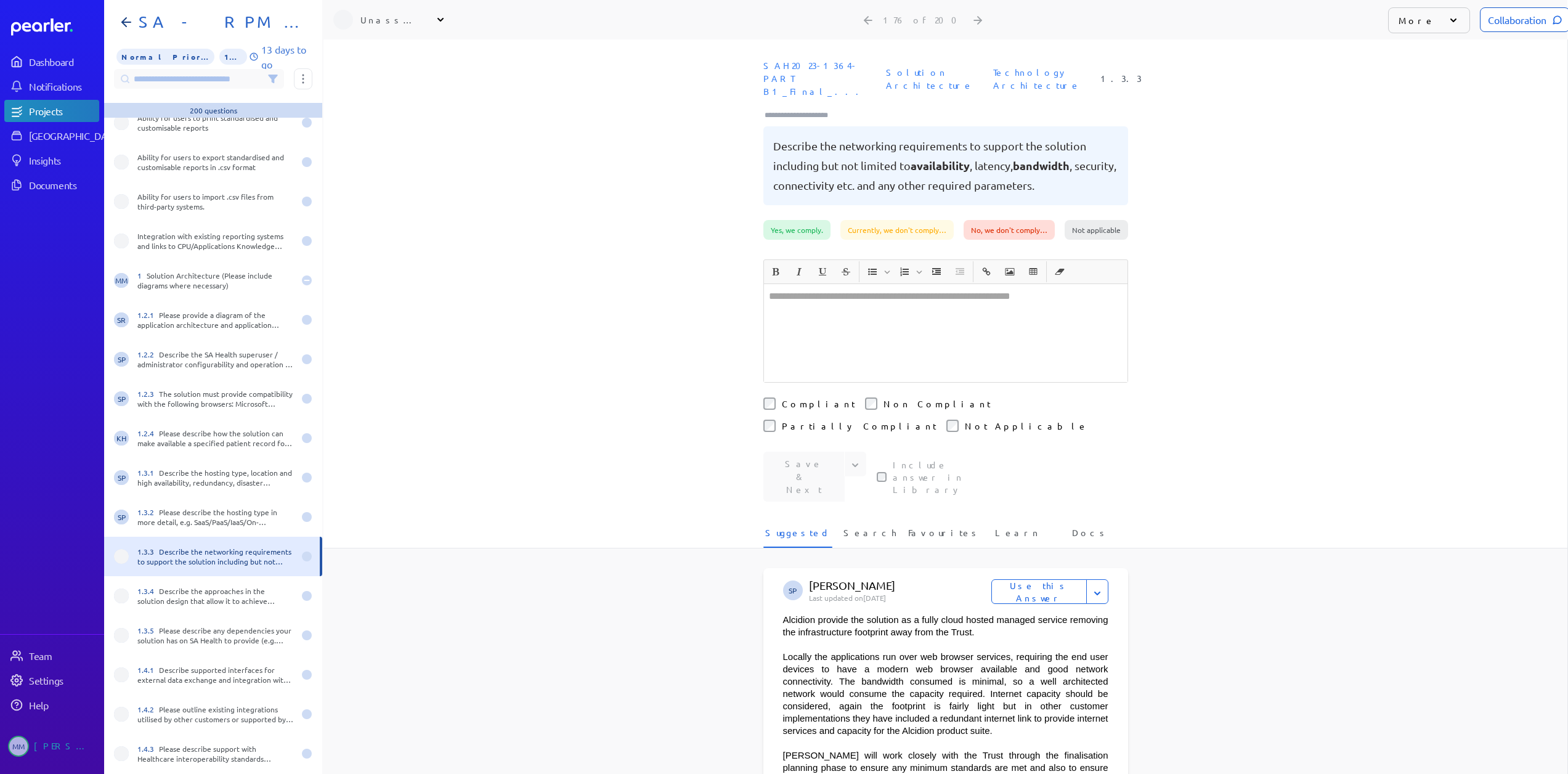
click at [386, 24] on div "Unassigned" at bounding box center [392, 20] width 61 height 13
click at [383, 50] on input "text" at bounding box center [402, 52] width 138 height 23
type input "***"
click at [358, 101] on p "[PERSON_NAME]" at bounding box center [408, 106] width 102 height 13
click at [192, 598] on div "1.3.4 Describe the approaches in the solution design that allow it to achieve a…" at bounding box center [215, 596] width 156 height 20
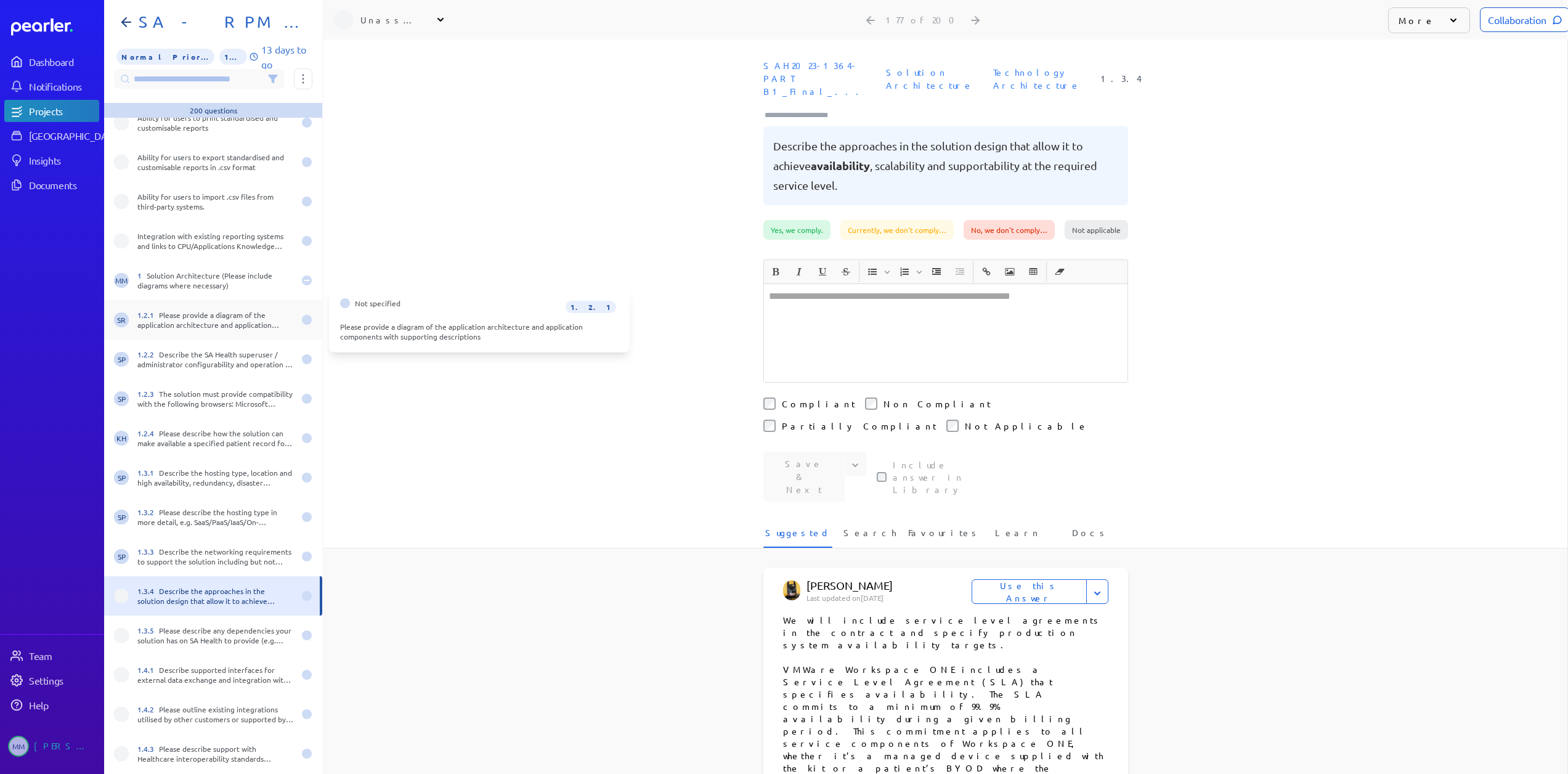
click at [159, 320] on div "1.2.1 Please provide a diagram of the application architecture and application …" at bounding box center [215, 320] width 156 height 20
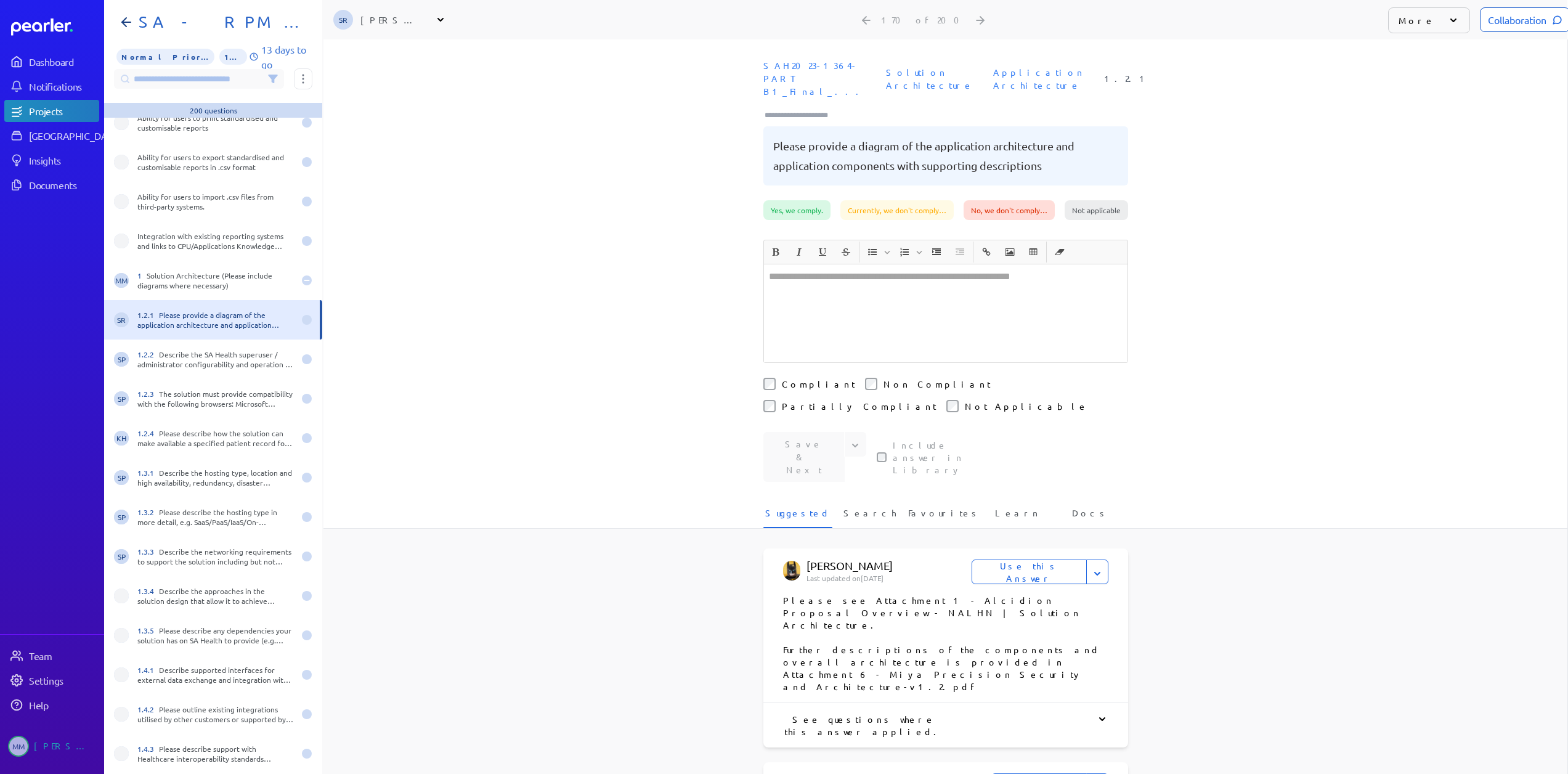
click at [409, 20] on div "[PERSON_NAME]" at bounding box center [392, 20] width 61 height 13
click at [372, 53] on input "text" at bounding box center [402, 52] width 138 height 23
type input "***"
click at [383, 113] on div "[PERSON_NAME] Product" at bounding box center [408, 111] width 102 height 24
click at [183, 590] on div "1.3.4 Describe the approaches in the solution design that allow it to achieve a…" at bounding box center [215, 596] width 156 height 20
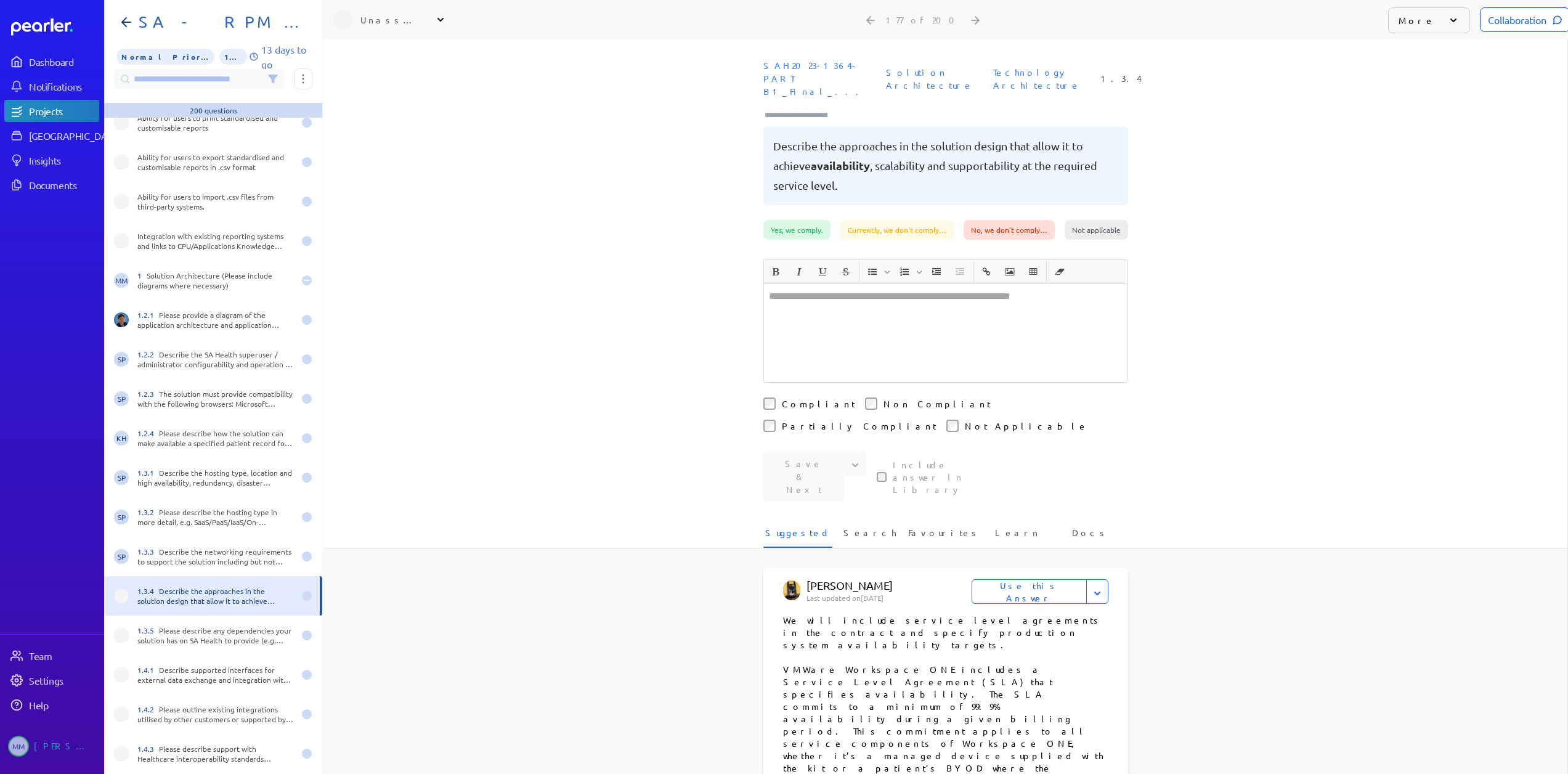
click at [373, 23] on div "Unassigned" at bounding box center [392, 20] width 61 height 13
click at [376, 52] on input "text" at bounding box center [402, 52] width 138 height 23
type input "***"
click at [373, 111] on div "[PERSON_NAME] Sales" at bounding box center [408, 111] width 102 height 24
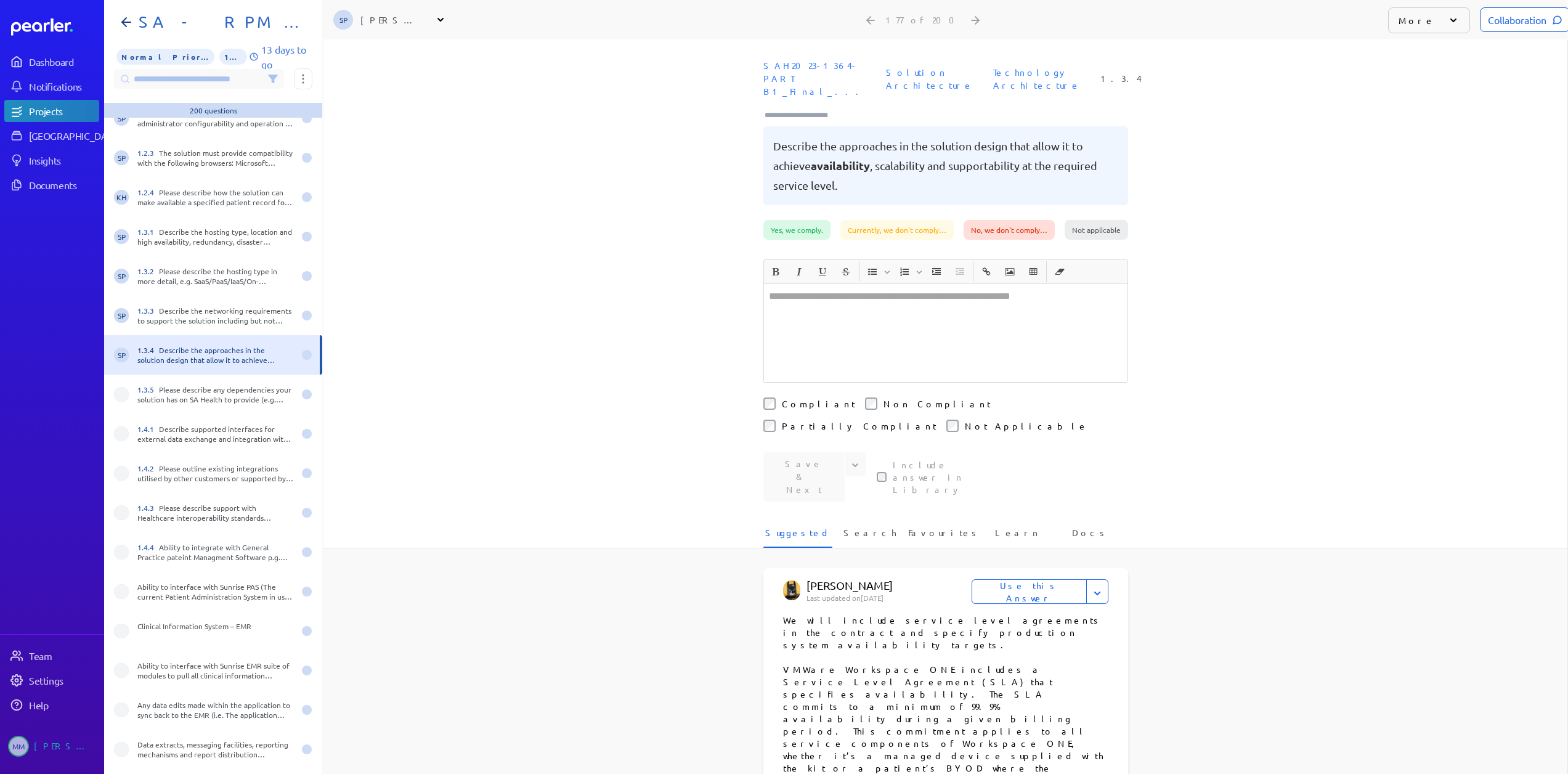
scroll to position [6726, 0]
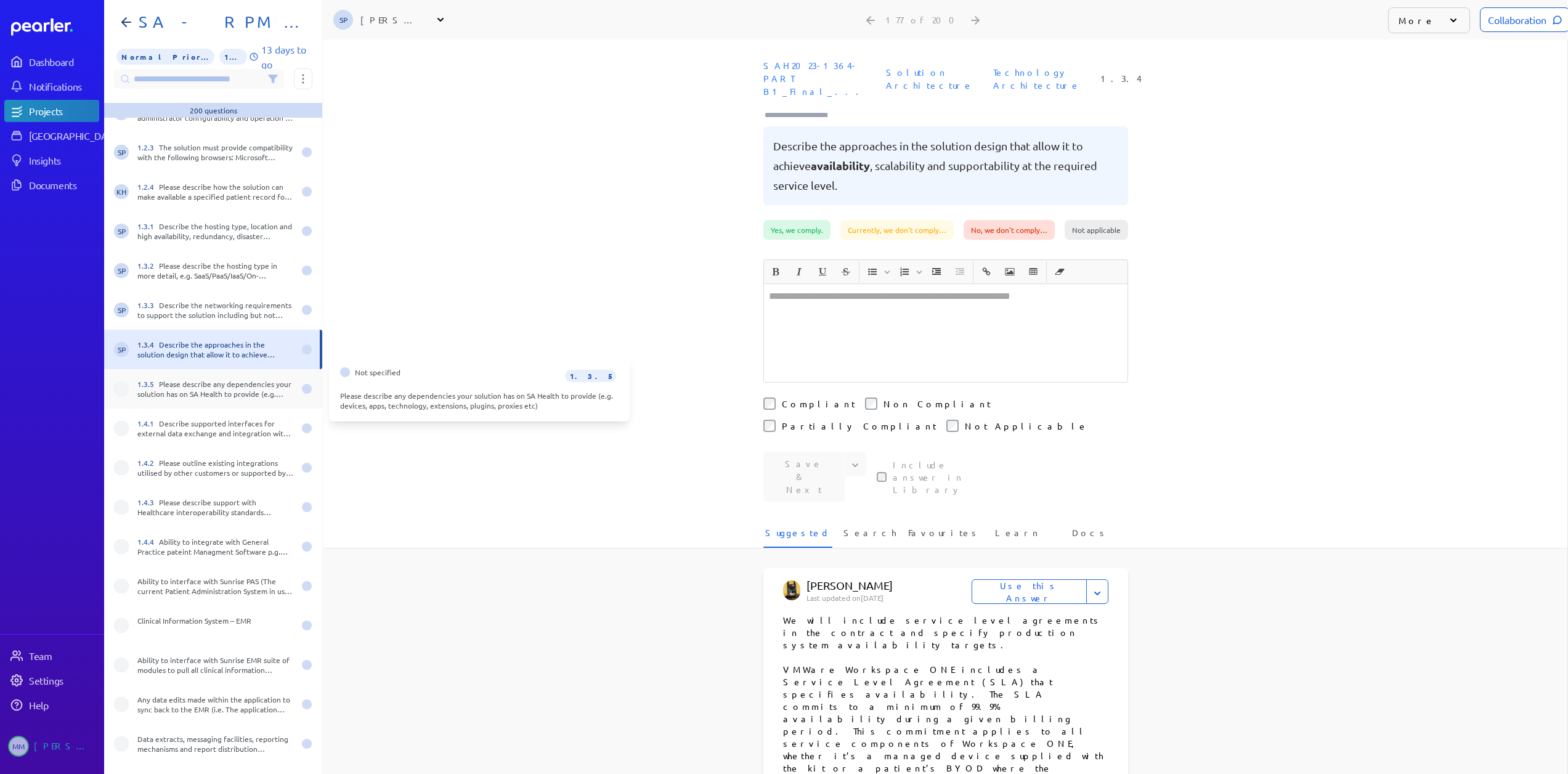
click at [180, 392] on div "1.3.5 Please describe any dependencies your solution has on SA Health to provid…" at bounding box center [215, 389] width 156 height 20
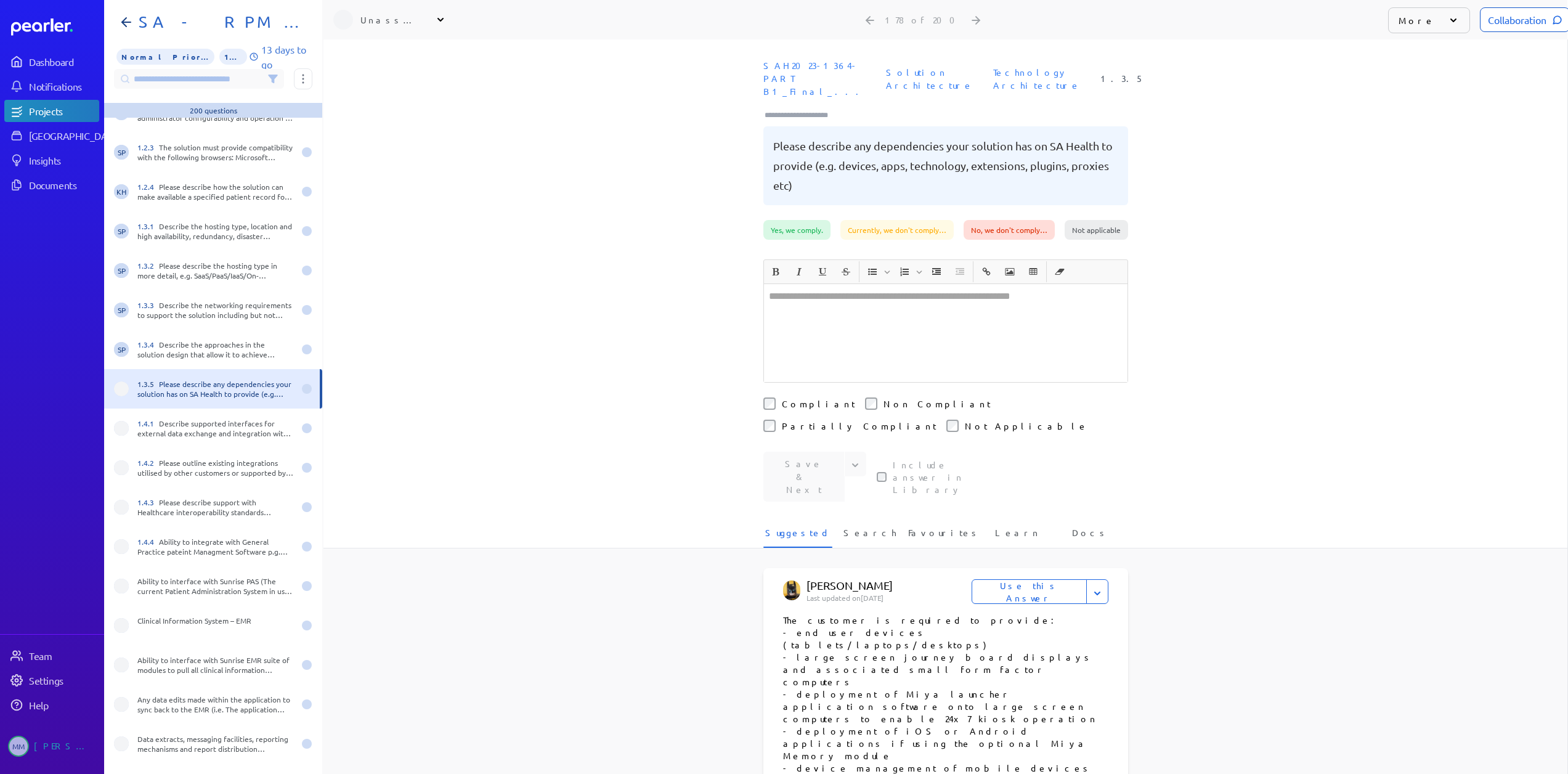
click at [382, 16] on div "Unassigned" at bounding box center [392, 20] width 61 height 13
click at [393, 48] on input "text" at bounding box center [402, 52] width 138 height 23
type input "***"
click at [392, 109] on p "[PERSON_NAME]" at bounding box center [408, 106] width 102 height 13
click at [194, 429] on div "1.4.1 Describe supported interfaces for external data exchange and integration …" at bounding box center [215, 429] width 156 height 20
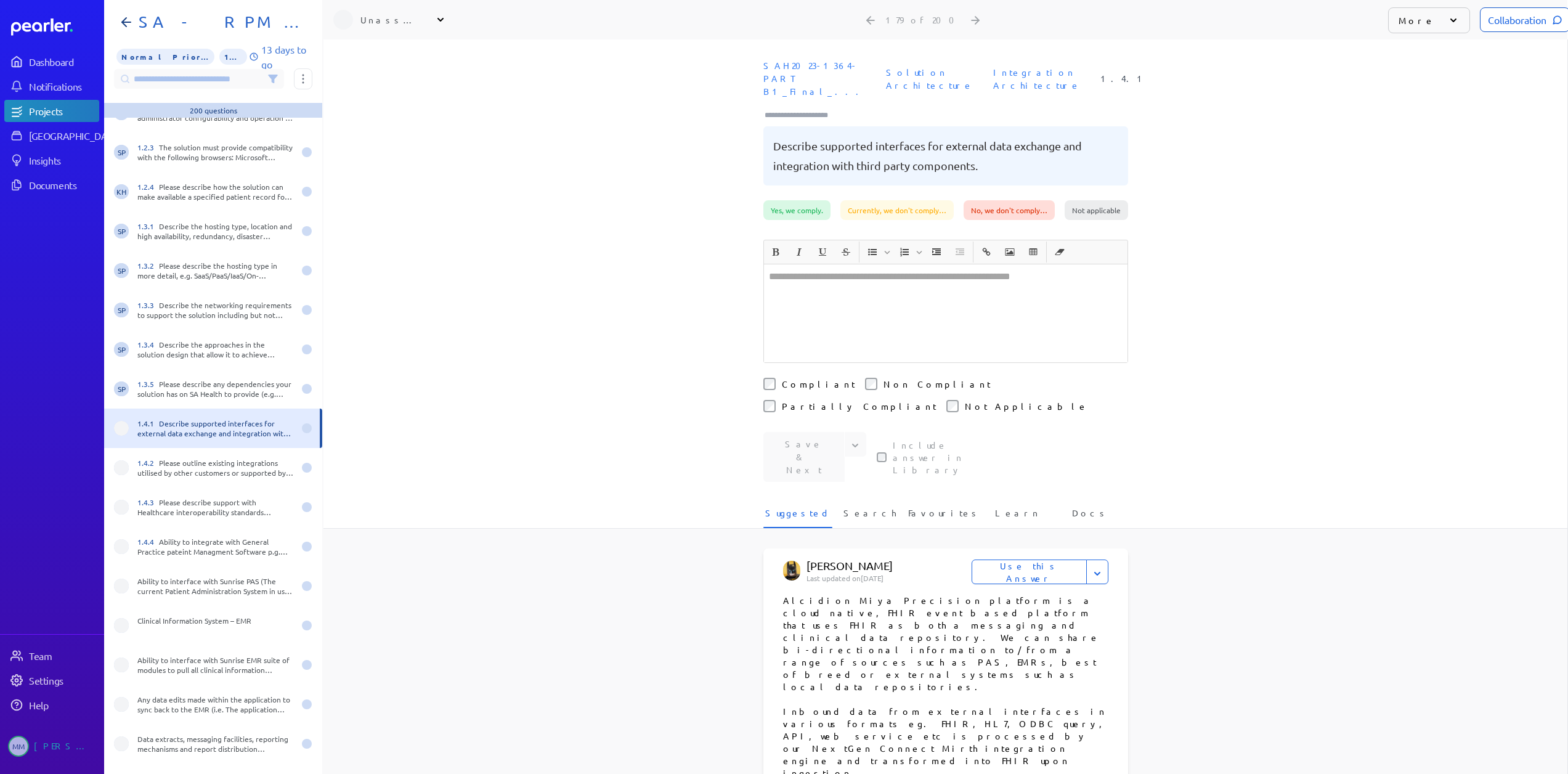
click at [376, 19] on div "Unassigned" at bounding box center [392, 20] width 61 height 13
click at [387, 47] on input "text" at bounding box center [402, 52] width 138 height 23
click at [395, 18] on div "Unassigned" at bounding box center [392, 20] width 61 height 13
click at [381, 24] on div "Unassigned" at bounding box center [392, 20] width 61 height 13
click at [383, 52] on input "text" at bounding box center [402, 52] width 138 height 23
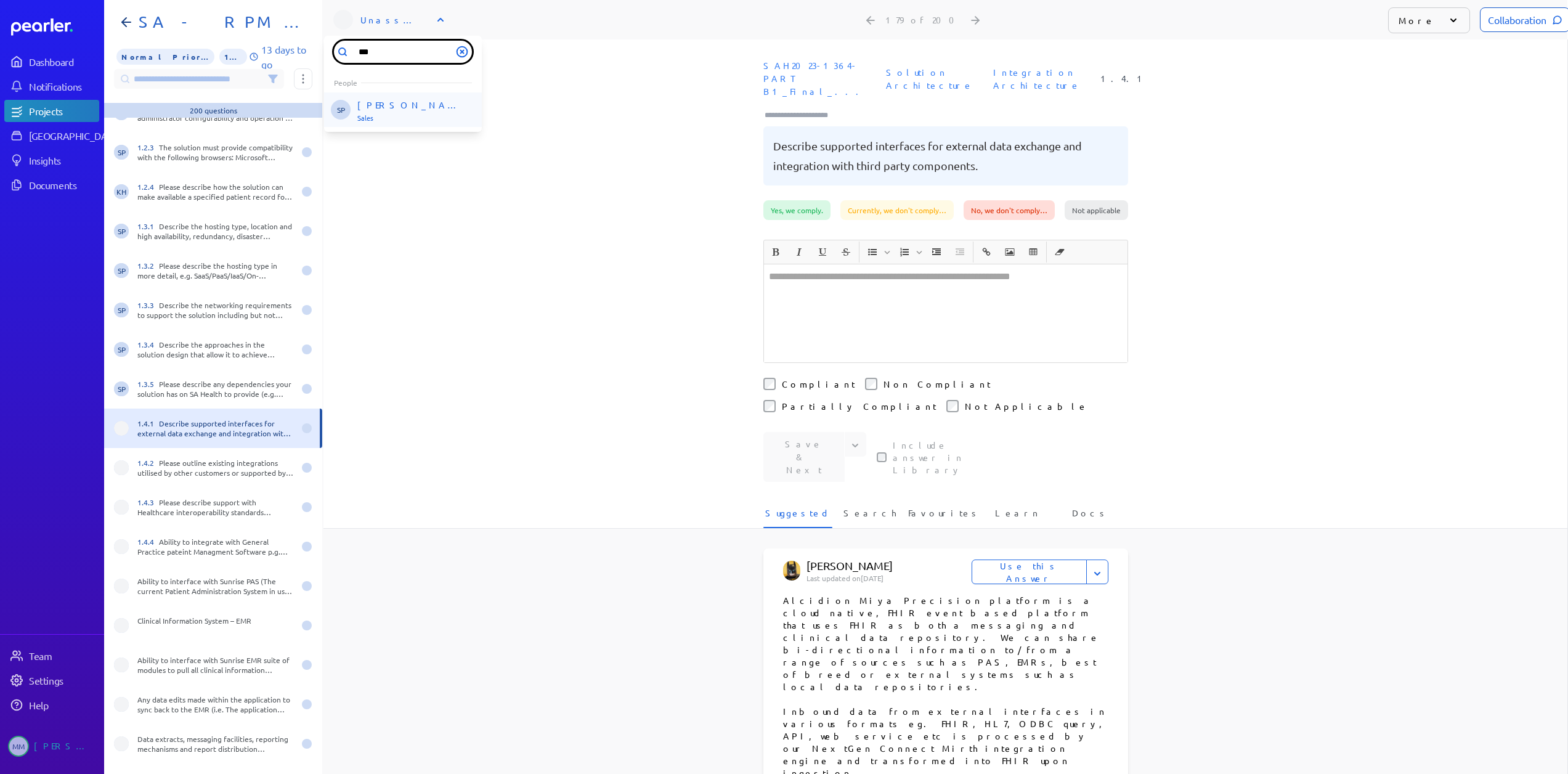
type input "***"
click at [373, 113] on div "[PERSON_NAME] Sales" at bounding box center [408, 111] width 102 height 24
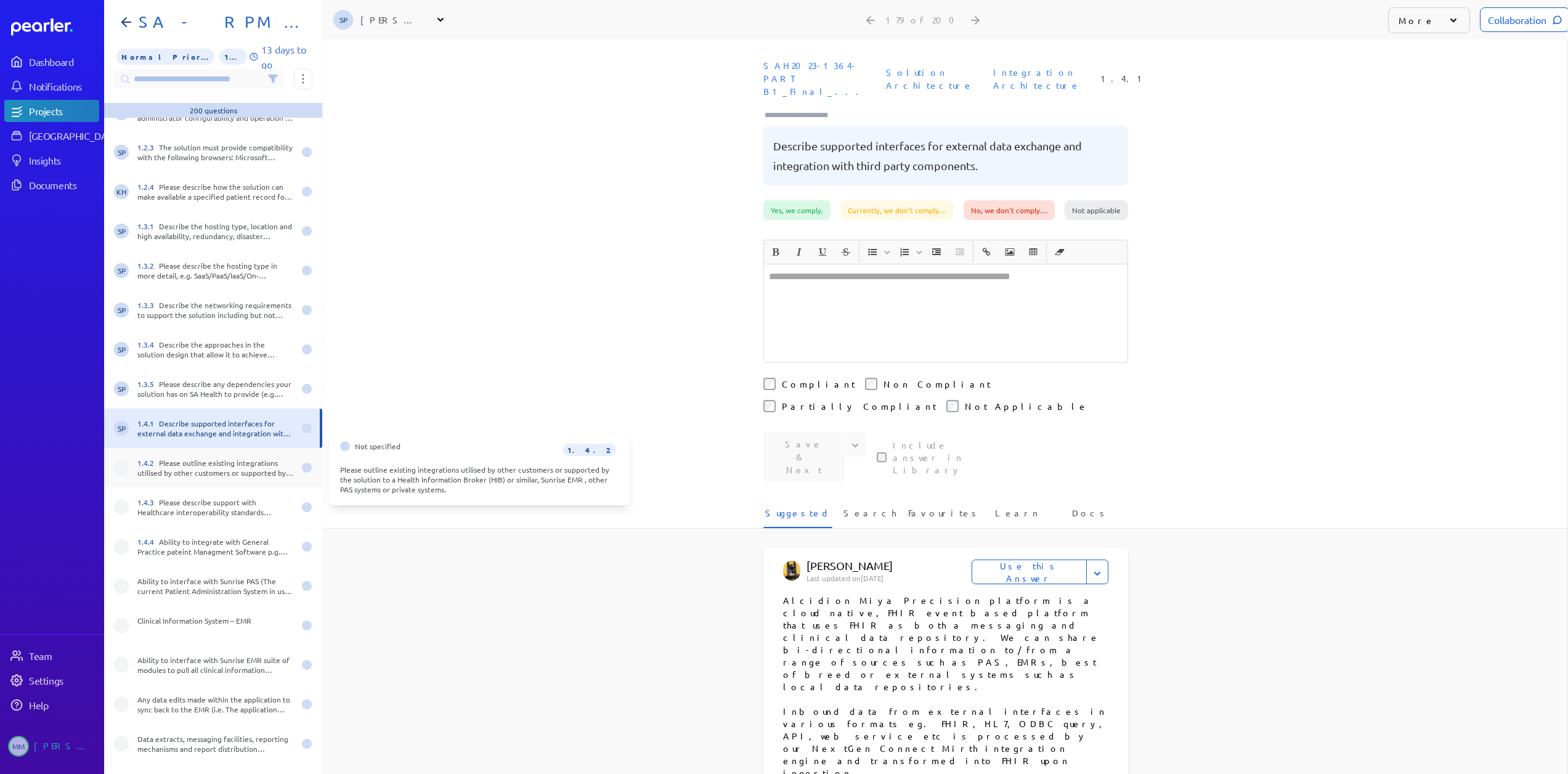
click at [177, 475] on div "1.4.2 Please outline existing integrations utilised by other customers or suppo…" at bounding box center [215, 467] width 156 height 20
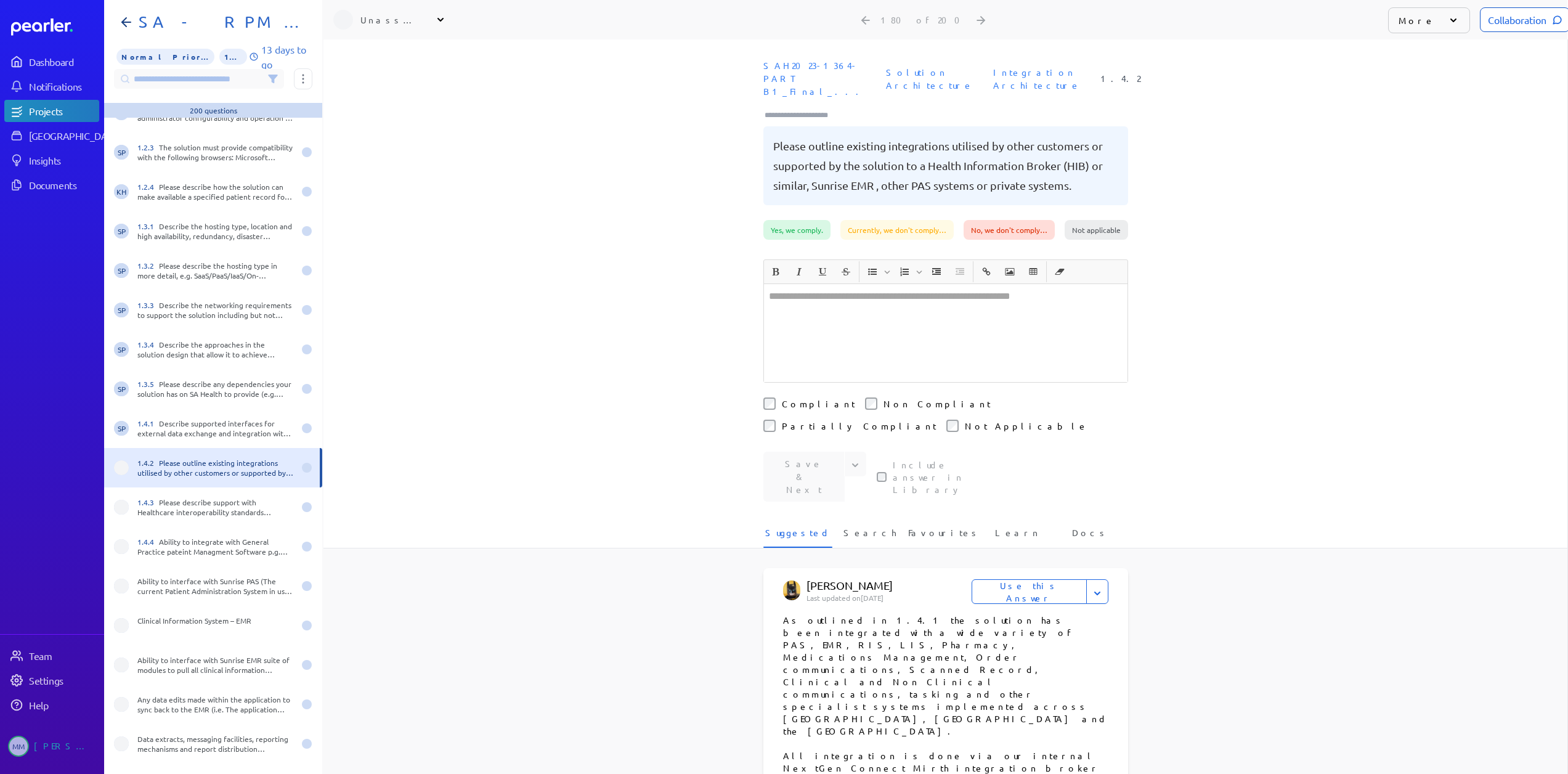
click at [382, 23] on div "Unassigned" at bounding box center [392, 20] width 61 height 13
click at [379, 55] on input "text" at bounding box center [402, 52] width 138 height 23
type input "***"
click at [374, 106] on p "[PERSON_NAME]" at bounding box center [408, 106] width 102 height 13
click at [189, 495] on div "1.4.3 Please describe support with Healthcare interoperability standards (HL7/F…" at bounding box center [213, 507] width 218 height 40
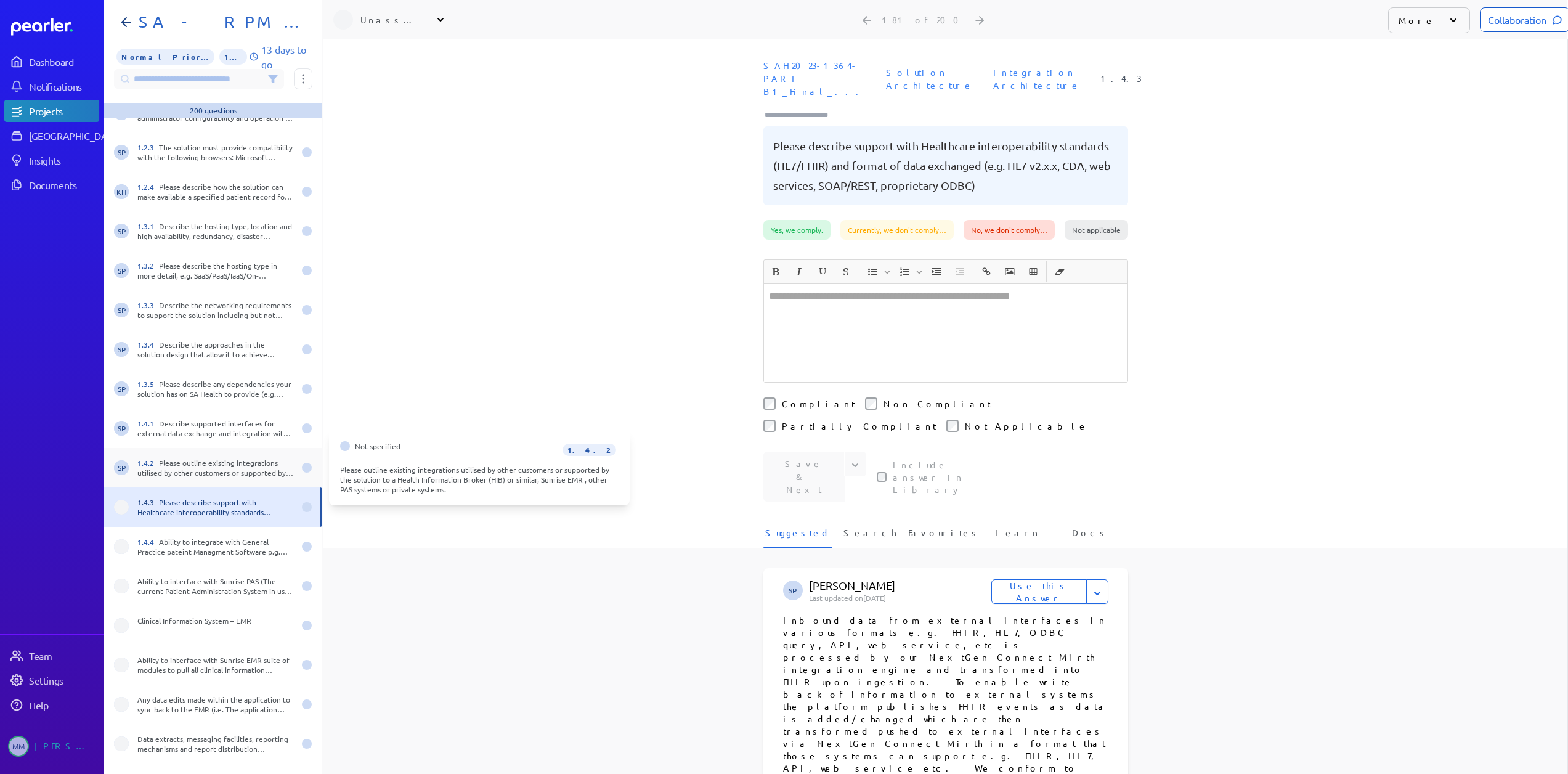
click at [222, 472] on div "1.4.2 Please outline existing integrations utilised by other customers or suppo…" at bounding box center [215, 467] width 156 height 20
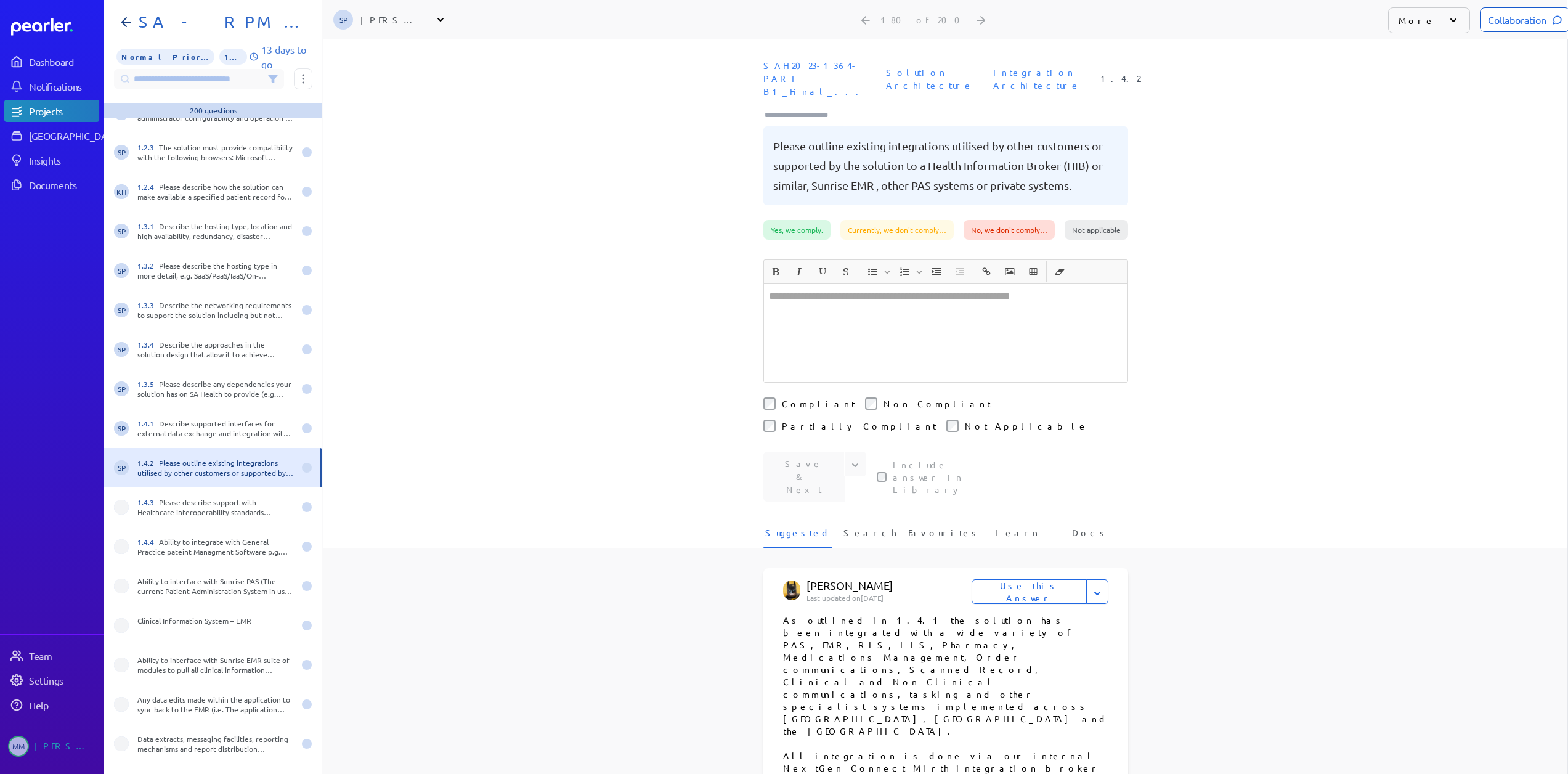
click at [383, 25] on div "[PERSON_NAME]" at bounding box center [392, 20] width 61 height 13
click at [384, 57] on input "text" at bounding box center [402, 52] width 138 height 23
type input "***"
click at [390, 117] on p "Product" at bounding box center [408, 118] width 102 height 7
click at [182, 509] on div "1.4.3 Please describe support with Healthcare interoperability standards (HL7/F…" at bounding box center [215, 507] width 156 height 20
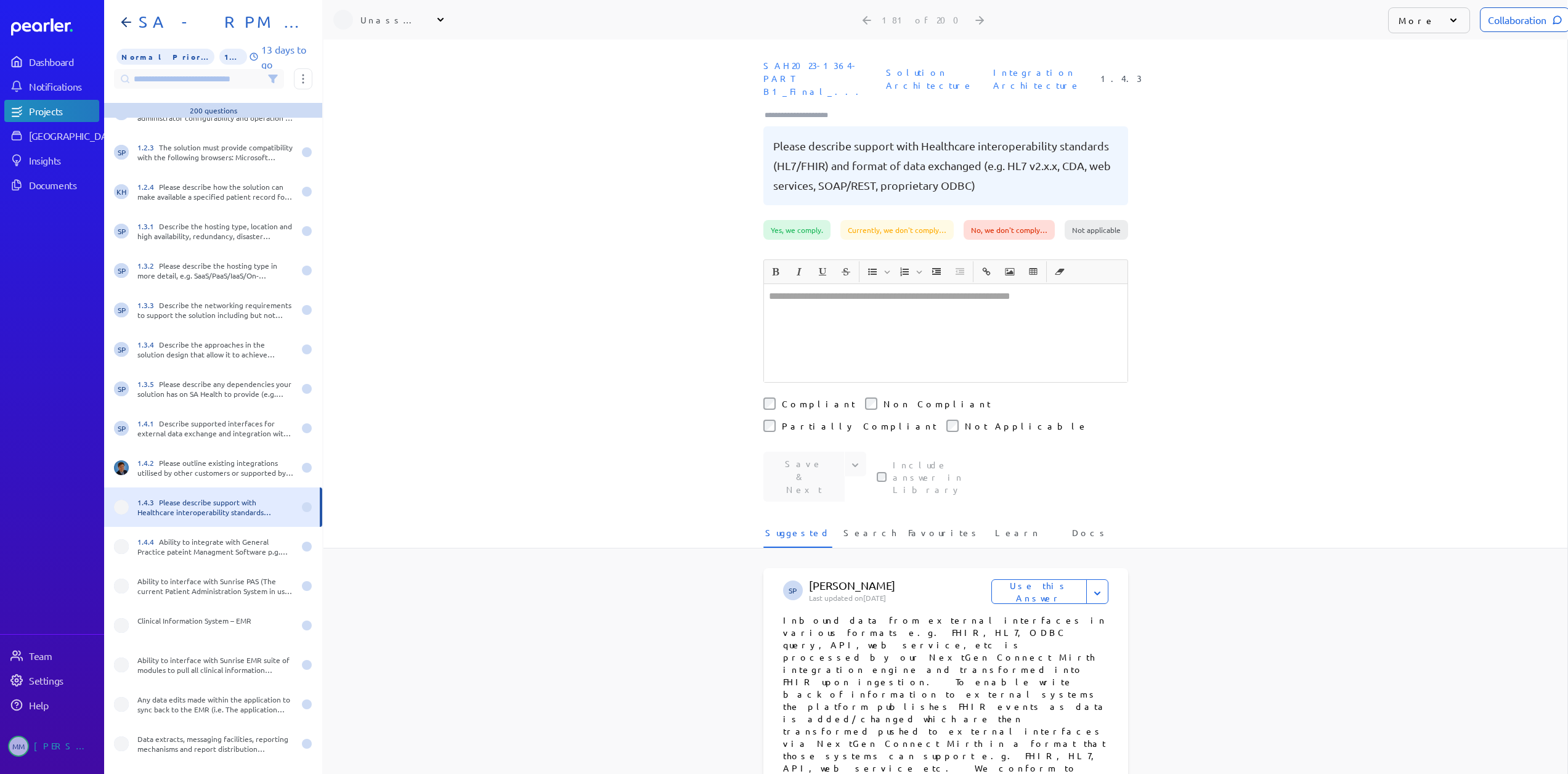
click at [397, 22] on div "Unassigned" at bounding box center [392, 20] width 61 height 13
click at [381, 61] on input "text" at bounding box center [402, 52] width 138 height 23
type input "***"
click at [393, 111] on div "[PERSON_NAME] Product" at bounding box center [408, 111] width 102 height 24
click at [202, 543] on div "1.4.4 Ability to integrate with General Practice pateint Managment Software p.g…" at bounding box center [215, 546] width 156 height 20
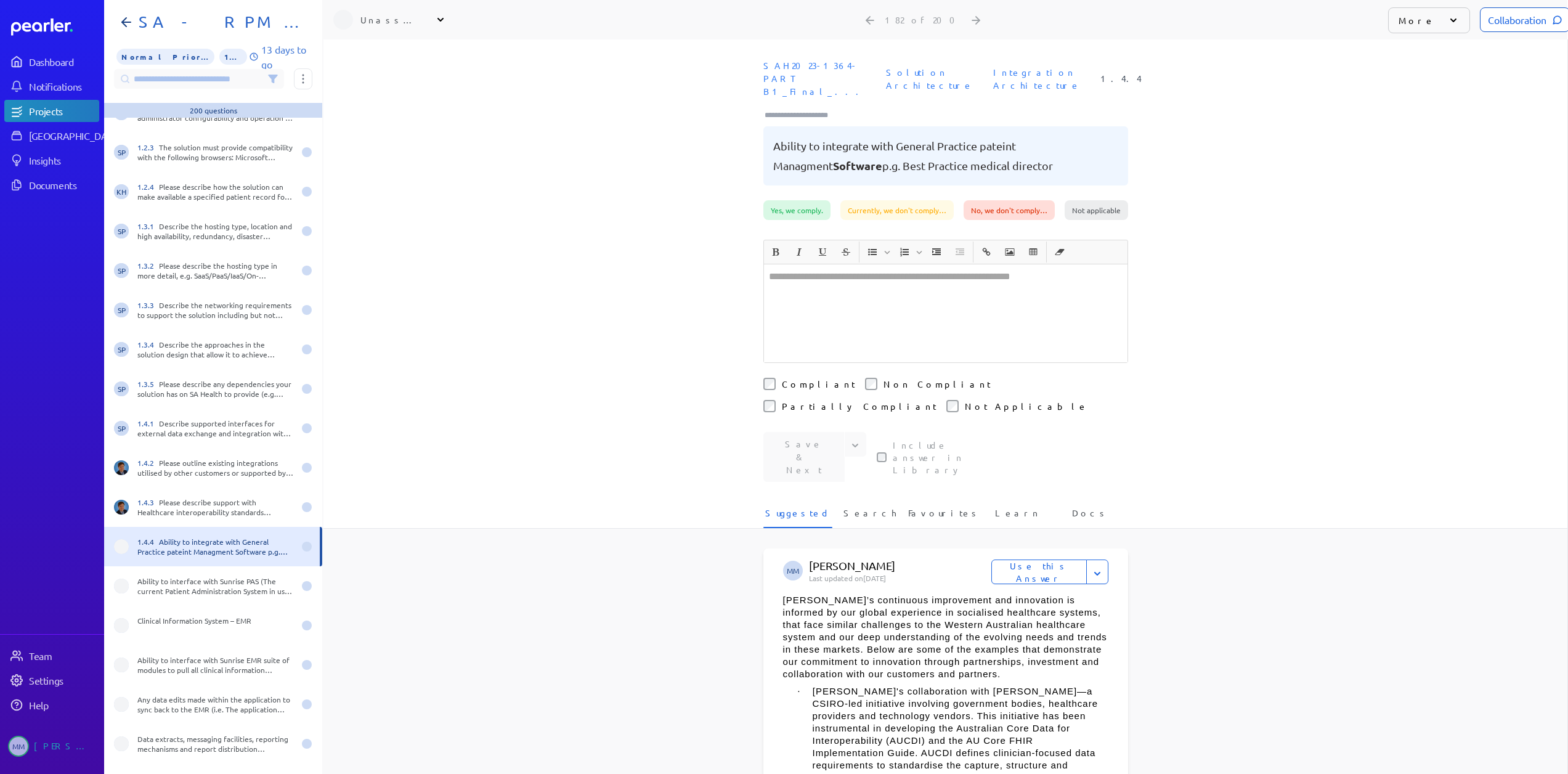
click at [372, 23] on div "Unassigned" at bounding box center [392, 20] width 61 height 13
click at [378, 57] on input "text" at bounding box center [402, 52] width 138 height 23
type input "***"
click at [388, 113] on div "[PERSON_NAME] Product" at bounding box center [408, 111] width 102 height 24
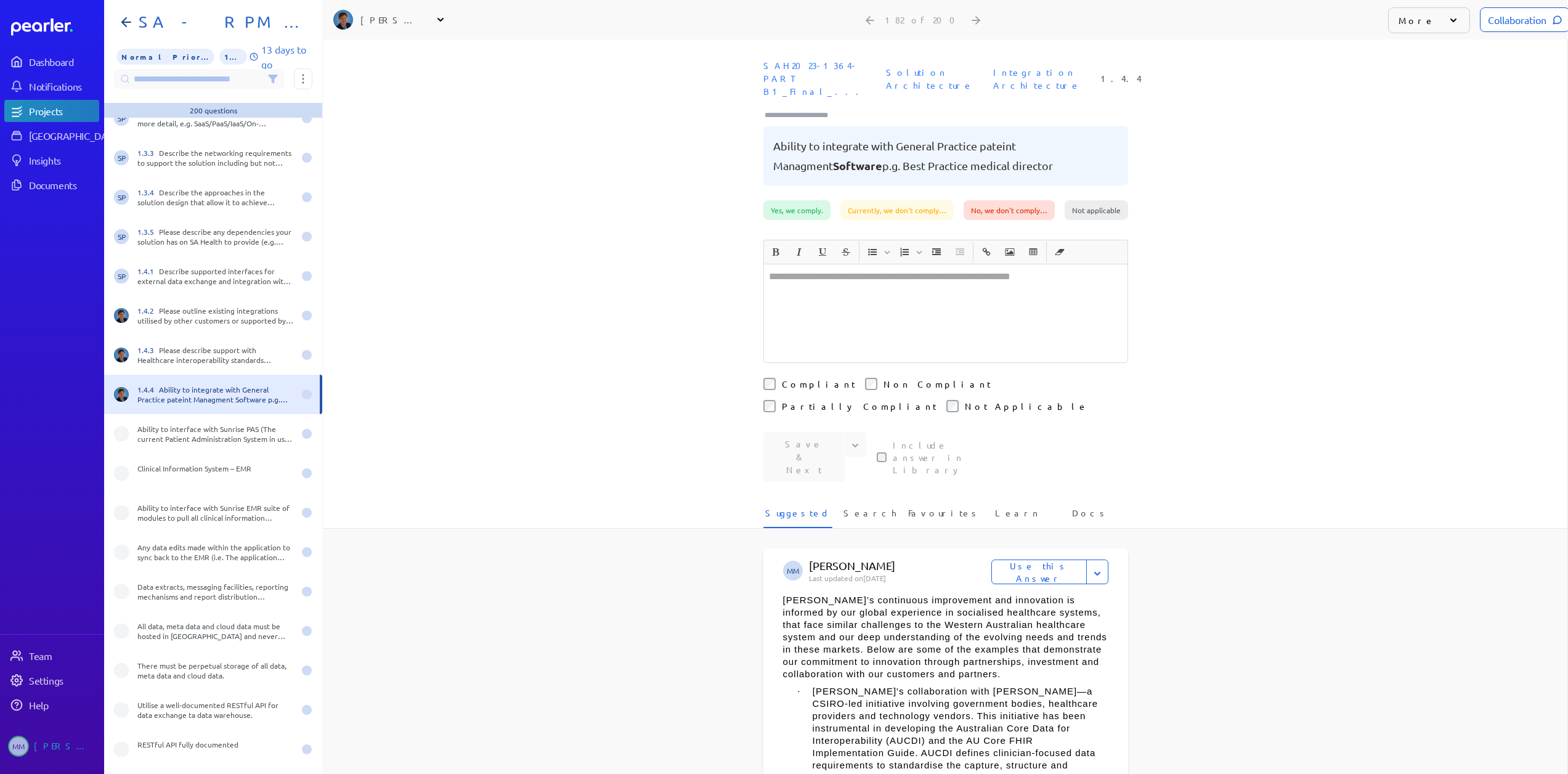
scroll to position [6911, 0]
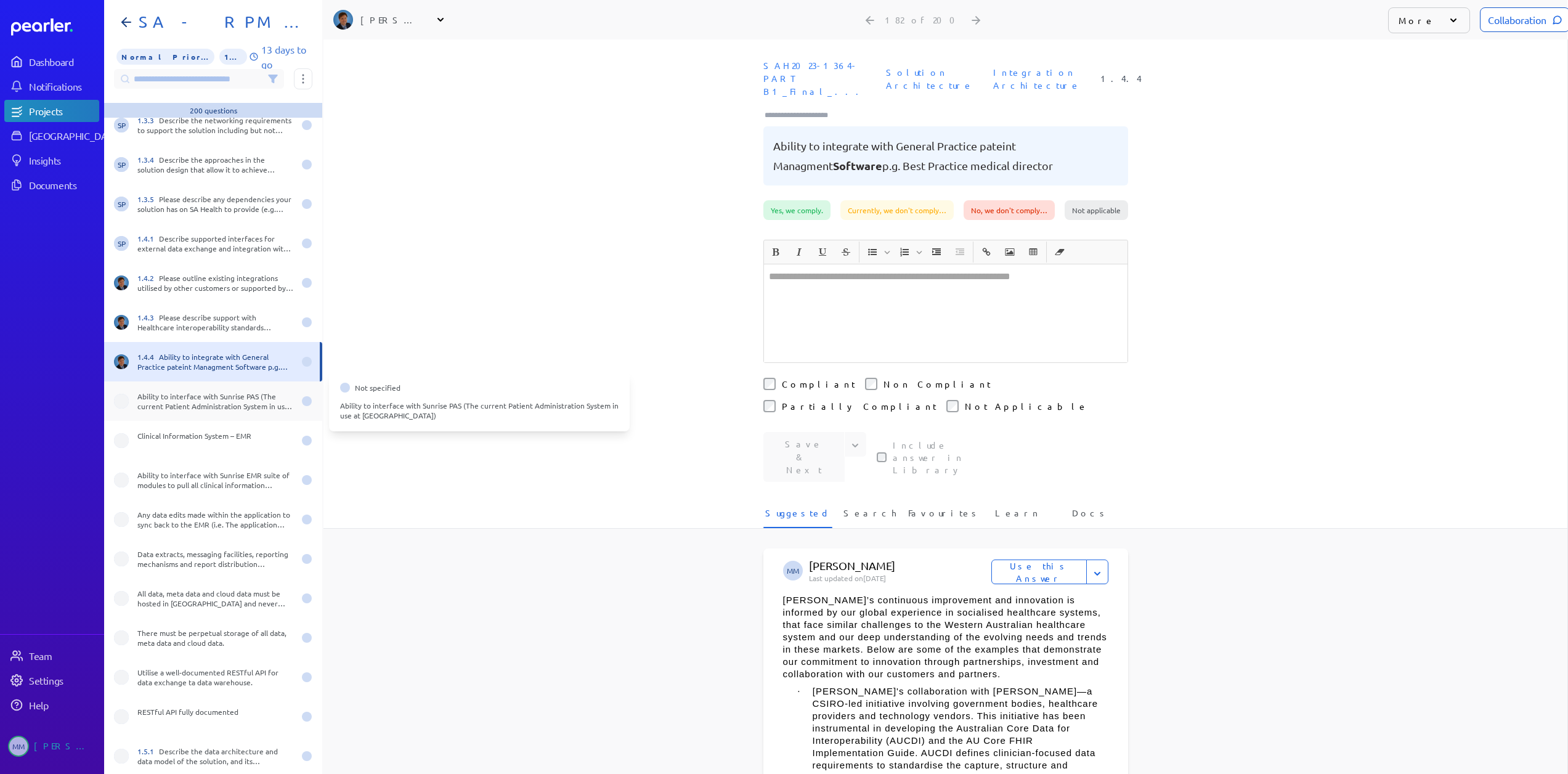
click at [194, 396] on div "Ability to interface with Sunrise PAS (The current Patient Administration Syste…" at bounding box center [215, 401] width 156 height 20
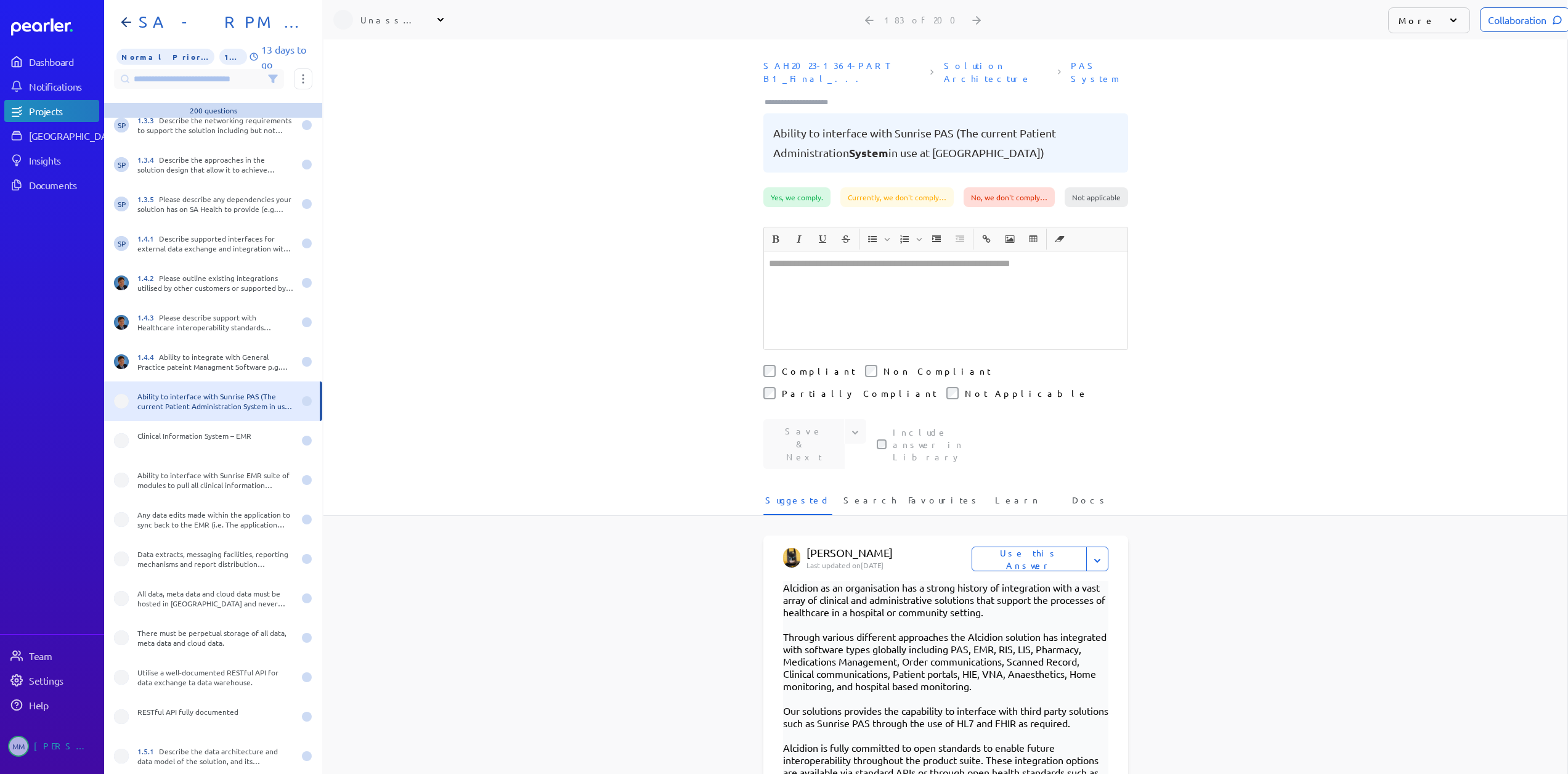
click at [364, 24] on div "Unassigned" at bounding box center [392, 20] width 61 height 13
click at [374, 55] on input "text" at bounding box center [402, 52] width 138 height 23
type input "***"
click at [392, 102] on p "[PERSON_NAME]" at bounding box center [408, 106] width 102 height 13
click at [190, 440] on div "Clinical Information System – EMR" at bounding box center [215, 440] width 156 height 20
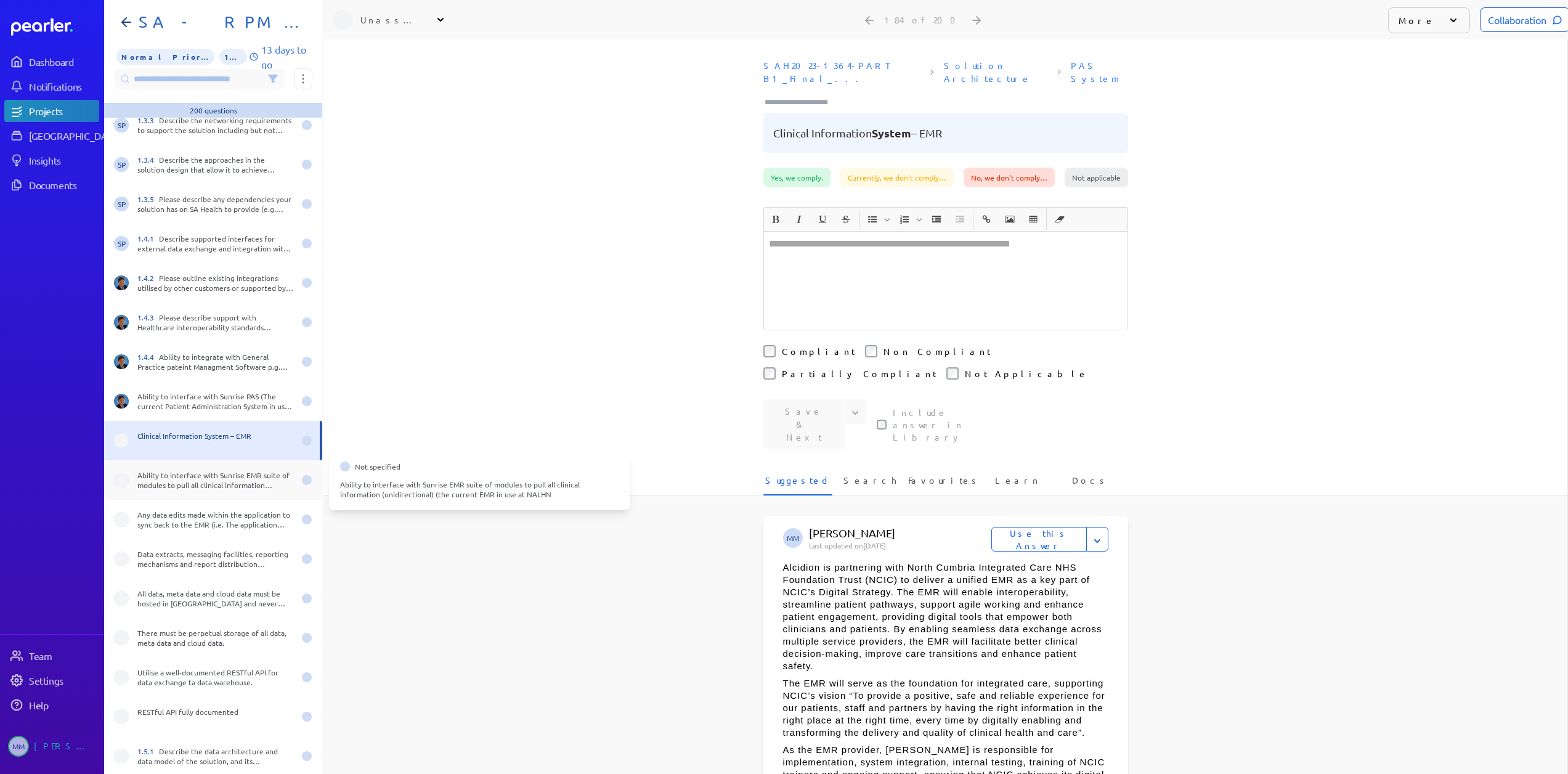
click at [206, 480] on div "Ability to interface with Sunrise EMR suite of modules to pull all clinical inf…" at bounding box center [215, 480] width 156 height 20
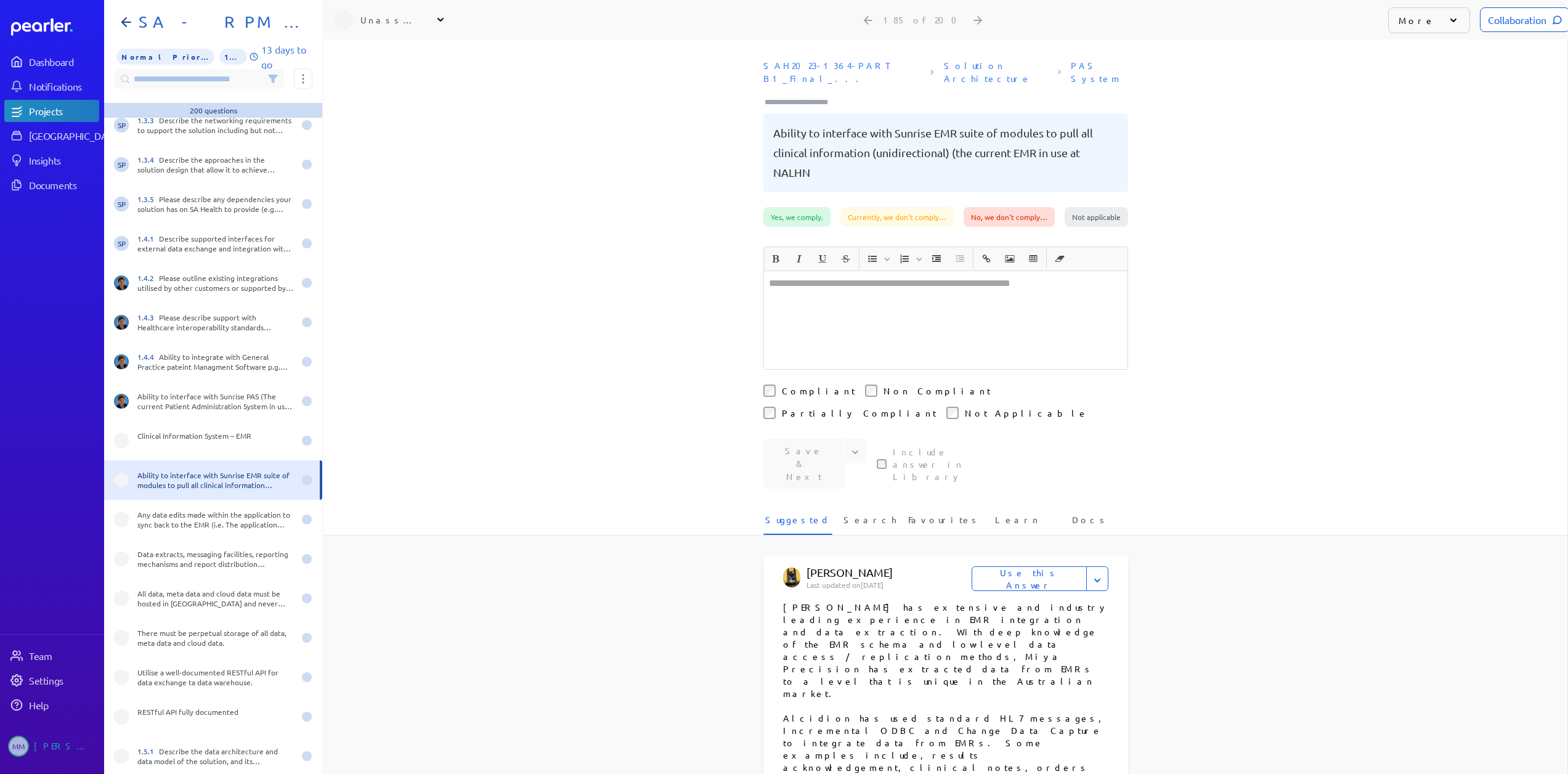
click at [381, 22] on div "Unassigned" at bounding box center [392, 20] width 61 height 13
click at [378, 49] on input "text" at bounding box center [402, 52] width 138 height 23
click at [378, 23] on div "Unassigned" at bounding box center [392, 20] width 61 height 13
click at [366, 53] on input "text" at bounding box center [402, 52] width 138 height 23
type input "*"
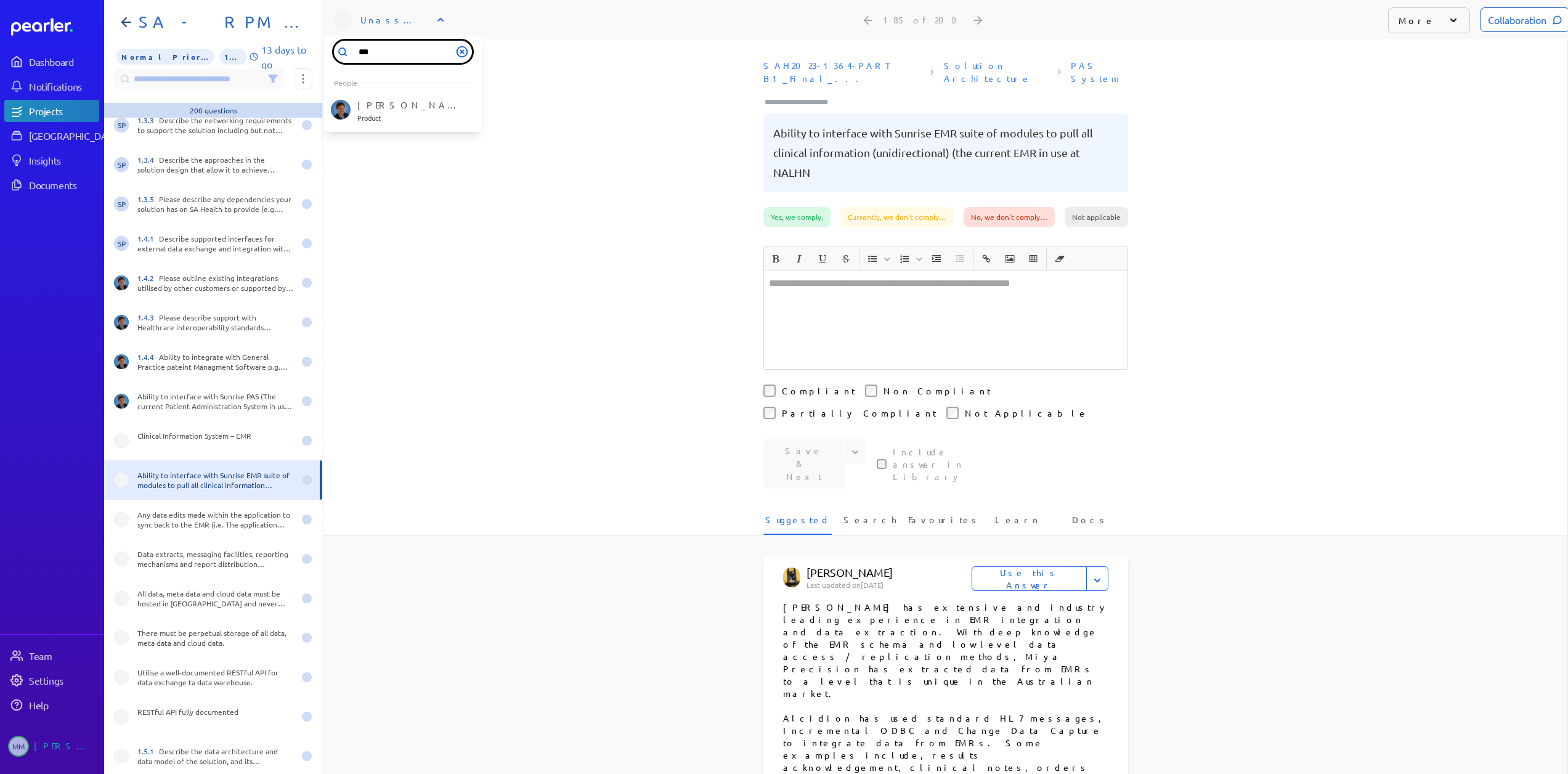
type input "***"
click at [382, 115] on p "Product" at bounding box center [408, 118] width 102 height 7
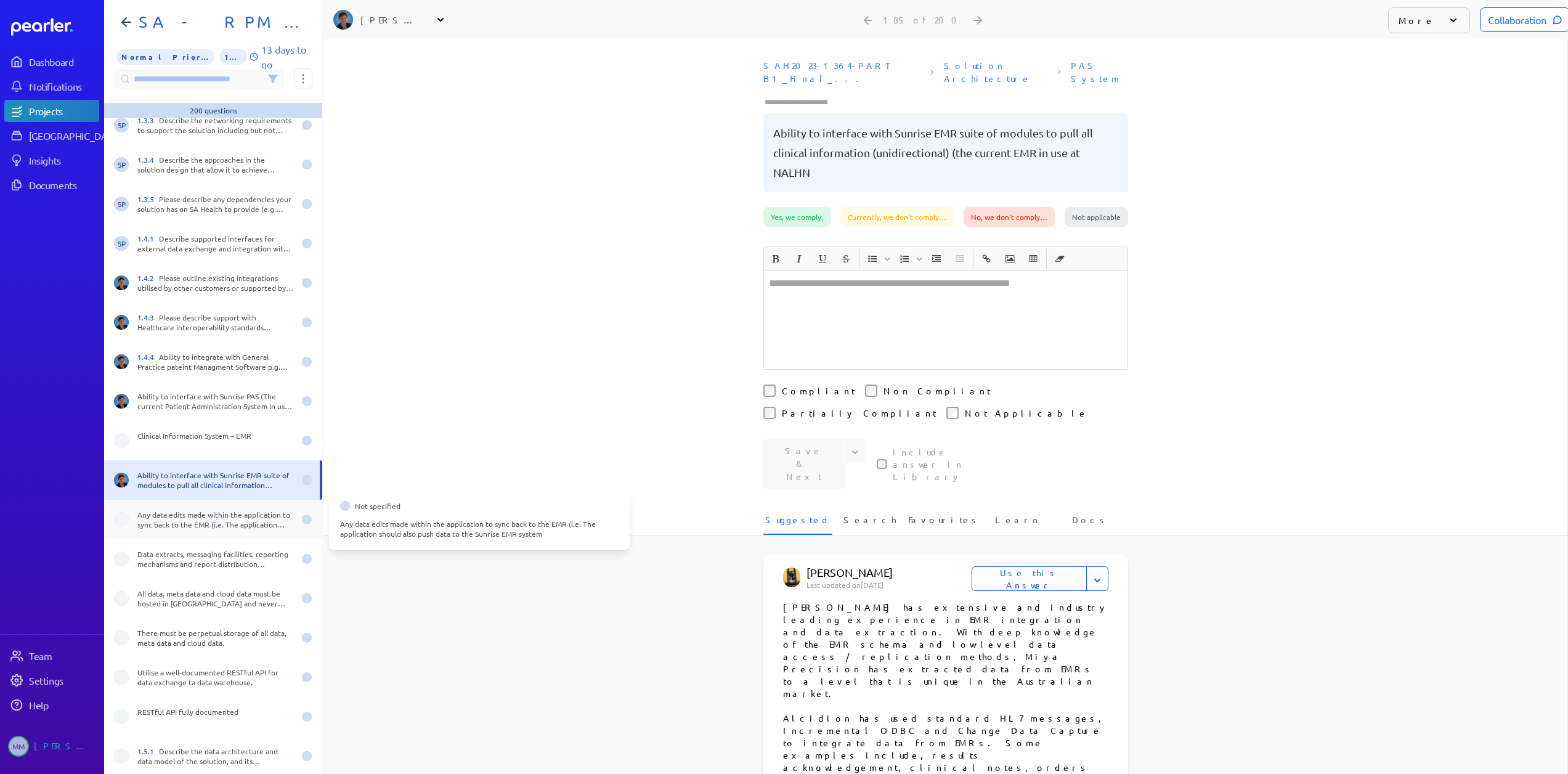
click at [181, 519] on div "Any data edits made within the application to sync back to the EMR (i.e. The ap…" at bounding box center [215, 519] width 156 height 20
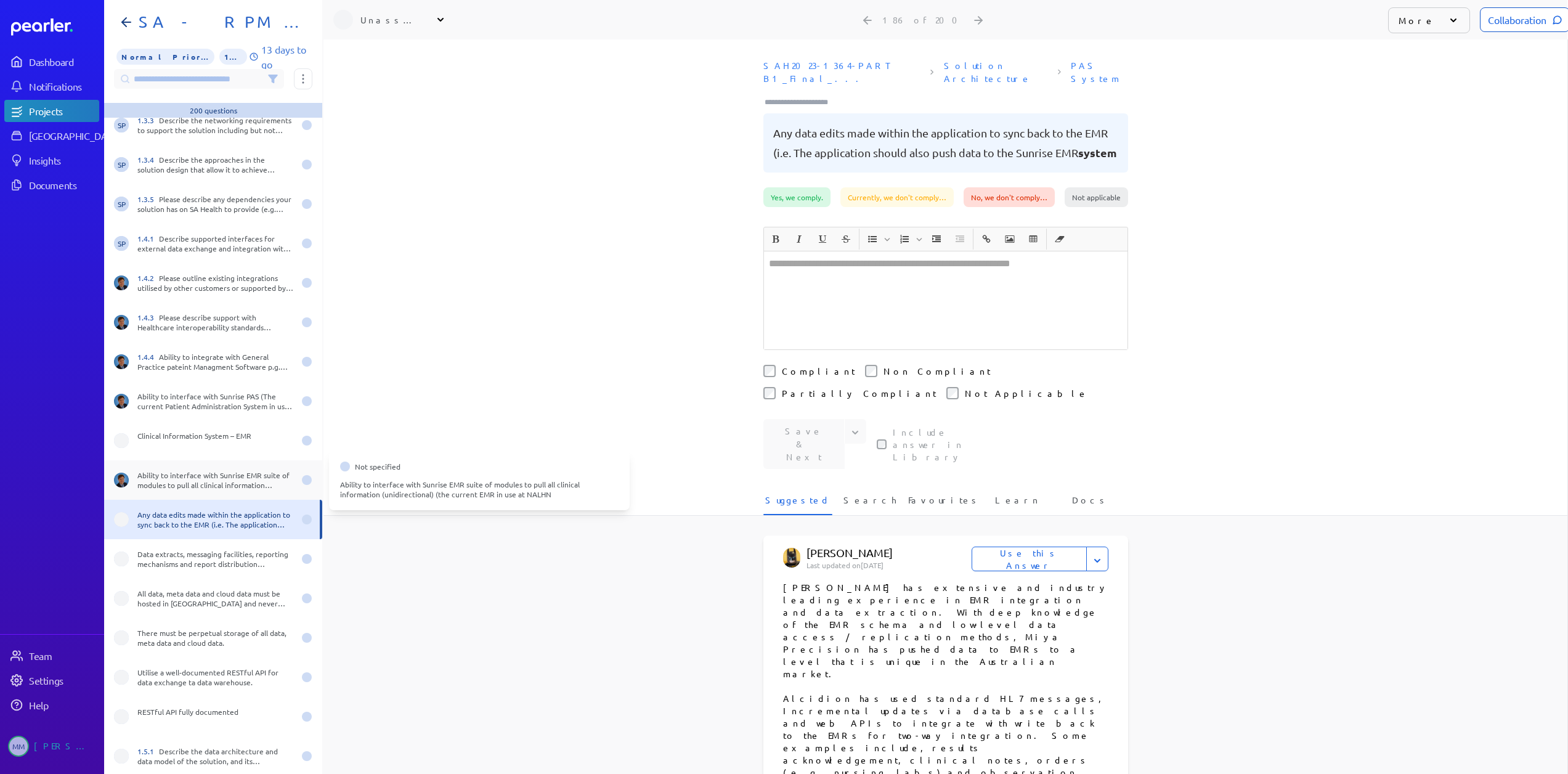
click at [187, 484] on div "Ability to interface with Sunrise EMR suite of modules to pull all clinical inf…" at bounding box center [215, 480] width 156 height 20
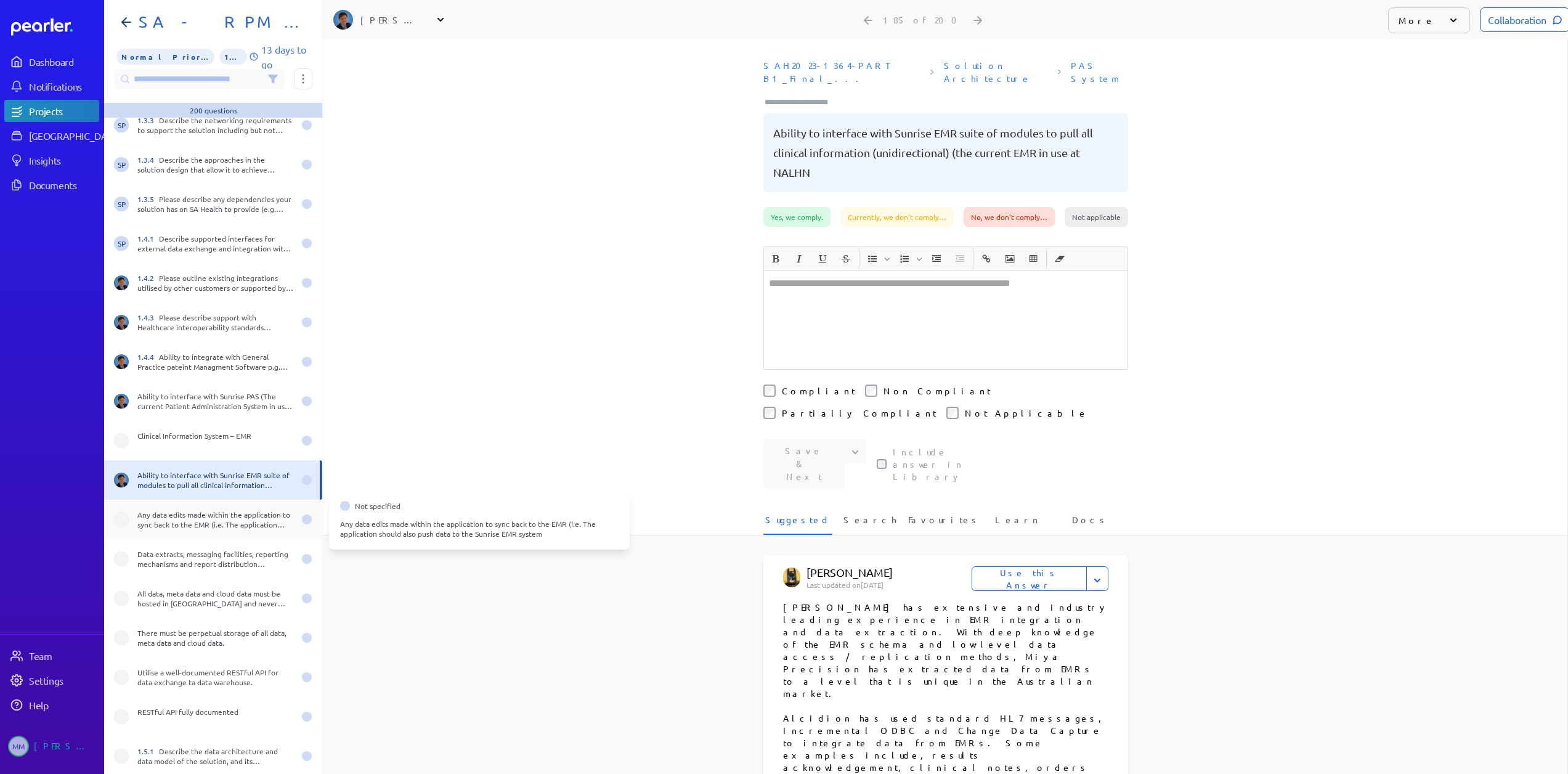
click at [200, 521] on div "Any data edits made within the application to sync back to the EMR (i.e. The ap…" at bounding box center [215, 519] width 156 height 20
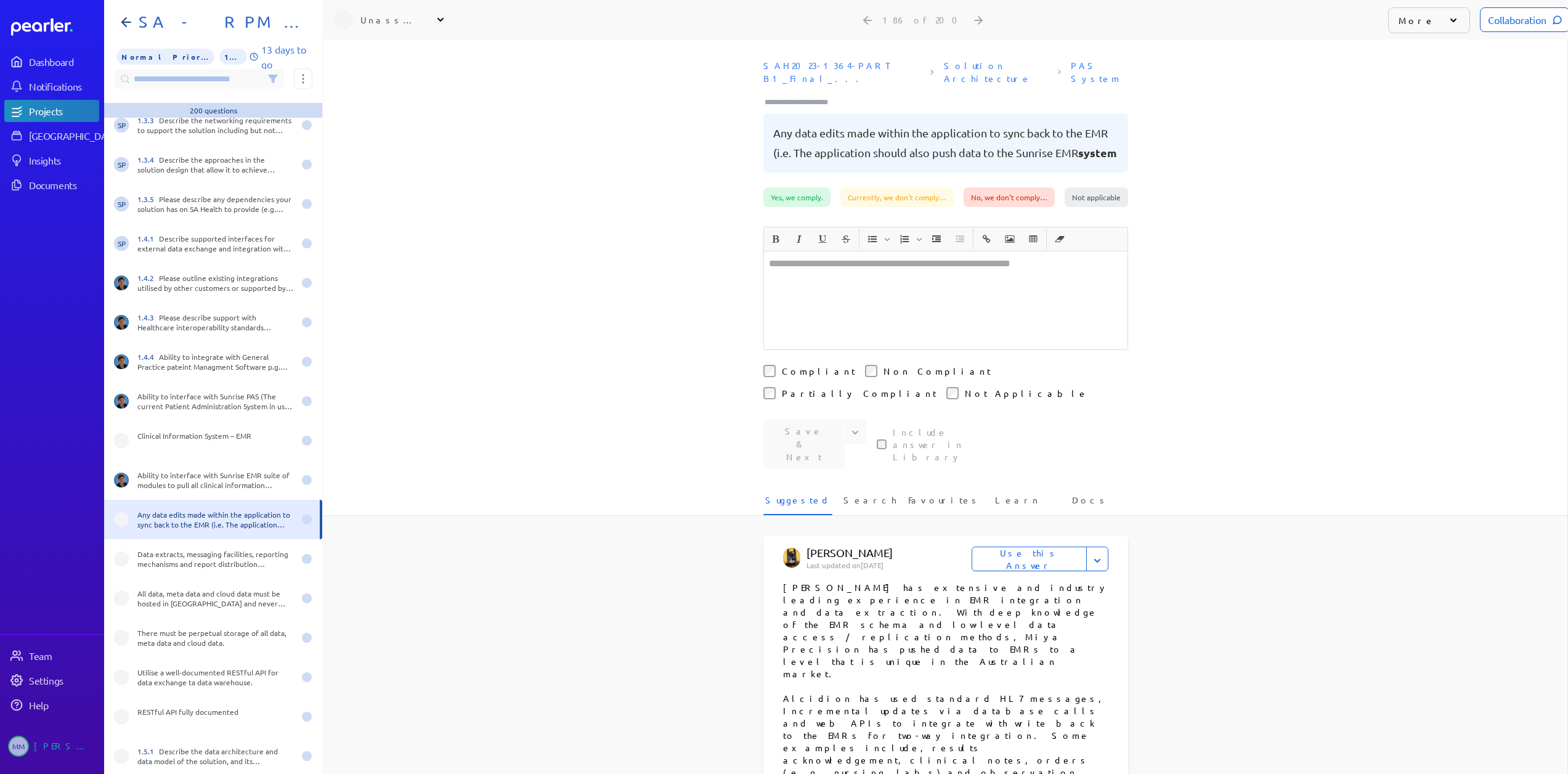
click at [373, 20] on div "Unassigned" at bounding box center [392, 20] width 61 height 13
click at [377, 53] on input "text" at bounding box center [402, 52] width 138 height 23
type input "***"
click at [385, 113] on div "[PERSON_NAME] Product" at bounding box center [408, 111] width 102 height 24
click at [170, 556] on div "Data extracts, messaging facilities, reporting mechanisms and report distributi…" at bounding box center [215, 559] width 156 height 20
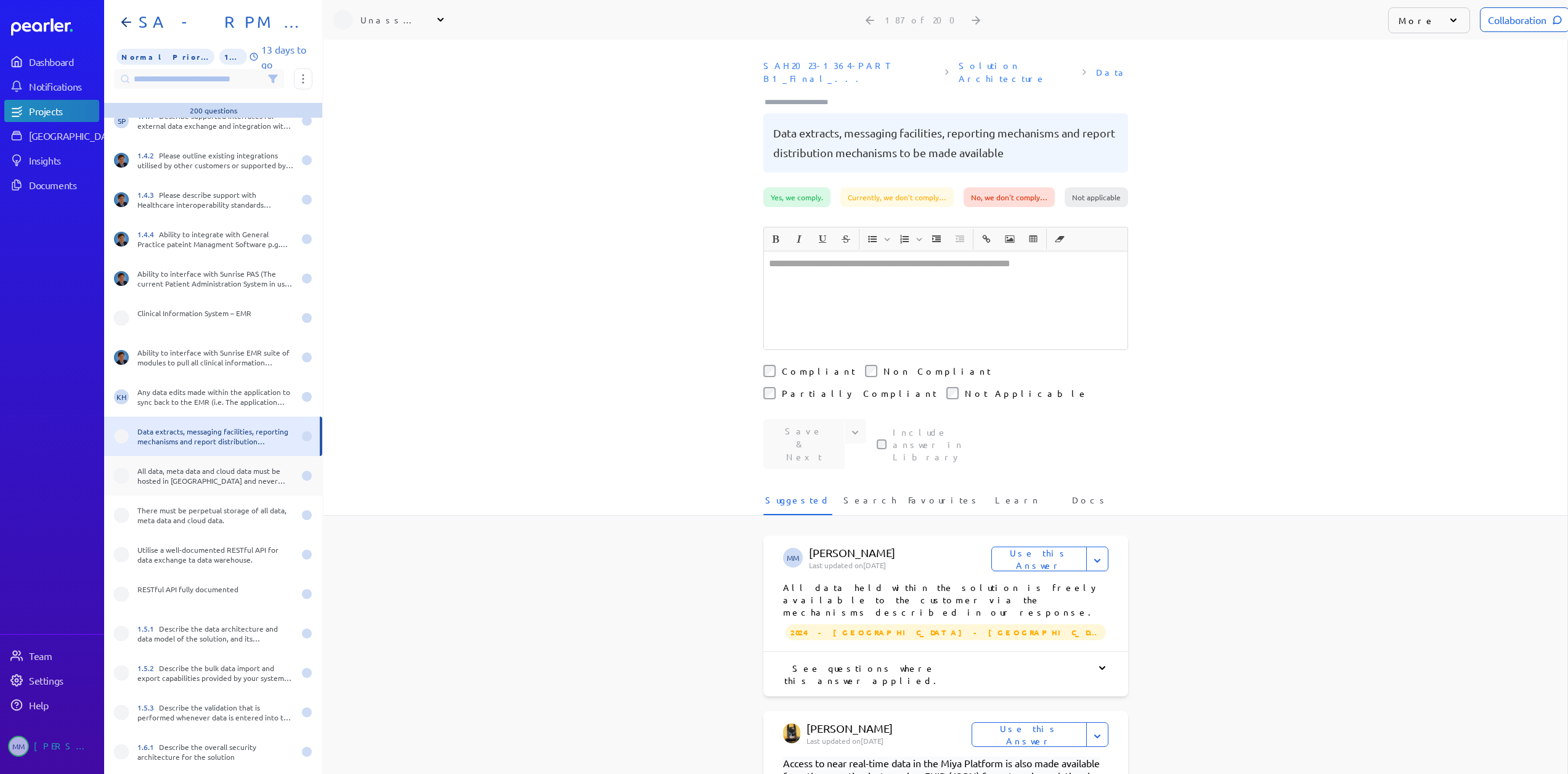
scroll to position [7034, 0]
click at [206, 449] on div "Data extracts, messaging facilities, reporting mechanisms and report distributi…" at bounding box center [213, 436] width 218 height 40
click at [385, 23] on div "Unassigned" at bounding box center [392, 20] width 61 height 13
click at [378, 49] on div "**********" at bounding box center [945, 407] width 1243 height 734
click at [378, 18] on div "Unassigned" at bounding box center [392, 20] width 61 height 13
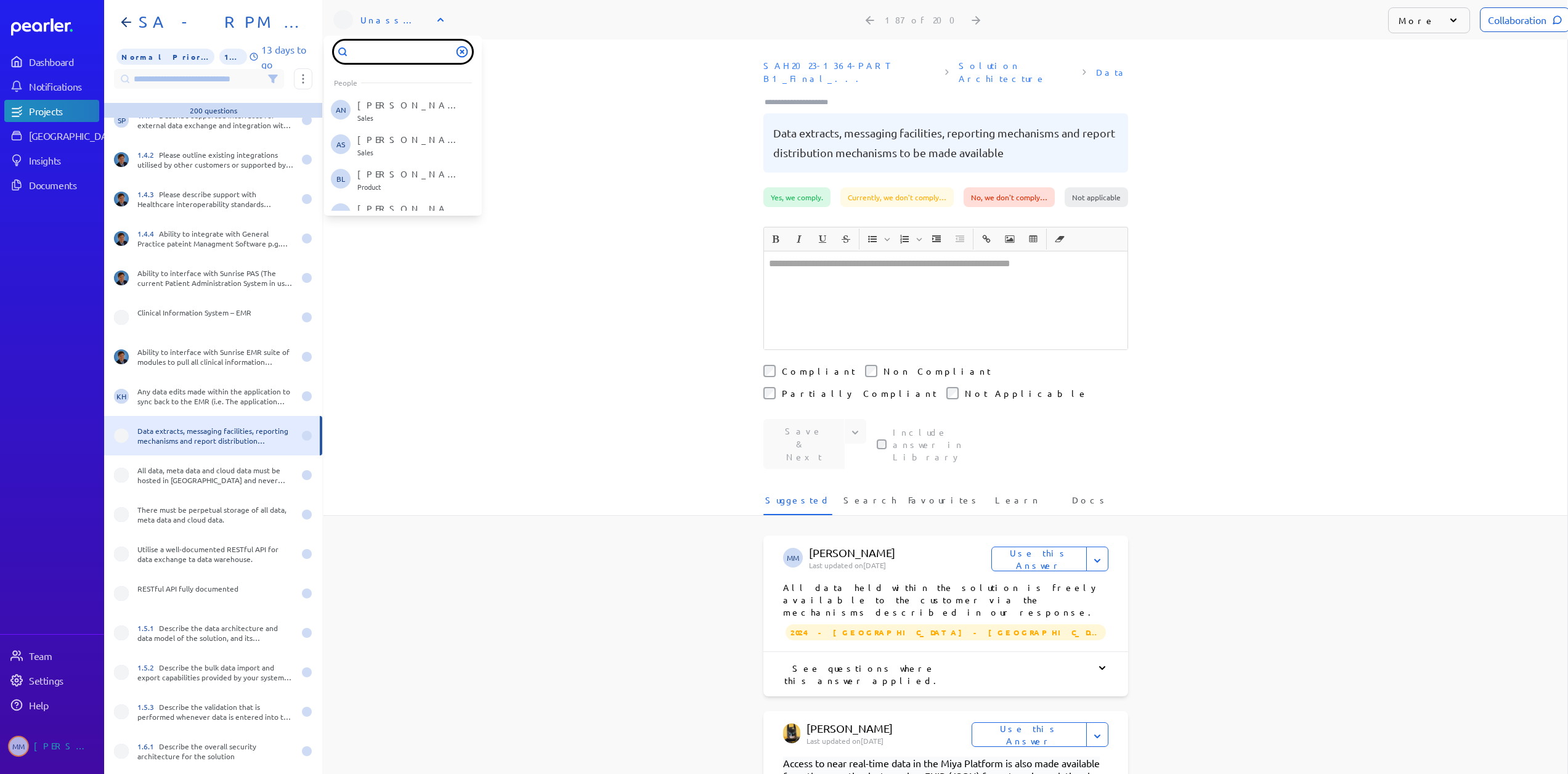
click at [372, 53] on input "text" at bounding box center [402, 52] width 138 height 23
click at [376, 23] on div "Unassigned" at bounding box center [392, 20] width 61 height 13
click at [383, 59] on input "text" at bounding box center [402, 52] width 138 height 23
type input "***"
click at [378, 107] on p "[PERSON_NAME]" at bounding box center [408, 106] width 102 height 13
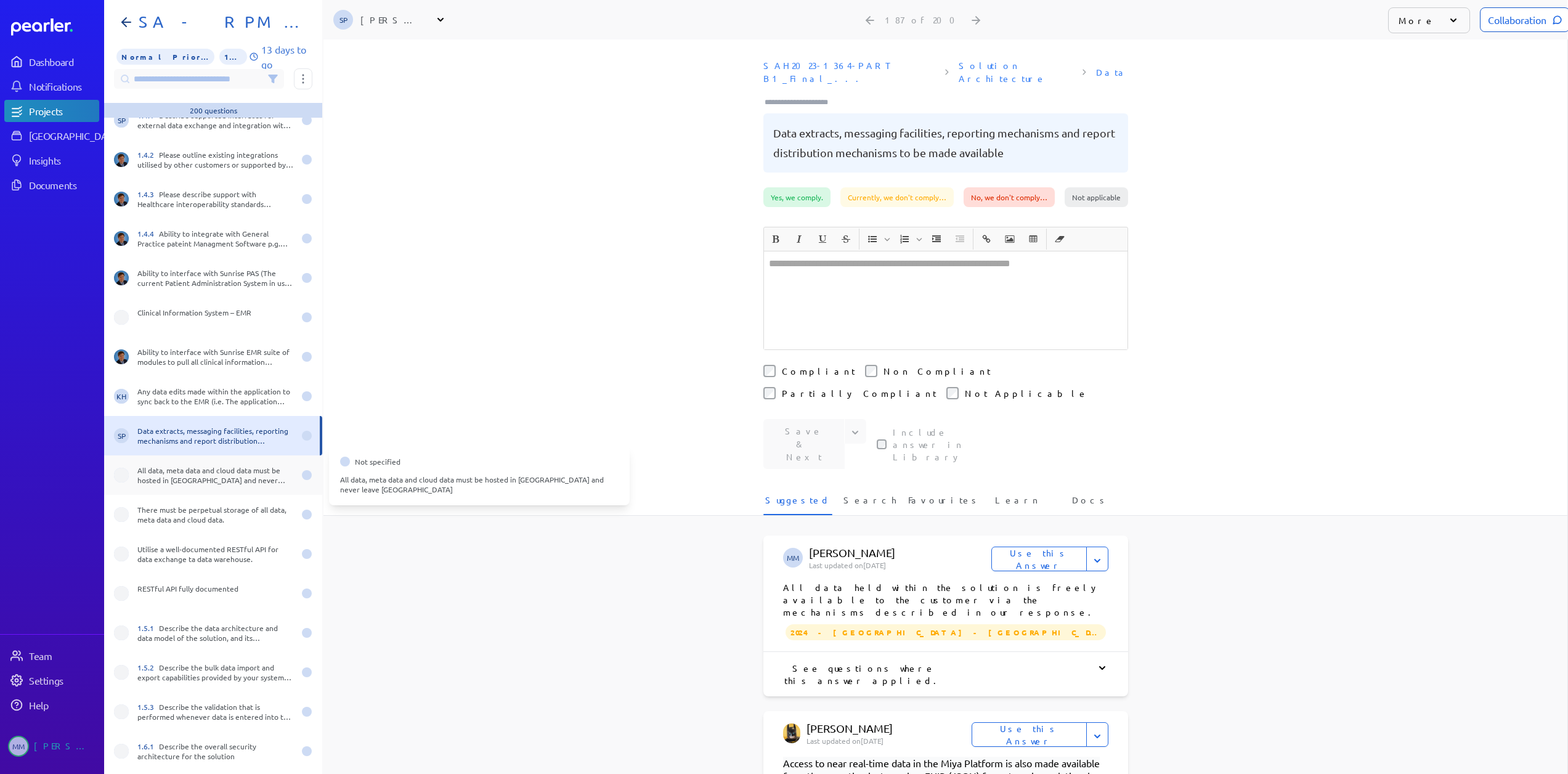
click at [186, 480] on div "All data, meta data and cloud data must be hosted in [GEOGRAPHIC_DATA] and neve…" at bounding box center [215, 475] width 156 height 20
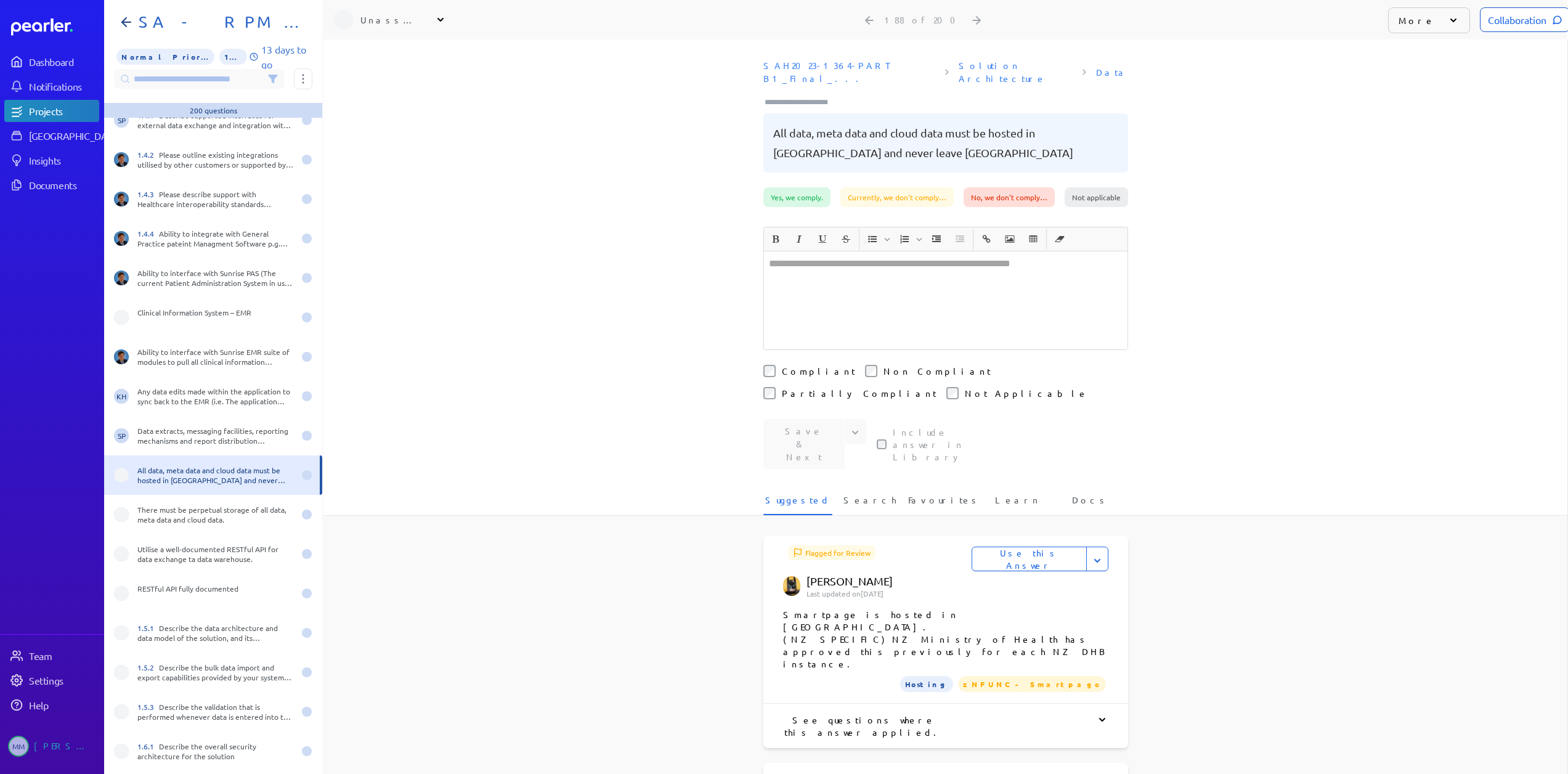
click at [385, 26] on div "Unassigned" at bounding box center [390, 20] width 113 height 20
click at [379, 42] on input "text" at bounding box center [402, 52] width 138 height 23
type input "***"
click at [364, 109] on p "[PERSON_NAME]" at bounding box center [408, 106] width 102 height 13
click at [202, 505] on div "There must be perpetual storage of all data, meta data and cloud data." at bounding box center [215, 514] width 156 height 20
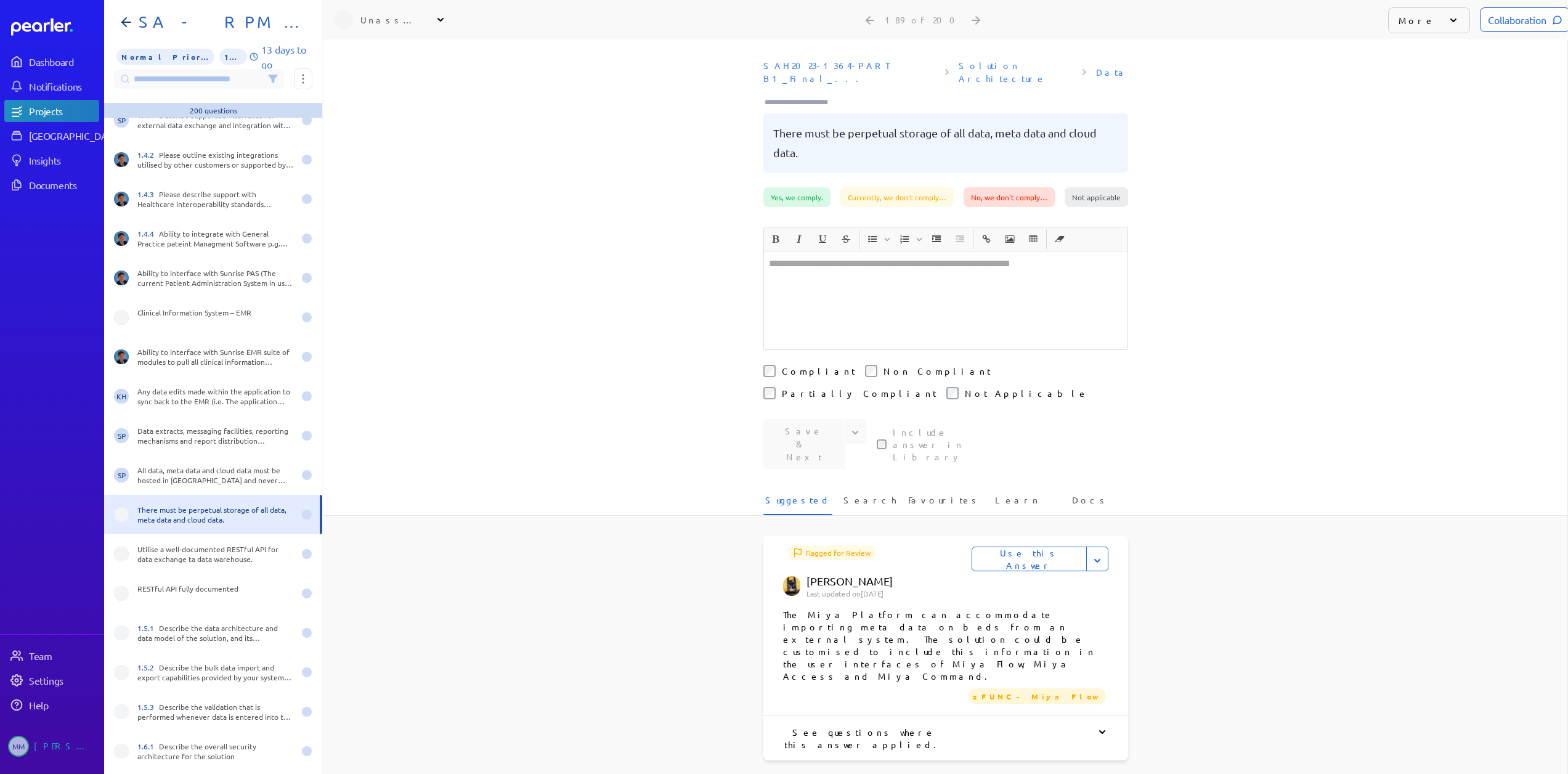
click at [380, 16] on div "Unassigned" at bounding box center [392, 20] width 61 height 13
click at [375, 53] on input "text" at bounding box center [402, 52] width 138 height 23
type input "***"
click at [368, 105] on p "[PERSON_NAME]" at bounding box center [408, 106] width 102 height 13
click at [194, 554] on div "Utilise a well-documented RESTful API for data exchange ta data warehouse." at bounding box center [215, 554] width 156 height 20
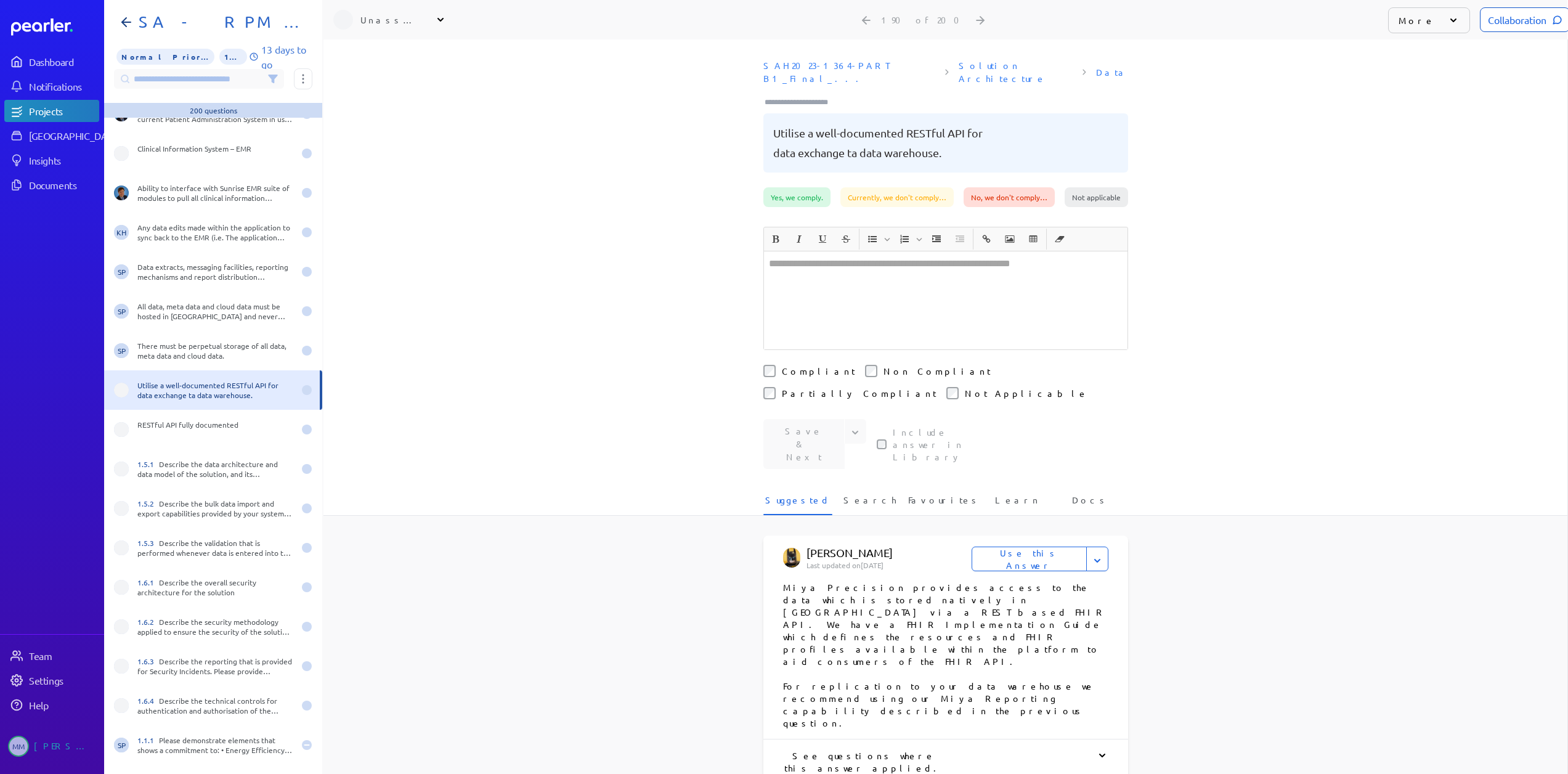
scroll to position [7219, 0]
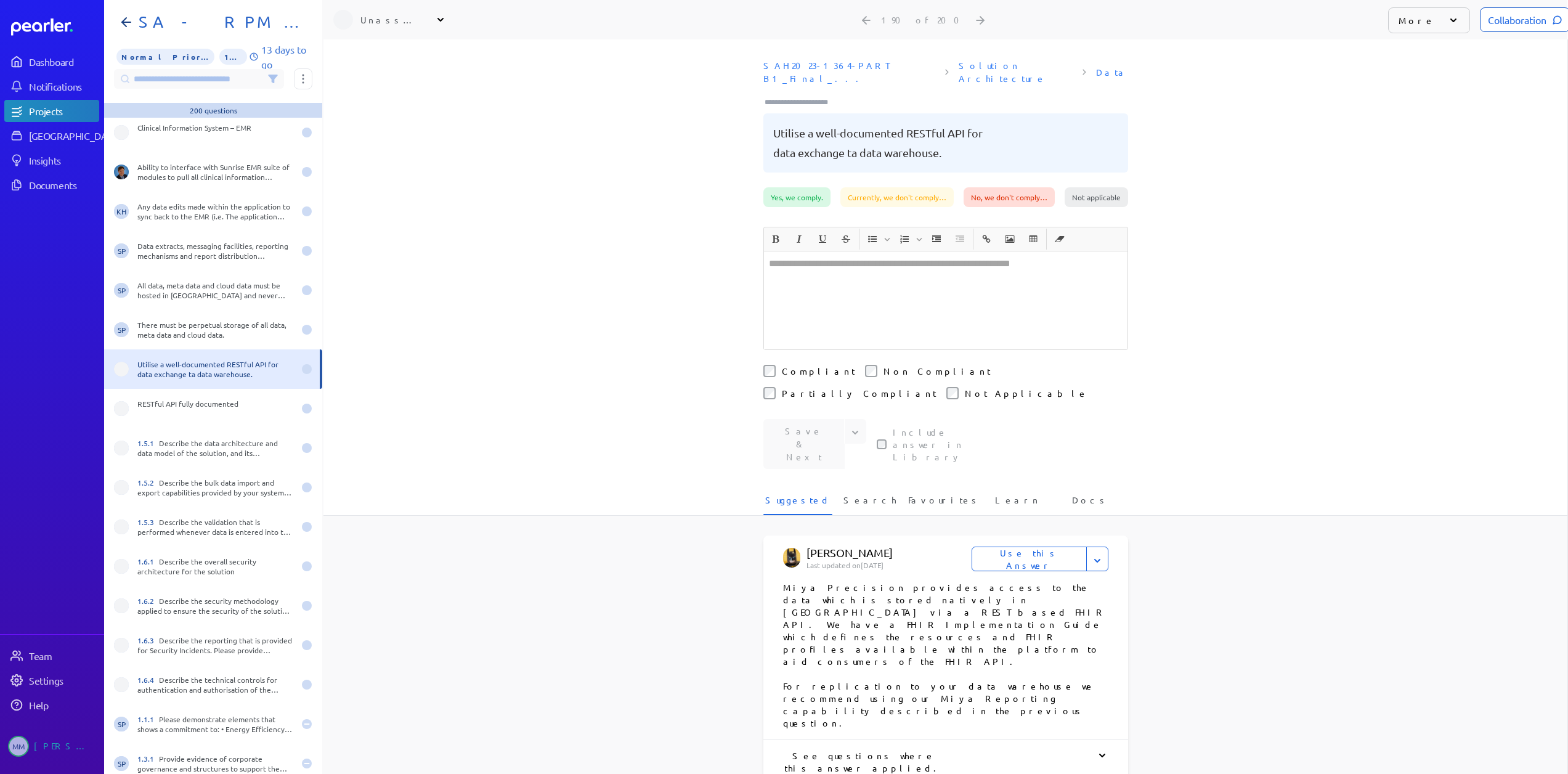
click at [373, 20] on div "Unassigned" at bounding box center [392, 20] width 61 height 13
click at [378, 61] on input "text" at bounding box center [402, 52] width 138 height 23
type input "***"
click at [375, 106] on p "[PERSON_NAME]" at bounding box center [408, 106] width 102 height 13
drag, startPoint x: 167, startPoint y: 396, endPoint x: 177, endPoint y: 385, distance: 14.9
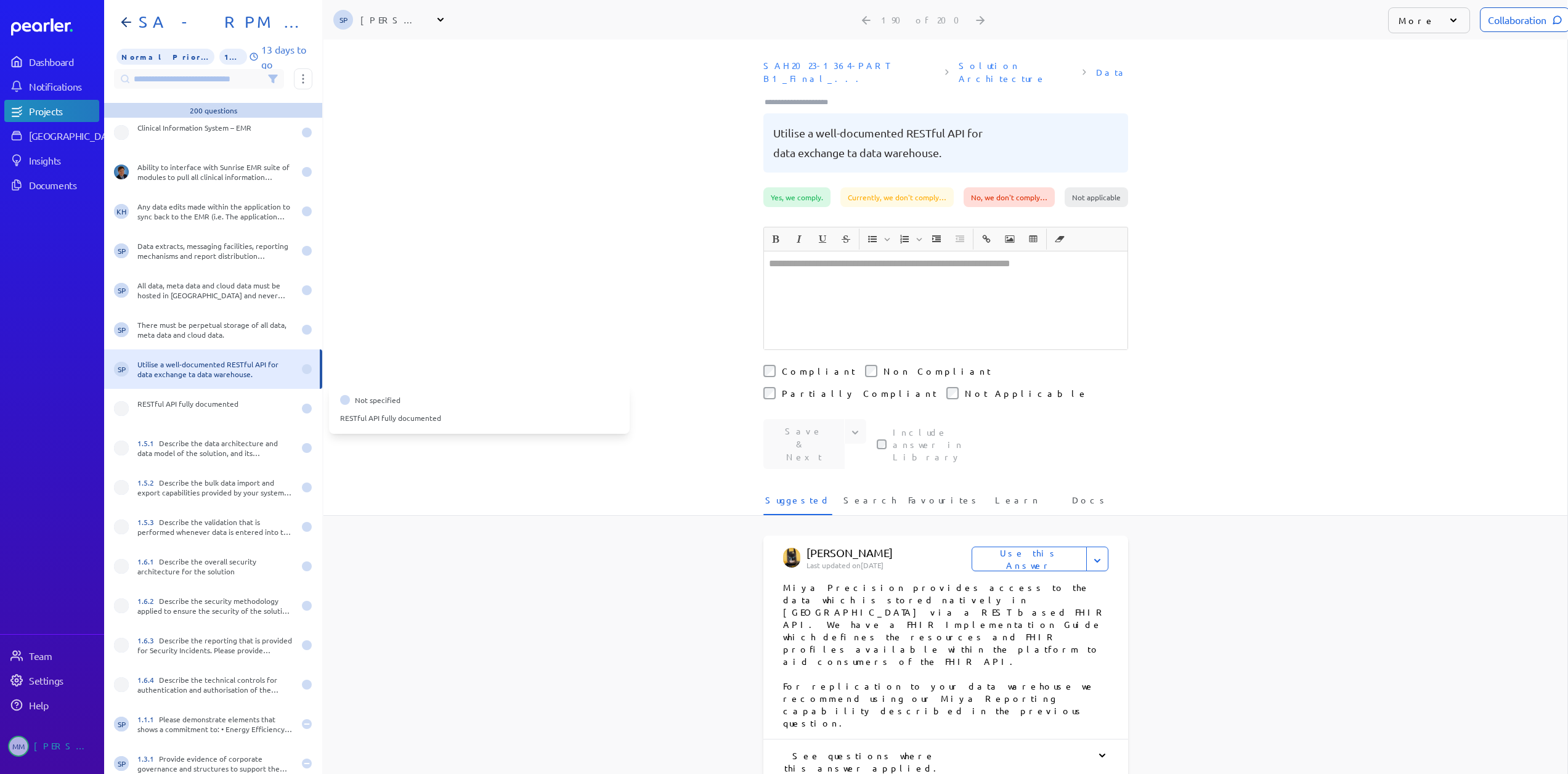
click at [167, 396] on div "RESTful API fully documented" at bounding box center [213, 409] width 218 height 40
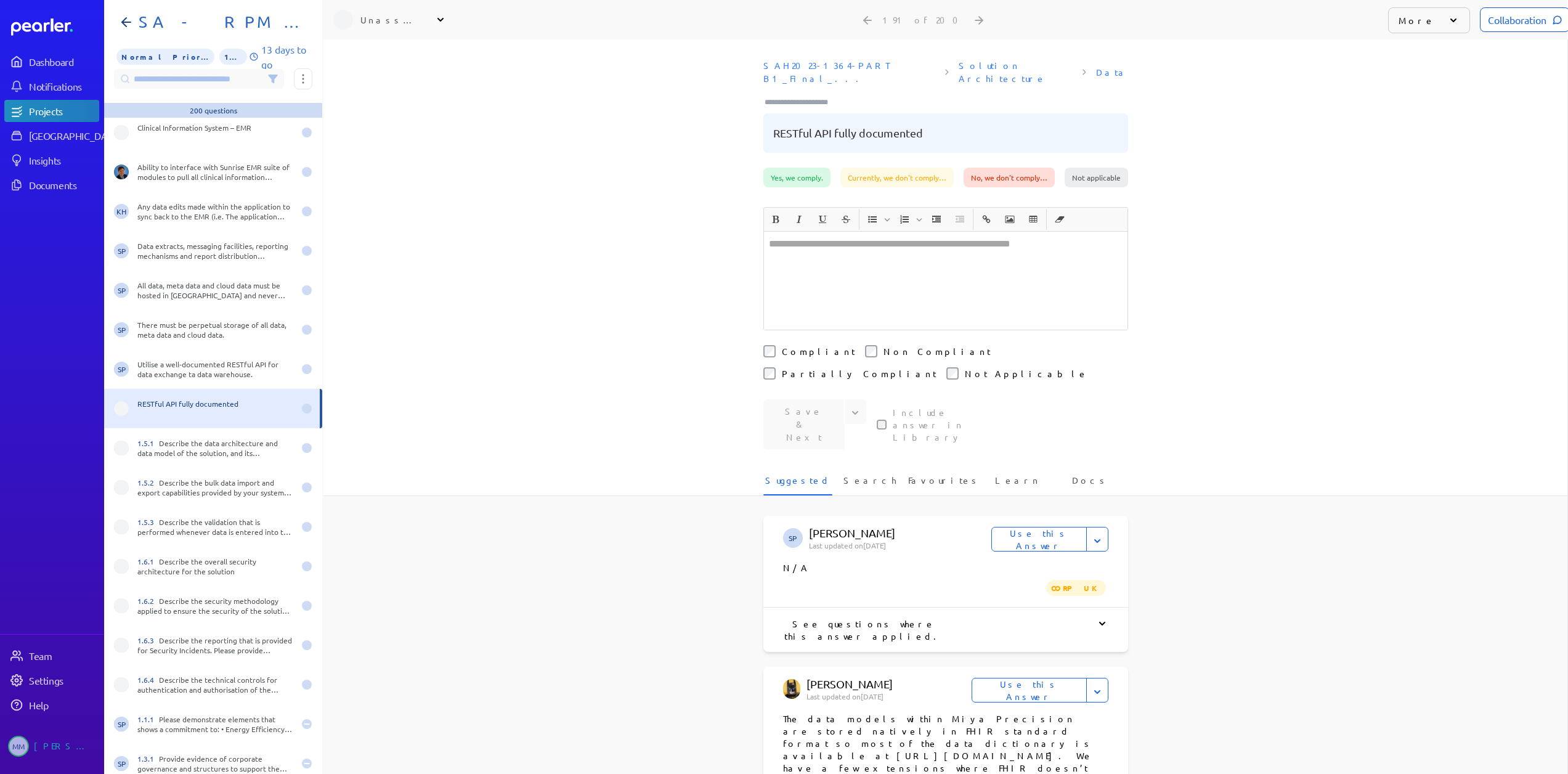
click at [395, 17] on div "Unassigned" at bounding box center [392, 20] width 61 height 13
click at [390, 62] on div "People Unassign AN [PERSON_NAME] Sales AS [PERSON_NAME] Sales [PERSON_NAME] Pro…" at bounding box center [402, 126] width 157 height 180
type input "***"
click at [358, 107] on p "[PERSON_NAME]" at bounding box center [408, 106] width 102 height 13
click at [169, 453] on div "1.5.1 Describe the data architecture and data model of the solution, and its co…" at bounding box center [215, 448] width 156 height 20
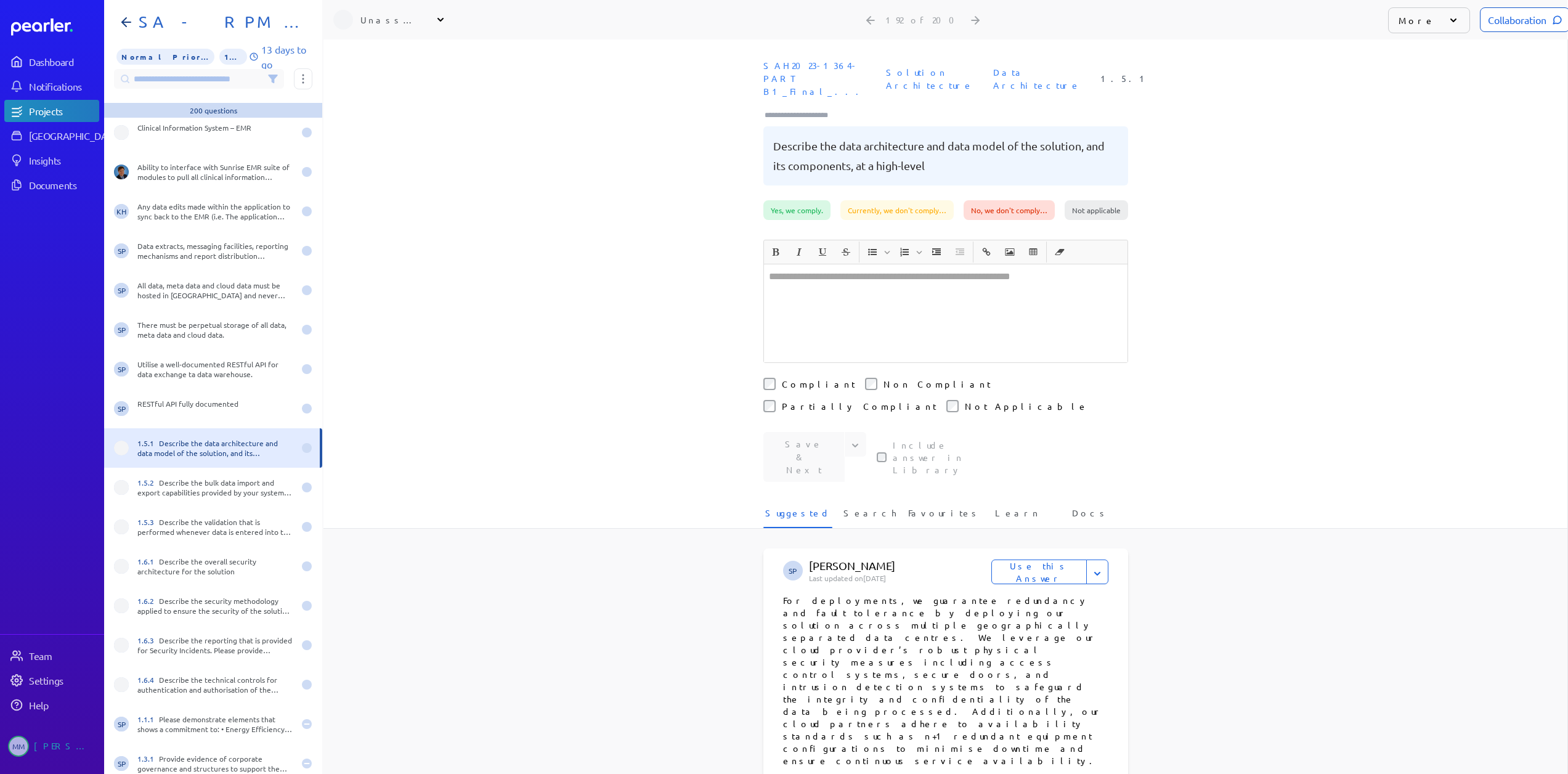
click at [388, 17] on div "Unassigned" at bounding box center [392, 20] width 61 height 13
click at [380, 48] on input "text" at bounding box center [402, 52] width 138 height 23
type input "***"
click at [354, 96] on li "[PERSON_NAME] Product" at bounding box center [402, 111] width 157 height 34
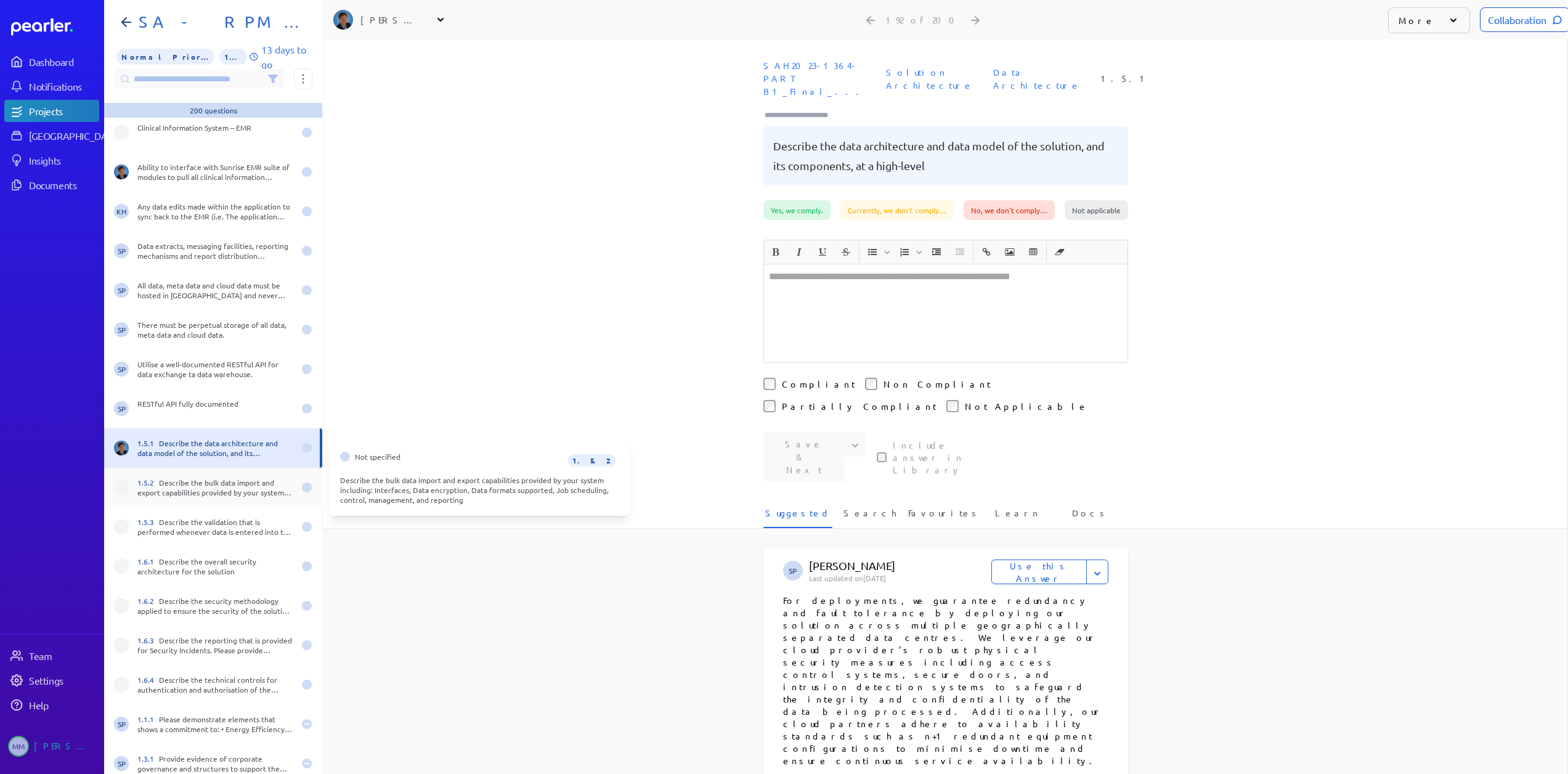
click at [178, 483] on div "1.5.2 Describe the bulk data import and export capabilities provided by your sy…" at bounding box center [215, 487] width 156 height 20
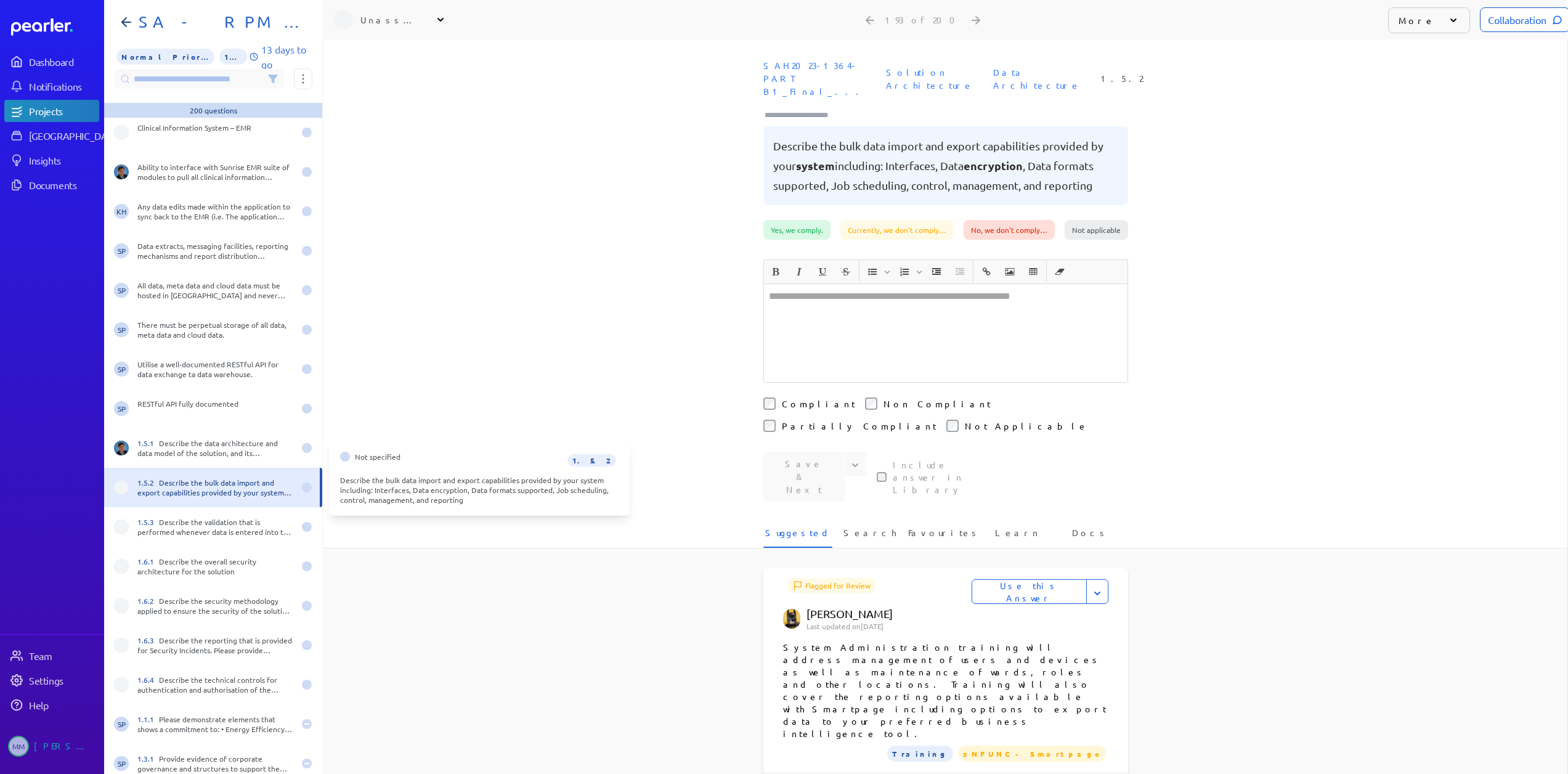
click at [222, 477] on div "1.5.2 Describe the bulk data import and export capabilities provided by your sy…" at bounding box center [215, 487] width 156 height 20
click at [384, 14] on div "Unassigned" at bounding box center [392, 20] width 61 height 13
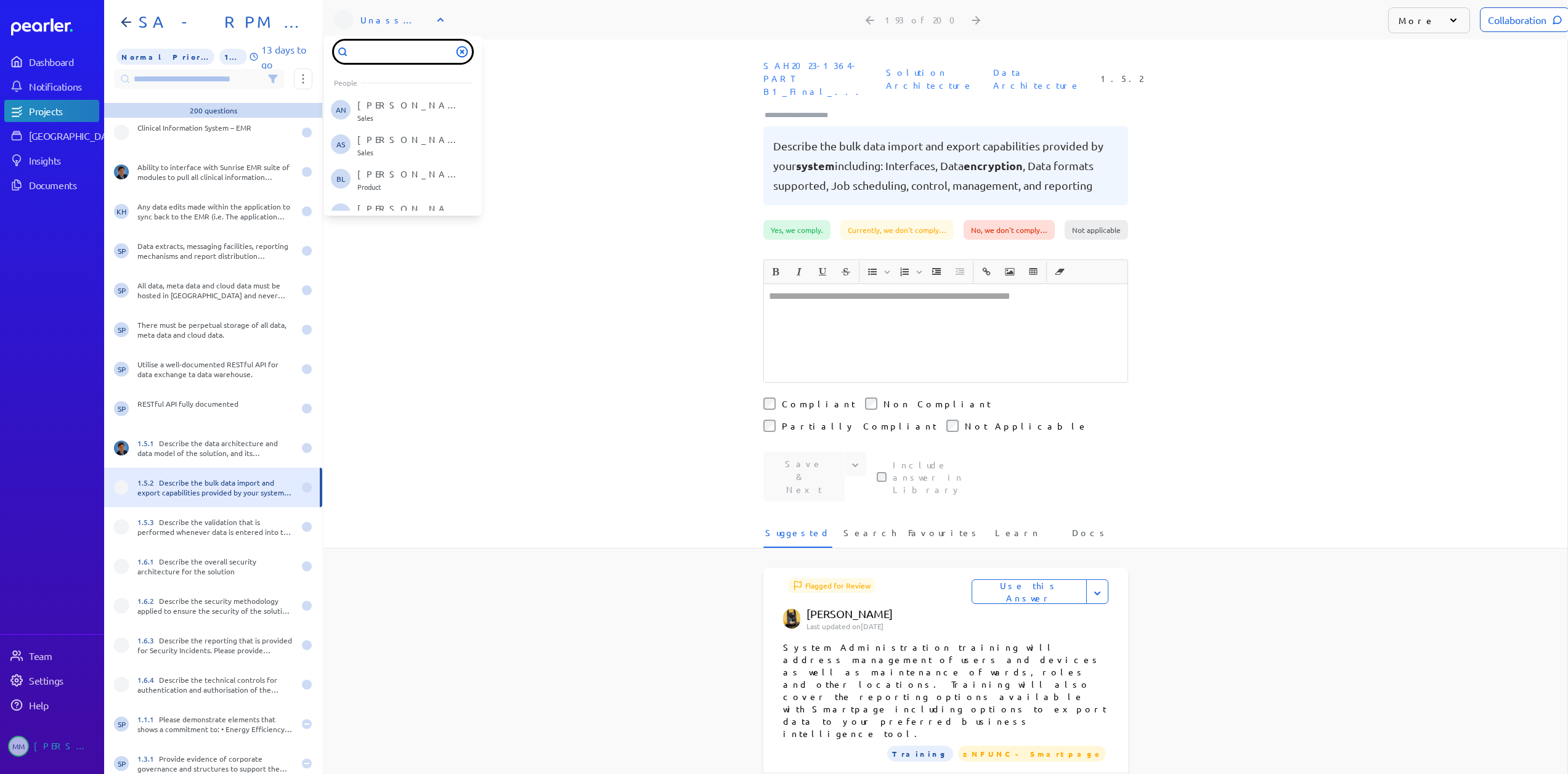
click at [379, 49] on input "text" at bounding box center [402, 52] width 138 height 23
type input "***"
click at [403, 99] on p "[PERSON_NAME]" at bounding box center [408, 106] width 102 height 13
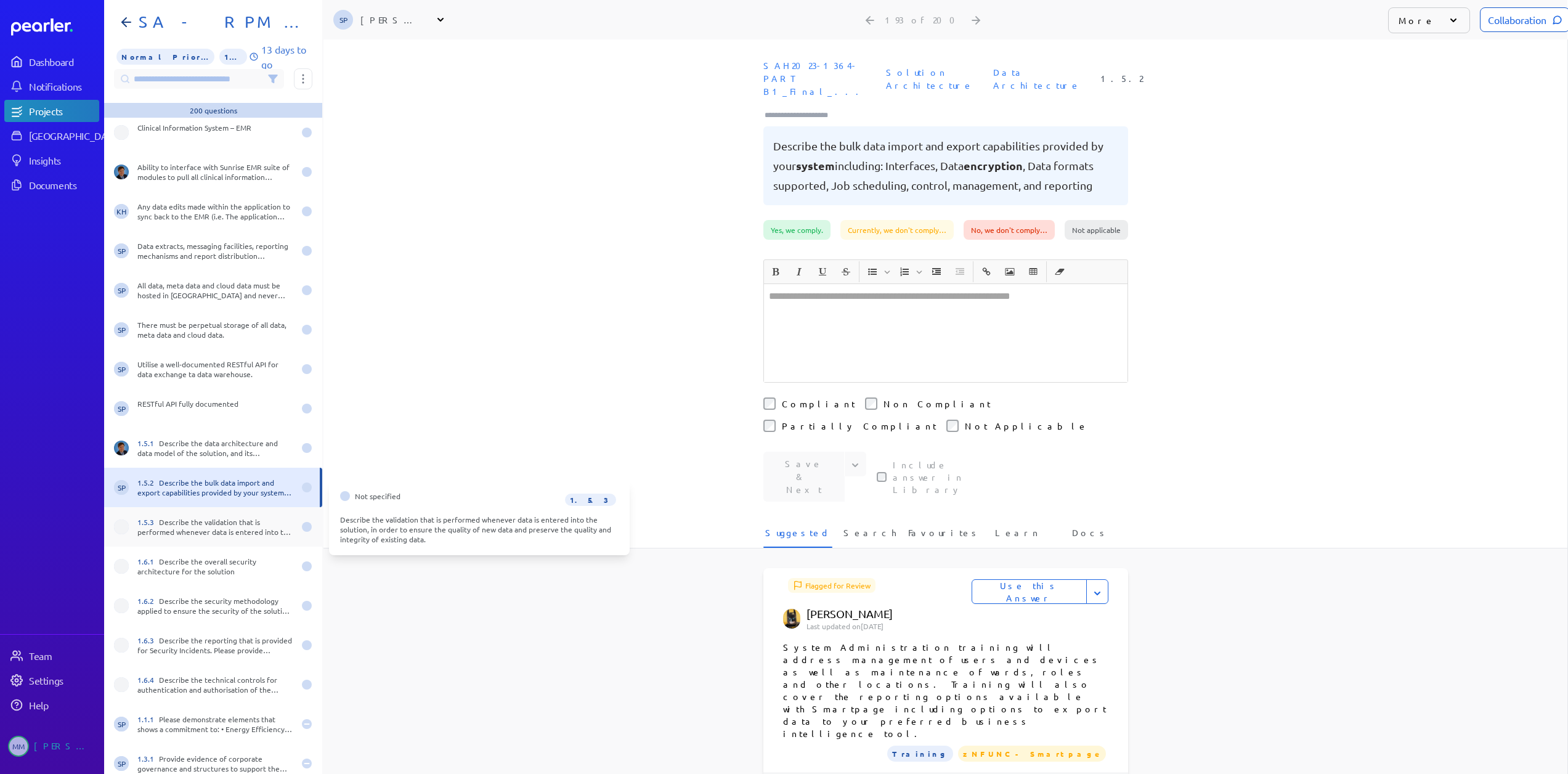
click at [174, 517] on div "1.5.3 Describe the validation that is performed whenever data is entered into t…" at bounding box center [215, 527] width 156 height 20
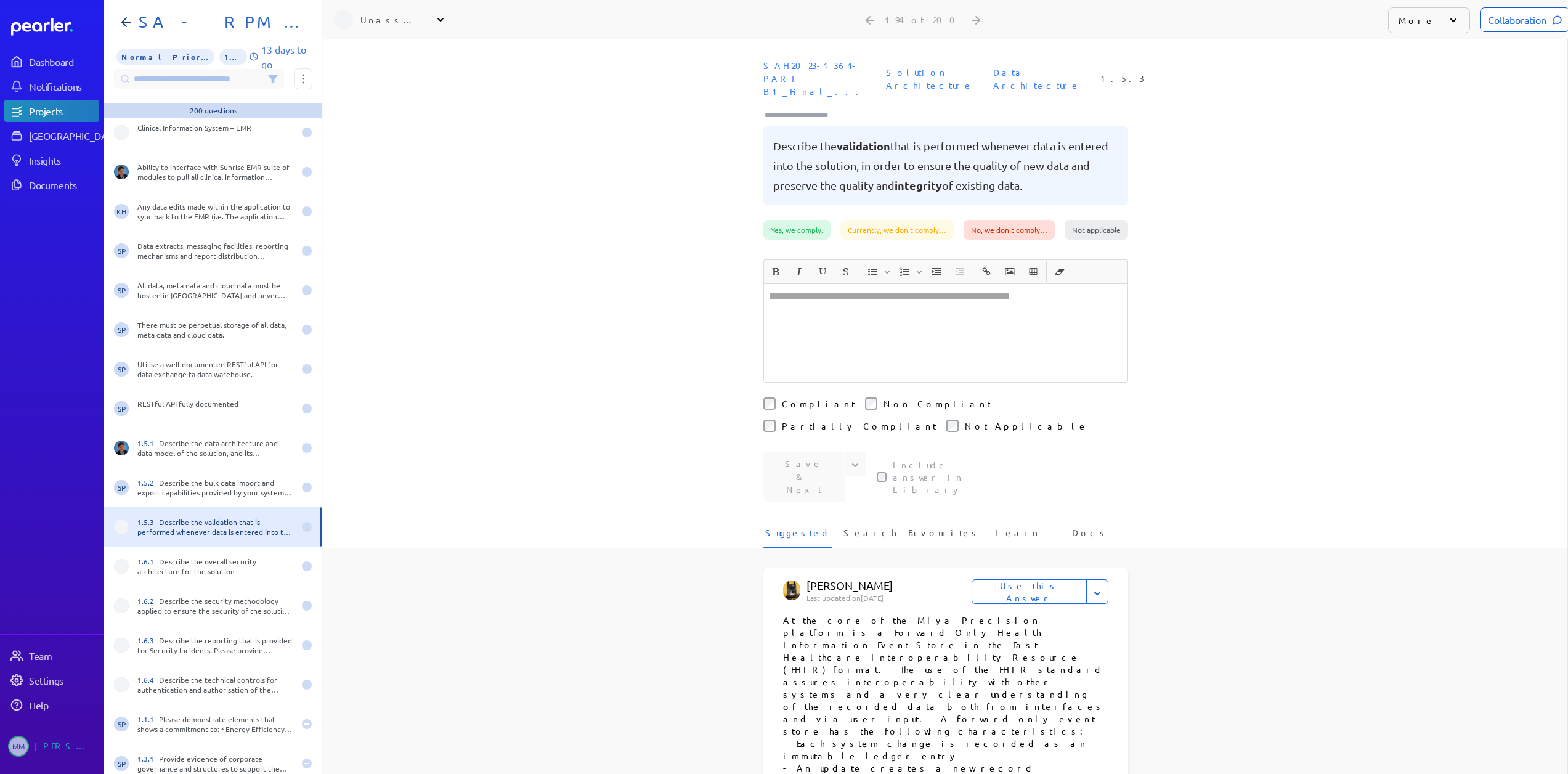
click at [393, 15] on div "Unassigned" at bounding box center [392, 20] width 61 height 13
click at [382, 41] on input "text" at bounding box center [402, 52] width 138 height 23
type input "***"
click at [389, 14] on div "Unassigned" at bounding box center [392, 20] width 61 height 13
click at [392, 49] on input "text" at bounding box center [402, 52] width 138 height 23
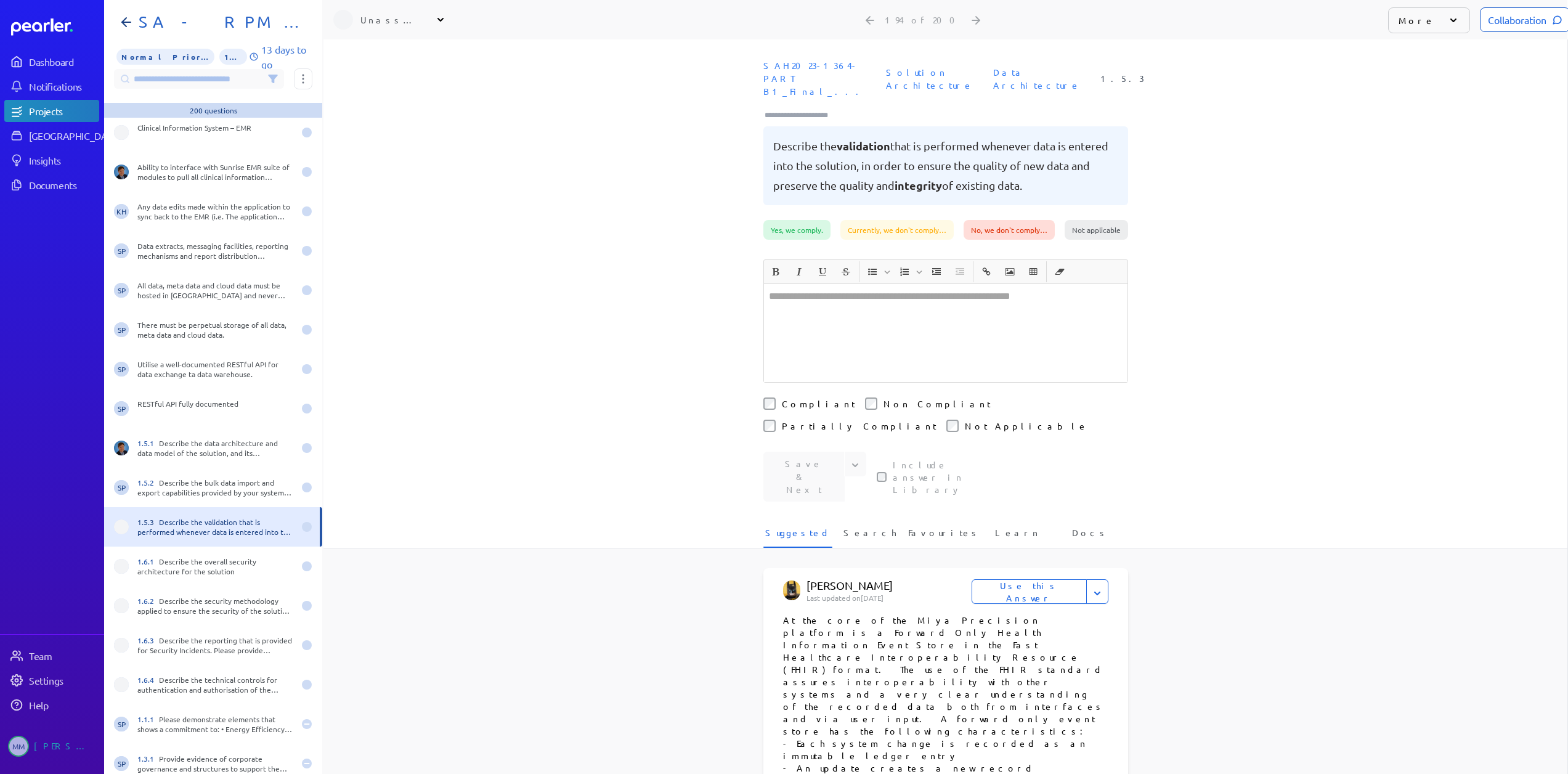
click at [390, 14] on div "Unassigned" at bounding box center [392, 20] width 61 height 13
click at [384, 43] on input "text" at bounding box center [402, 52] width 138 height 23
type input "***"
click at [380, 99] on p "[PERSON_NAME]" at bounding box center [408, 106] width 102 height 13
click at [186, 562] on div "1.6.1 Describe the overall security architecture for the solution" at bounding box center [215, 566] width 156 height 20
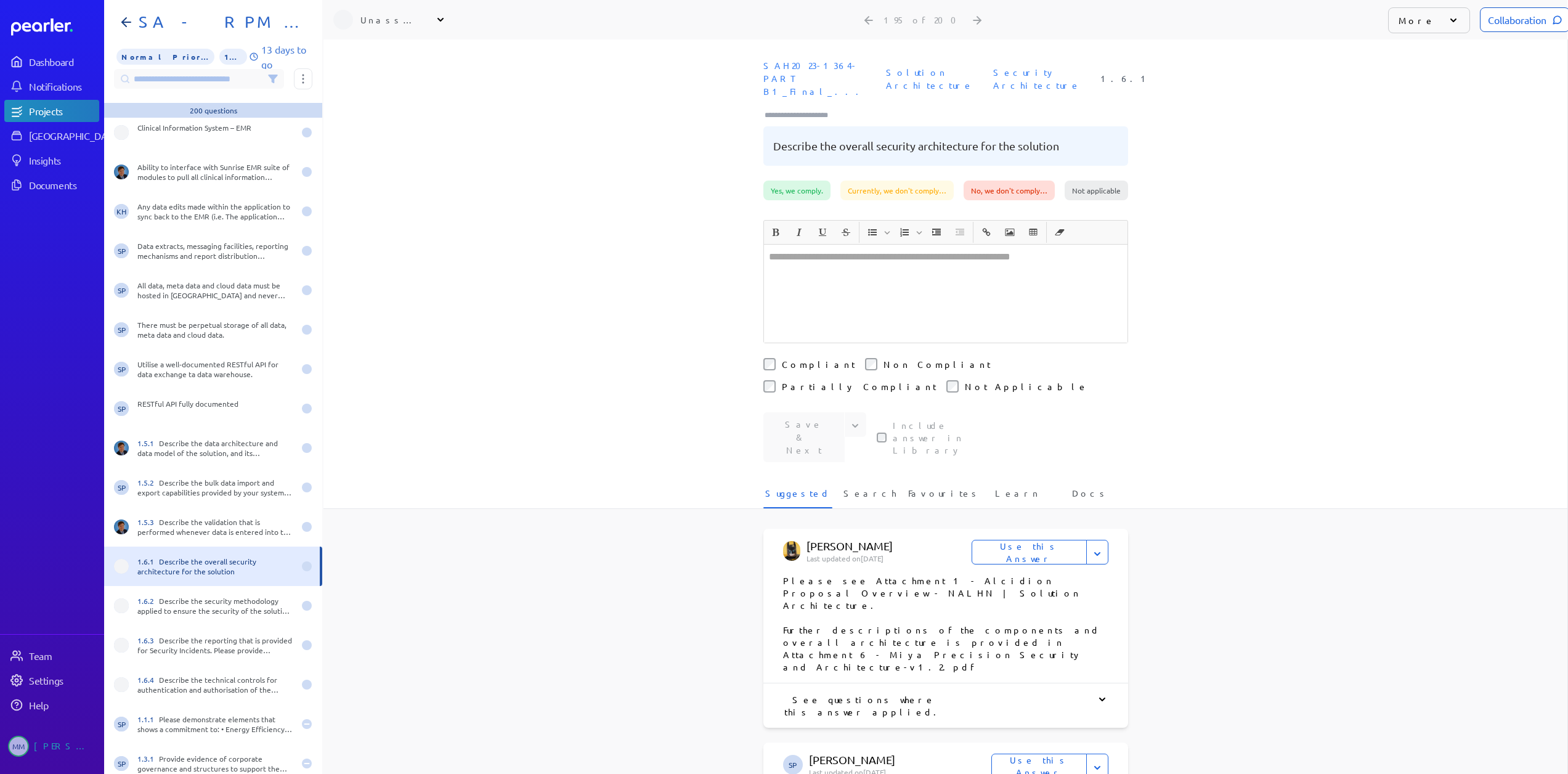
click at [405, 14] on div "Unassigned" at bounding box center [392, 20] width 61 height 13
click at [378, 43] on input "text" at bounding box center [402, 52] width 138 height 23
type input "***"
click at [373, 99] on p "[PERSON_NAME]" at bounding box center [408, 106] width 102 height 13
click at [171, 609] on div "1.6.2 Describe the security methodology applied to ensure the security of the s…" at bounding box center [213, 606] width 218 height 40
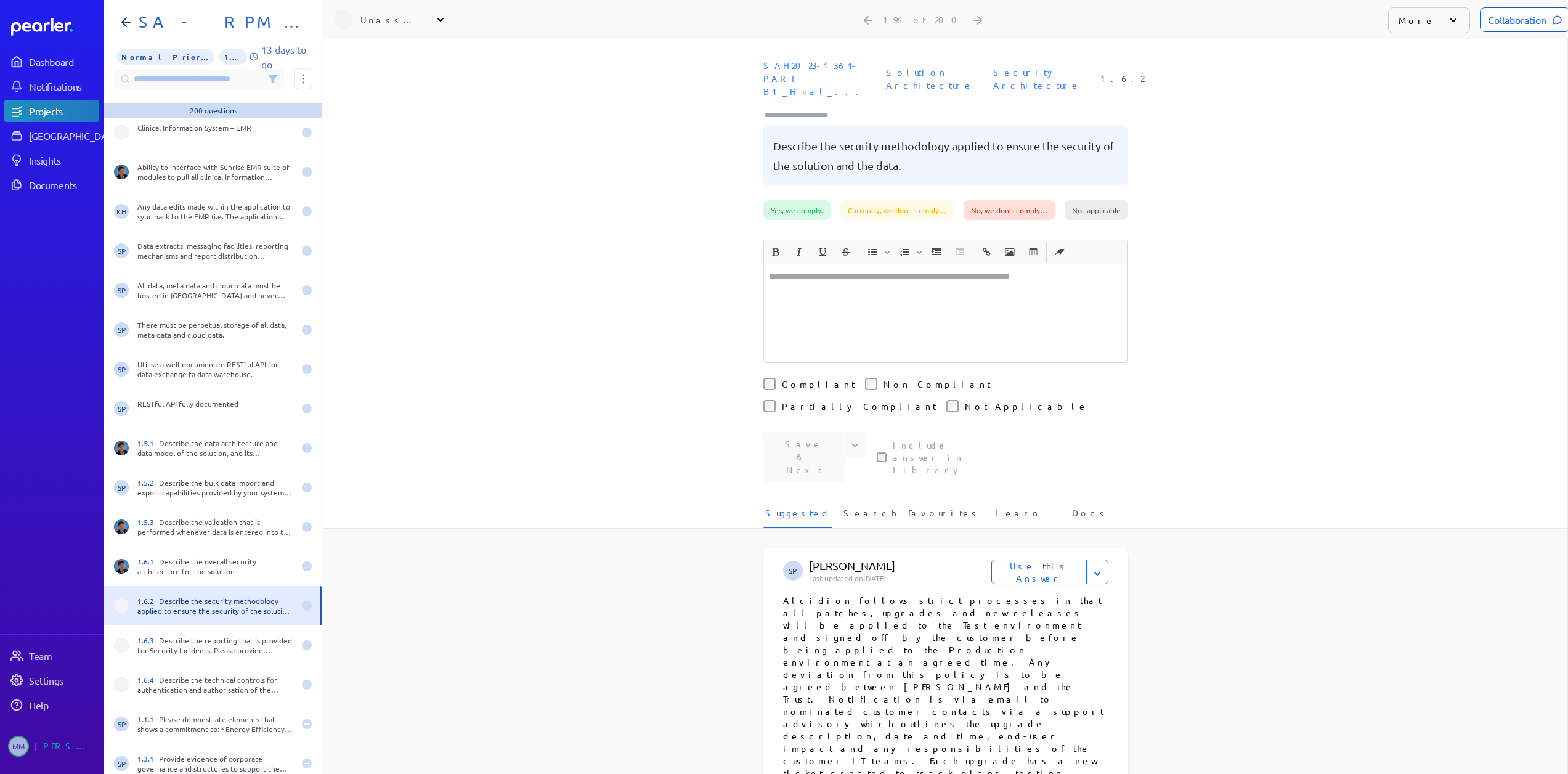
click at [384, 14] on div "Unassigned" at bounding box center [392, 20] width 61 height 13
click at [389, 44] on input "text" at bounding box center [402, 52] width 138 height 23
type input "***"
click at [390, 99] on p "[PERSON_NAME]" at bounding box center [408, 106] width 102 height 13
click at [213, 635] on div "1.6.3 Describe the reporting that is provided for Security Incidents. Please pr…" at bounding box center [215, 645] width 156 height 20
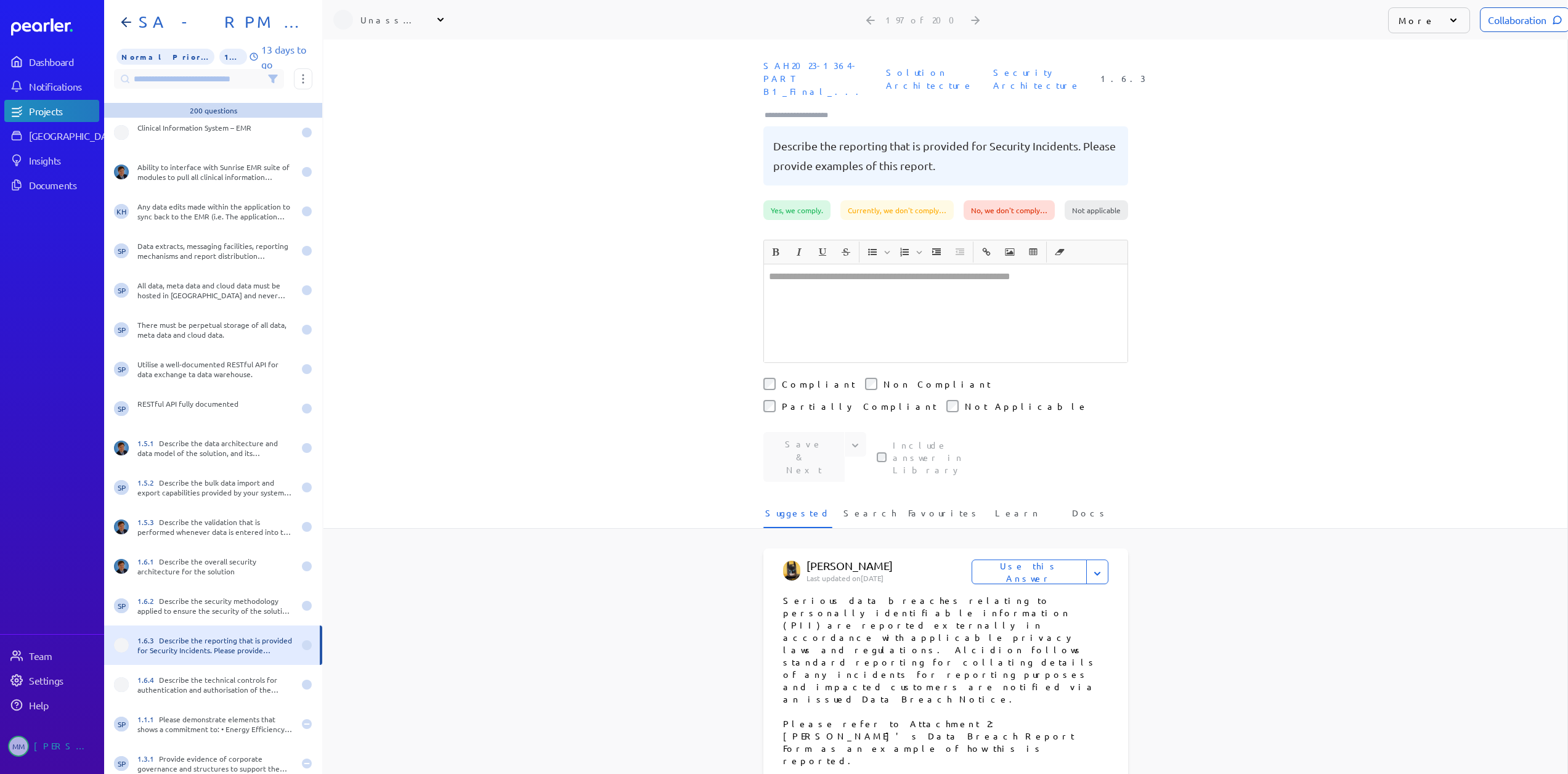
click at [385, 14] on div "Unassigned" at bounding box center [392, 20] width 61 height 13
click at [383, 52] on input "text" at bounding box center [402, 52] width 138 height 23
type input "***"
click at [373, 102] on div "[PERSON_NAME] Sales" at bounding box center [408, 111] width 102 height 24
drag, startPoint x: 160, startPoint y: 674, endPoint x: 241, endPoint y: 584, distance: 121.1
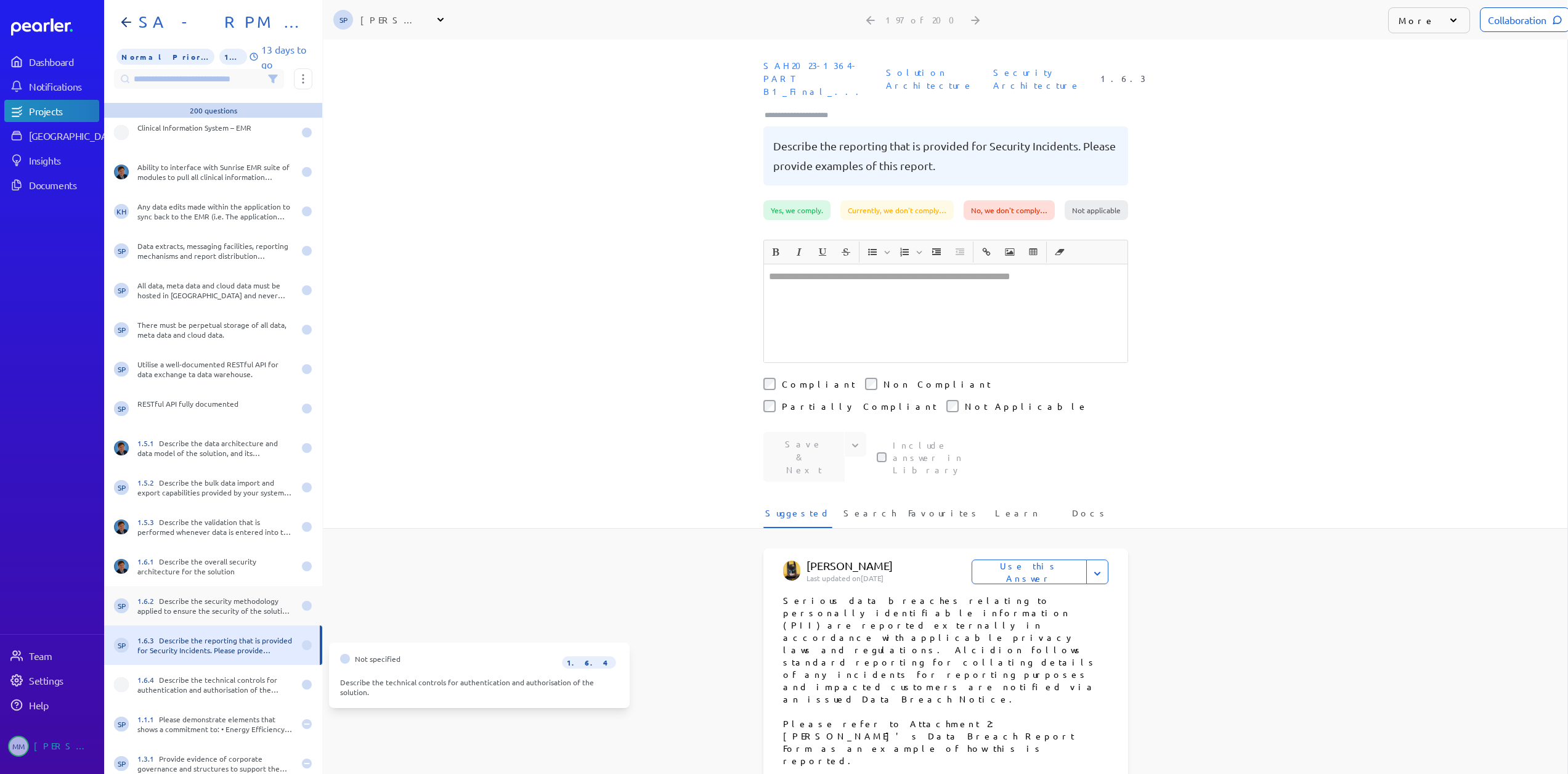
click at [161, 675] on div "1.6.4 Describe the technical controls for authentication and authorisation of t…" at bounding box center [215, 684] width 156 height 20
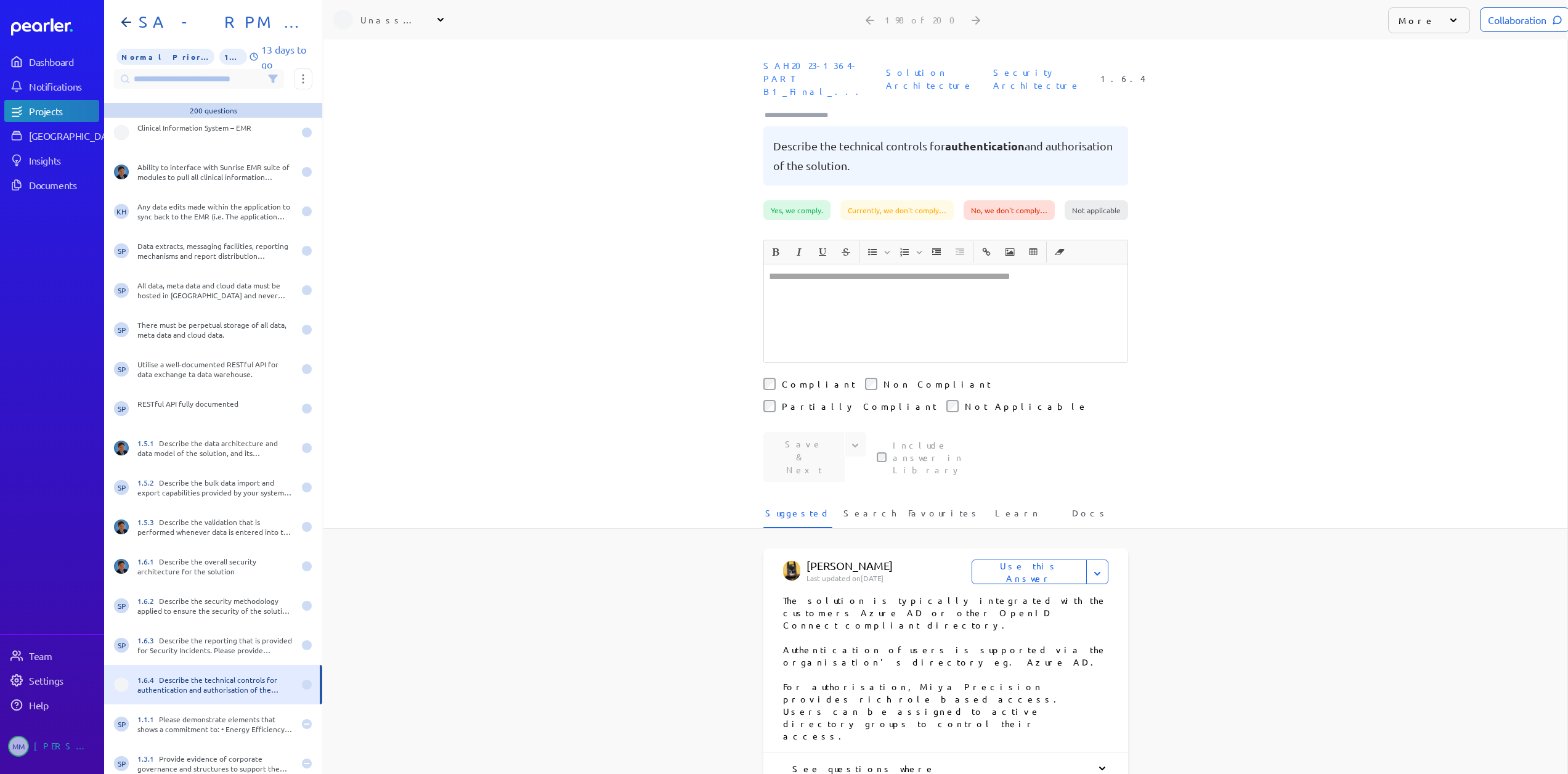
click at [412, 14] on div "Unassigned" at bounding box center [392, 20] width 61 height 13
click at [399, 41] on input "text" at bounding box center [402, 52] width 138 height 23
type input "***"
click at [370, 115] on p "Sales" at bounding box center [408, 118] width 102 height 7
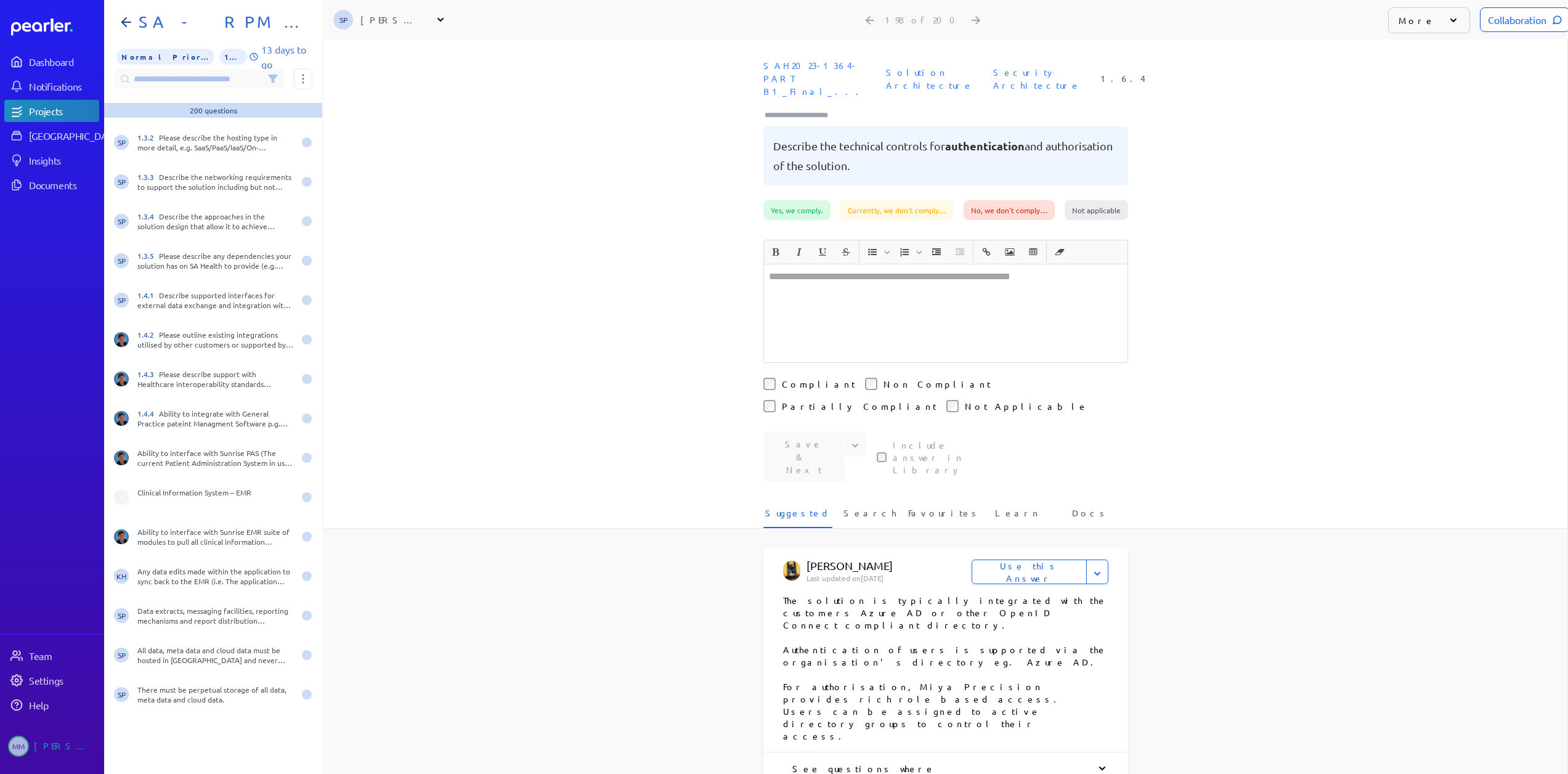
scroll to position [6726, 0]
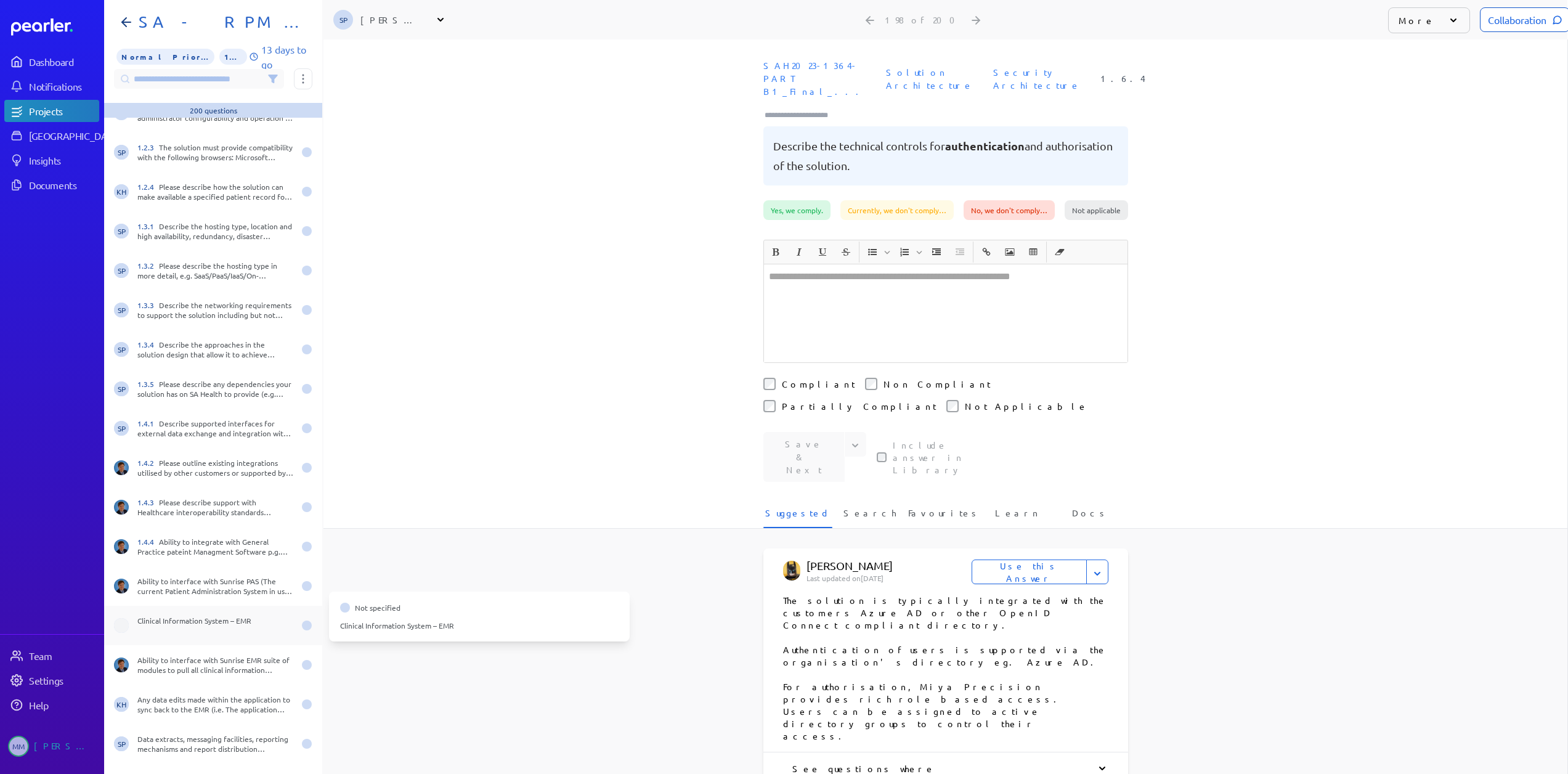
click at [263, 616] on div "Clinical Information System – EMR" at bounding box center [215, 626] width 156 height 20
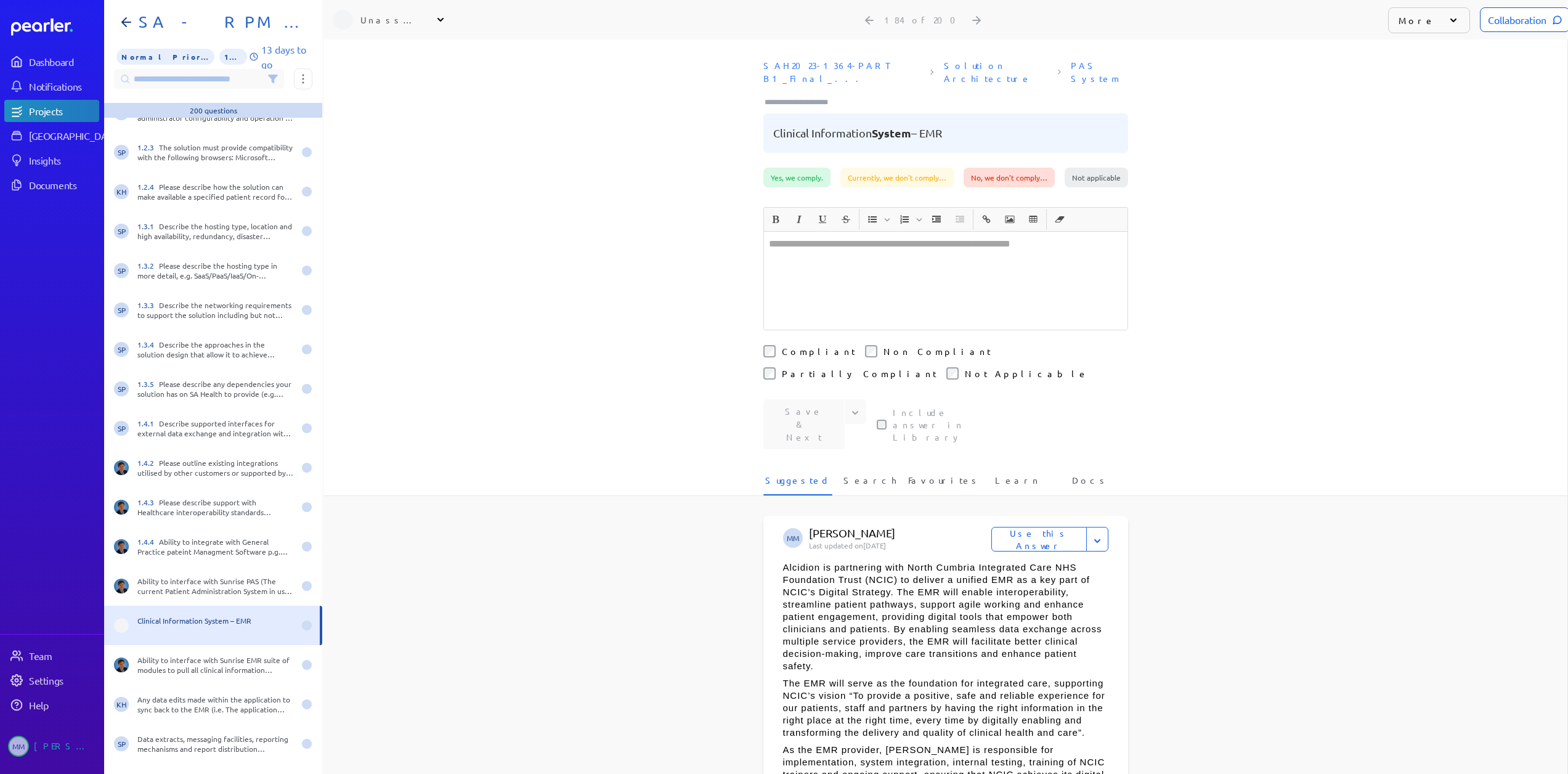
click at [1422, 14] on div "More" at bounding box center [1429, 20] width 82 height 26
drag, startPoint x: 1427, startPoint y: 142, endPoint x: 1394, endPoint y: 140, distance: 33.1
click at [1426, 152] on li "Not a Question" at bounding box center [1450, 164] width 123 height 24
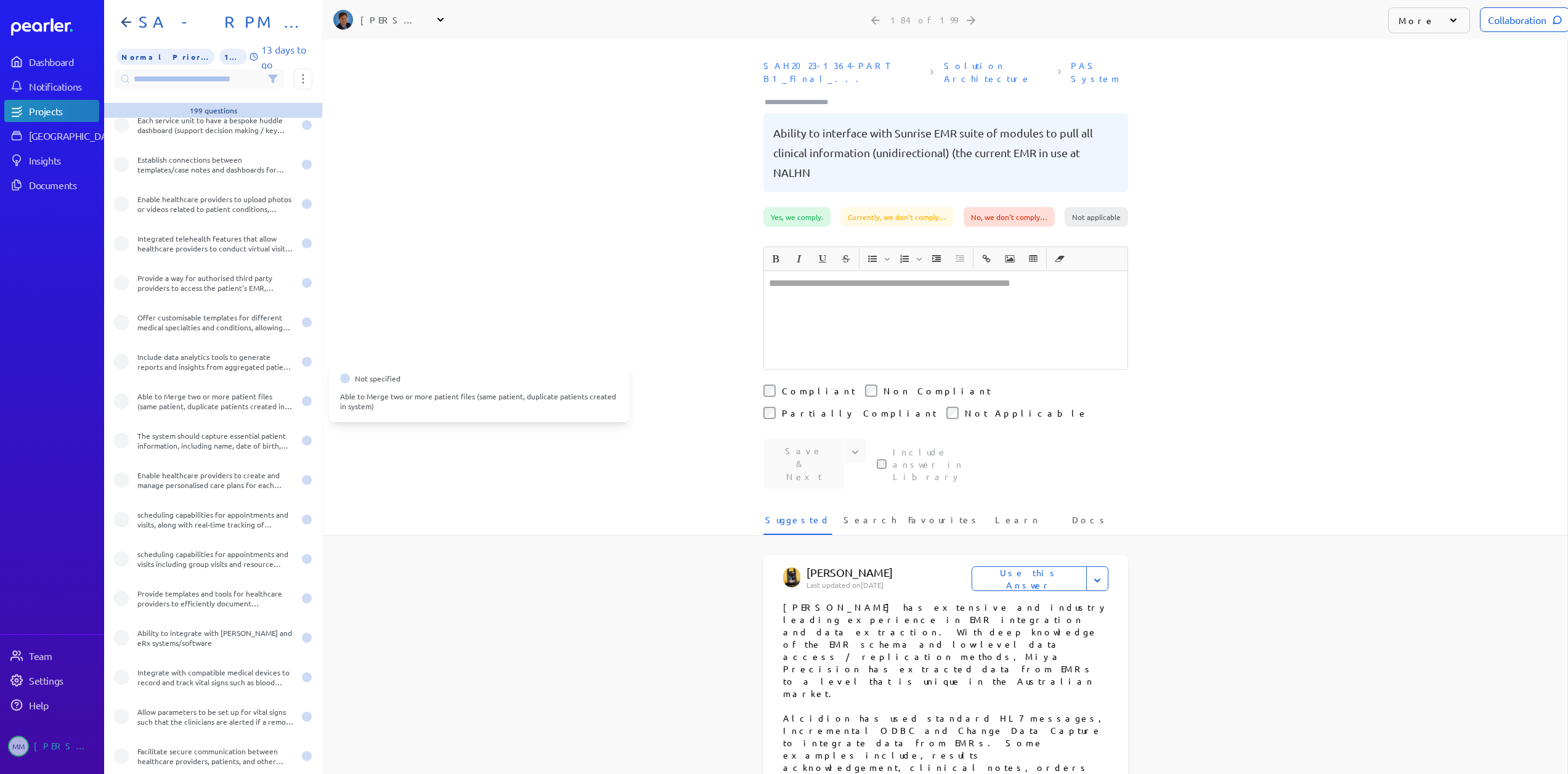
scroll to position [3893, 0]
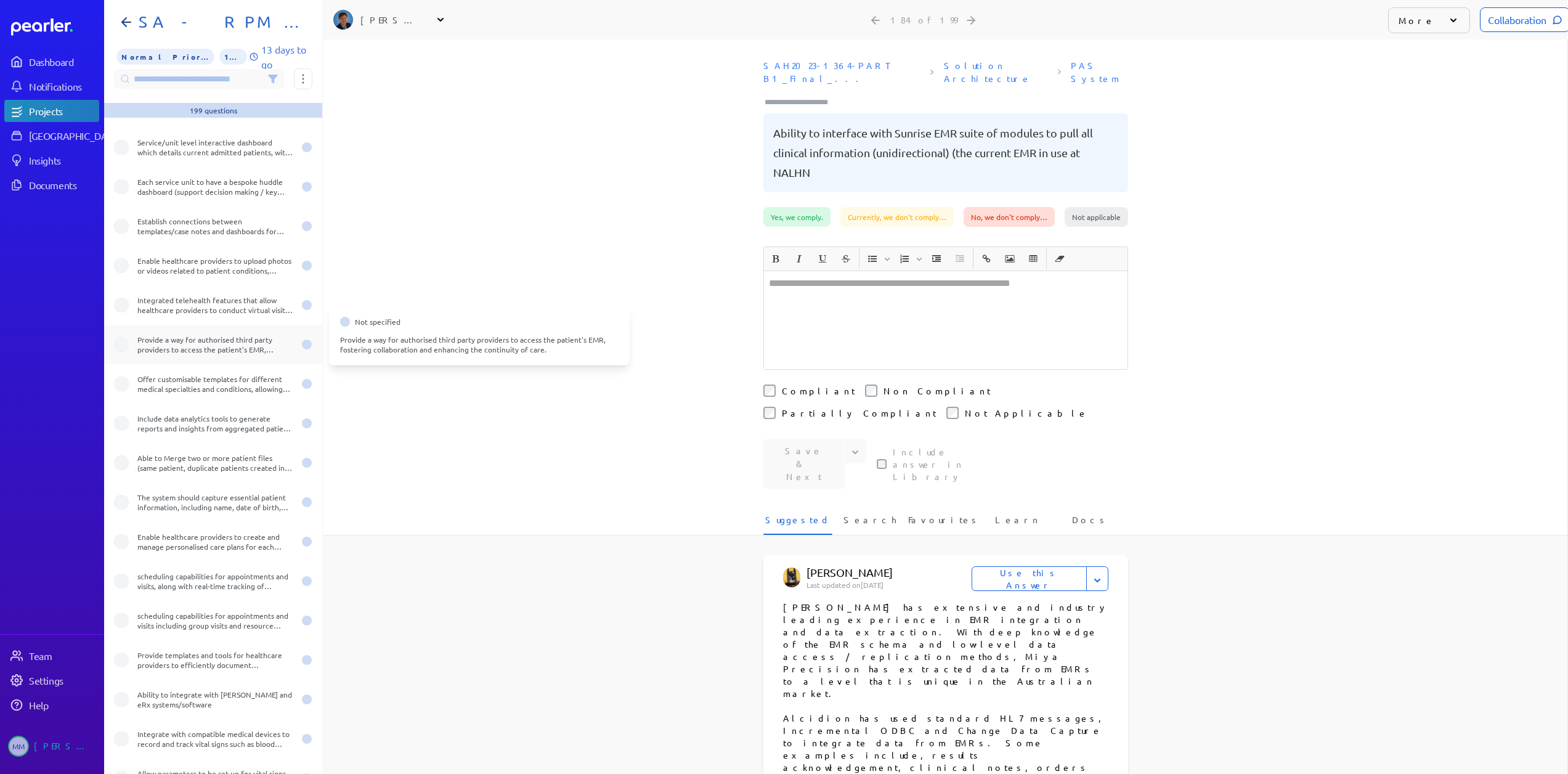
click at [200, 343] on div "Provide a way for authorised third party providers to access the patient's EMR,…" at bounding box center [215, 345] width 156 height 20
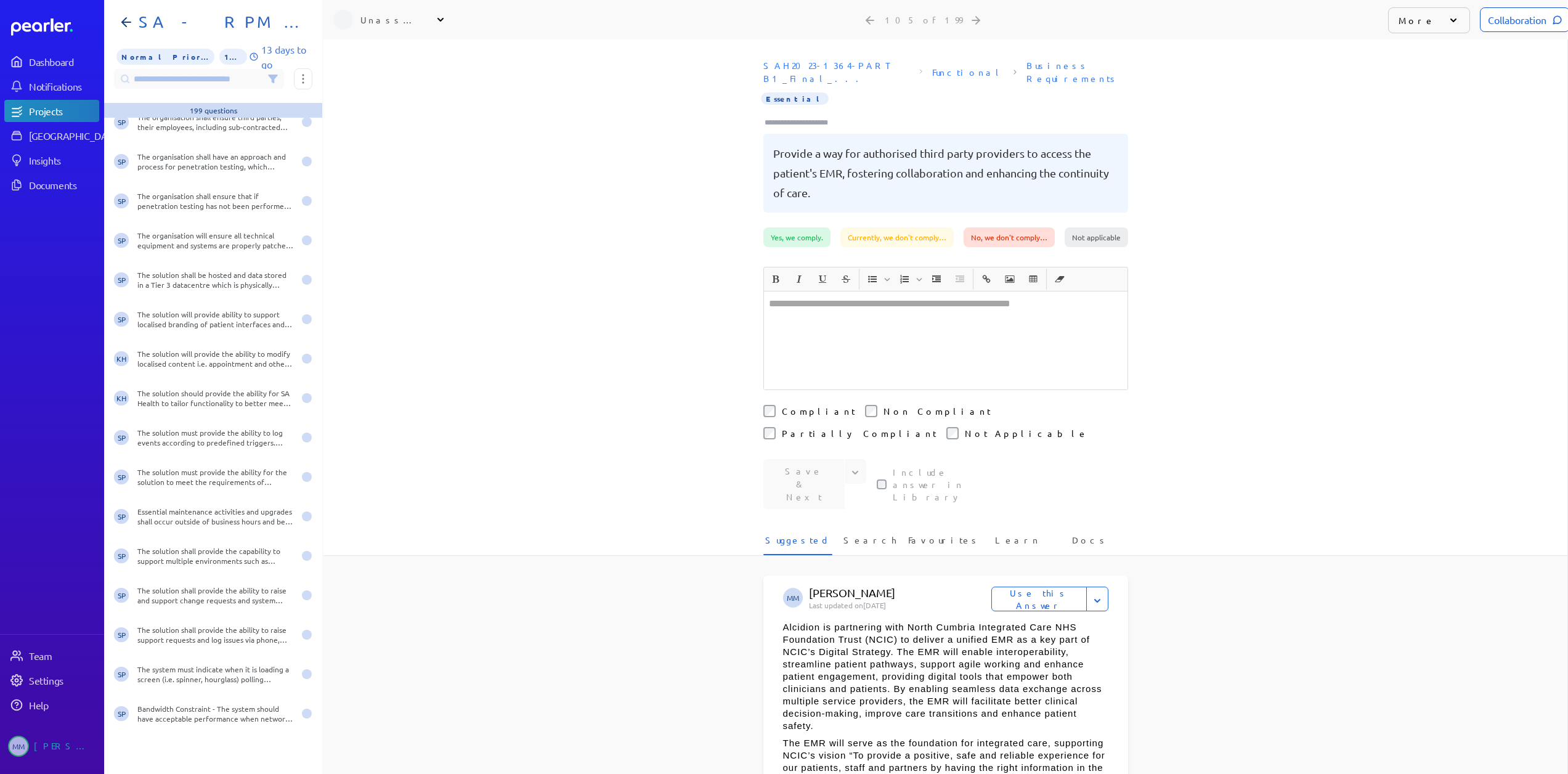
scroll to position [3092, 0]
click at [305, 72] on button at bounding box center [303, 79] width 18 height 21
click at [482, 76] on div "SAH2023-1364-PART B1_Final_... Functional Business Requirements Essential Provi…" at bounding box center [945, 140] width 1243 height 173
click at [407, 14] on div "Unassigned" at bounding box center [392, 20] width 61 height 13
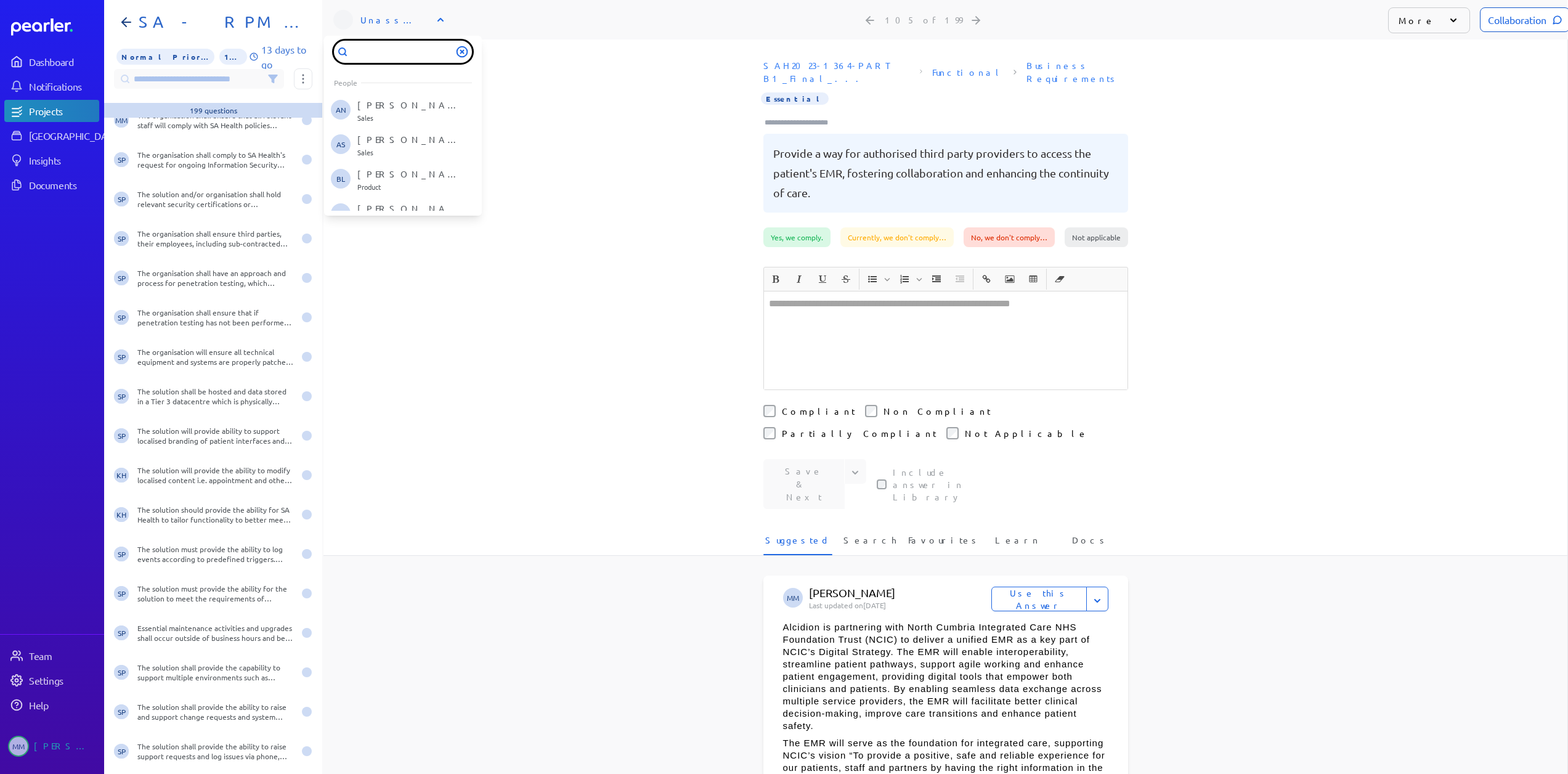
click at [400, 41] on input "text" at bounding box center [402, 52] width 138 height 23
type input "****"
click at [383, 99] on p "[PERSON_NAME]" at bounding box center [408, 106] width 102 height 13
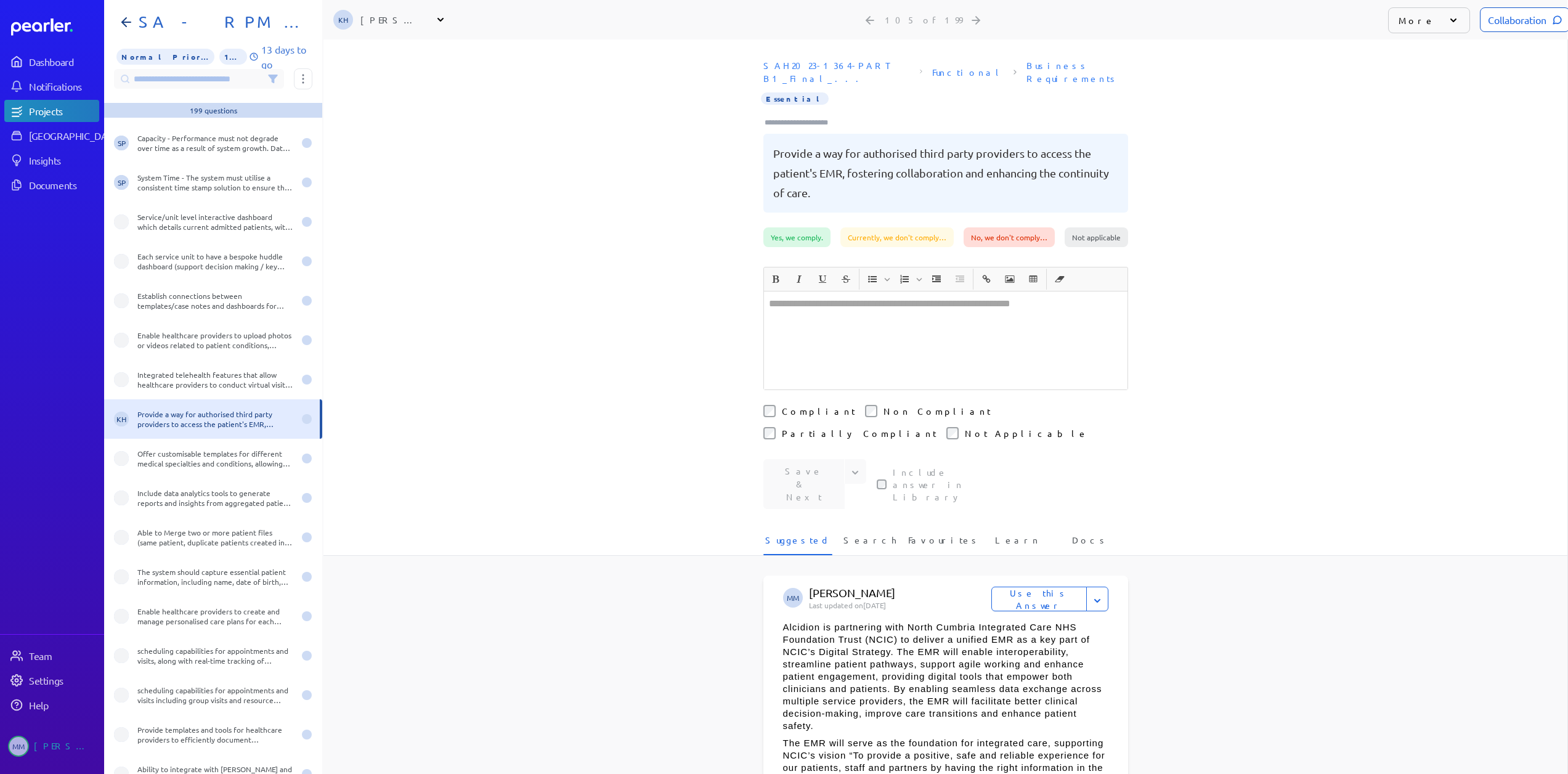
scroll to position [3708, 0]
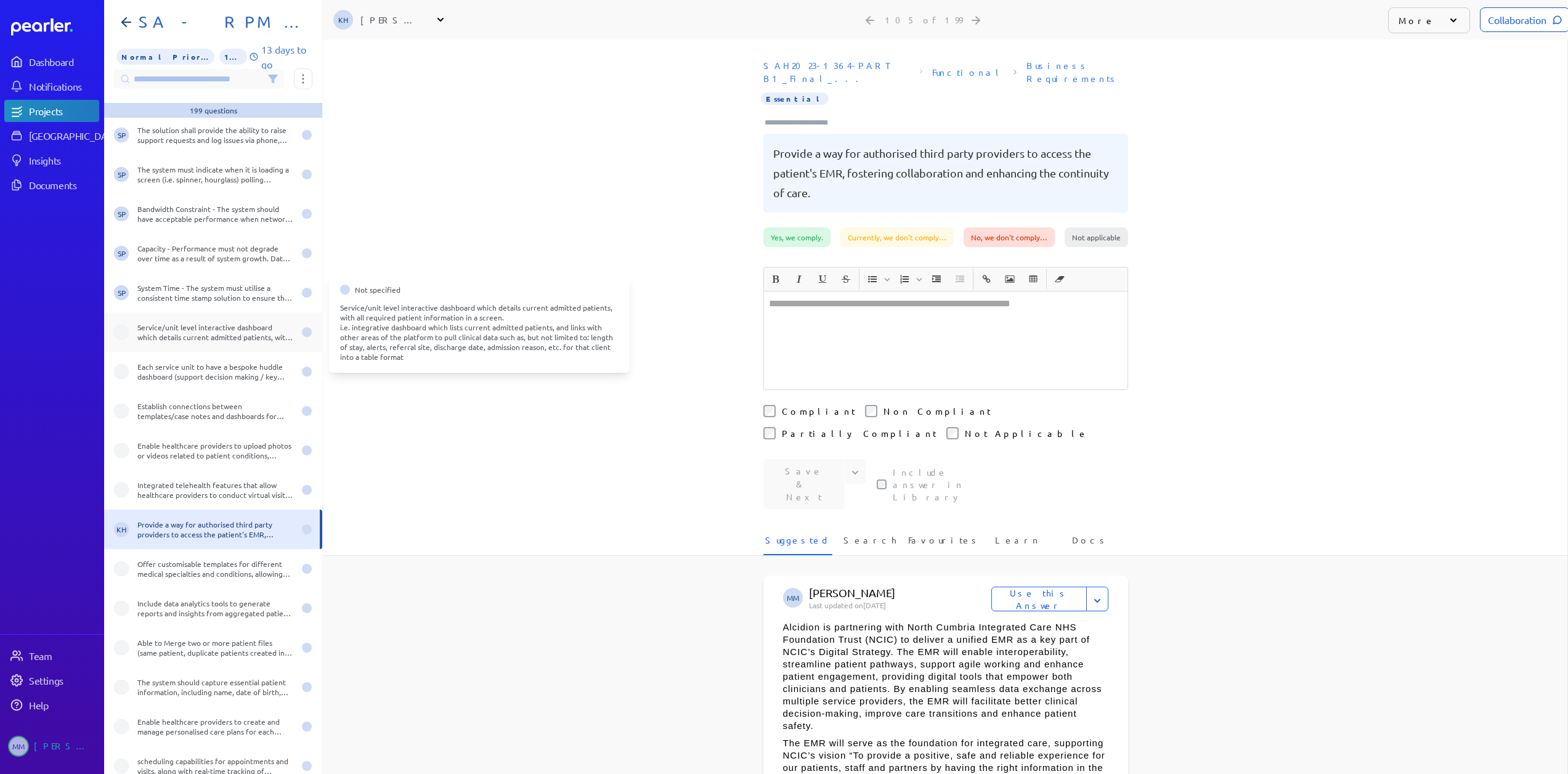
click at [184, 322] on div "Service/unit level interactive dashboard which details current admitted patient…" at bounding box center [215, 332] width 156 height 20
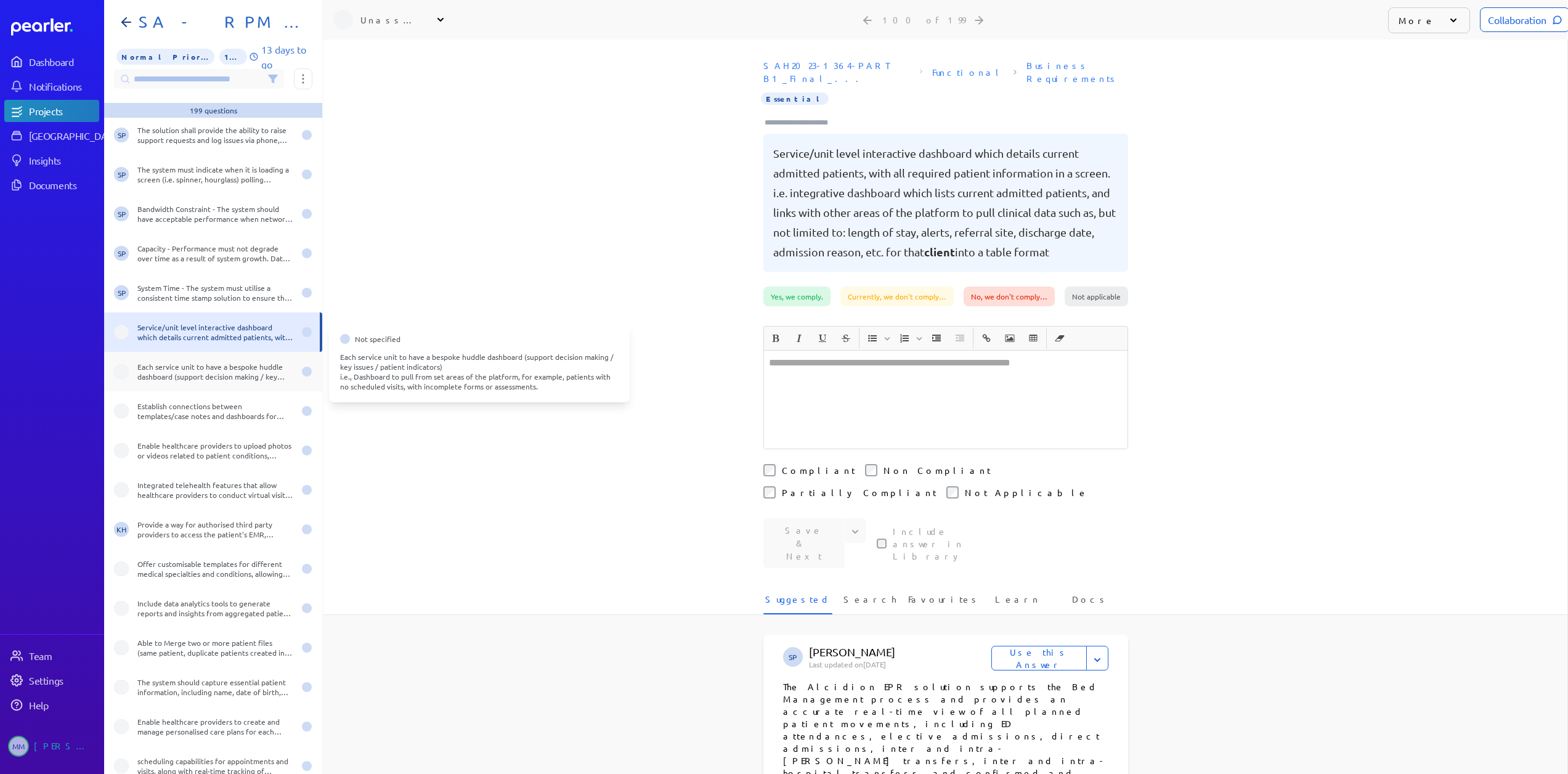
click at [126, 364] on span at bounding box center [121, 372] width 14 height 14
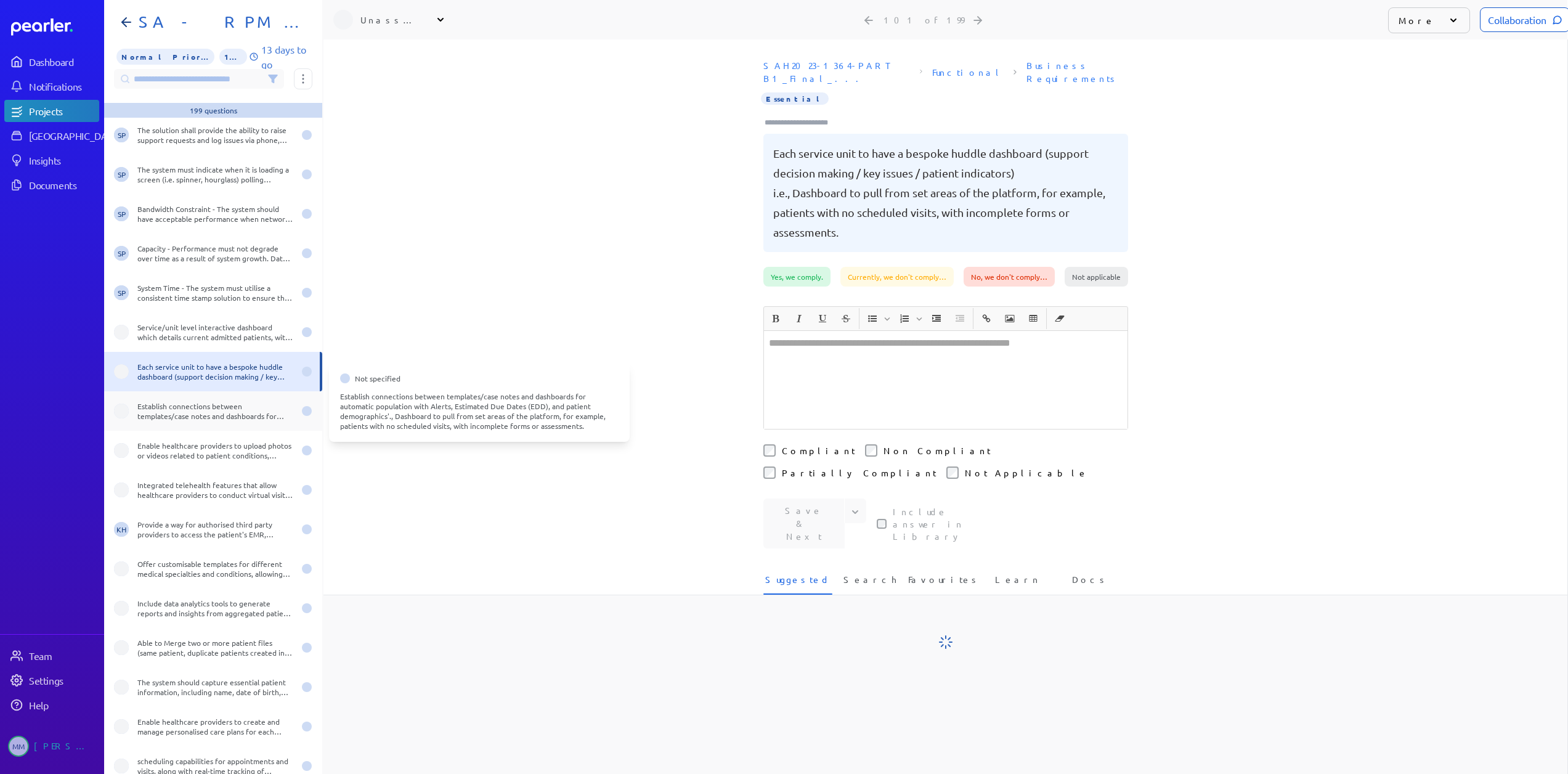
click at [127, 395] on div "Establish connections between templates/case notes and dashboards for automatic…" at bounding box center [213, 411] width 218 height 40
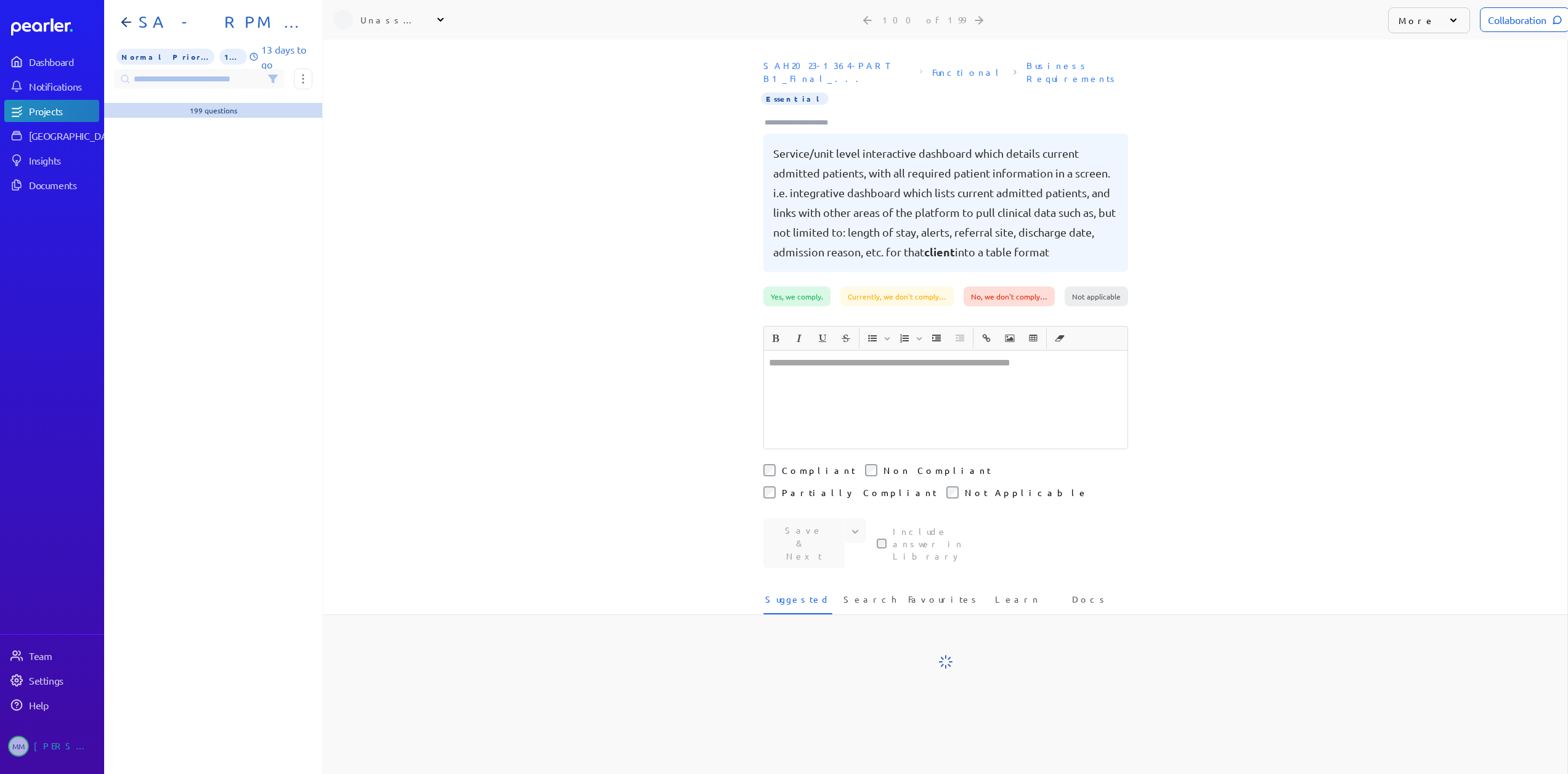
scroll to position [0, 10]
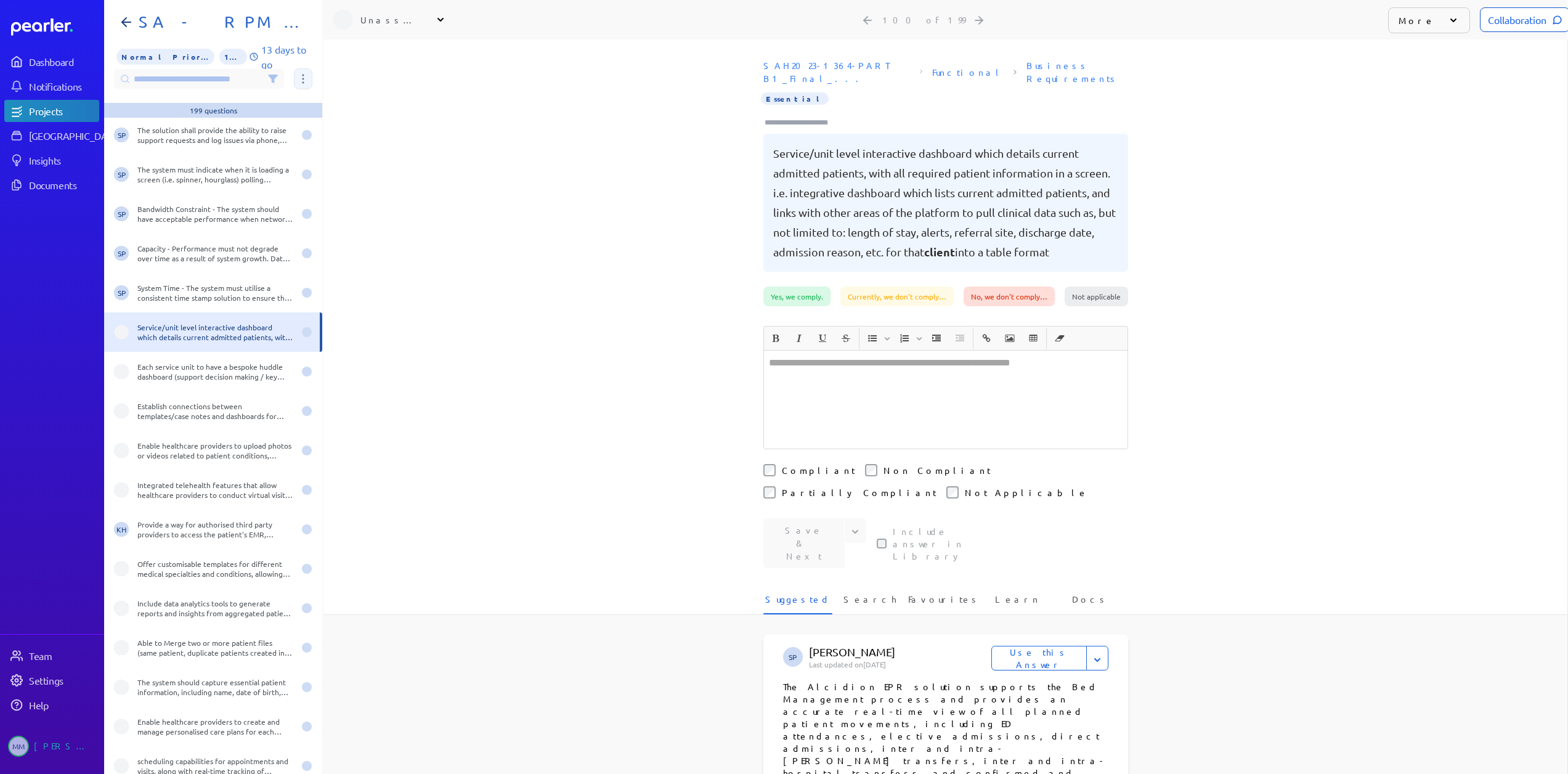
click at [300, 69] on button at bounding box center [303, 79] width 18 height 21
click at [414, 62] on div "SAH2023-1364-PART B1_Final_... Functional Business Requirements Essential Servi…" at bounding box center [945, 170] width 1243 height 232
click at [392, 14] on div "Unassigned" at bounding box center [392, 20] width 61 height 13
click at [389, 14] on div "Unassigned" at bounding box center [392, 20] width 61 height 13
click at [382, 43] on input "text" at bounding box center [402, 52] width 138 height 23
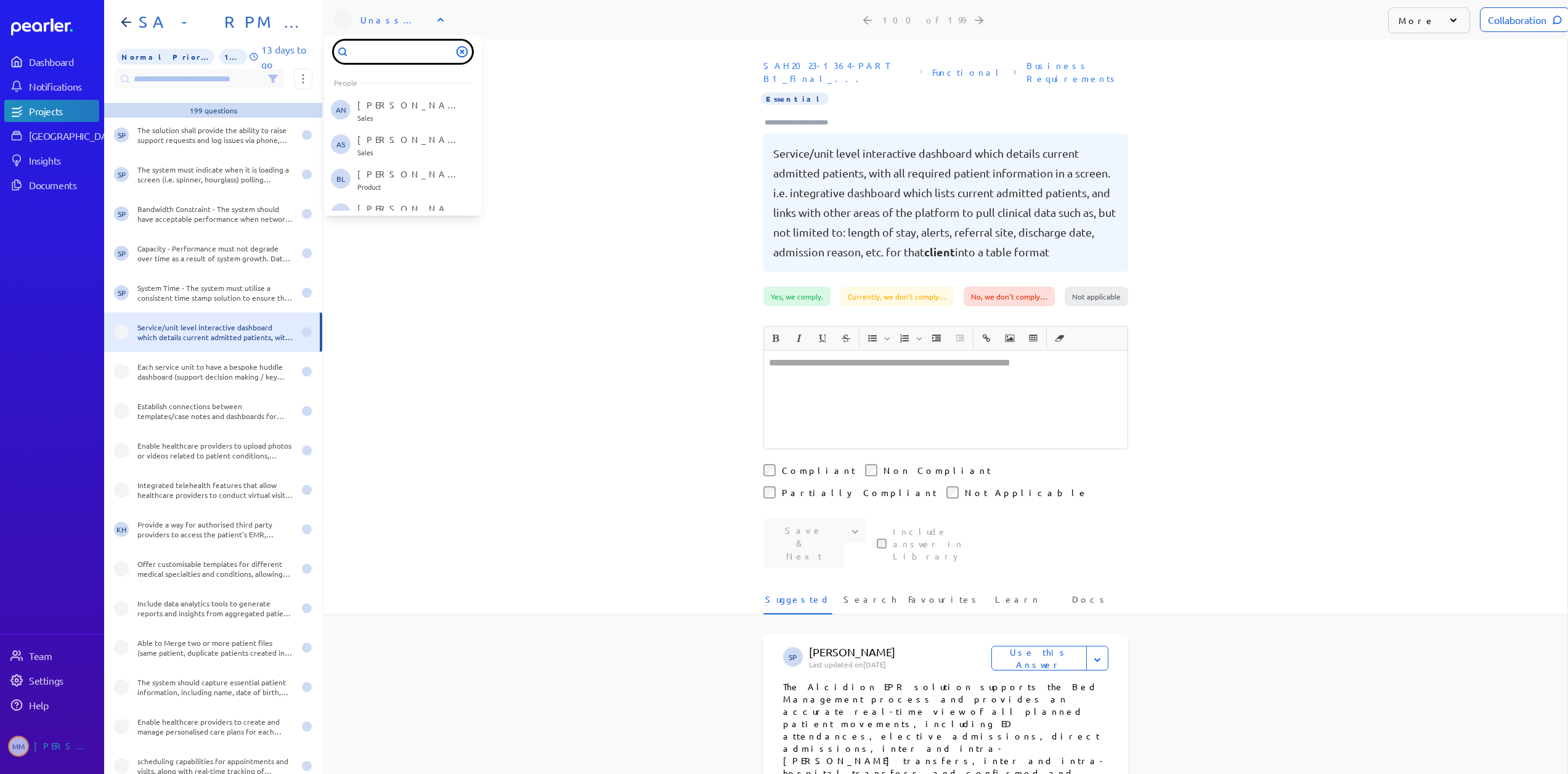
type input "*"
click at [389, 16] on div "Unassigned" at bounding box center [392, 20] width 61 height 13
click at [379, 44] on input "text" at bounding box center [402, 52] width 138 height 23
type input "***"
click at [364, 100] on p "[PERSON_NAME]" at bounding box center [408, 106] width 102 height 13
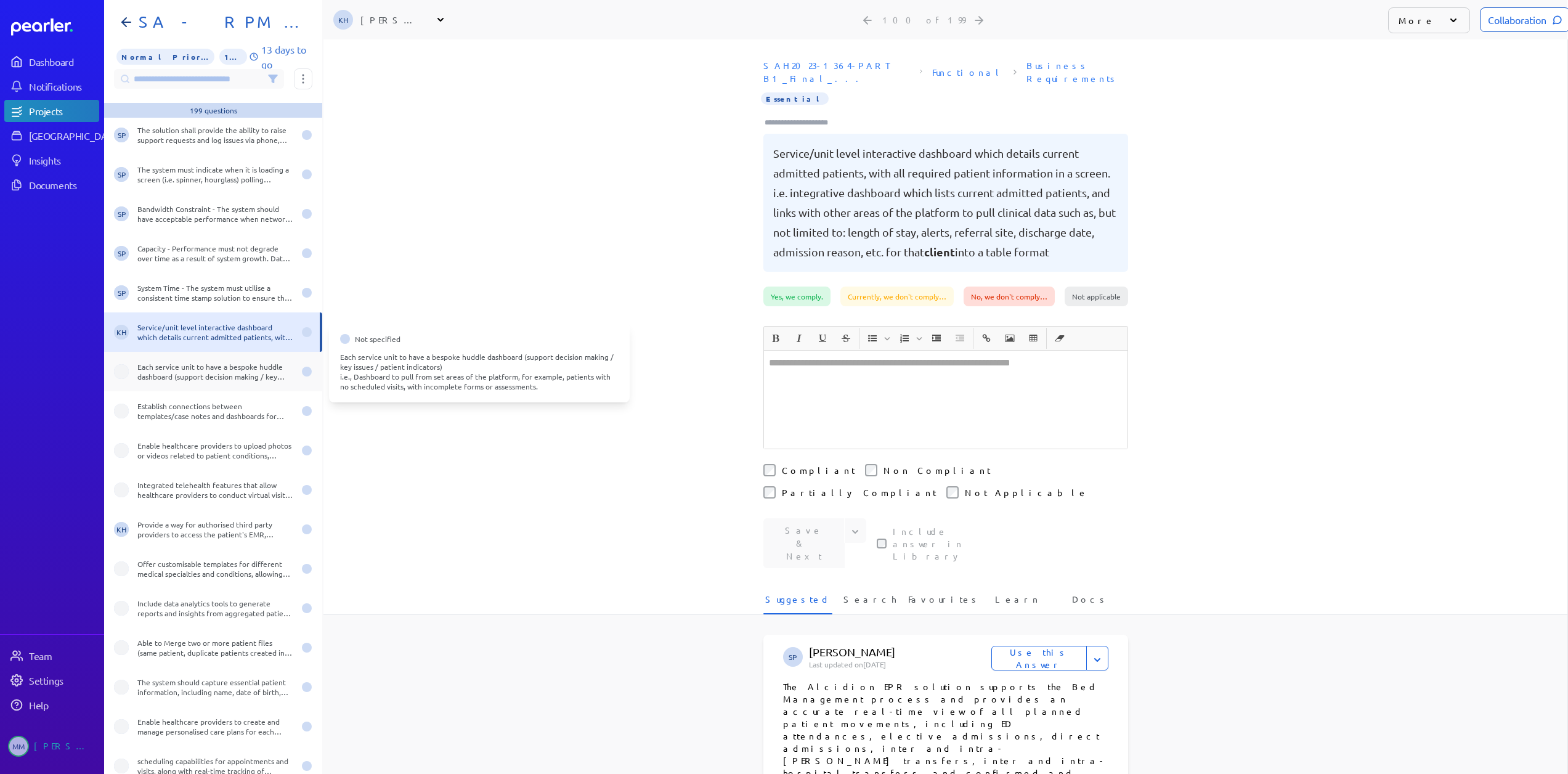
click at [131, 358] on div "Each service unit to have a bespoke huddle dashboard (support decision making /…" at bounding box center [213, 372] width 218 height 40
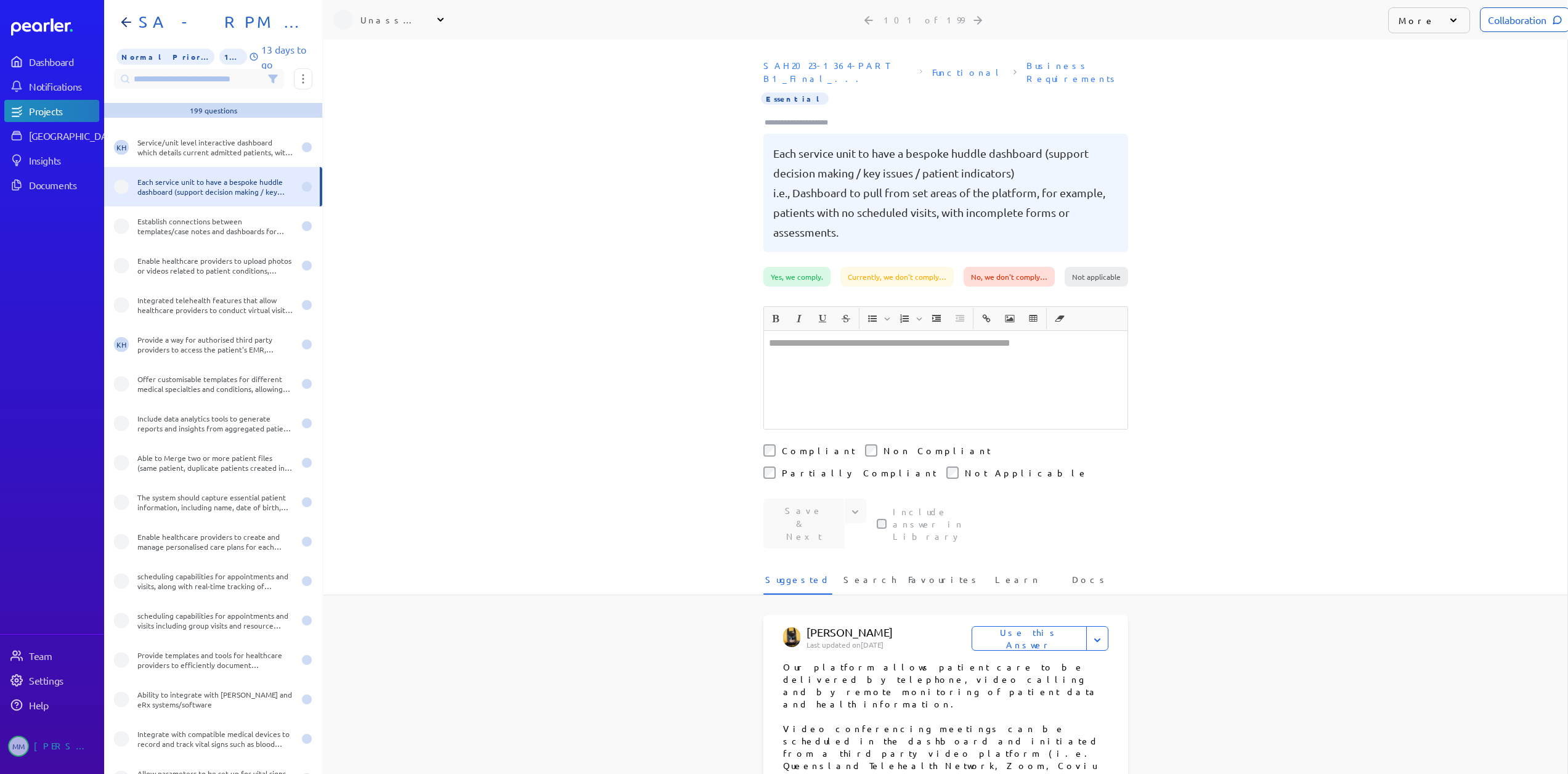
scroll to position [3831, 0]
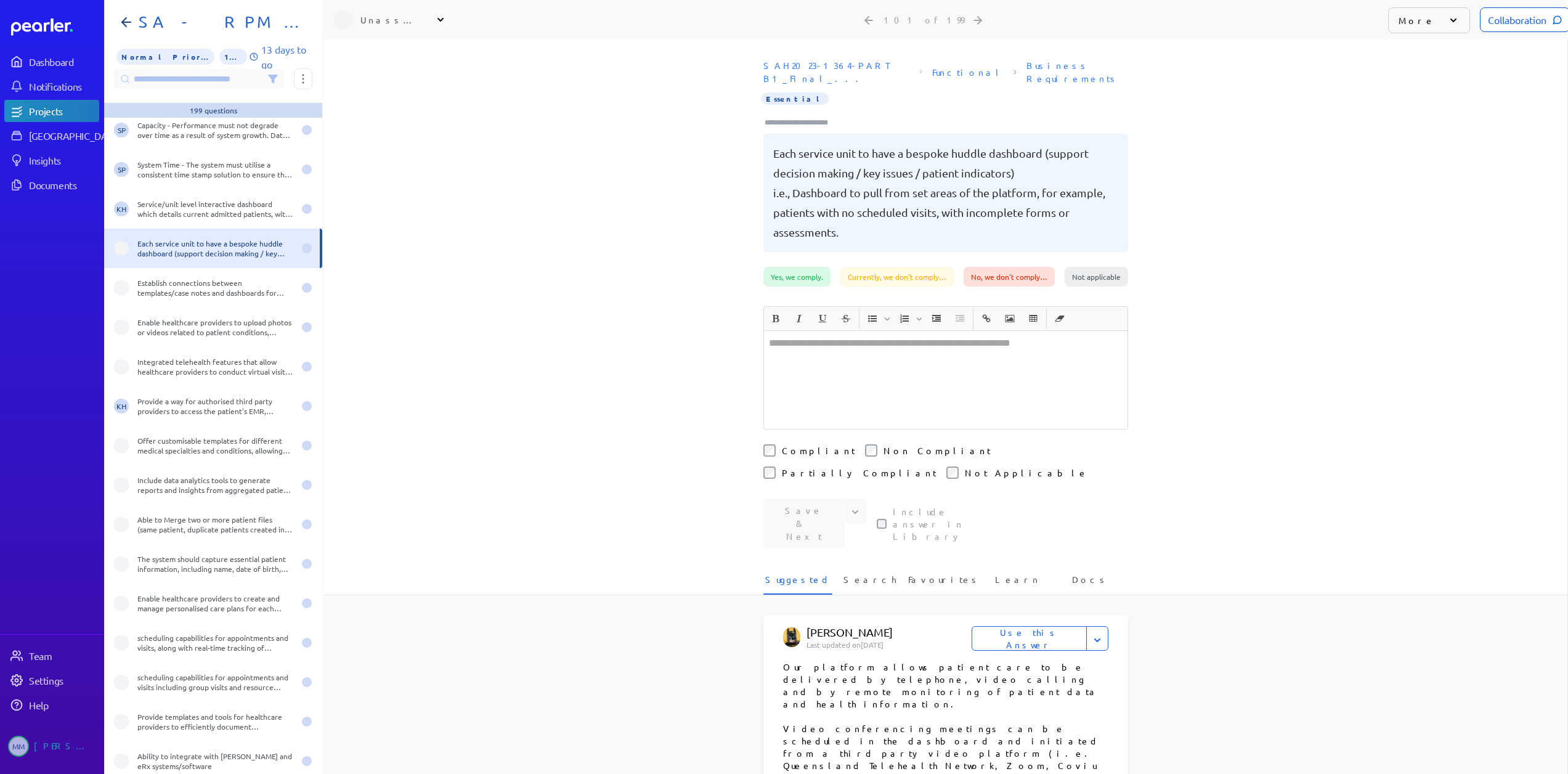
click at [269, 75] on icon at bounding box center [272, 79] width 8 height 7
click at [518, 91] on span "Unassigned" at bounding box center [518, 97] width 82 height 11
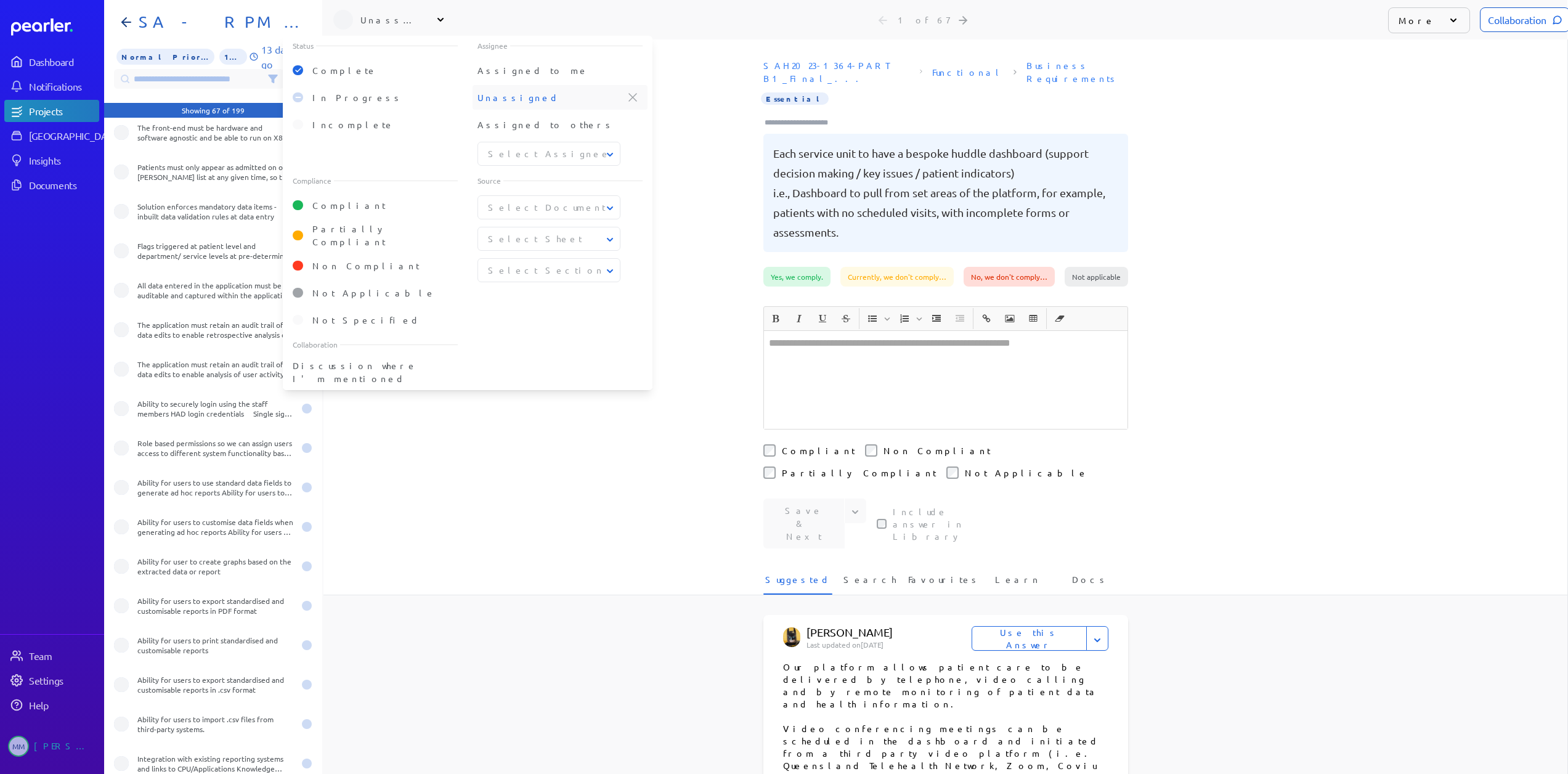
scroll to position [1976, 0]
click at [534, 147] on button "Select Assignee" at bounding box center [550, 154] width 143 height 13
click at [512, 198] on button "[PERSON_NAME]" at bounding box center [549, 209] width 142 height 23
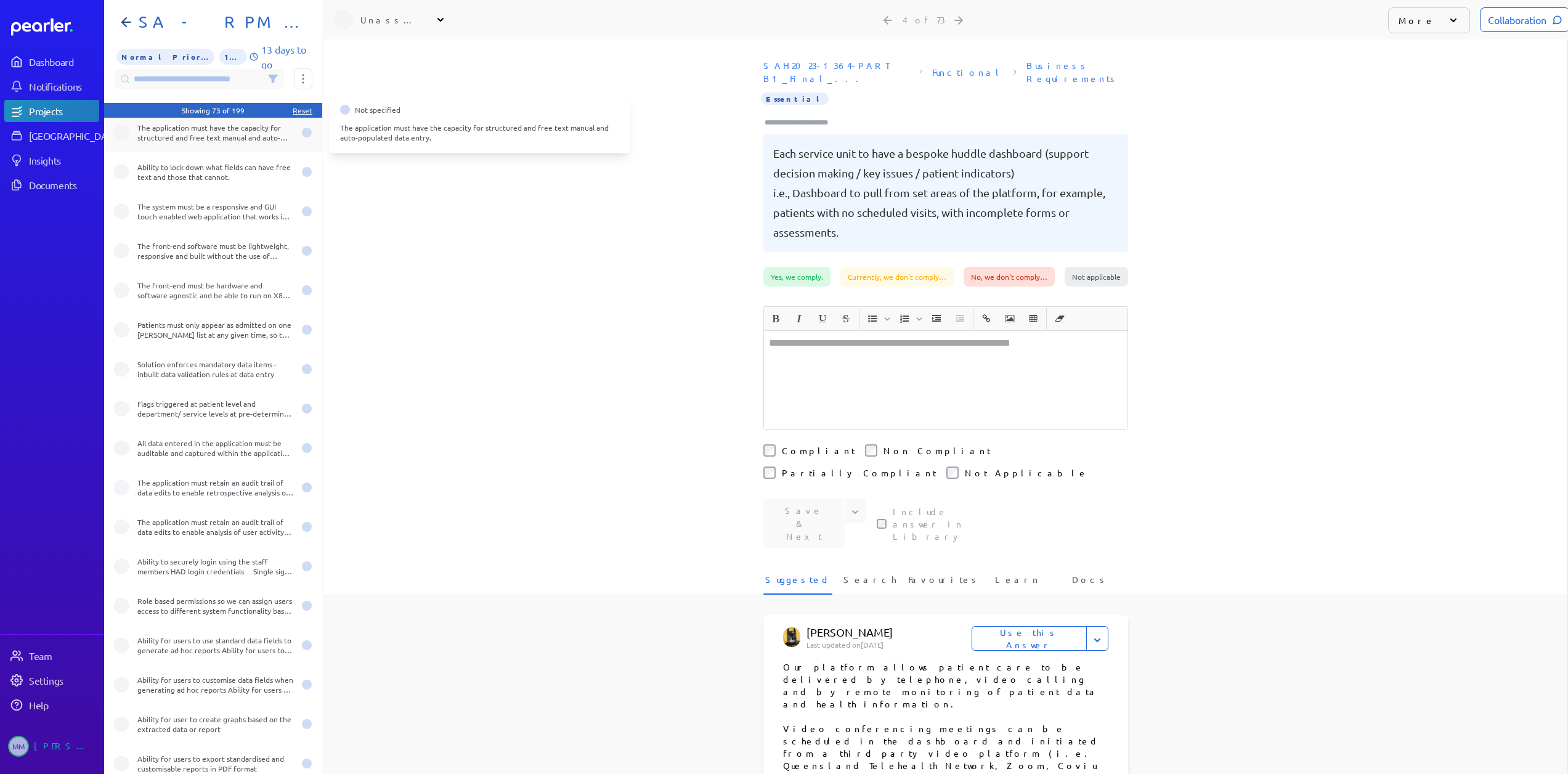
click at [171, 128] on div "The application must have the capacity for structured and free text manual and …" at bounding box center [215, 133] width 156 height 20
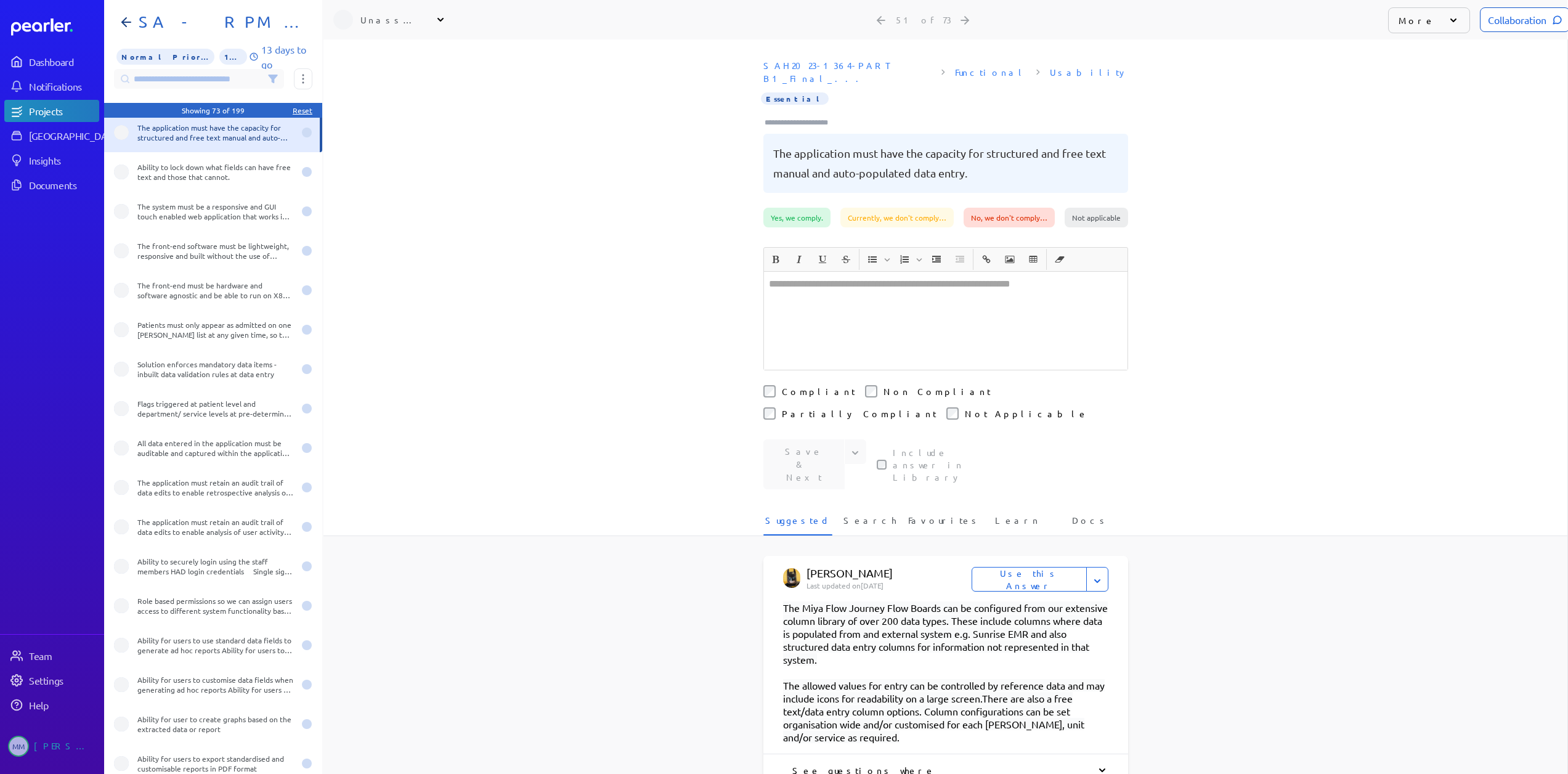
click at [279, 69] on input at bounding box center [199, 79] width 170 height 20
click at [271, 75] on icon at bounding box center [272, 79] width 8 height 7
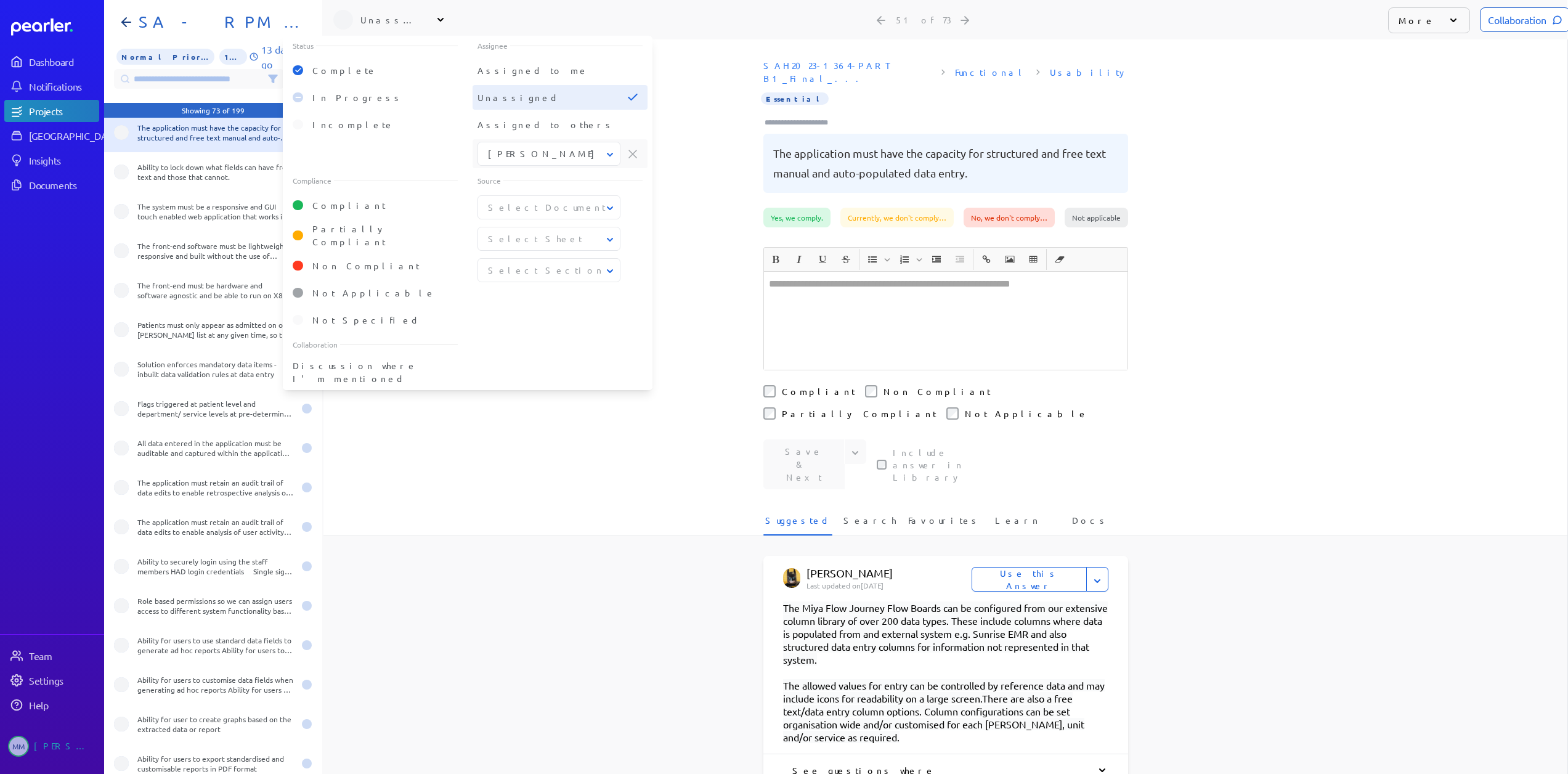
click at [526, 147] on button "[PERSON_NAME]" at bounding box center [550, 154] width 143 height 13
click at [523, 203] on span "[PERSON_NAME]" at bounding box center [544, 210] width 113 height 13
click at [527, 312] on div "Source Select Document Select Sheet Select Section" at bounding box center [560, 252] width 184 height 164
click at [515, 98] on span "Unassigned" at bounding box center [518, 97] width 82 height 11
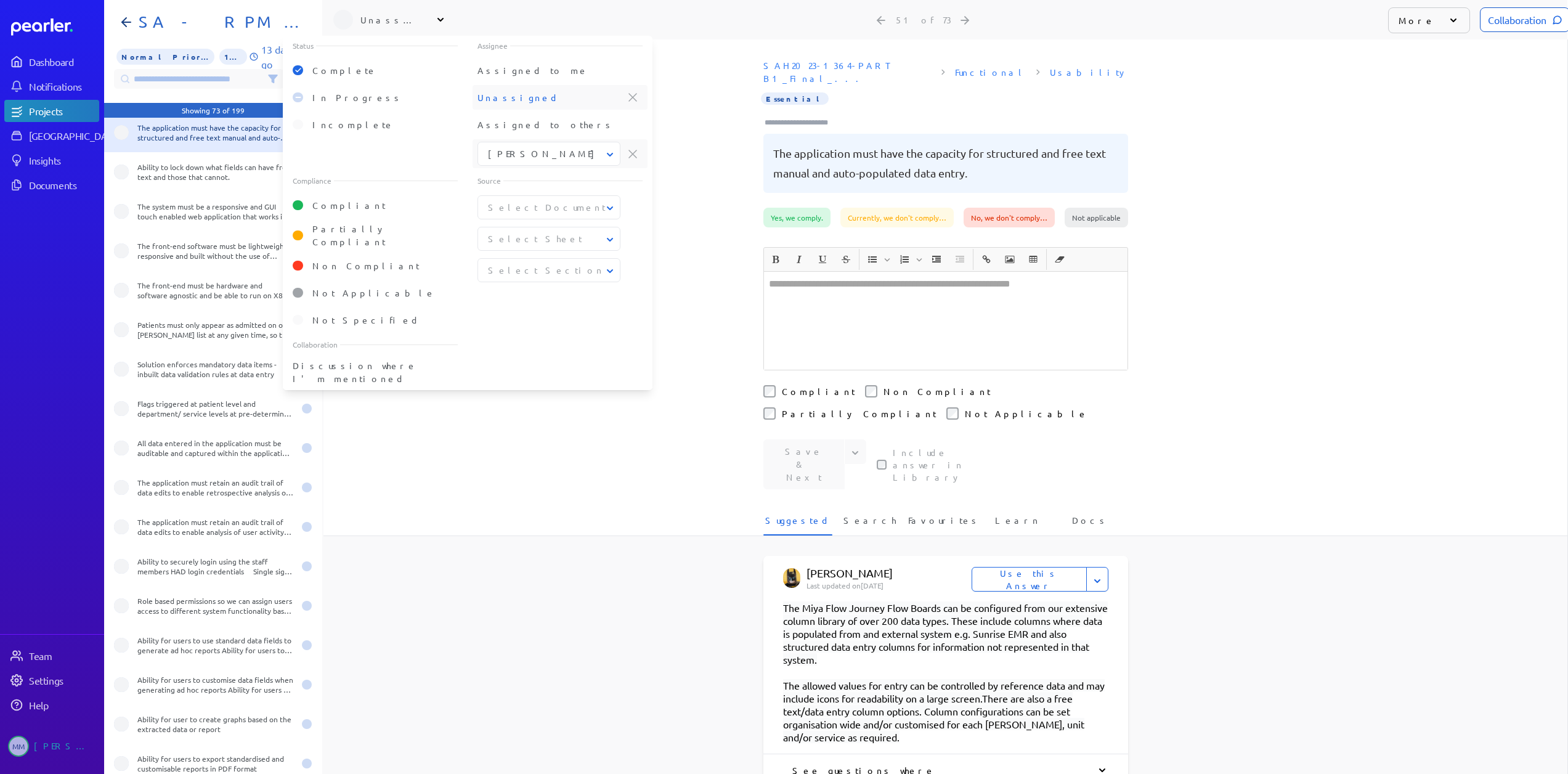
scroll to position [0, 0]
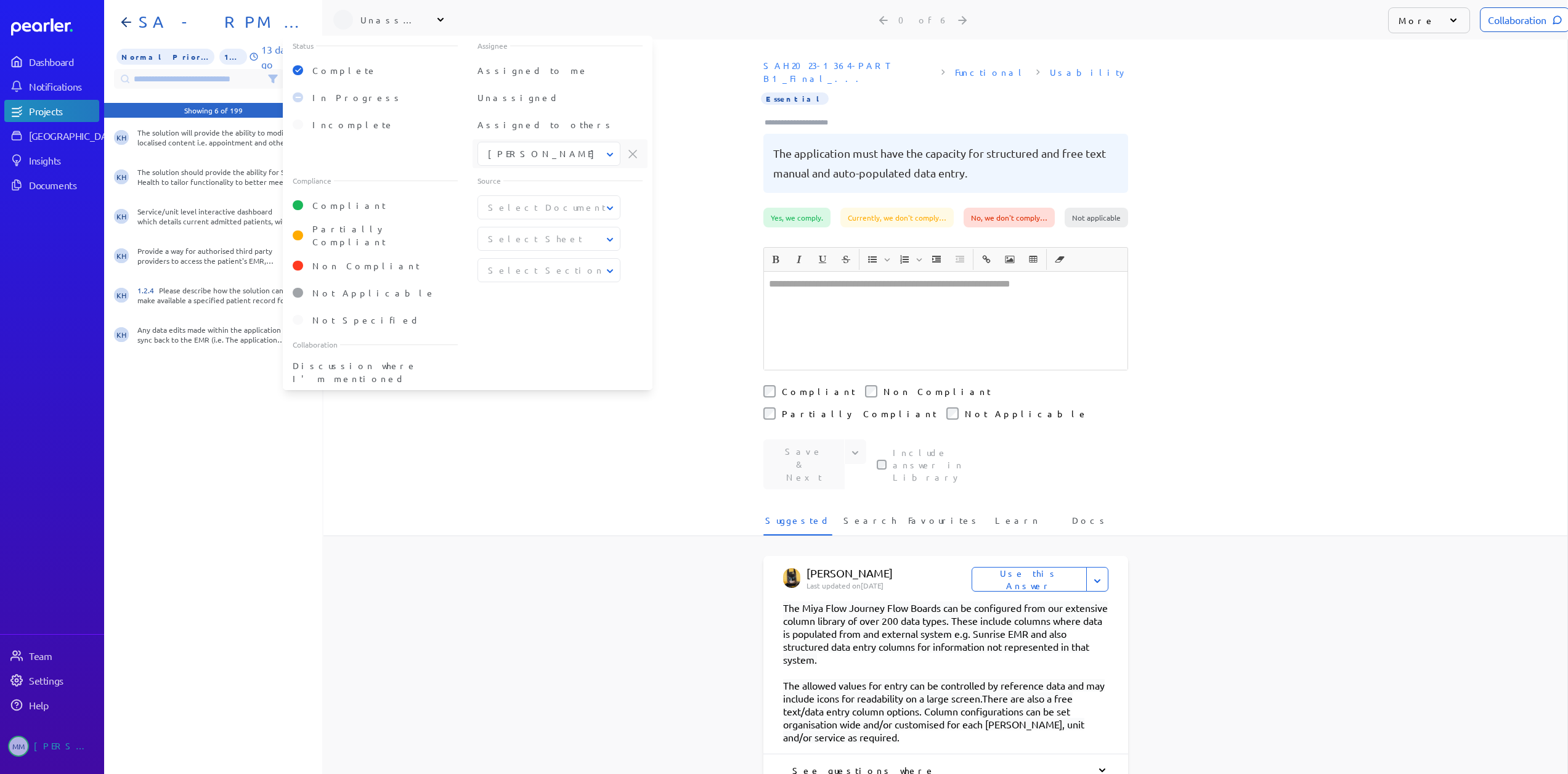
click at [563, 319] on div "Source Select Document Select Sheet Select Section" at bounding box center [560, 252] width 184 height 164
drag, startPoint x: 387, startPoint y: 474, endPoint x: 206, endPoint y: 420, distance: 188.9
click at [387, 514] on div "Suggested Search Favourites Learn Docs" at bounding box center [945, 524] width 1243 height 23
click at [187, 423] on div "KH The solution will provide the ability to modify localised content i.e. appoi…" at bounding box center [213, 450] width 218 height 665
click at [139, 24] on h1 "SA - RPM - Part B1" at bounding box center [218, 23] width 169 height 20
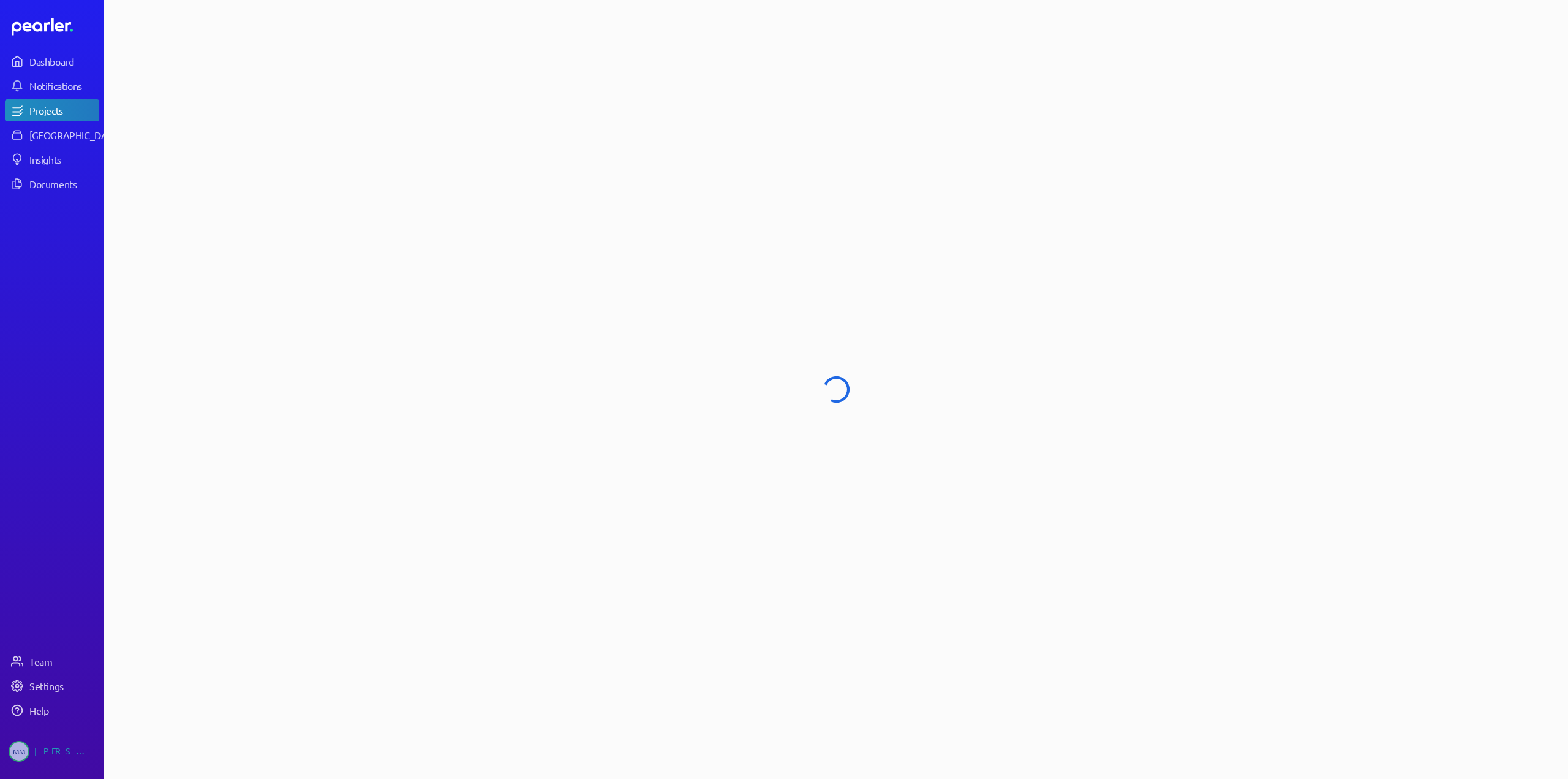
select select "******"
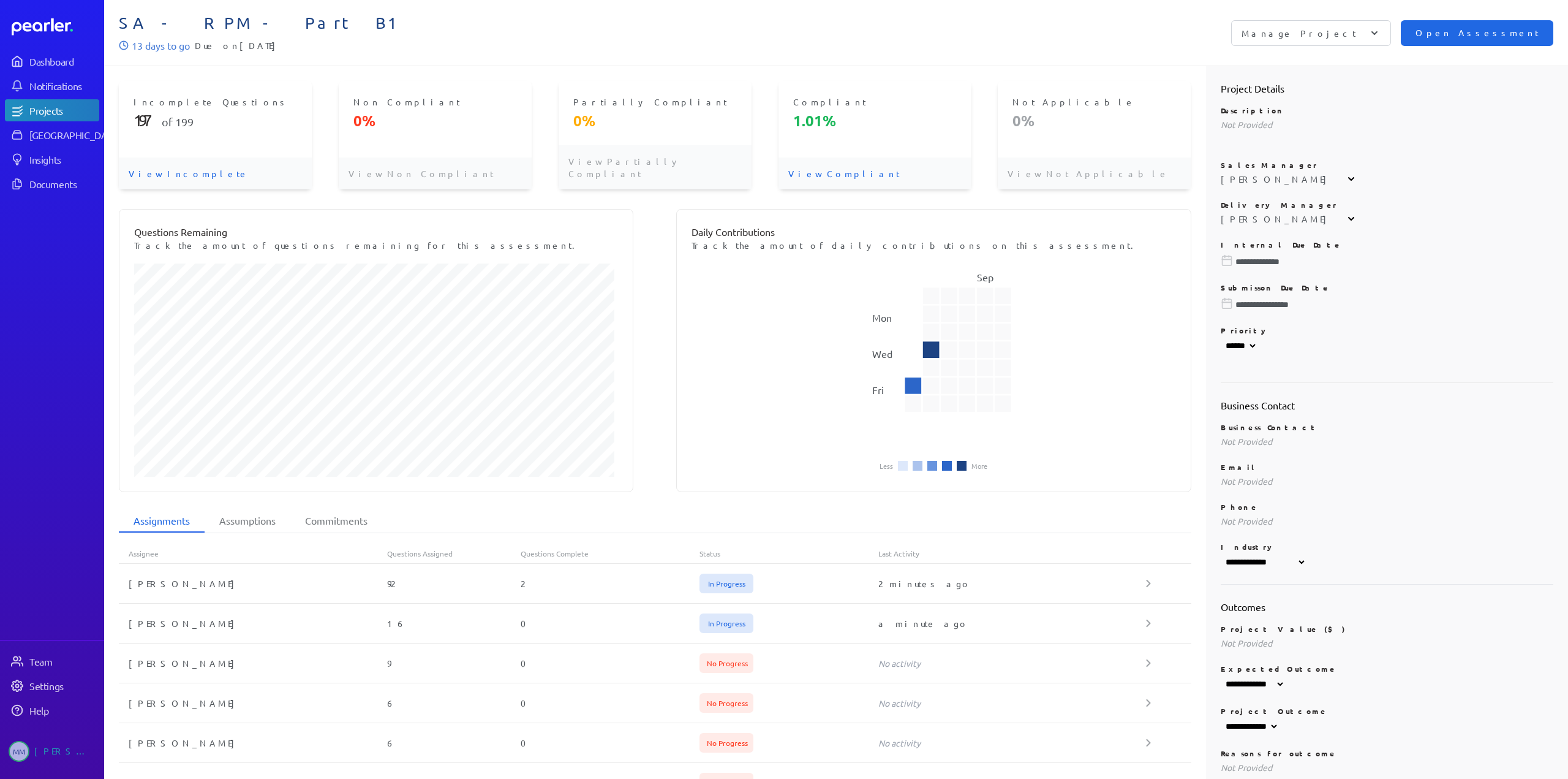
click at [1479, 35] on span "Open Assessment" at bounding box center [1476, 32] width 123 height 13
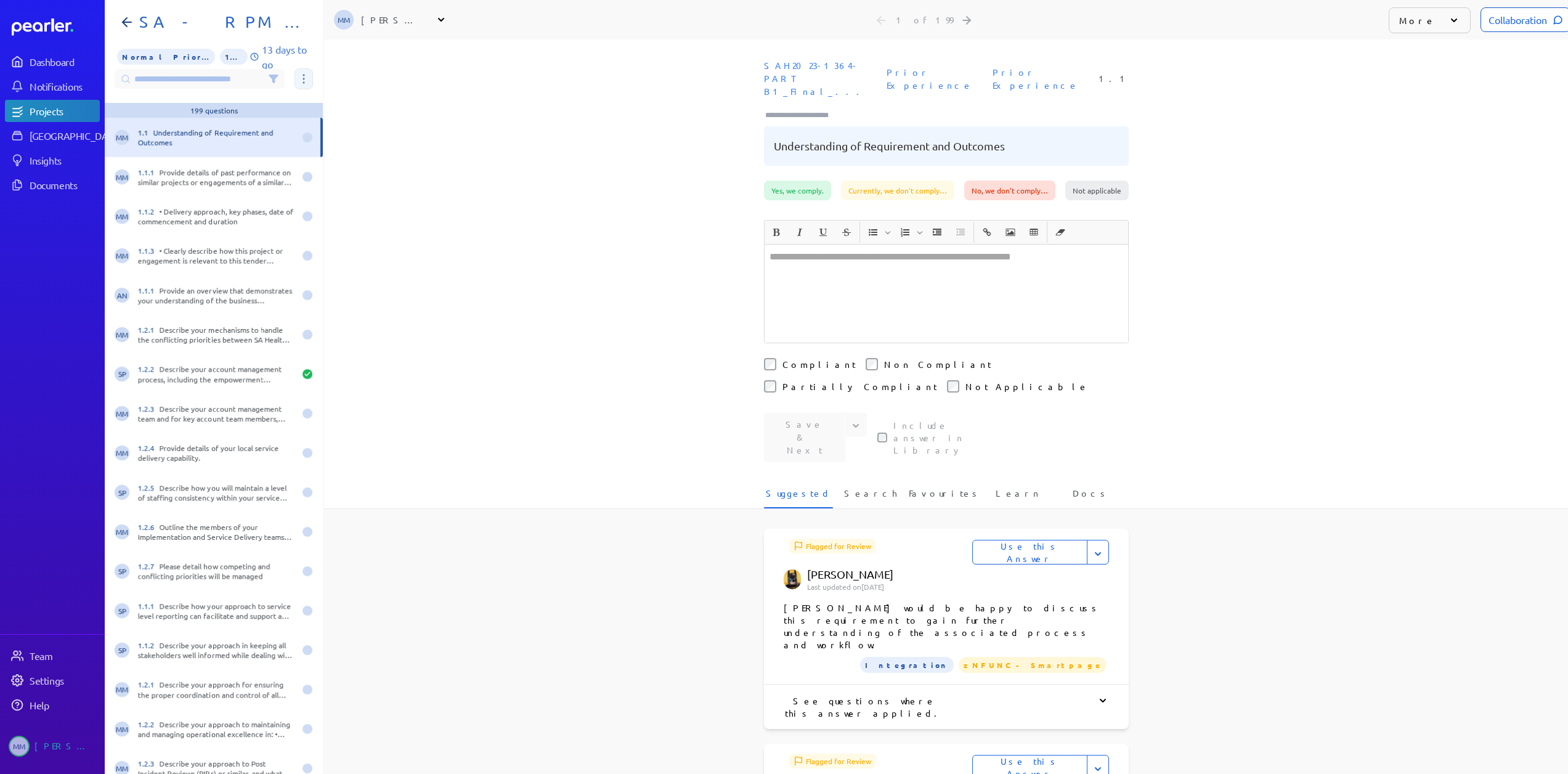
click at [302, 78] on button at bounding box center [304, 79] width 18 height 21
click at [275, 76] on icon at bounding box center [273, 79] width 8 height 7
click at [507, 97] on span "Unassigned" at bounding box center [519, 97] width 82 height 11
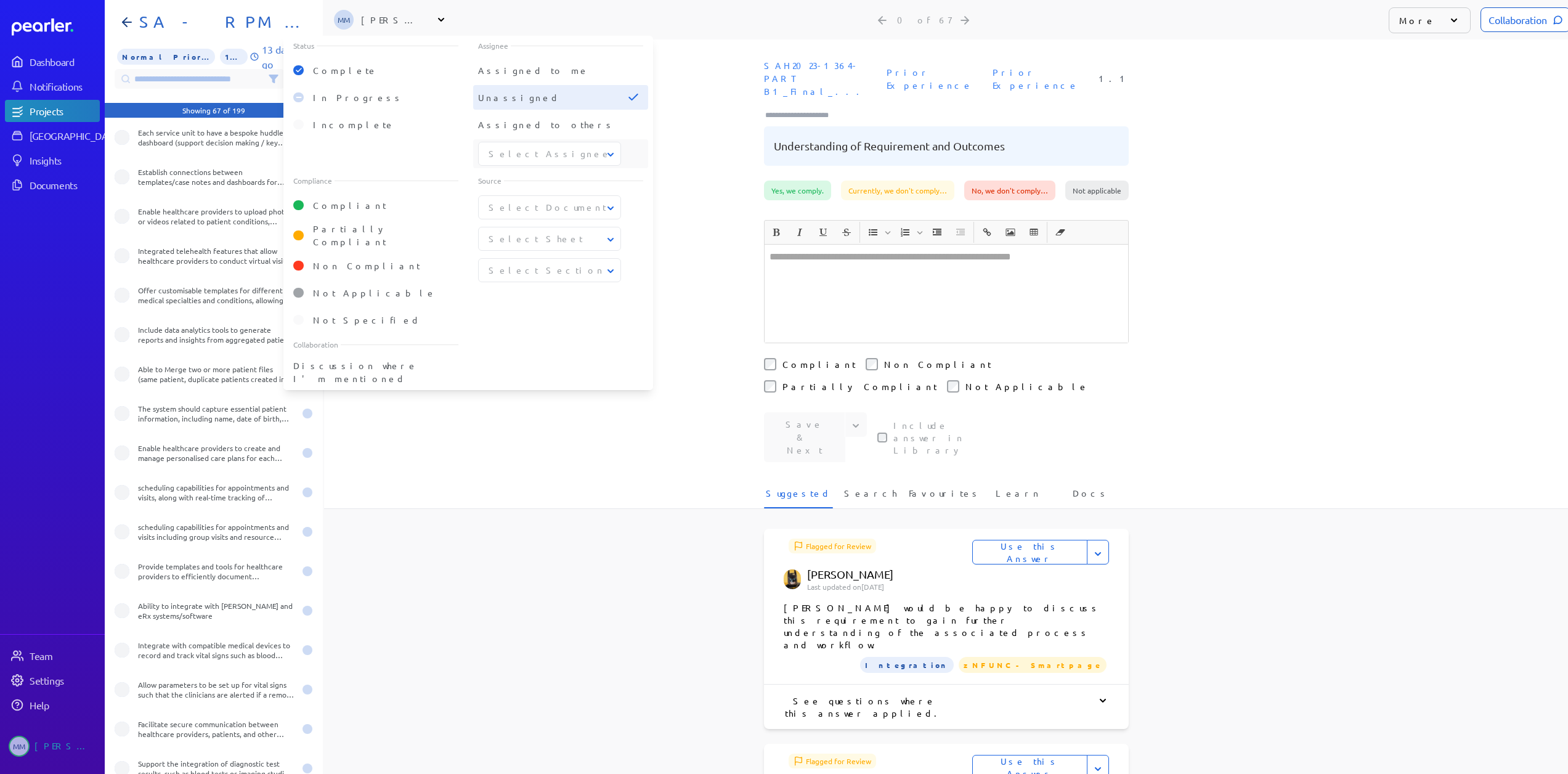
click at [537, 159] on button "Select Assignee" at bounding box center [550, 154] width 143 height 13
click at [508, 212] on span "[PERSON_NAME]" at bounding box center [550, 210] width 122 height 13
click at [175, 250] on div "Each service unit to have a bespoke huddle dashboard (support decision making /…" at bounding box center [216, 256] width 156 height 20
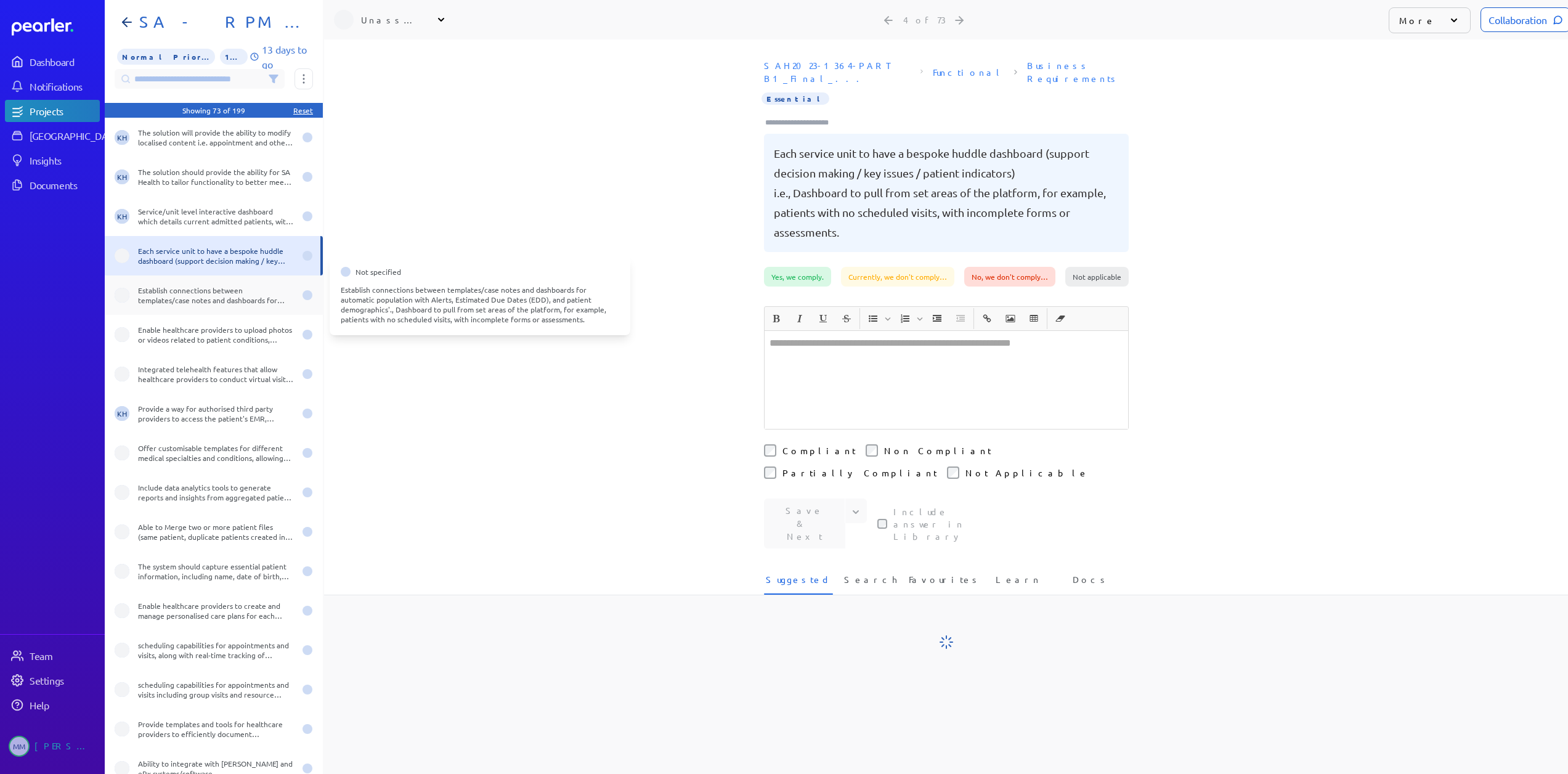
click at [171, 293] on div "Establish connections between templates/case notes and dashboards for automatic…" at bounding box center [216, 295] width 156 height 20
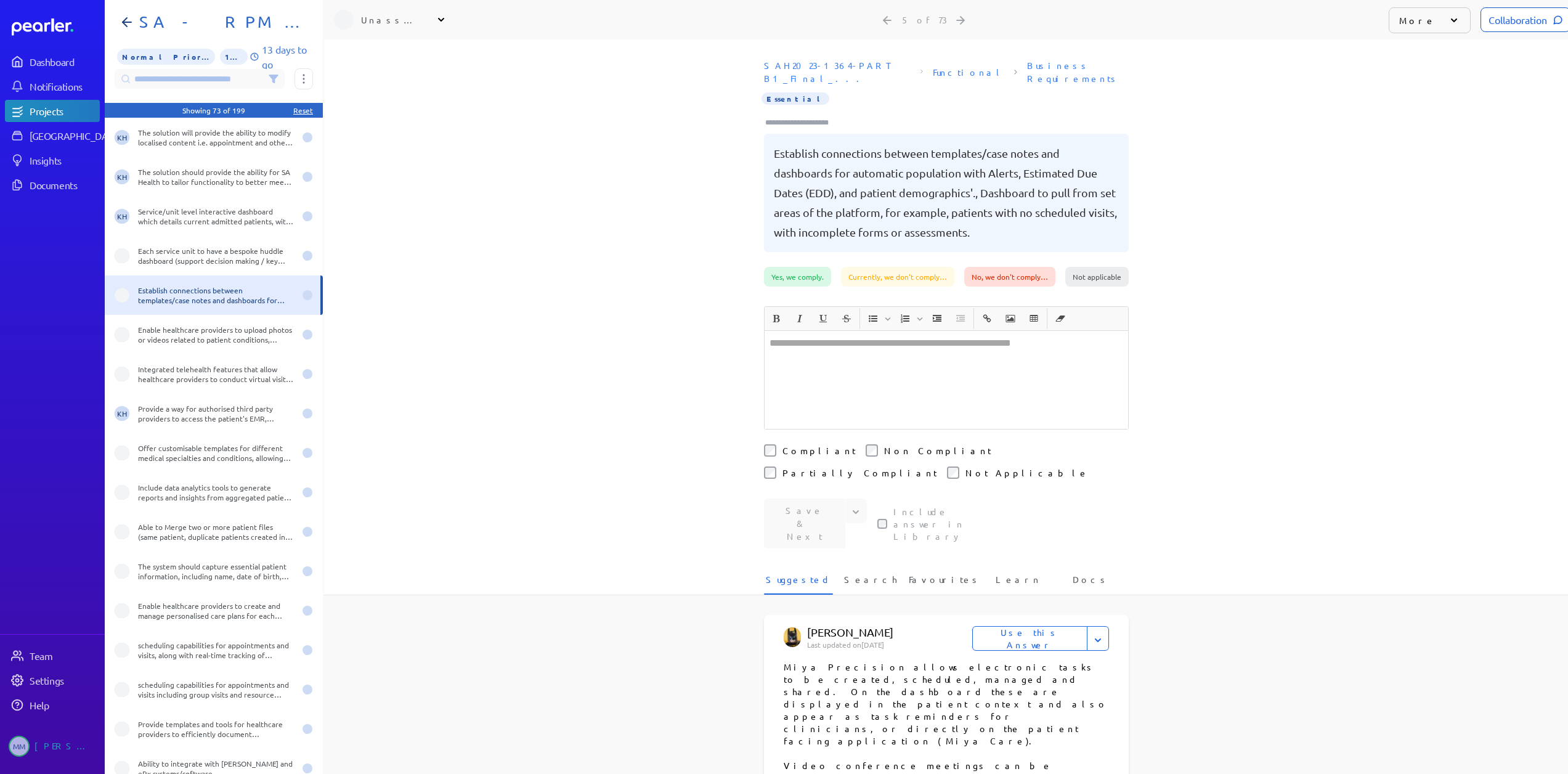
click at [274, 80] on icon at bounding box center [273, 79] width 8 height 7
click at [515, 98] on span "Unassigned" at bounding box center [519, 97] width 82 height 11
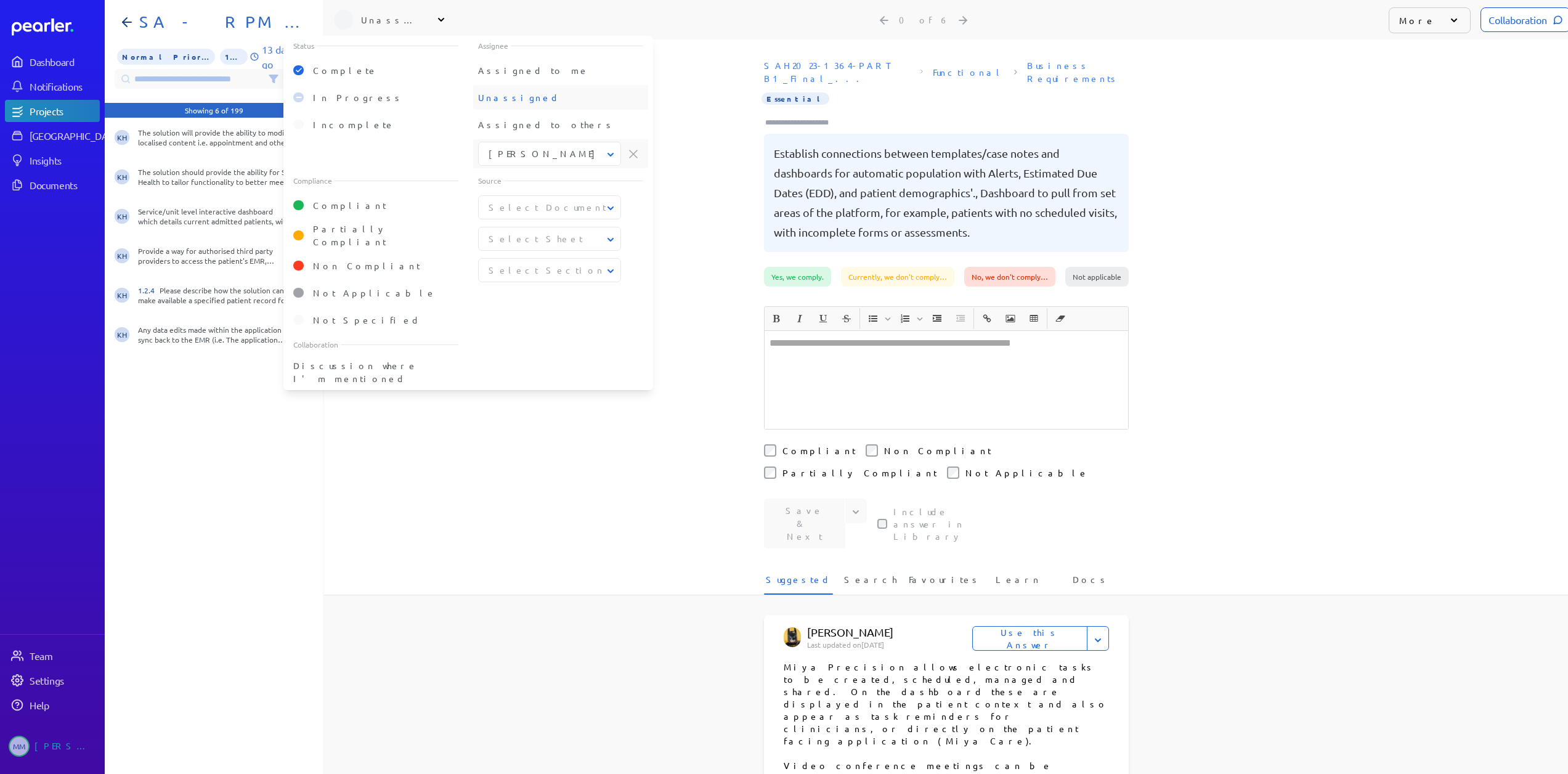
click at [515, 98] on span "Unassigned" at bounding box center [519, 97] width 82 height 11
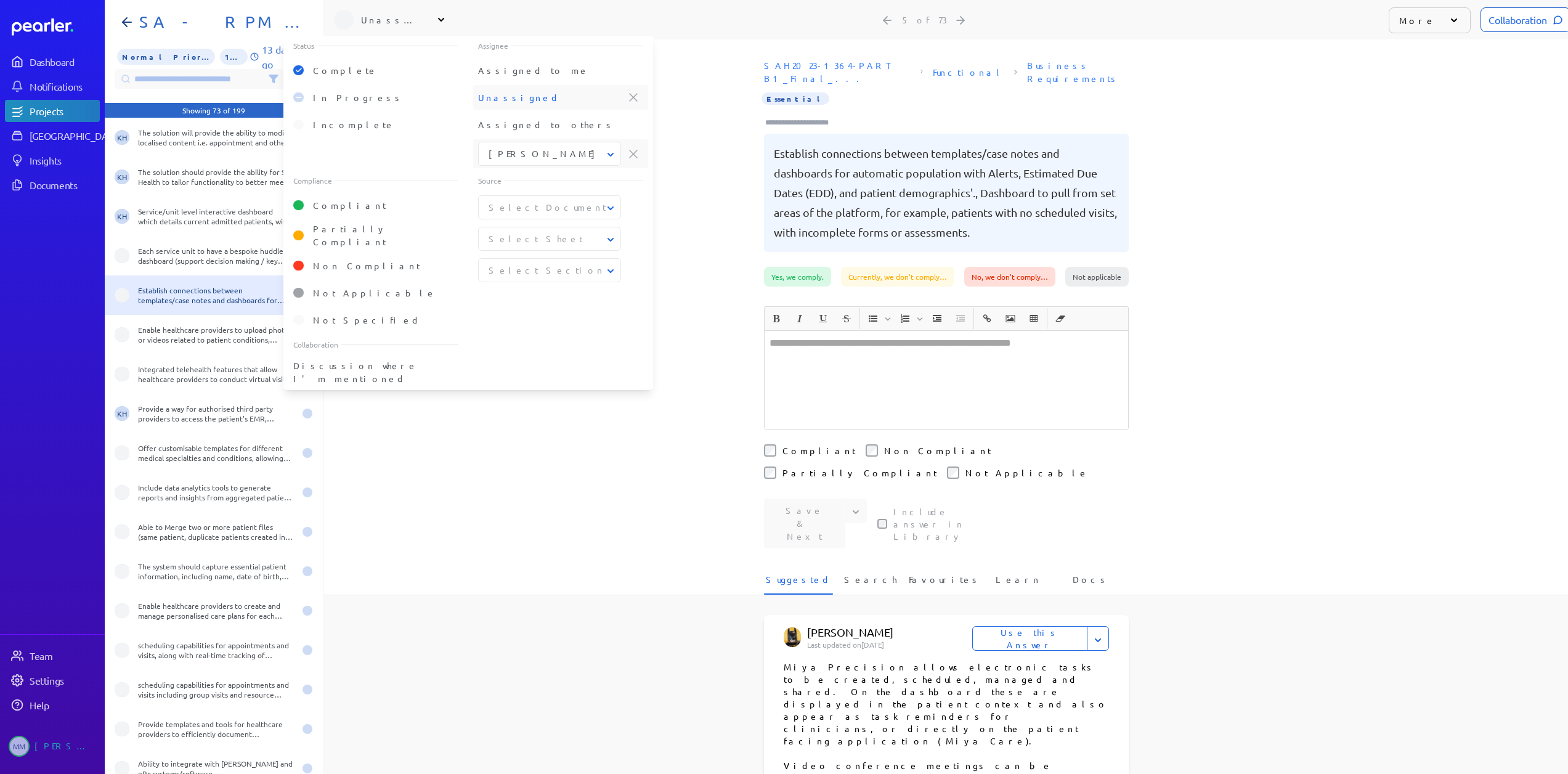
click at [515, 98] on span "Unassigned" at bounding box center [519, 97] width 82 height 11
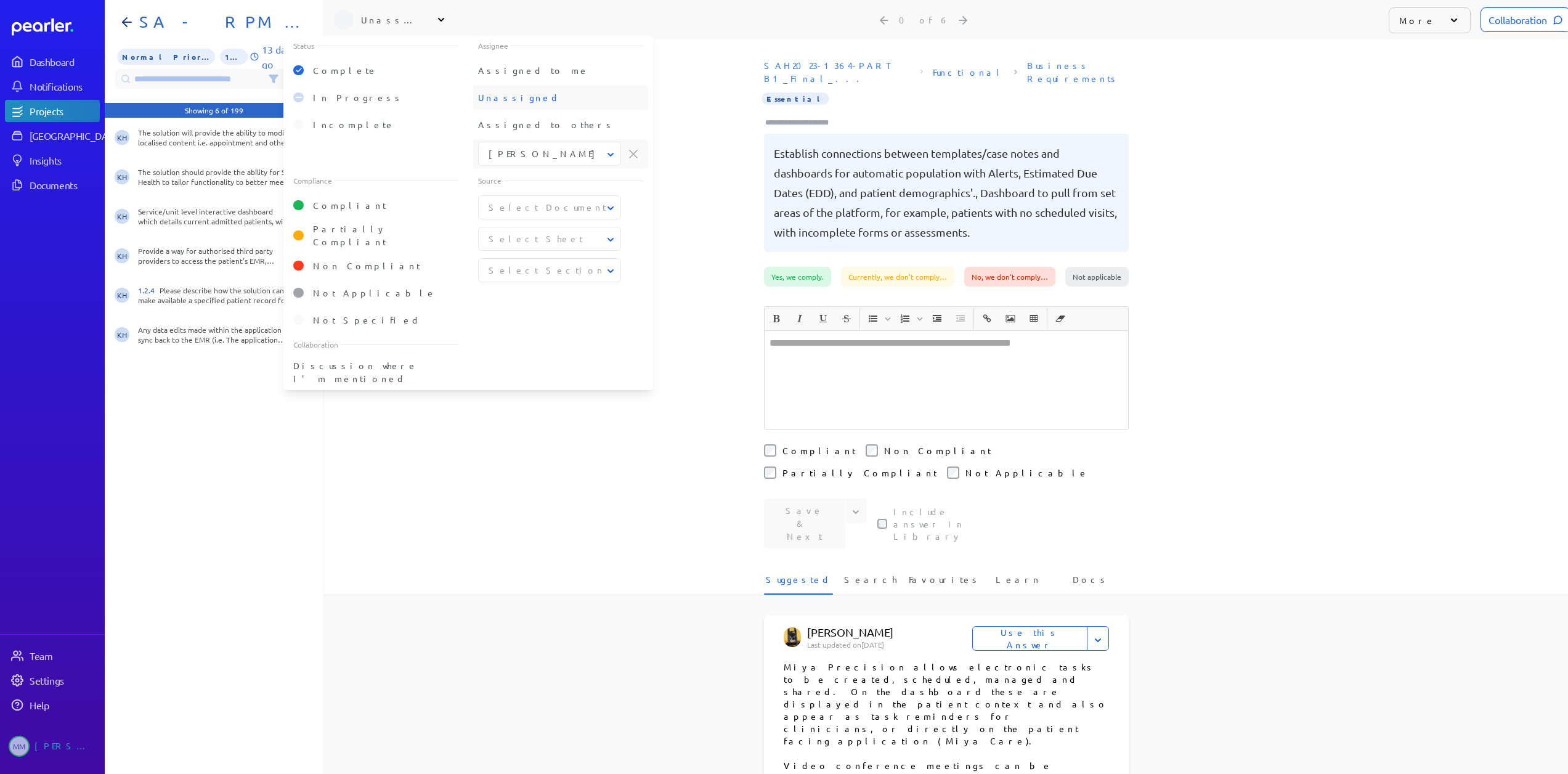
click at [515, 98] on span "Unassigned" at bounding box center [519, 97] width 82 height 11
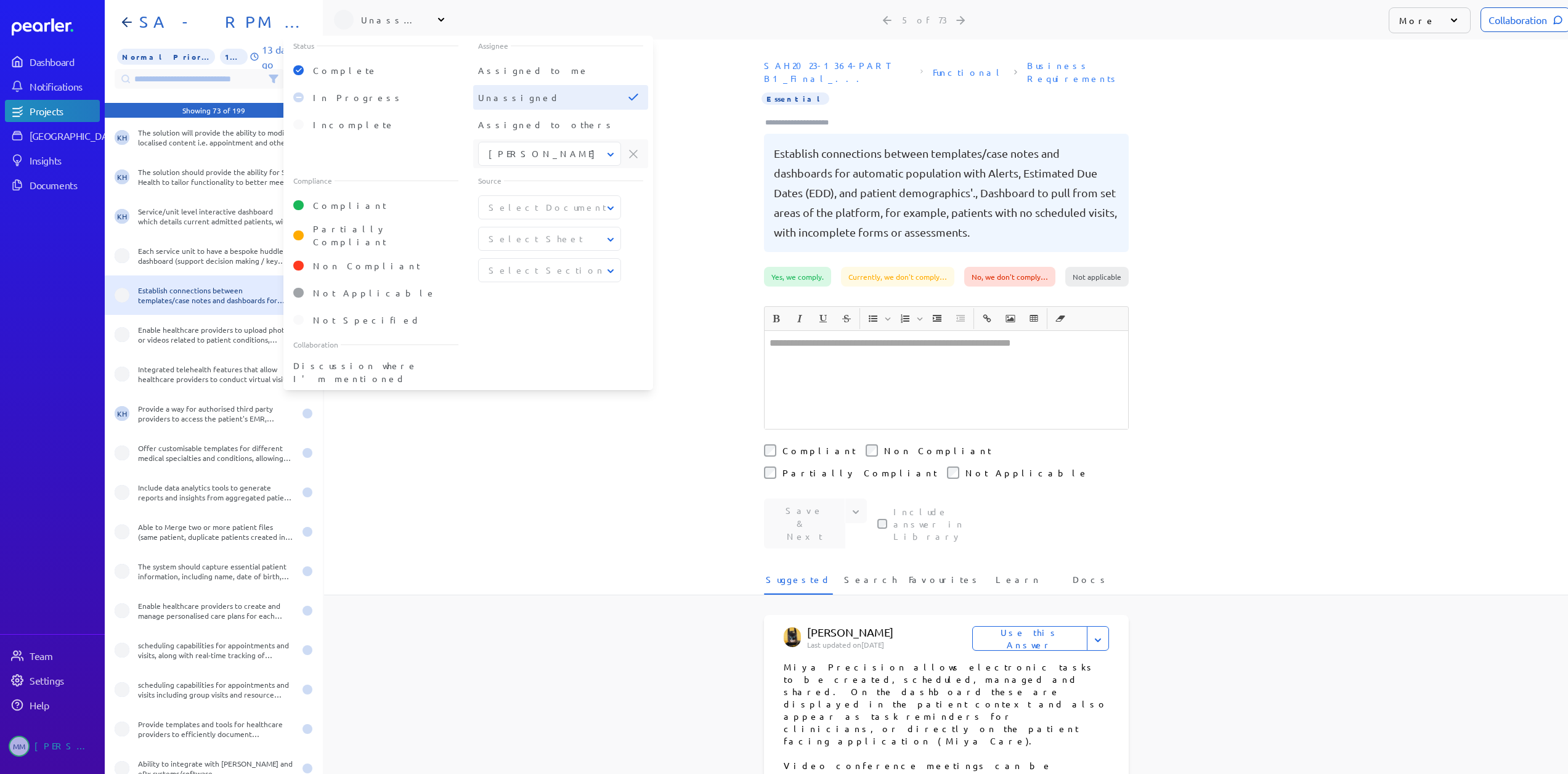
click at [546, 155] on button "[PERSON_NAME]" at bounding box center [550, 154] width 143 height 13
click at [517, 206] on span "[PERSON_NAME]" at bounding box center [545, 210] width 113 height 13
click at [522, 320] on div "Source Select Document Select Sheet Select Section" at bounding box center [561, 252] width 184 height 164
click at [512, 417] on div "**********" at bounding box center [945, 407] width 1243 height 734
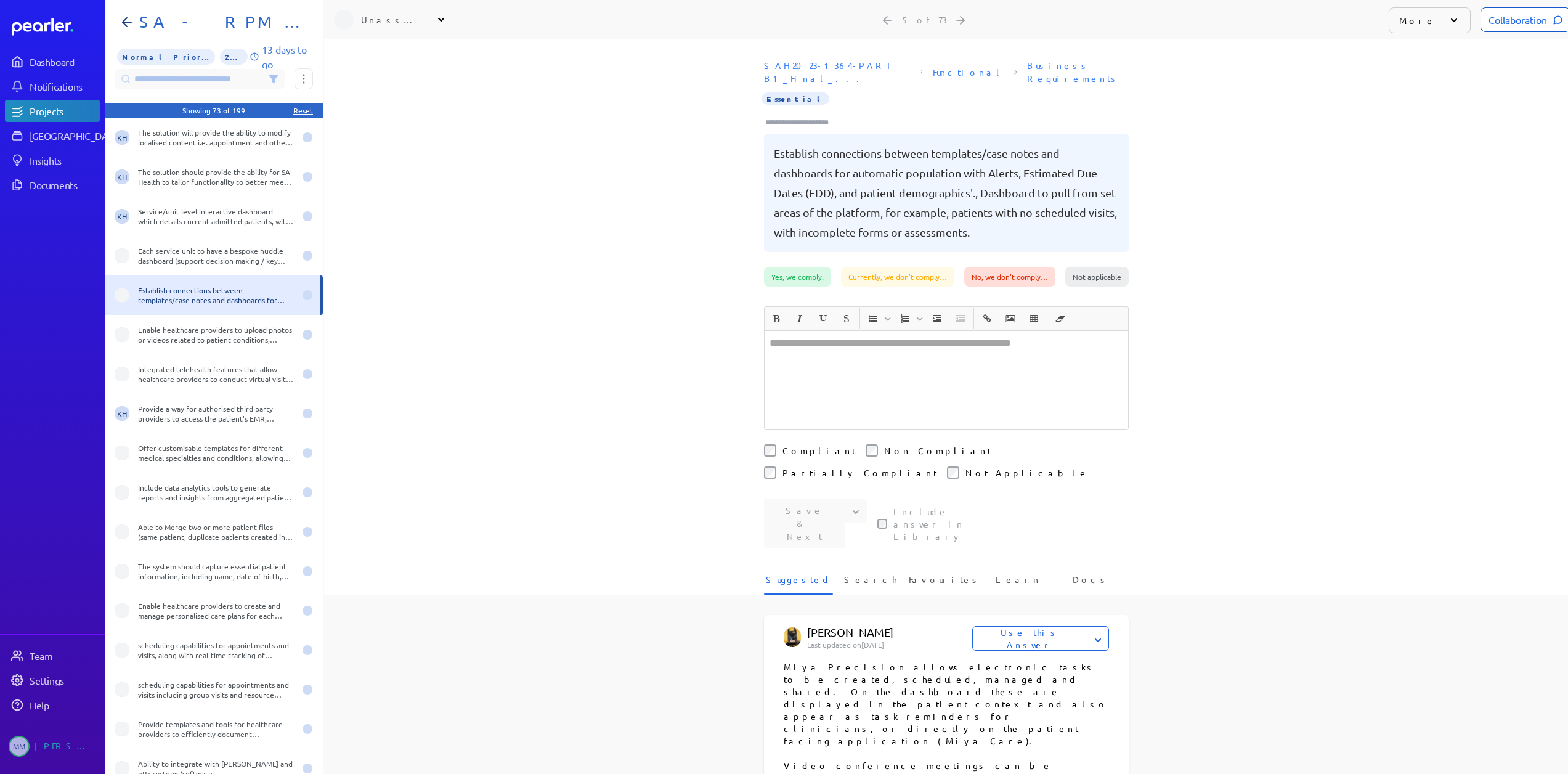
click at [274, 79] on icon at bounding box center [273, 79] width 8 height 7
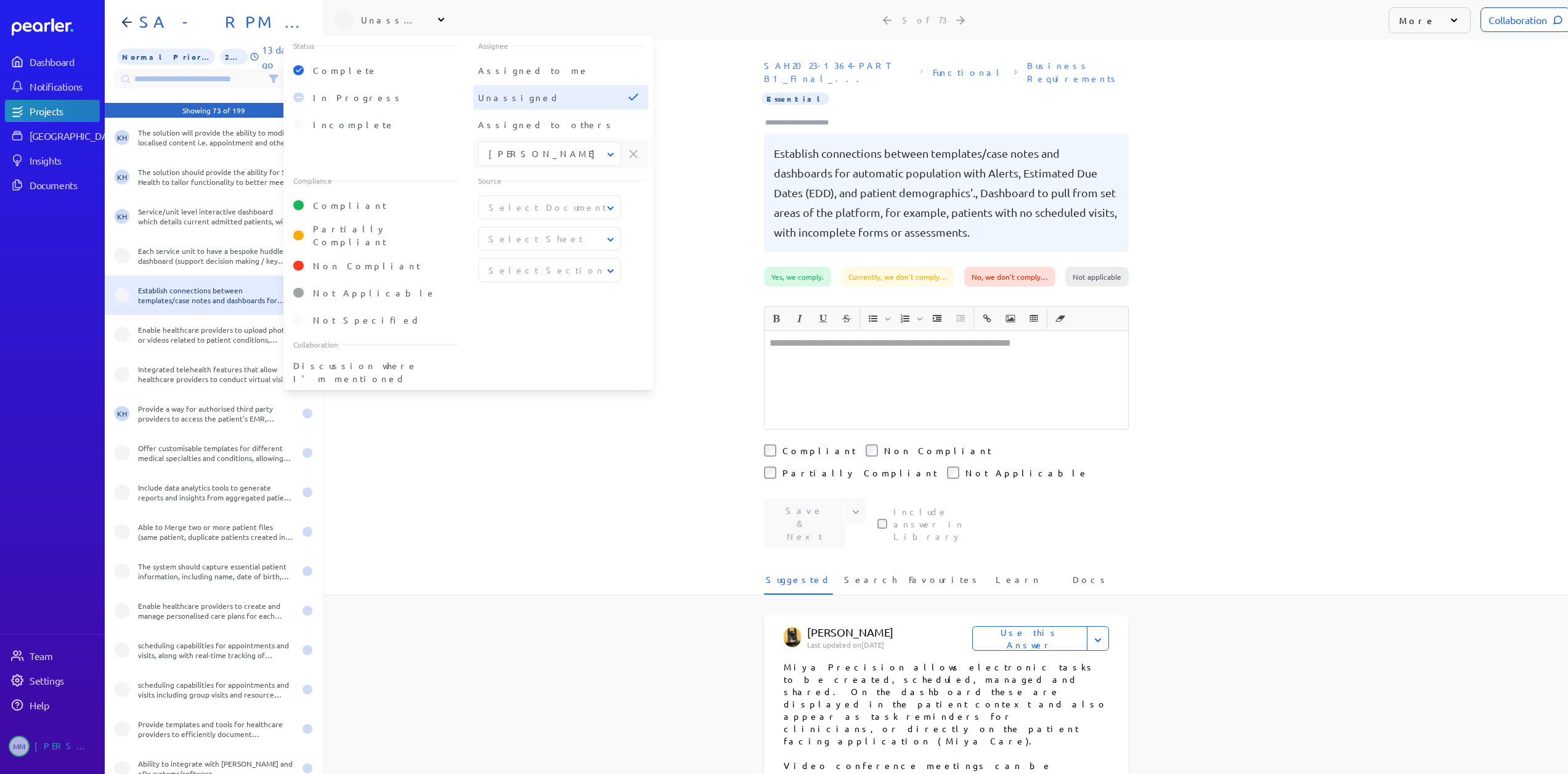
click at [203, 79] on input at bounding box center [200, 79] width 170 height 20
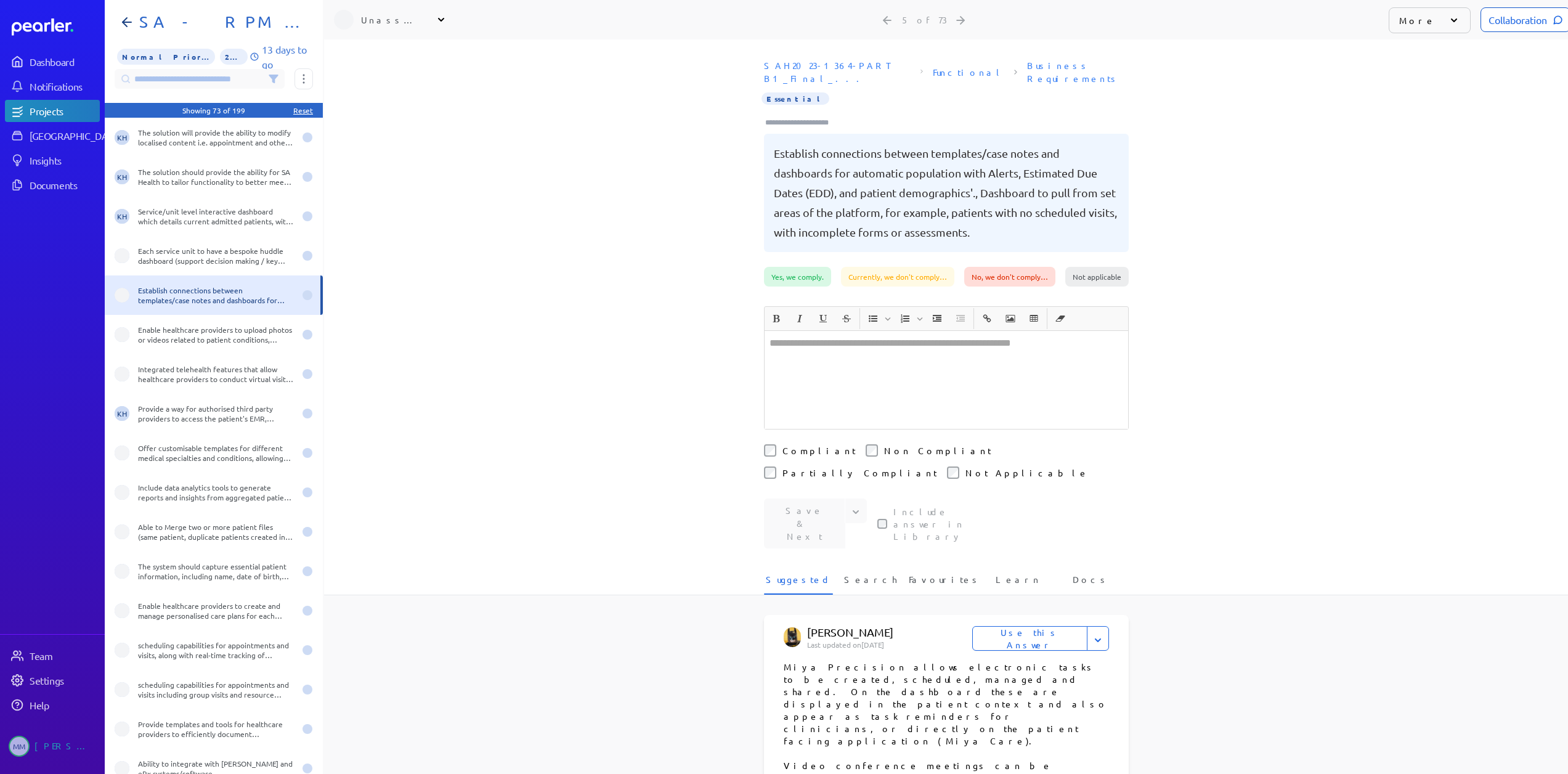
click at [456, 420] on div "**********" at bounding box center [945, 407] width 1243 height 734
click at [297, 74] on button at bounding box center [304, 79] width 18 height 21
click at [458, 213] on div "SAH2023-1364-PART B1_Final_... Functional Business Requirements Essential Estab…" at bounding box center [945, 160] width 1243 height 212
click at [305, 79] on icon at bounding box center [304, 79] width 2 height 9
click at [340, 137] on span "Assign 73 questions" at bounding box center [355, 140] width 102 height 26
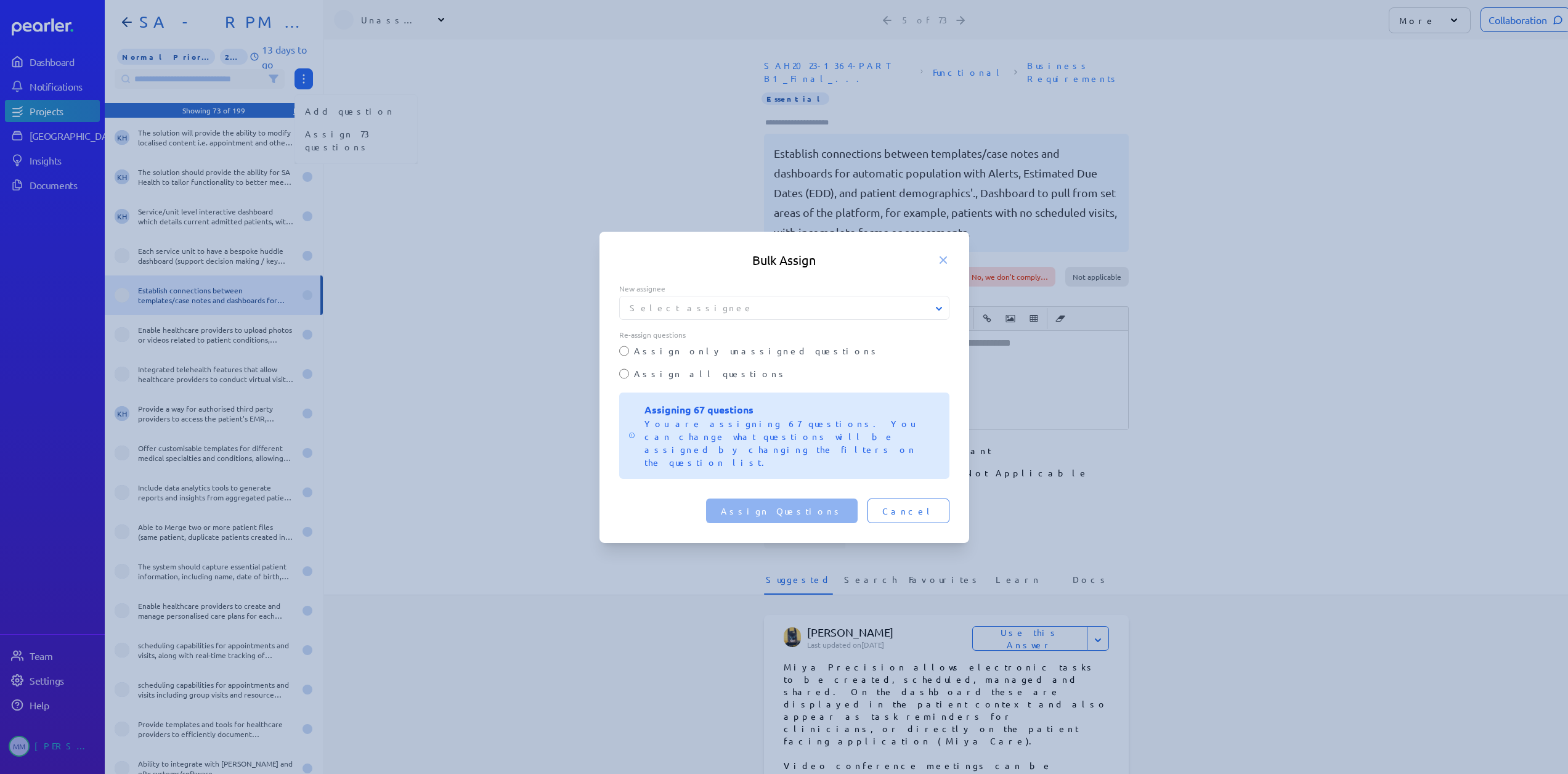
click at [691, 357] on label "Assign only unassigned questions" at bounding box center [791, 351] width 316 height 13
click at [699, 314] on button "Select assignee" at bounding box center [784, 307] width 330 height 13
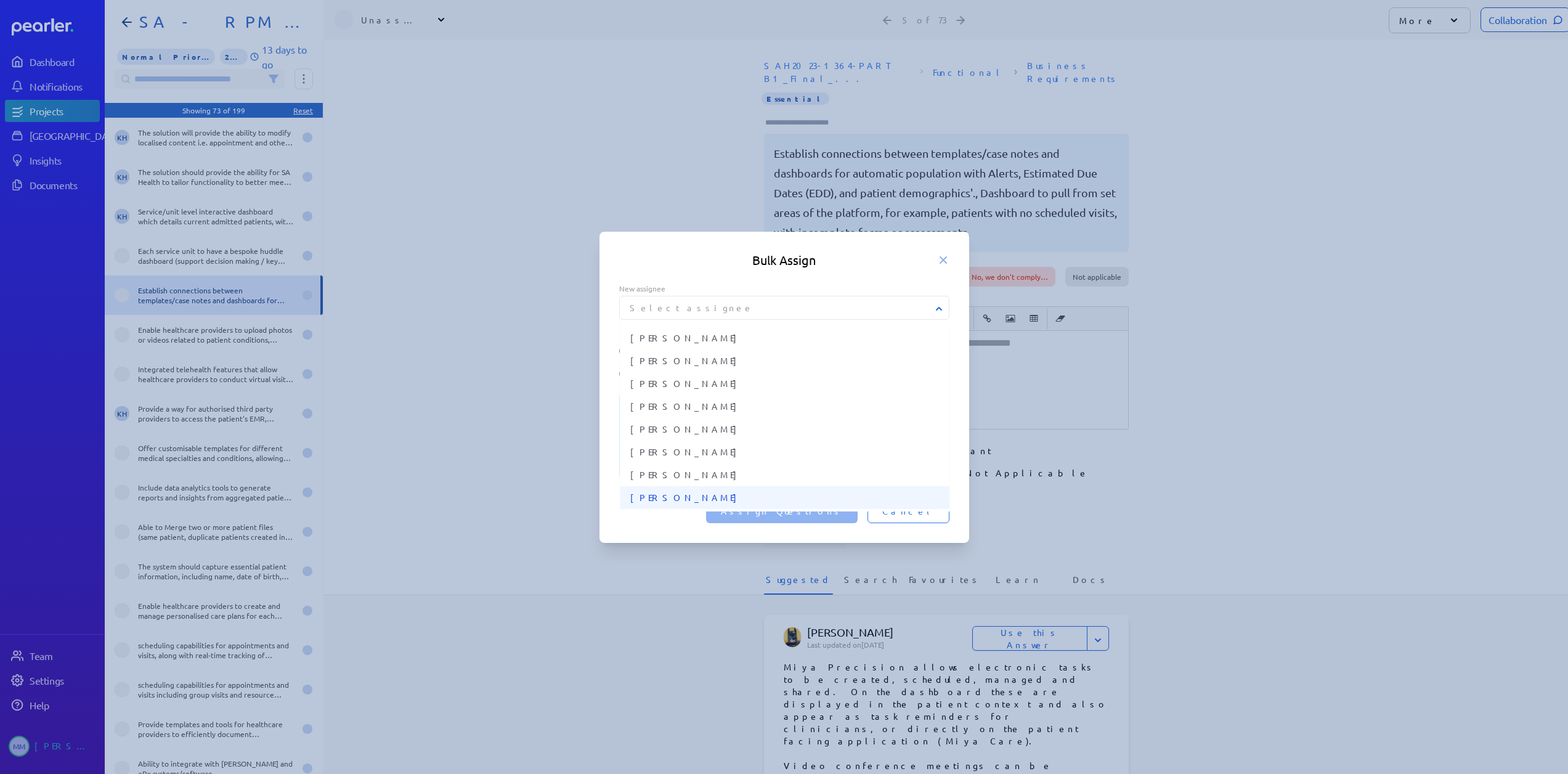
scroll to position [123, 0]
click at [658, 503] on button "[PERSON_NAME]" at bounding box center [785, 491] width 329 height 23
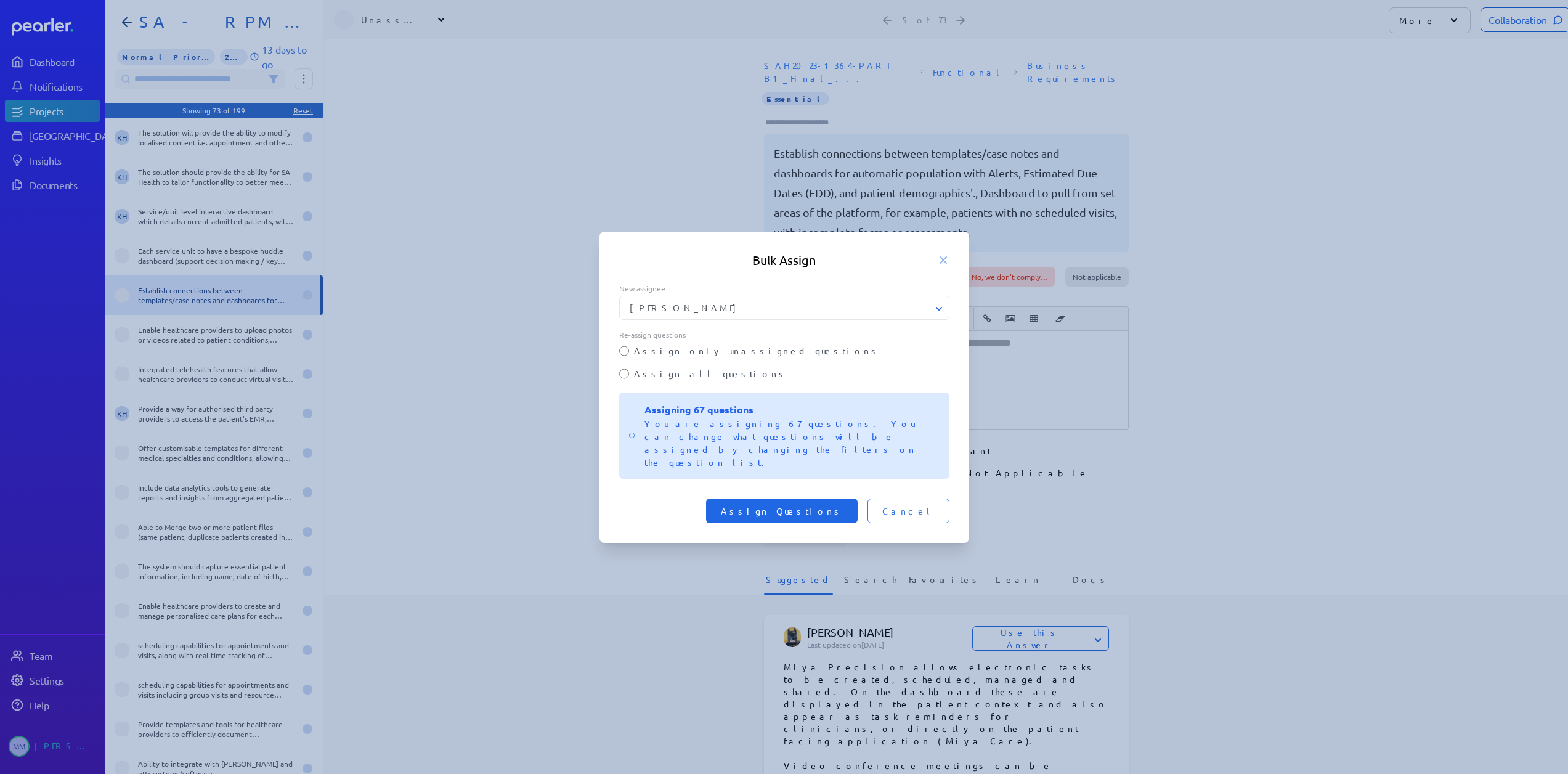
click at [820, 505] on span "Assign Questions" at bounding box center [781, 511] width 122 height 13
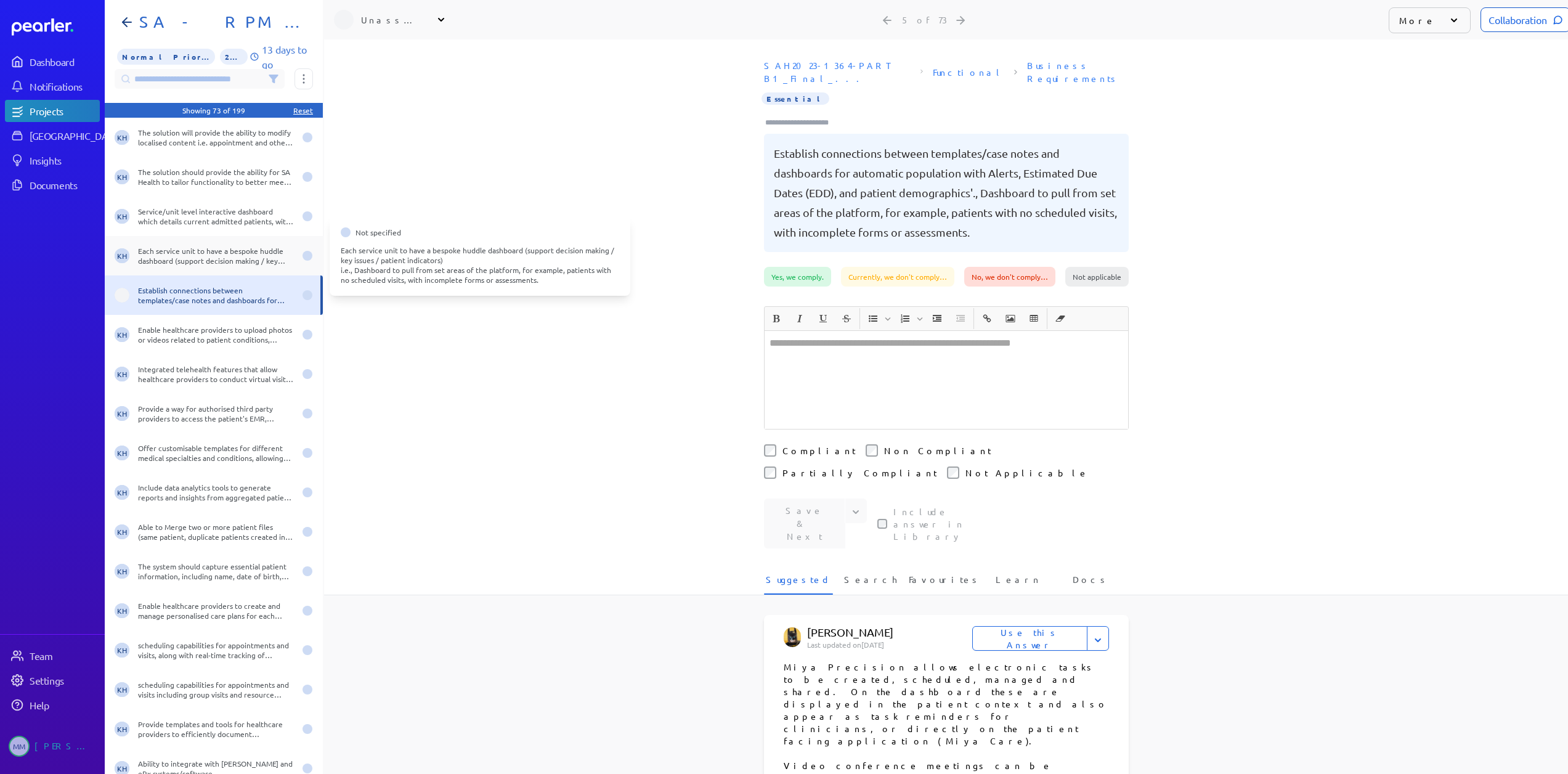
click at [163, 259] on div "Each service unit to have a bespoke huddle dashboard (support decision making /…" at bounding box center [216, 256] width 156 height 20
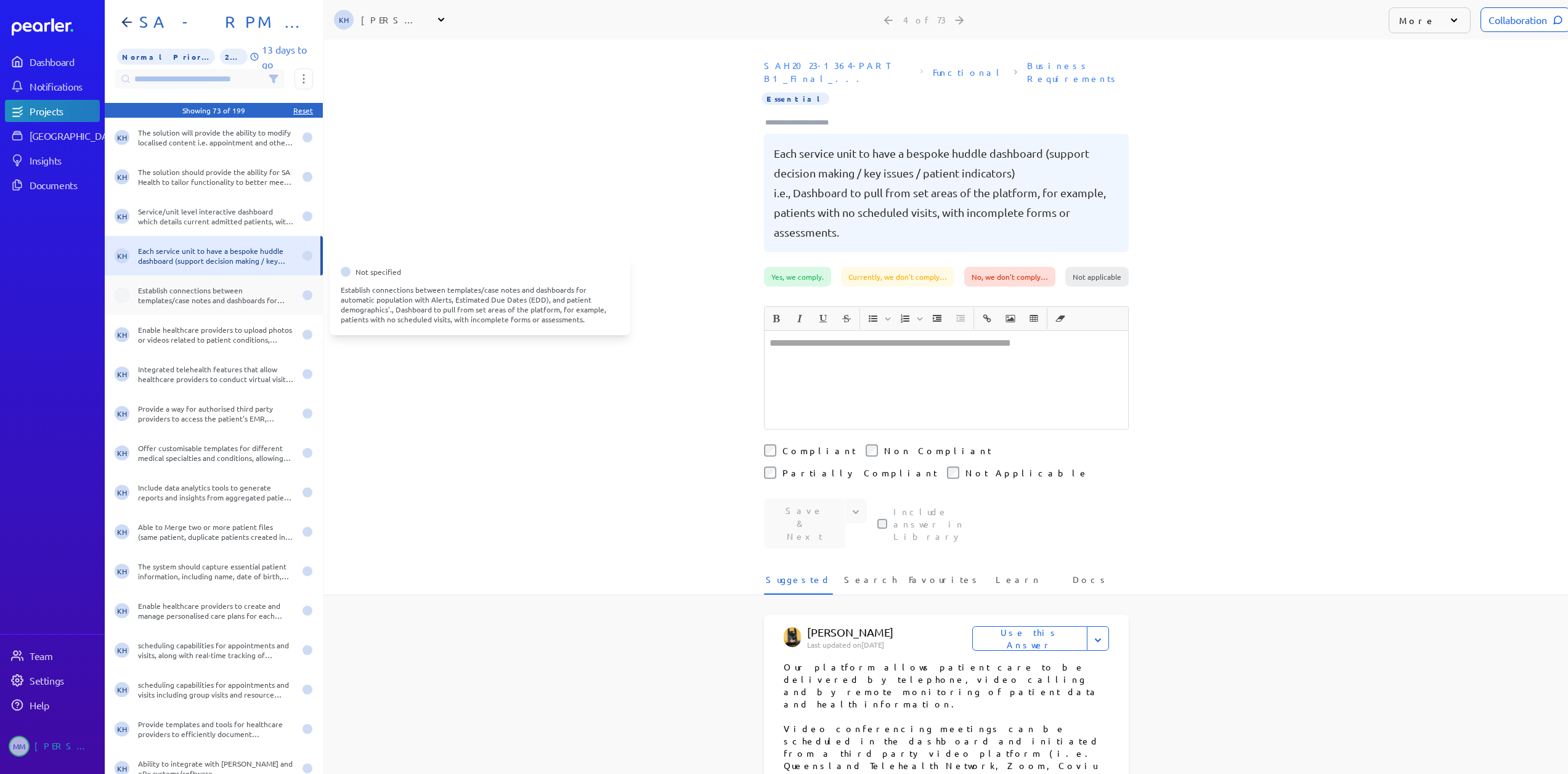
click at [200, 295] on div "Establish connections between templates/case notes and dashboards for automatic…" at bounding box center [216, 295] width 156 height 20
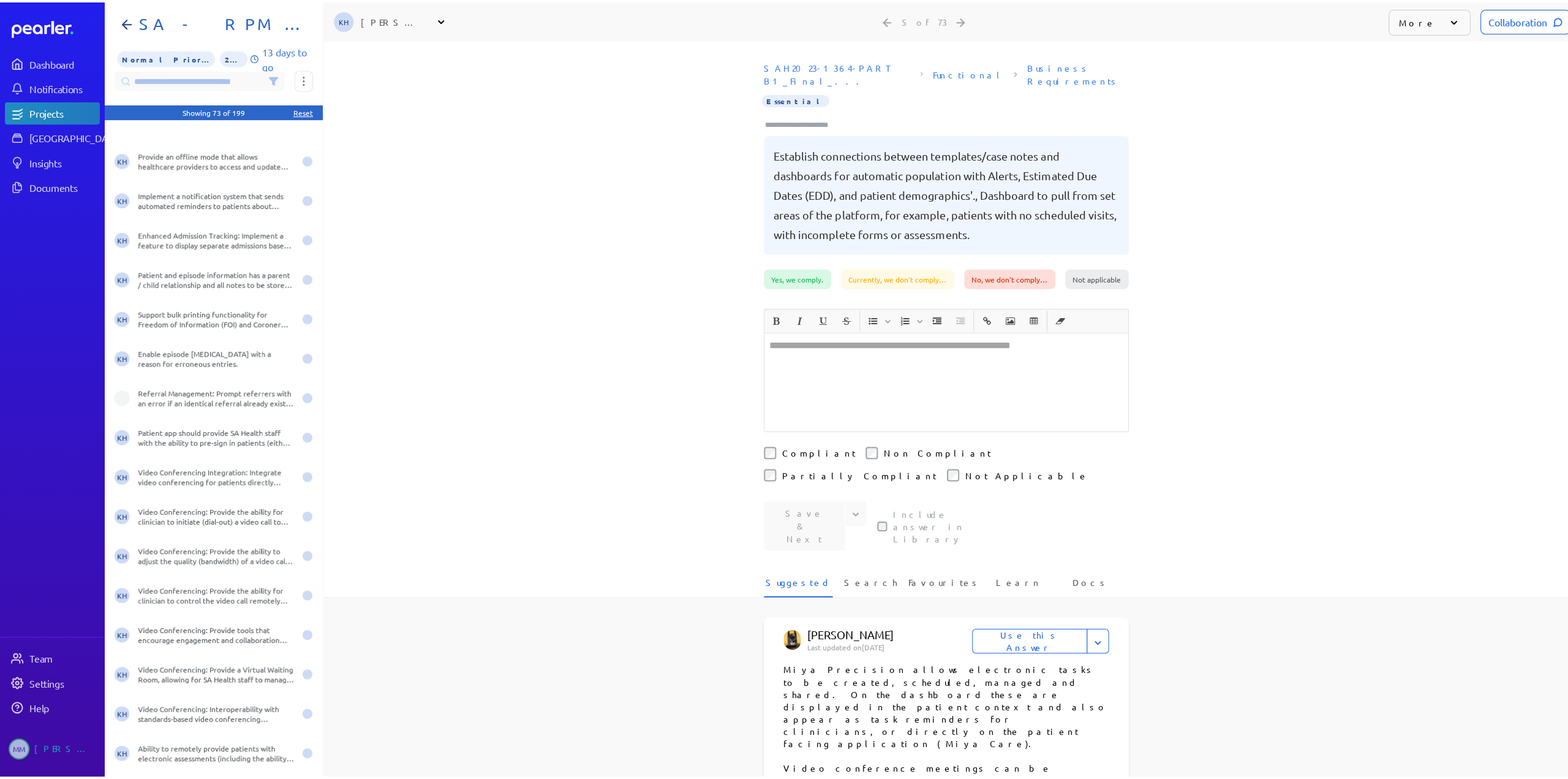
scroll to position [919, 0]
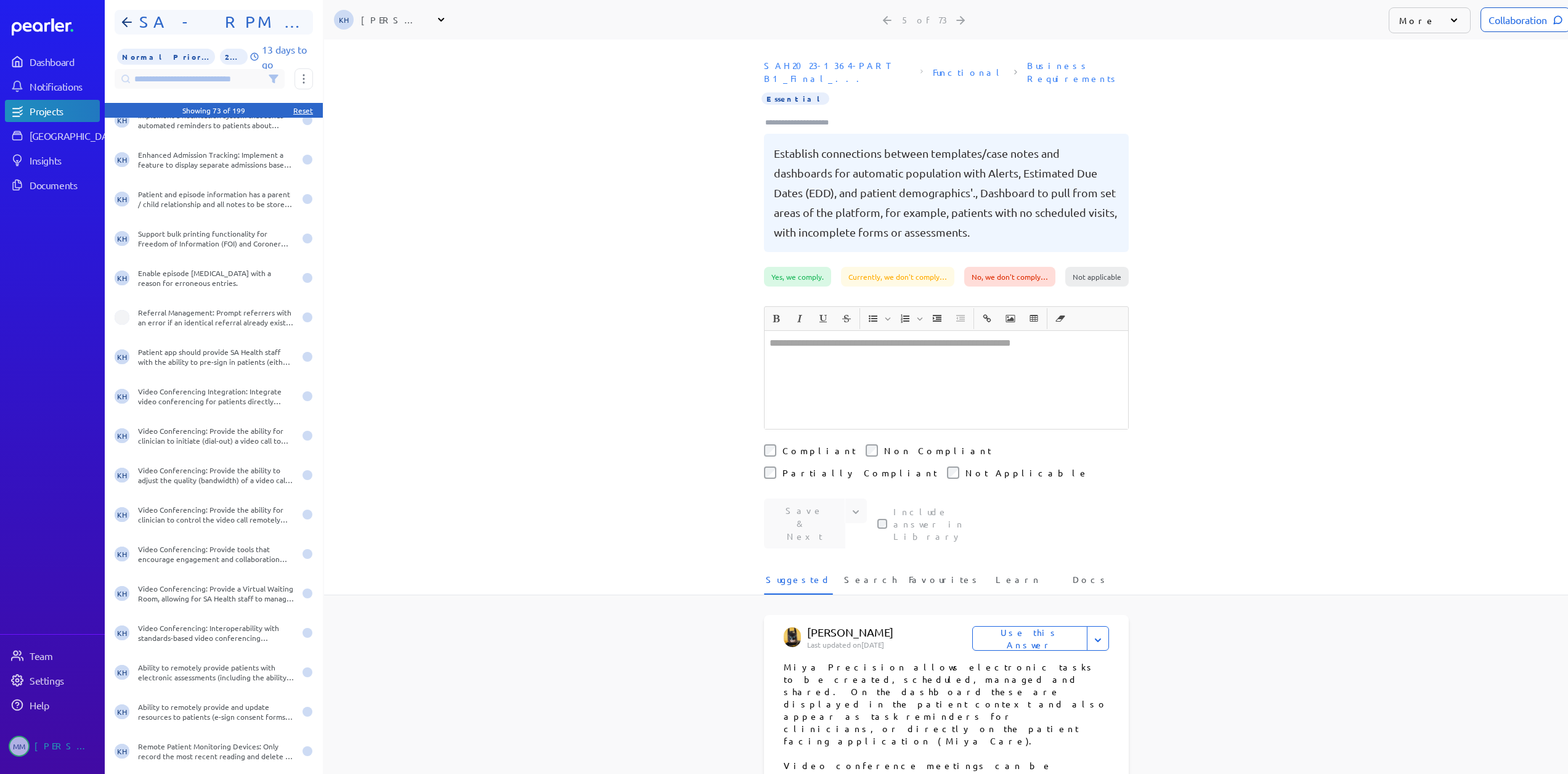
click at [173, 20] on h1 "SA - RPM - Part B1" at bounding box center [219, 23] width 169 height 20
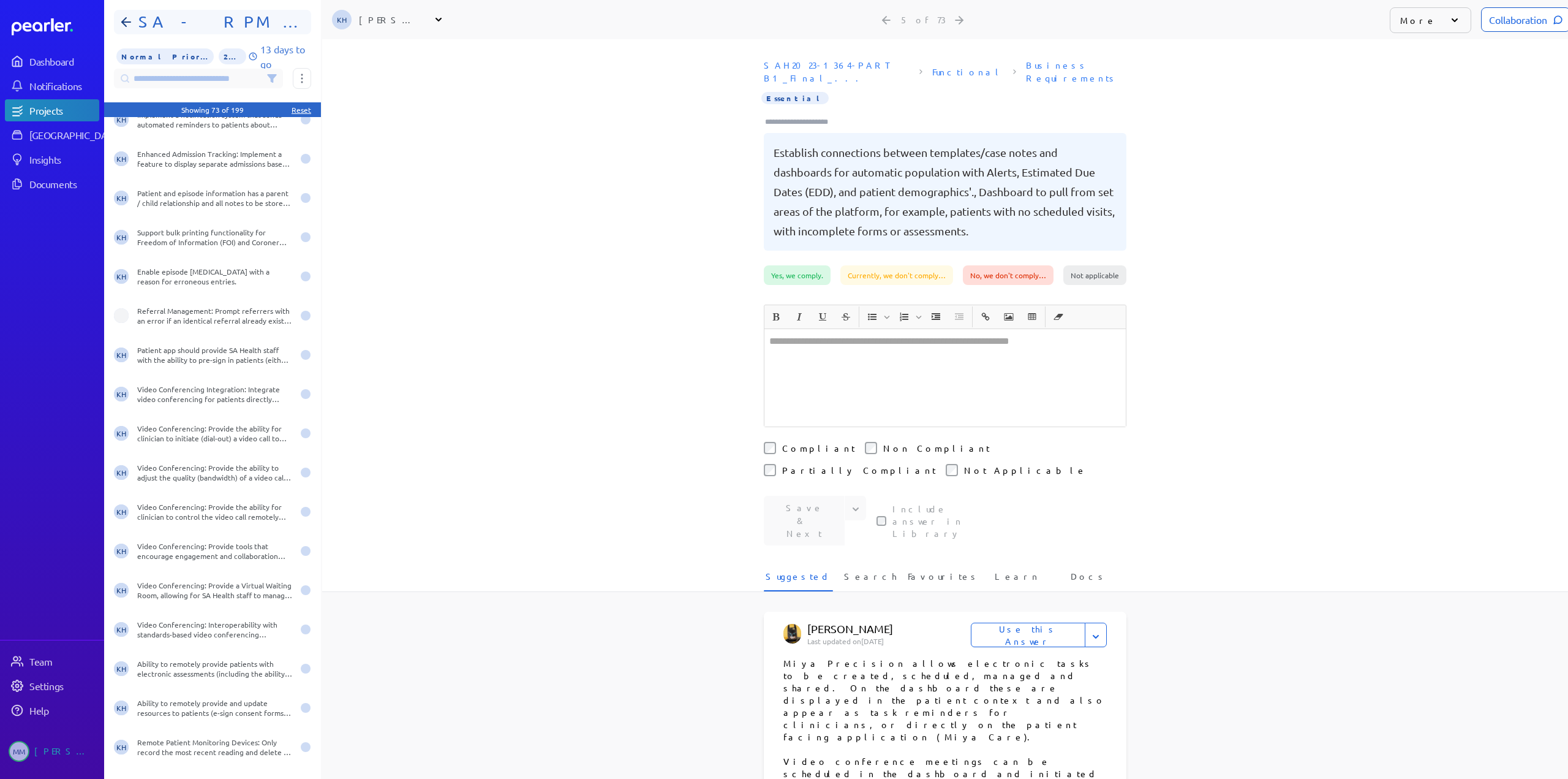
select select "******"
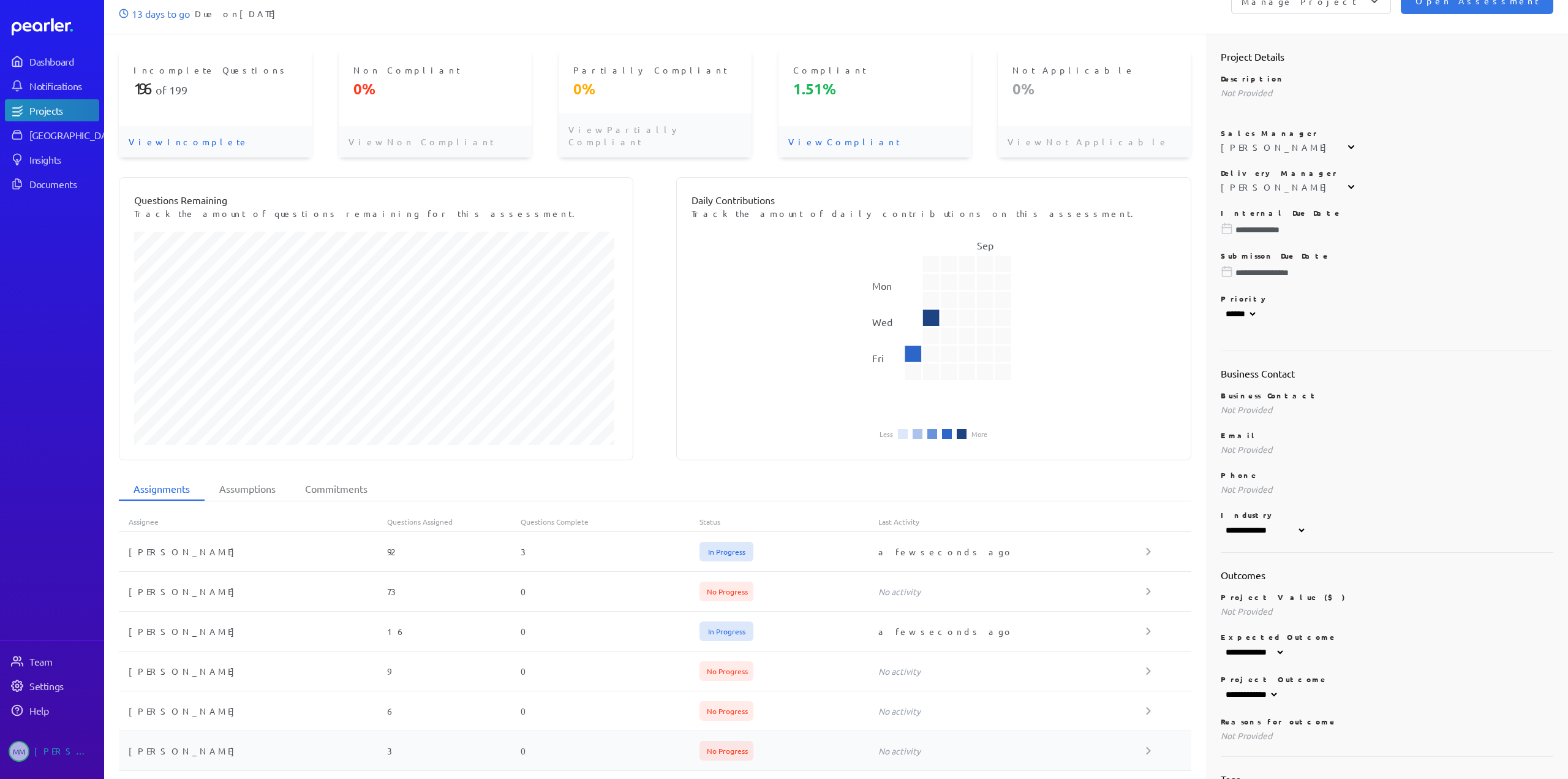
scroll to position [89, 0]
